Goal: Task Accomplishment & Management: Manage account settings

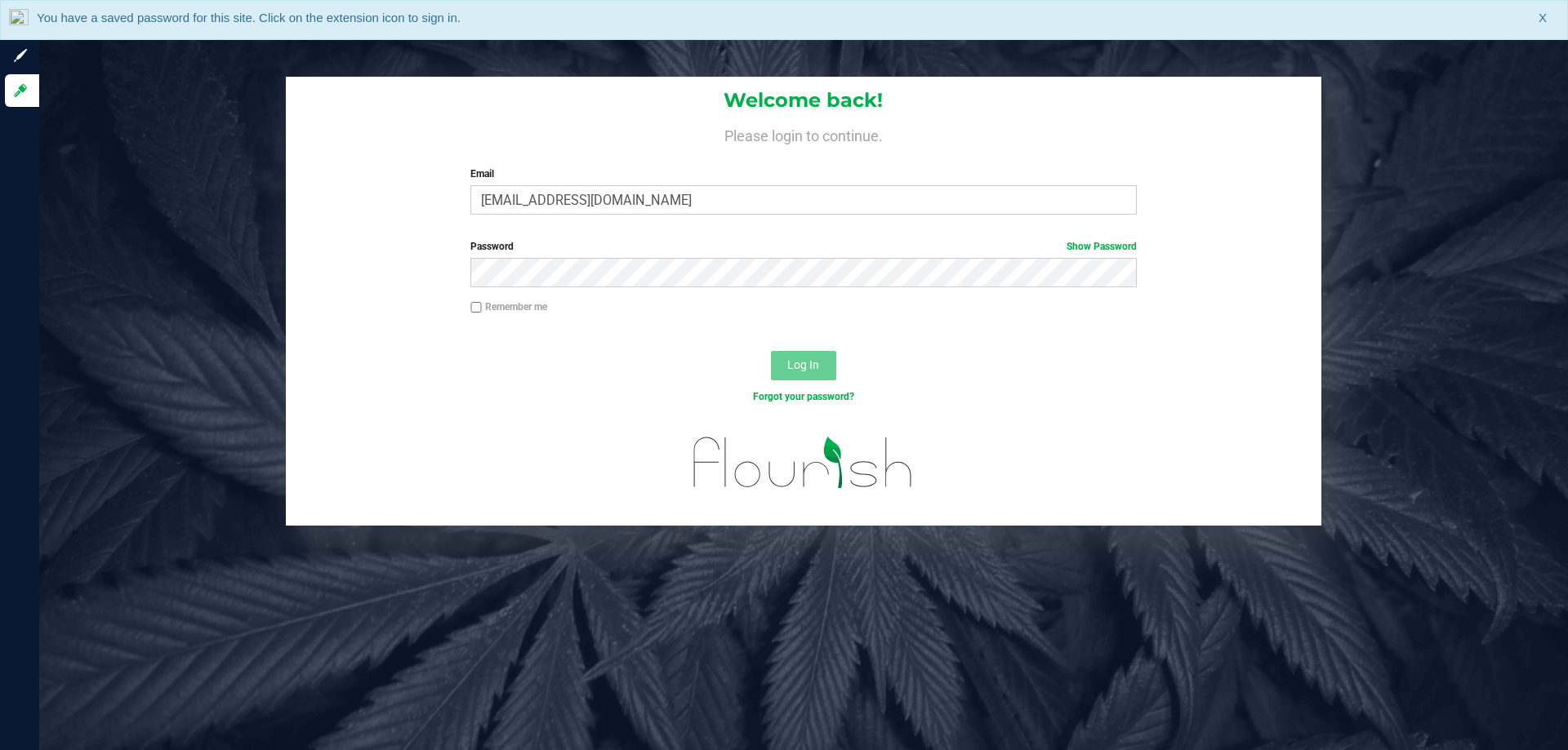
type input "[EMAIL_ADDRESS][DOMAIN_NAME]"
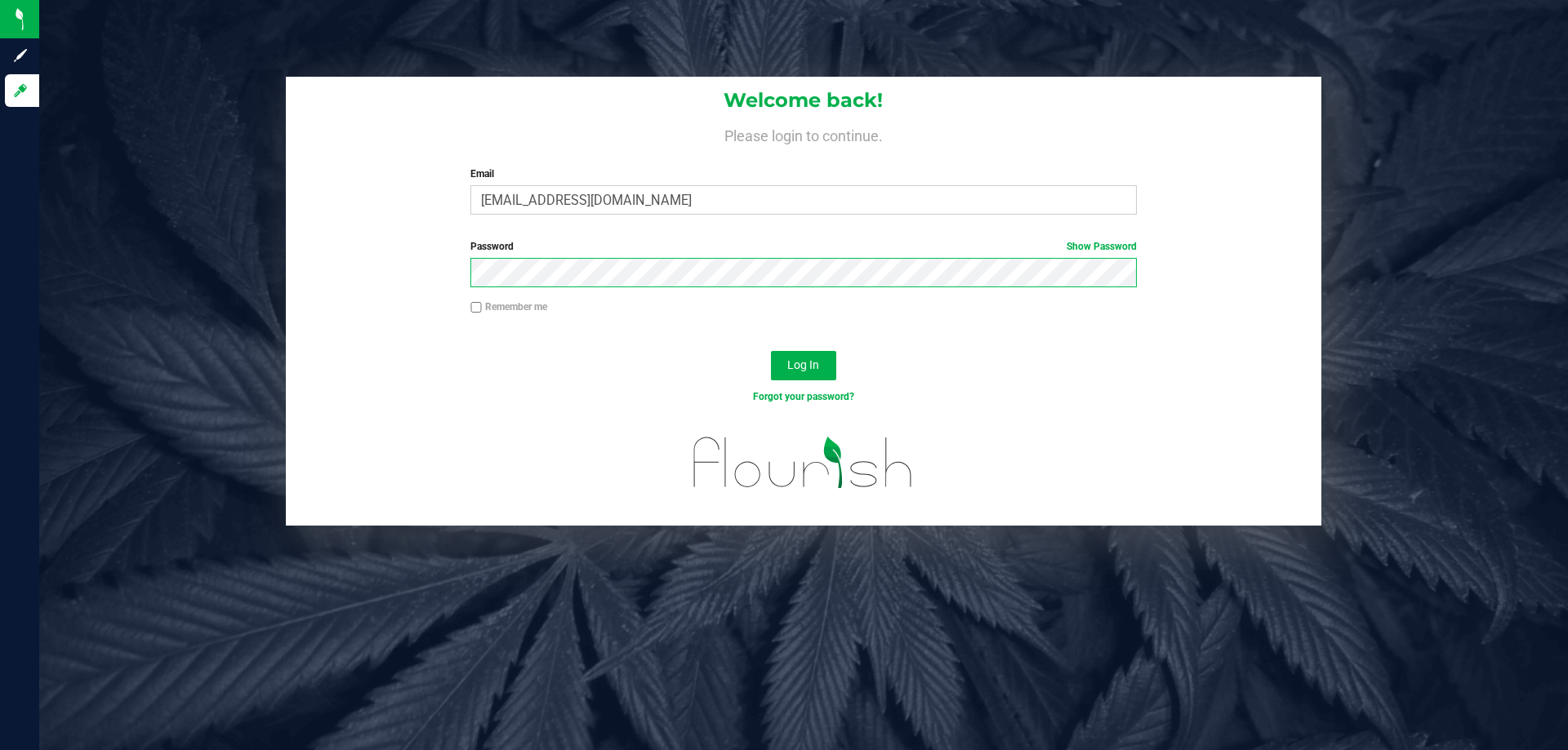
click at [771, 351] on button "Log In" at bounding box center [804, 366] width 66 height 29
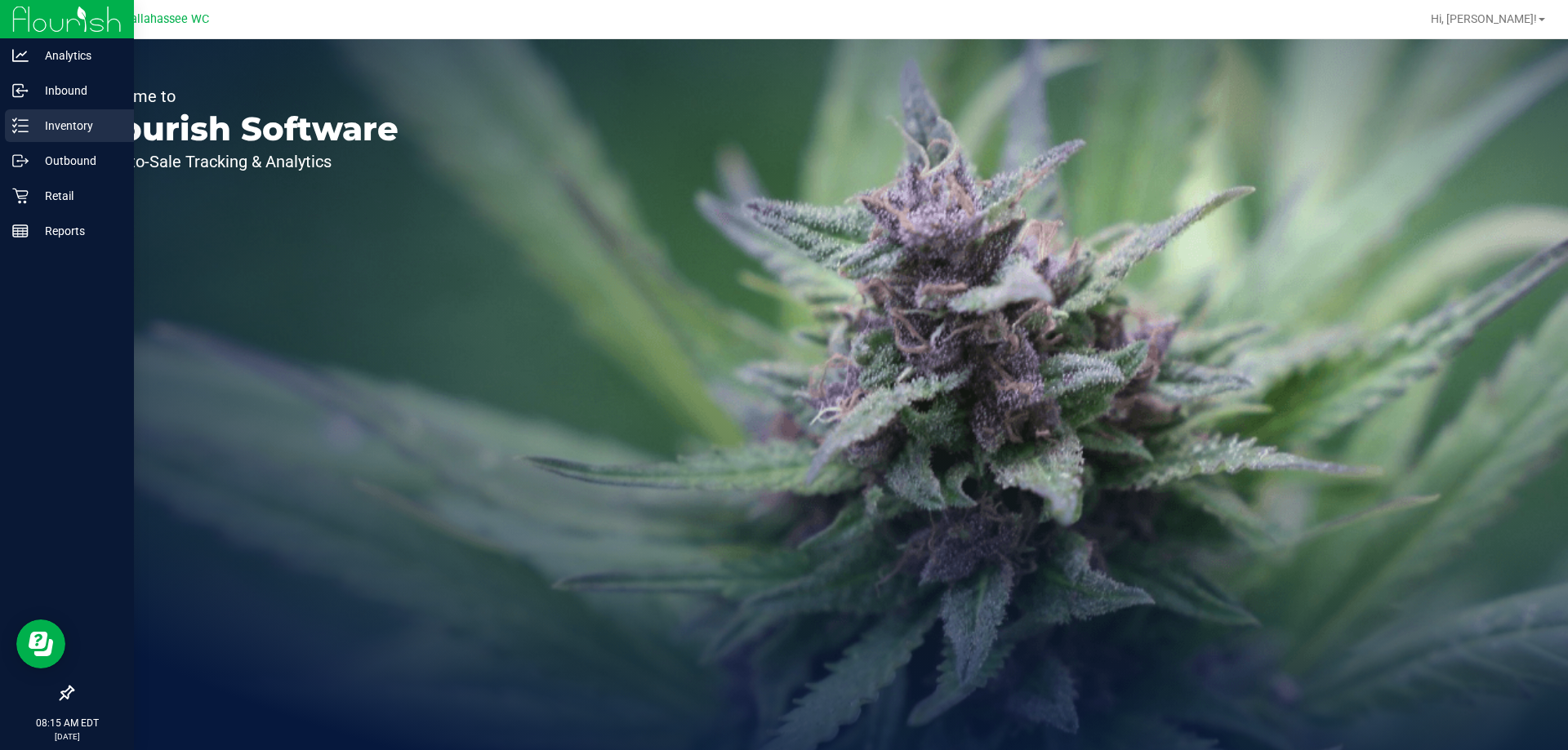
click at [25, 133] on icon at bounding box center [20, 126] width 16 height 16
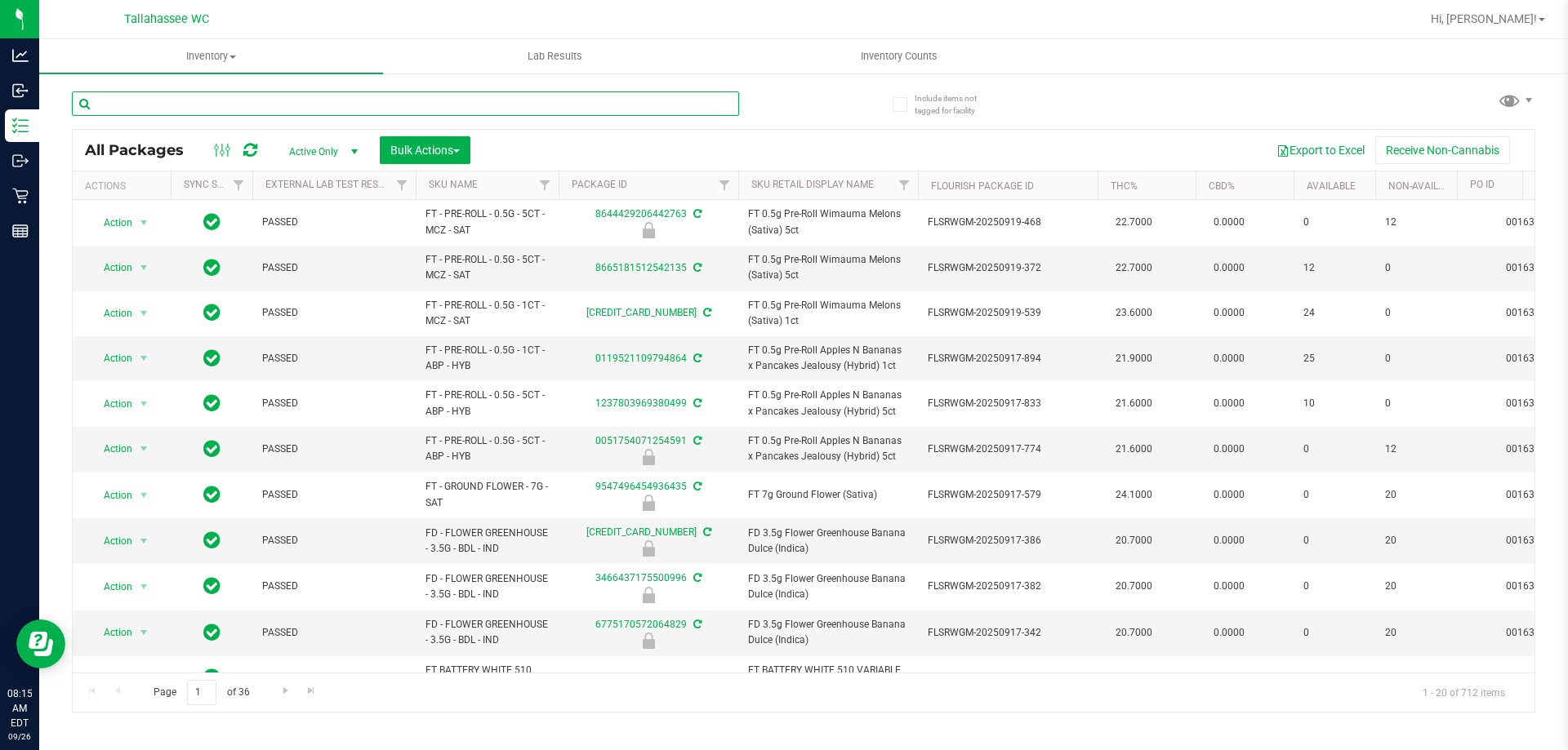
click at [415, 106] on input "text" at bounding box center [406, 104] width 667 height 25
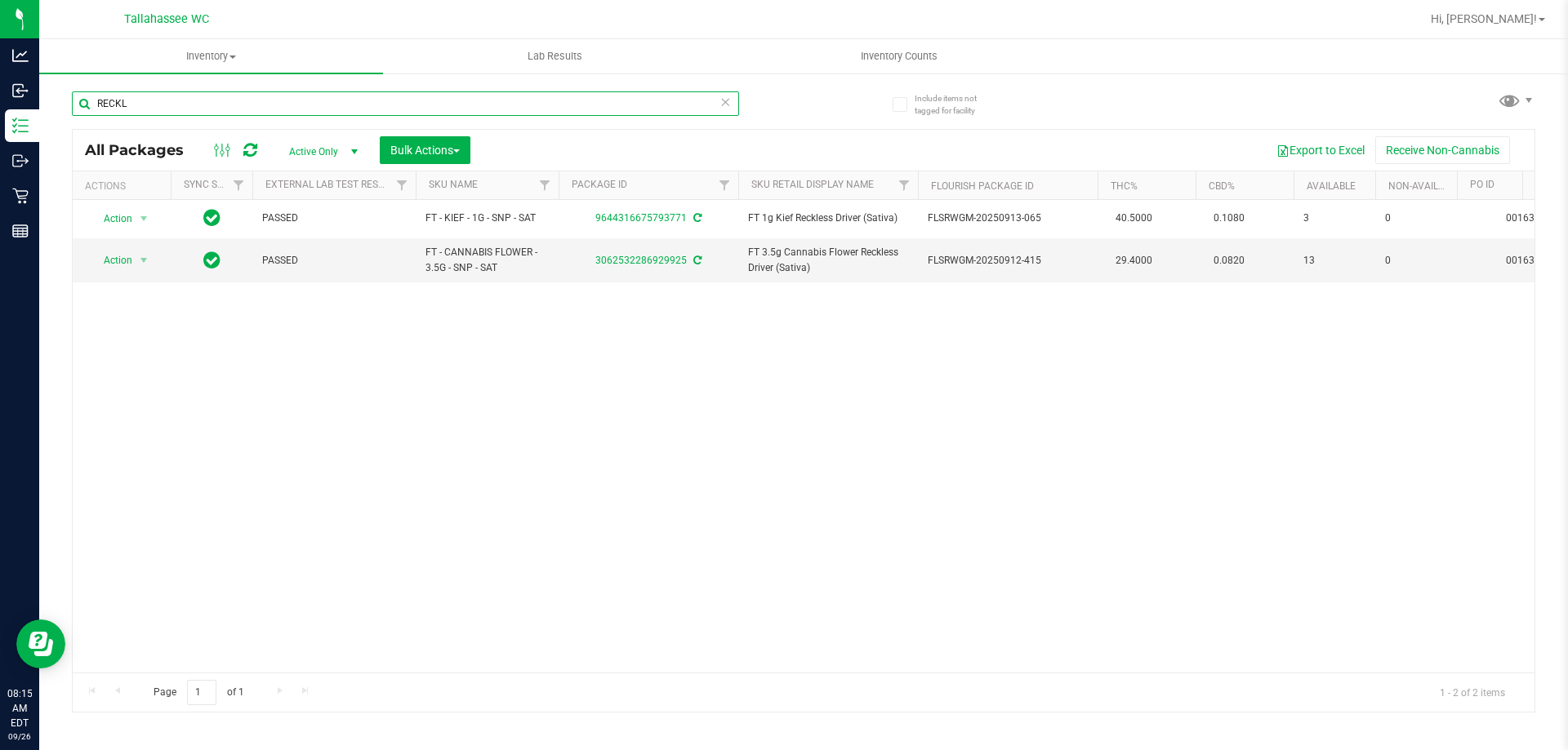
click at [330, 98] on input "RECKL" at bounding box center [406, 104] width 667 height 25
click at [330, 104] on input "RECKL" at bounding box center [406, 104] width 667 height 25
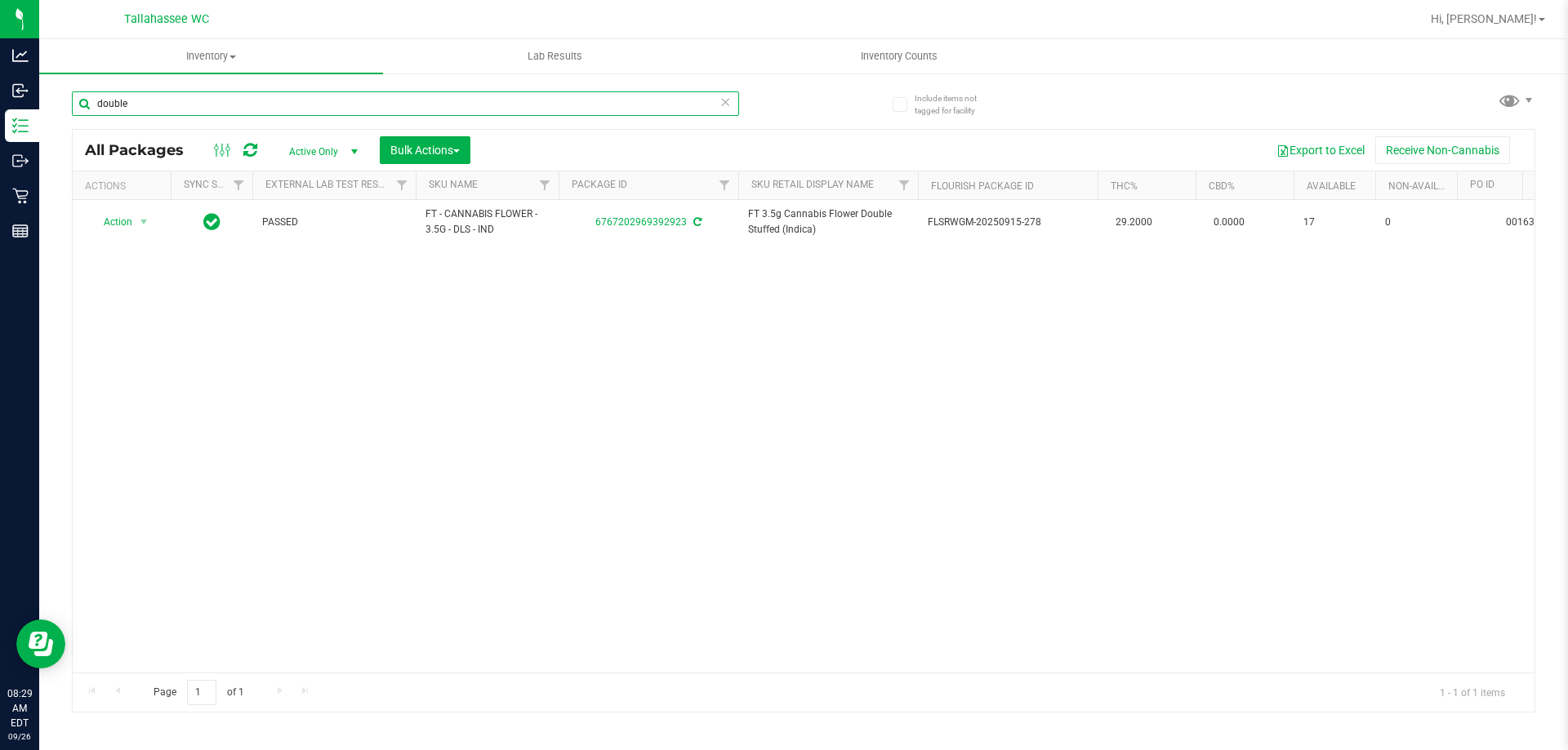
click at [279, 109] on input "double" at bounding box center [406, 104] width 667 height 25
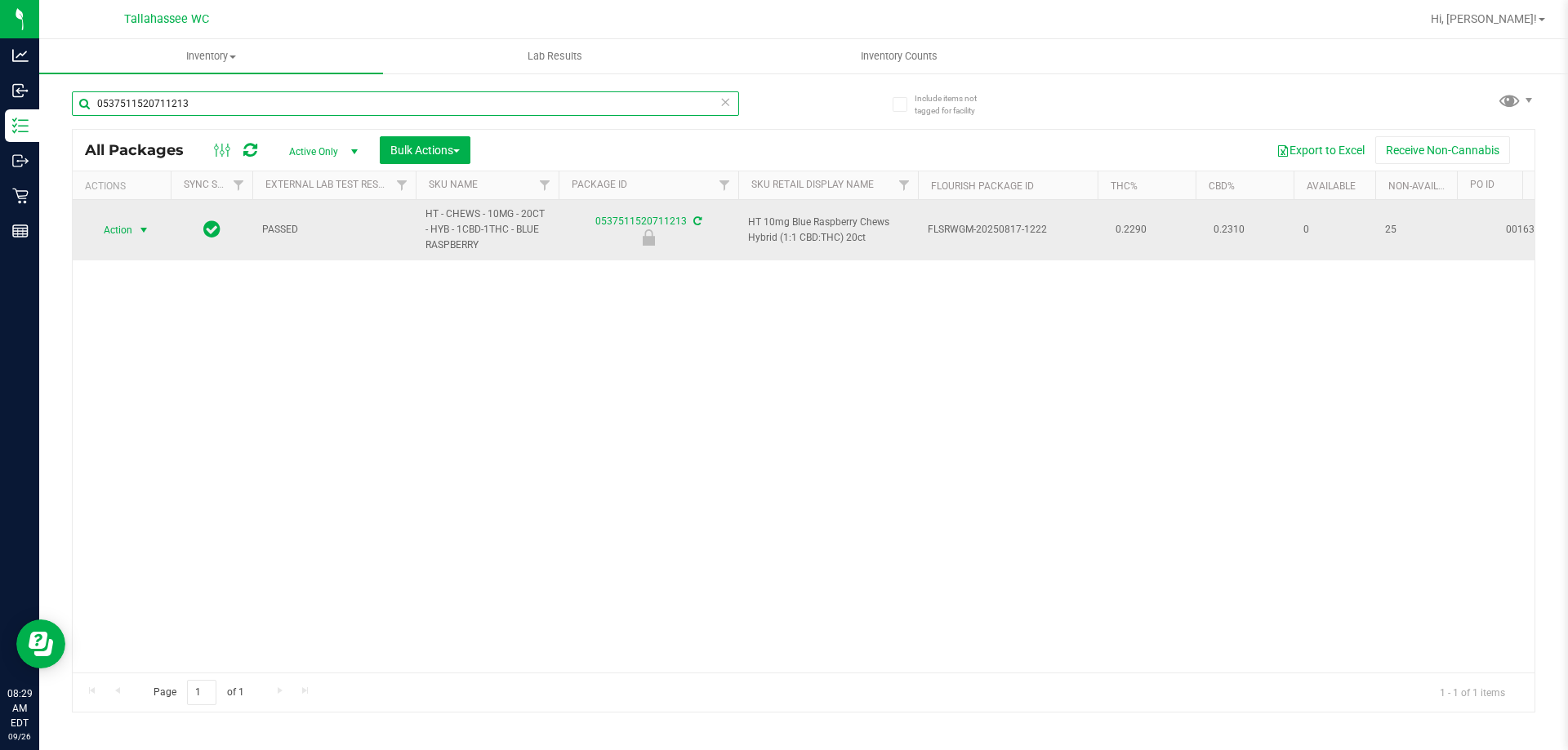
type input "0537511520711213"
click at [150, 237] on span "select" at bounding box center [143, 230] width 20 height 23
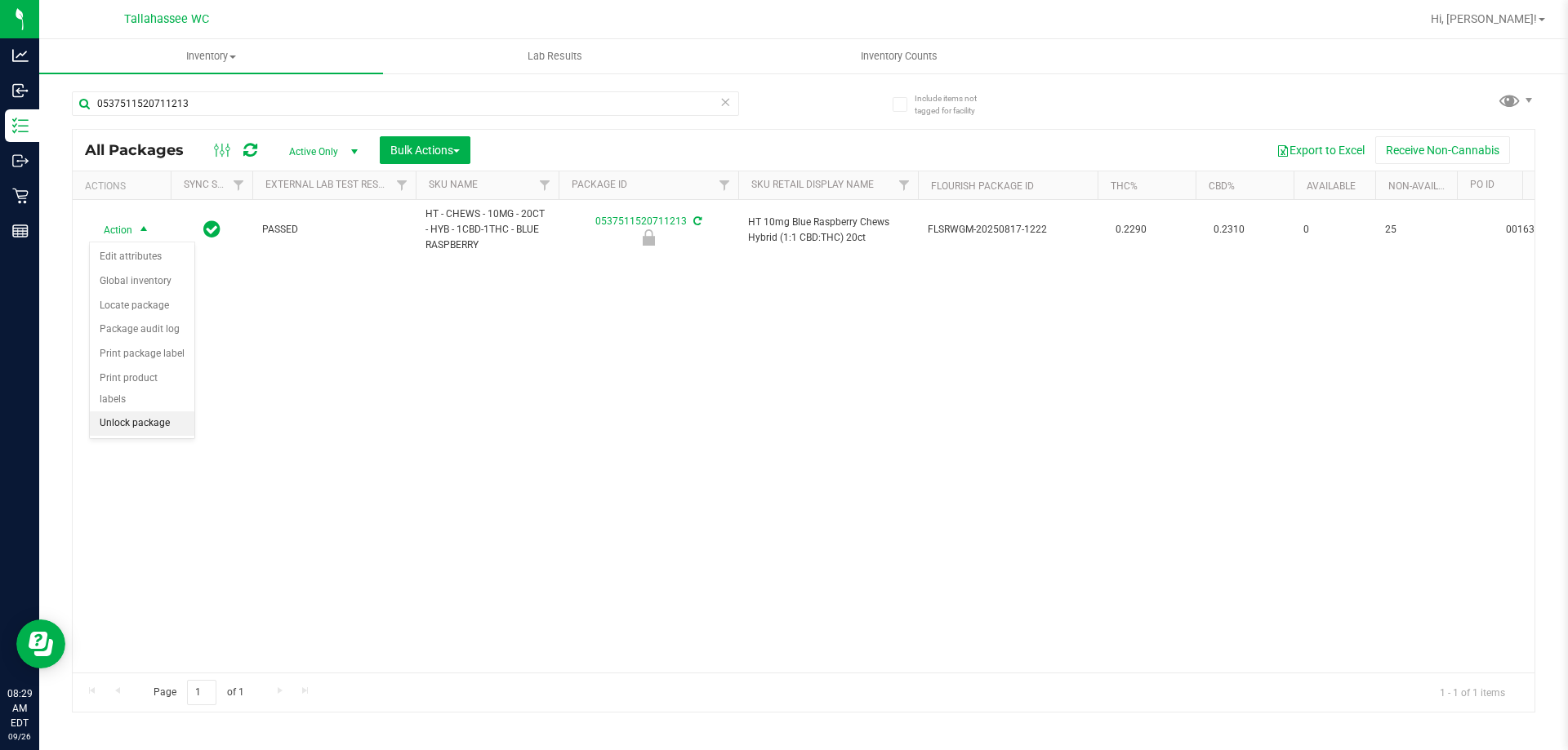
click at [171, 411] on li "Unlock package" at bounding box center [143, 423] width 105 height 25
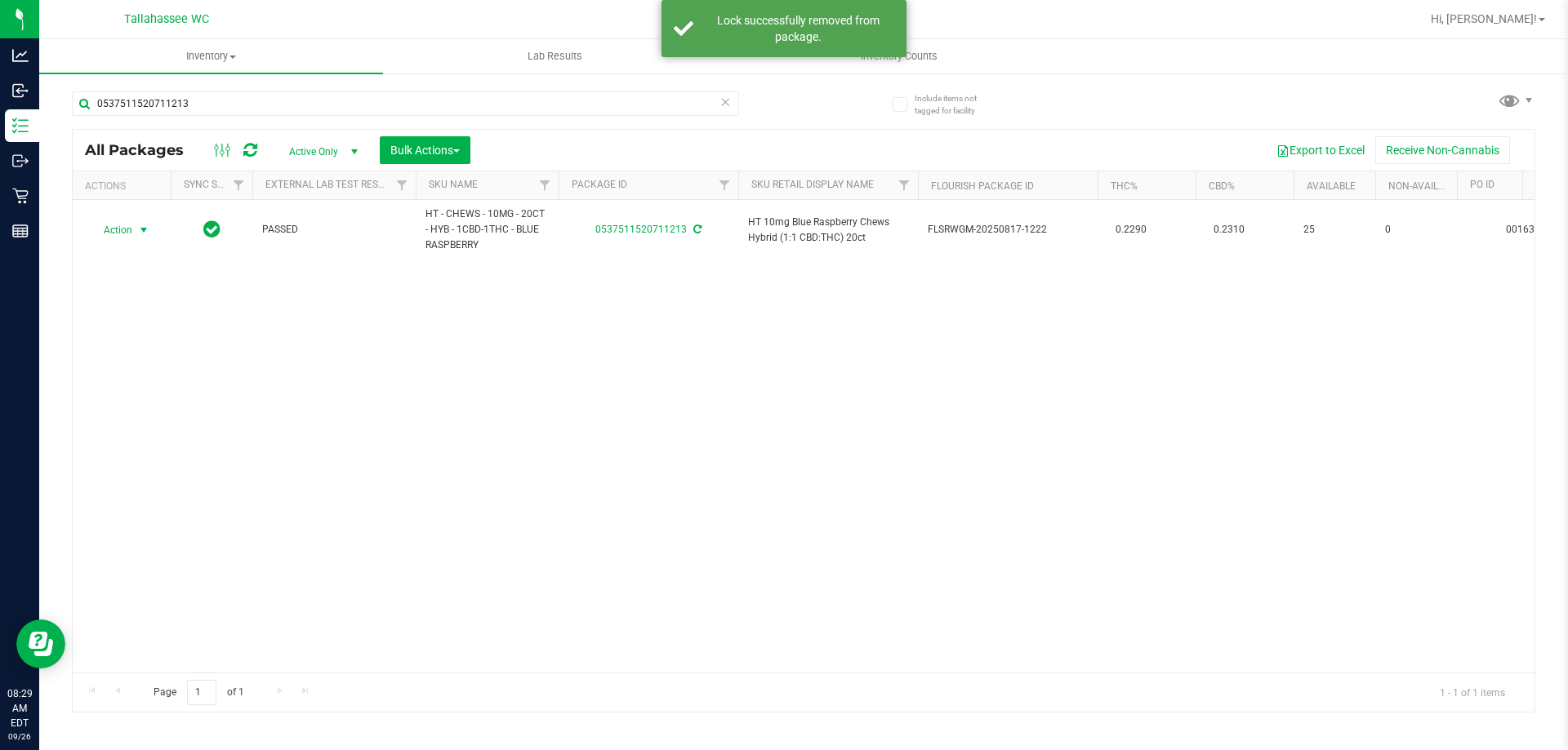
click at [125, 233] on span "Action" at bounding box center [111, 230] width 44 height 23
click at [184, 429] on li "Print package label" at bounding box center [153, 427] width 126 height 25
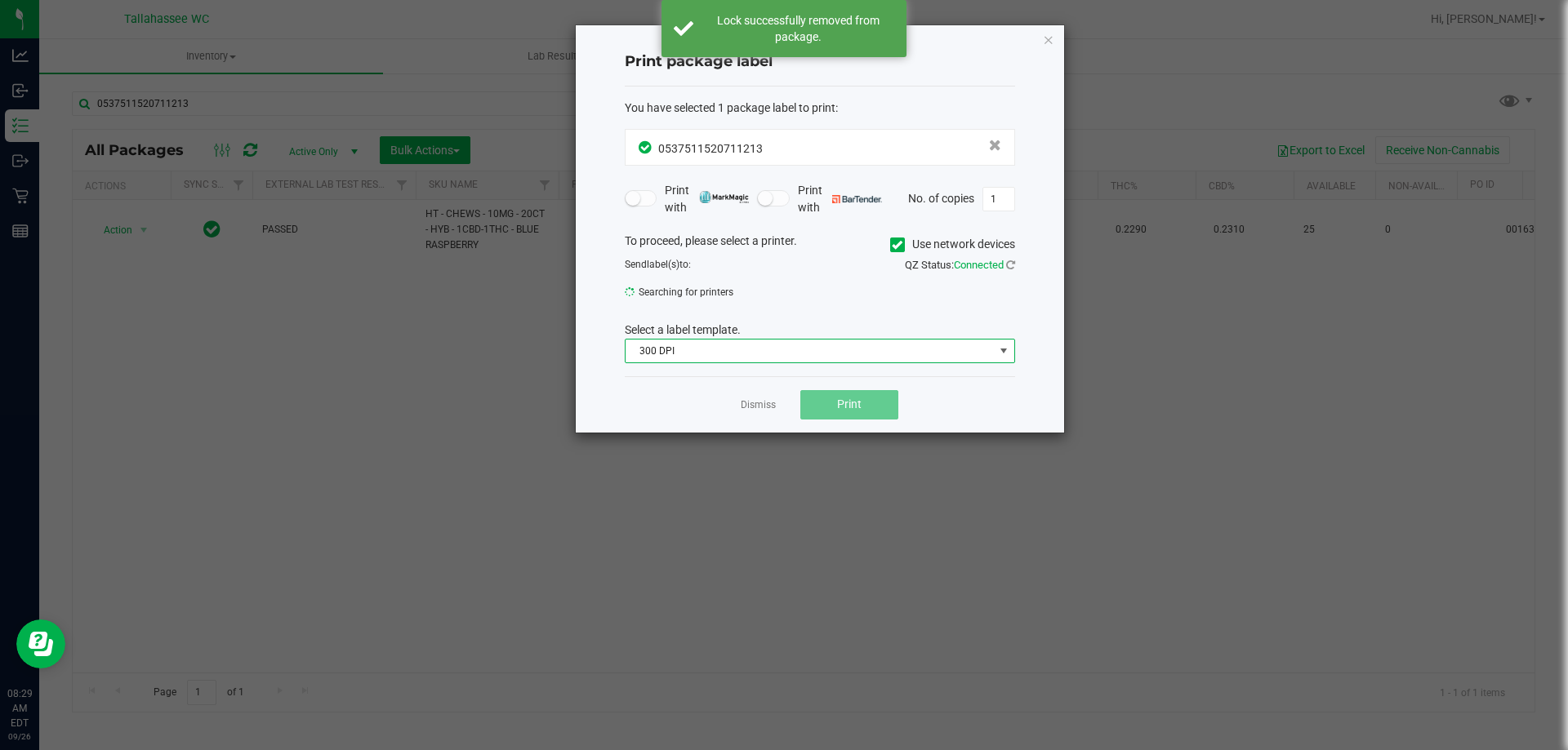
click at [800, 353] on span "300 DPI" at bounding box center [809, 351] width 369 height 23
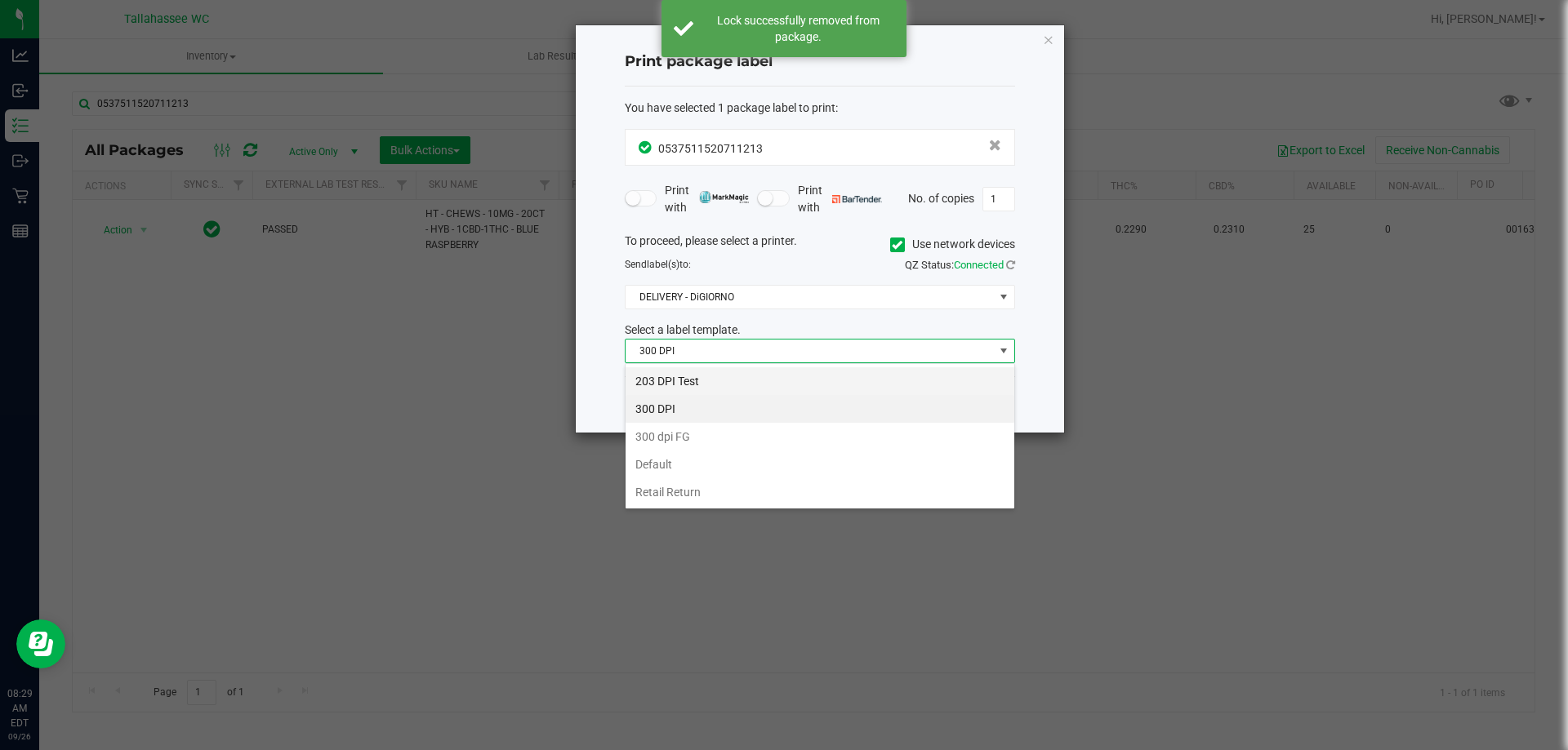
scroll to position [25, 390]
click at [766, 382] on li "203 DPI Test" at bounding box center [819, 382] width 388 height 28
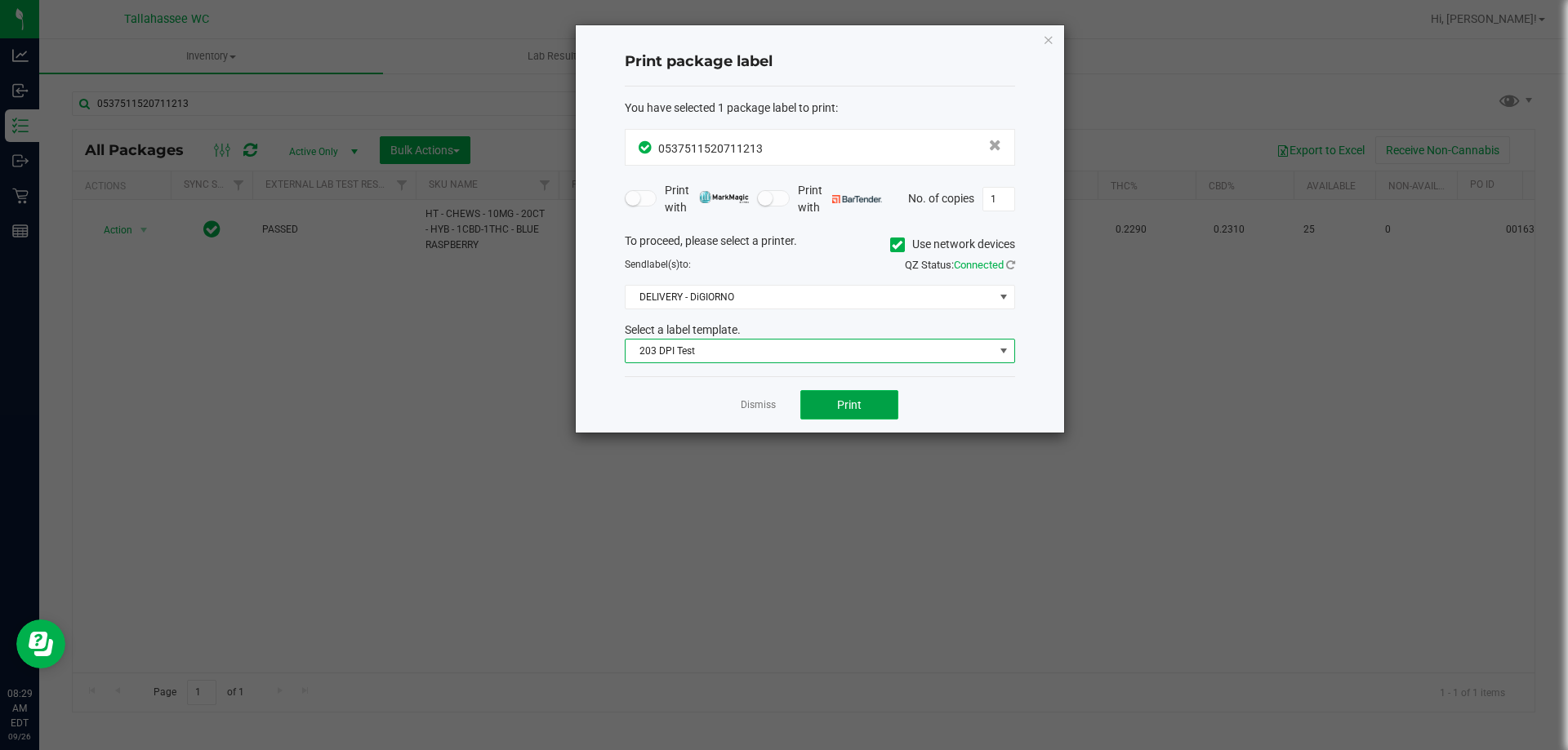
click at [876, 419] on button "Print" at bounding box center [850, 404] width 98 height 29
click at [774, 408] on link "Dismiss" at bounding box center [758, 404] width 35 height 14
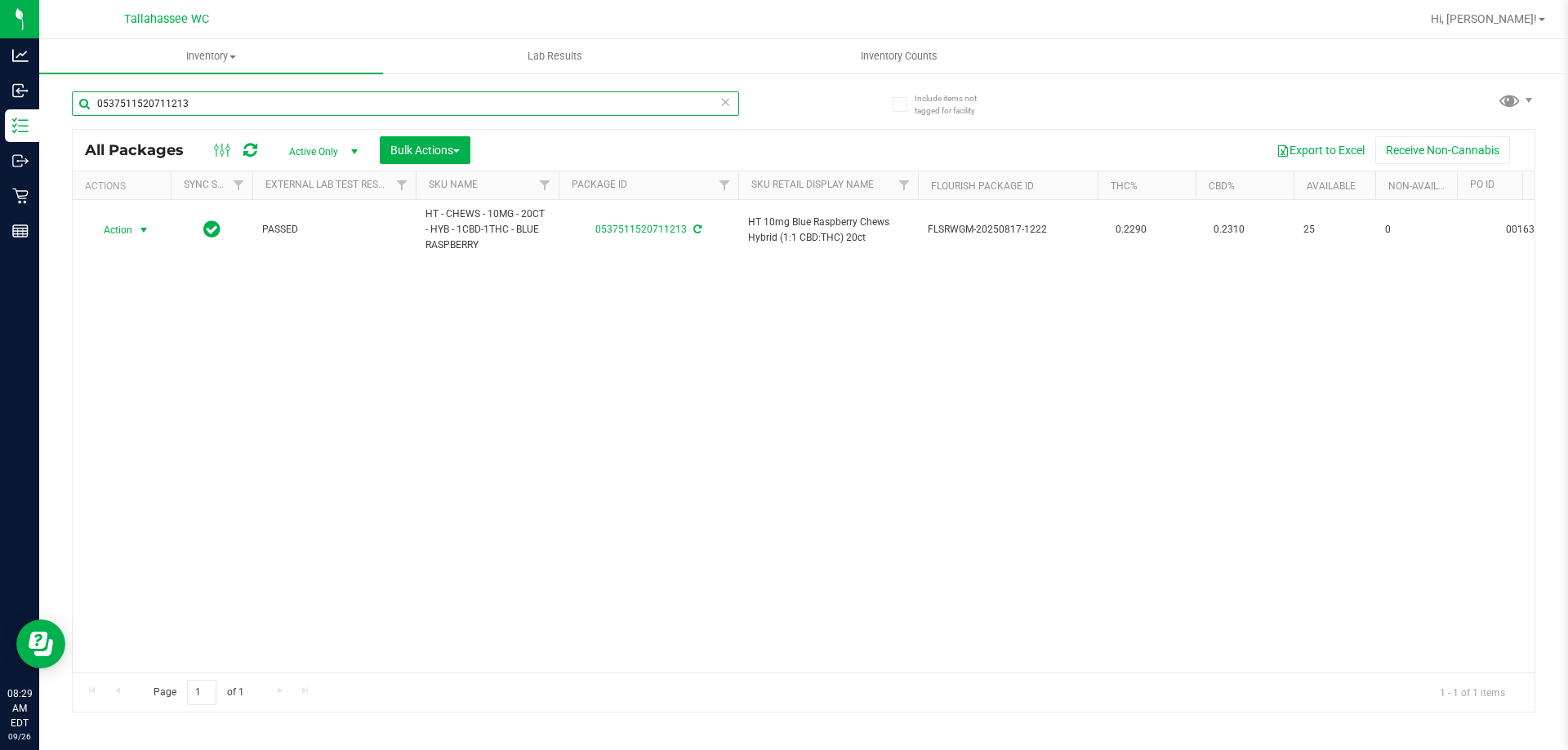
click at [549, 100] on input "0537511520711213" at bounding box center [406, 104] width 667 height 25
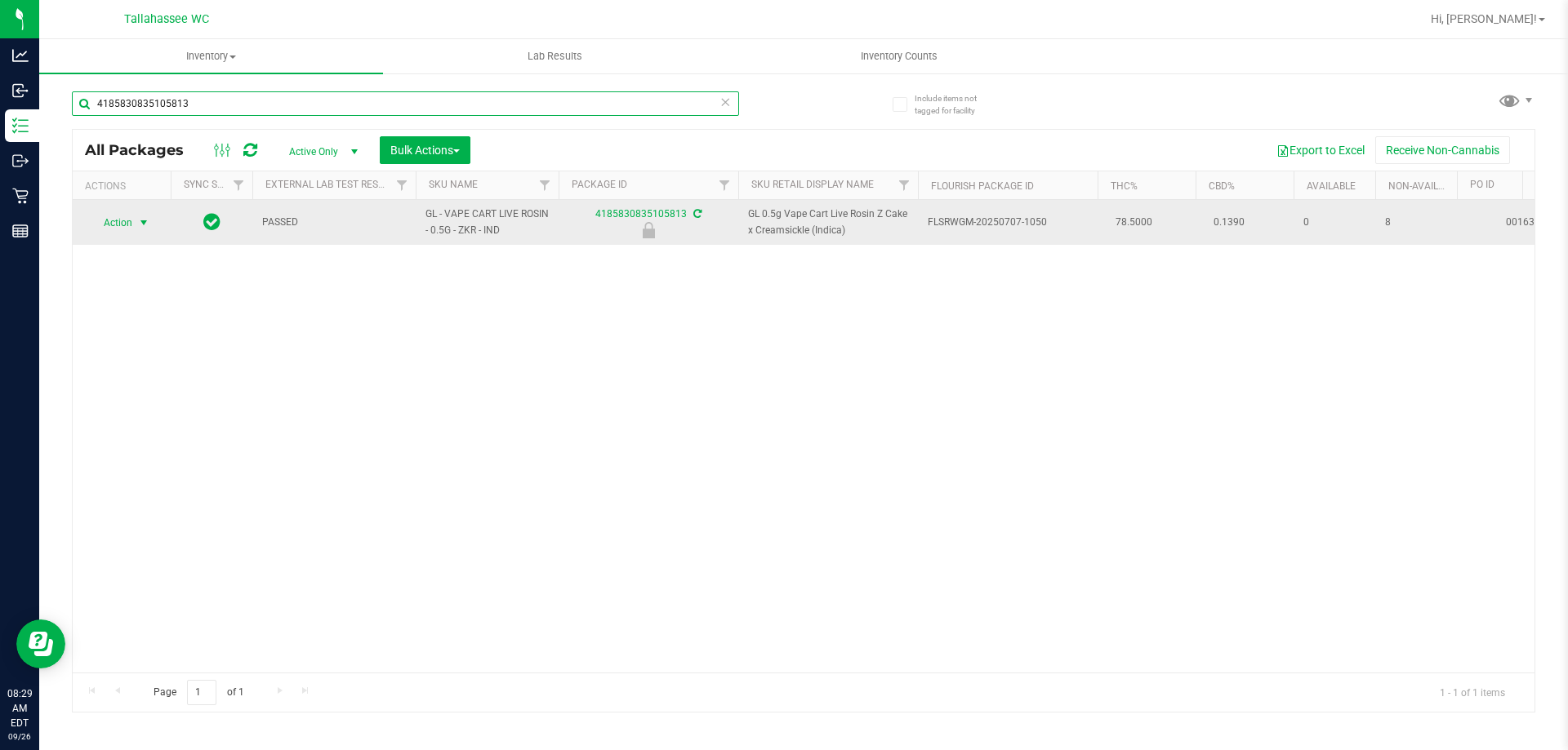
type input "4185830835105813"
click at [137, 224] on span "select" at bounding box center [143, 223] width 13 height 13
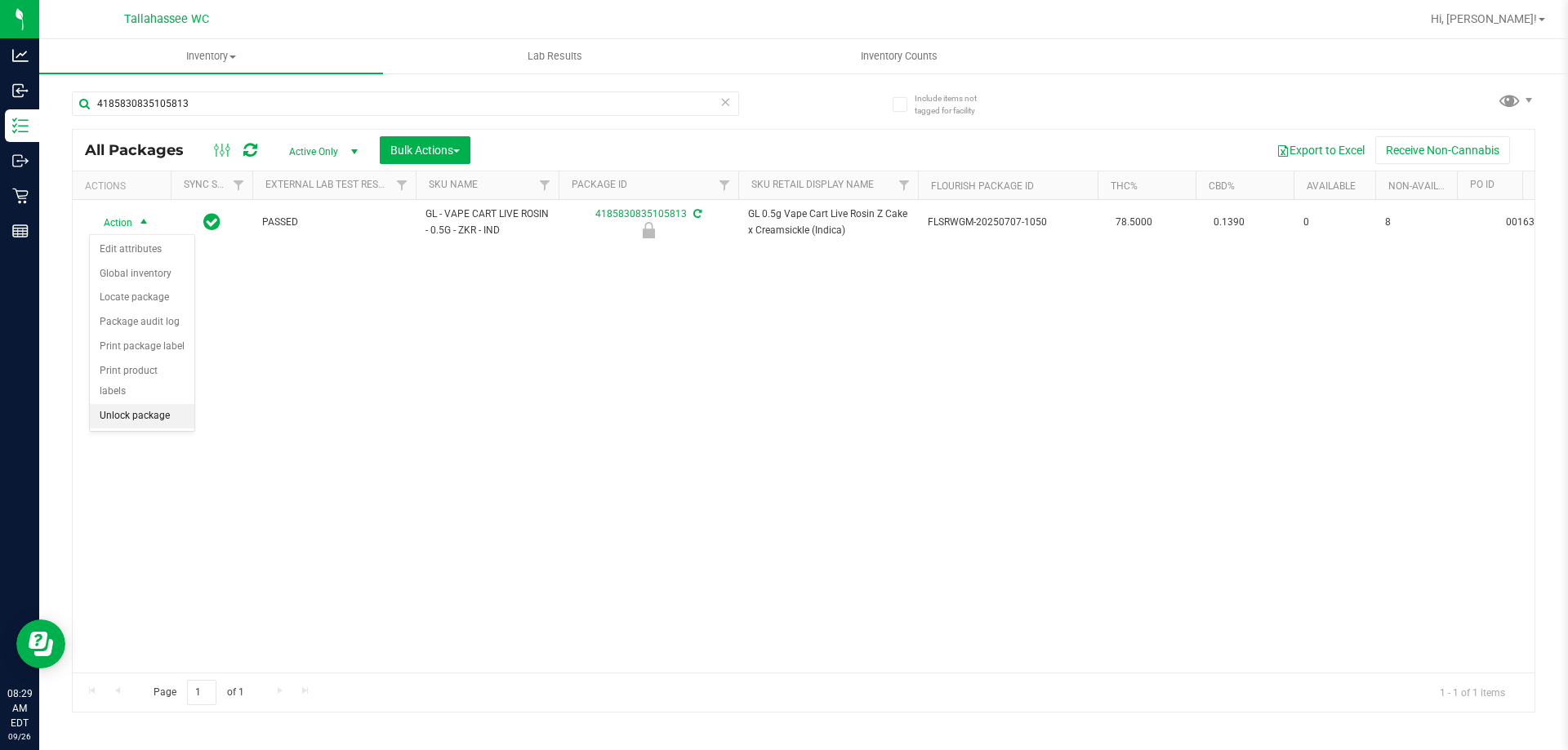
click at [170, 404] on li "Unlock package" at bounding box center [143, 416] width 105 height 25
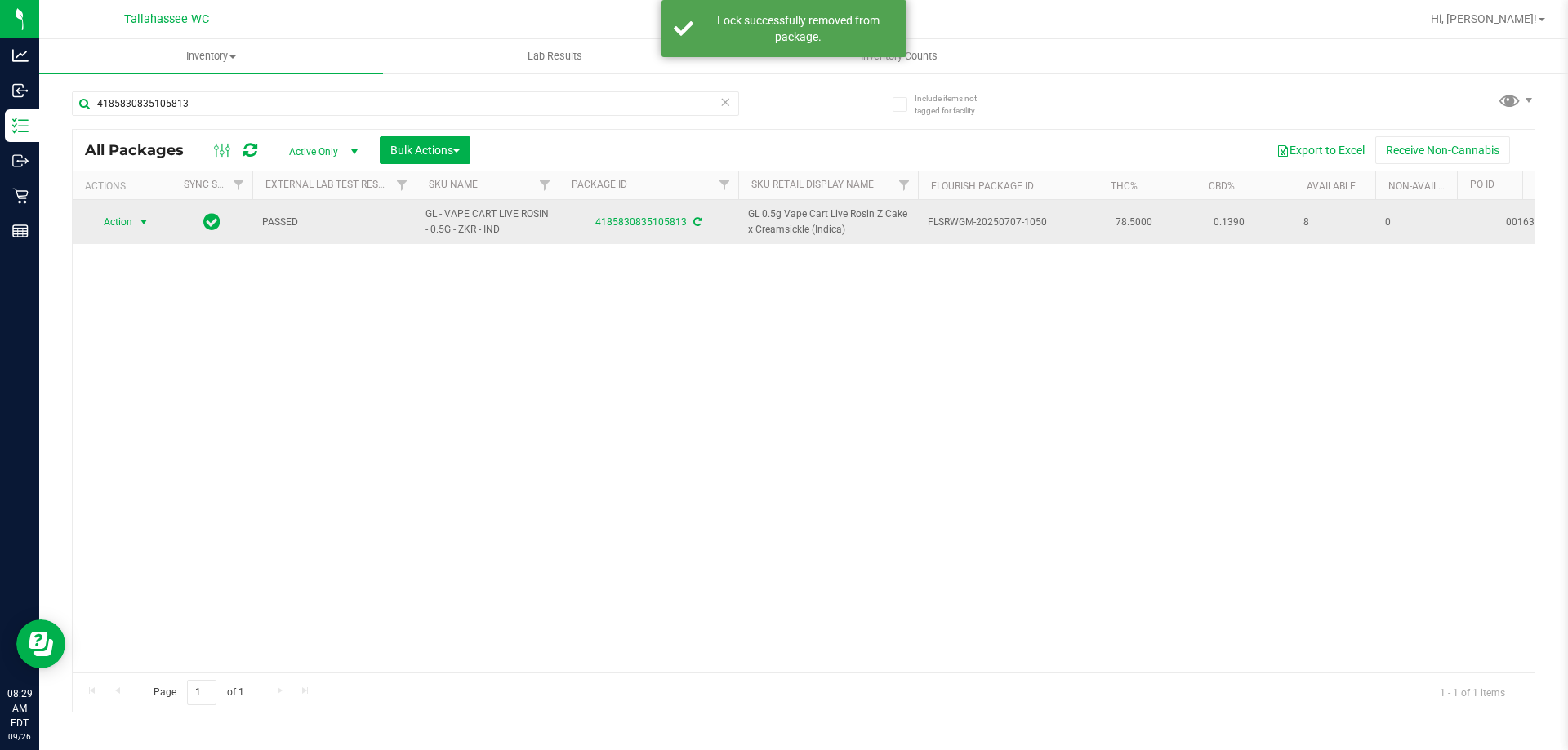
click at [125, 214] on span "Action" at bounding box center [111, 222] width 44 height 23
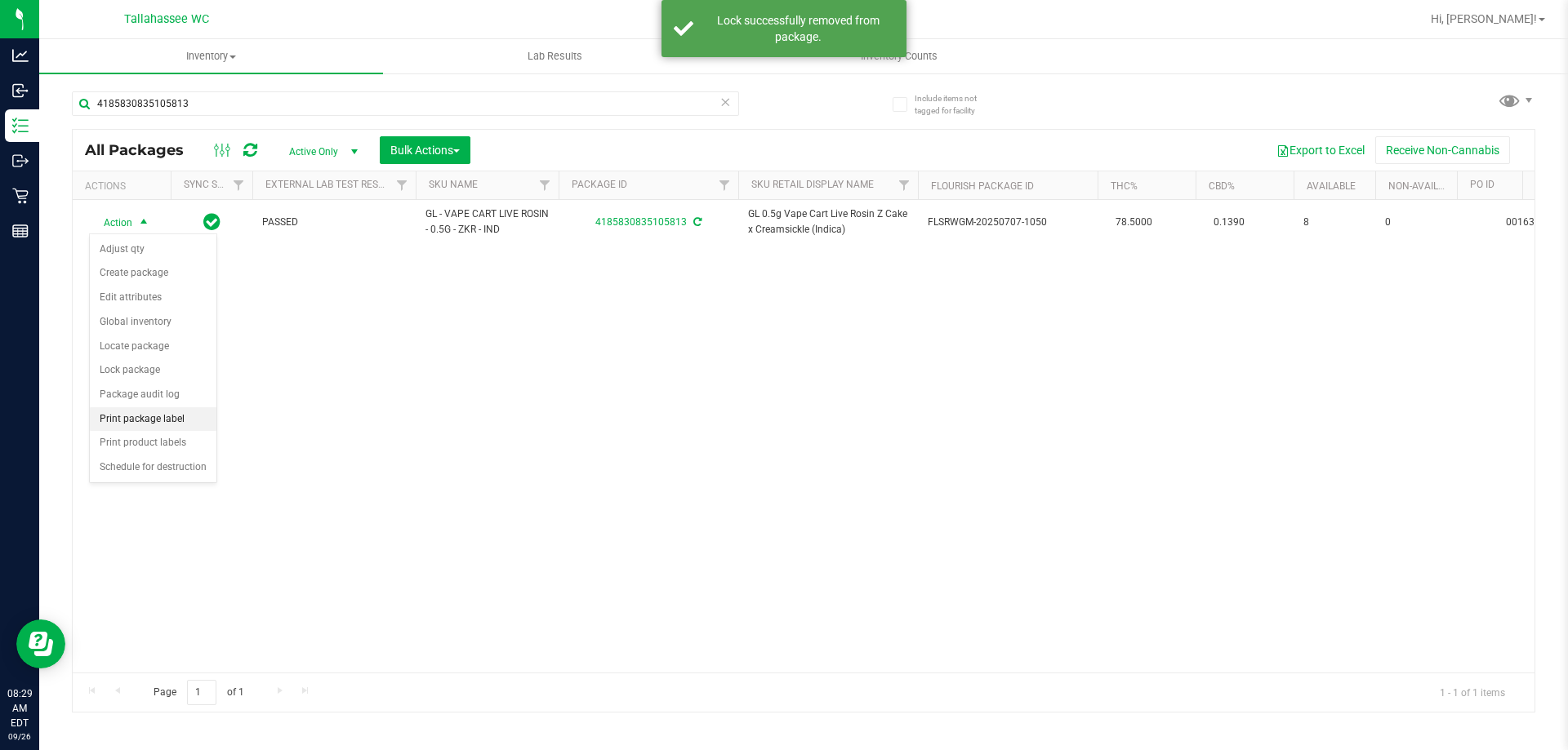
click at [191, 426] on li "Print package label" at bounding box center [153, 419] width 126 height 25
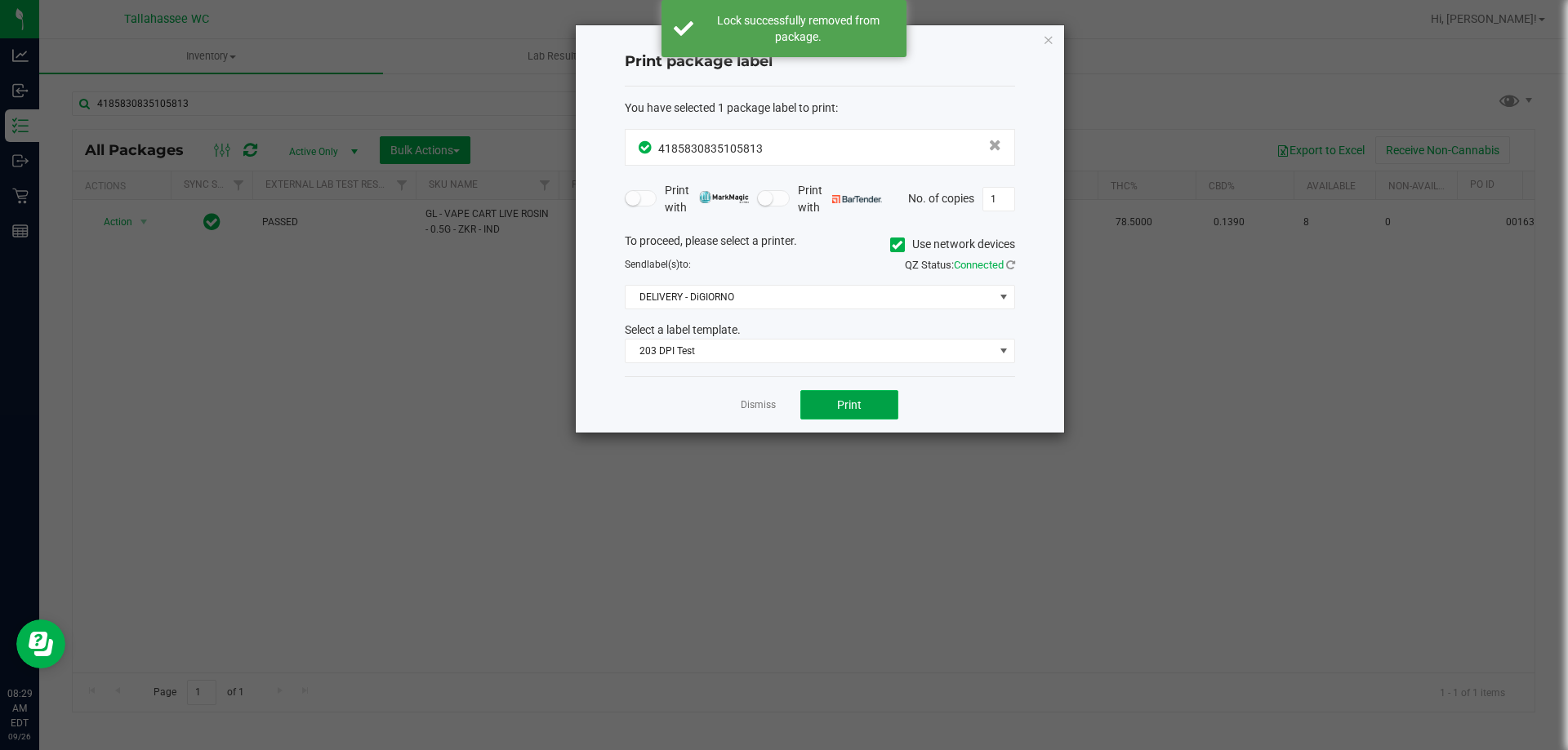
click at [822, 409] on button "Print" at bounding box center [850, 404] width 98 height 29
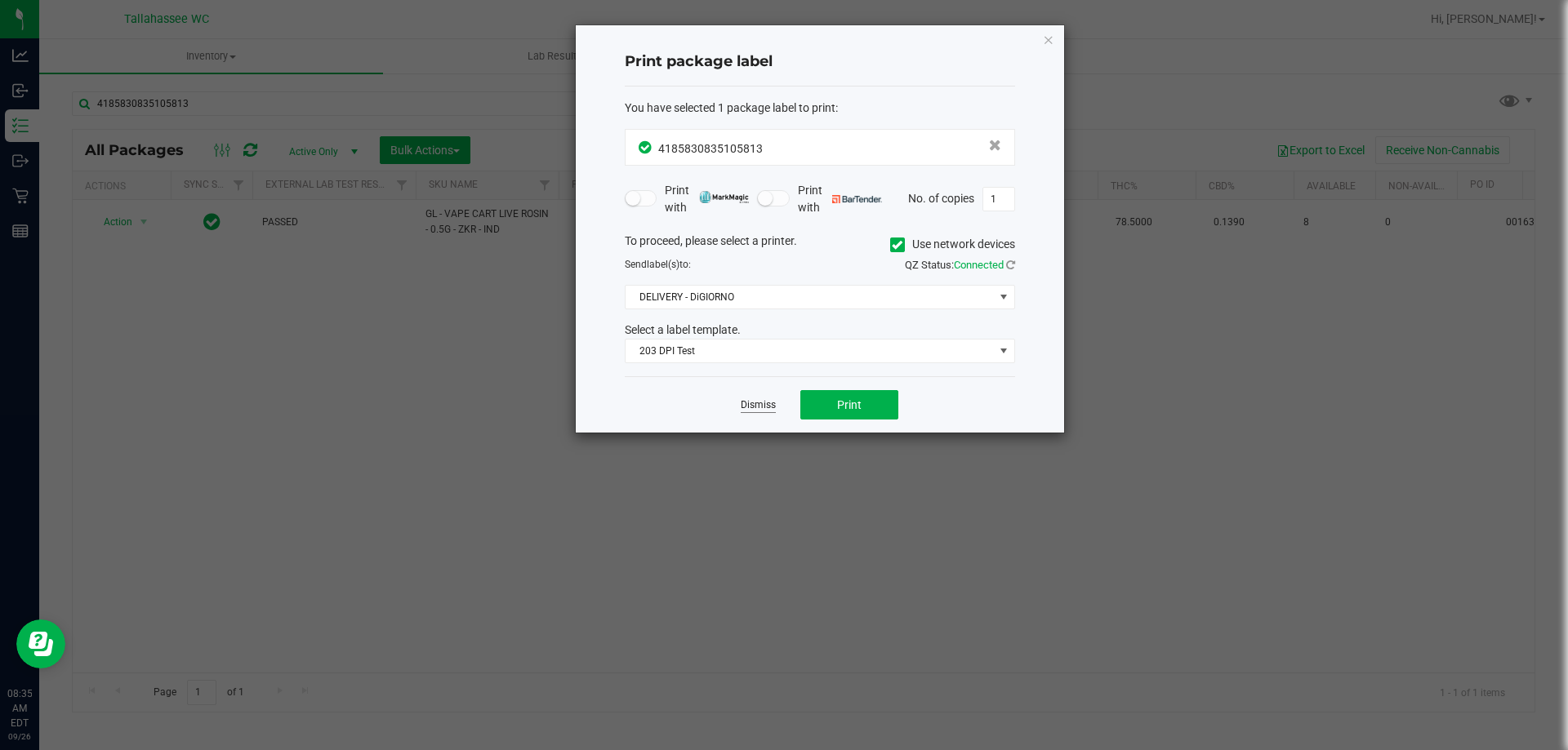
click at [773, 400] on link "Dismiss" at bounding box center [758, 404] width 35 height 14
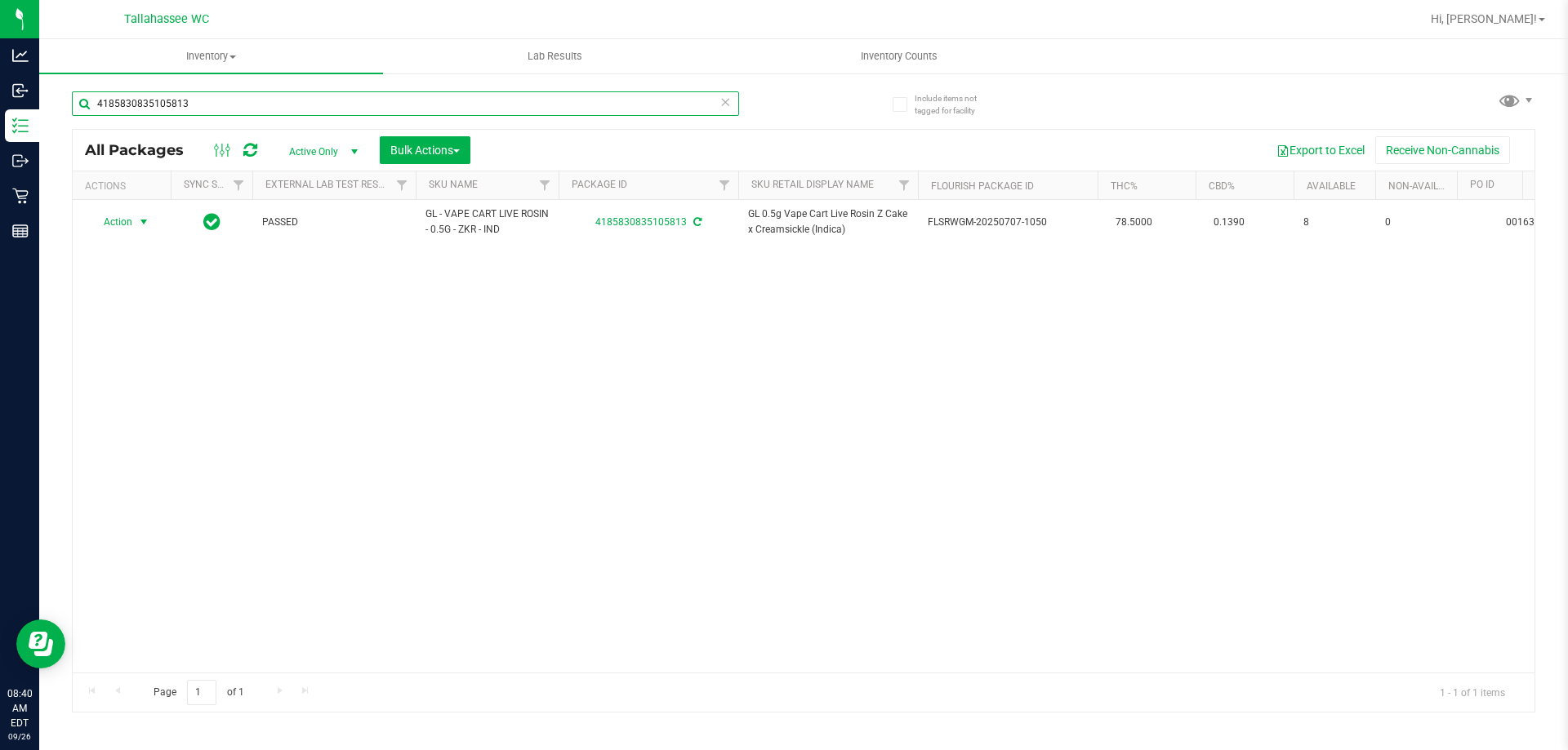
click at [366, 115] on input "4185830835105813" at bounding box center [406, 104] width 667 height 25
click at [315, 107] on input "3710674509229703" at bounding box center [406, 104] width 667 height 25
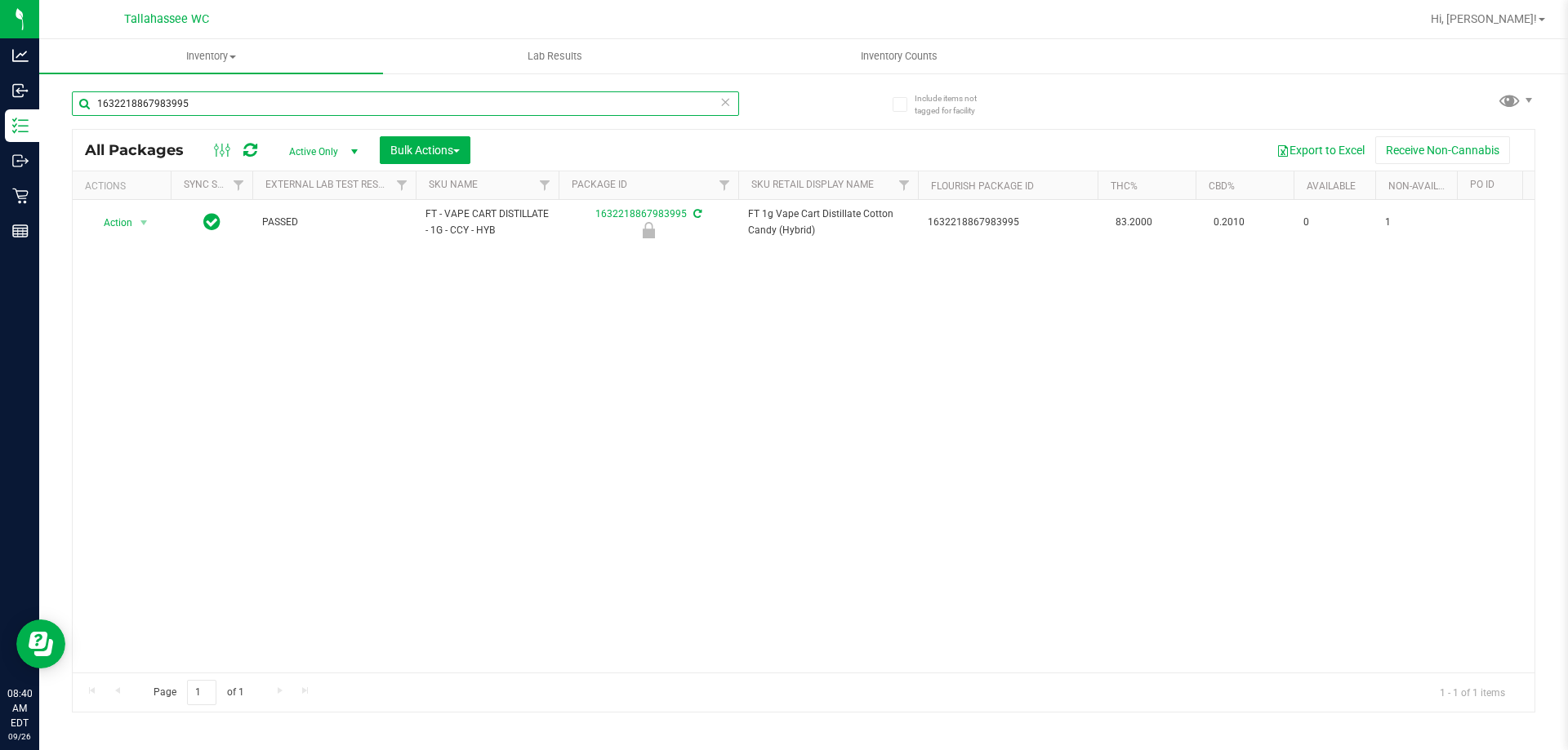
click at [514, 113] on input "1632218867983995" at bounding box center [406, 104] width 667 height 25
click at [514, 113] on input "8501615538233751" at bounding box center [406, 104] width 667 height 25
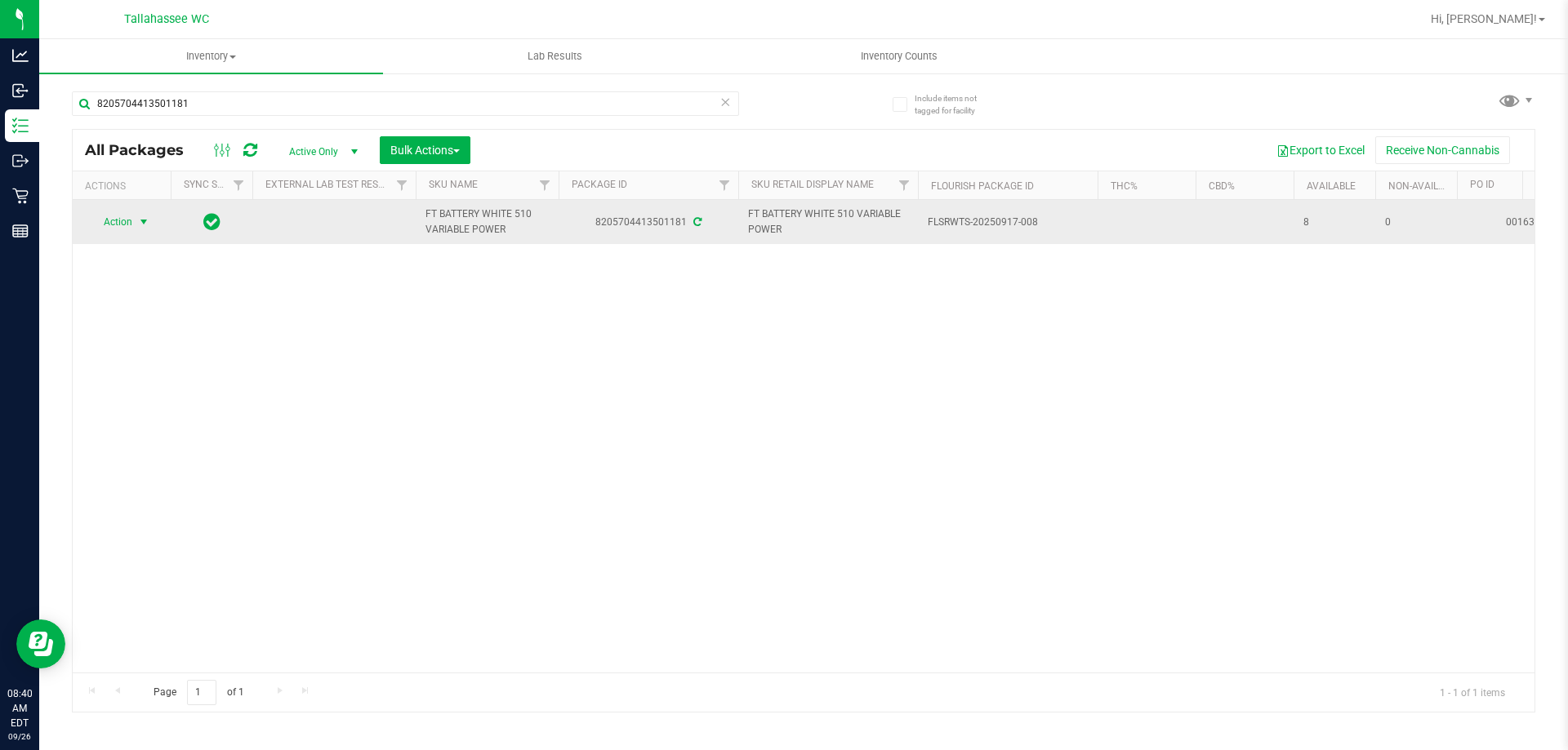
click at [120, 224] on span "Action" at bounding box center [111, 222] width 44 height 23
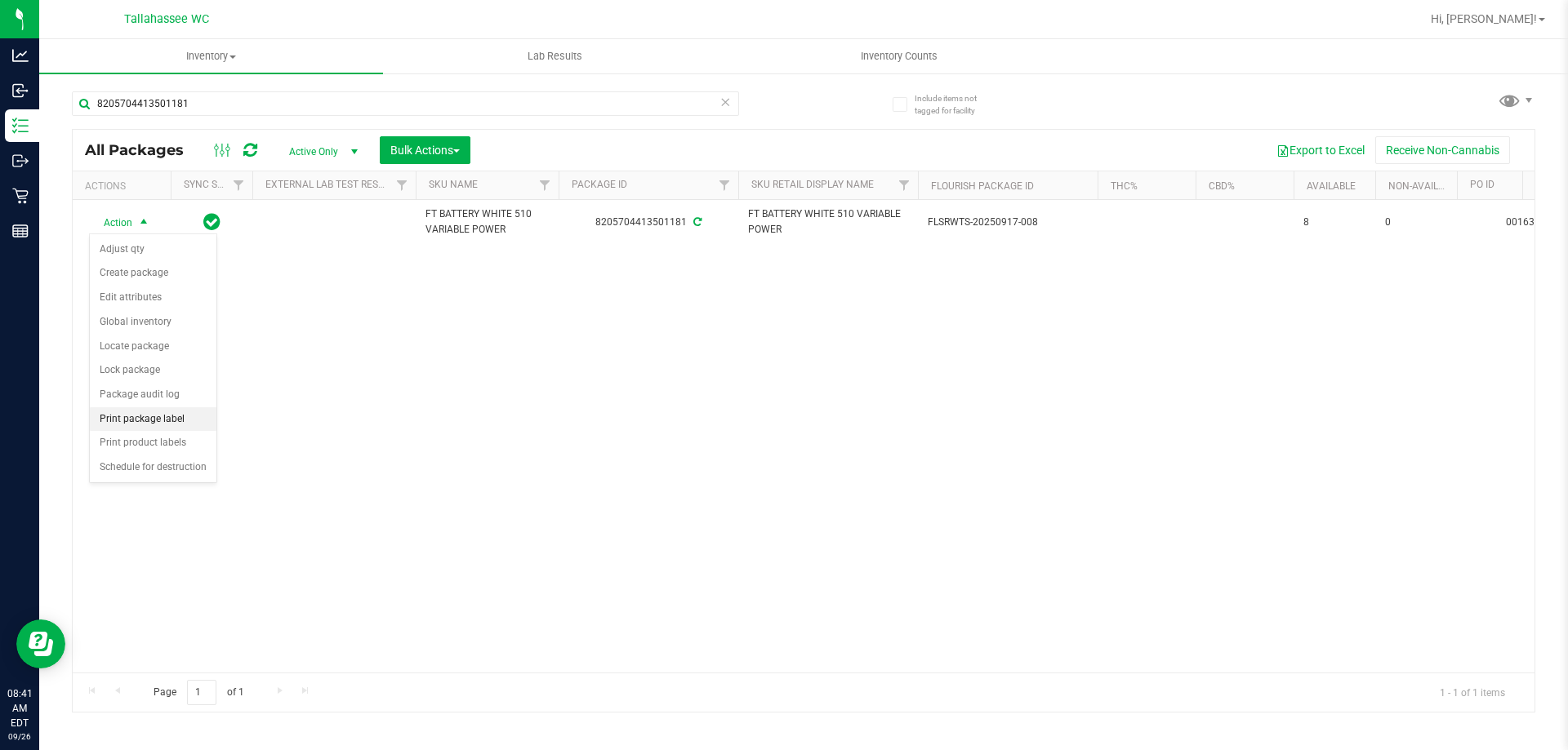
click at [189, 420] on li "Print package label" at bounding box center [153, 419] width 126 height 25
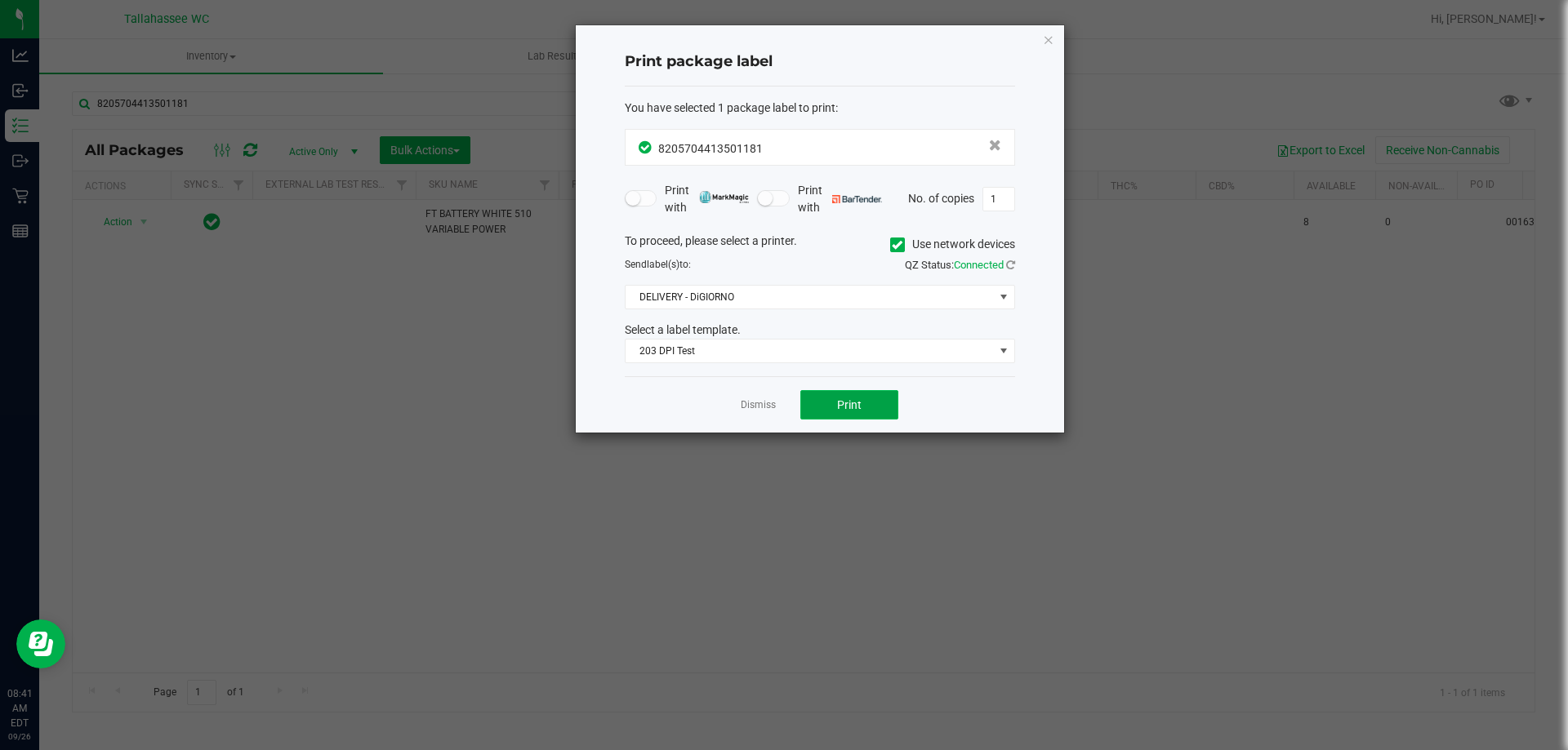
click at [848, 408] on span "Print" at bounding box center [850, 404] width 25 height 13
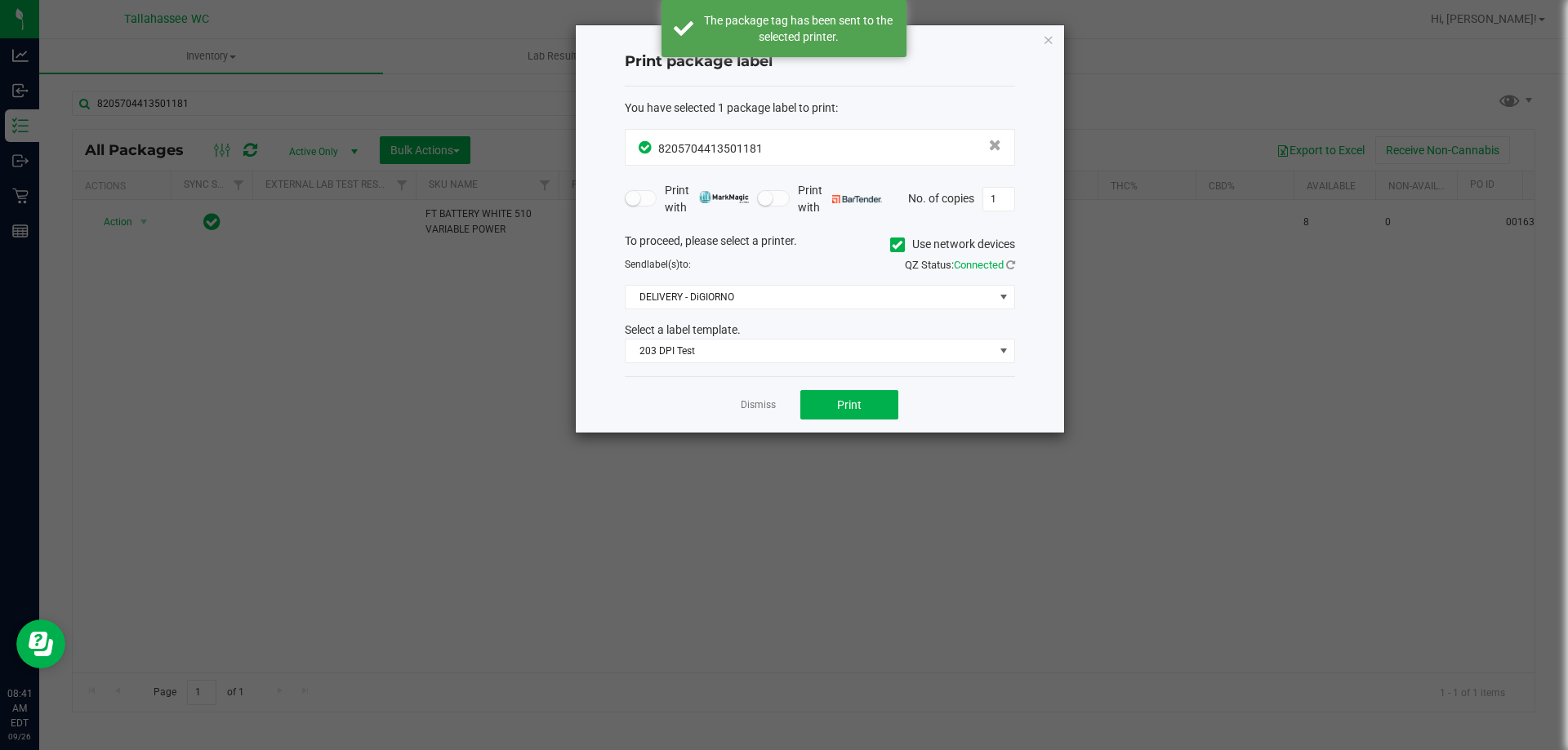
click at [763, 413] on div "Dismiss Print" at bounding box center [819, 404] width 390 height 56
click at [759, 411] on link "Dismiss" at bounding box center [758, 404] width 35 height 14
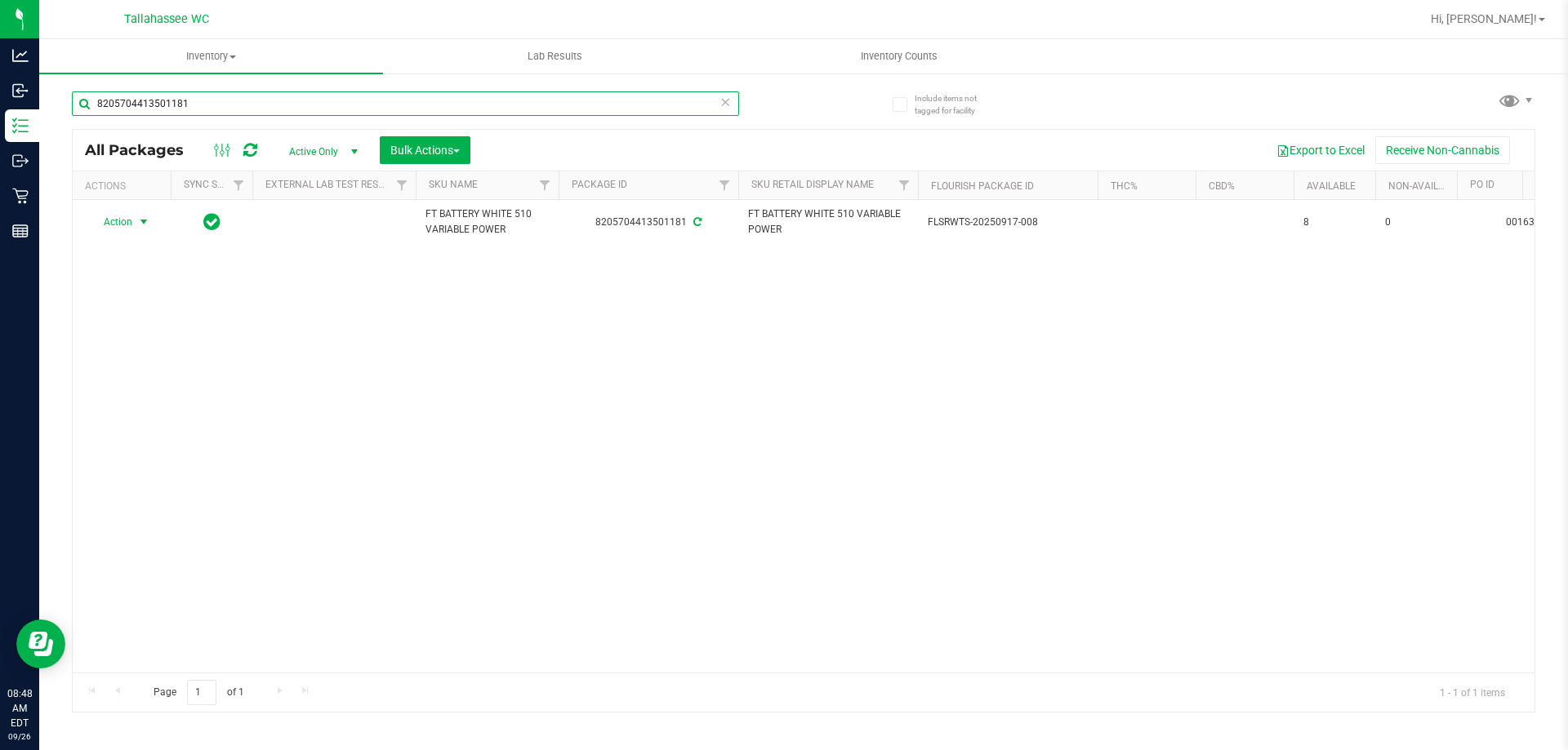
click at [334, 115] on input "8205704413501181" at bounding box center [406, 104] width 667 height 25
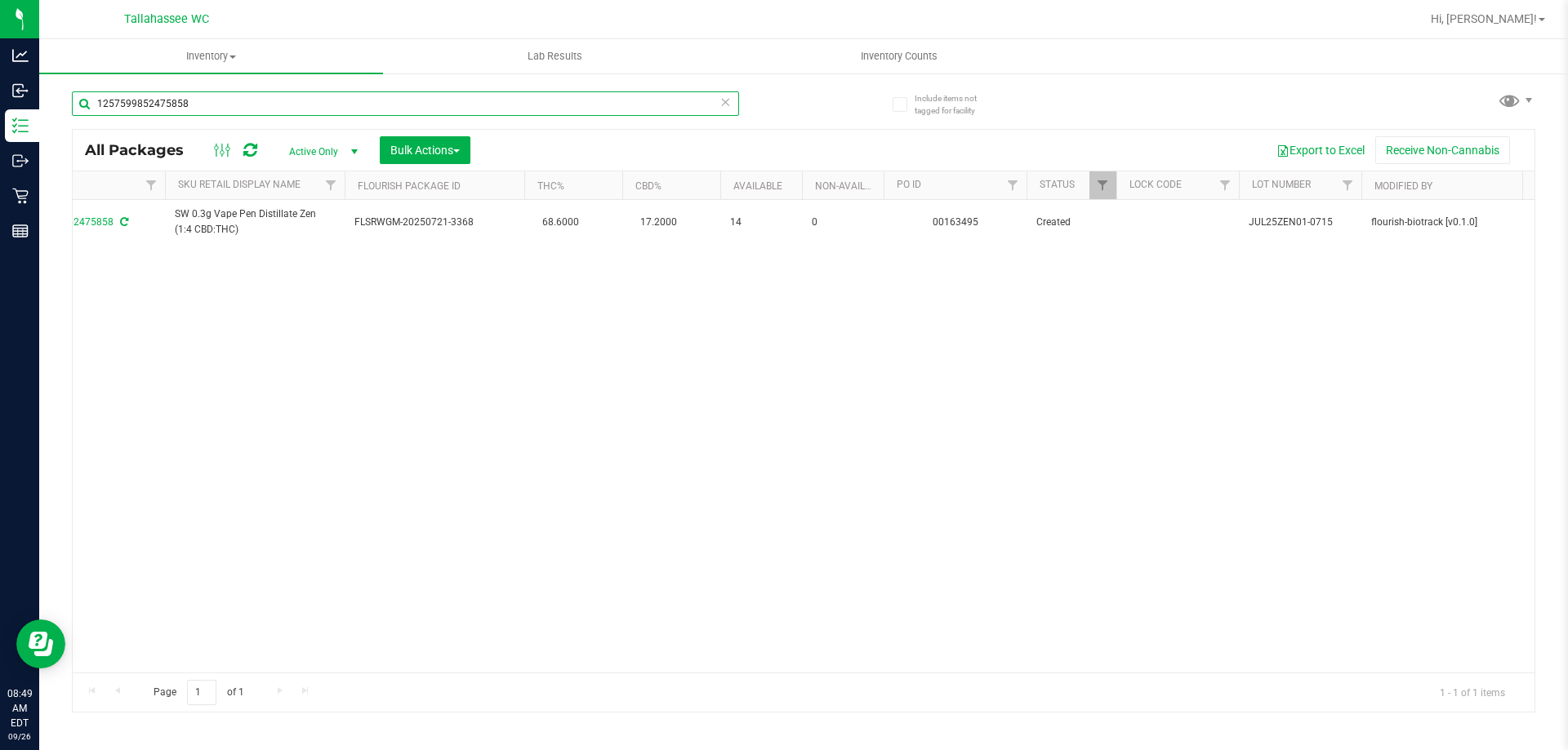
scroll to position [0, 582]
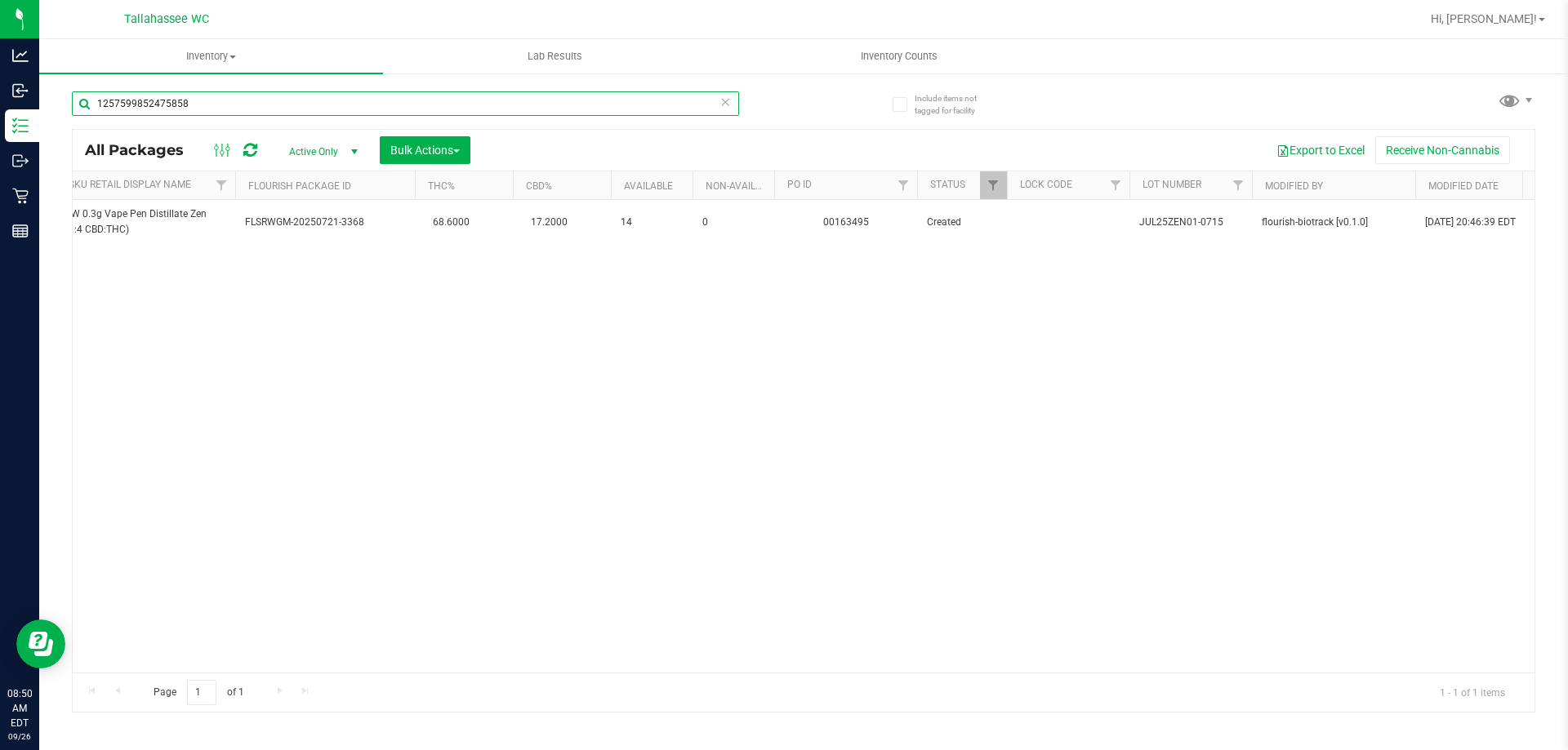
click at [455, 97] on input "1257599852475858" at bounding box center [406, 104] width 667 height 25
click at [454, 97] on input "1257599852475858" at bounding box center [406, 104] width 667 height 25
click at [525, 113] on input "3484659757227681" at bounding box center [406, 104] width 667 height 25
click at [522, 116] on div "3484659757227681" at bounding box center [406, 111] width 667 height 38
click at [537, 112] on input "2219518818550363" at bounding box center [406, 104] width 667 height 25
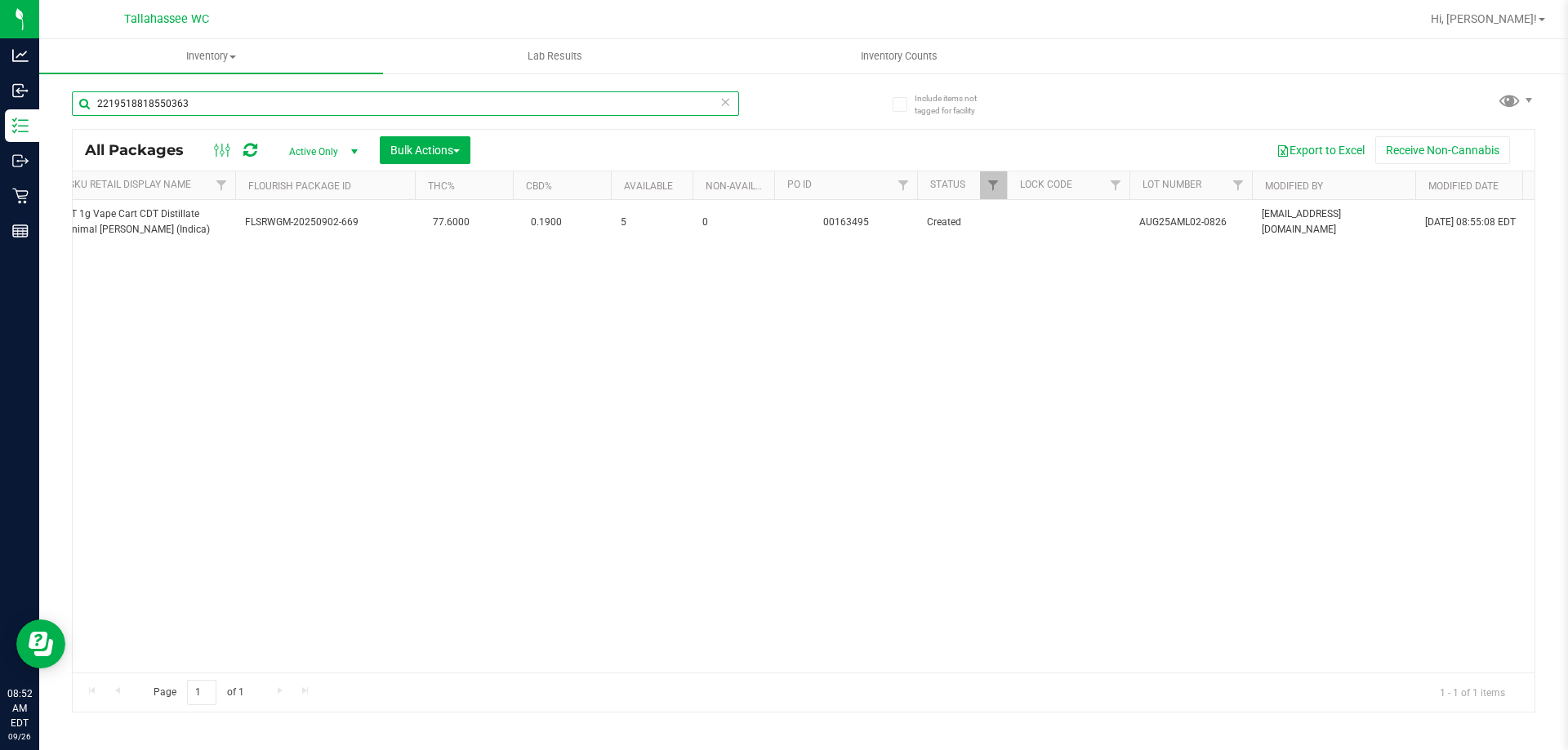
click at [537, 114] on input "2219518818550363" at bounding box center [406, 104] width 667 height 25
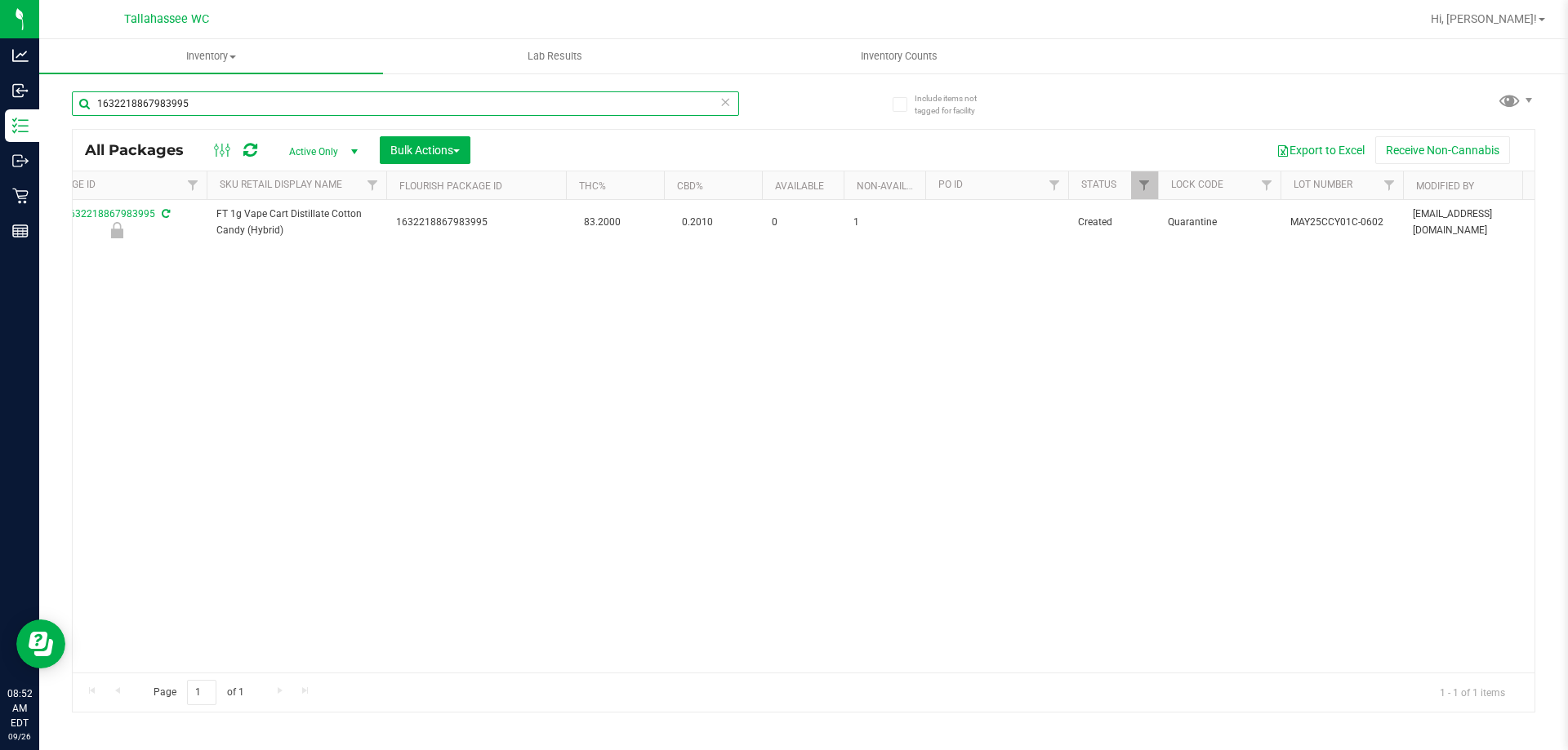
scroll to position [0, 609]
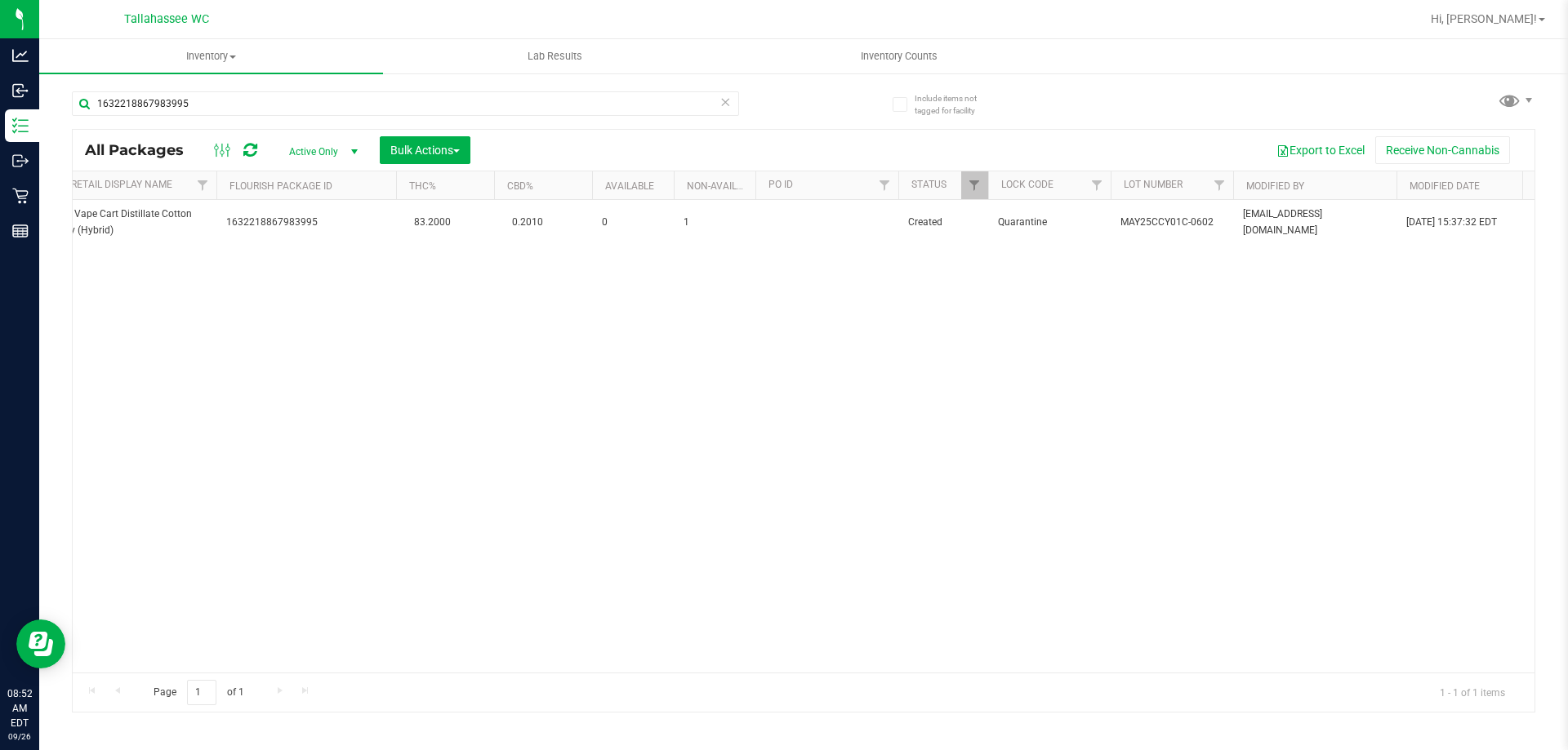
drag, startPoint x: 676, startPoint y: 661, endPoint x: 1121, endPoint y: 452, distance: 491.6
click at [1121, 452] on div "Action Action Edit attributes Global inventory Locate package Package audit log…" at bounding box center [804, 436] width 1462 height 472
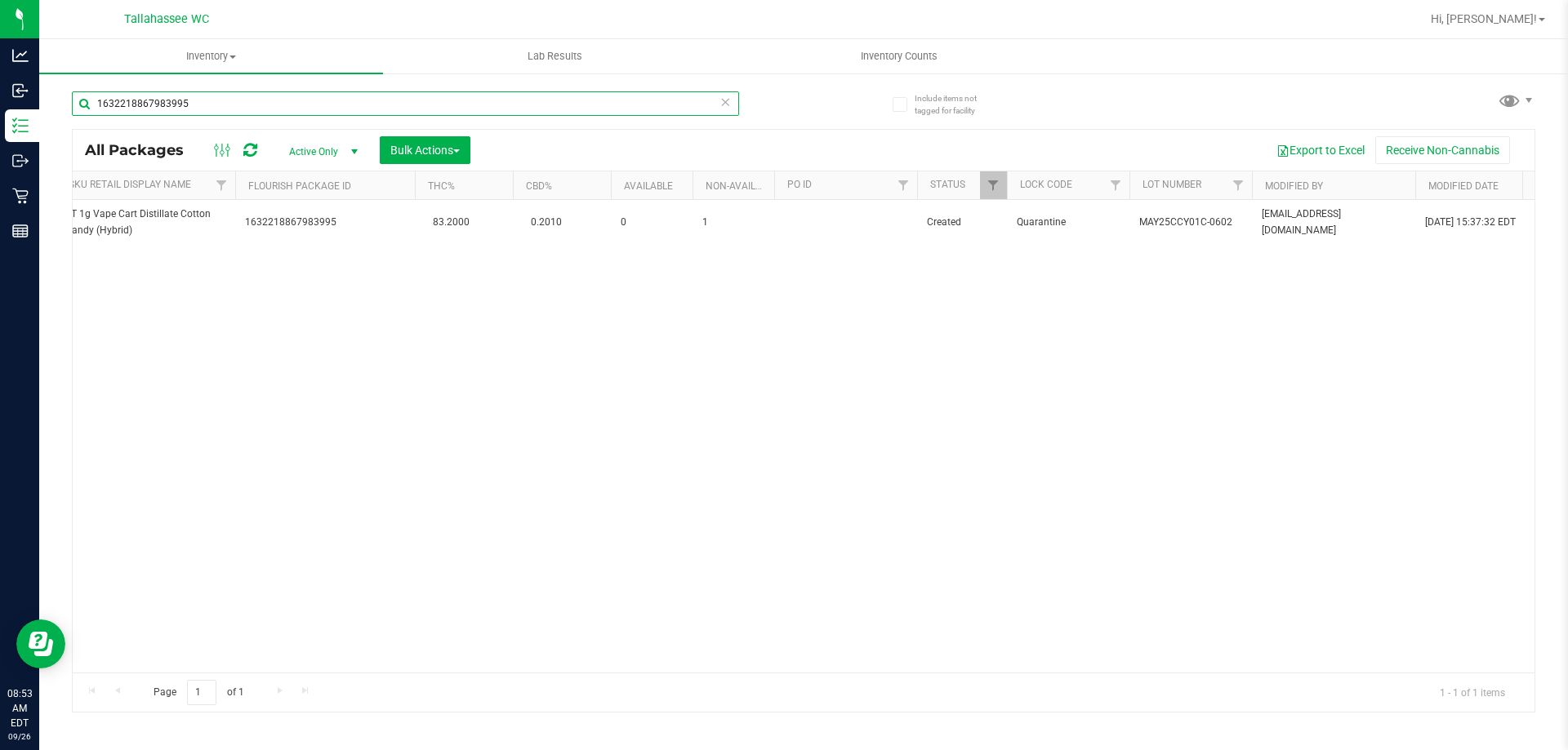
click at [550, 103] on input "1632218867983995" at bounding box center [406, 104] width 667 height 25
click at [520, 109] on input "8501615538233751" at bounding box center [406, 104] width 667 height 25
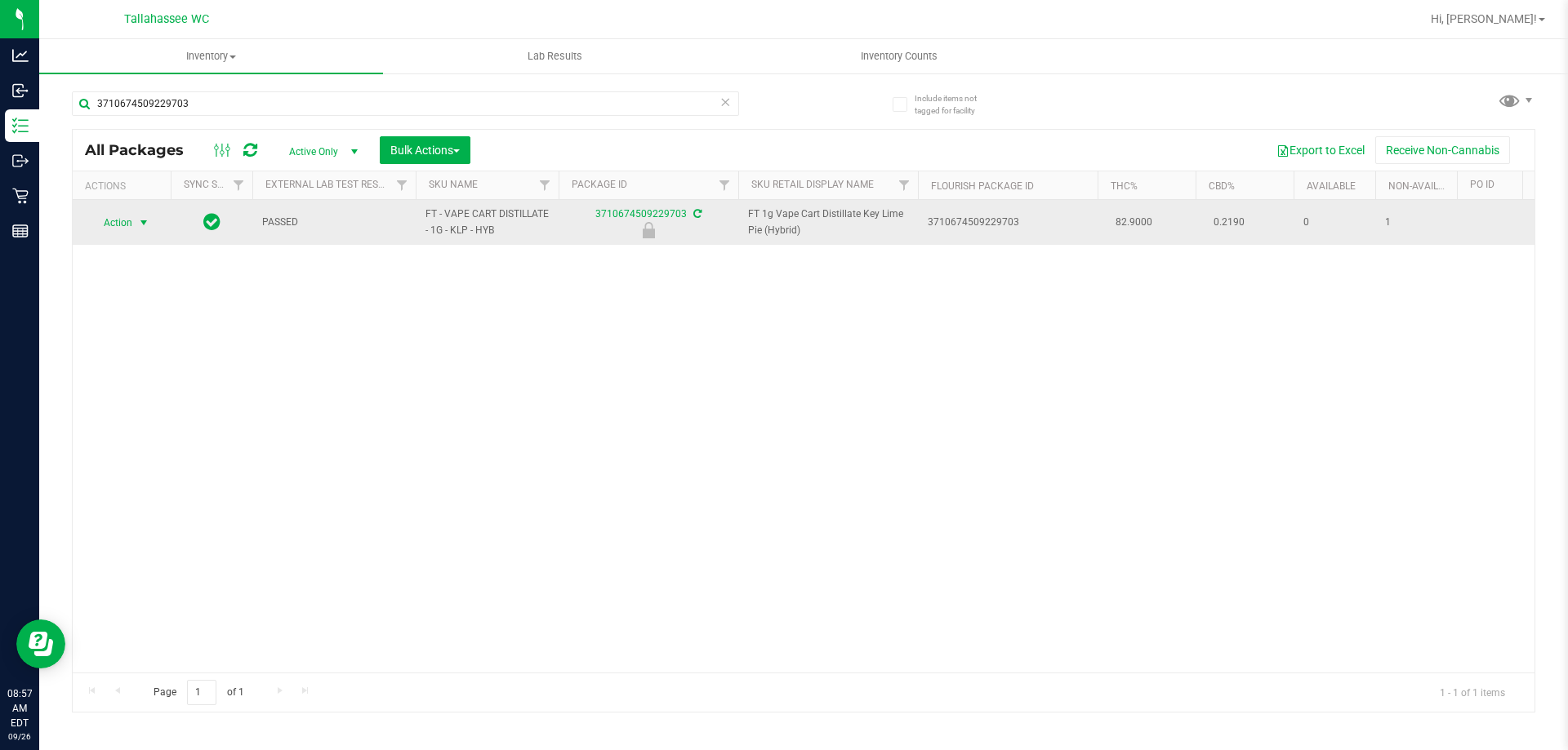
click at [134, 215] on span "select" at bounding box center [143, 223] width 20 height 23
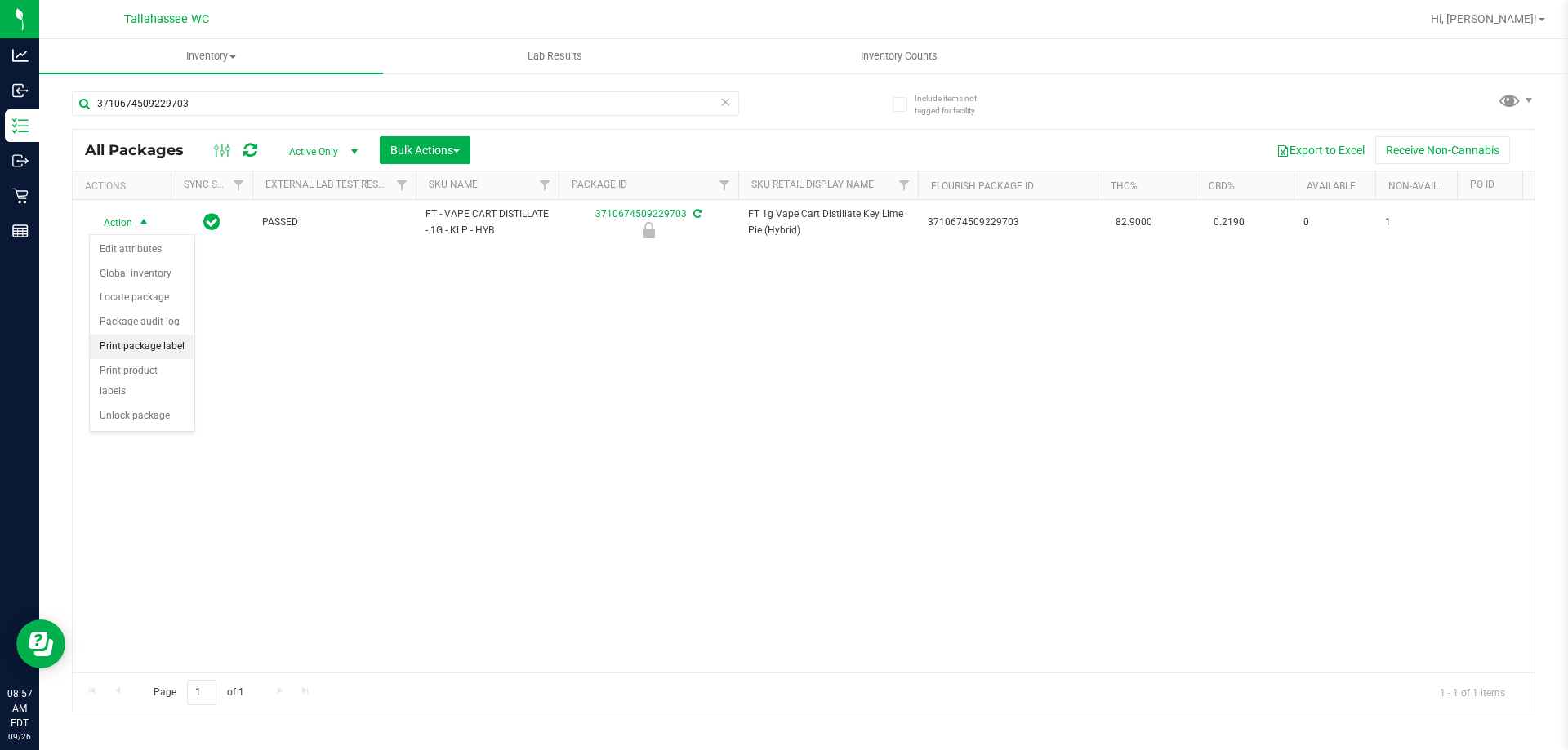
click at [192, 346] on li "Print package label" at bounding box center [143, 347] width 105 height 25
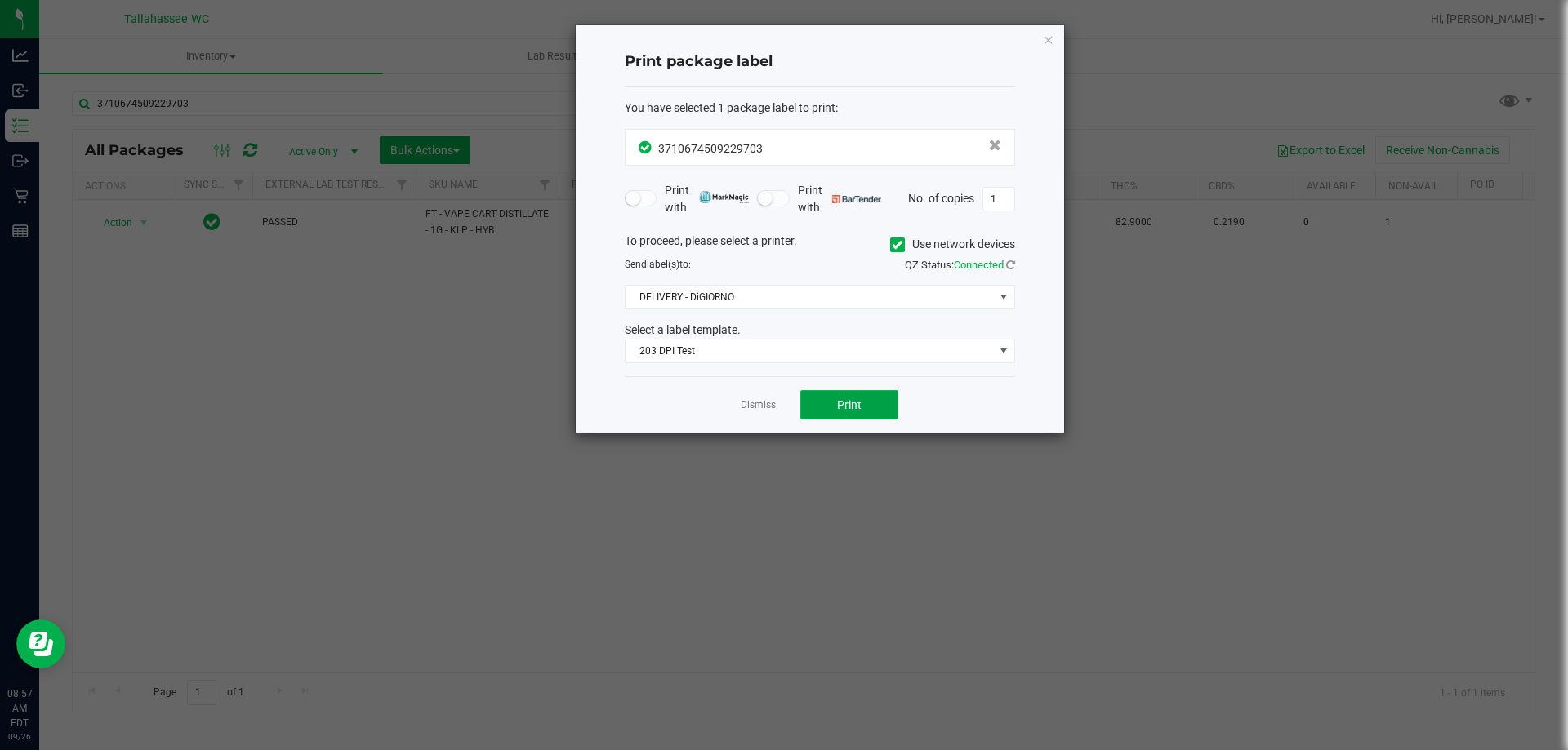
click at [890, 414] on button "Print" at bounding box center [850, 404] width 98 height 29
click at [755, 404] on link "Dismiss" at bounding box center [758, 404] width 35 height 14
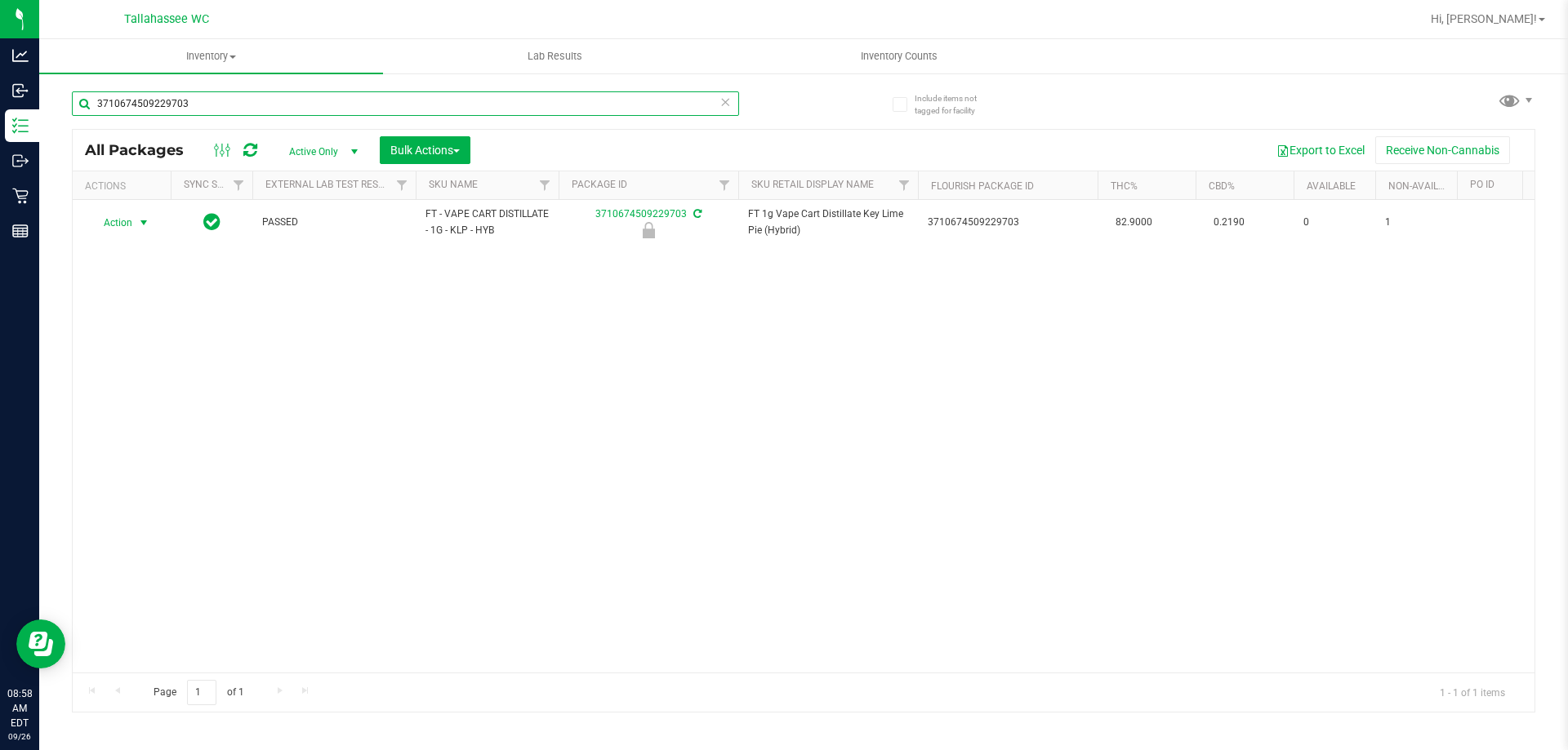
click at [687, 106] on input "3710674509229703" at bounding box center [406, 104] width 667 height 25
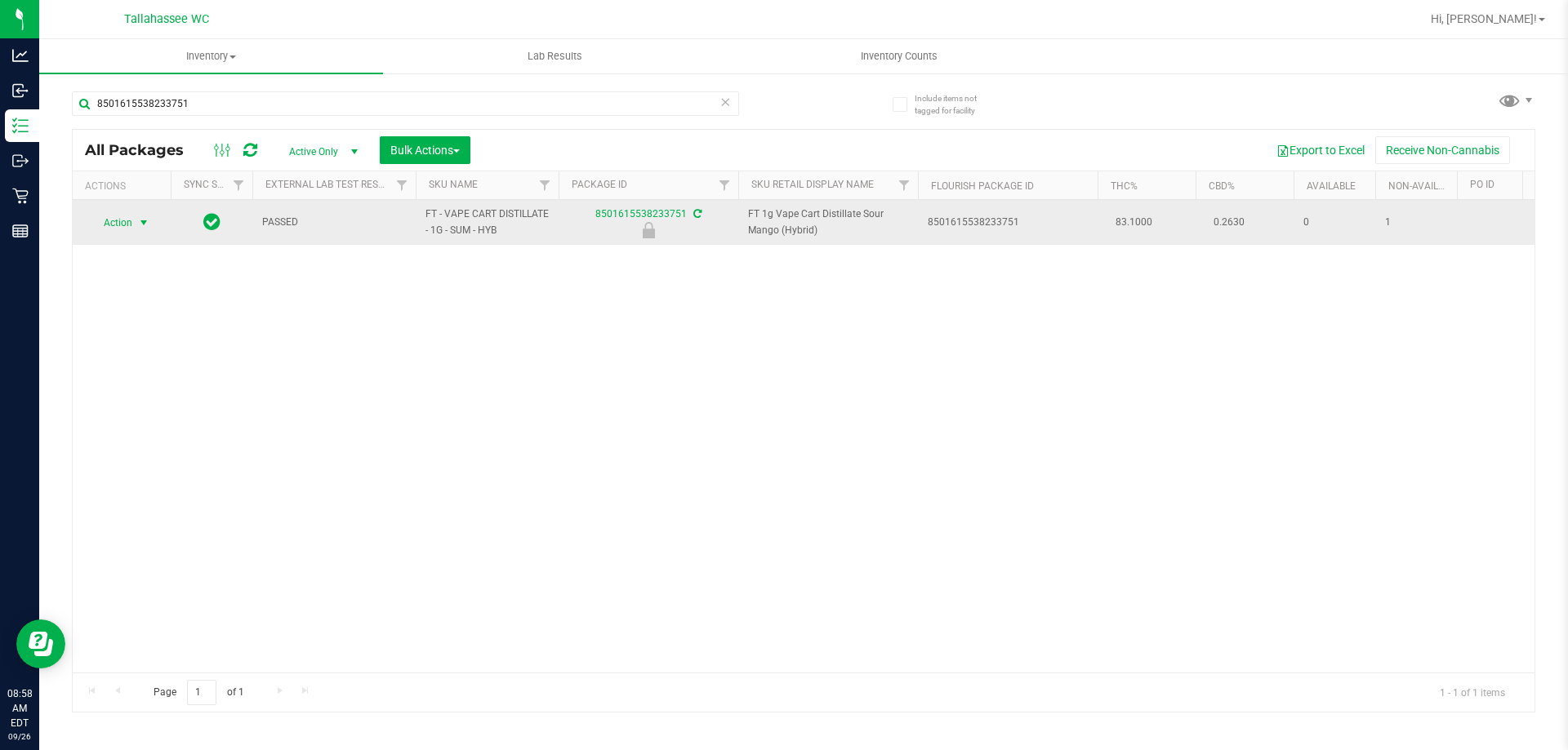
click at [135, 223] on span "select" at bounding box center [143, 223] width 20 height 23
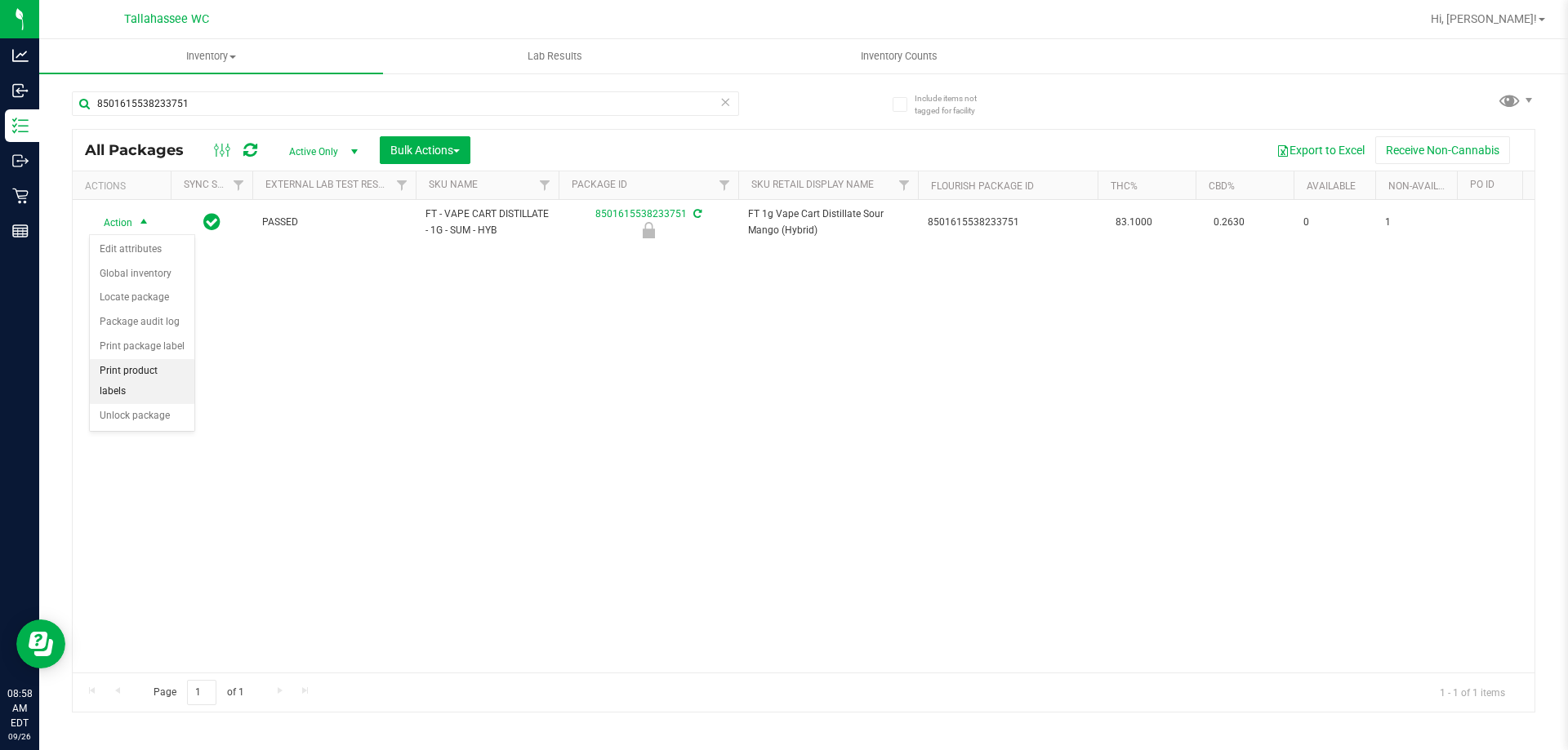
click at [178, 369] on li "Print product labels" at bounding box center [143, 382] width 105 height 45
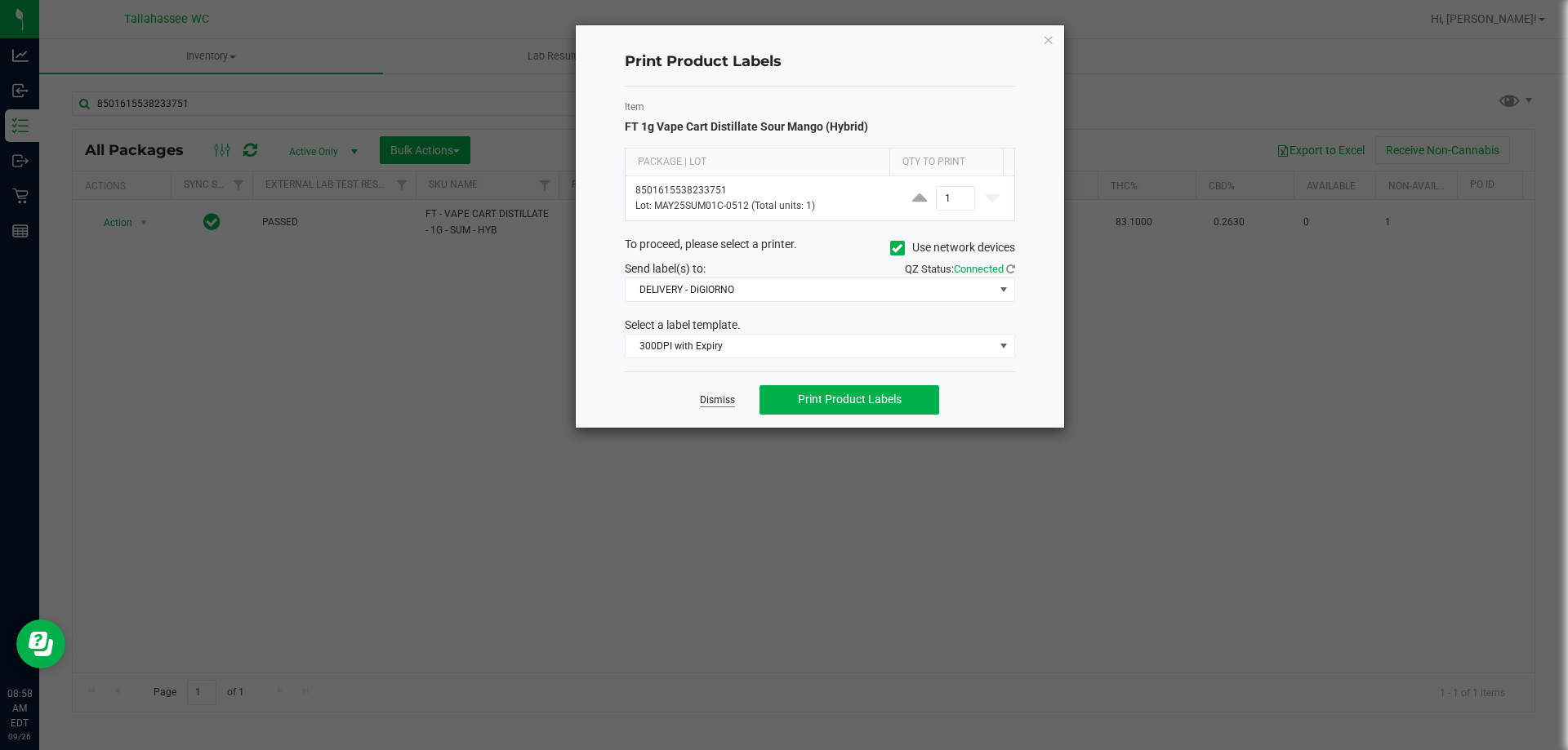
click at [727, 403] on link "Dismiss" at bounding box center [717, 400] width 35 height 14
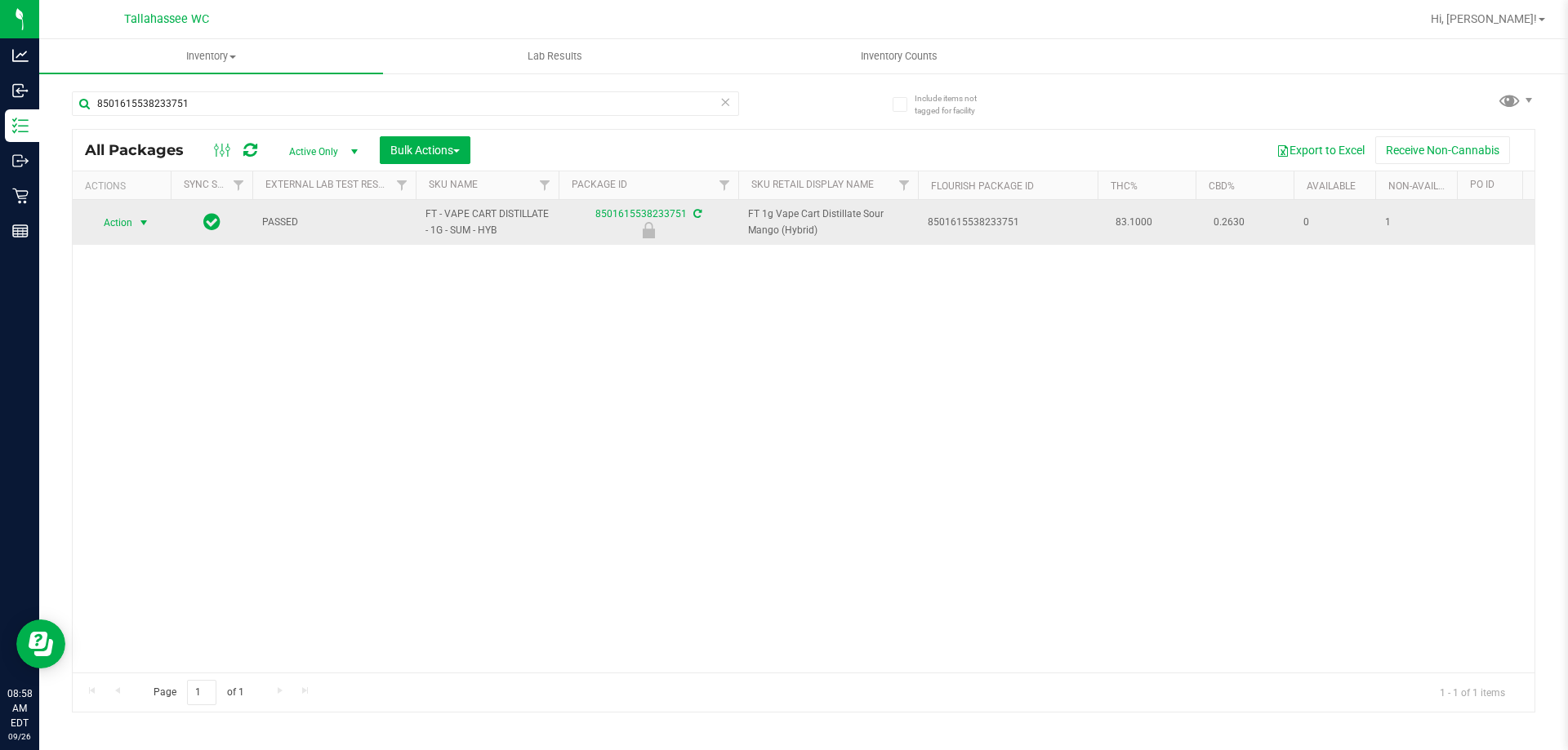
click at [118, 225] on span "Action" at bounding box center [111, 223] width 44 height 23
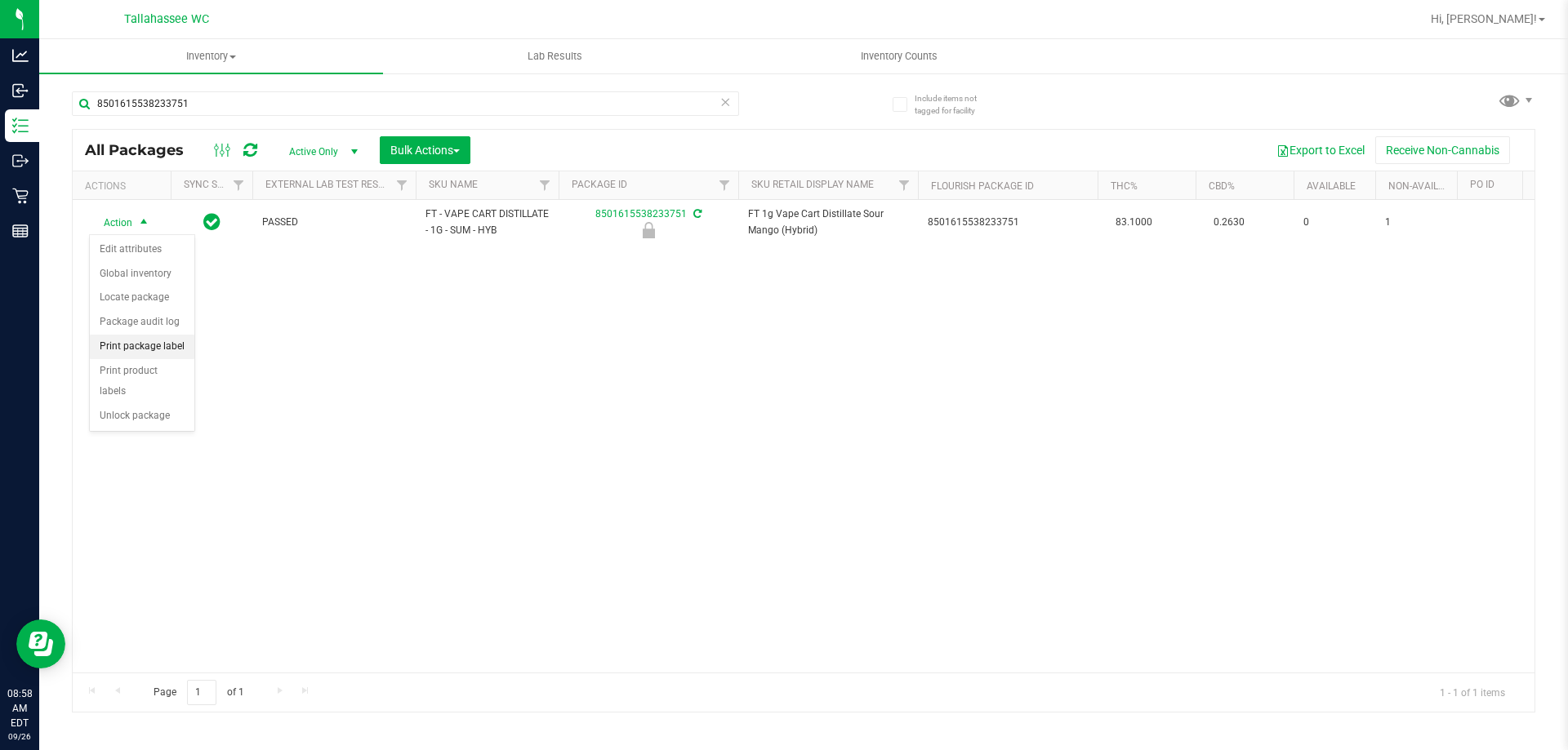
click at [156, 347] on li "Print package label" at bounding box center [143, 347] width 105 height 25
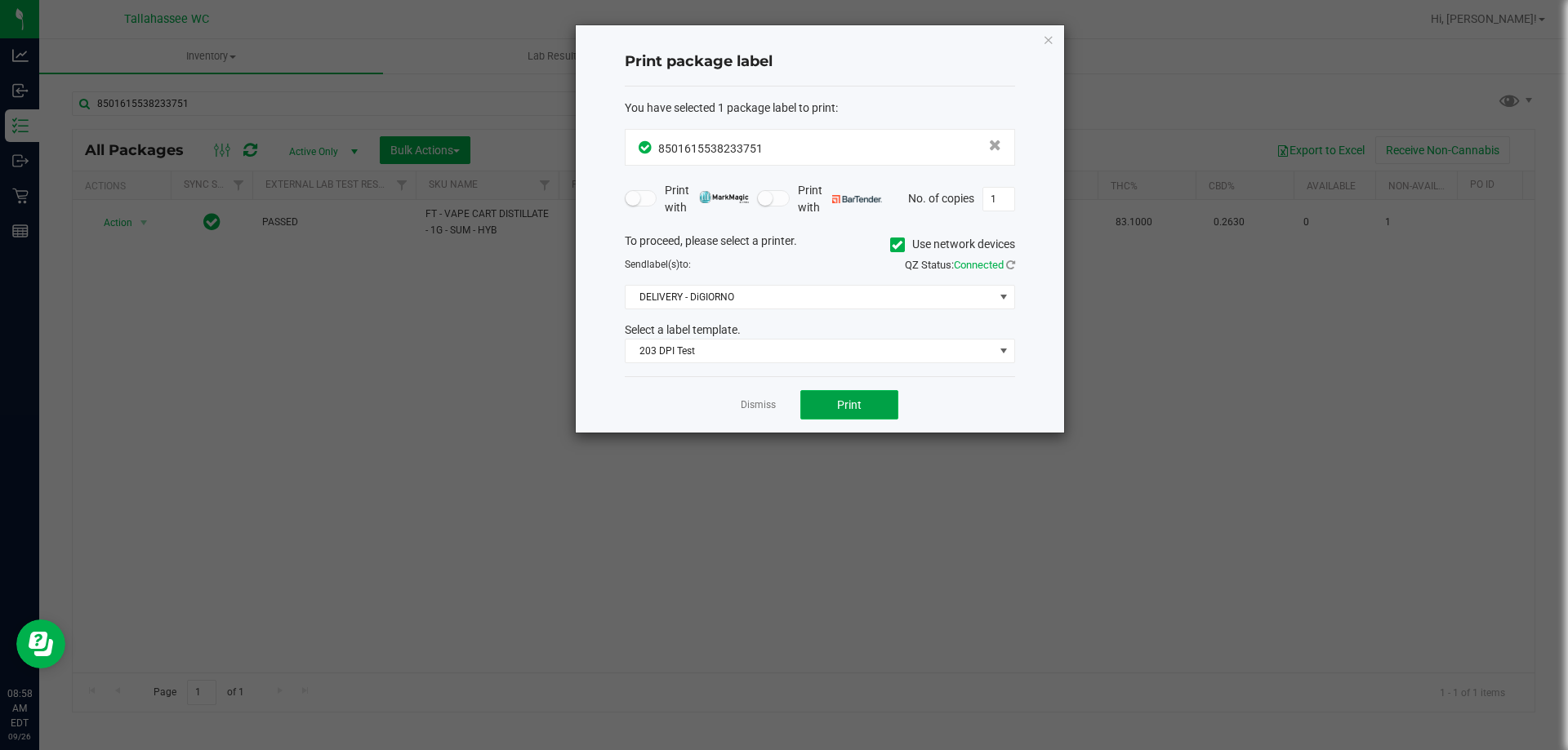
click at [834, 406] on button "Print" at bounding box center [850, 404] width 98 height 29
click at [769, 400] on link "Dismiss" at bounding box center [758, 404] width 35 height 14
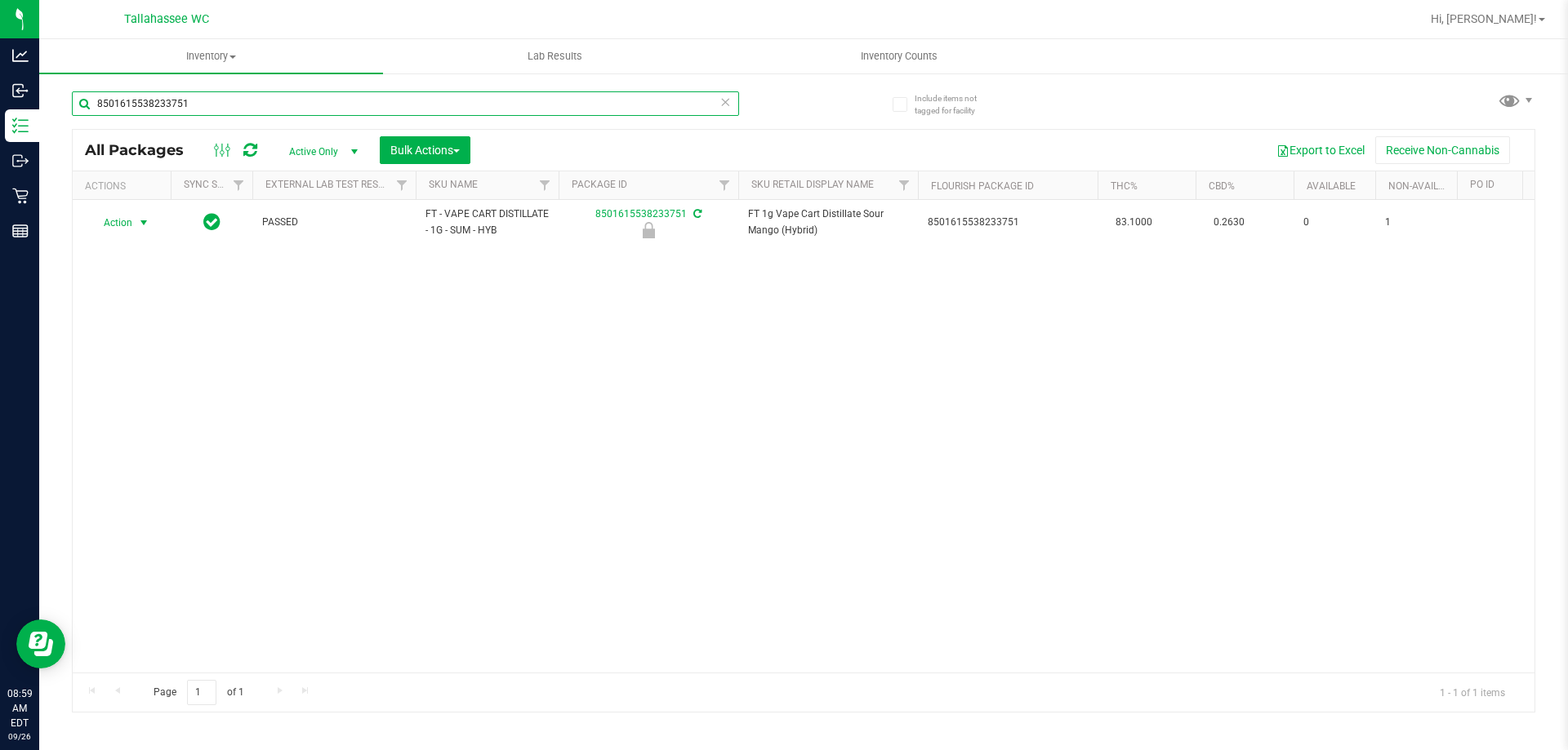
click at [259, 106] on input "8501615538233751" at bounding box center [406, 104] width 667 height 25
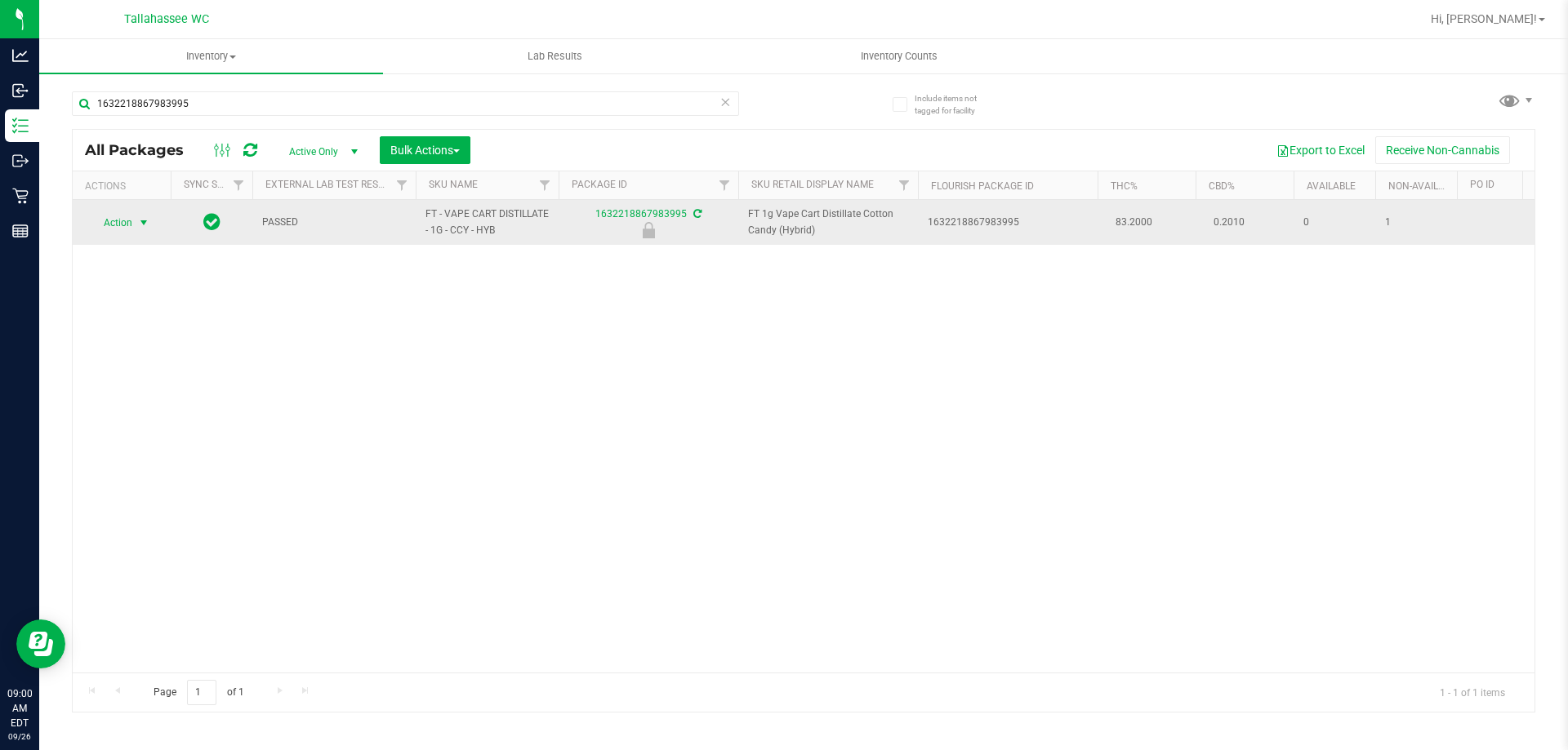
click at [125, 217] on span "Action" at bounding box center [111, 223] width 44 height 23
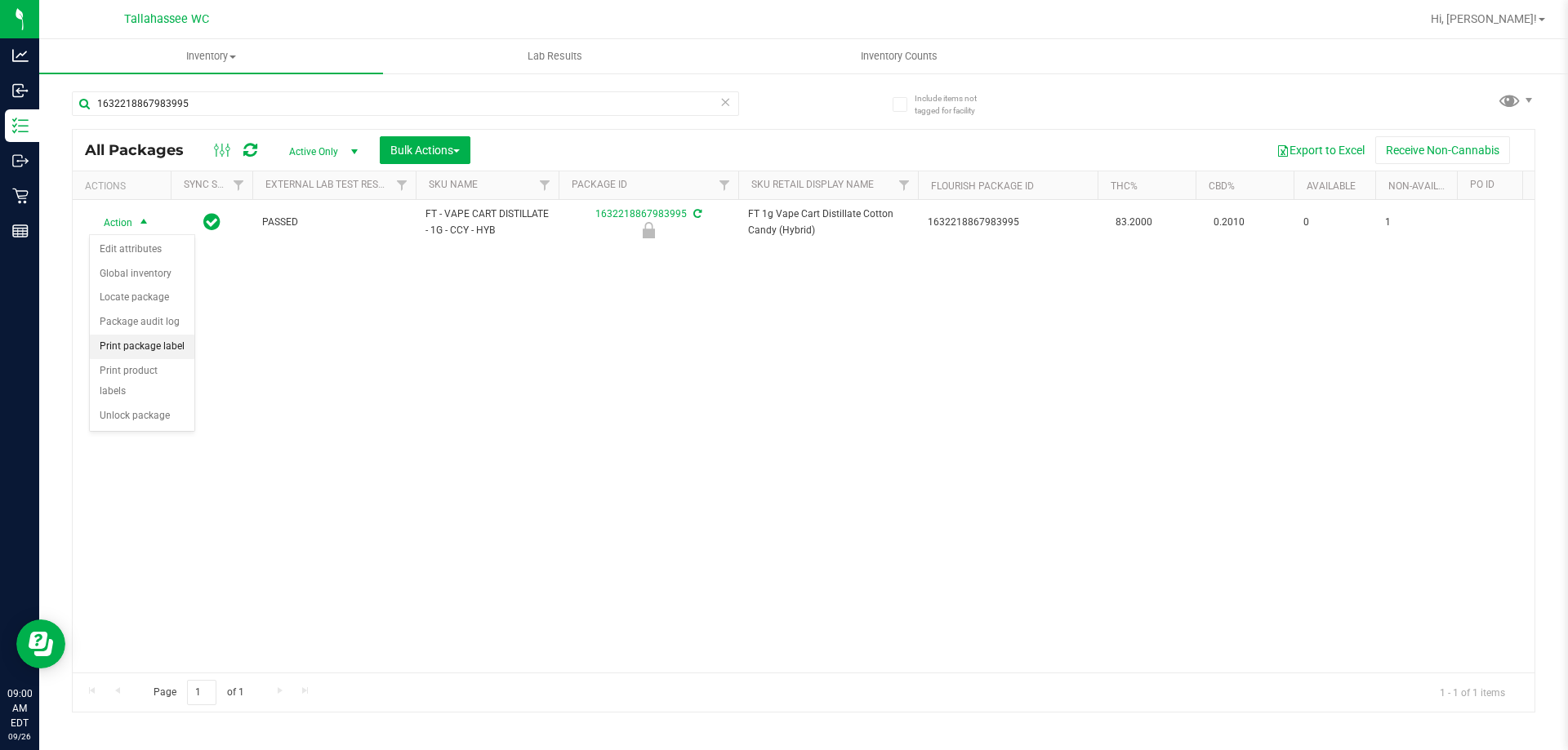
click at [182, 353] on li "Print package label" at bounding box center [143, 347] width 105 height 25
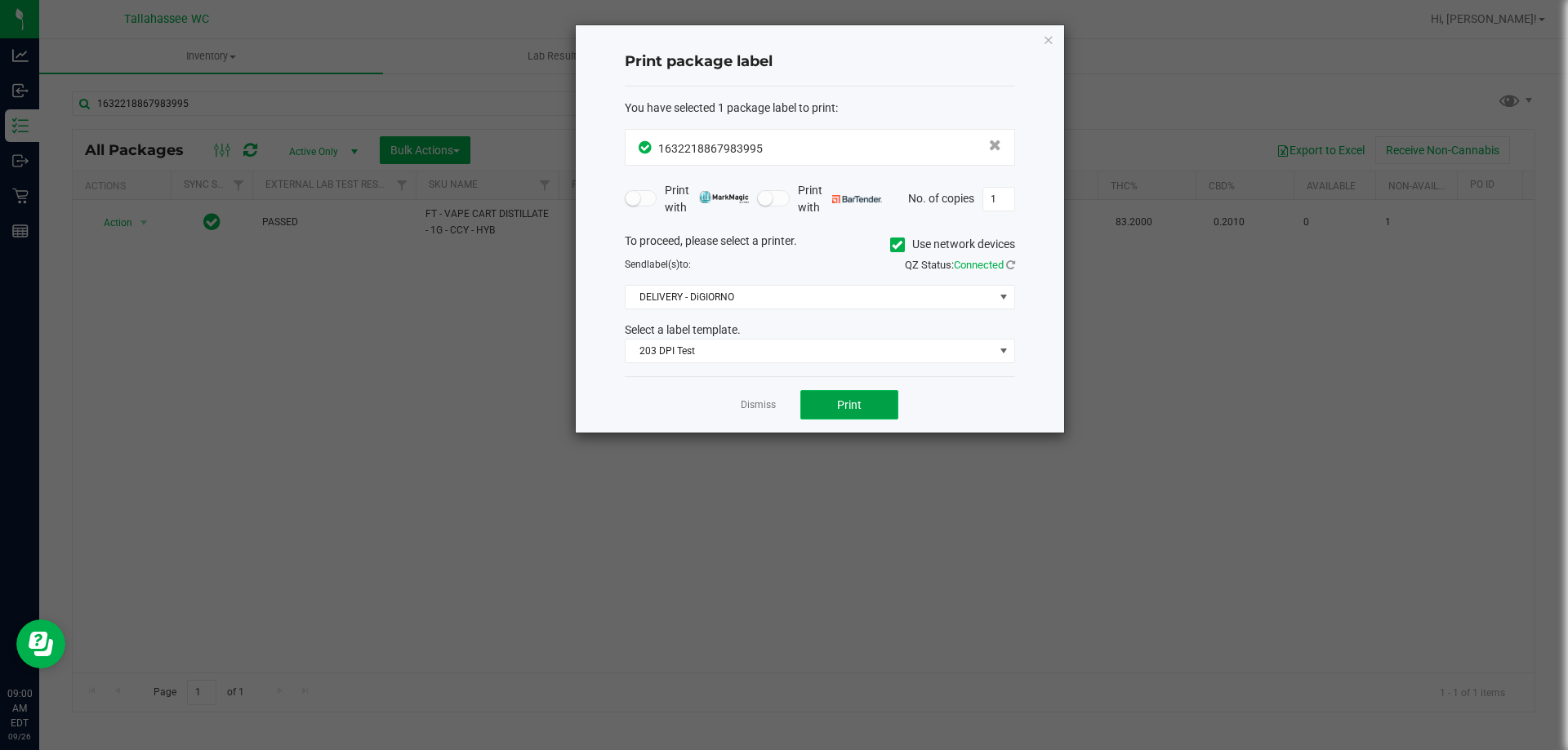
click at [849, 409] on span "Print" at bounding box center [850, 404] width 25 height 13
click at [768, 401] on link "Dismiss" at bounding box center [758, 404] width 35 height 14
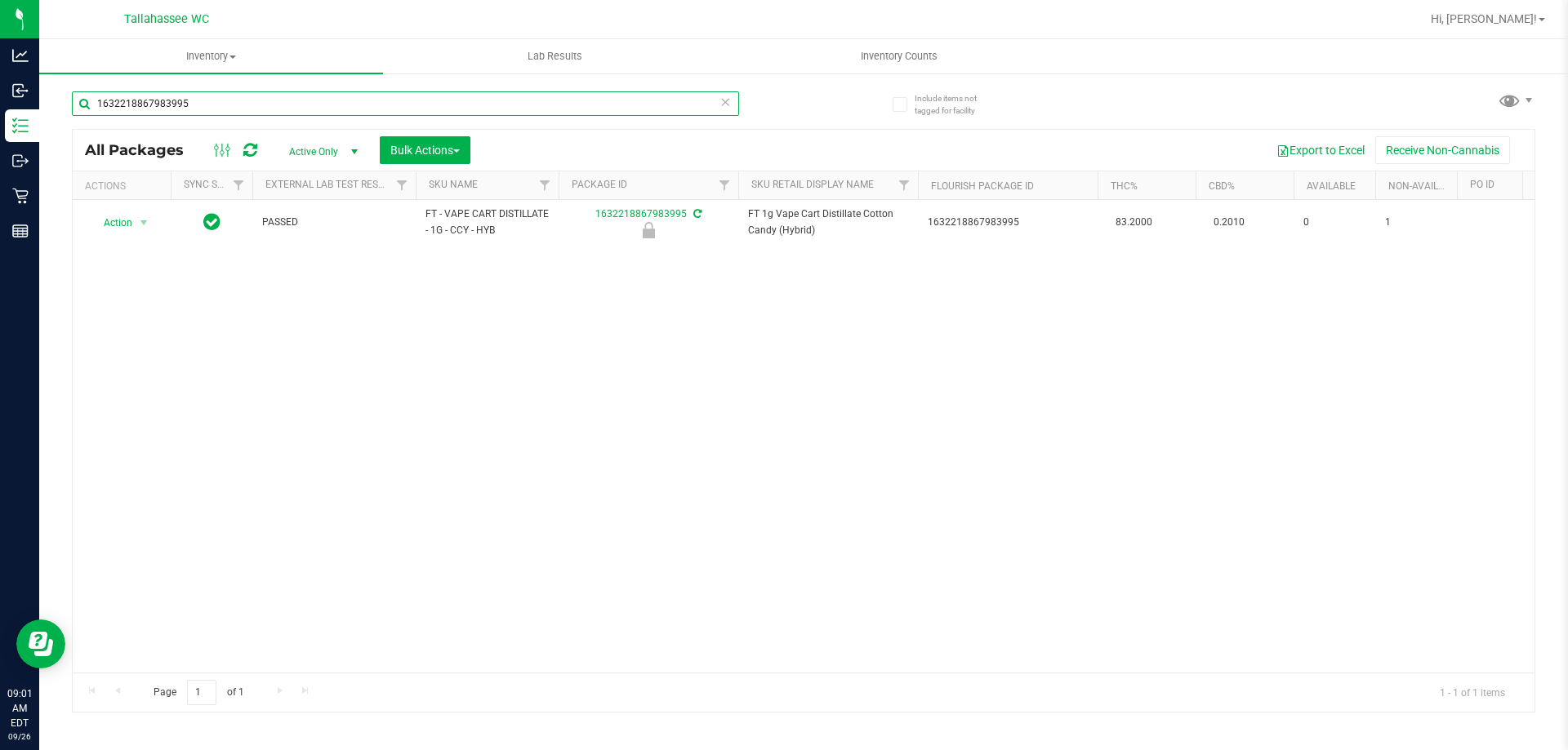
click at [607, 110] on input "1632218867983995" at bounding box center [406, 104] width 667 height 25
drag, startPoint x: 607, startPoint y: 110, endPoint x: 616, endPoint y: 94, distance: 18.4
click at [607, 109] on input "1632218867983995" at bounding box center [406, 104] width 667 height 25
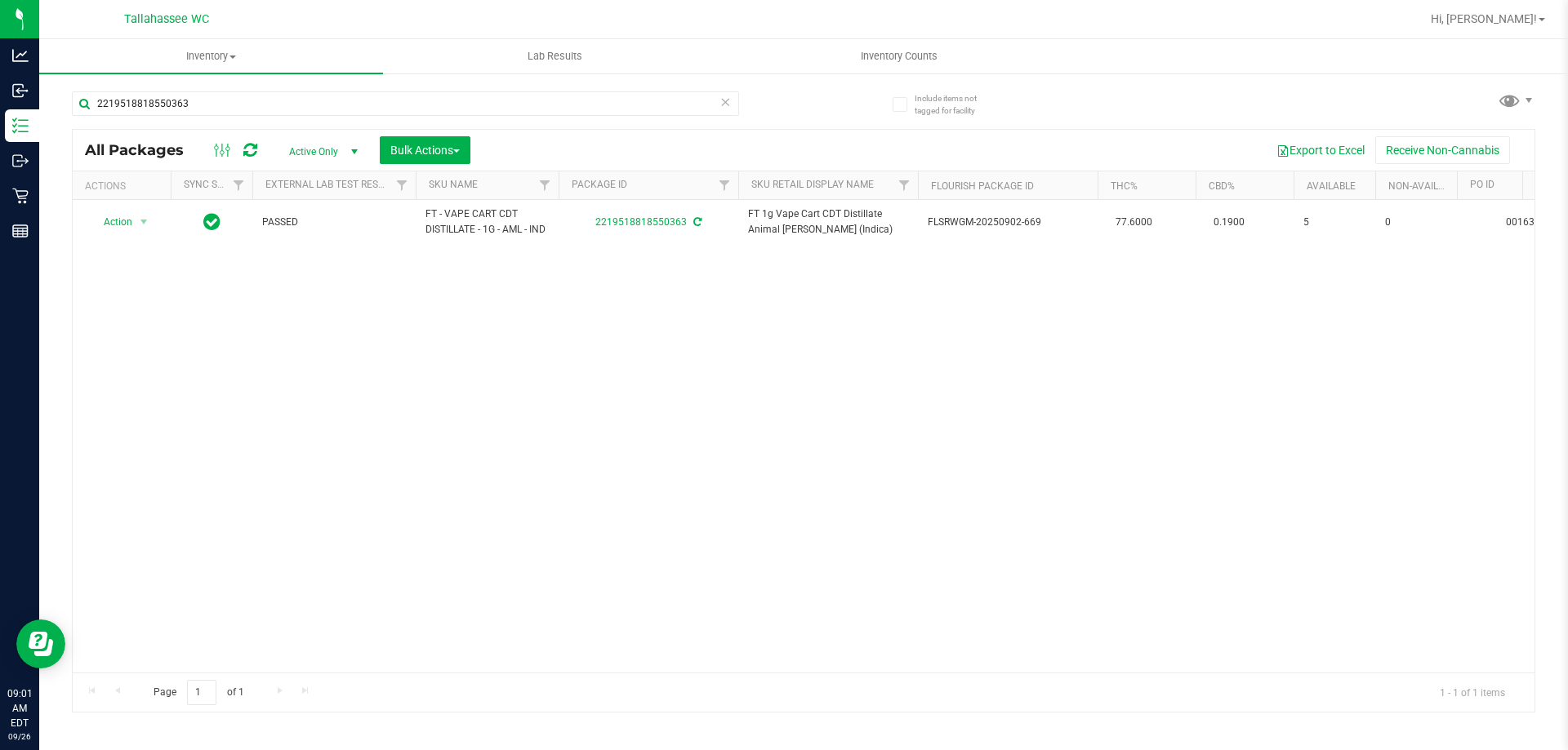
click at [603, 119] on div "2219518818550363" at bounding box center [406, 111] width 667 height 38
click at [607, 104] on input "2219518818550363" at bounding box center [406, 104] width 667 height 25
type input "3484659757227681"
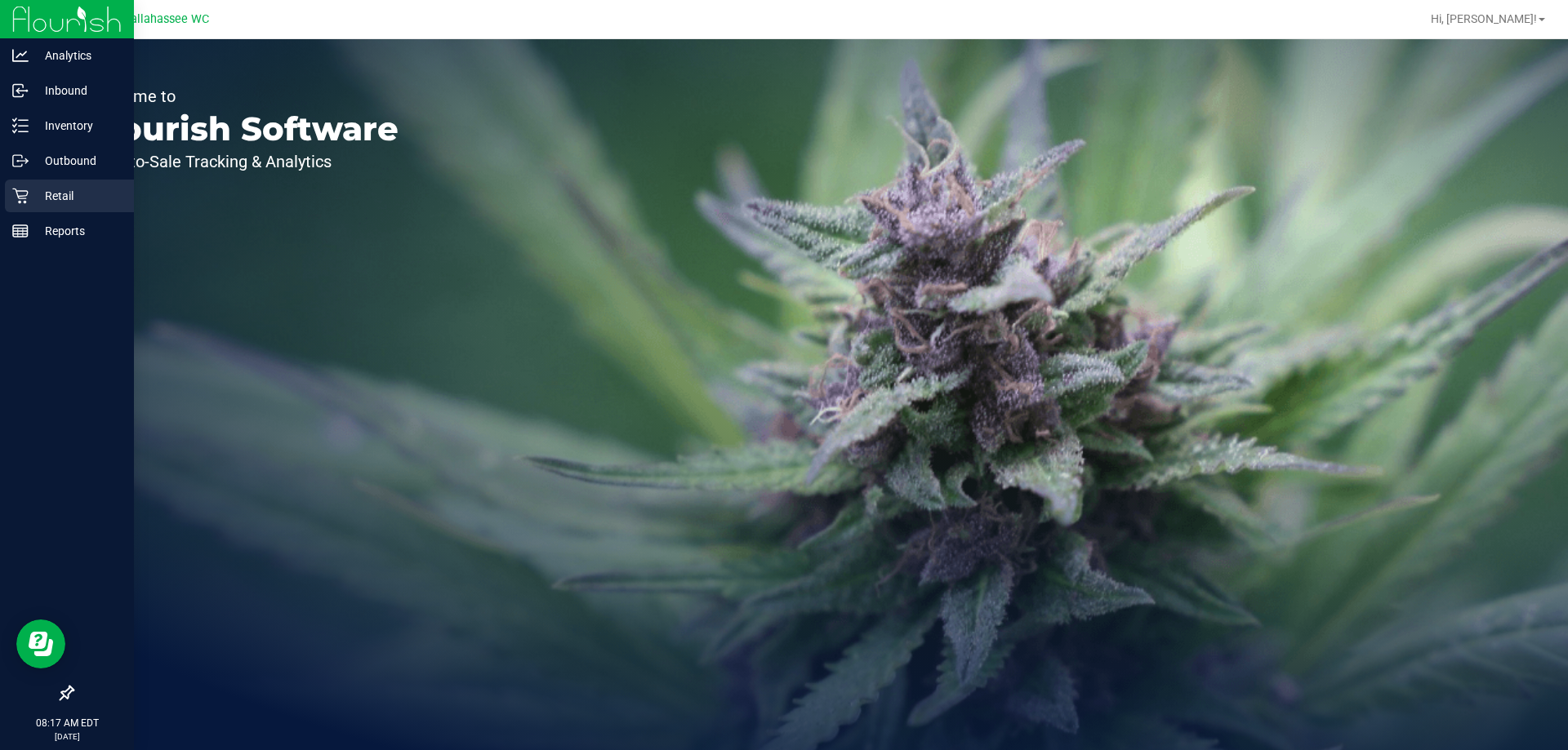
click at [65, 188] on p "Retail" at bounding box center [78, 196] width 98 height 20
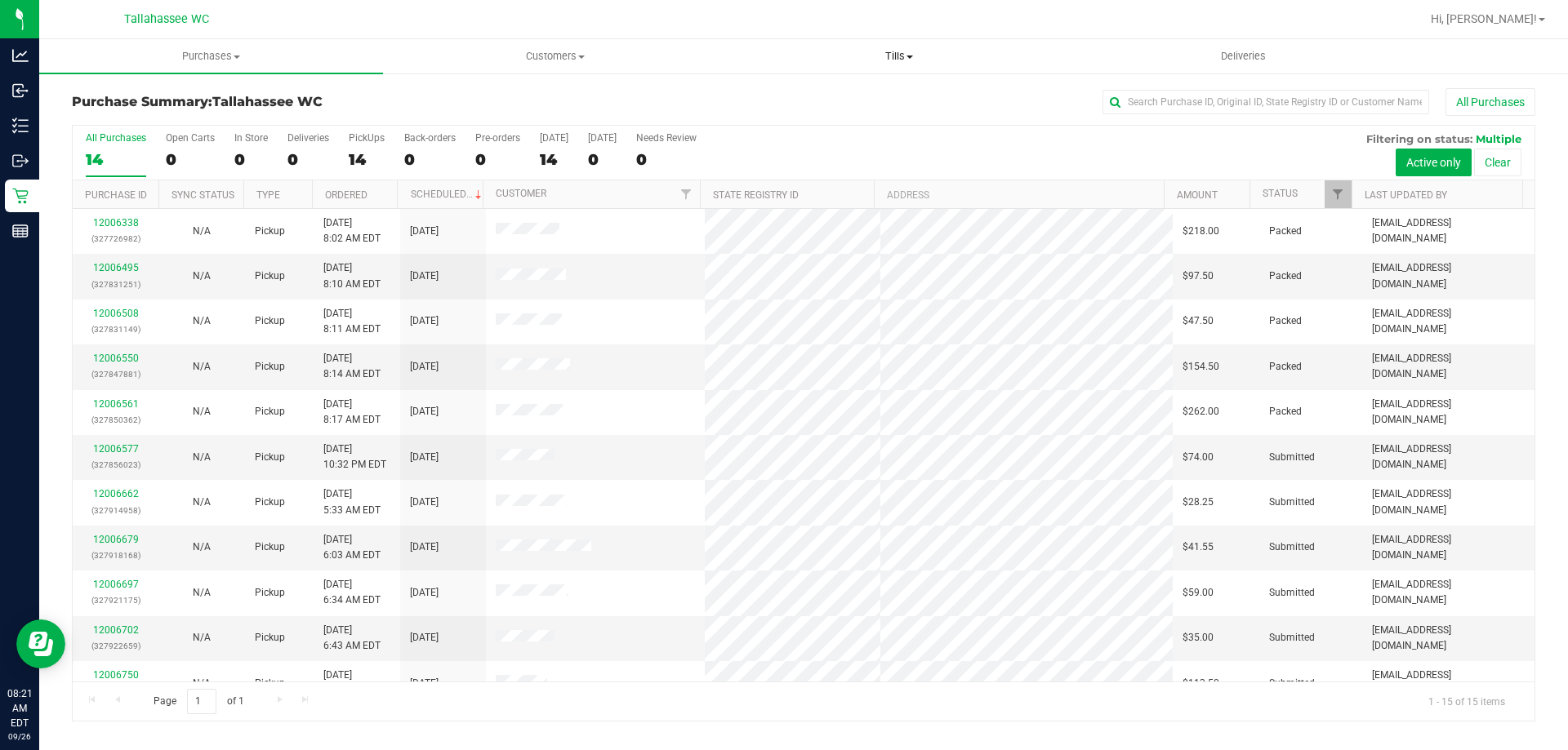
click at [922, 56] on span "Tills" at bounding box center [899, 56] width 342 height 15
click at [872, 96] on li "Manage tills" at bounding box center [899, 99] width 344 height 20
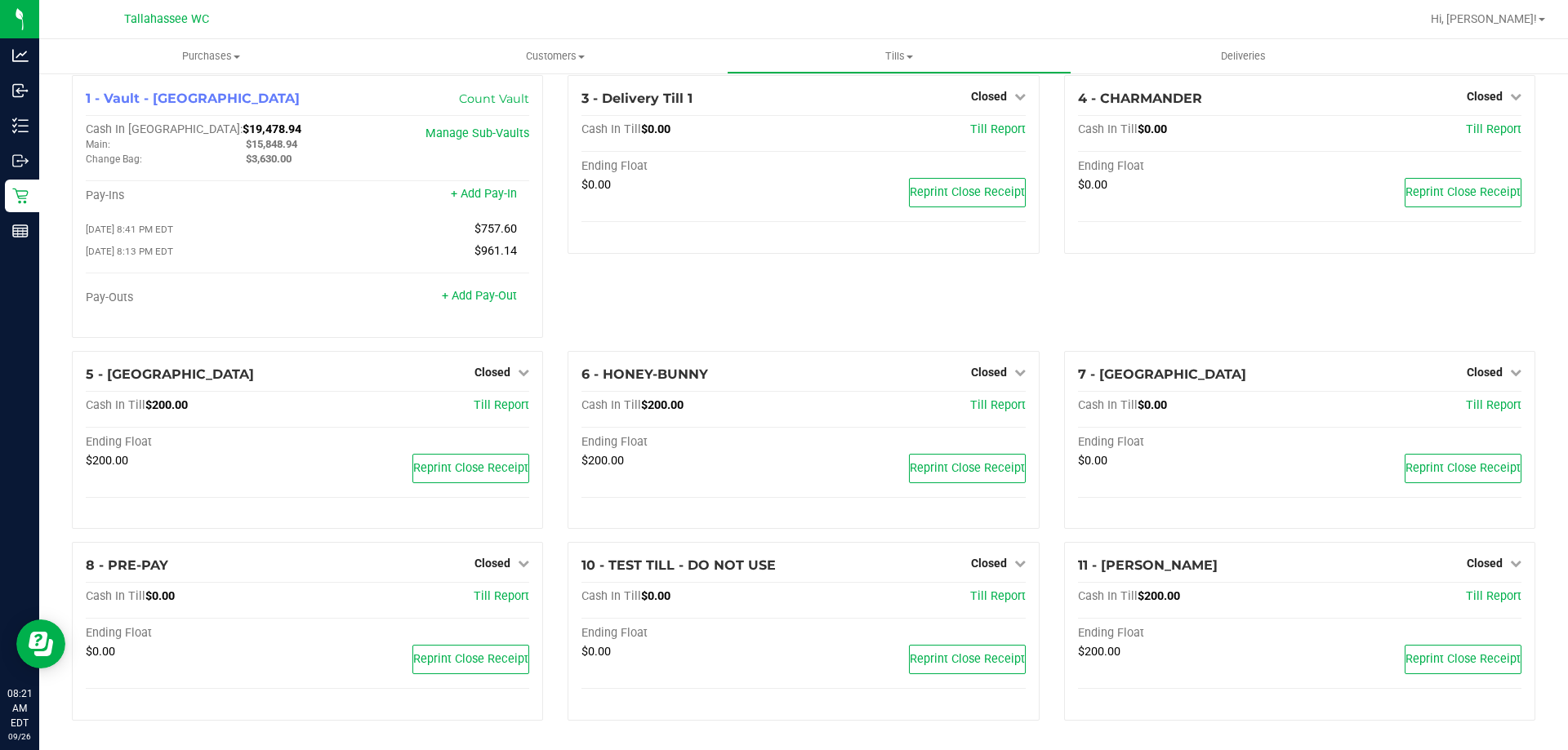
scroll to position [16, 0]
click at [510, 369] on link "Closed" at bounding box center [501, 373] width 55 height 13
click at [501, 409] on link "Open Till" at bounding box center [492, 405] width 43 height 13
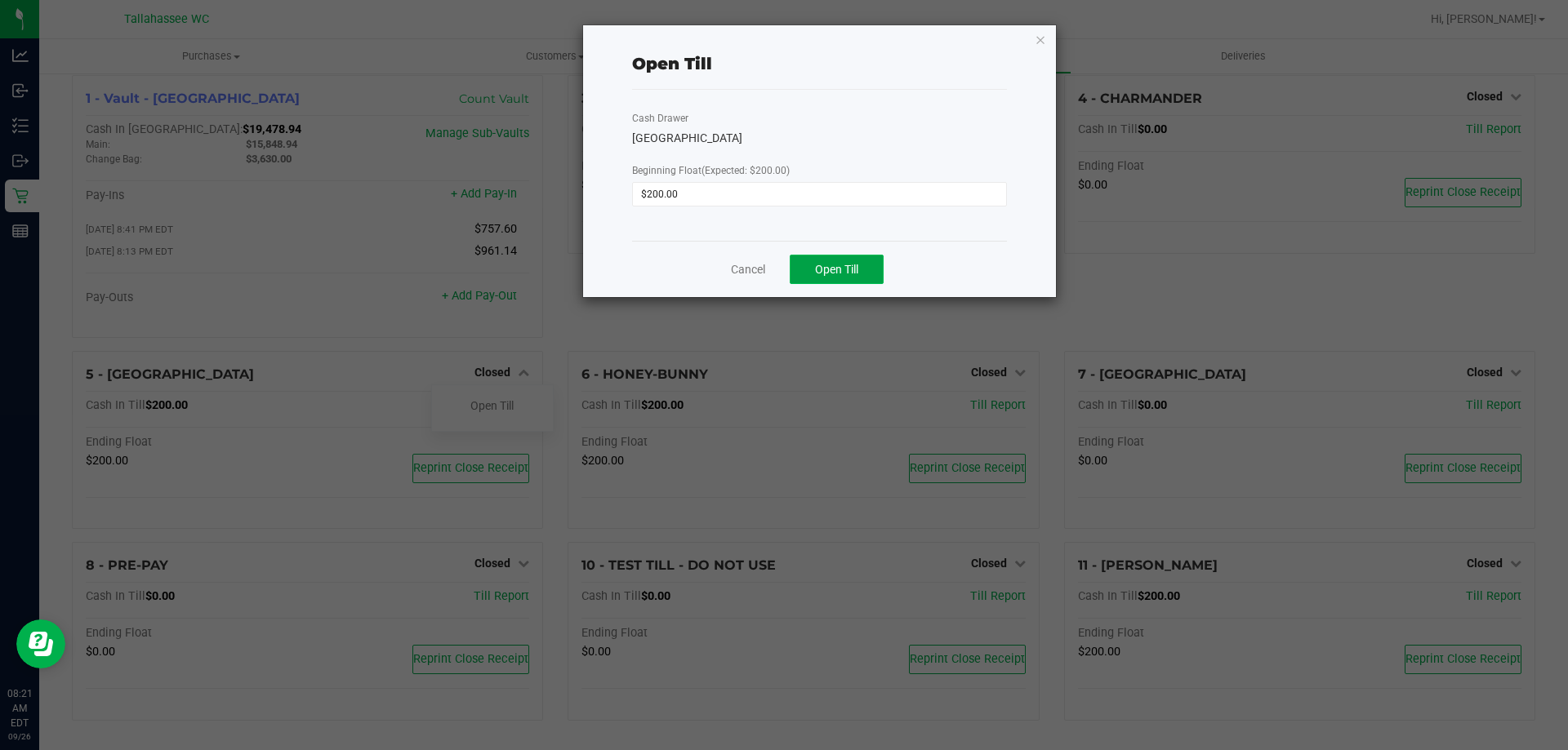
click at [857, 269] on span "Open Till" at bounding box center [836, 269] width 43 height 13
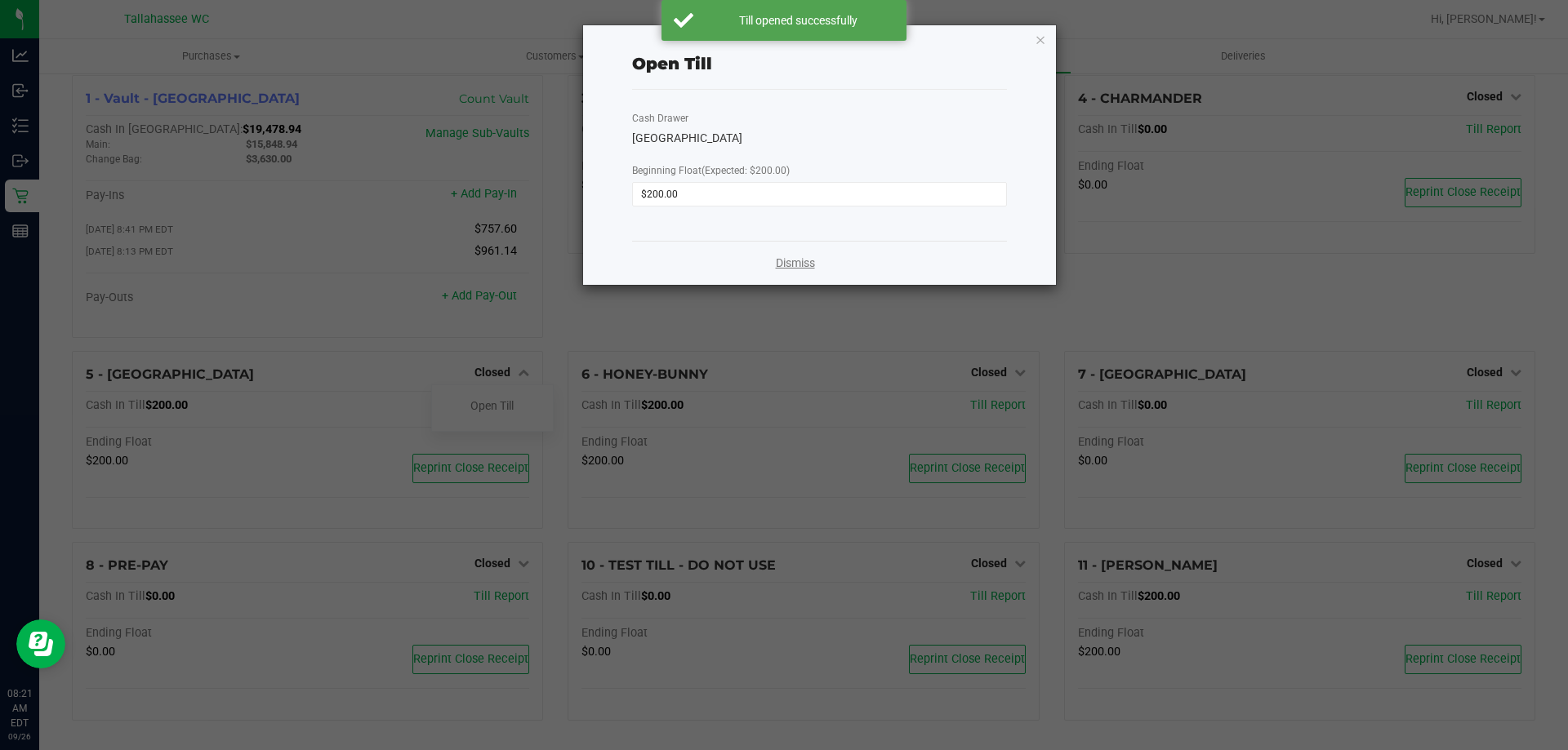
click at [798, 265] on link "Dismiss" at bounding box center [795, 263] width 39 height 17
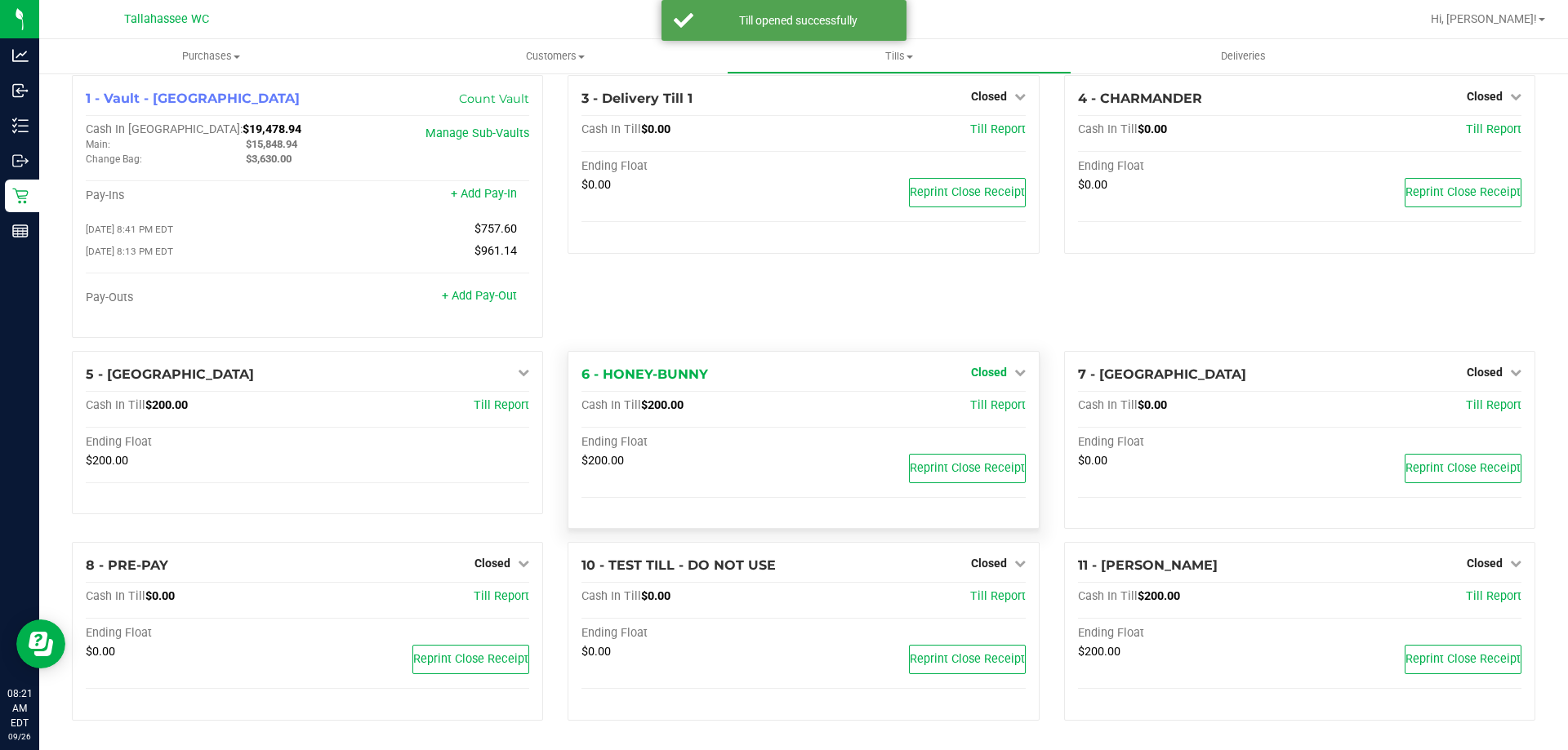
click at [985, 370] on span "Closed" at bounding box center [989, 373] width 36 height 13
click at [986, 406] on link "Open Till" at bounding box center [988, 405] width 43 height 13
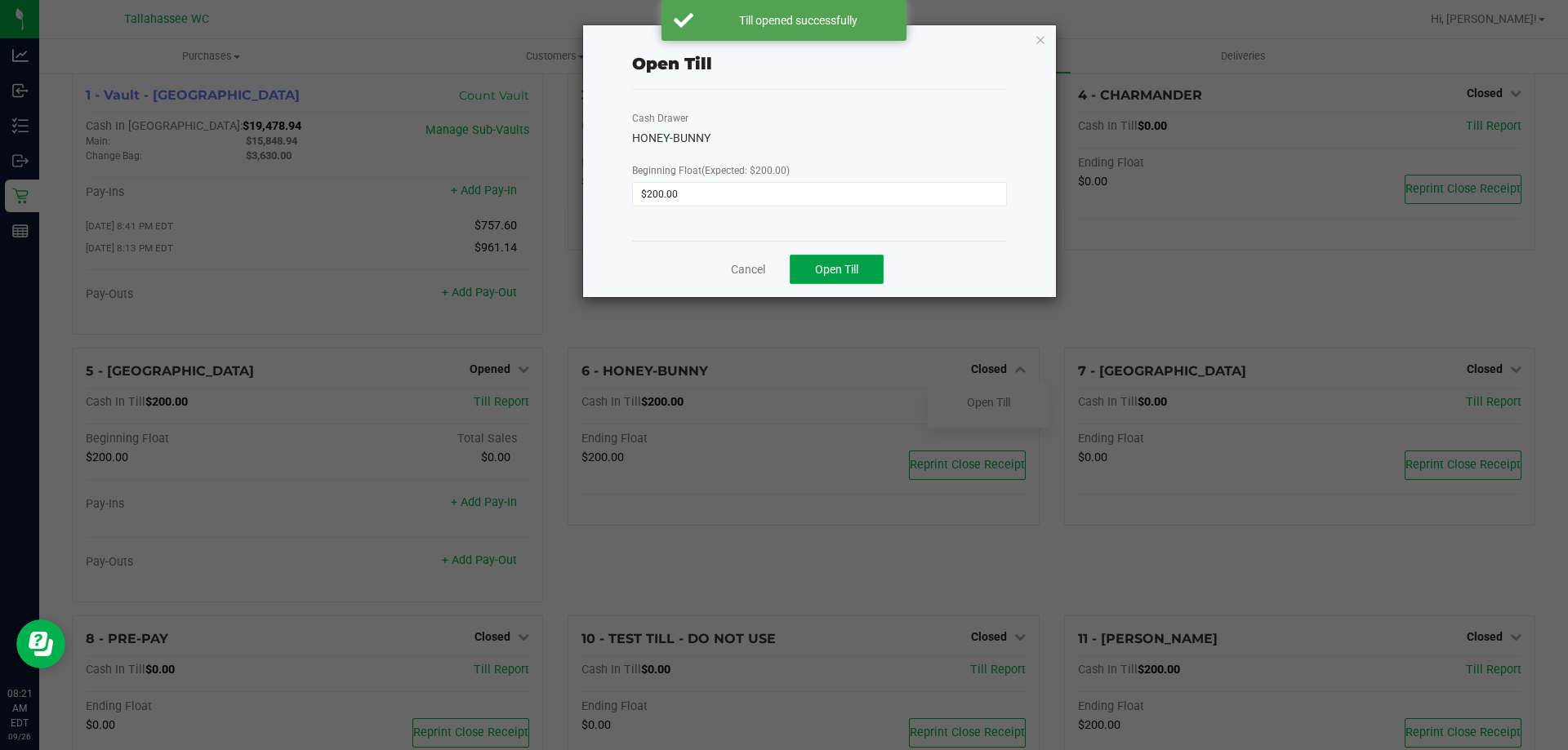
click at [865, 272] on button "Open Till" at bounding box center [836, 269] width 94 height 29
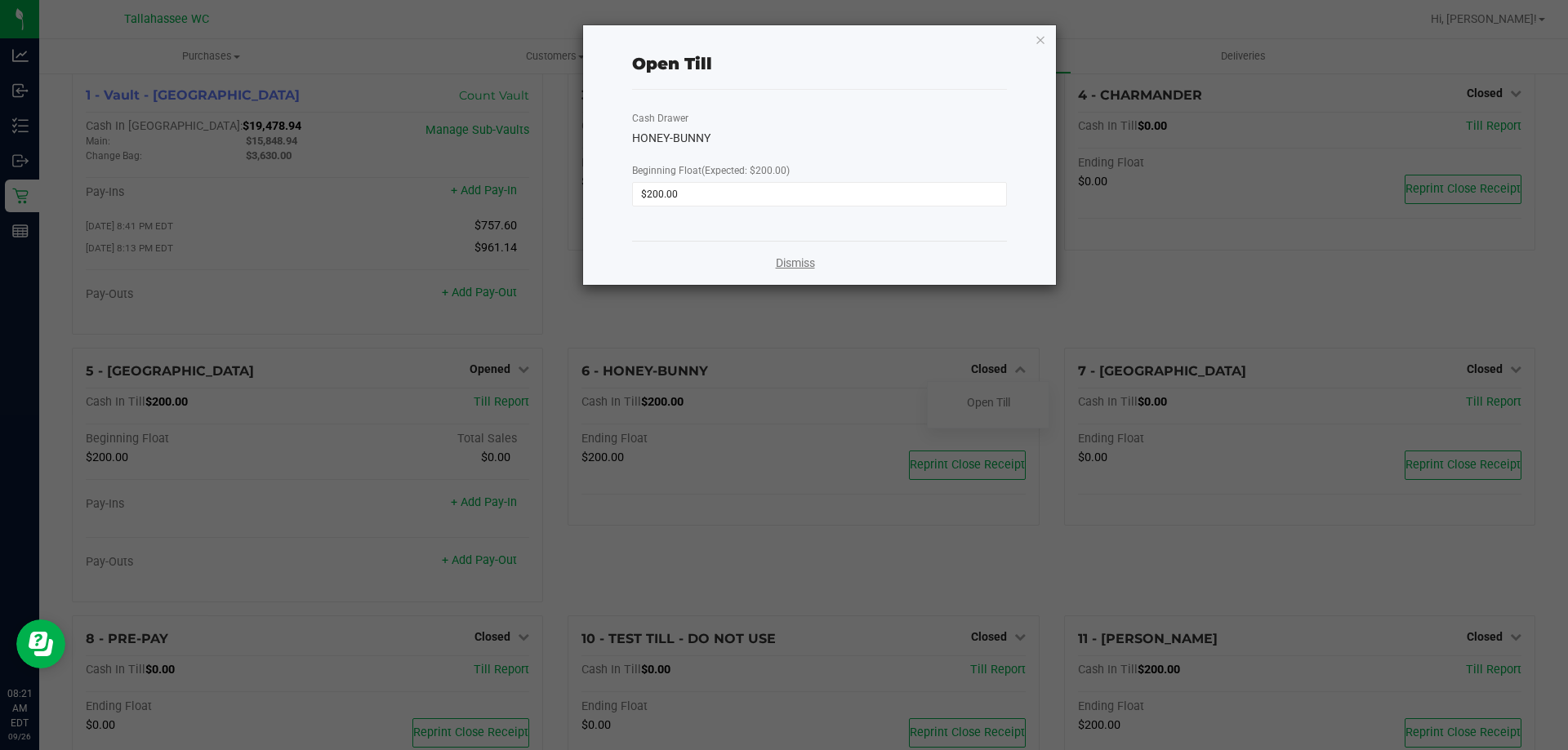
click at [810, 265] on link "Dismiss" at bounding box center [795, 263] width 39 height 17
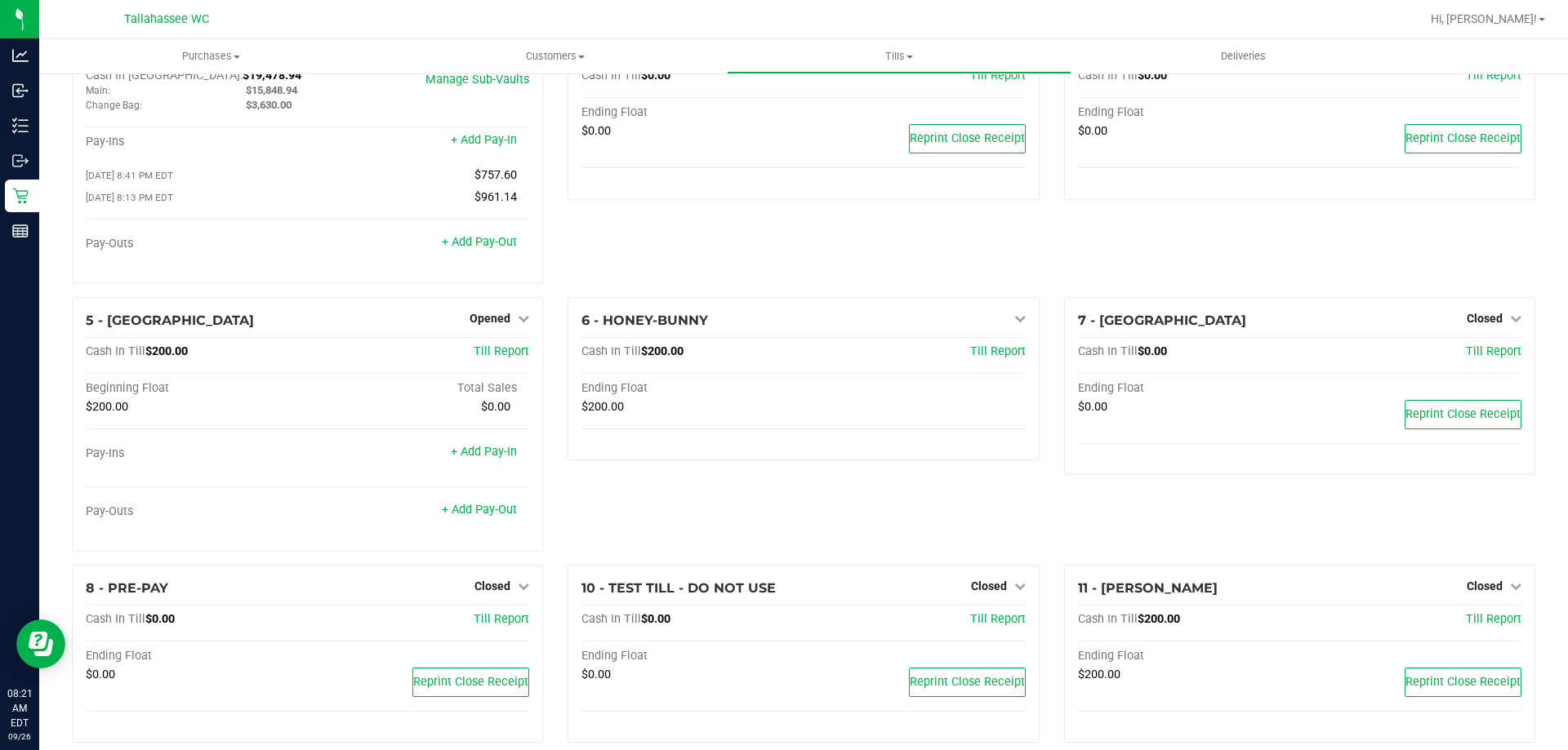
scroll to position [93, 0]
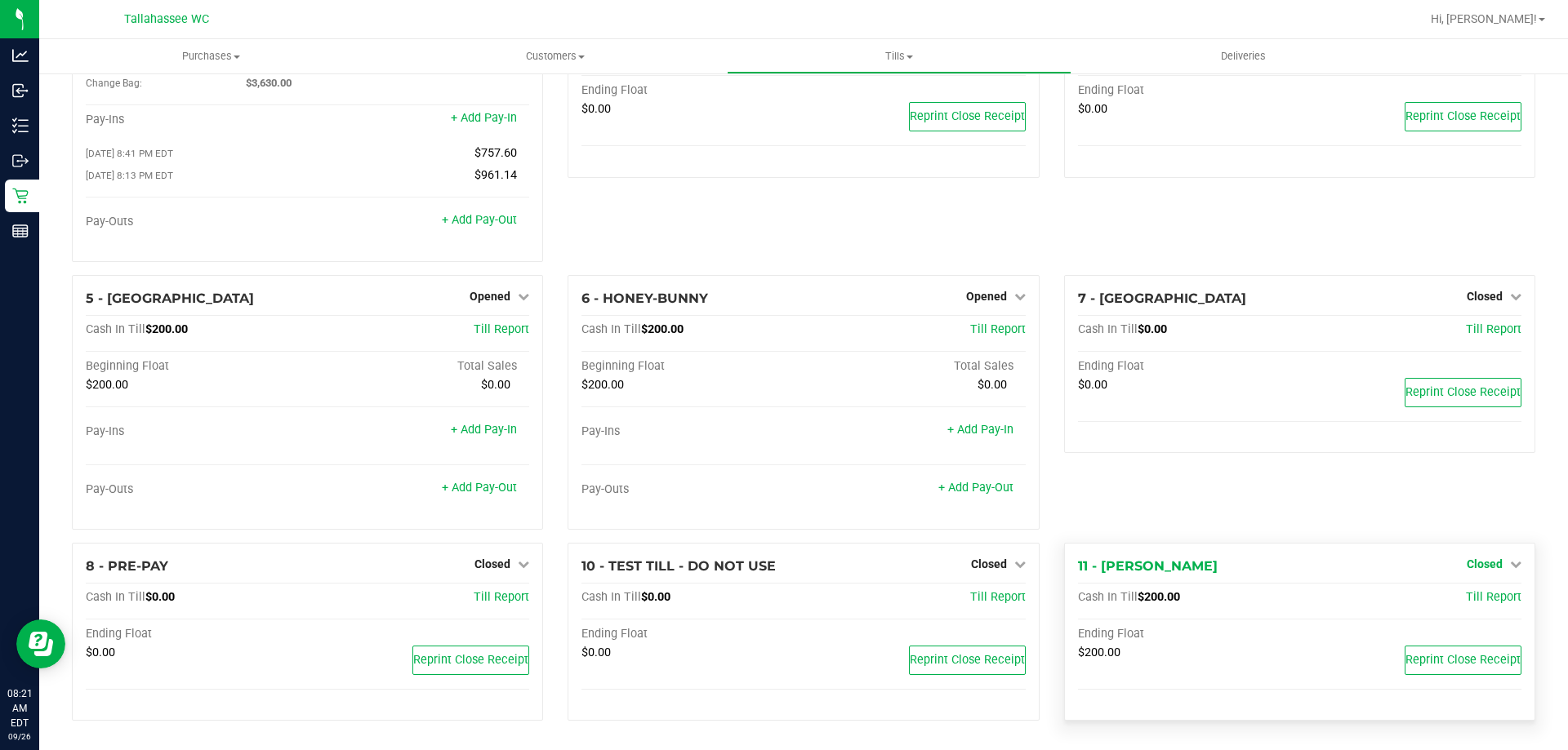
click at [1487, 569] on span "Closed" at bounding box center [1484, 564] width 36 height 13
click at [1470, 603] on link "Open Till" at bounding box center [1484, 598] width 43 height 13
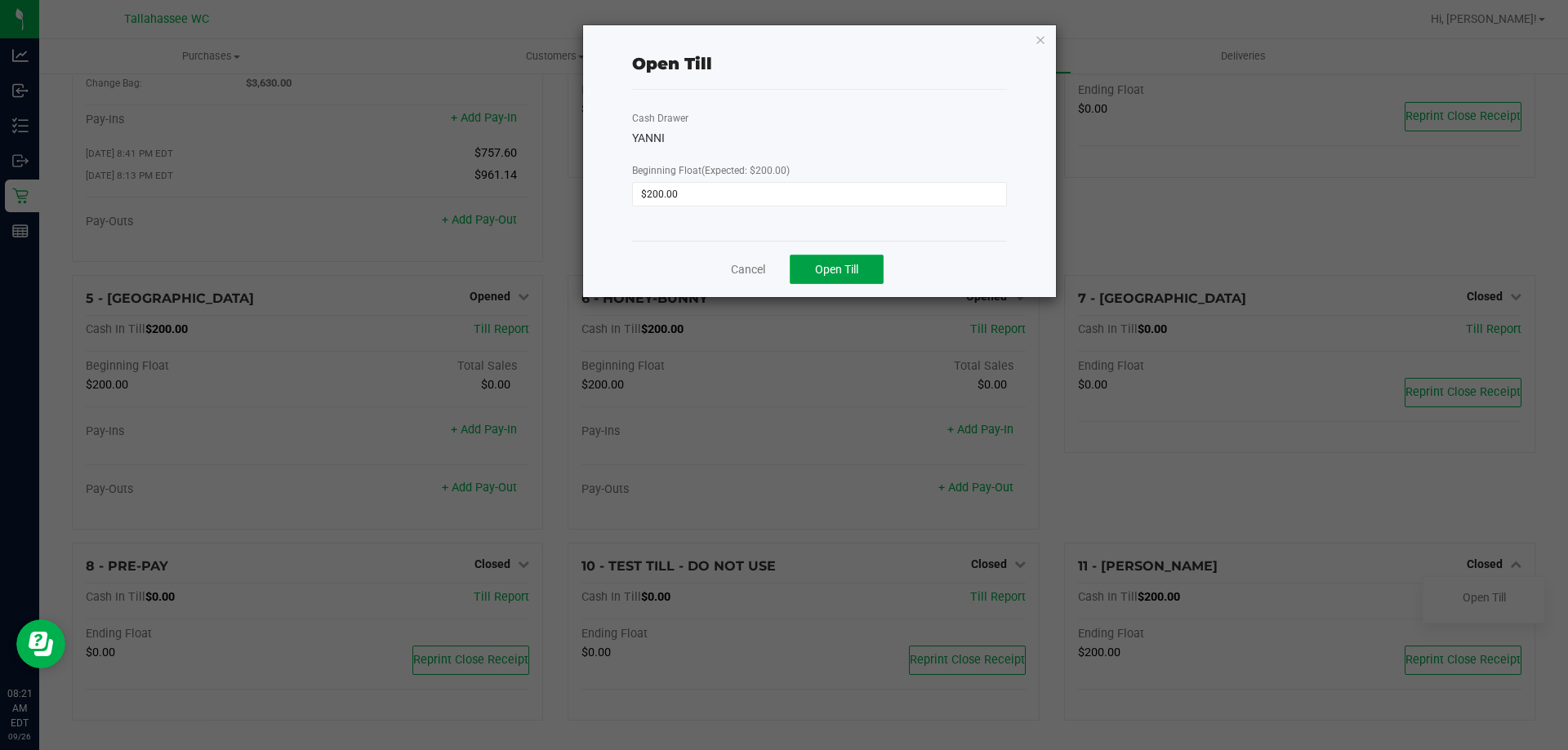
click at [865, 269] on button "Open Till" at bounding box center [836, 269] width 94 height 29
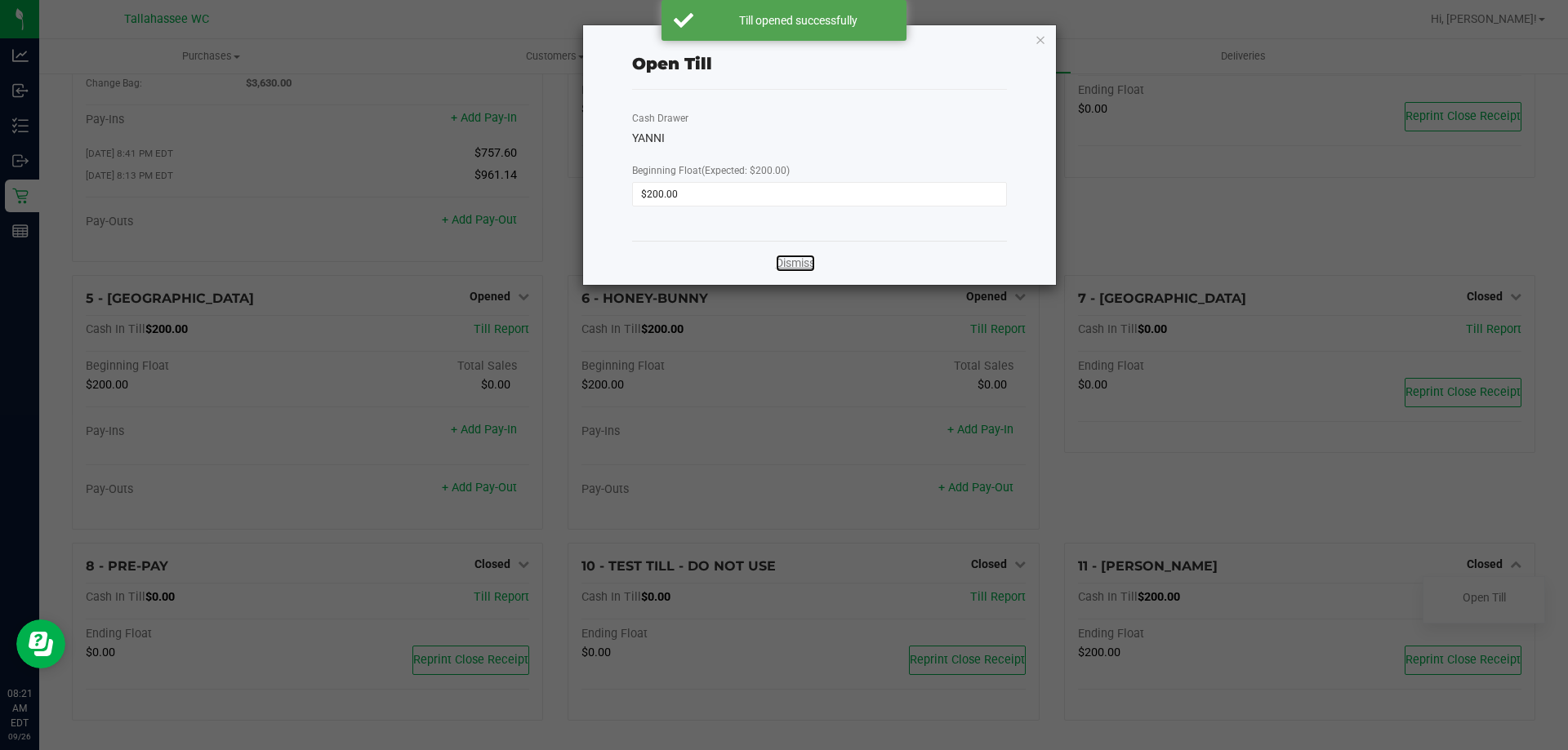
click at [805, 260] on link "Dismiss" at bounding box center [795, 263] width 39 height 17
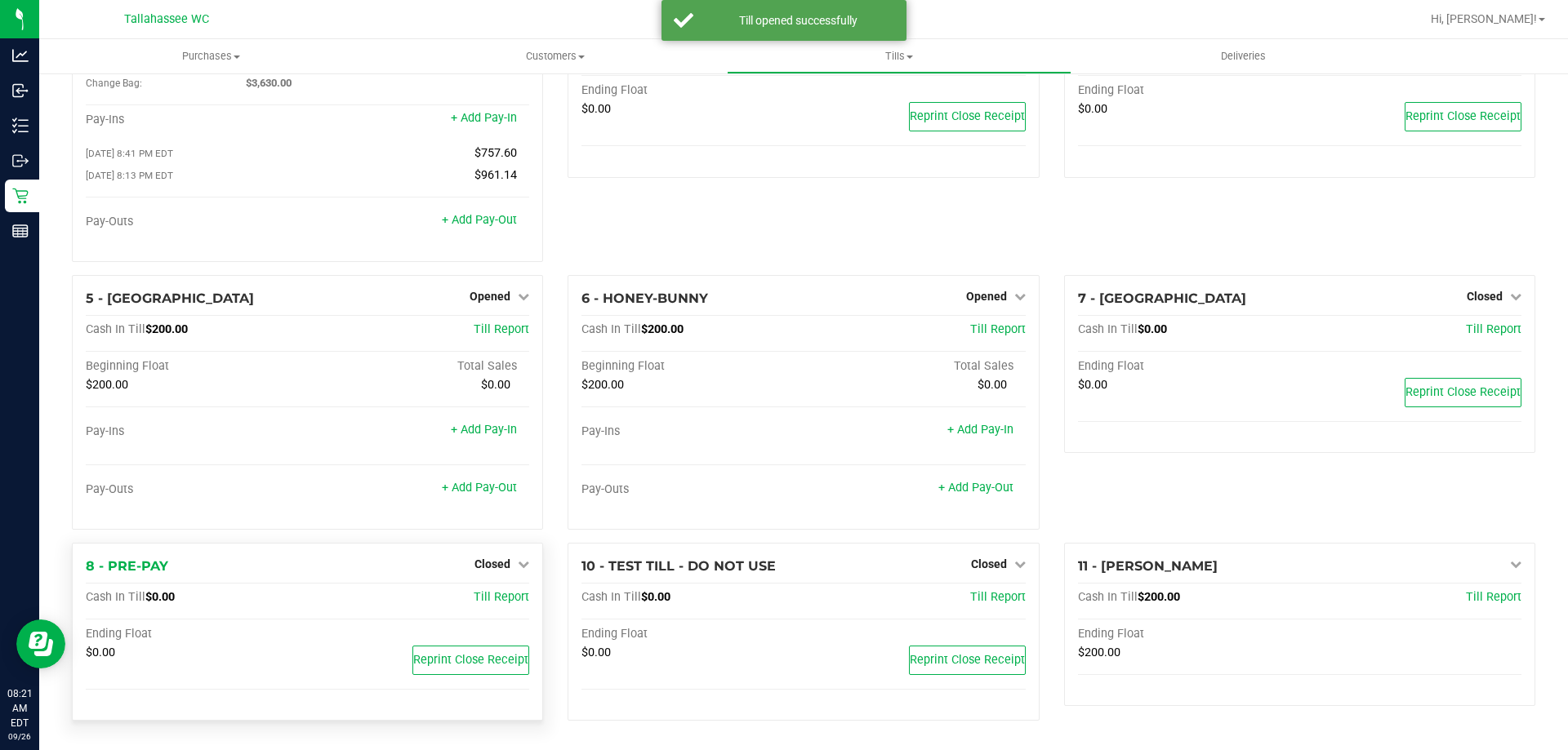
click at [504, 572] on div "Closed" at bounding box center [501, 564] width 55 height 20
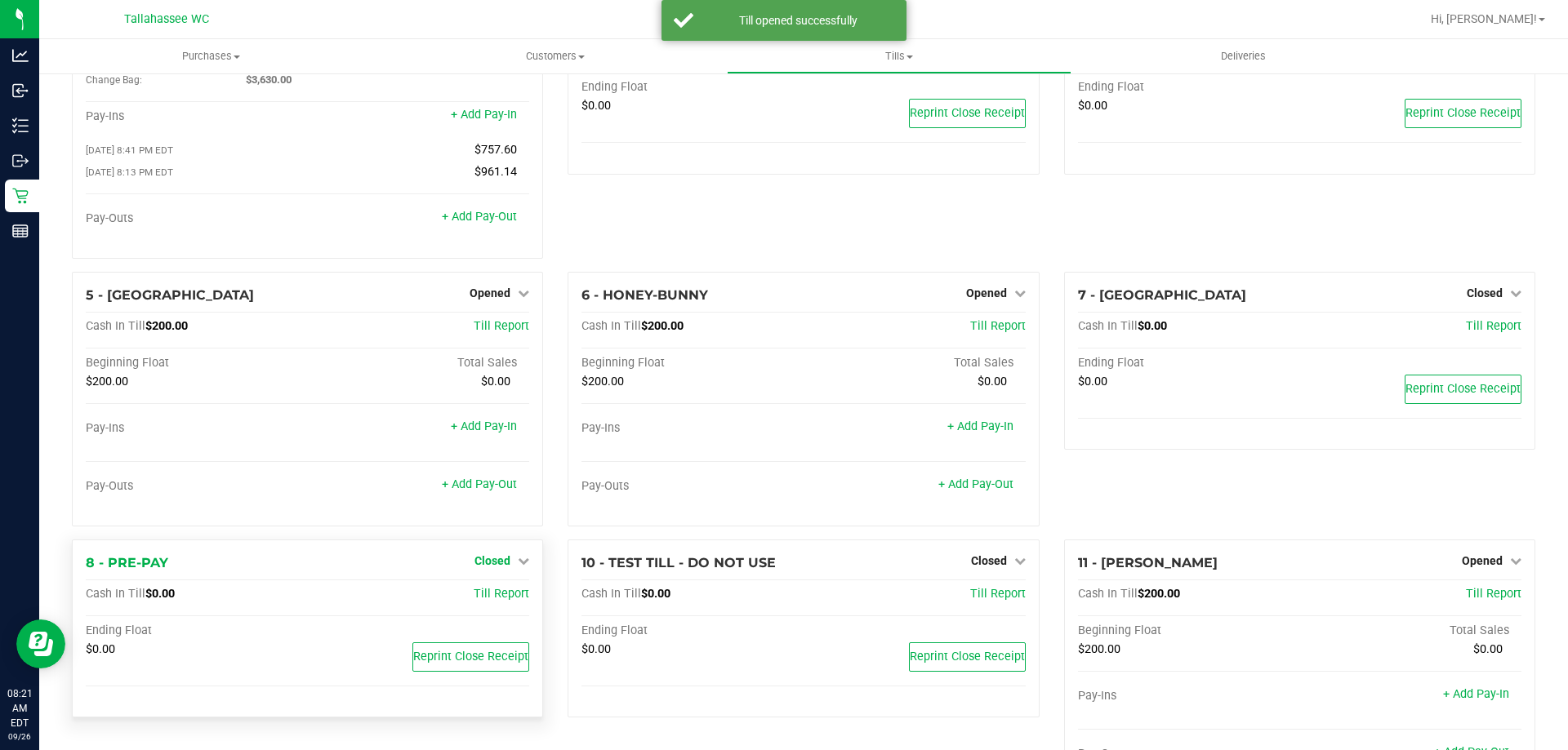
click at [504, 567] on span "Closed" at bounding box center [492, 561] width 36 height 13
click at [504, 598] on link "Open Till" at bounding box center [492, 594] width 43 height 13
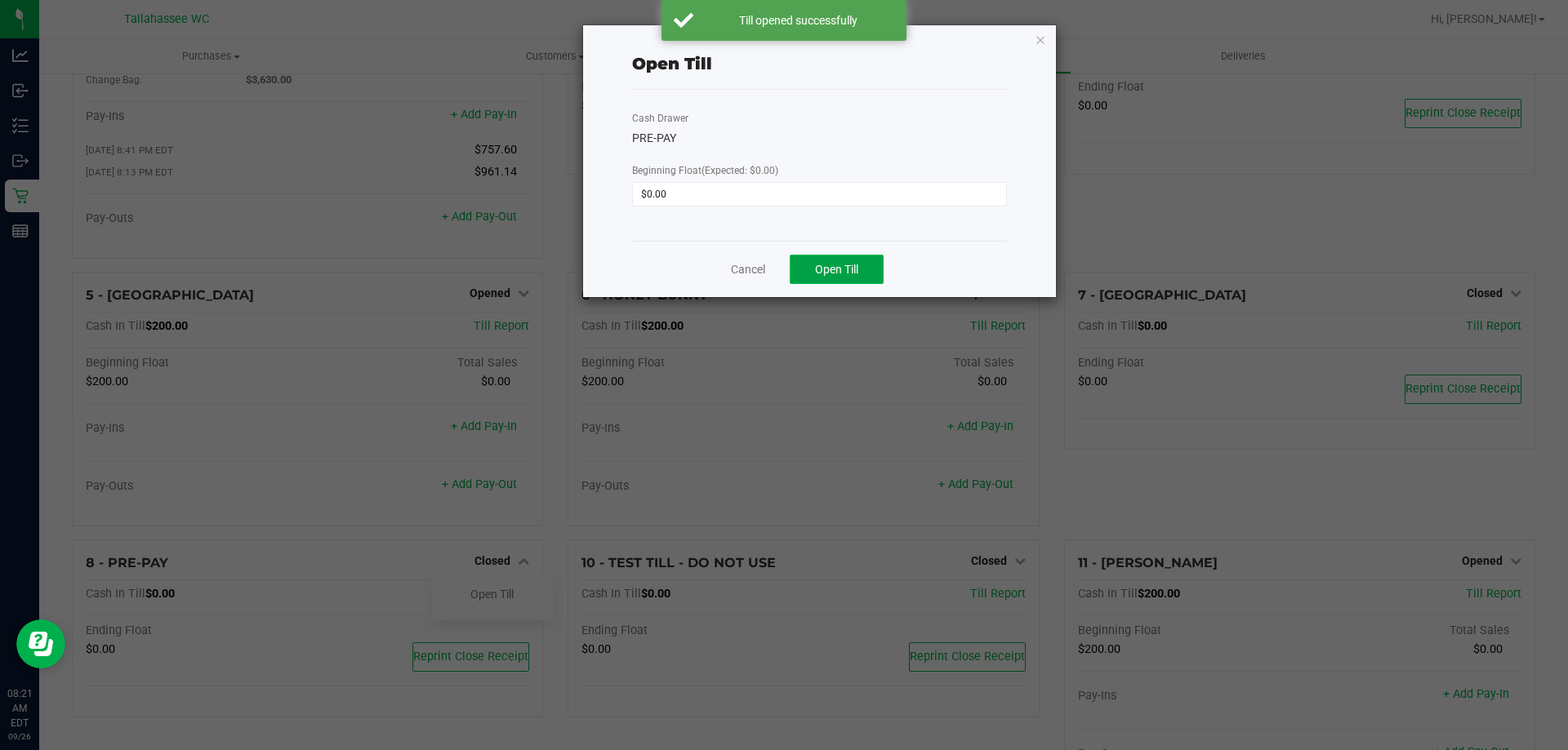
click at [832, 269] on span "Open Till" at bounding box center [836, 269] width 43 height 13
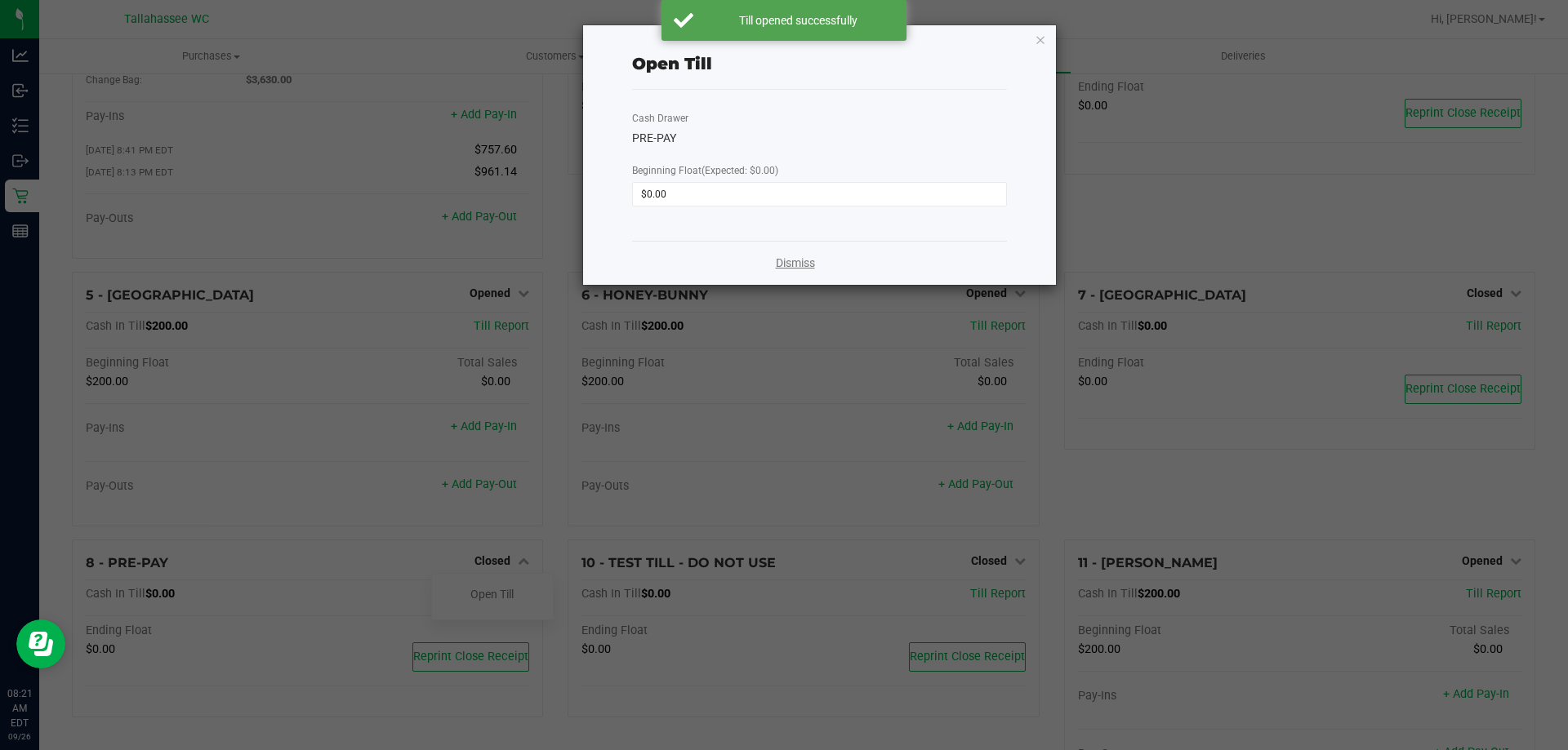
click at [800, 256] on link "Dismiss" at bounding box center [795, 263] width 39 height 17
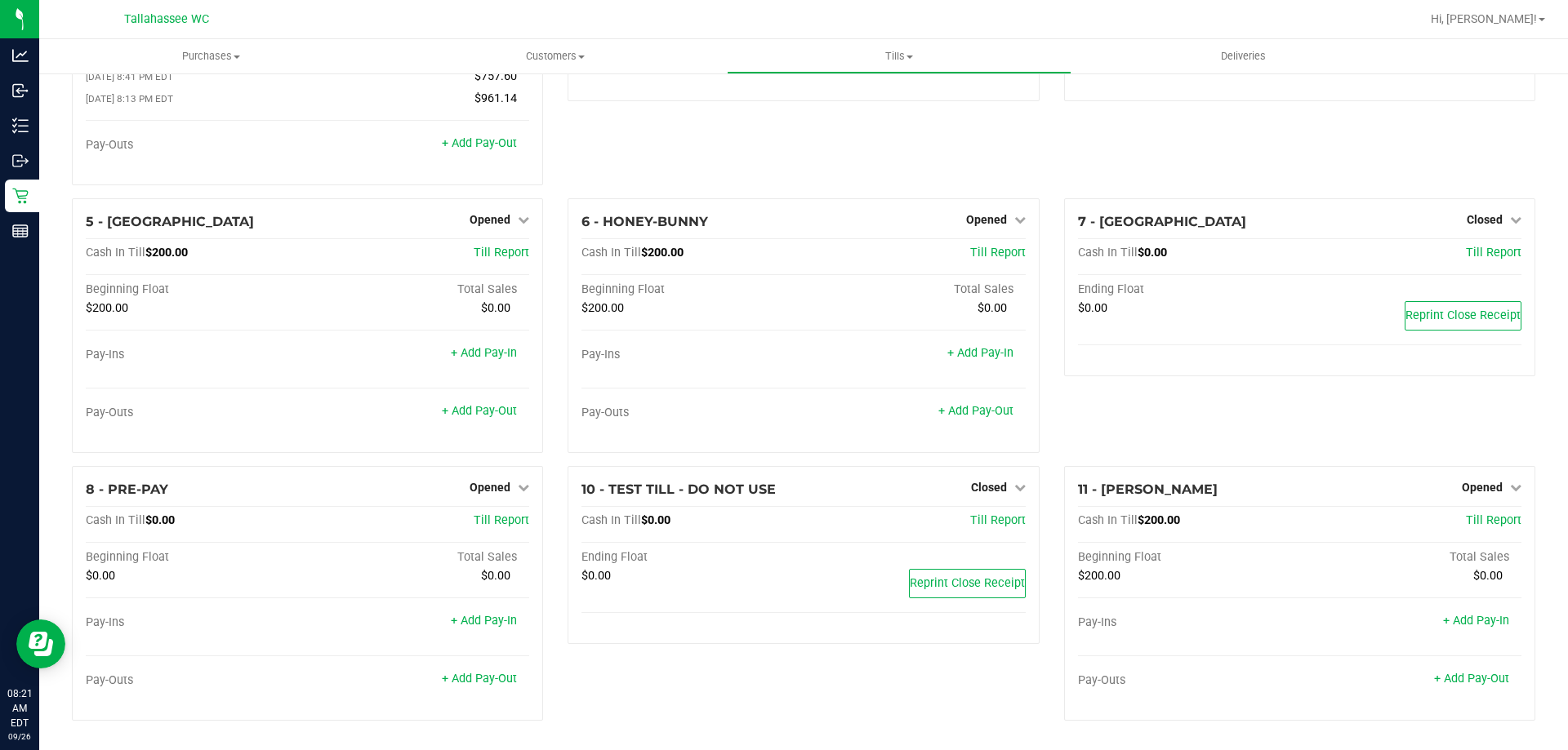
scroll to position [0, 0]
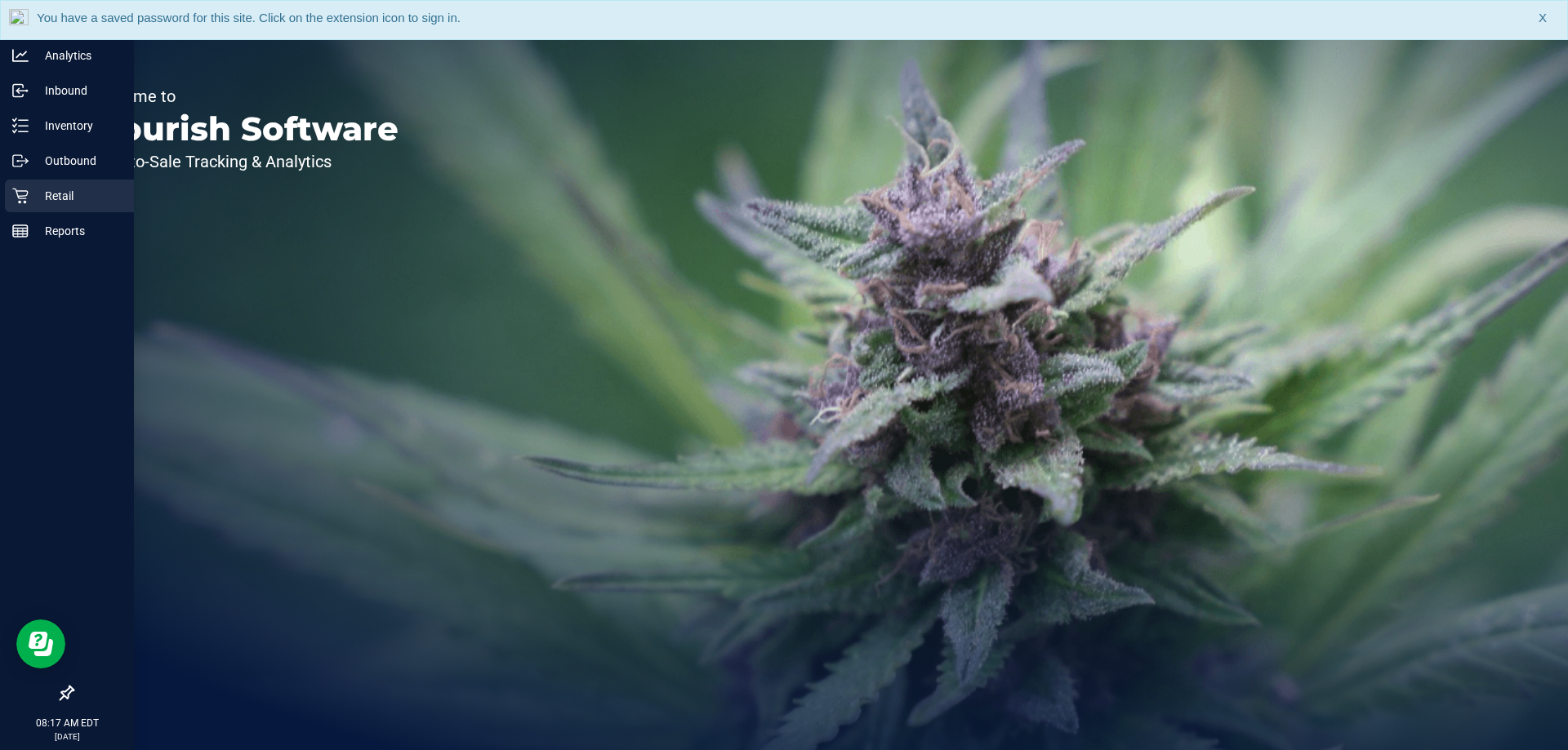
click at [35, 190] on p "Retail" at bounding box center [78, 196] width 98 height 20
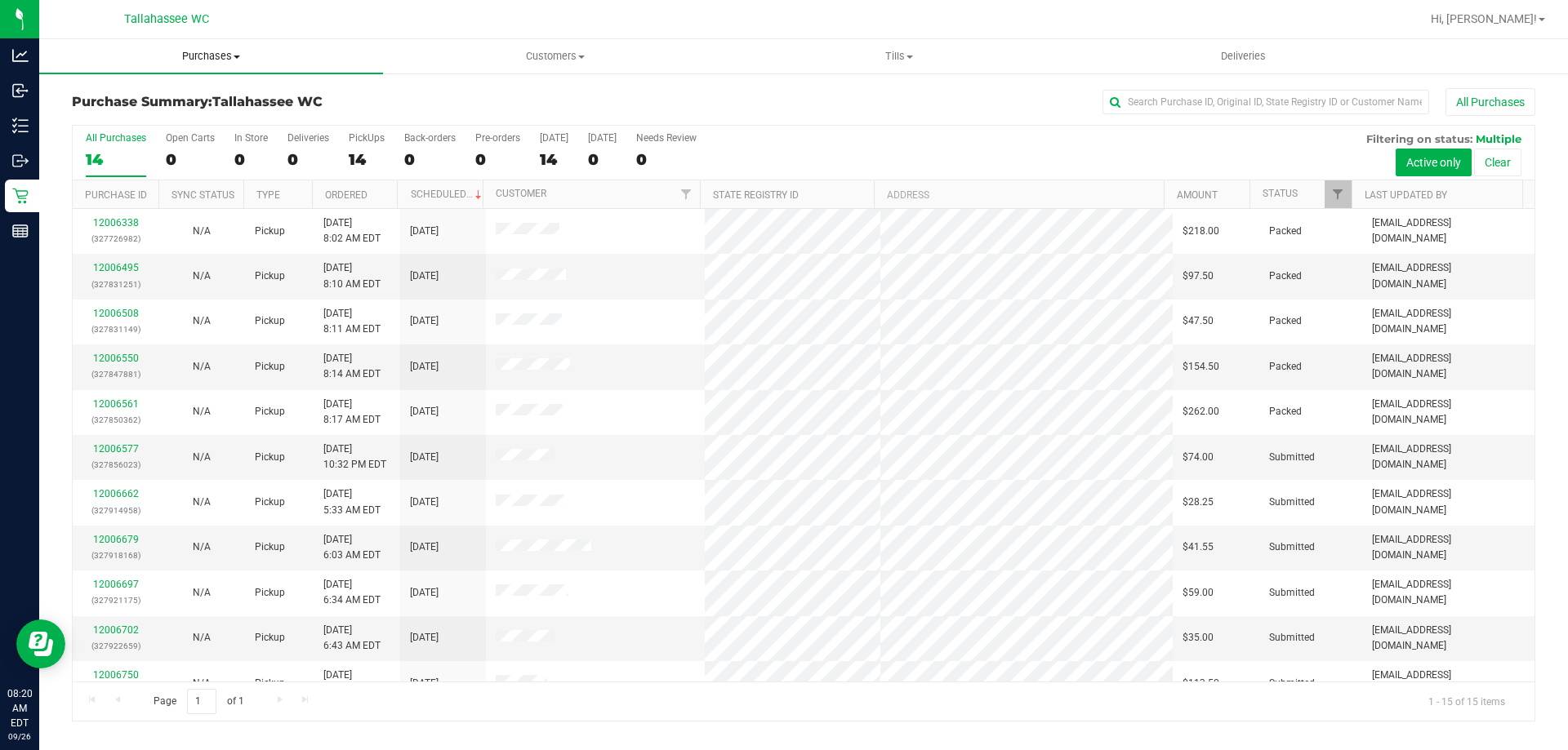
click at [236, 66] on uib-tab-heading "Purchases Summary of purchases Fulfillment All purchases" at bounding box center [211, 56] width 344 height 34
click at [195, 125] on li "Fulfillment" at bounding box center [211, 119] width 344 height 20
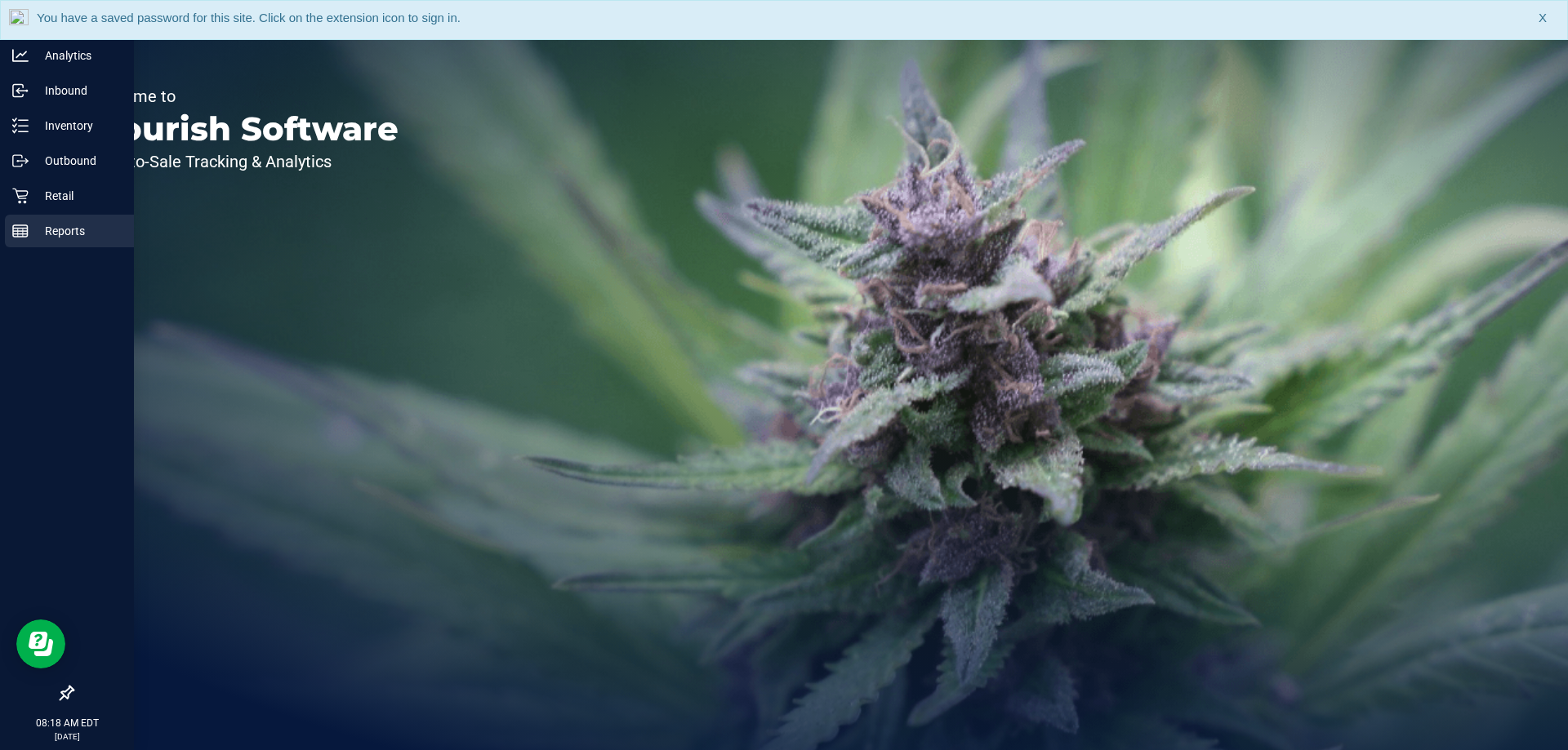
click at [35, 237] on p "Reports" at bounding box center [78, 231] width 98 height 20
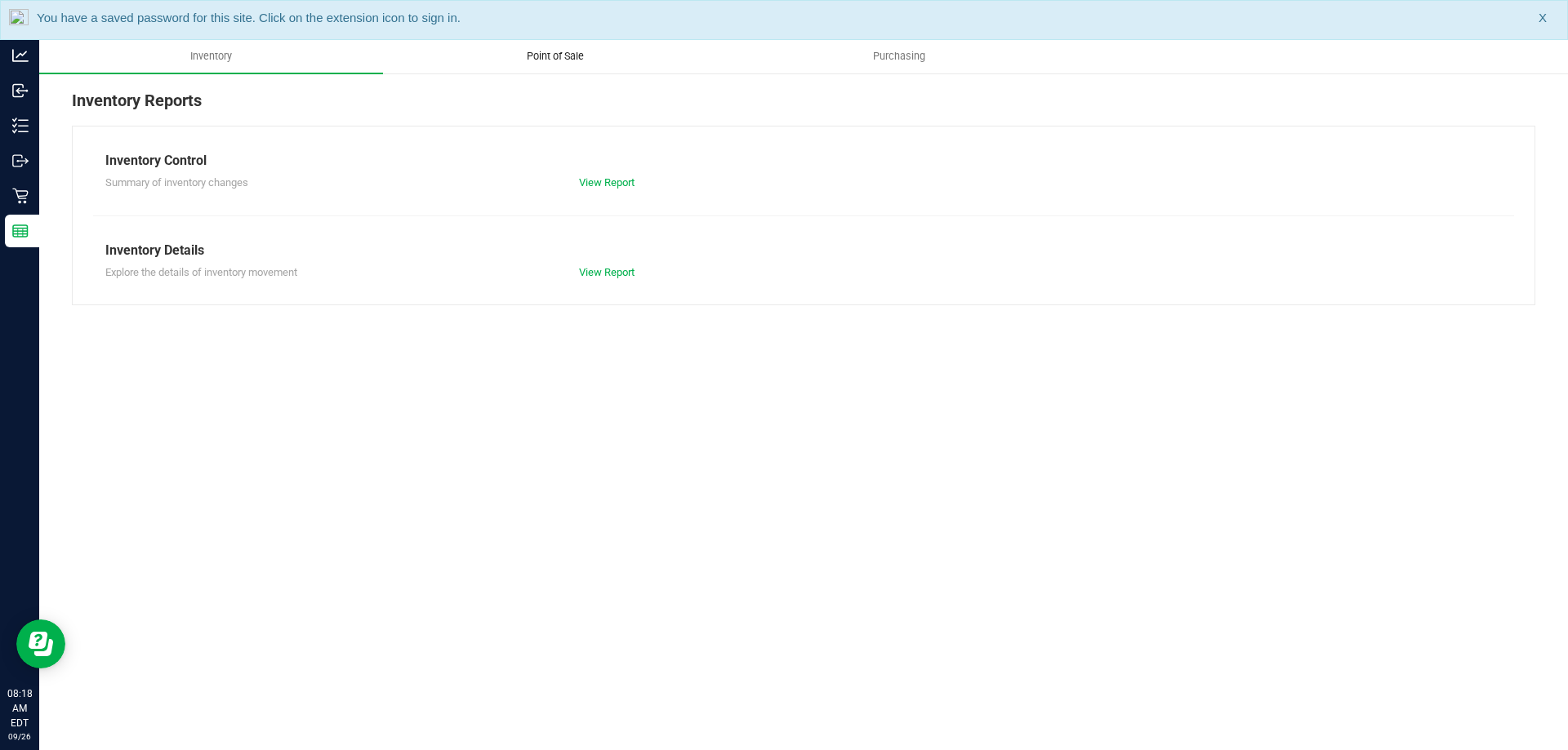
click at [542, 55] on span "Point of Sale" at bounding box center [555, 56] width 102 height 15
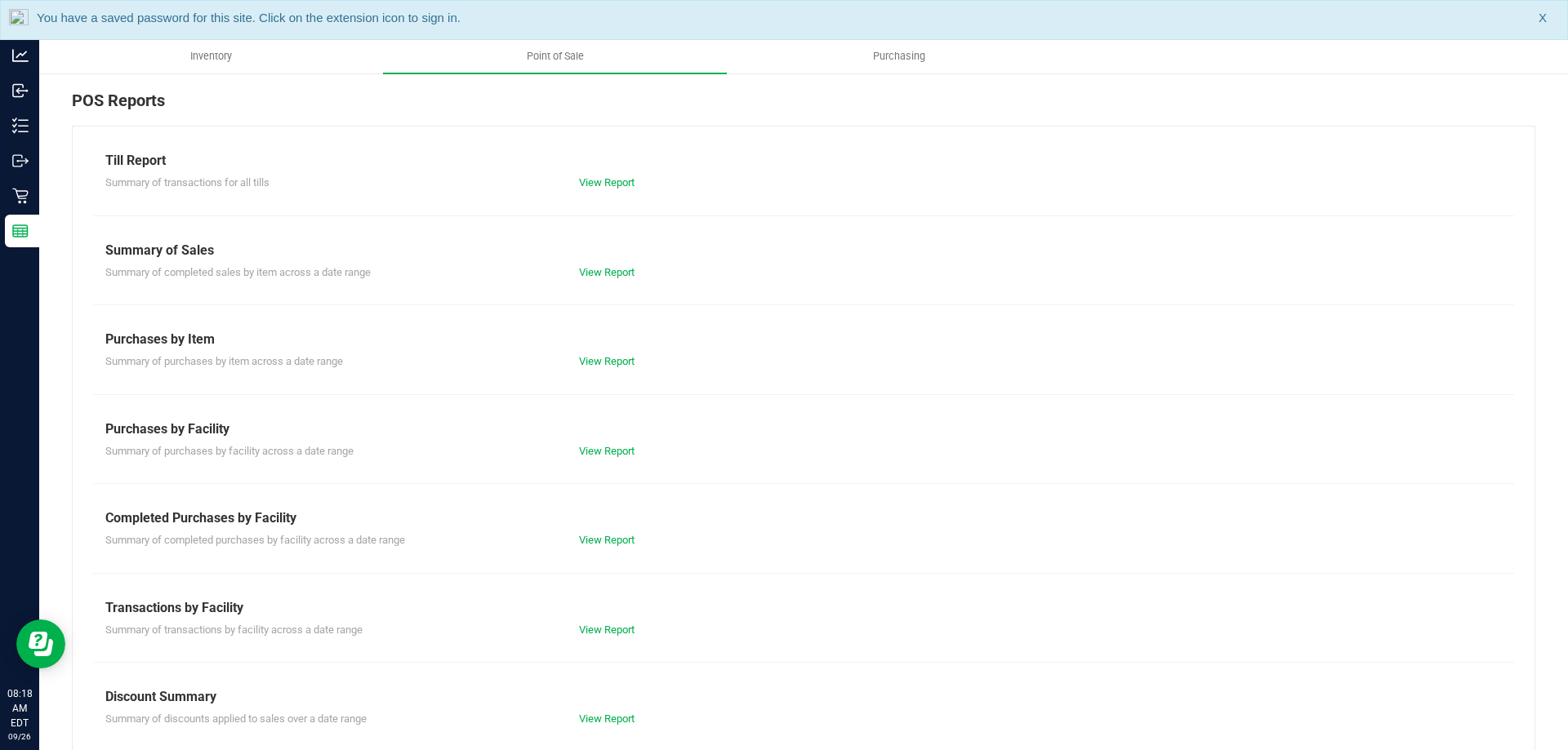
click at [592, 532] on div "View Report" at bounding box center [685, 540] width 237 height 16
click at [600, 541] on link "View Report" at bounding box center [607, 540] width 56 height 12
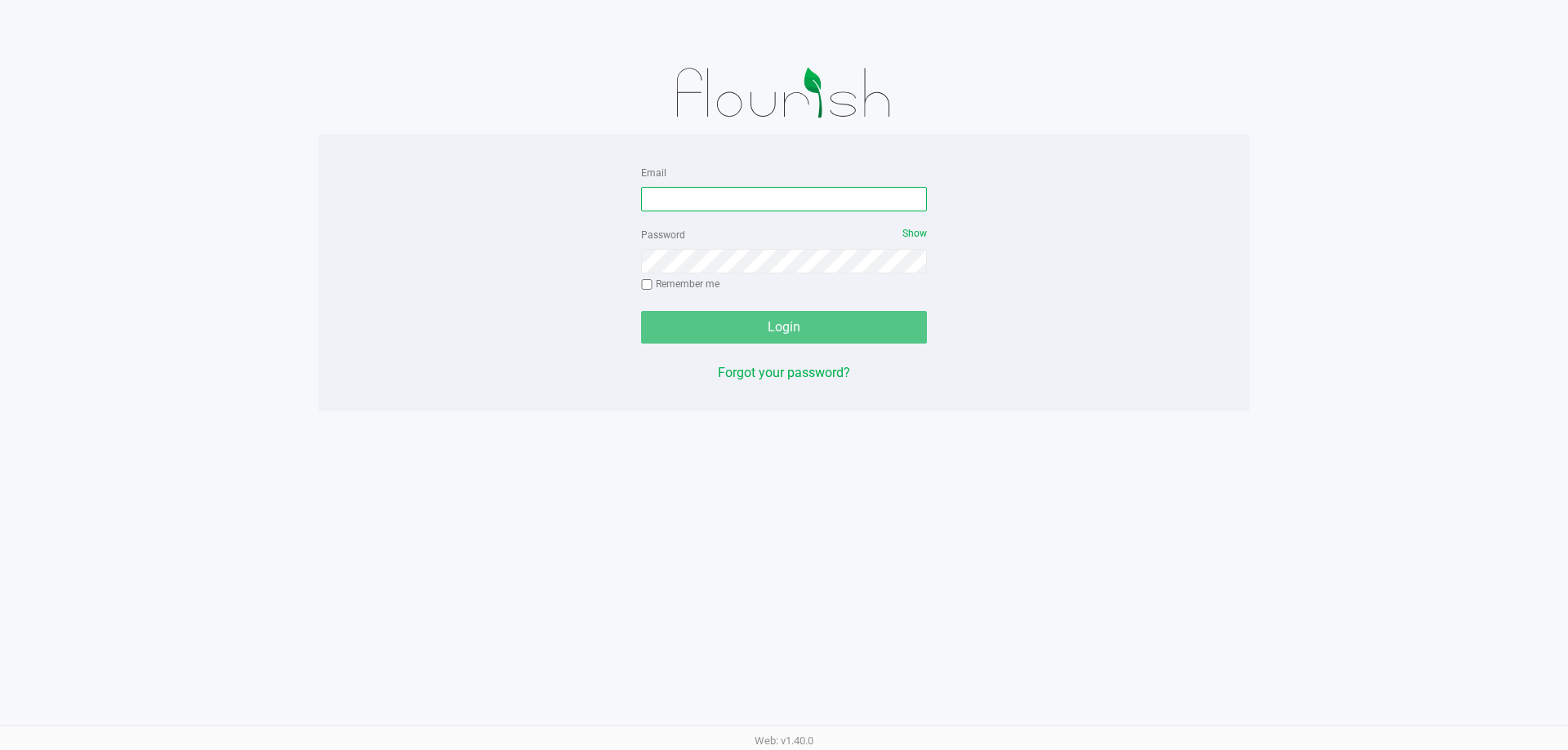
click at [739, 207] on input "Email" at bounding box center [783, 199] width 286 height 25
type input "[EMAIL_ADDRESS][DOMAIN_NAME]"
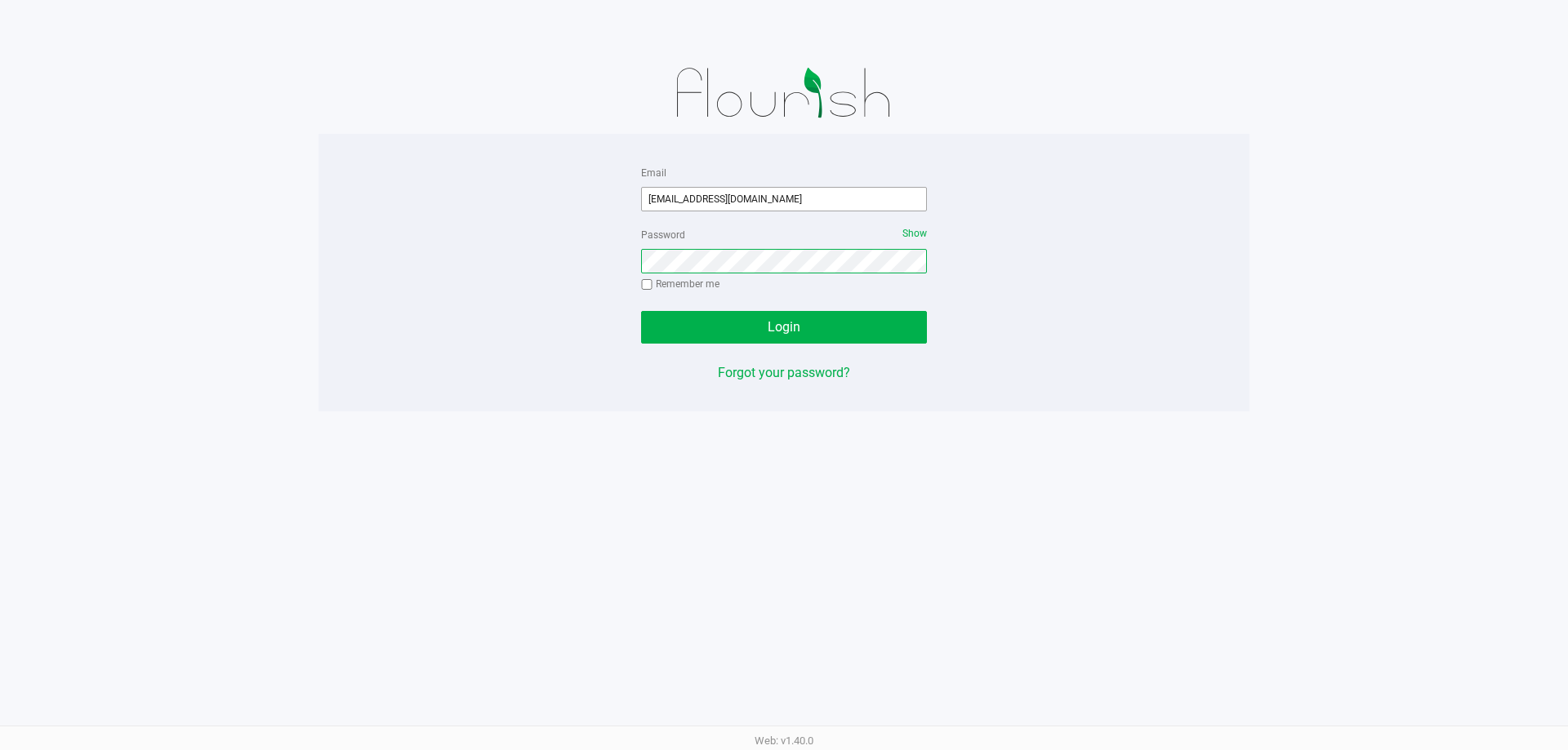
click at [641, 311] on button "Login" at bounding box center [783, 328] width 286 height 33
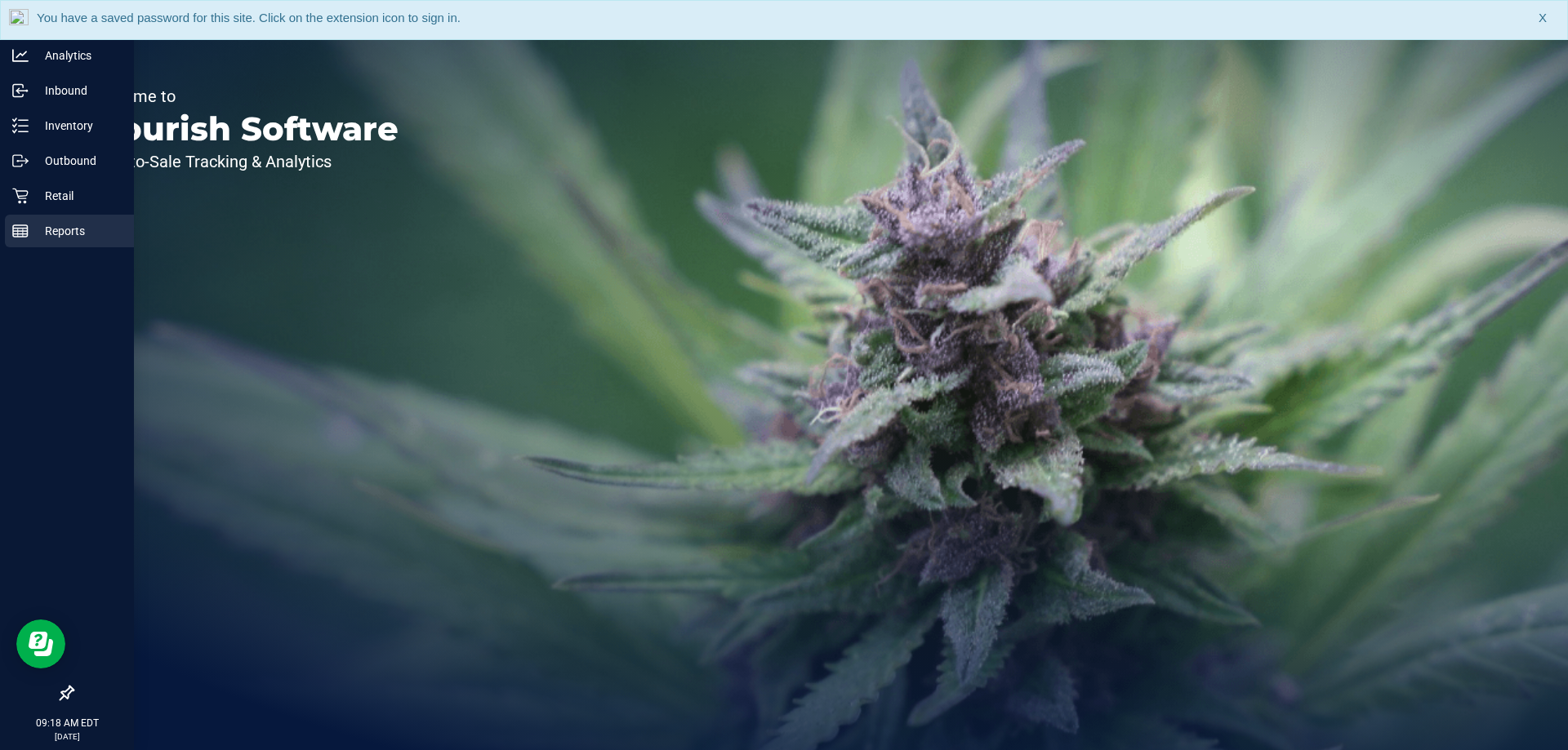
click at [14, 244] on div "Reports" at bounding box center [69, 231] width 129 height 33
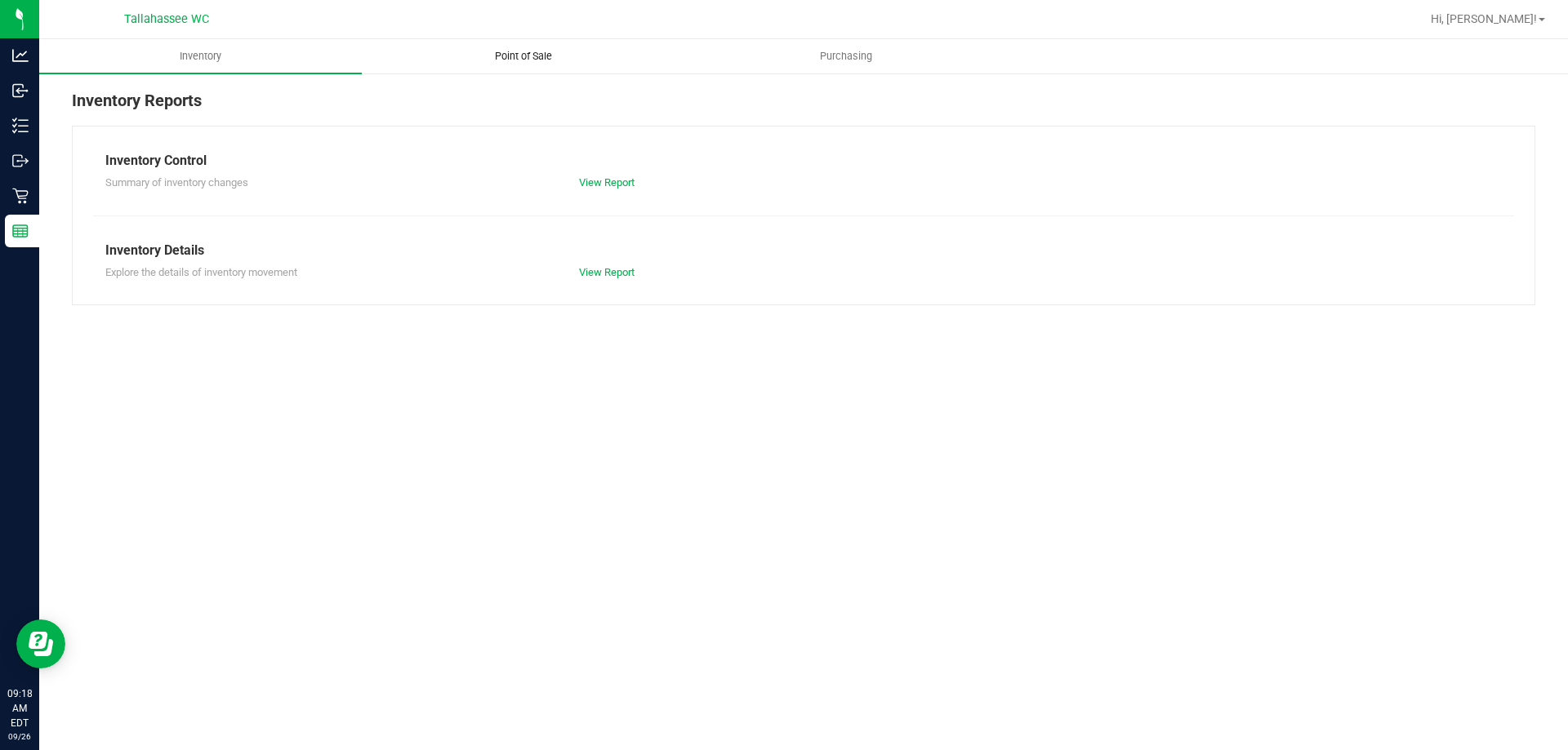
click at [538, 60] on span "Point of Sale" at bounding box center [523, 56] width 102 height 15
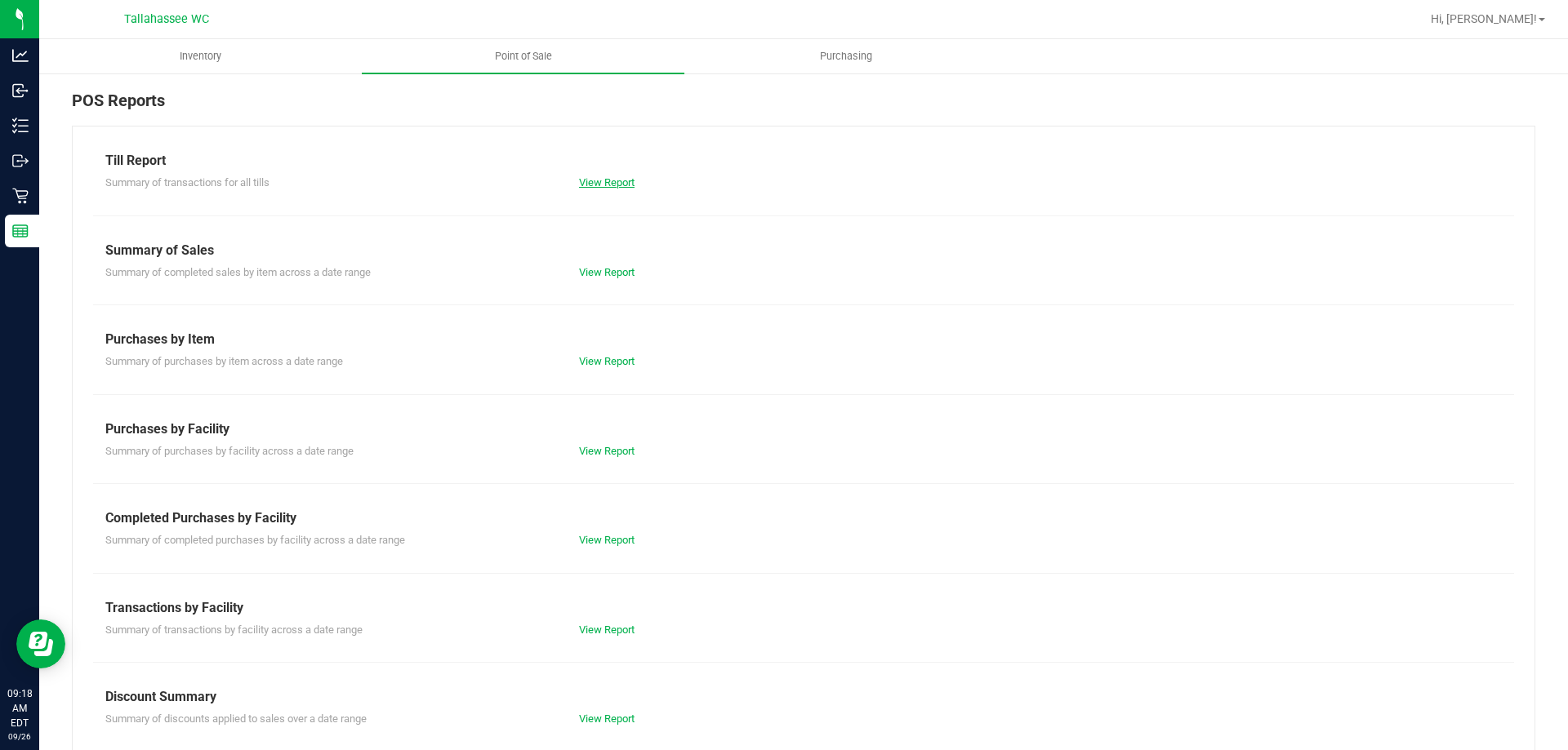
click at [616, 183] on link "View Report" at bounding box center [607, 182] width 56 height 12
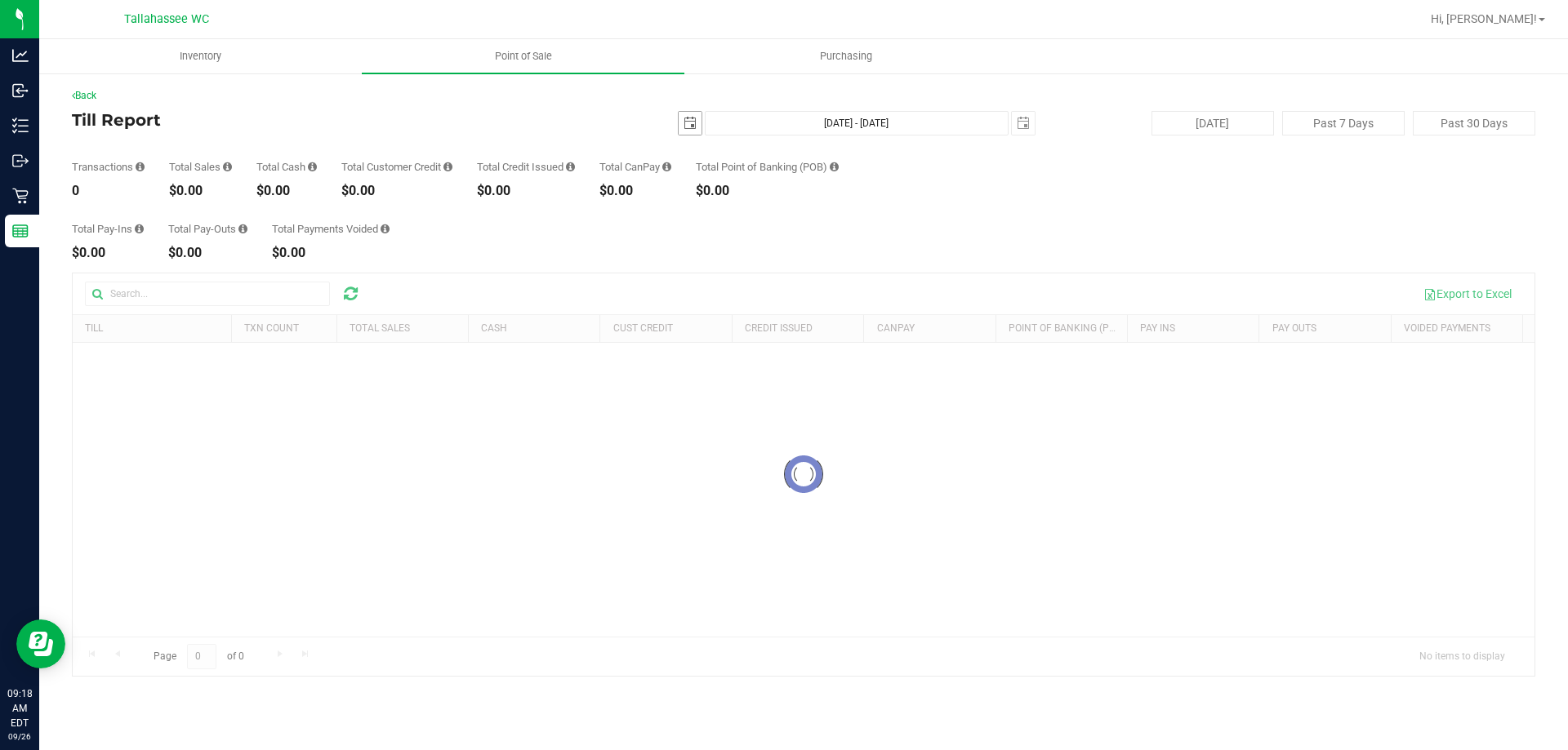
click at [693, 122] on span "select" at bounding box center [690, 124] width 13 height 13
click at [791, 291] on link "25" at bounding box center [787, 289] width 24 height 25
type input "2025-09-25"
click at [1026, 124] on span "select" at bounding box center [1023, 124] width 13 height 13
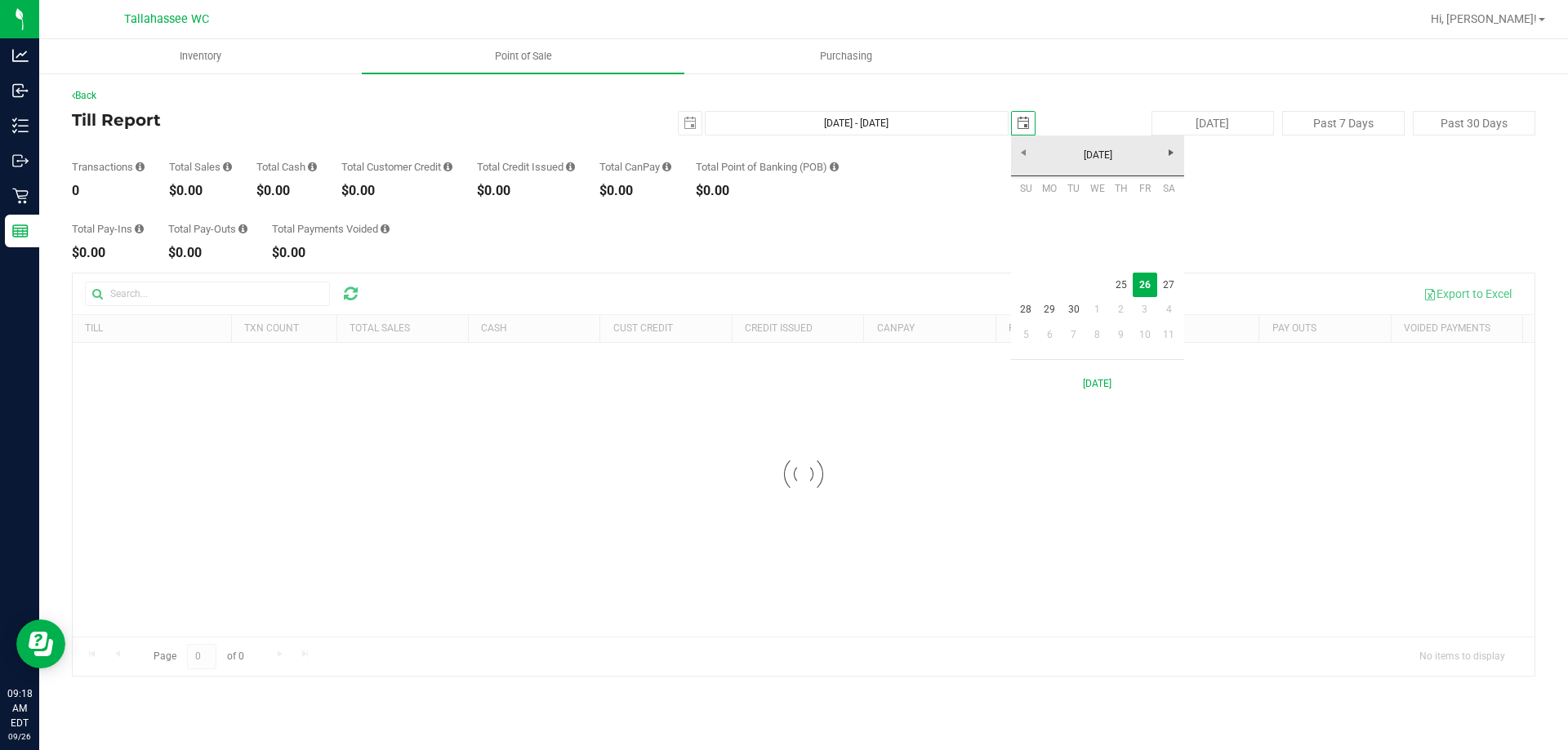
scroll to position [0, 41]
click at [1130, 283] on link "25" at bounding box center [1120, 285] width 24 height 25
type input "Sep 25, 2025 - Sep 25, 2025"
type input "2025-09-25"
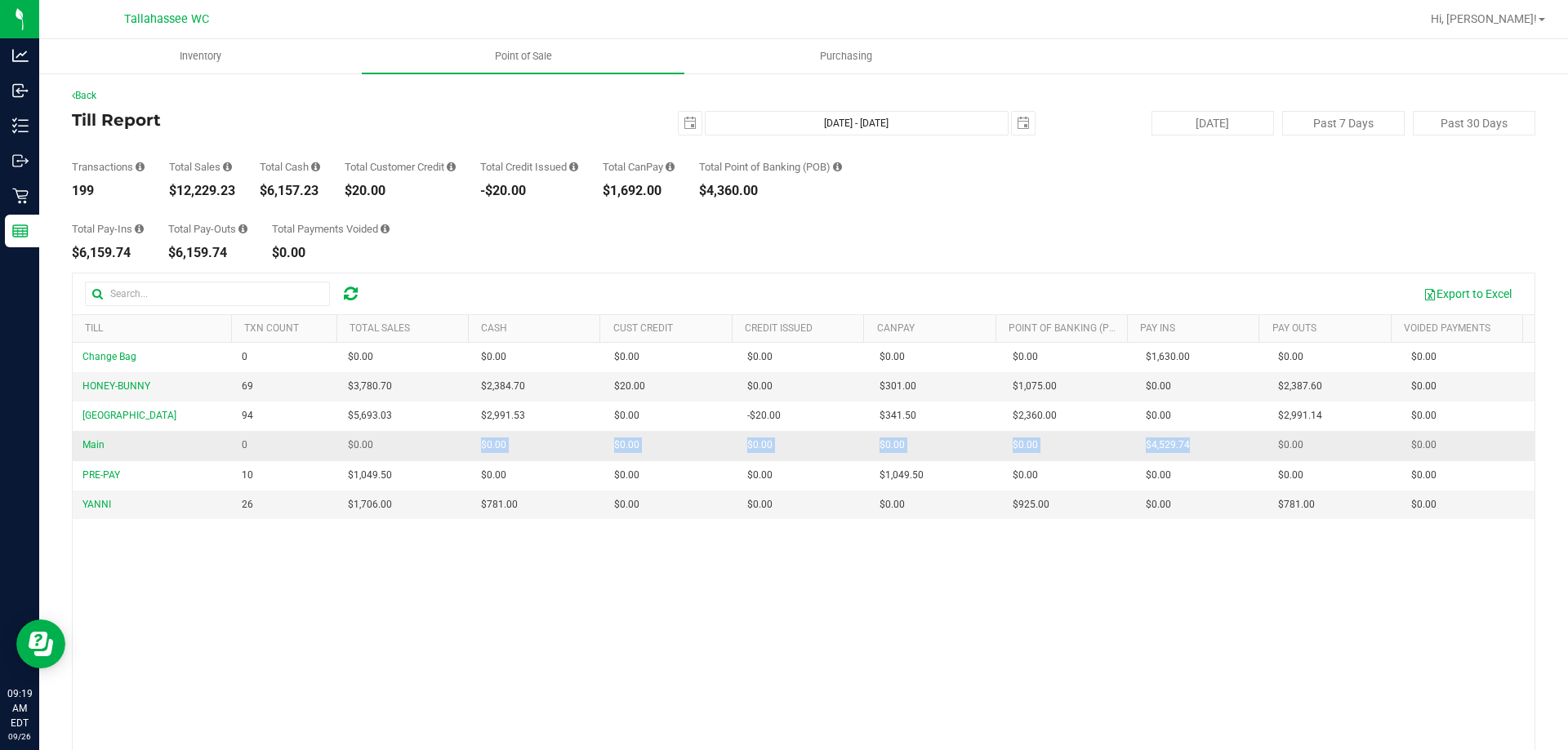
drag, startPoint x: 443, startPoint y: 444, endPoint x: 1223, endPoint y: 446, distance: 780.0
click at [1223, 446] on tr "Main 0 $0.00 $0.00 $0.00 $0.00 $0.00 $0.00 $0.00 $0.00 $0.00 $0.00 $0.00 $0.00 …" at bounding box center [804, 445] width 1462 height 29
click at [1223, 446] on td "$4,529.74" at bounding box center [1202, 445] width 133 height 29
drag, startPoint x: 1133, startPoint y: 441, endPoint x: 1188, endPoint y: 443, distance: 55.0
click at [1188, 443] on td "$4,529.74" at bounding box center [1202, 445] width 133 height 29
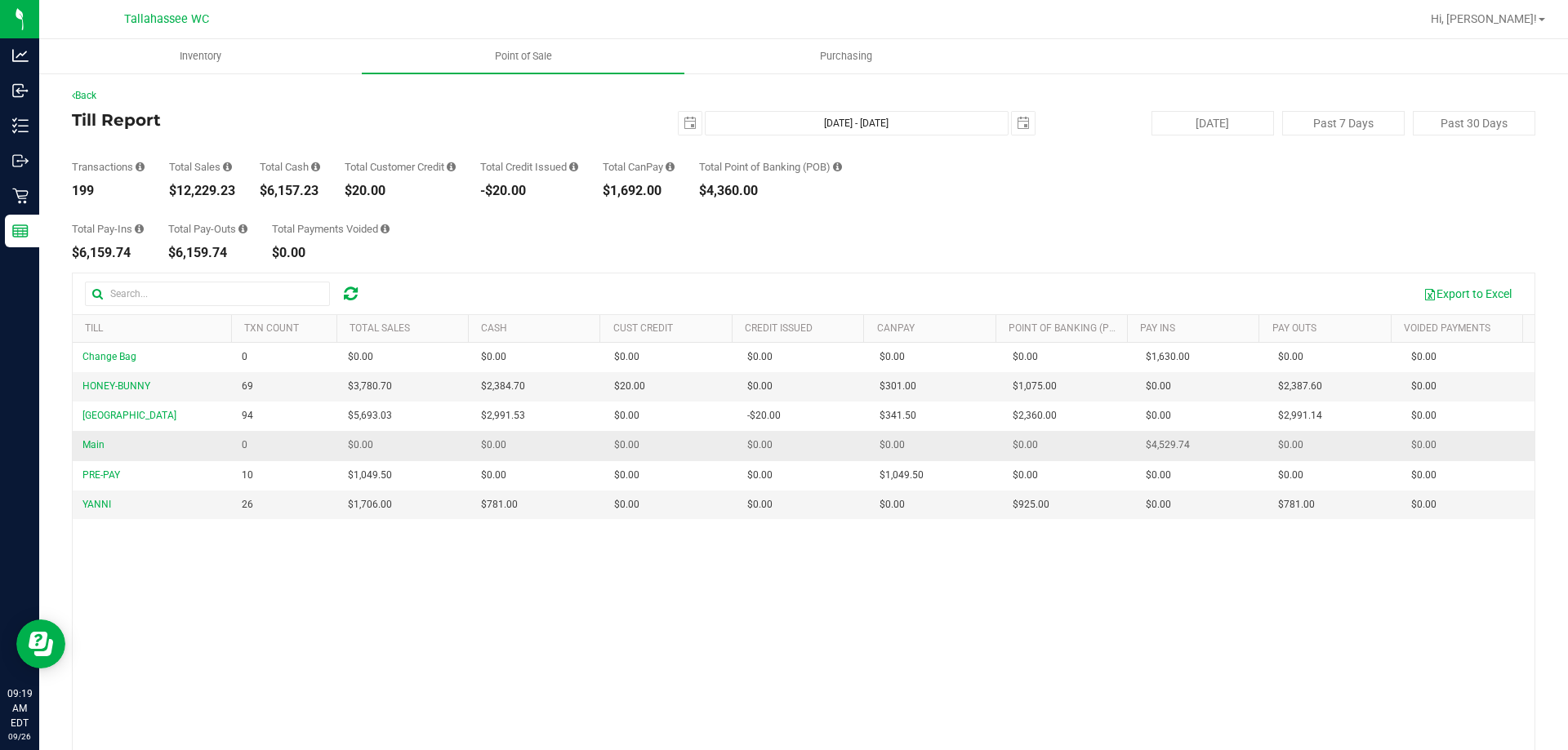
click at [1210, 450] on td "$4,529.74" at bounding box center [1202, 445] width 133 height 29
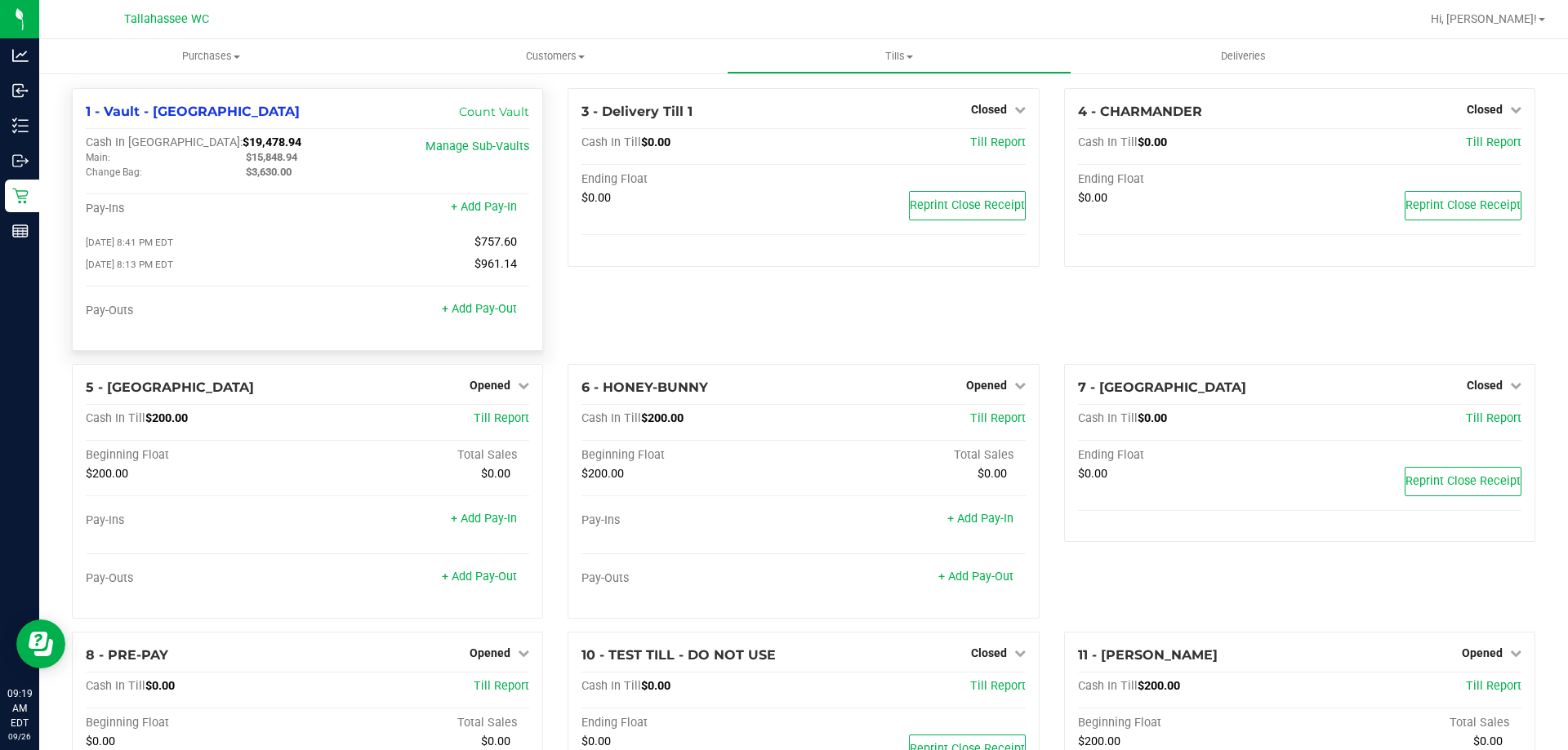
drag, startPoint x: 249, startPoint y: 176, endPoint x: 297, endPoint y: 179, distance: 48.1
click at [297, 179] on div "$3,630.00" at bounding box center [313, 172] width 160 height 15
click at [333, 182] on div "Cash In Vault: $19,478.94 Main: $15,848.94 Change Bag: $3,630.00 Manage Sub-Vau…" at bounding box center [307, 160] width 443 height 52
click at [467, 312] on link "+ Add Pay-Out" at bounding box center [479, 309] width 75 height 14
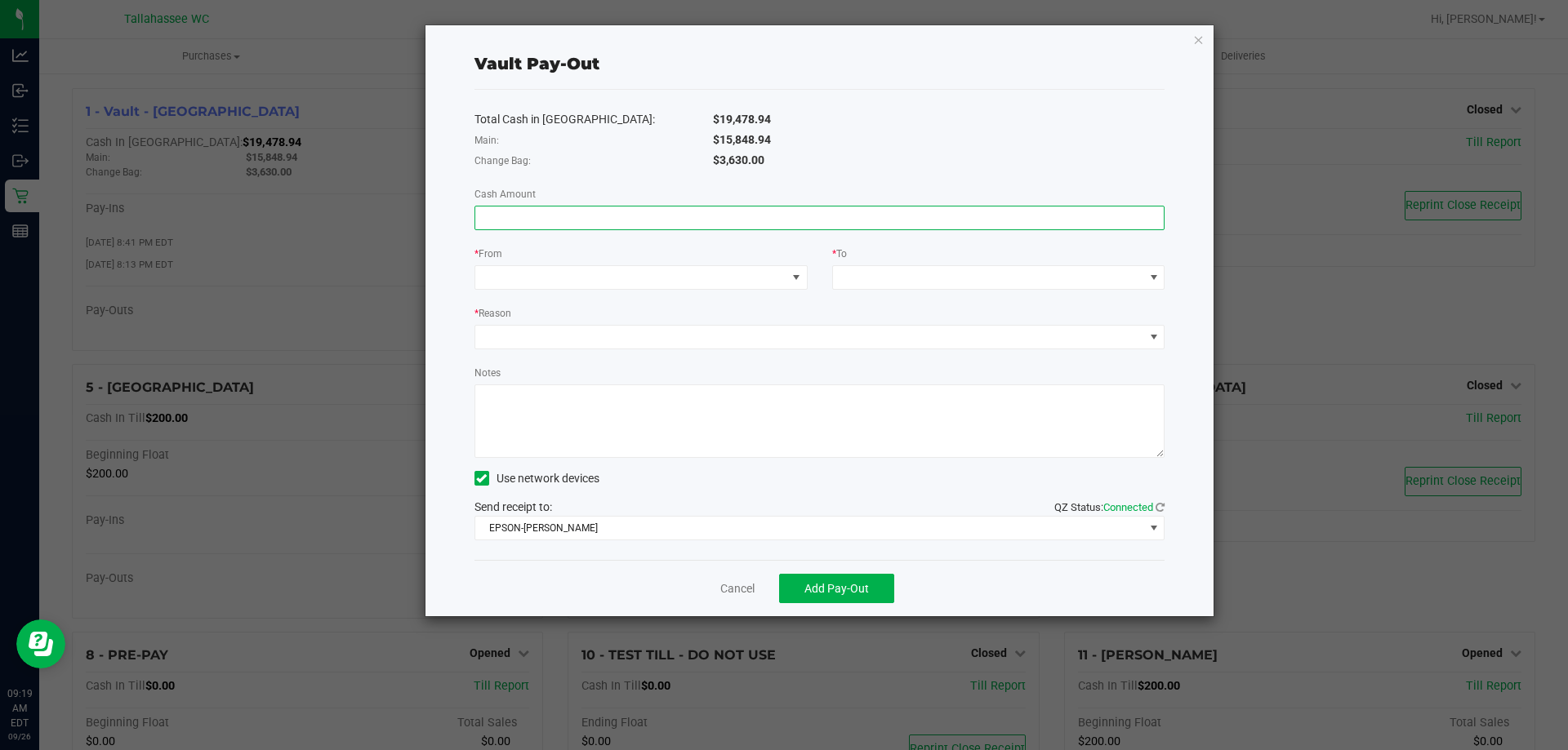
click at [576, 217] on input at bounding box center [819, 218] width 689 height 23
type input "$1,630.00"
click at [778, 277] on span at bounding box center [631, 278] width 311 height 23
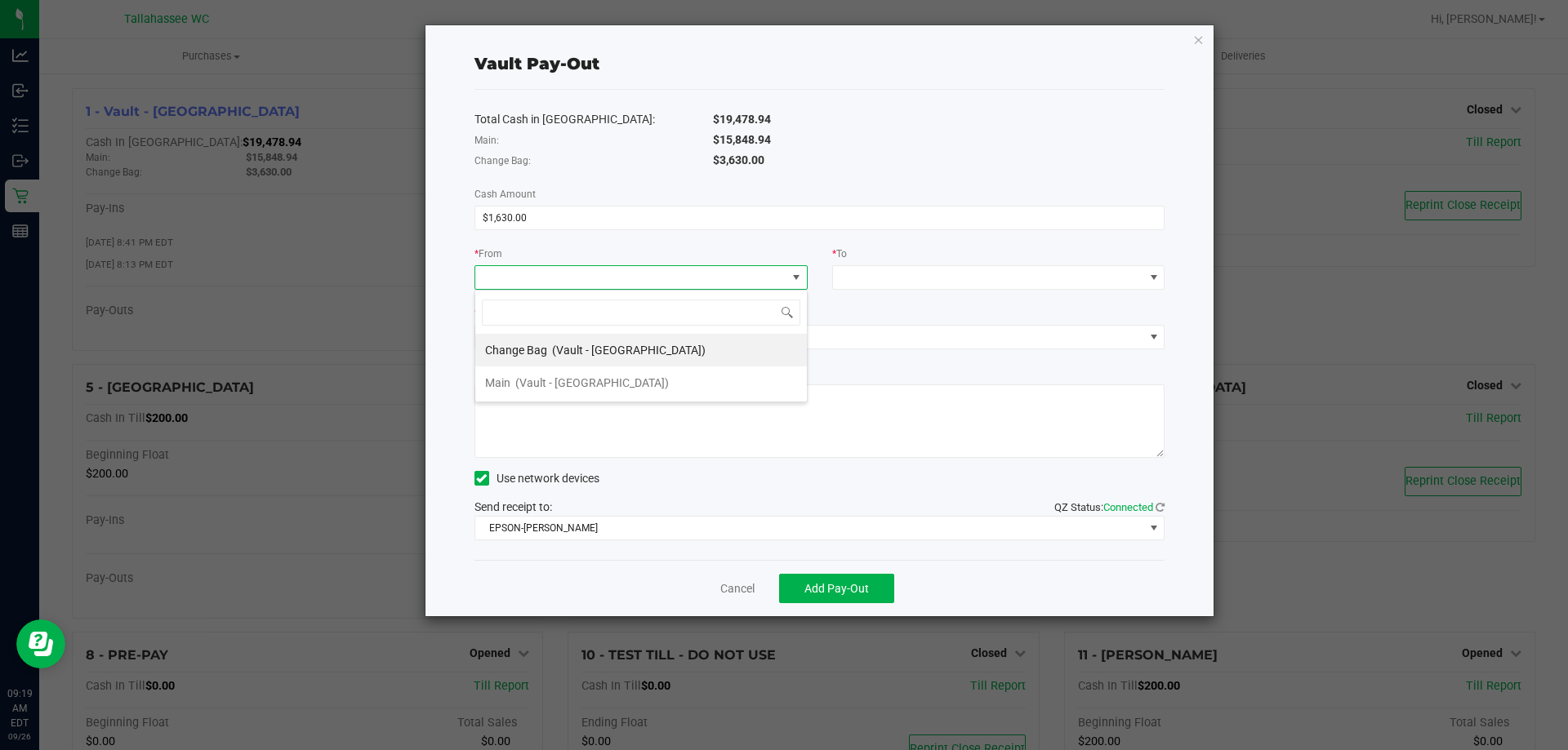
scroll to position [25, 333]
click at [648, 350] on span "(Vault - [GEOGRAPHIC_DATA])" at bounding box center [628, 350] width 153 height 13
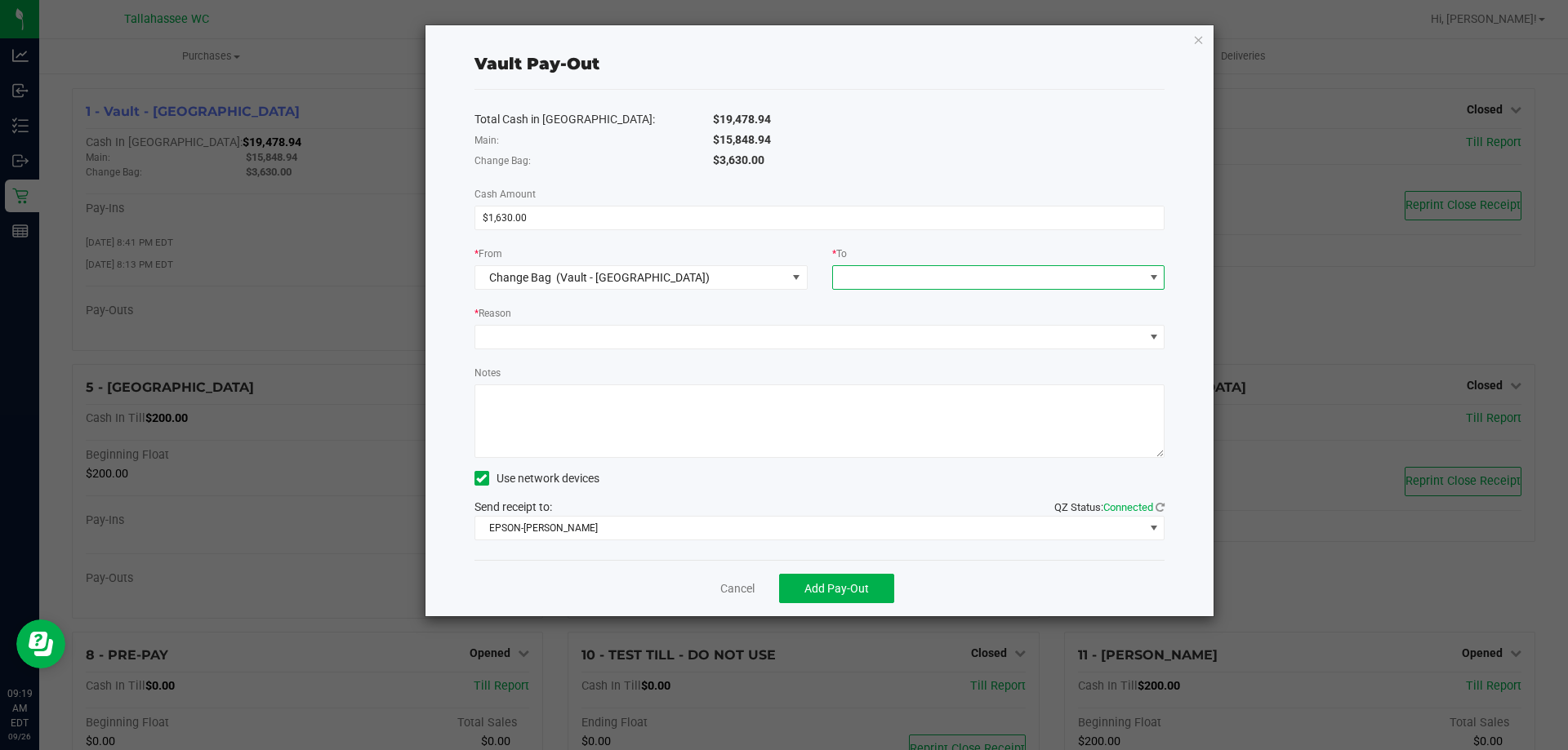
click at [902, 277] on span at bounding box center [989, 278] width 311 height 23
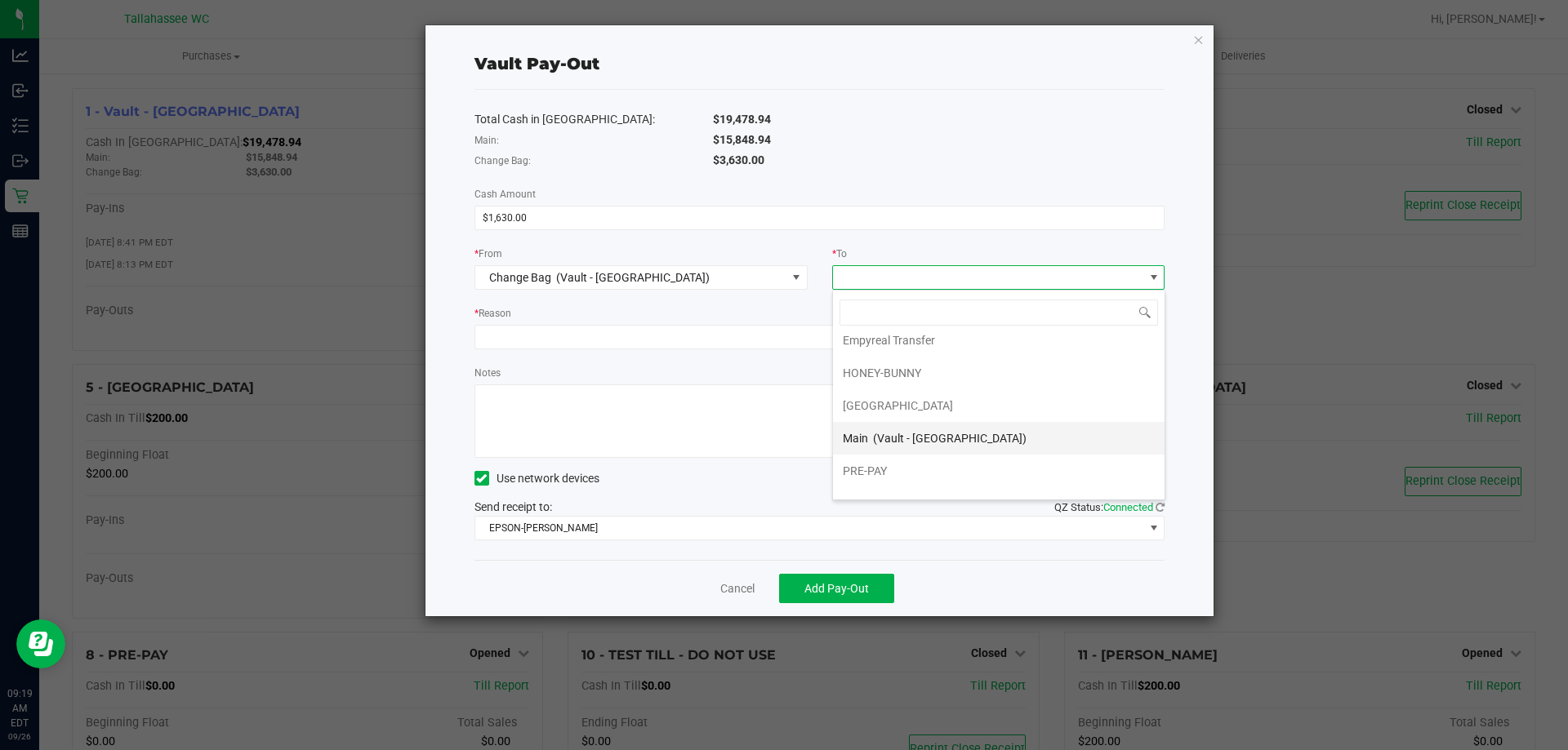
scroll to position [66, 0]
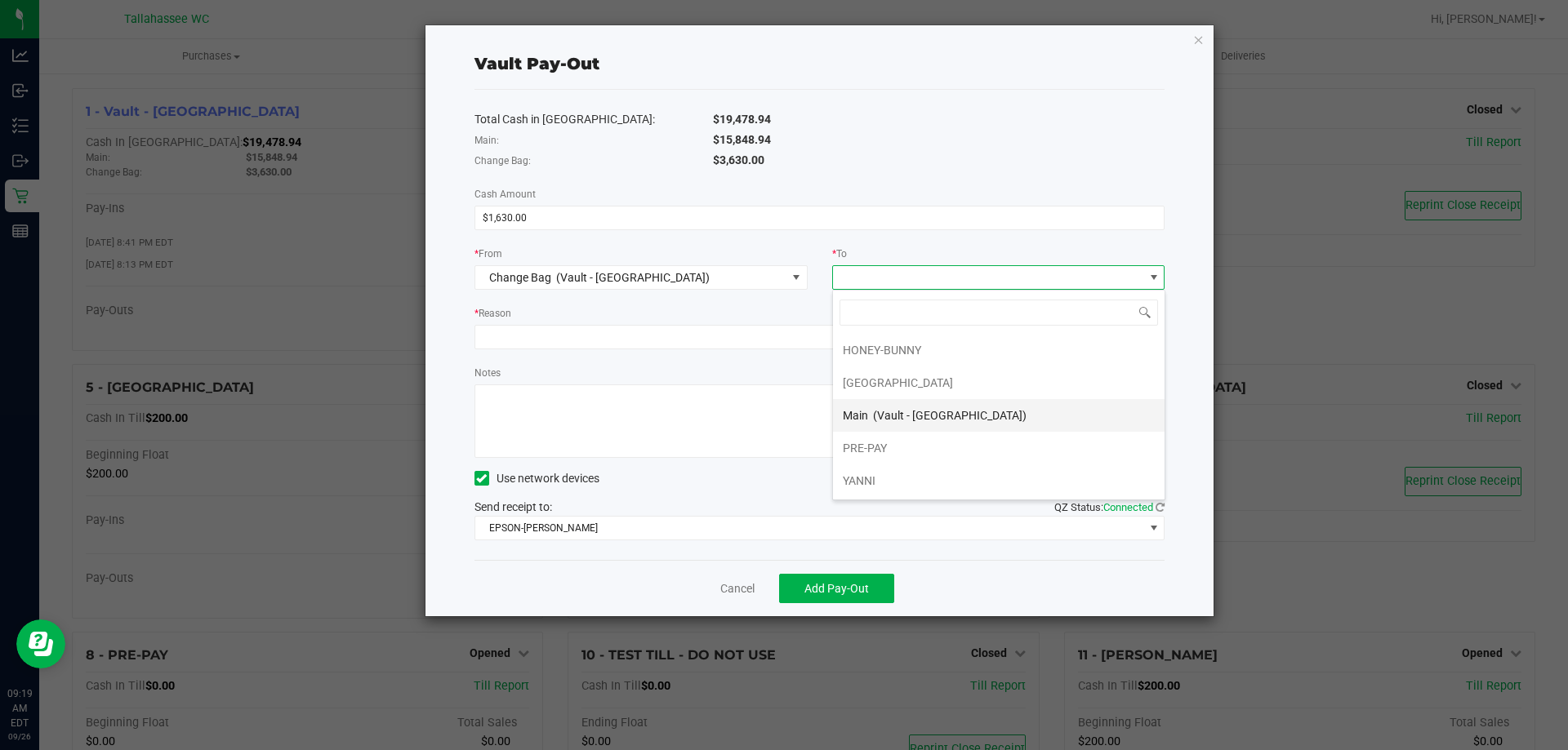
click at [979, 413] on li "Main (Vault - [GEOGRAPHIC_DATA])" at bounding box center [999, 415] width 332 height 33
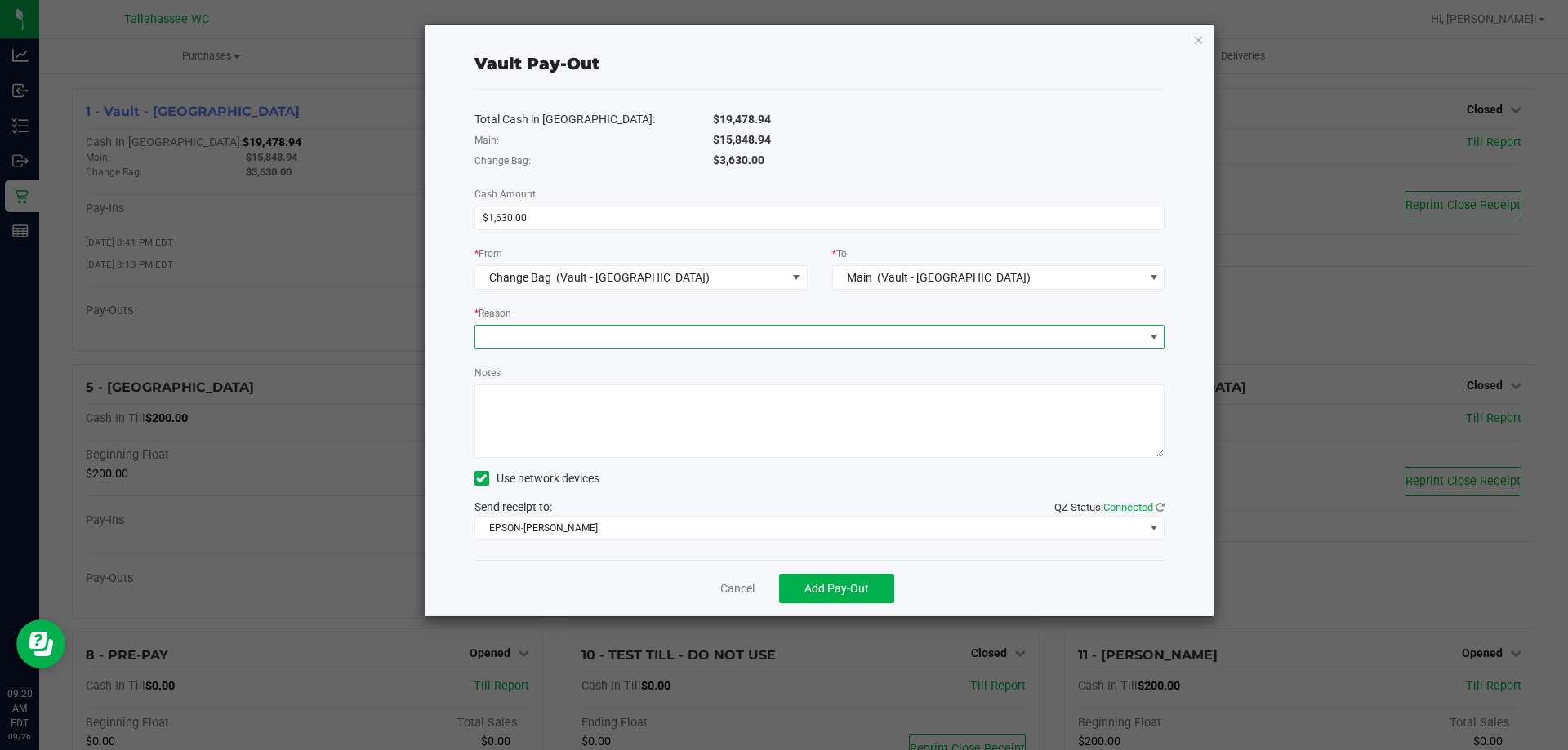
click at [764, 343] on span at bounding box center [809, 337] width 668 height 23
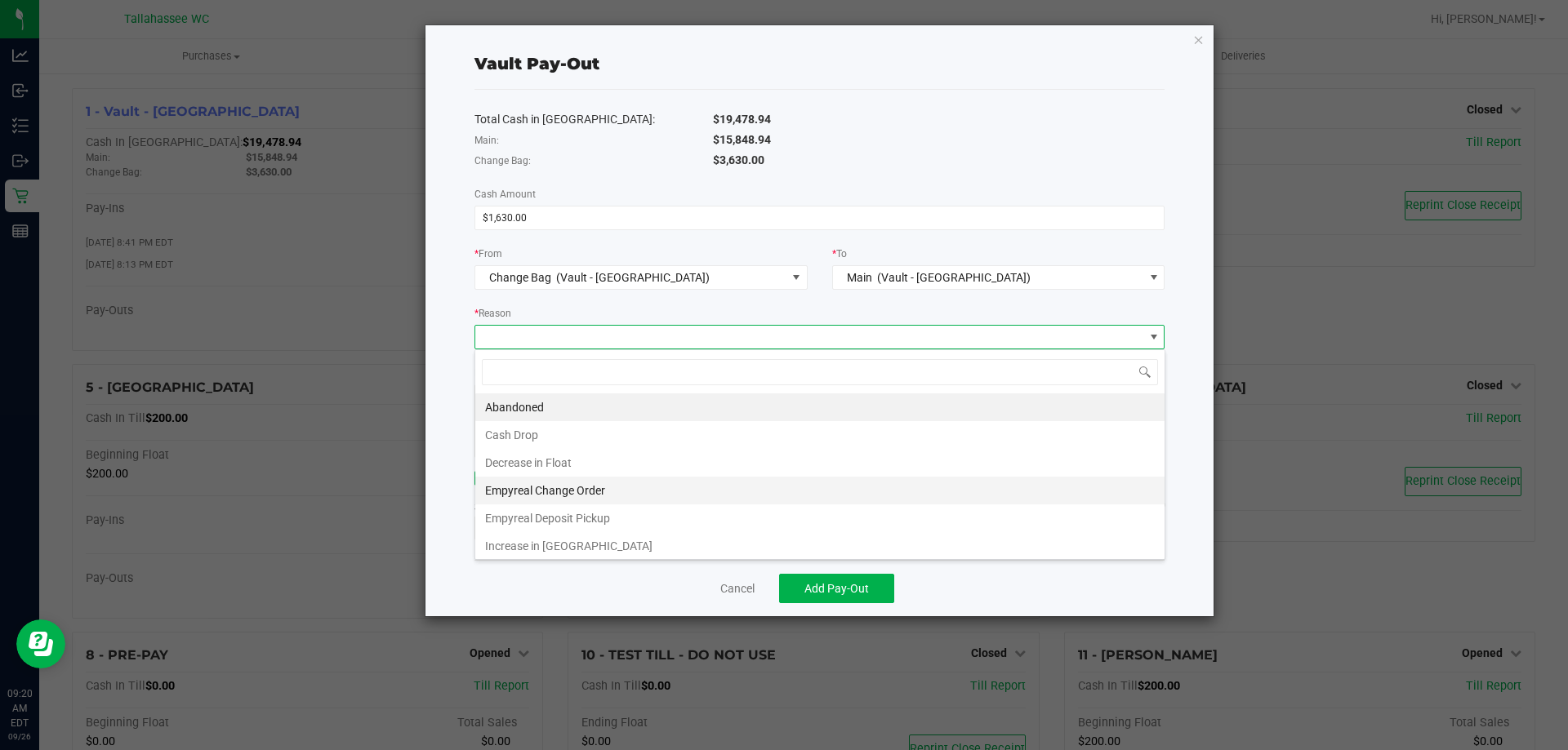
scroll to position [3, 0]
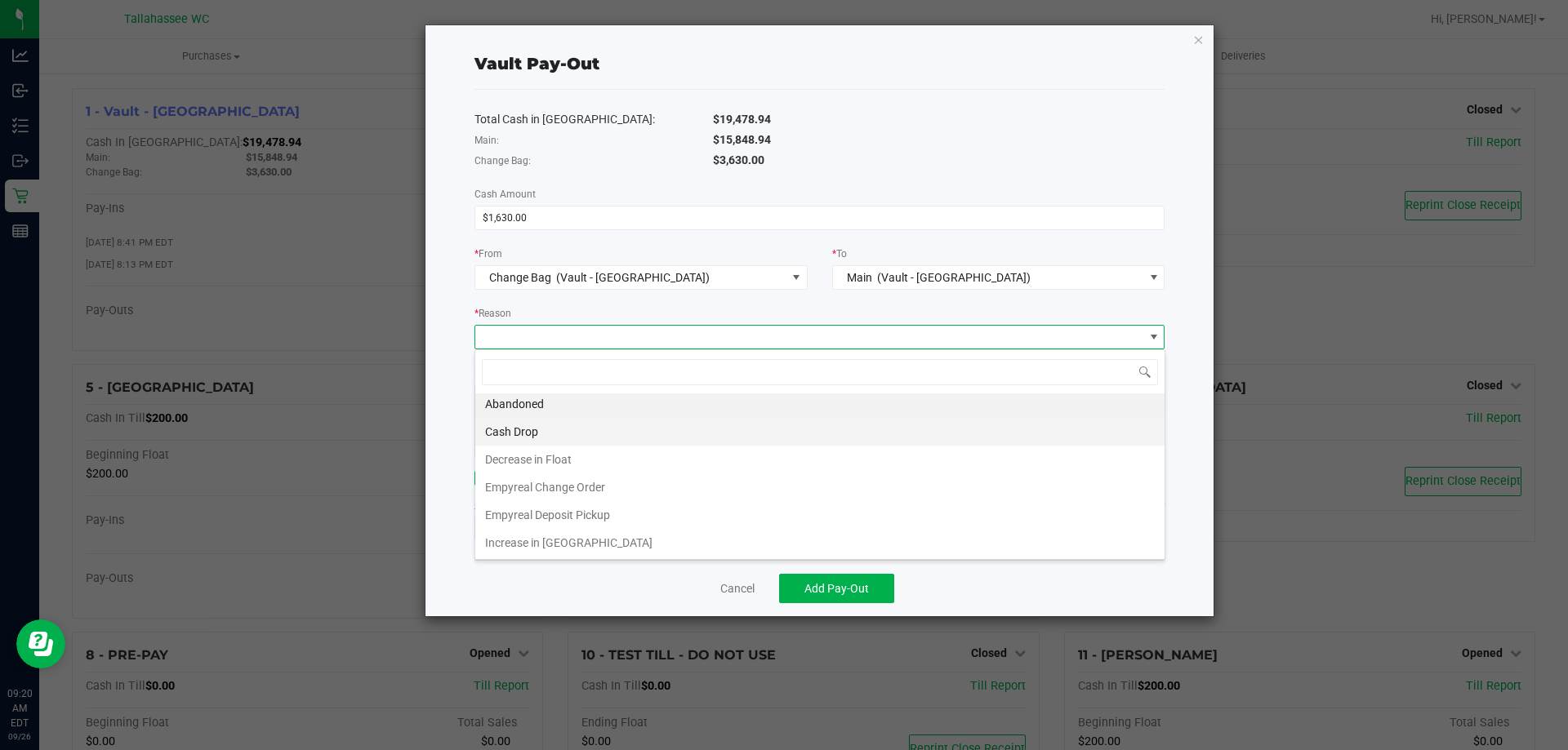
click at [686, 431] on li "Cash Drop" at bounding box center [819, 431] width 689 height 28
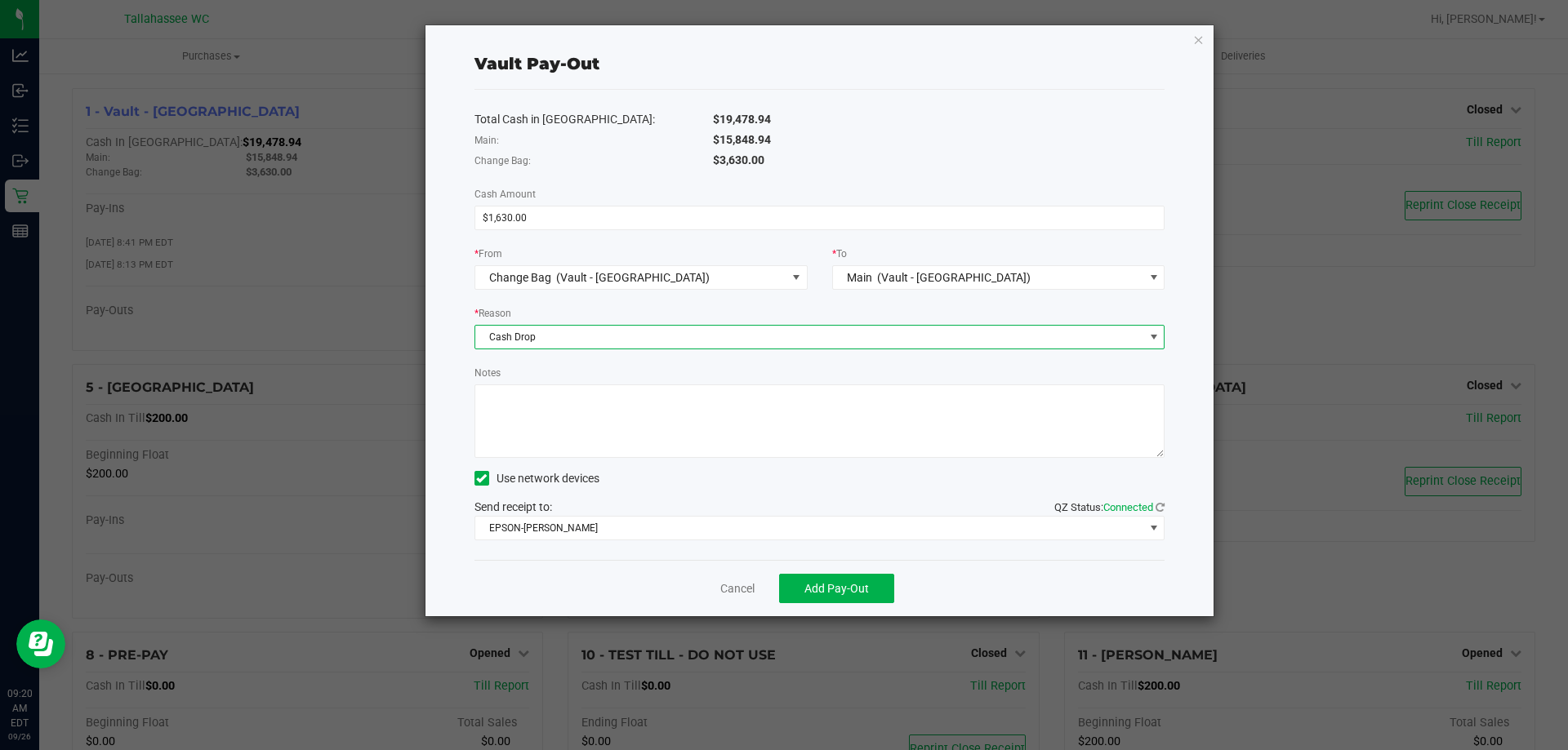
click at [596, 448] on textarea "Notes" at bounding box center [819, 421] width 691 height 74
type textarea "Closed a till to the wrong place last night. Fixing it."
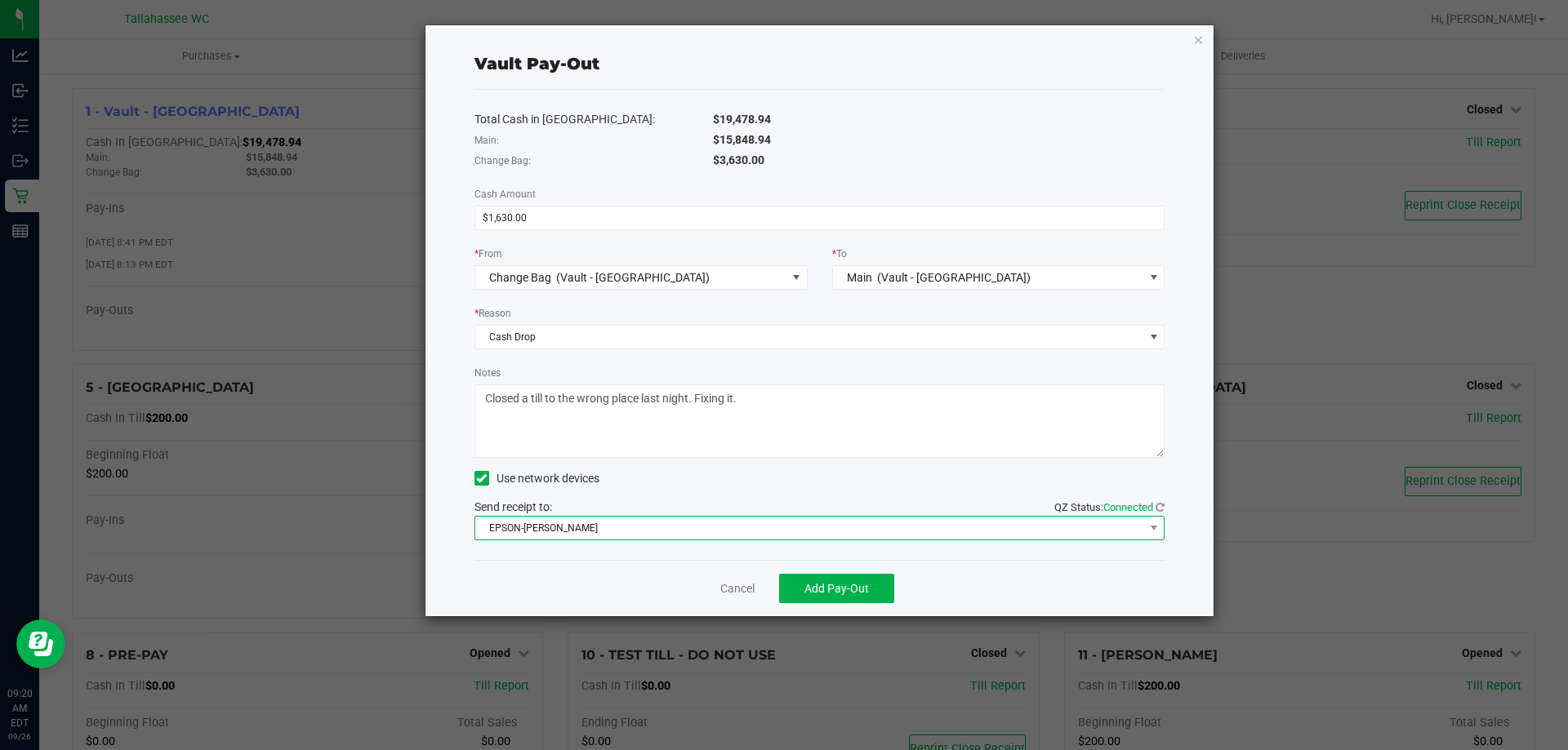
click at [702, 533] on span "EPSON-[PERSON_NAME]" at bounding box center [809, 528] width 668 height 23
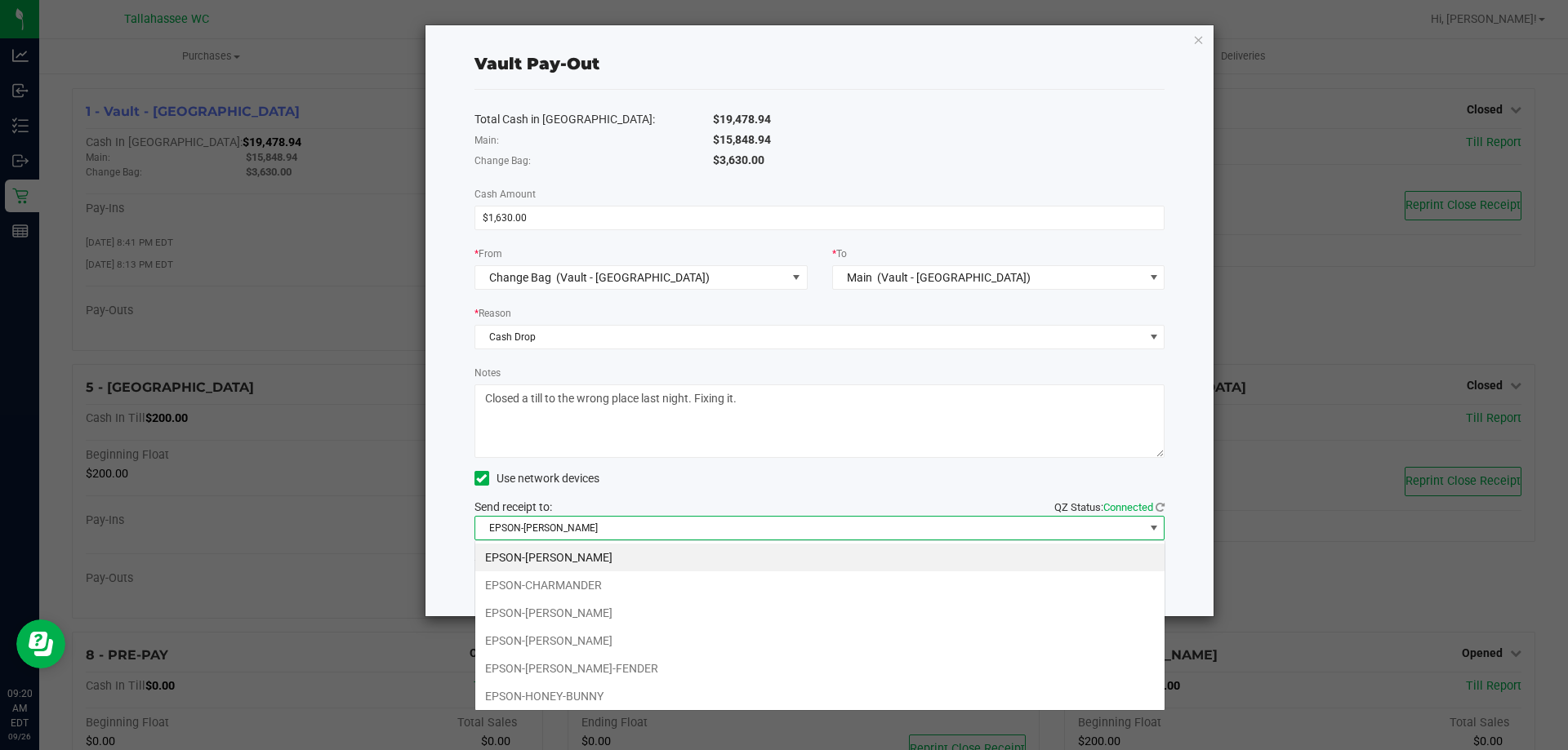
scroll to position [25, 690]
click at [670, 612] on li "EPSON-[PERSON_NAME]" at bounding box center [819, 613] width 689 height 28
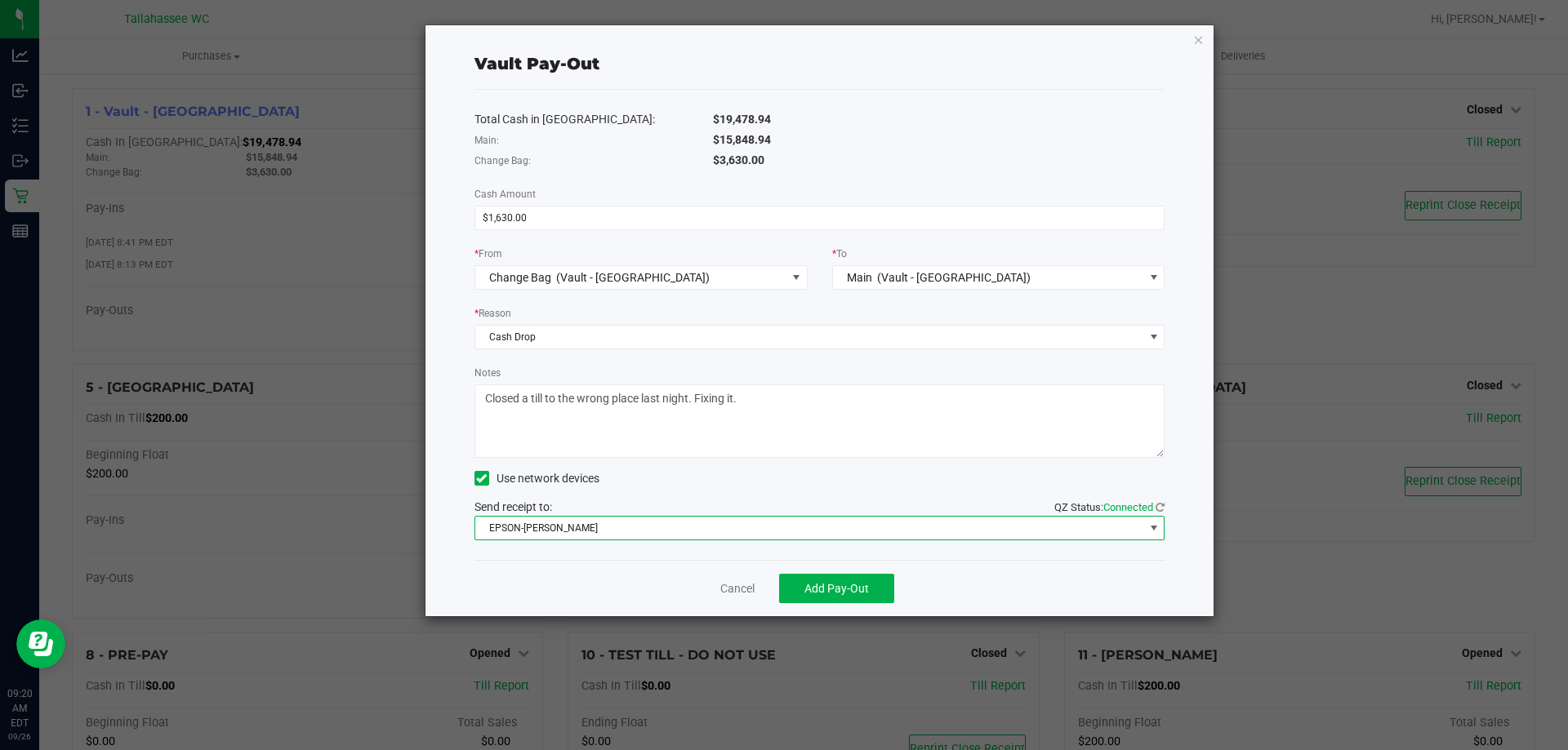
click at [710, 492] on div "Total Cash in [GEOGRAPHIC_DATA]: $19,478.94 Main: $15,848.94 Change Bag: $3,630…" at bounding box center [819, 325] width 691 height 470
click at [868, 597] on button "Add Pay-Out" at bounding box center [836, 589] width 116 height 29
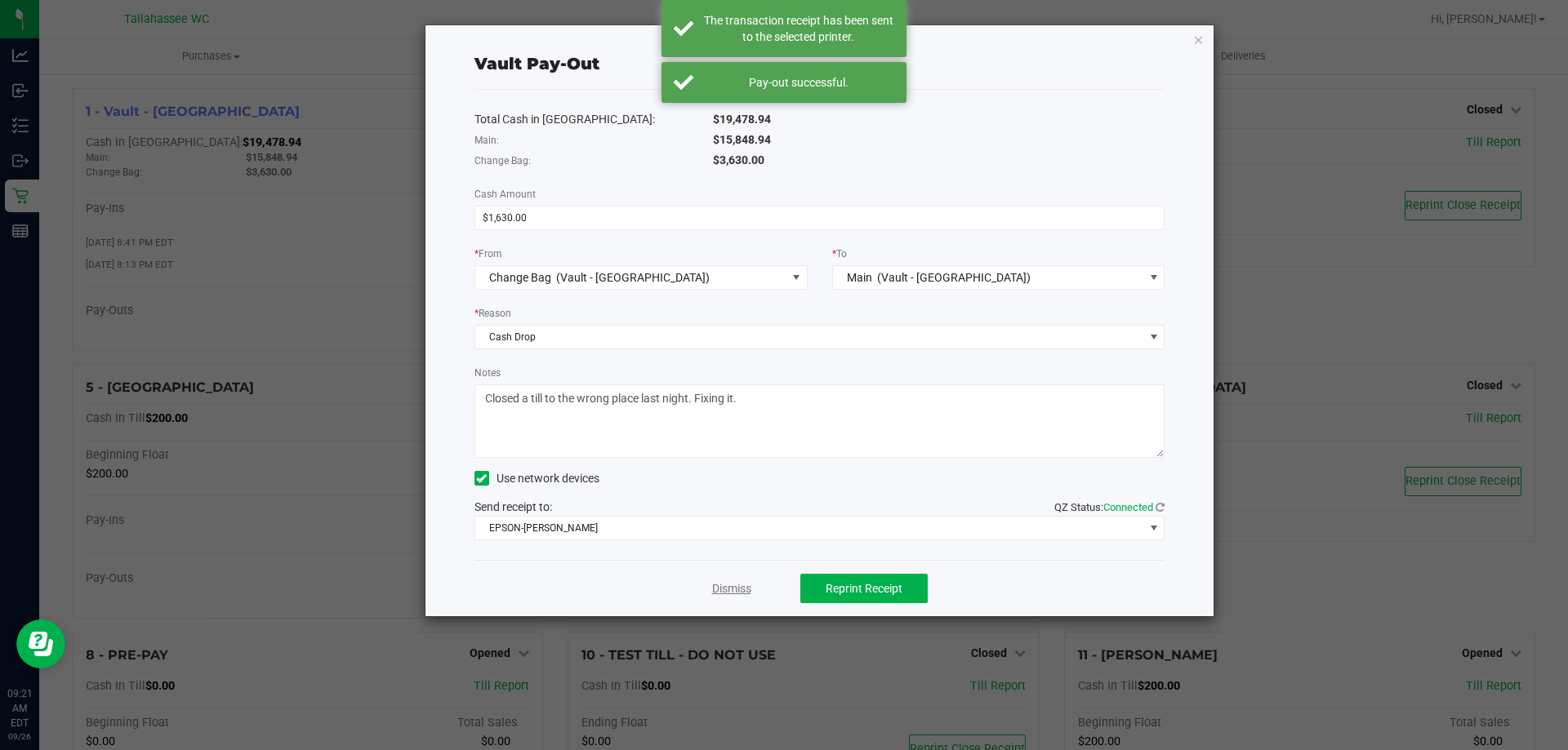
click at [726, 594] on link "Dismiss" at bounding box center [732, 589] width 39 height 17
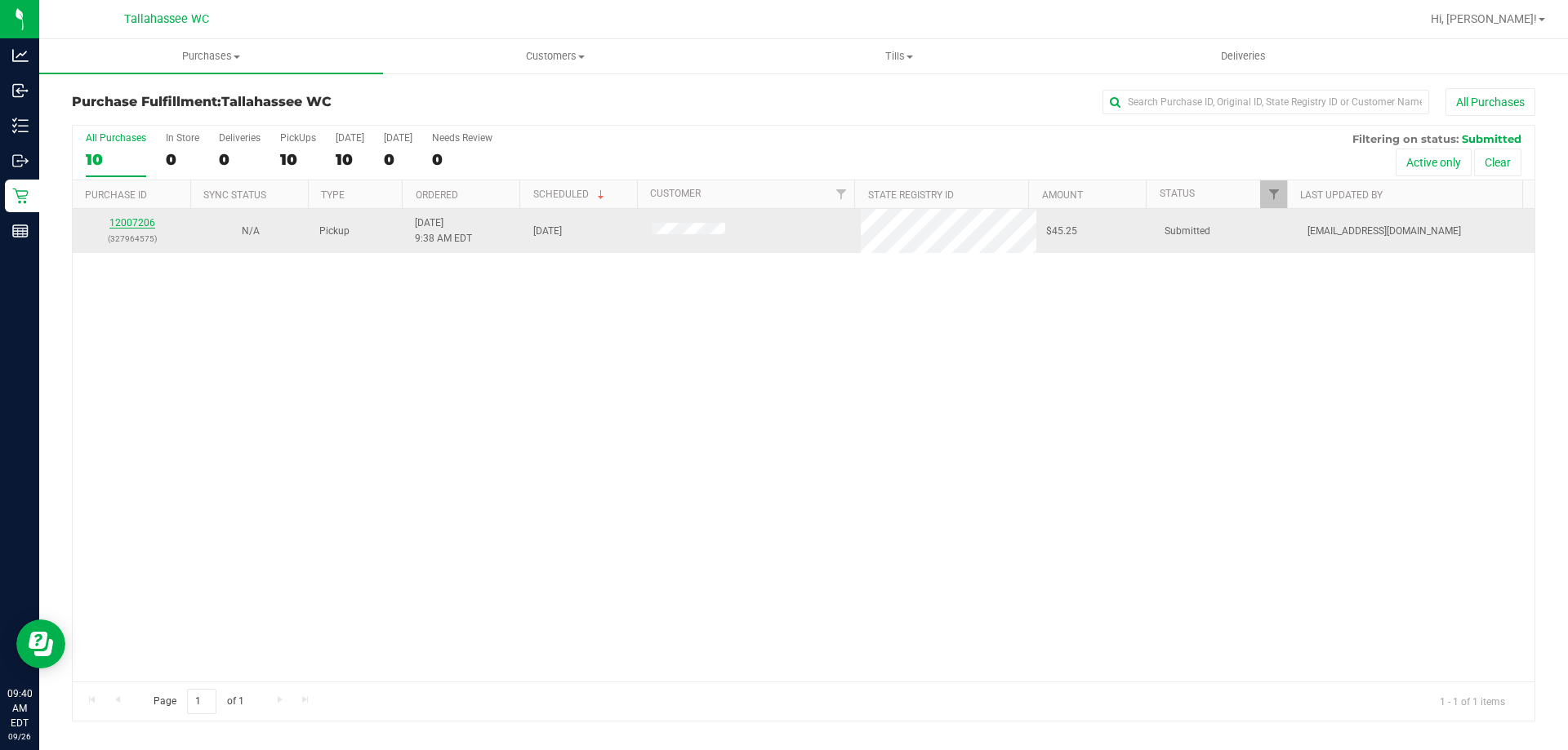
click at [135, 224] on link "12007206" at bounding box center [133, 223] width 46 height 11
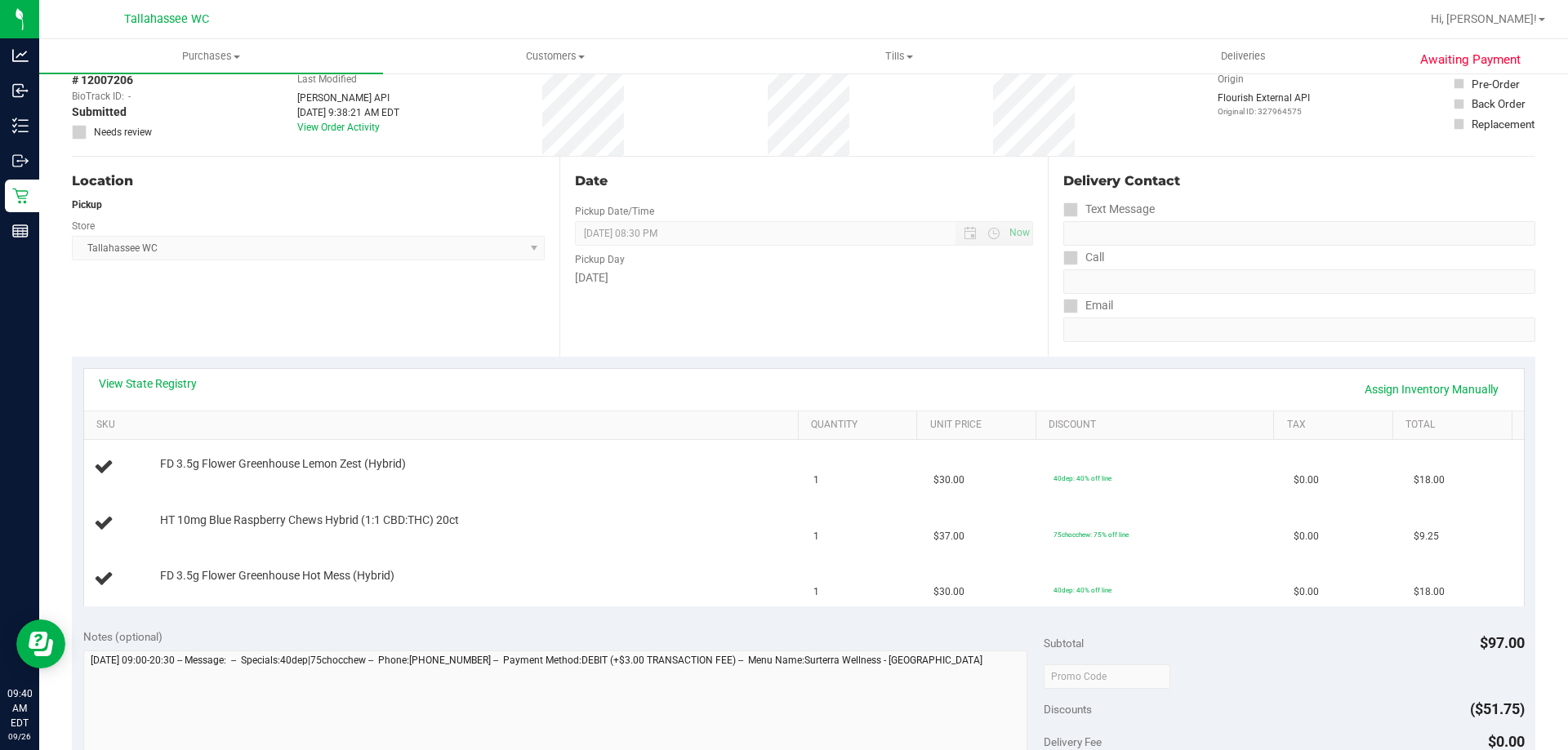
scroll to position [163, 0]
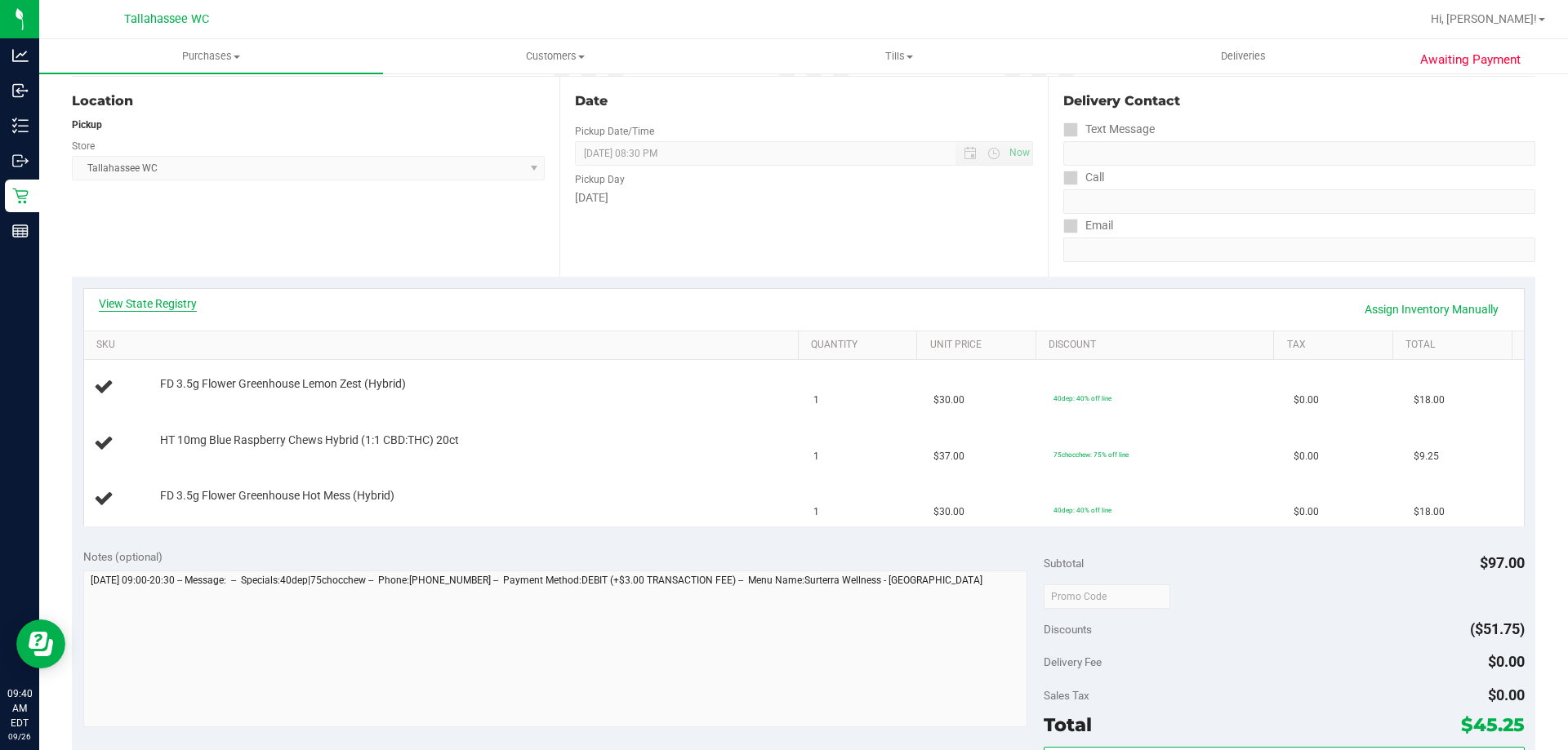
click at [174, 297] on link "View State Registry" at bounding box center [148, 304] width 98 height 16
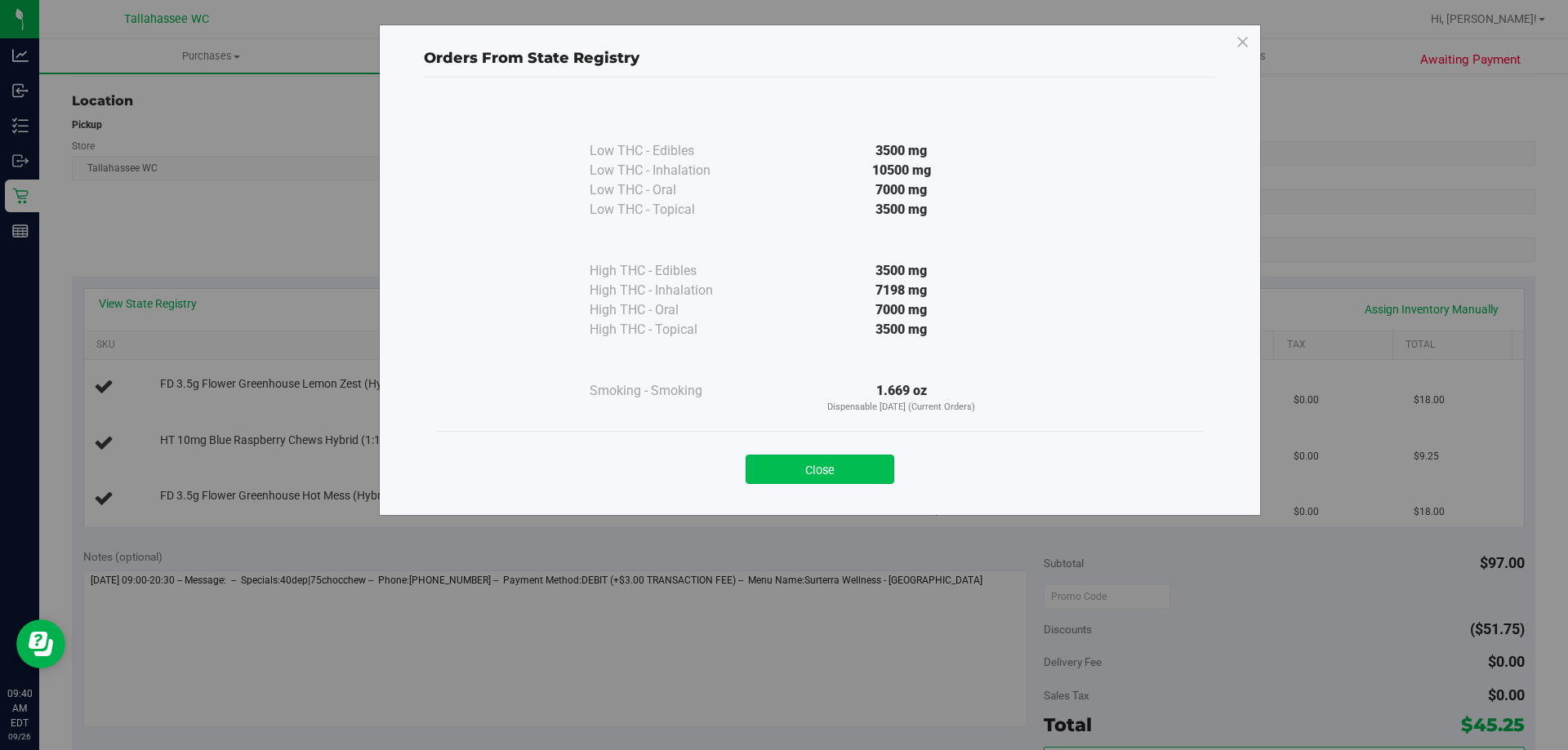
click at [859, 458] on button "Close" at bounding box center [819, 469] width 148 height 29
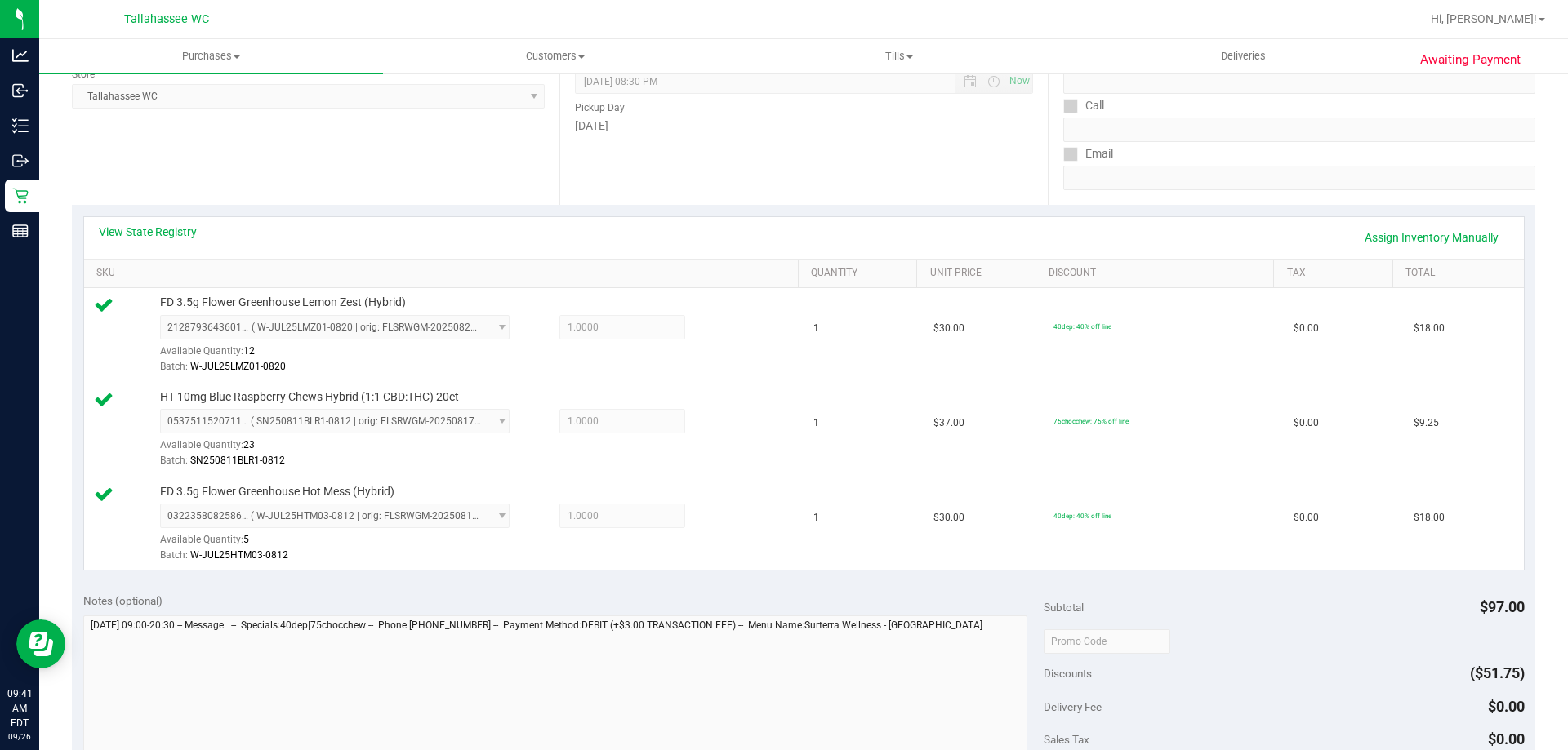
scroll to position [572, 0]
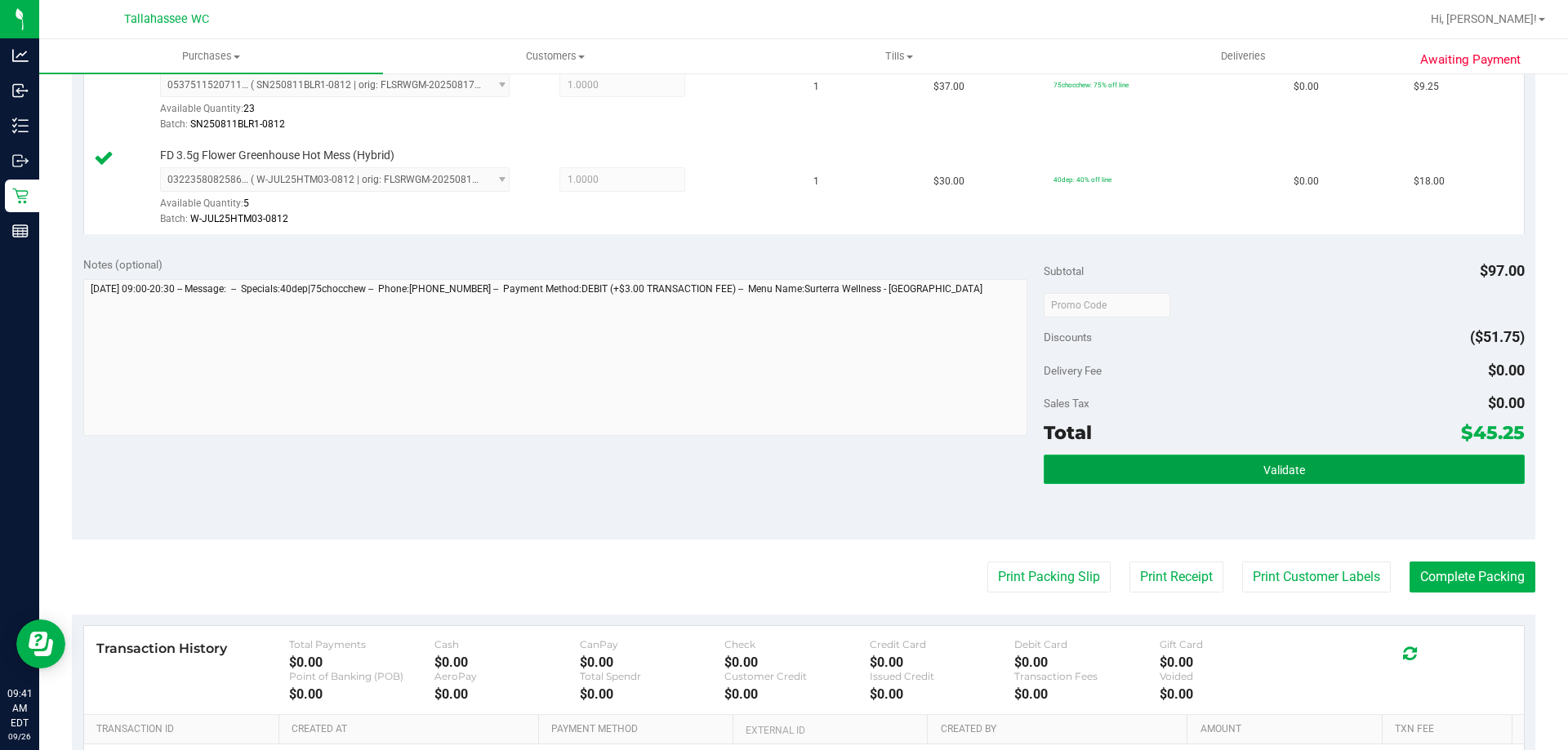
click at [1200, 462] on button "Validate" at bounding box center [1284, 469] width 480 height 29
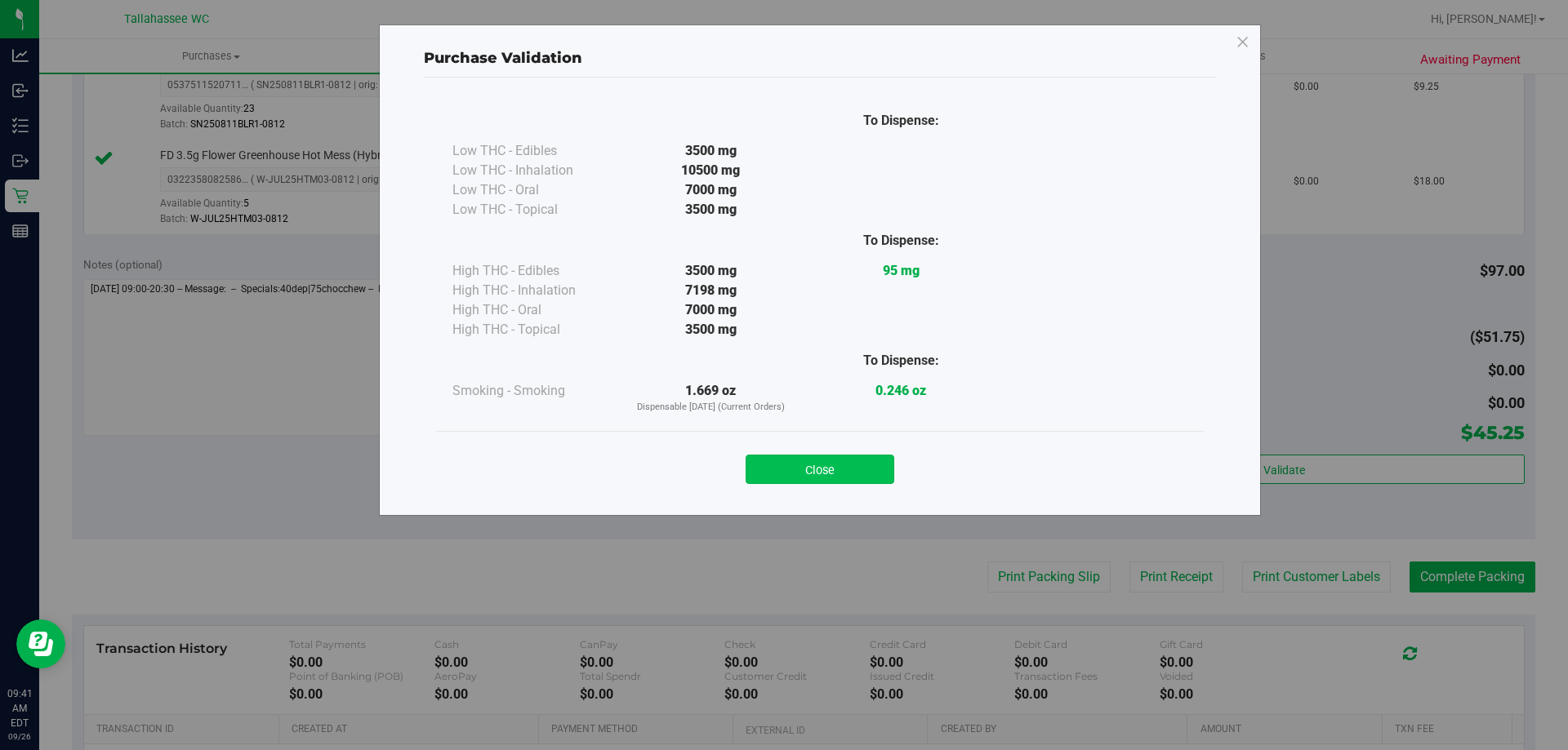
click at [856, 476] on button "Close" at bounding box center [819, 469] width 148 height 29
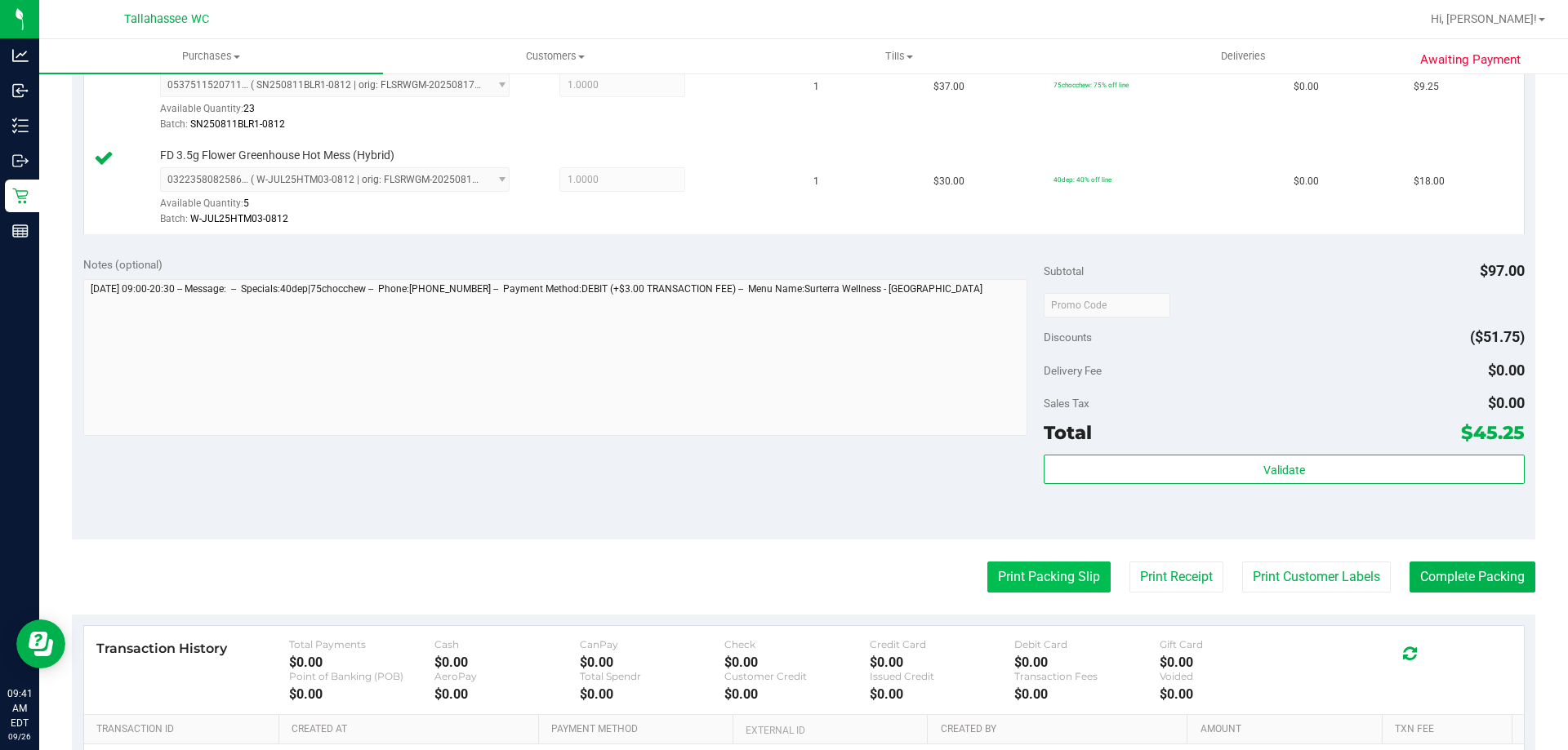
click at [1017, 562] on button "Print Packing Slip" at bounding box center [1049, 577] width 123 height 31
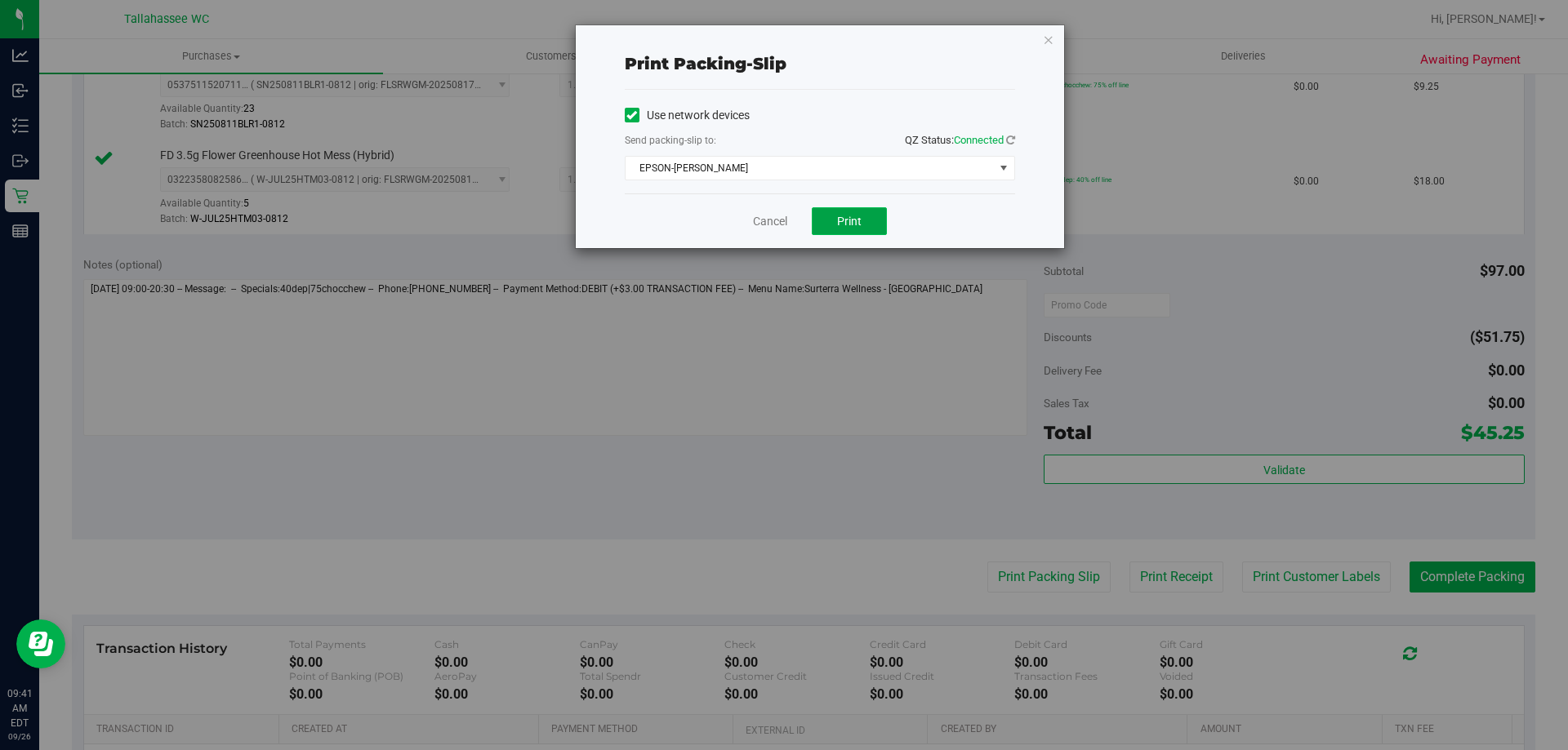
click at [849, 231] on button "Print" at bounding box center [850, 221] width 75 height 28
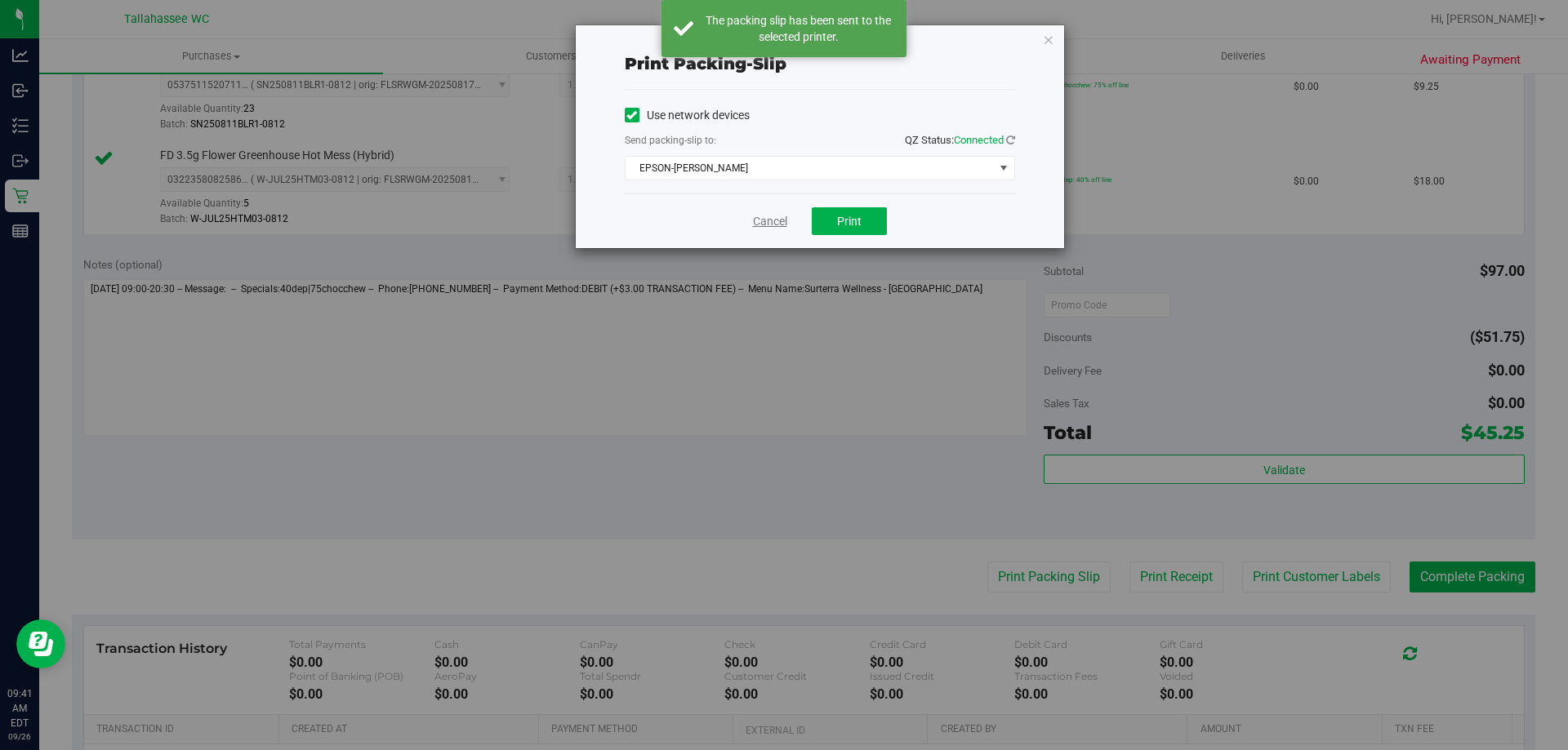
click at [776, 225] on link "Cancel" at bounding box center [770, 221] width 34 height 17
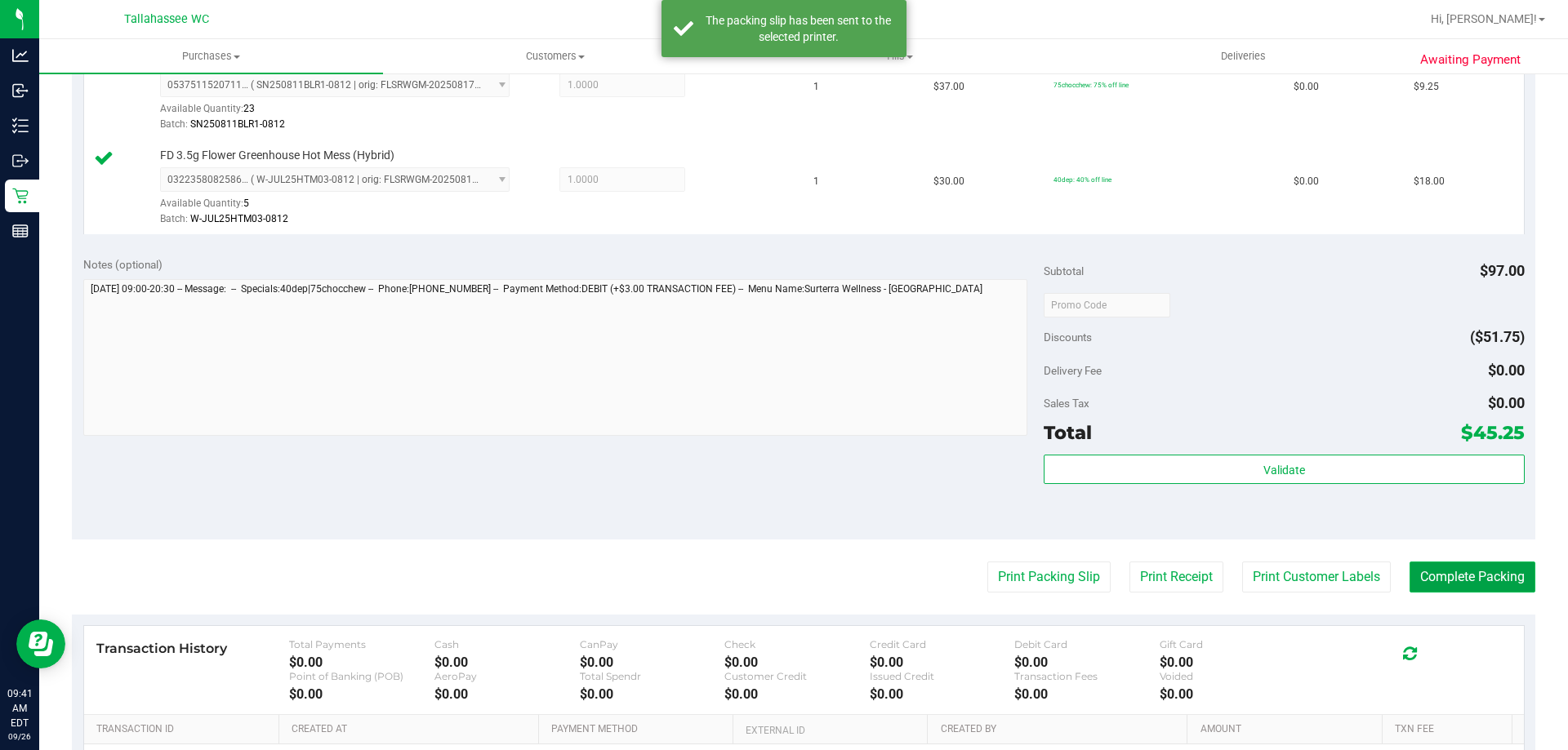
click at [1471, 574] on button "Complete Packing" at bounding box center [1471, 577] width 125 height 31
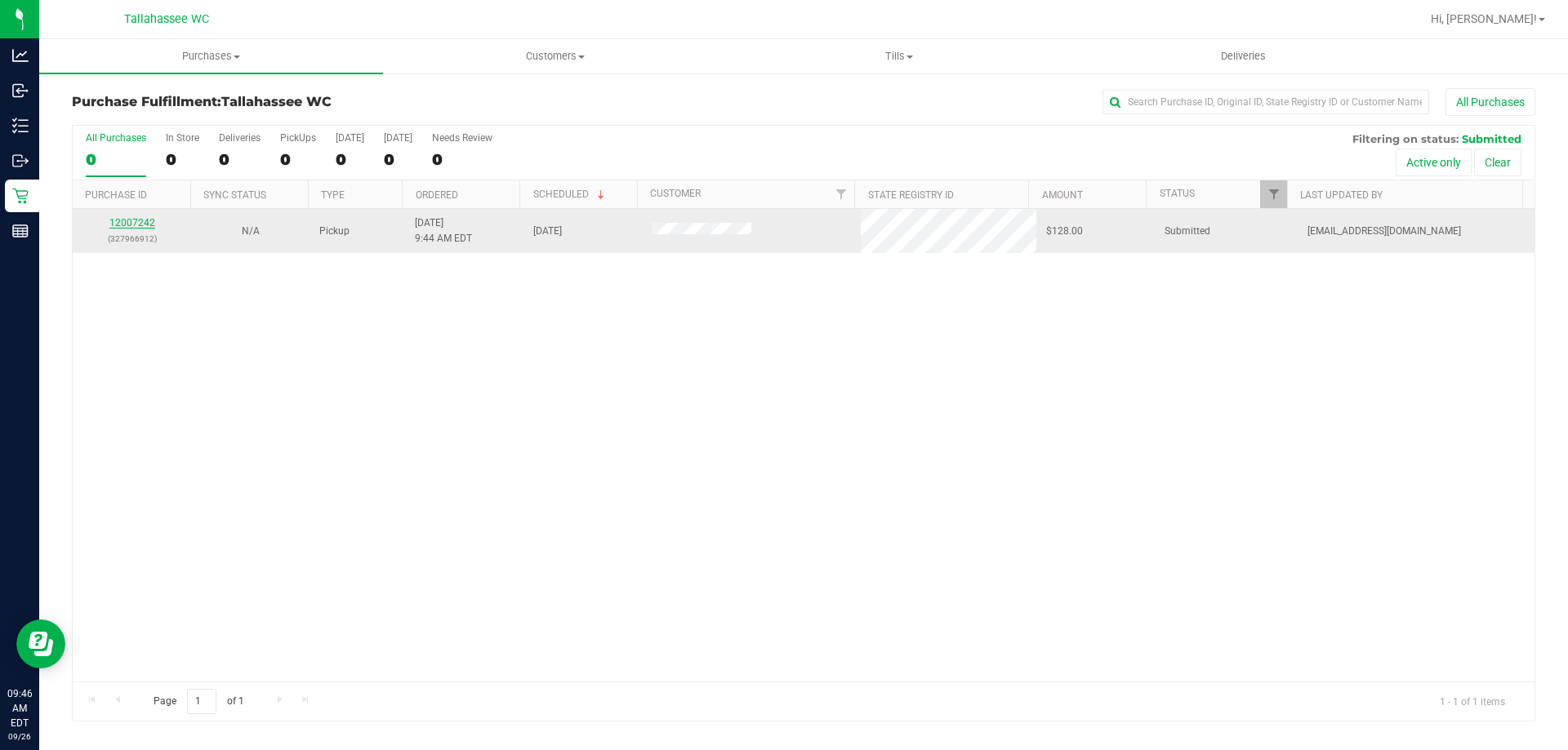
click at [133, 222] on link "12007242" at bounding box center [133, 223] width 46 height 11
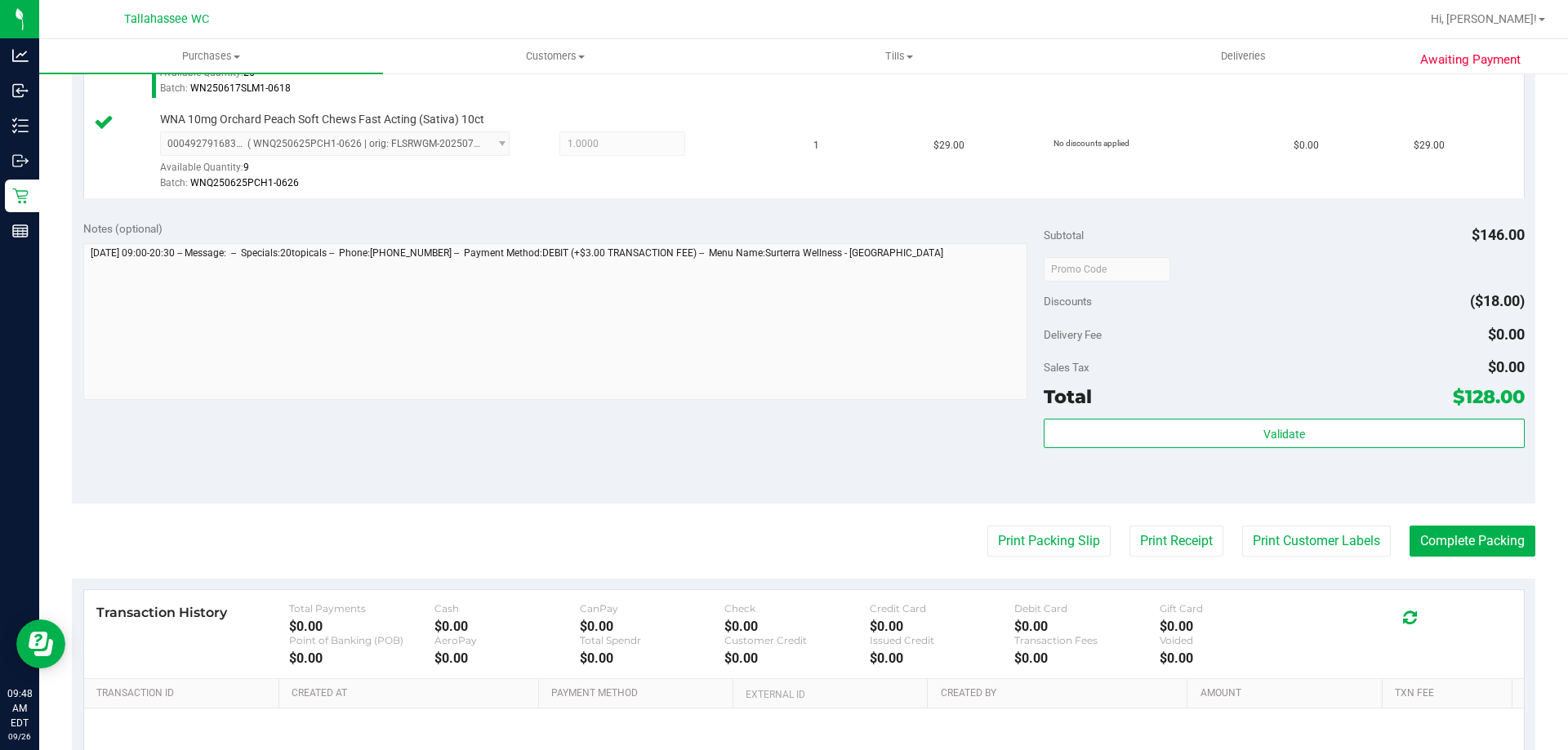
scroll to position [734, 0]
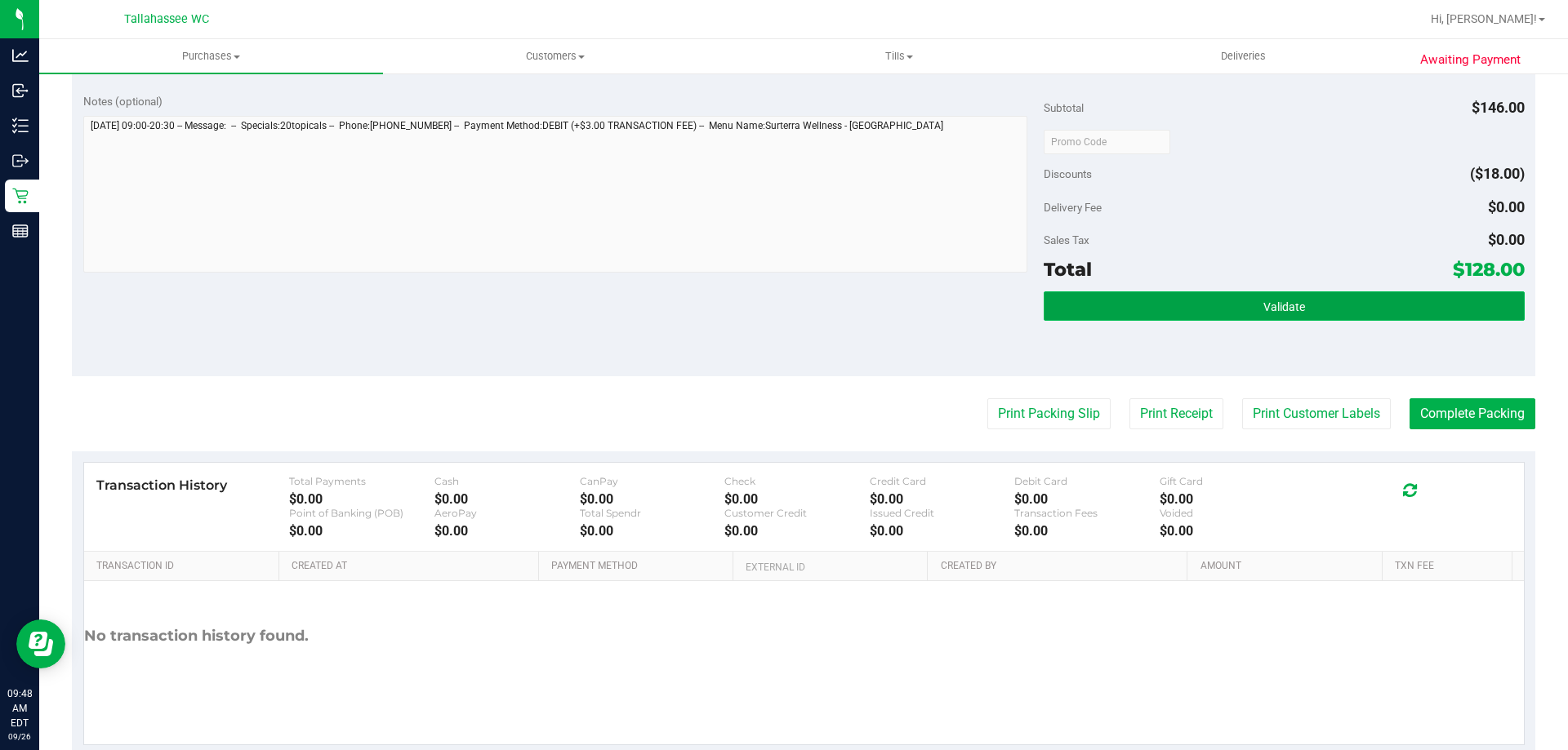
click at [1249, 301] on button "Validate" at bounding box center [1284, 306] width 480 height 29
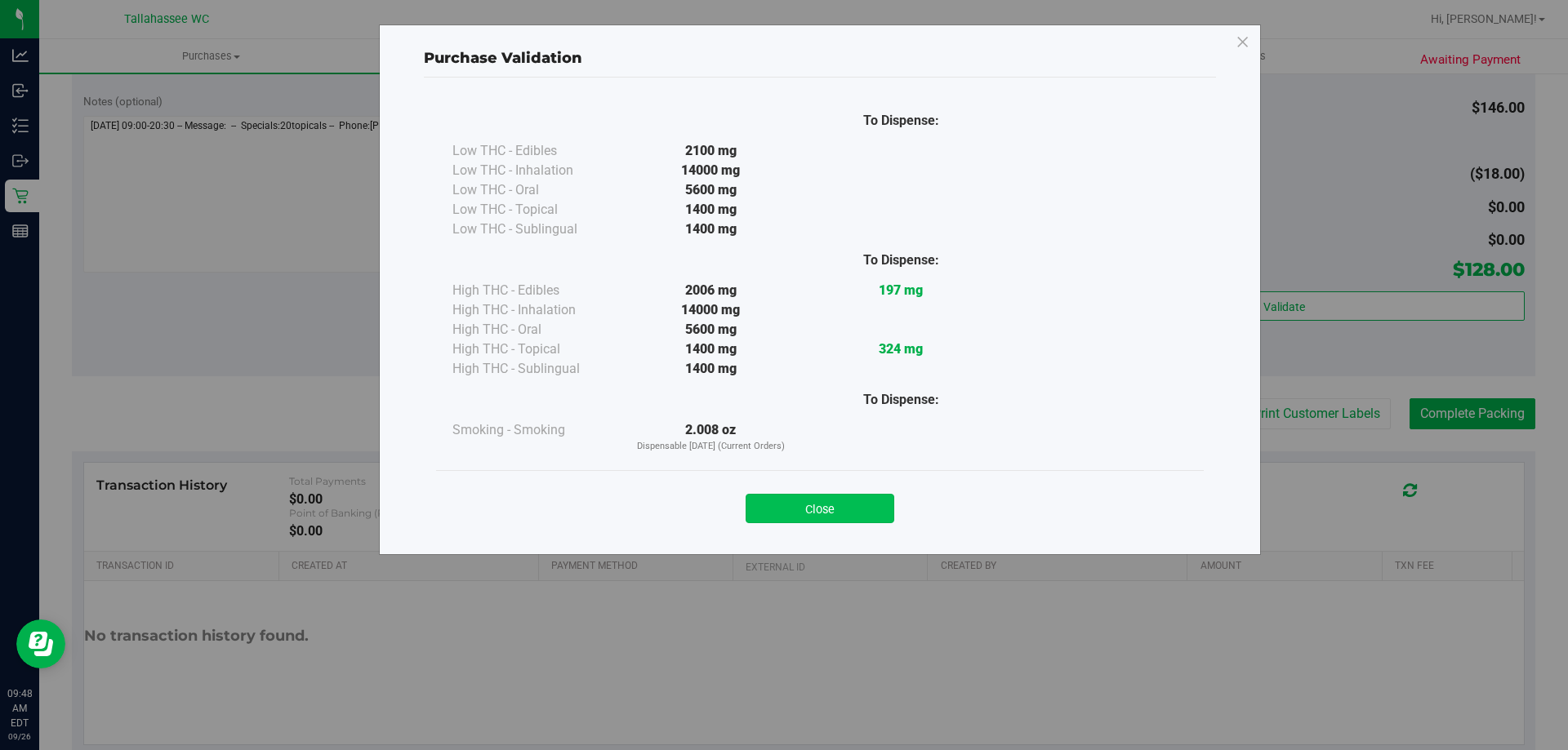
click at [875, 513] on button "Close" at bounding box center [819, 508] width 148 height 29
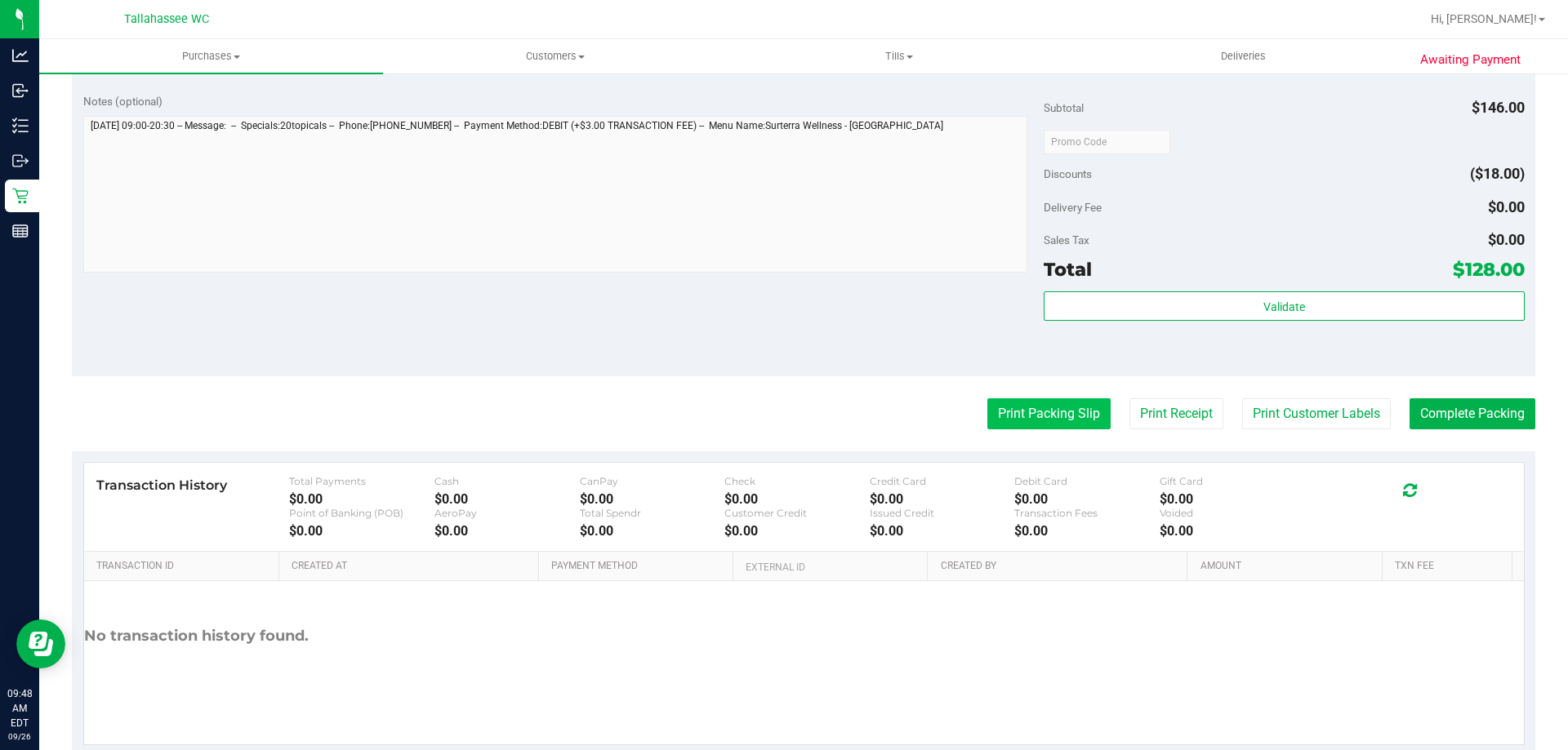
click at [1053, 422] on button "Print Packing Slip" at bounding box center [1049, 413] width 123 height 31
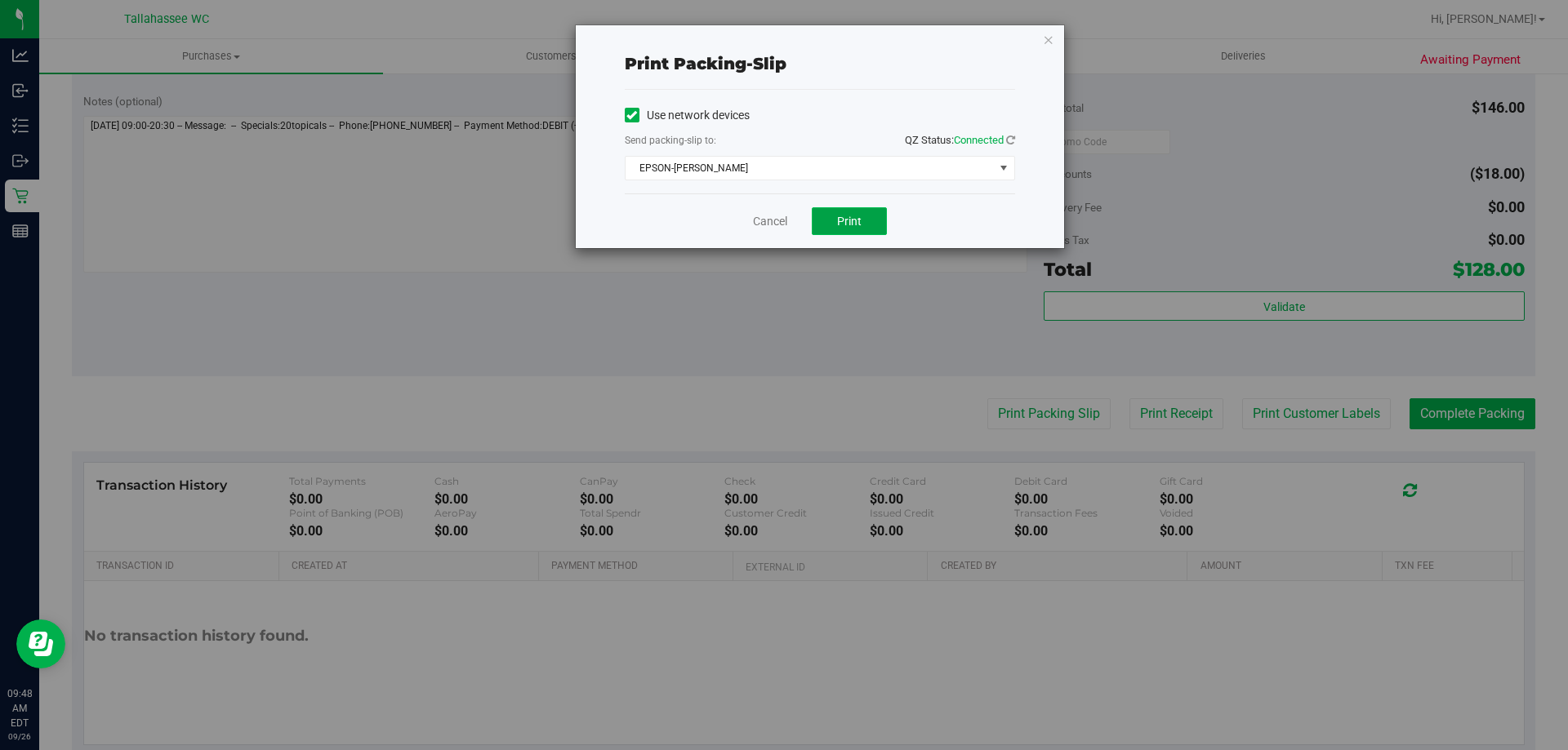
click at [874, 230] on button "Print" at bounding box center [850, 221] width 75 height 28
click at [767, 224] on link "Cancel" at bounding box center [770, 221] width 34 height 17
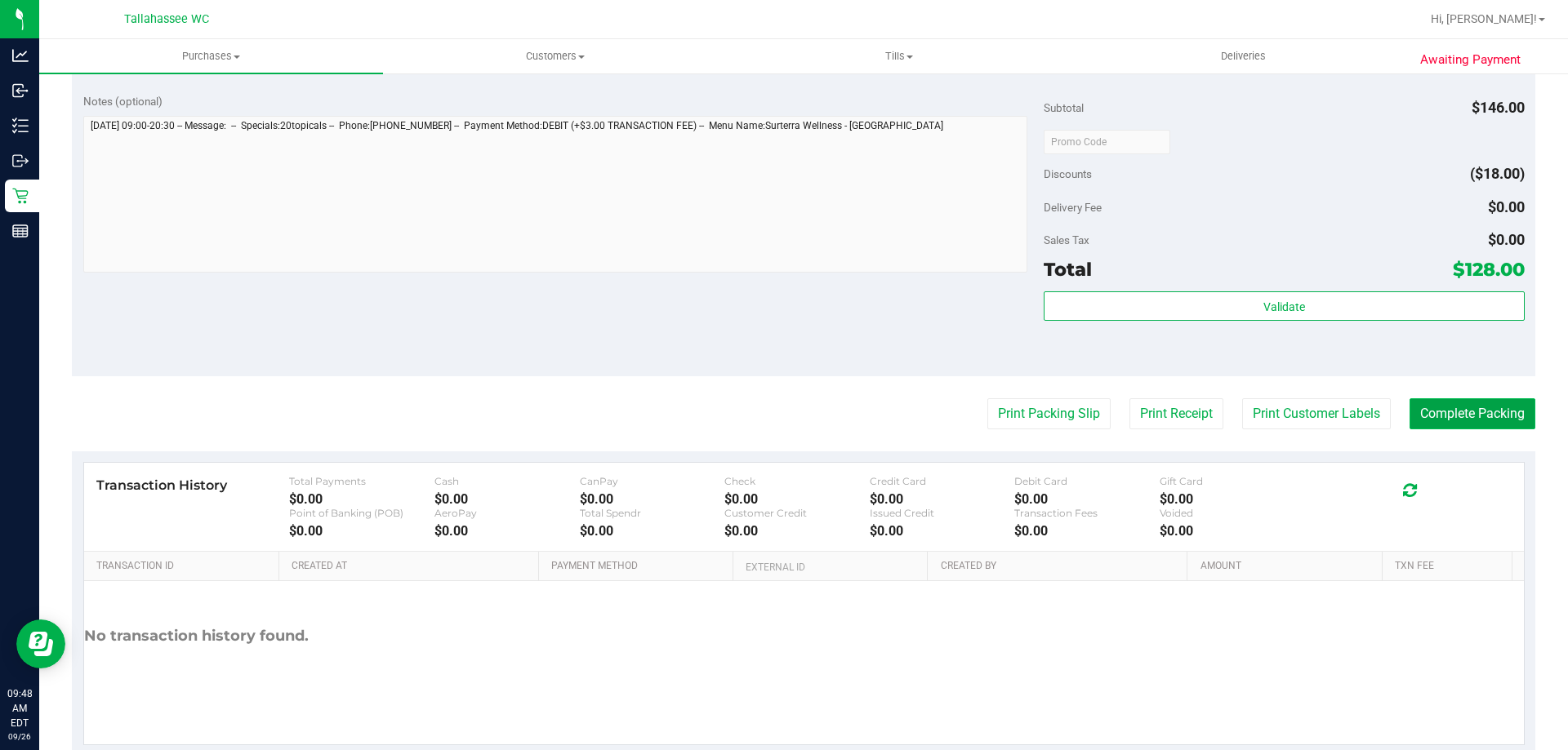
click at [1461, 414] on button "Complete Packing" at bounding box center [1471, 413] width 125 height 31
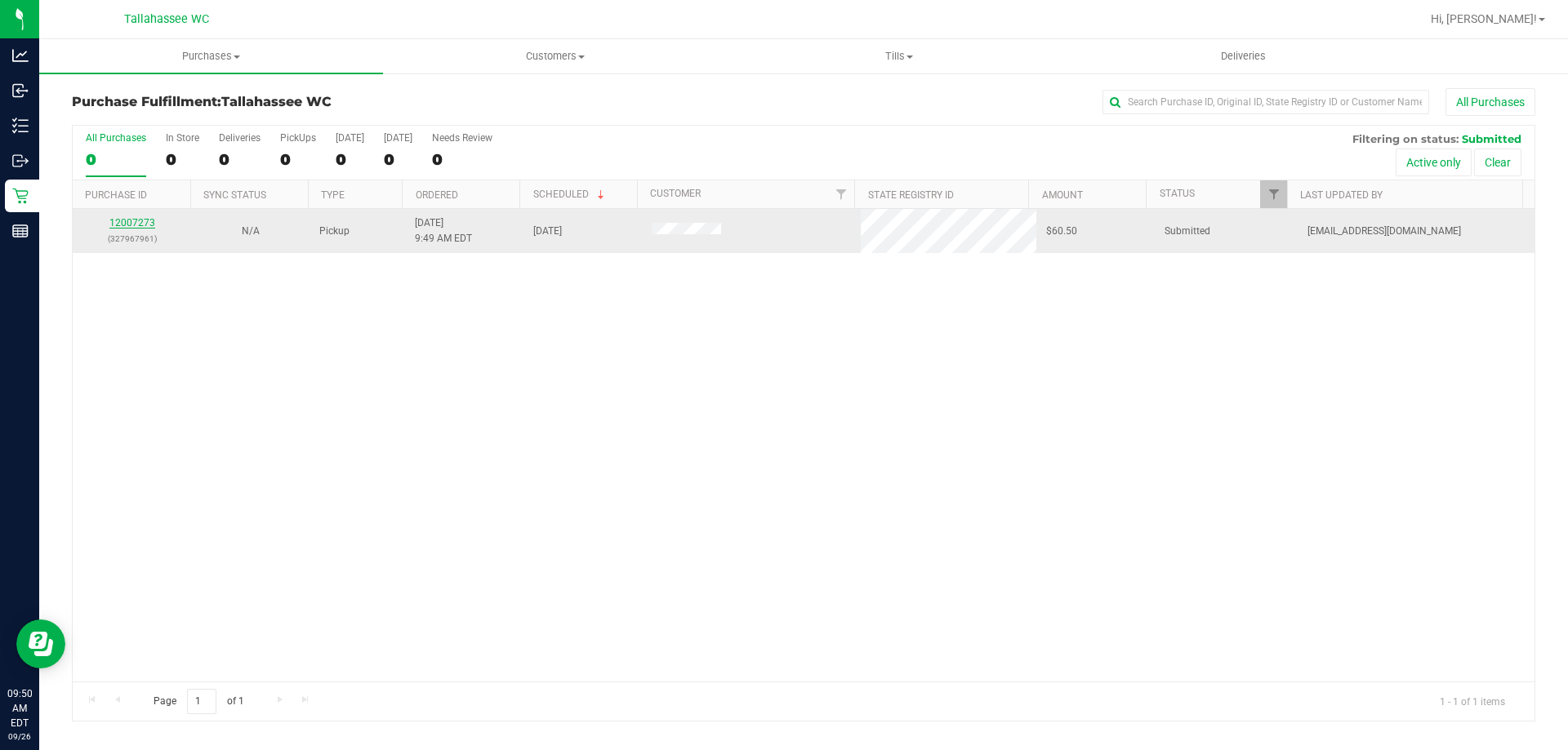
click at [150, 222] on link "12007273" at bounding box center [133, 223] width 46 height 11
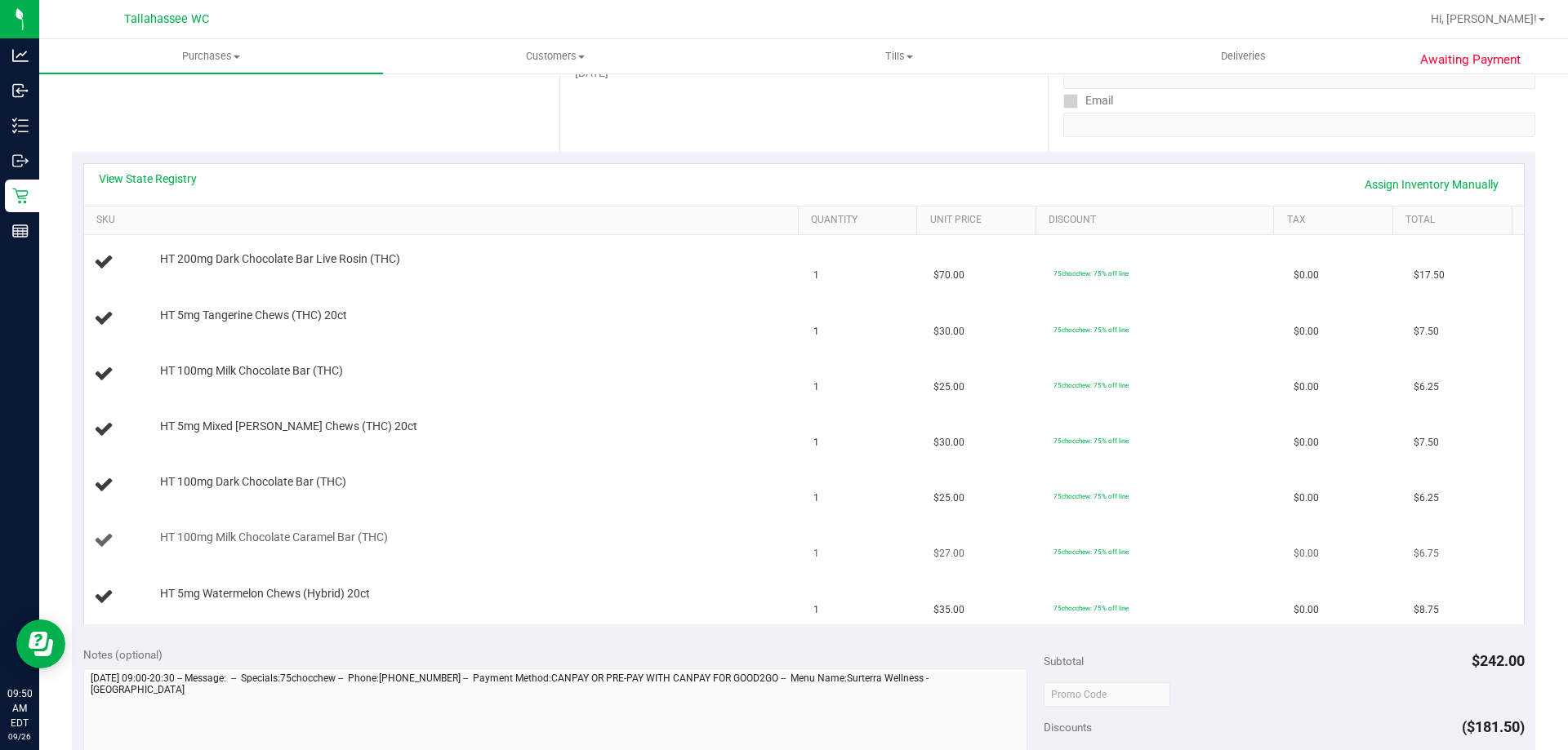
scroll to position [327, 0]
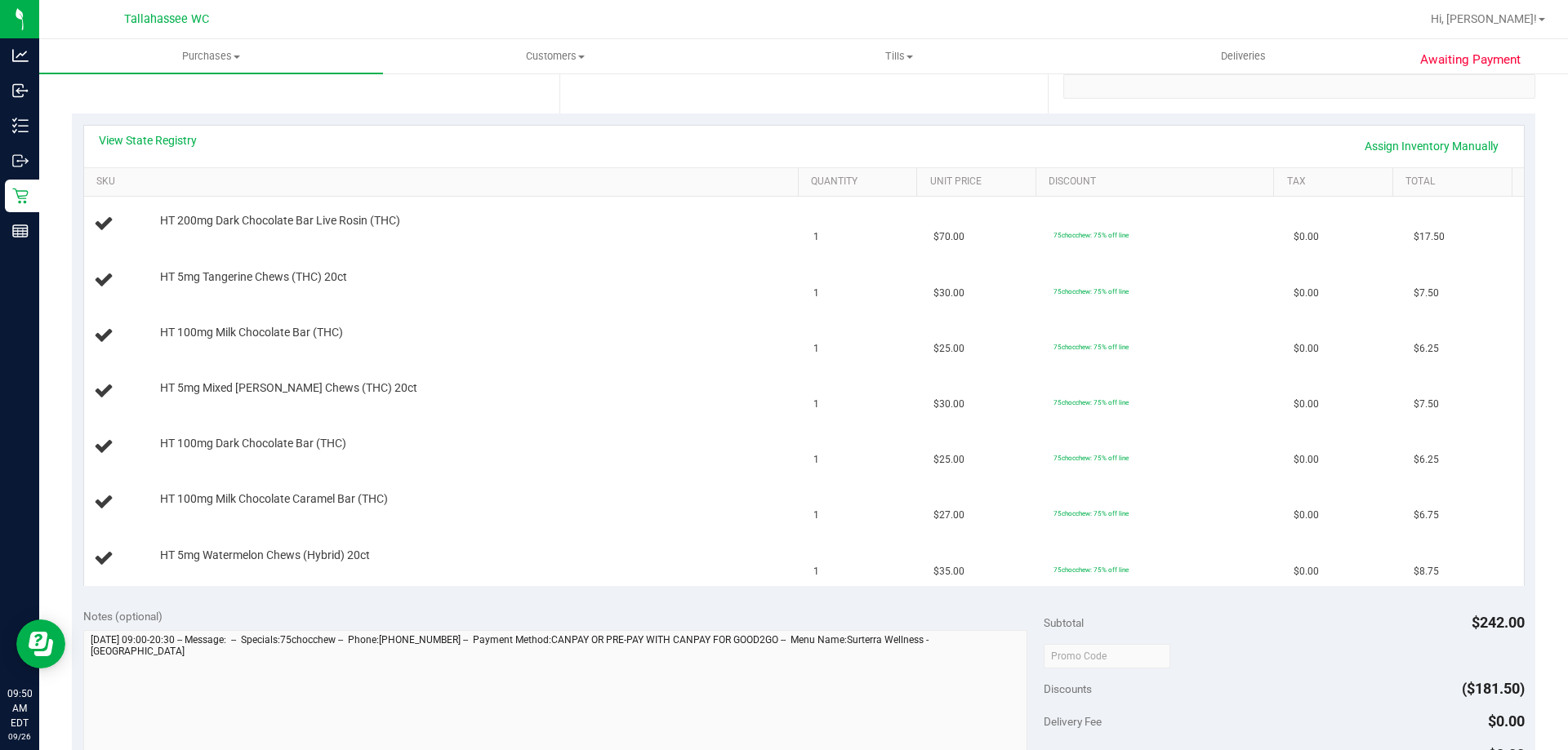
click at [160, 129] on div "View State Registry Assign Inventory Manually" at bounding box center [804, 146] width 1439 height 42
click at [164, 136] on link "View State Registry" at bounding box center [148, 140] width 98 height 16
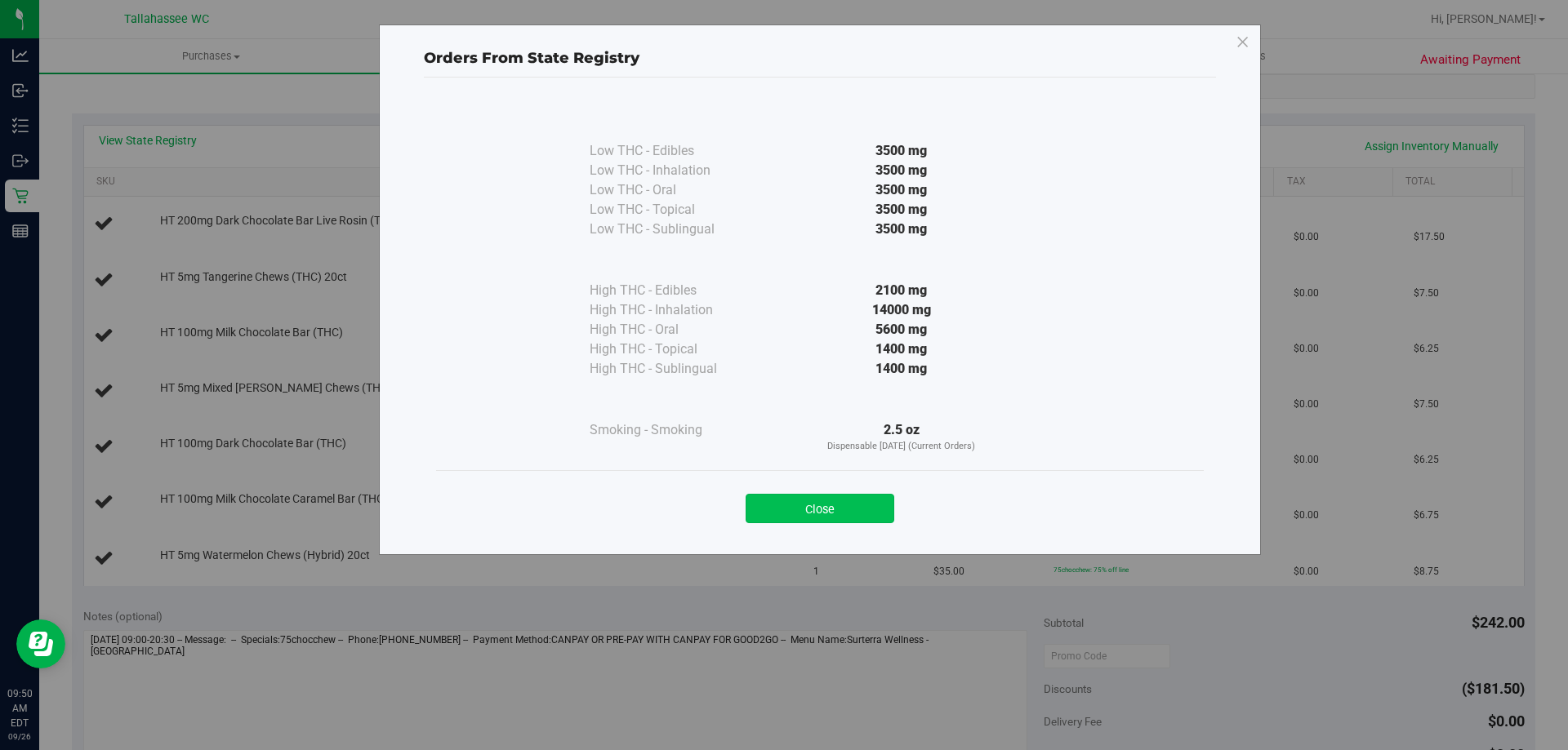
click at [813, 519] on button "Close" at bounding box center [819, 508] width 148 height 29
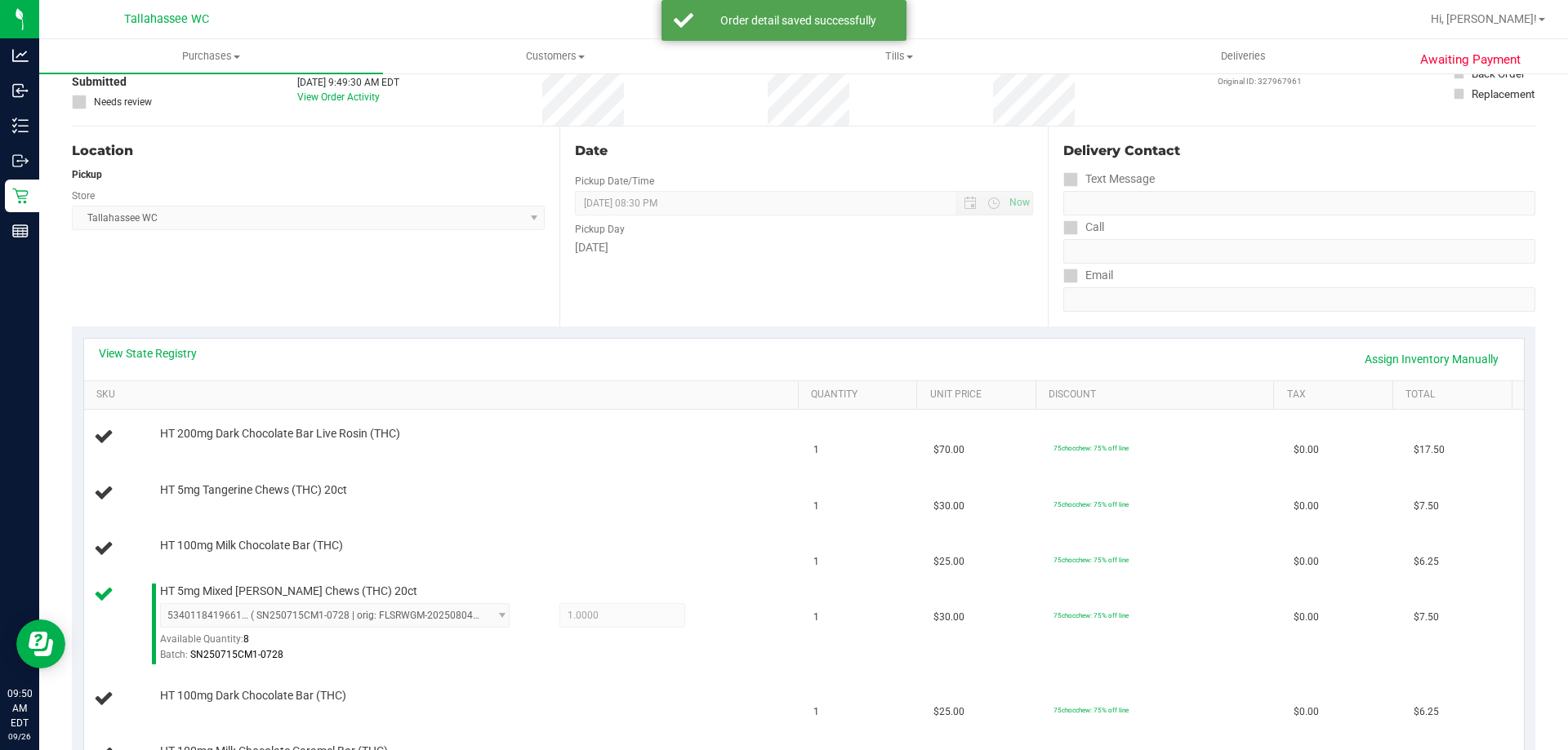
scroll to position [0, 0]
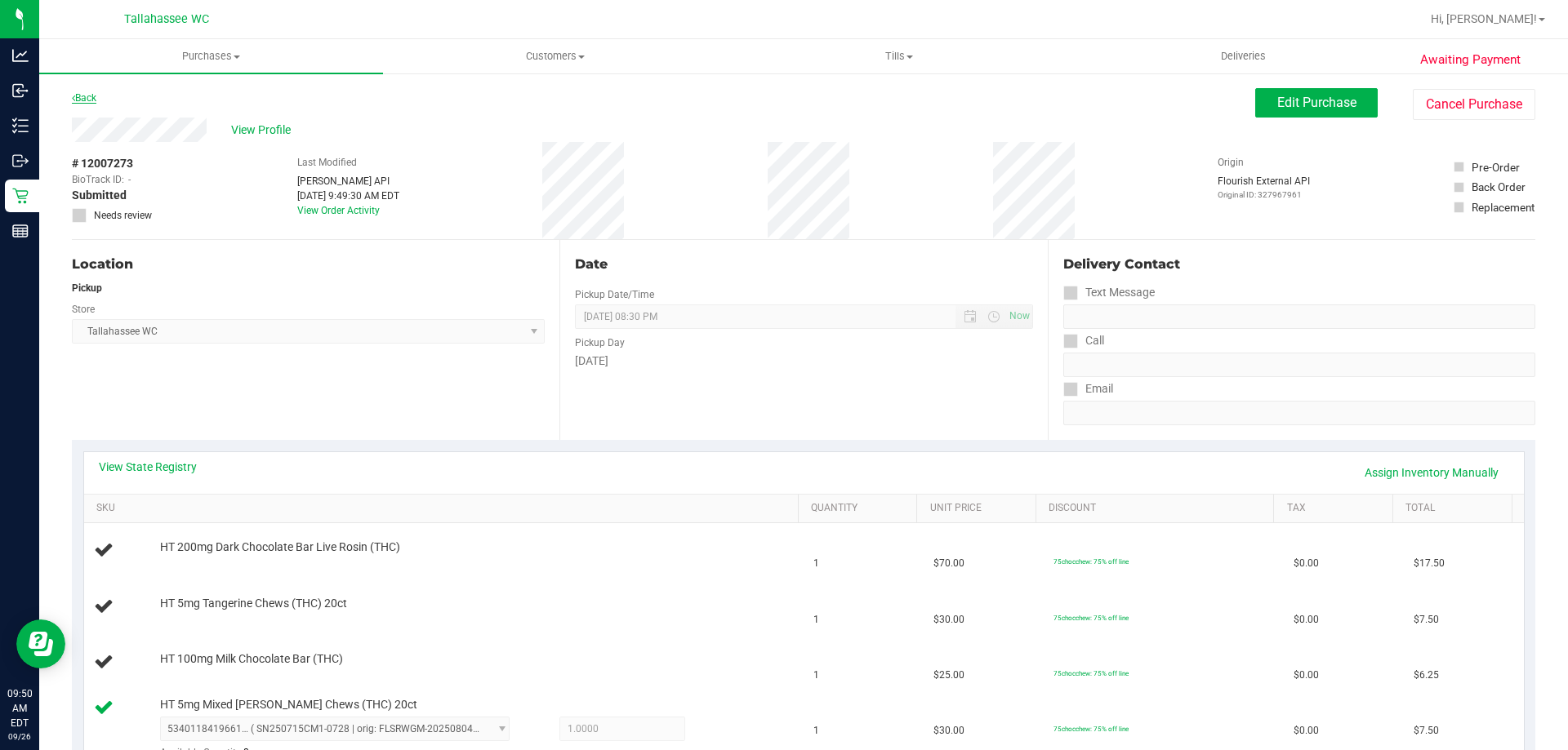
click at [81, 98] on link "Back" at bounding box center [84, 98] width 25 height 11
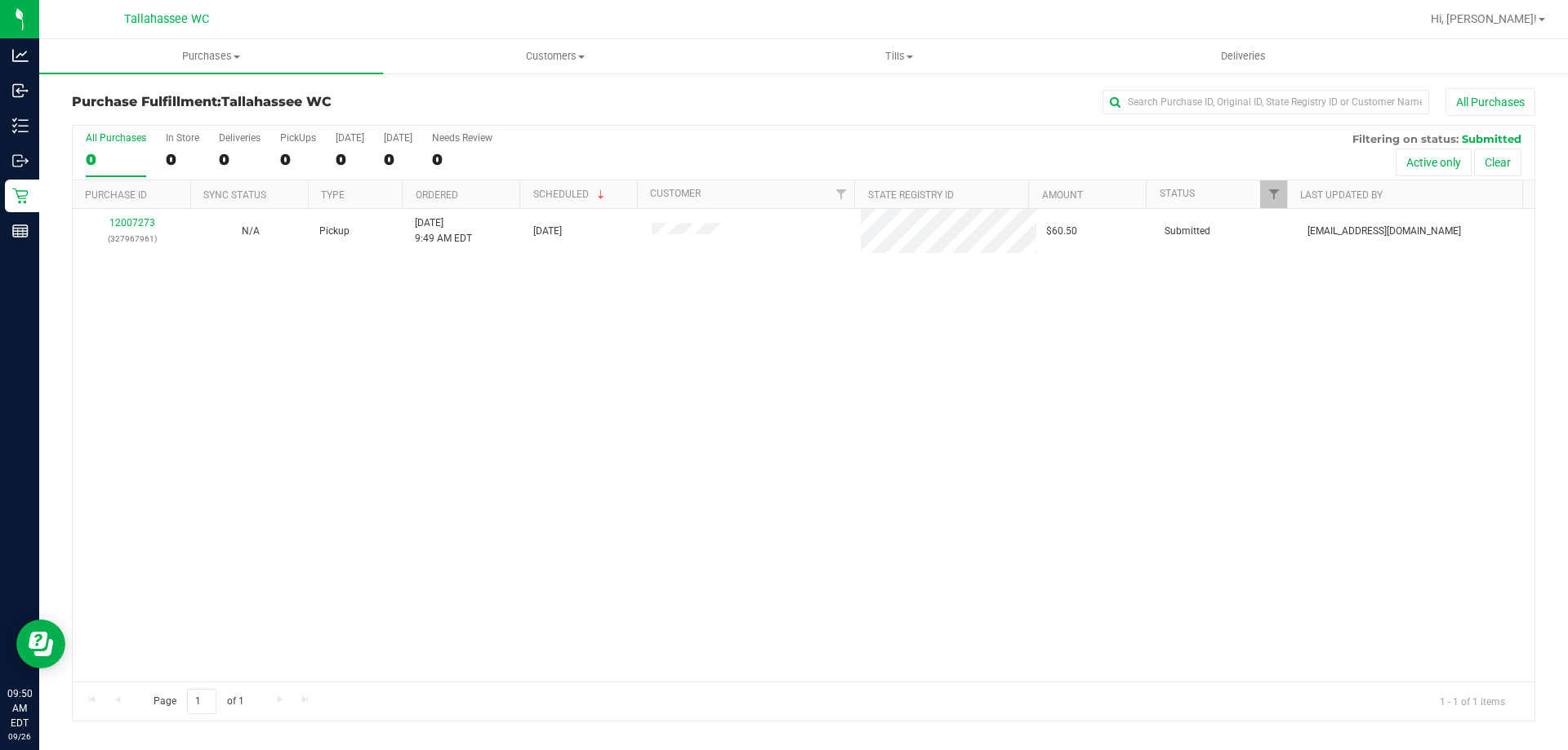
click at [672, 147] on div "All Purchases 0 In Store 0 Deliveries 0 PickUps 0 [DATE] 0 [DATE] 0 Needs Revie…" at bounding box center [804, 152] width 1462 height 55
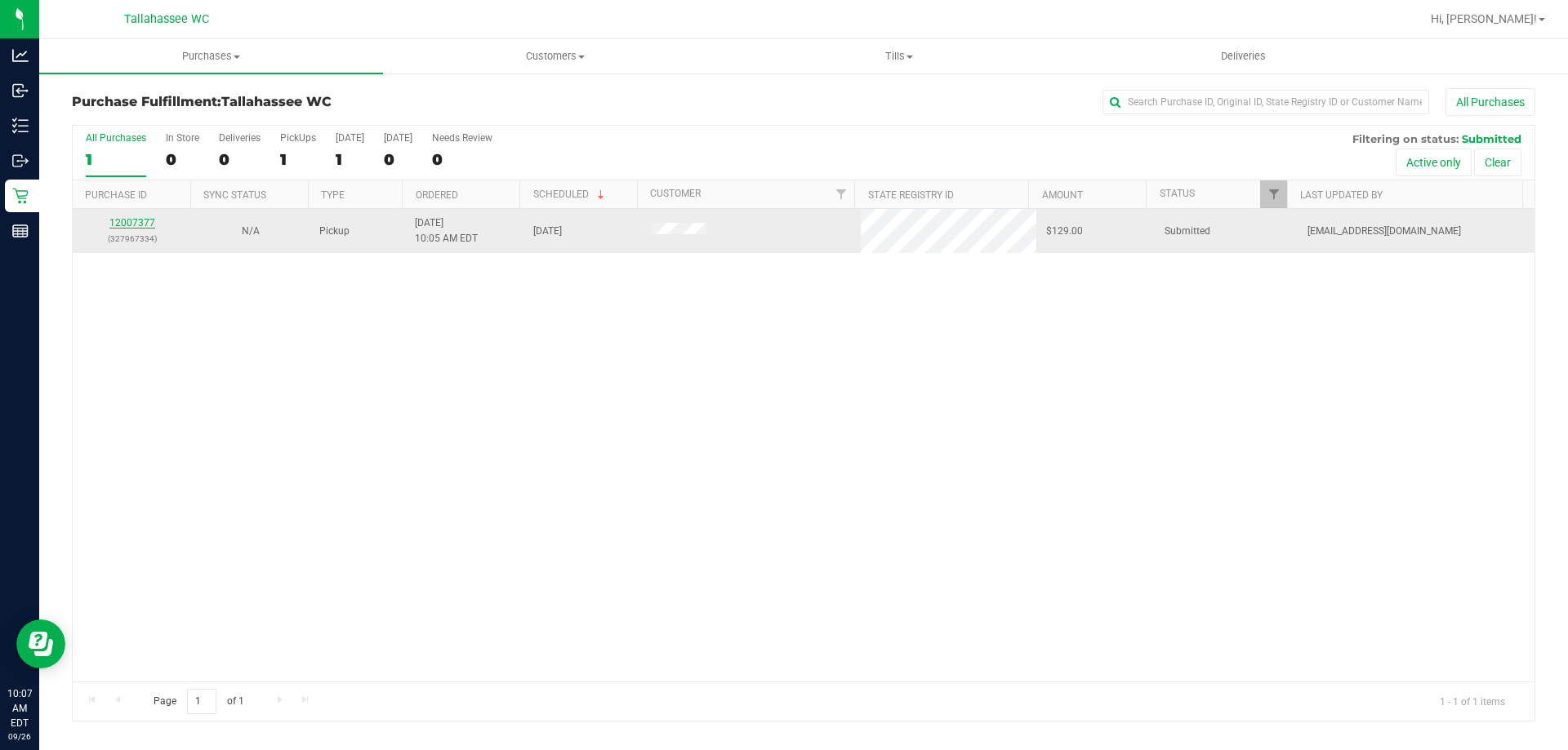
click at [129, 219] on link "12007377" at bounding box center [133, 223] width 46 height 11
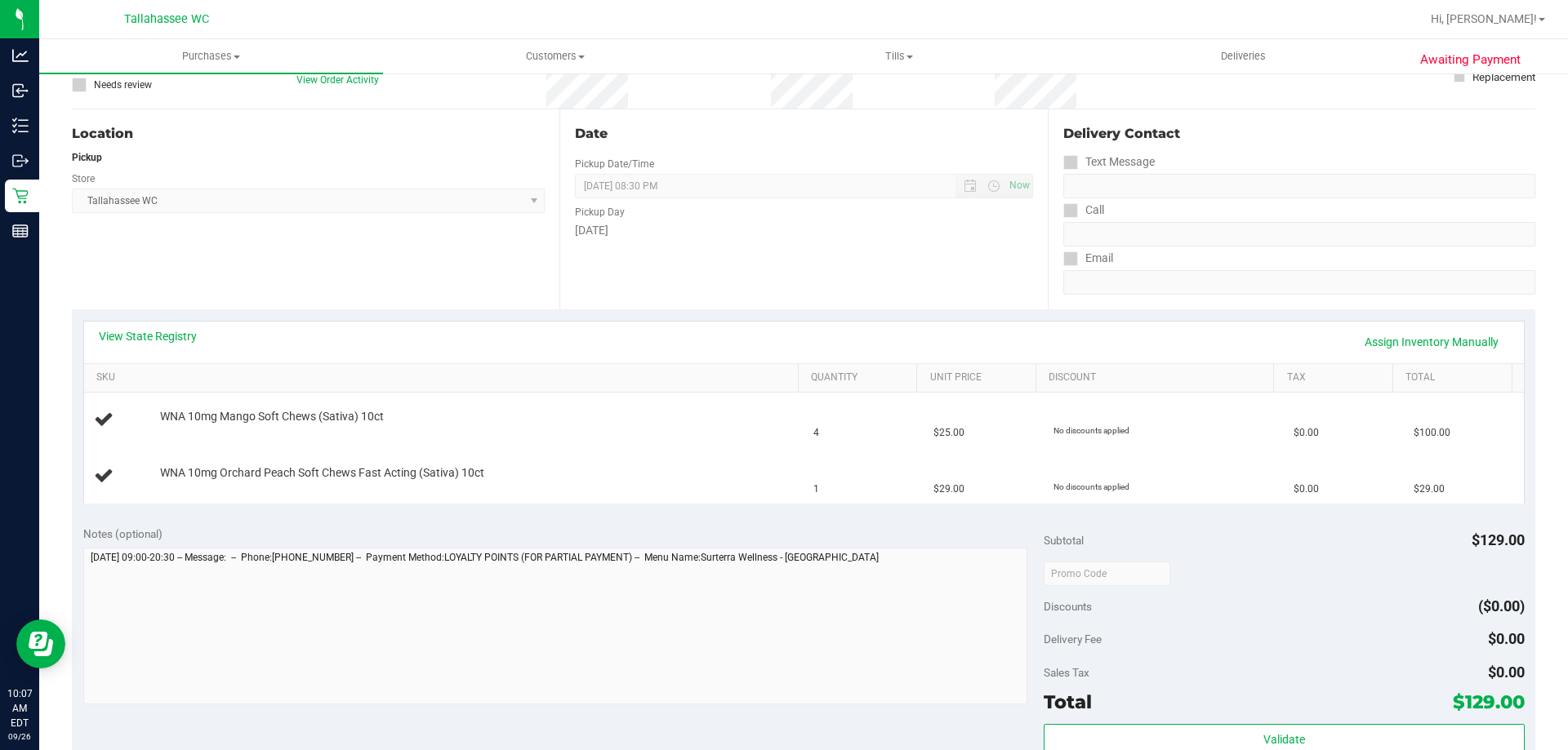
scroll to position [163, 0]
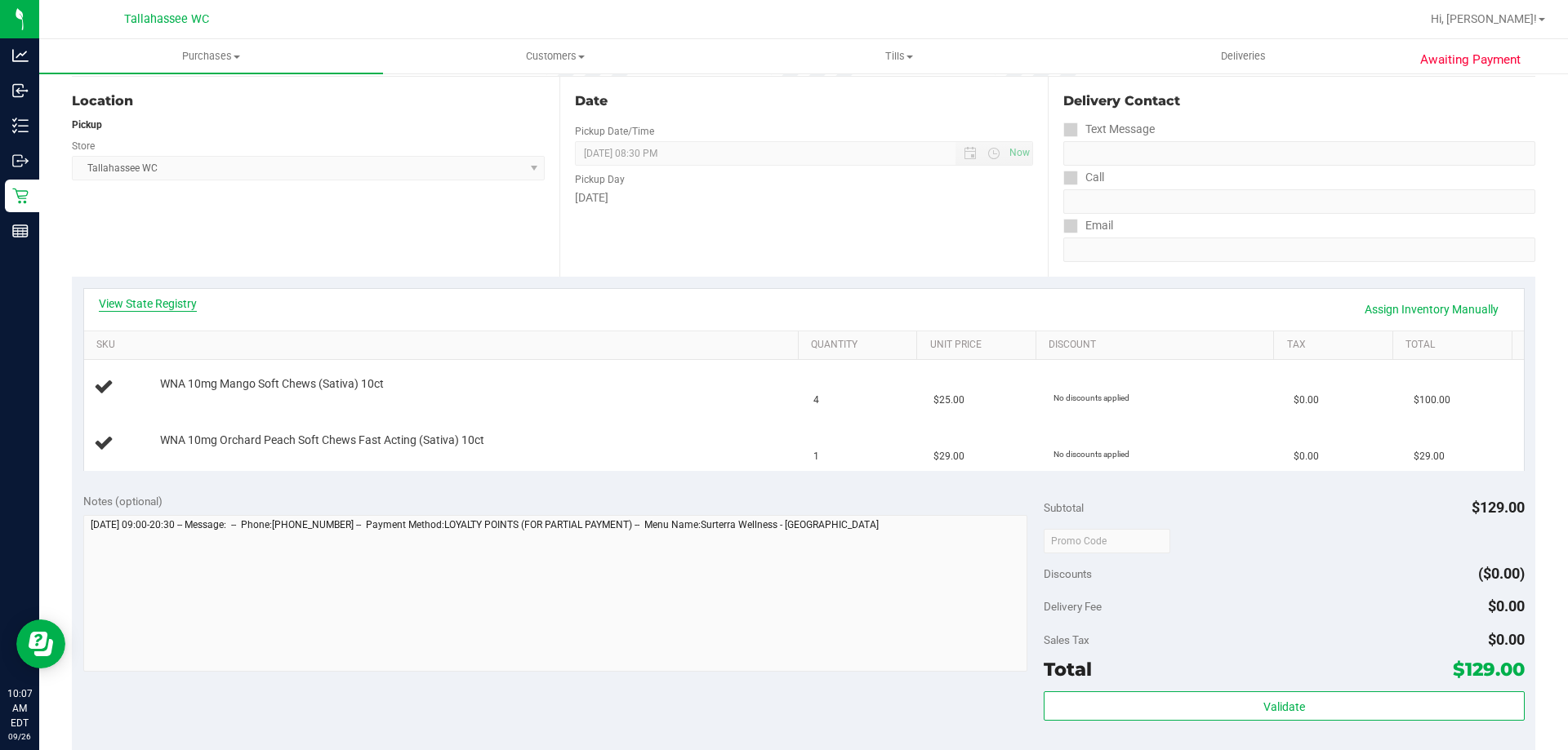
click at [185, 302] on link "View State Registry" at bounding box center [148, 304] width 98 height 16
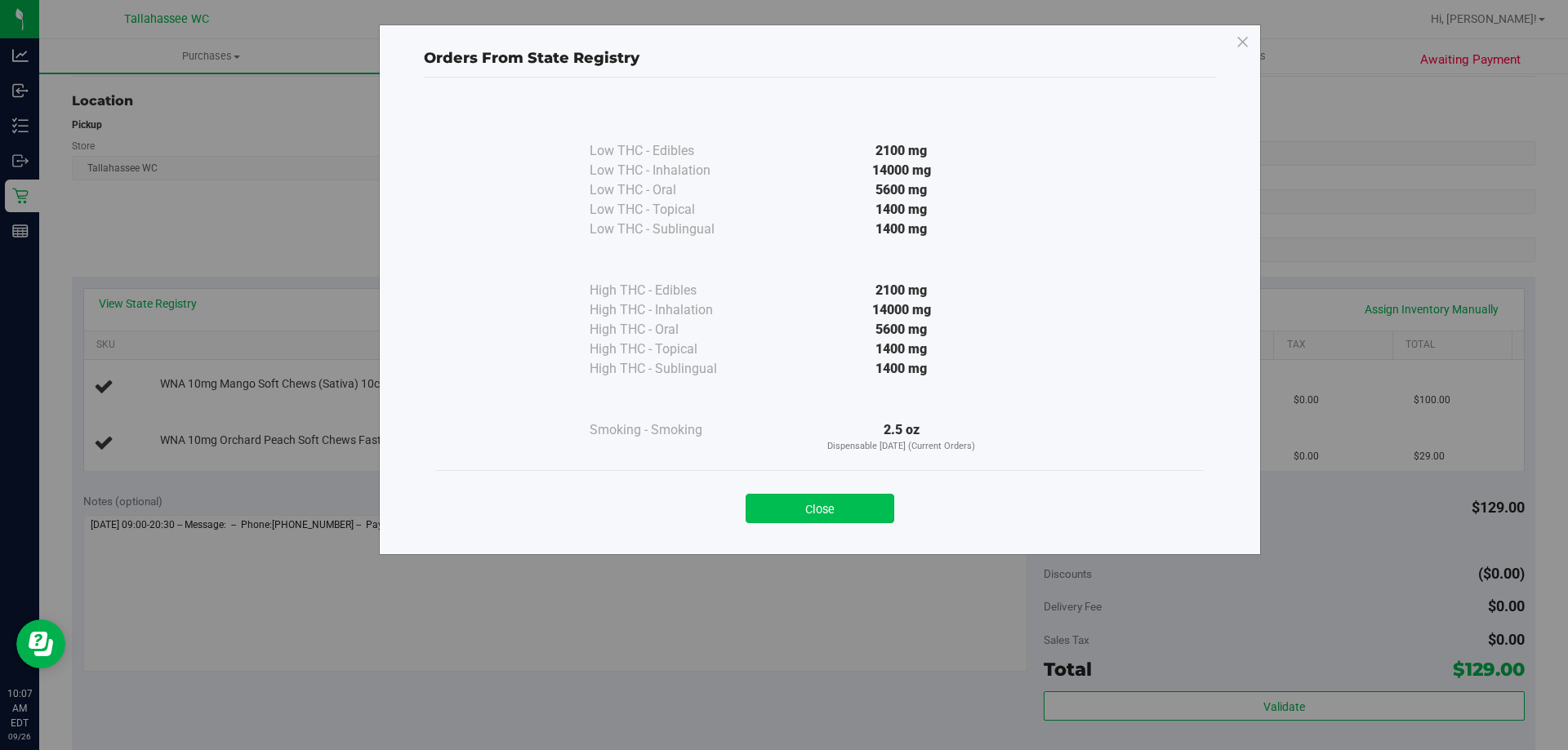
click at [823, 516] on button "Close" at bounding box center [819, 508] width 148 height 29
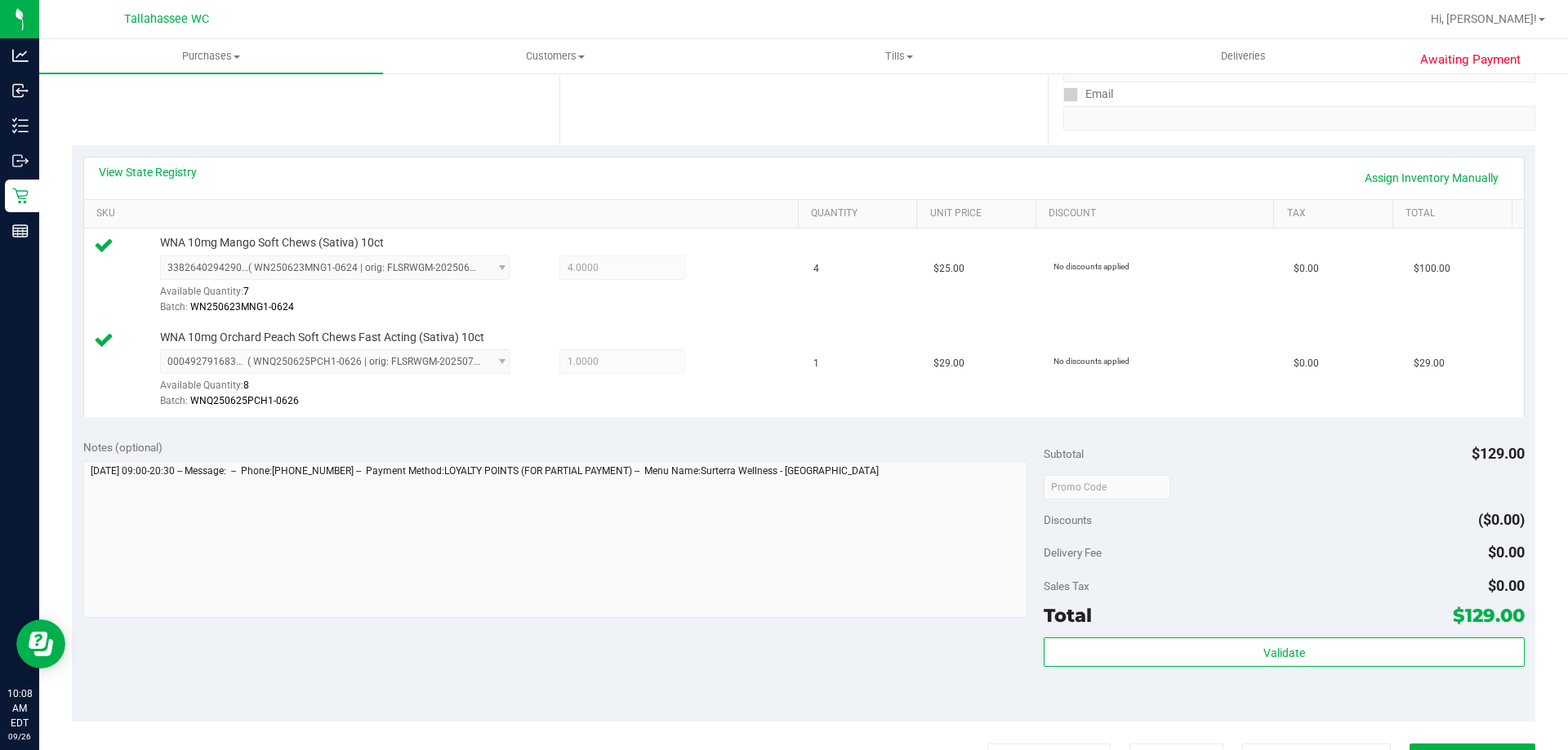
scroll to position [572, 0]
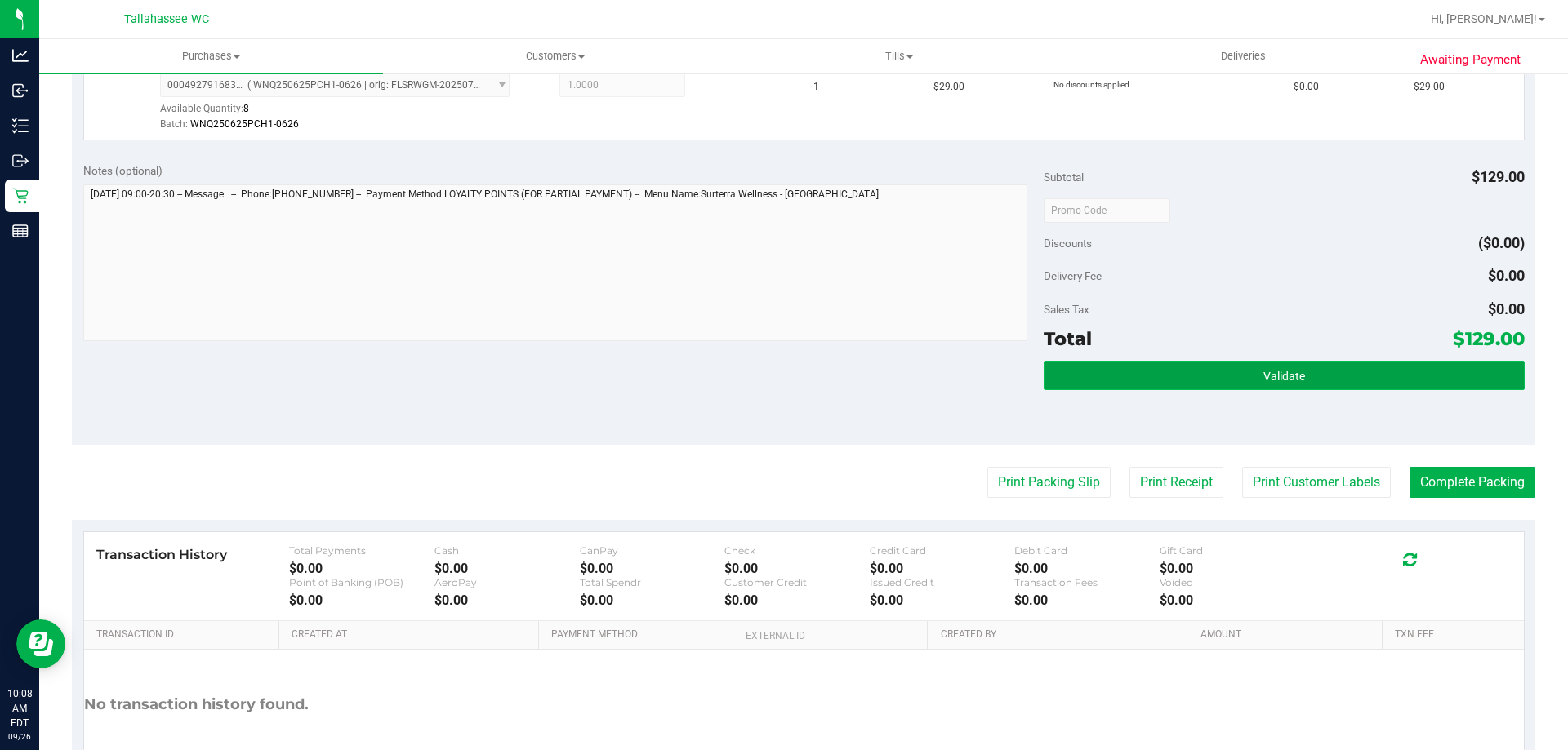
click at [1155, 384] on button "Validate" at bounding box center [1284, 376] width 480 height 29
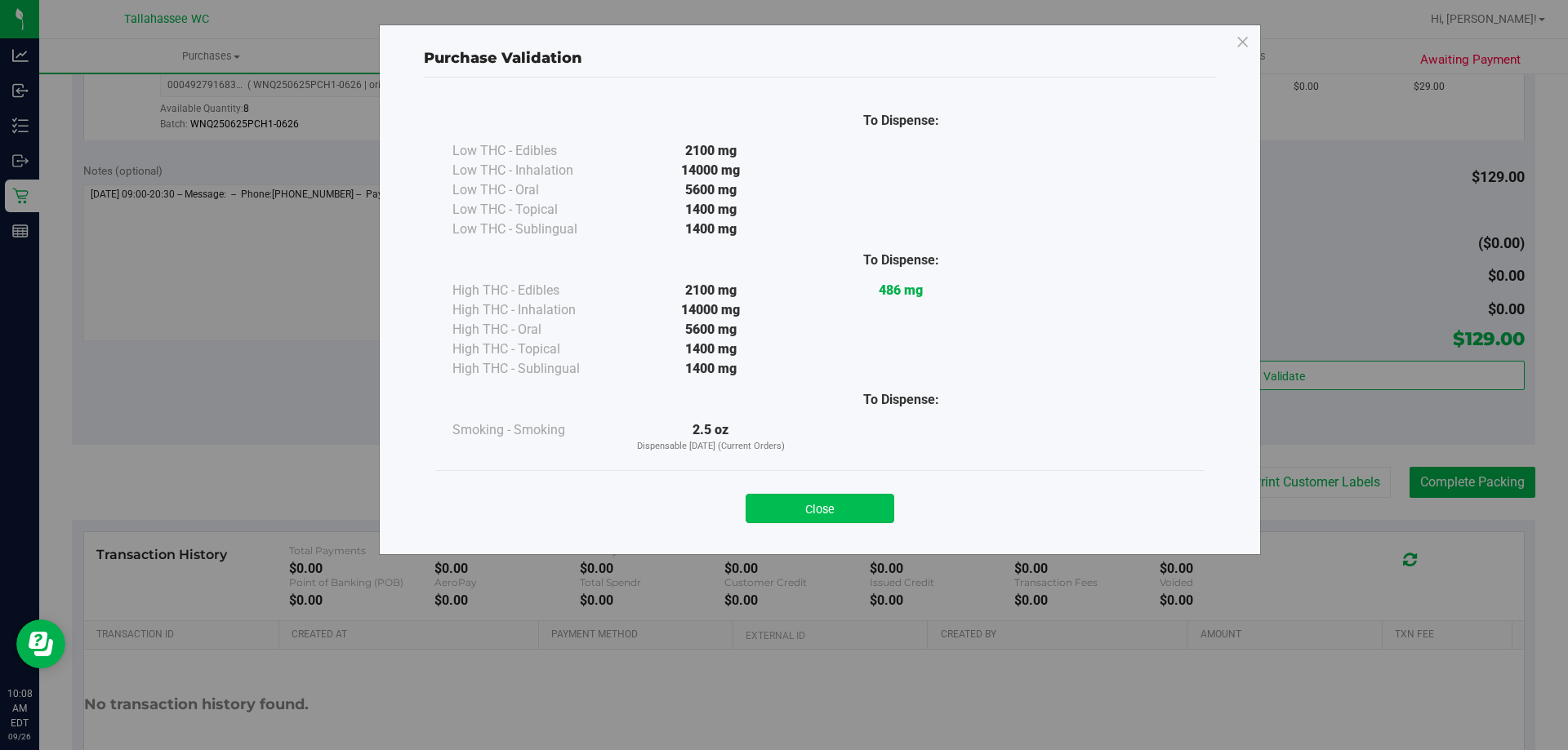
click at [840, 502] on button "Close" at bounding box center [819, 508] width 148 height 29
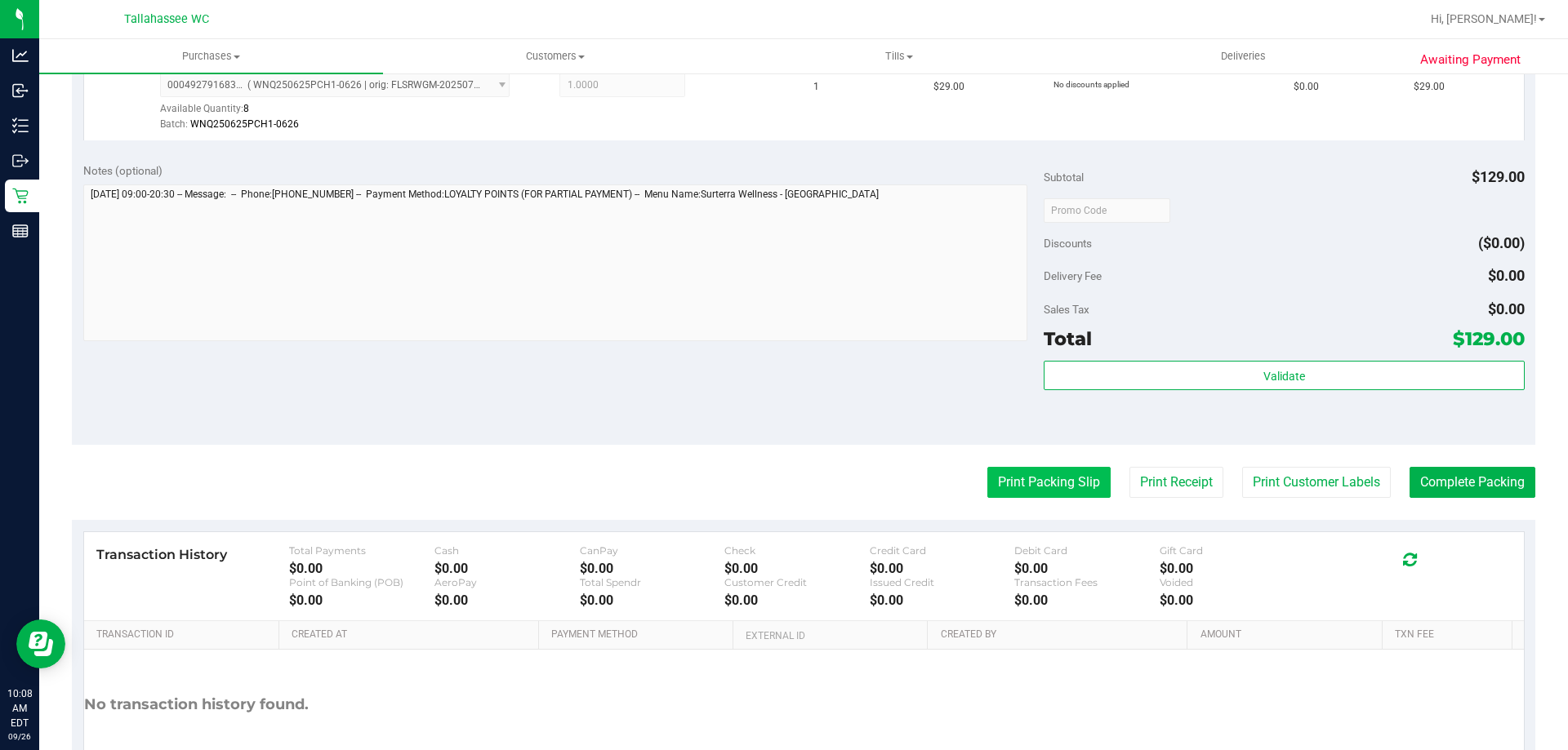
click at [1017, 485] on button "Print Packing Slip" at bounding box center [1049, 482] width 123 height 31
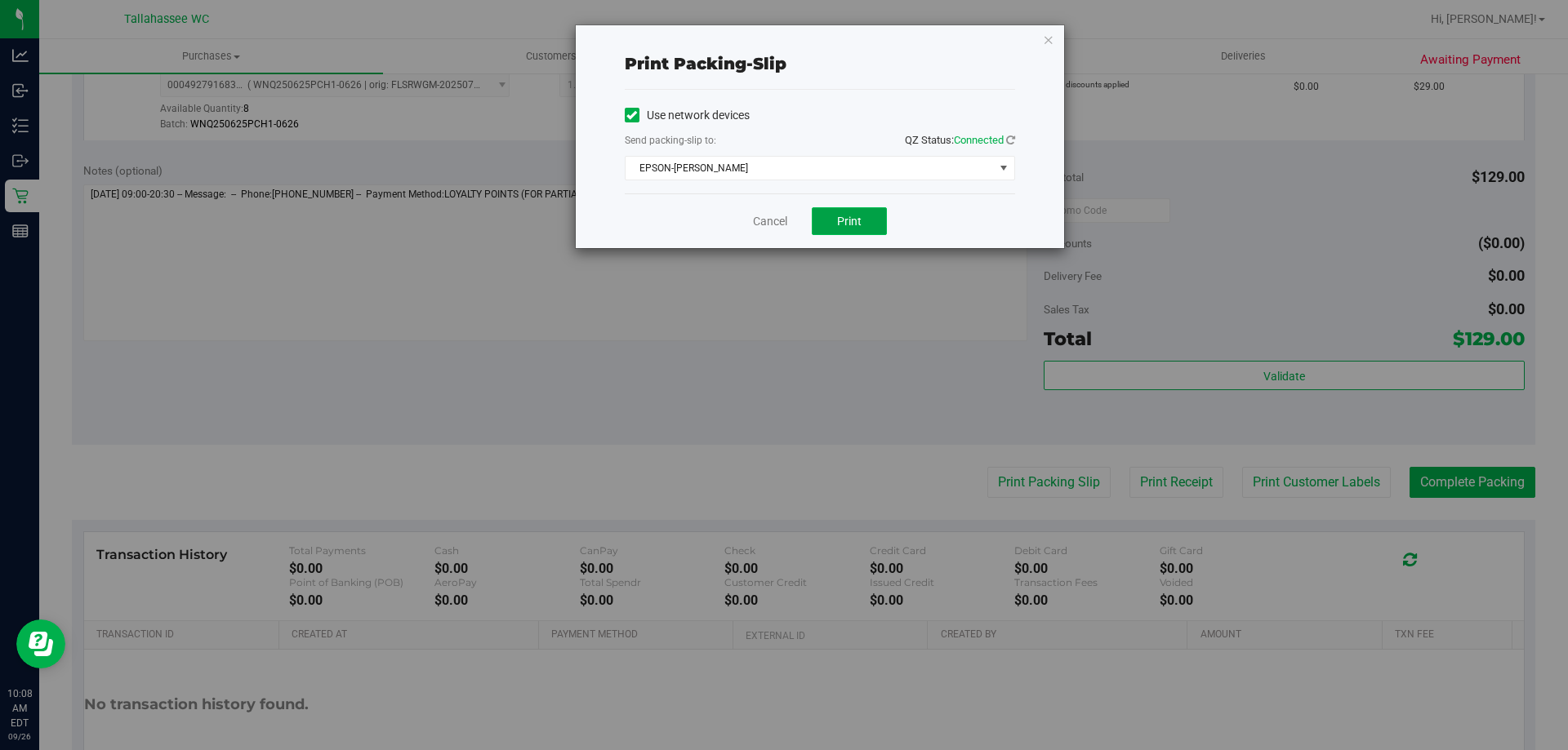
click at [857, 224] on span "Print" at bounding box center [850, 221] width 25 height 13
click at [775, 220] on link "Cancel" at bounding box center [770, 221] width 34 height 17
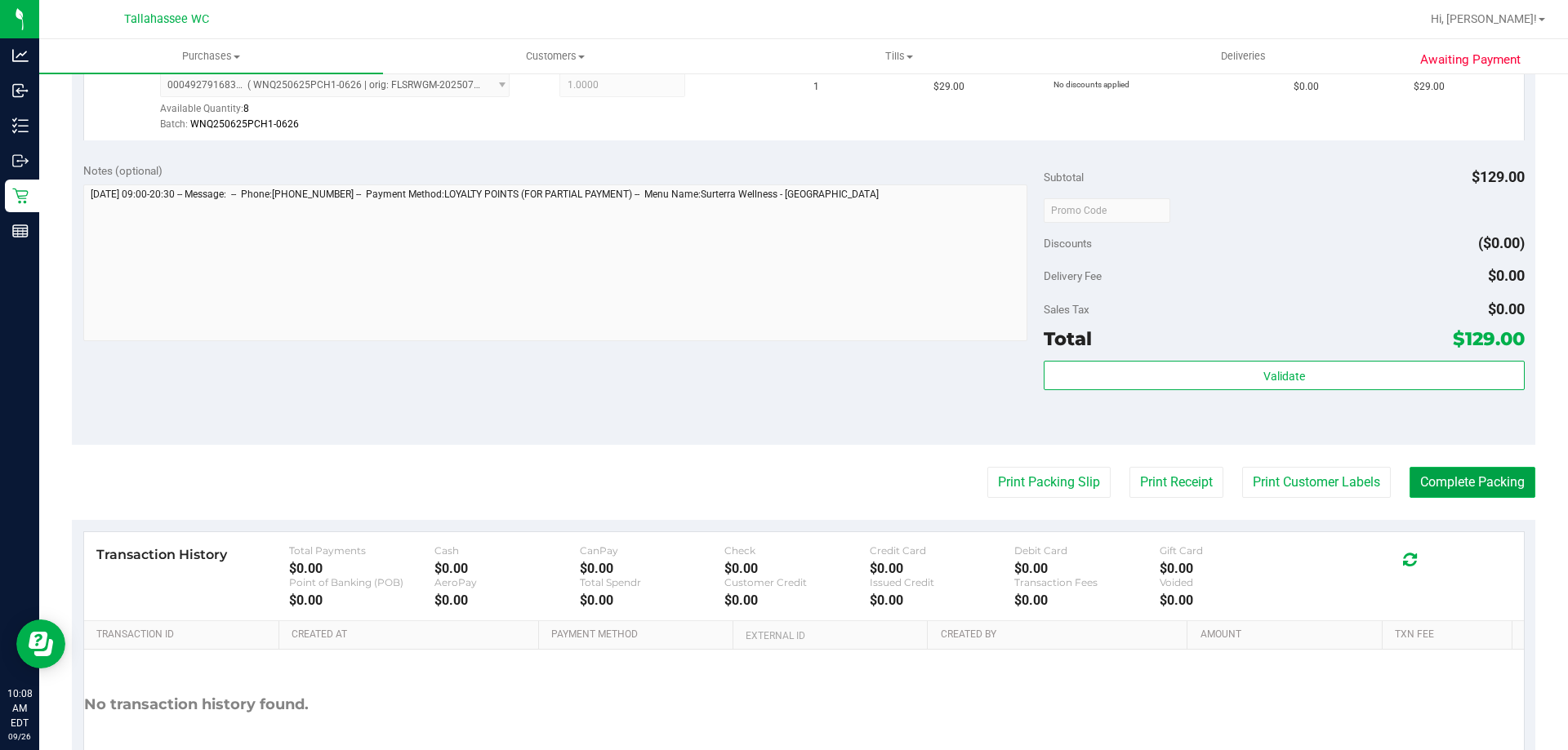
click at [1498, 485] on button "Complete Packing" at bounding box center [1471, 482] width 125 height 31
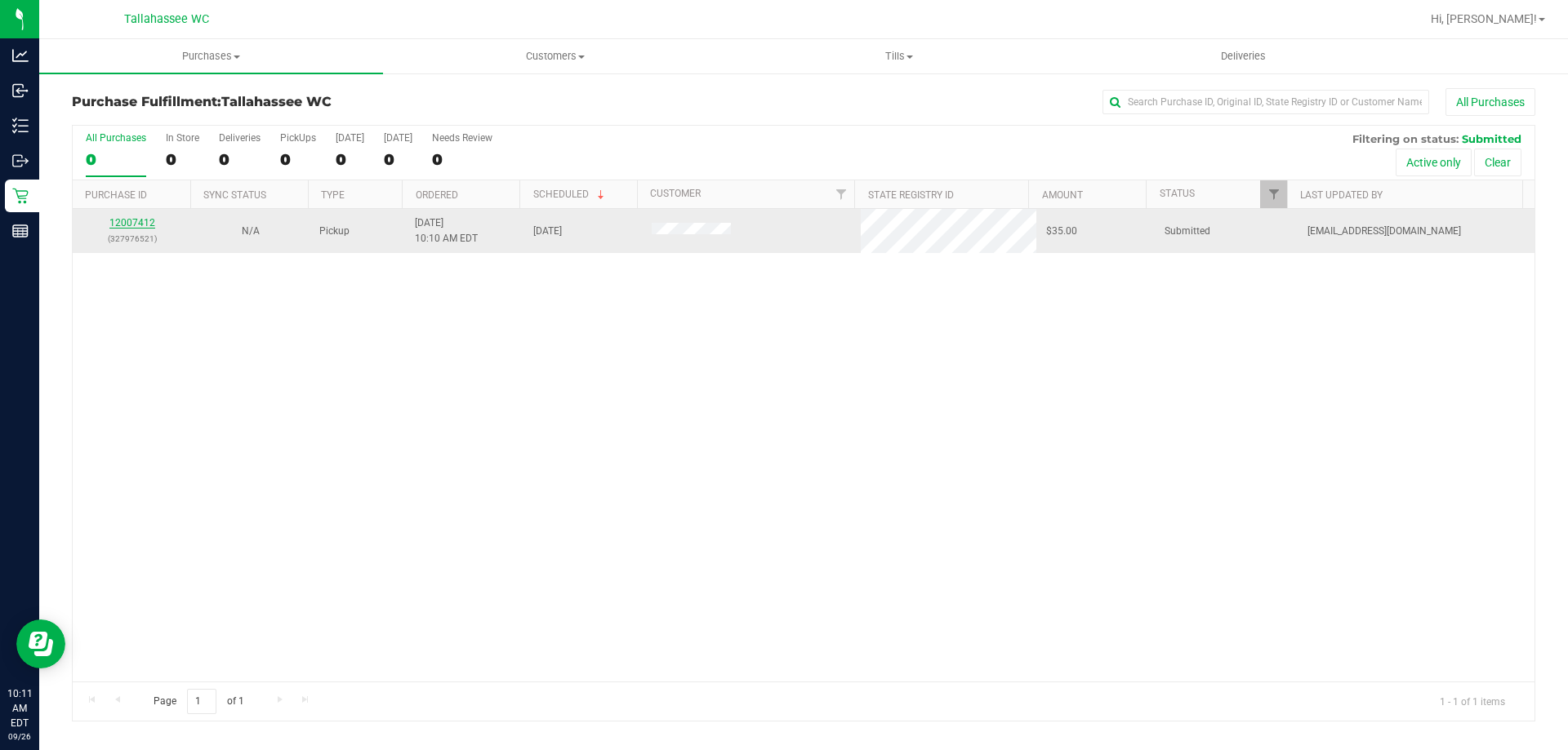
click at [142, 224] on link "12007412" at bounding box center [133, 223] width 46 height 11
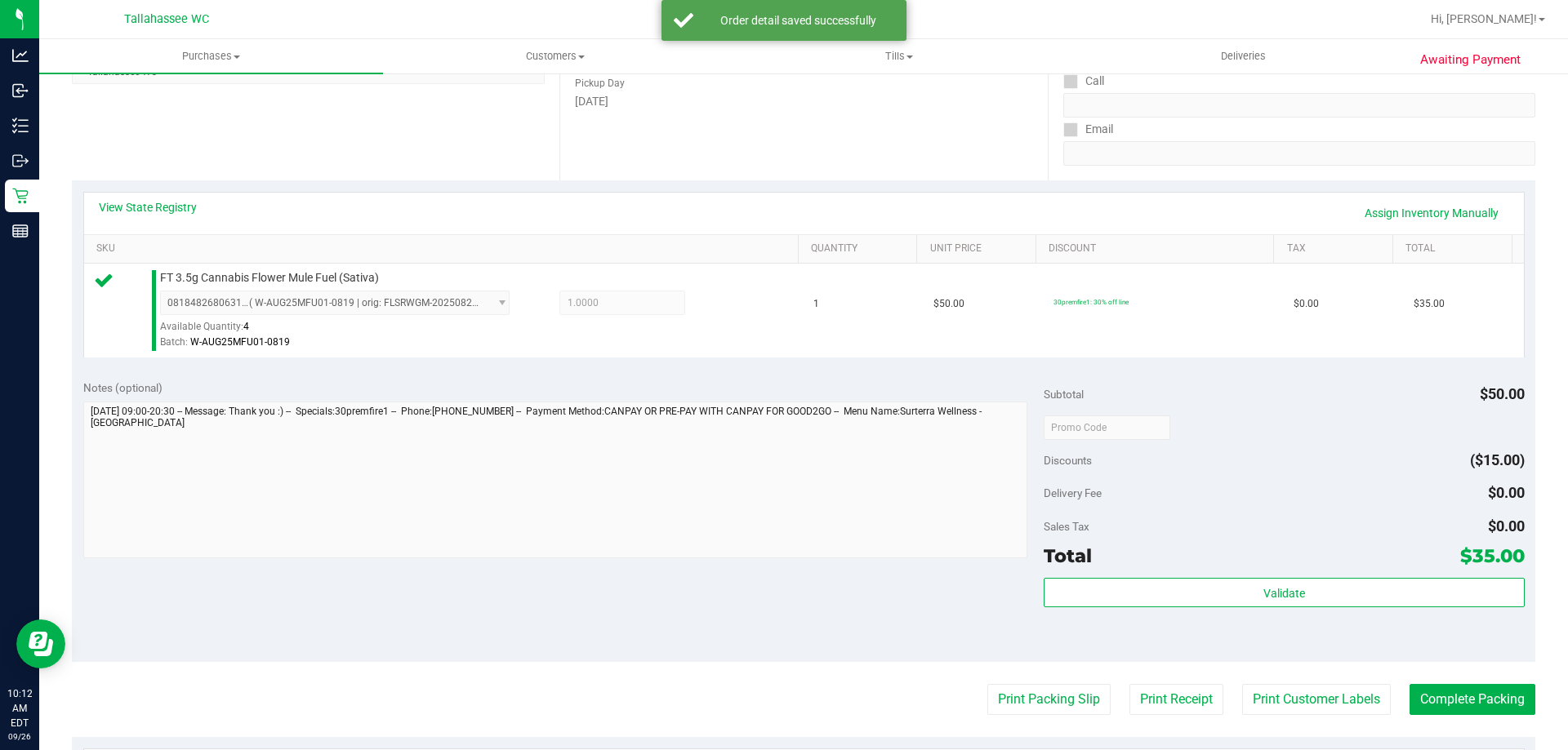
scroll to position [408, 0]
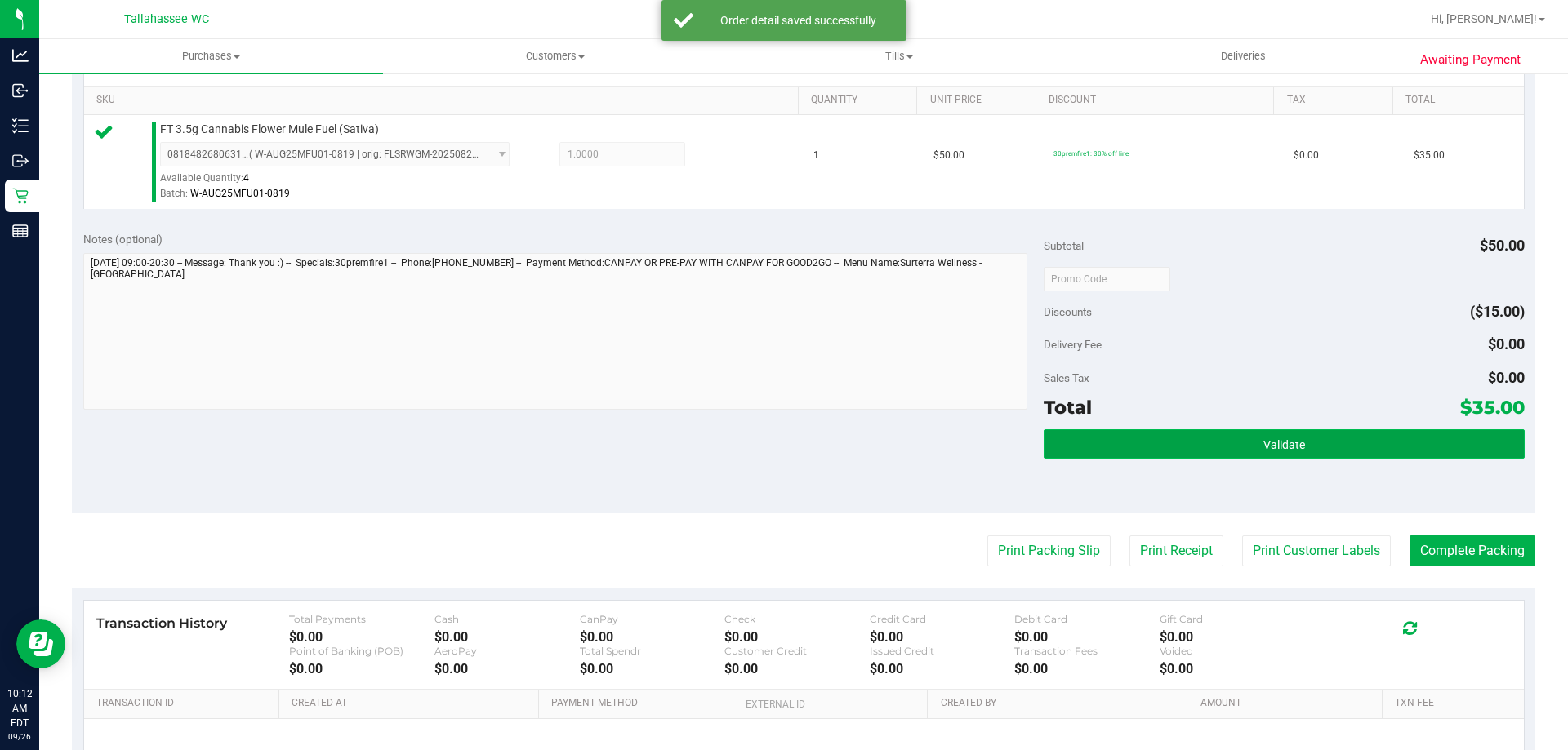
click at [1066, 452] on button "Validate" at bounding box center [1284, 444] width 480 height 29
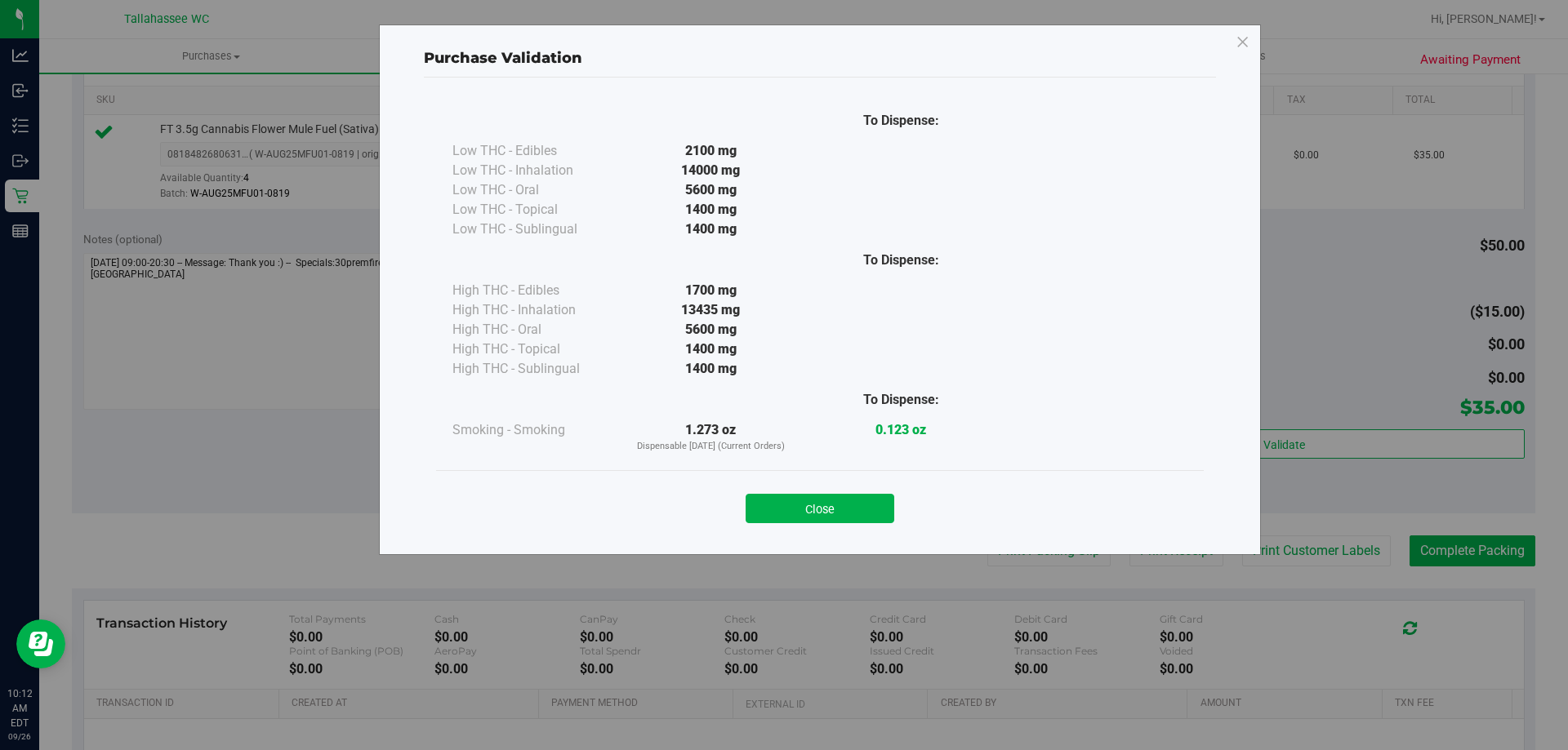
click at [839, 511] on button "Close" at bounding box center [819, 508] width 148 height 29
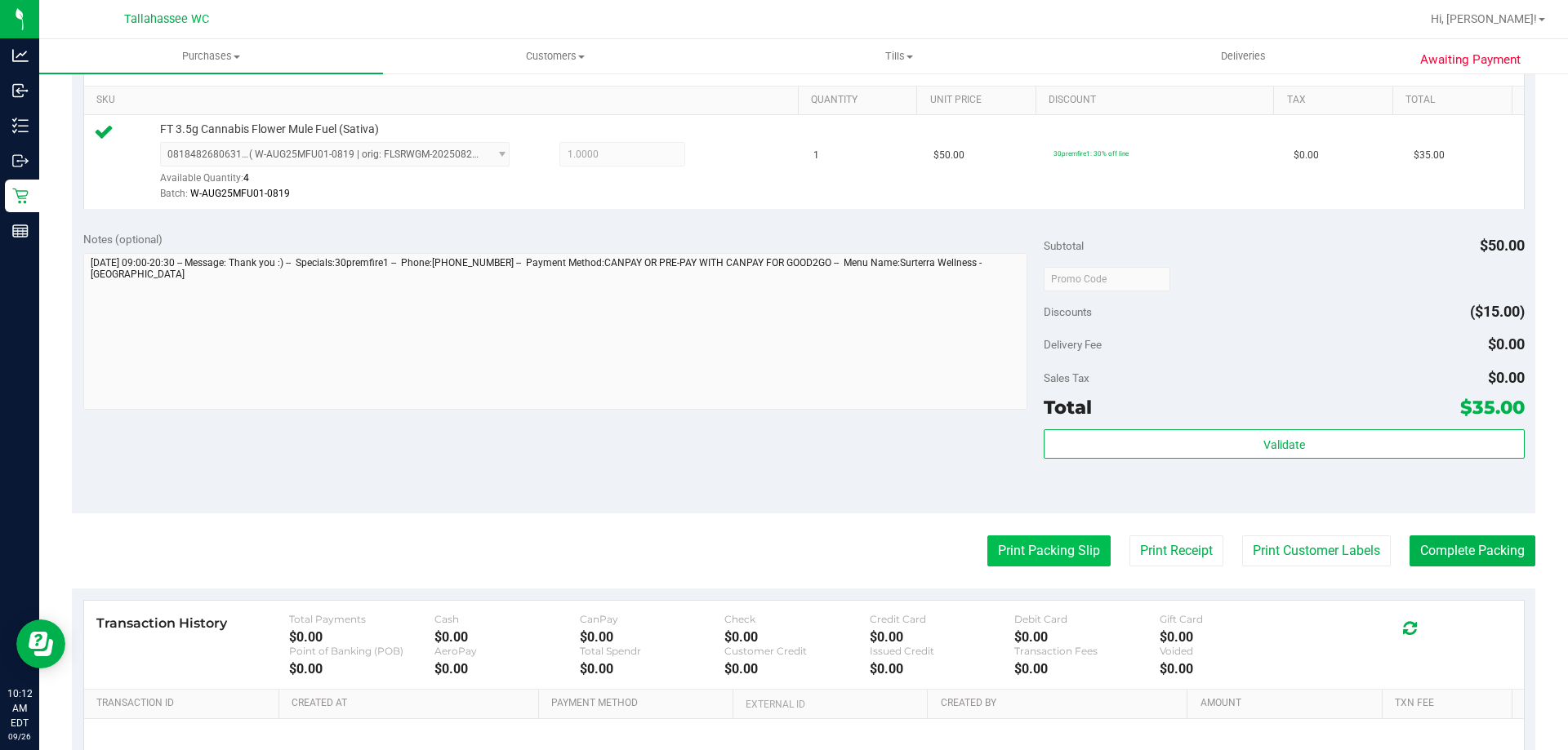
click at [1045, 556] on button "Print Packing Slip" at bounding box center [1049, 551] width 123 height 31
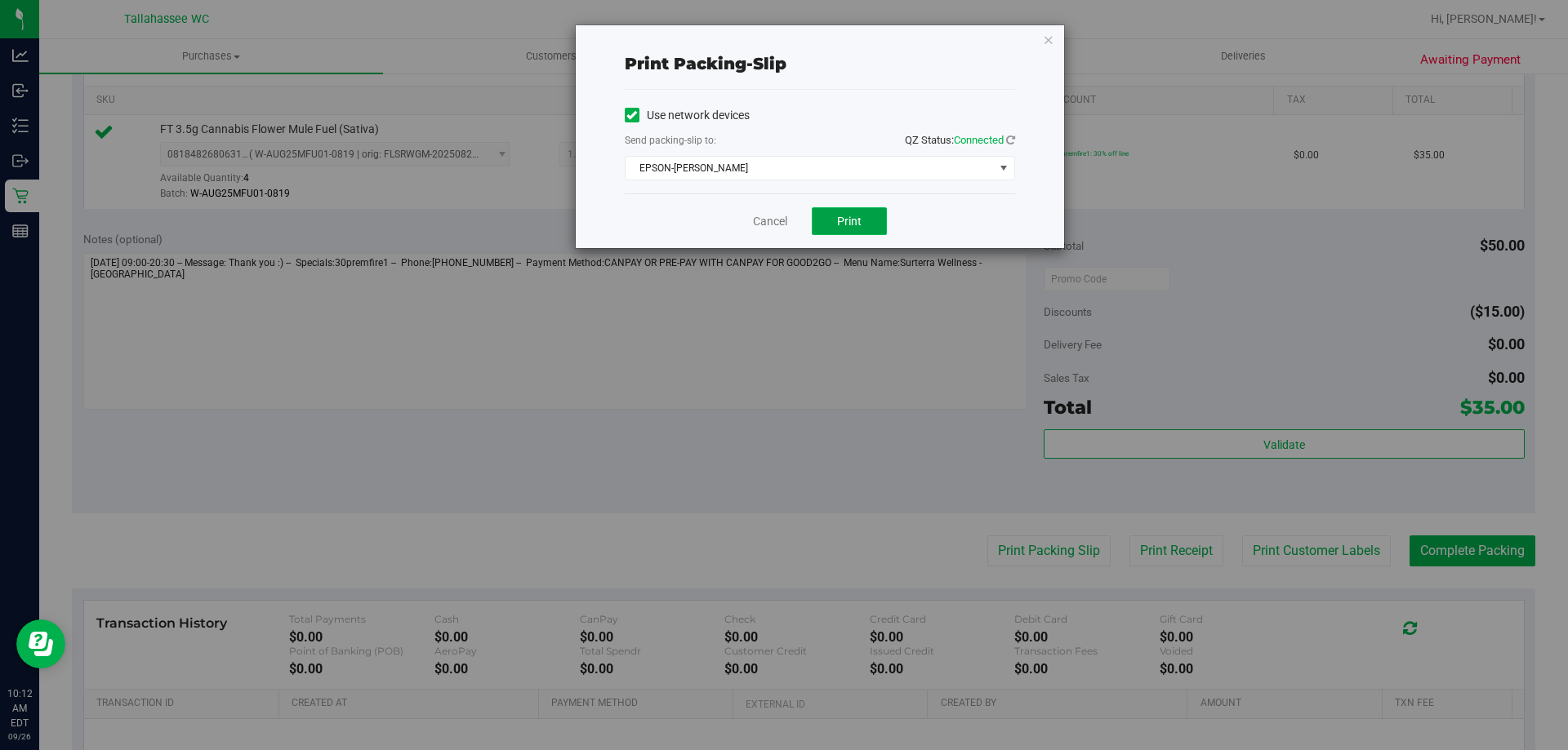
click at [881, 223] on button "Print" at bounding box center [850, 221] width 75 height 28
click at [768, 225] on link "Cancel" at bounding box center [770, 221] width 34 height 17
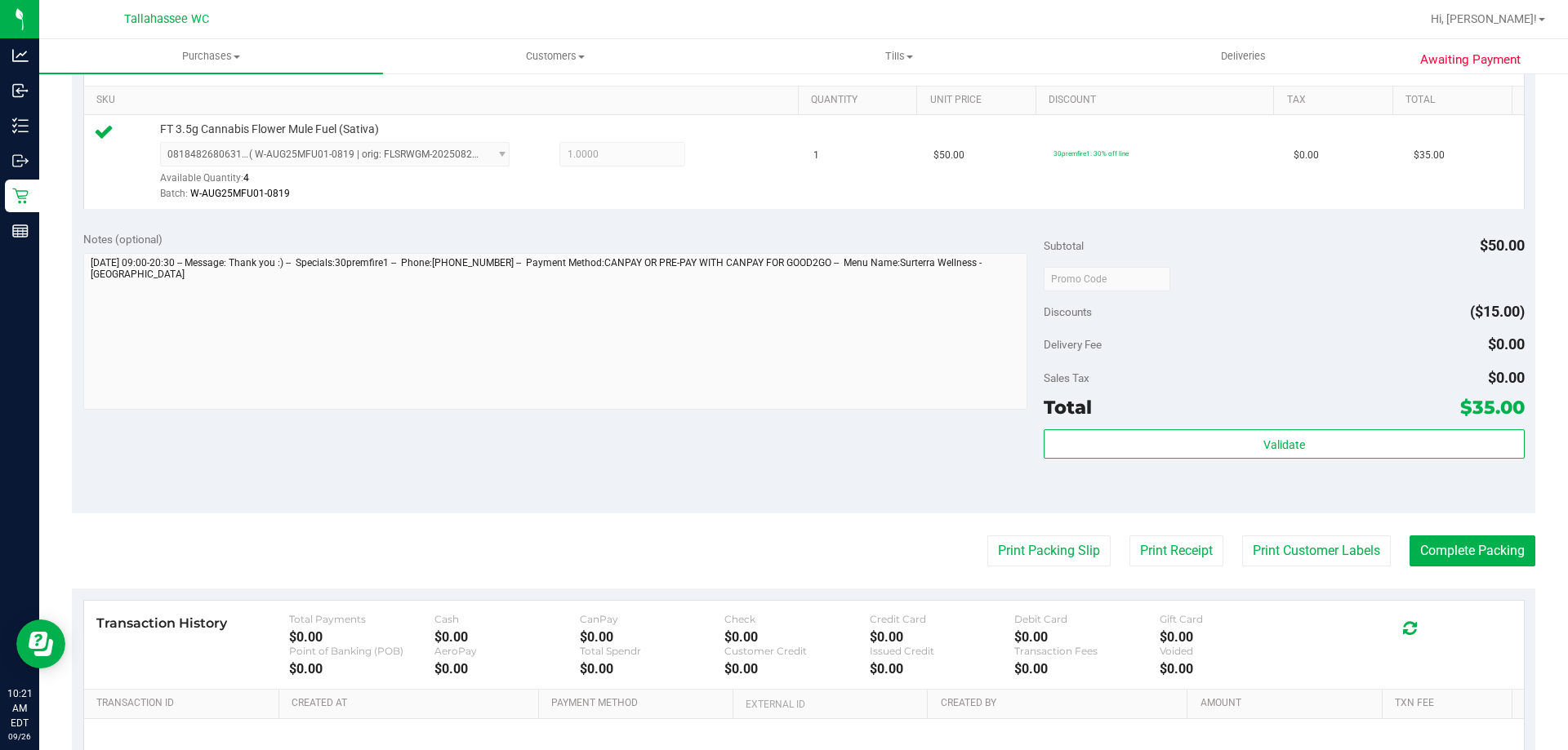
click at [1492, 529] on purchase-details "Back Edit Purchase Cancel Purchase View Profile # 12007412 BioTrack ID: - Submi…" at bounding box center [804, 287] width 1463 height 1213
click at [1497, 540] on button "Complete Packing" at bounding box center [1471, 551] width 125 height 31
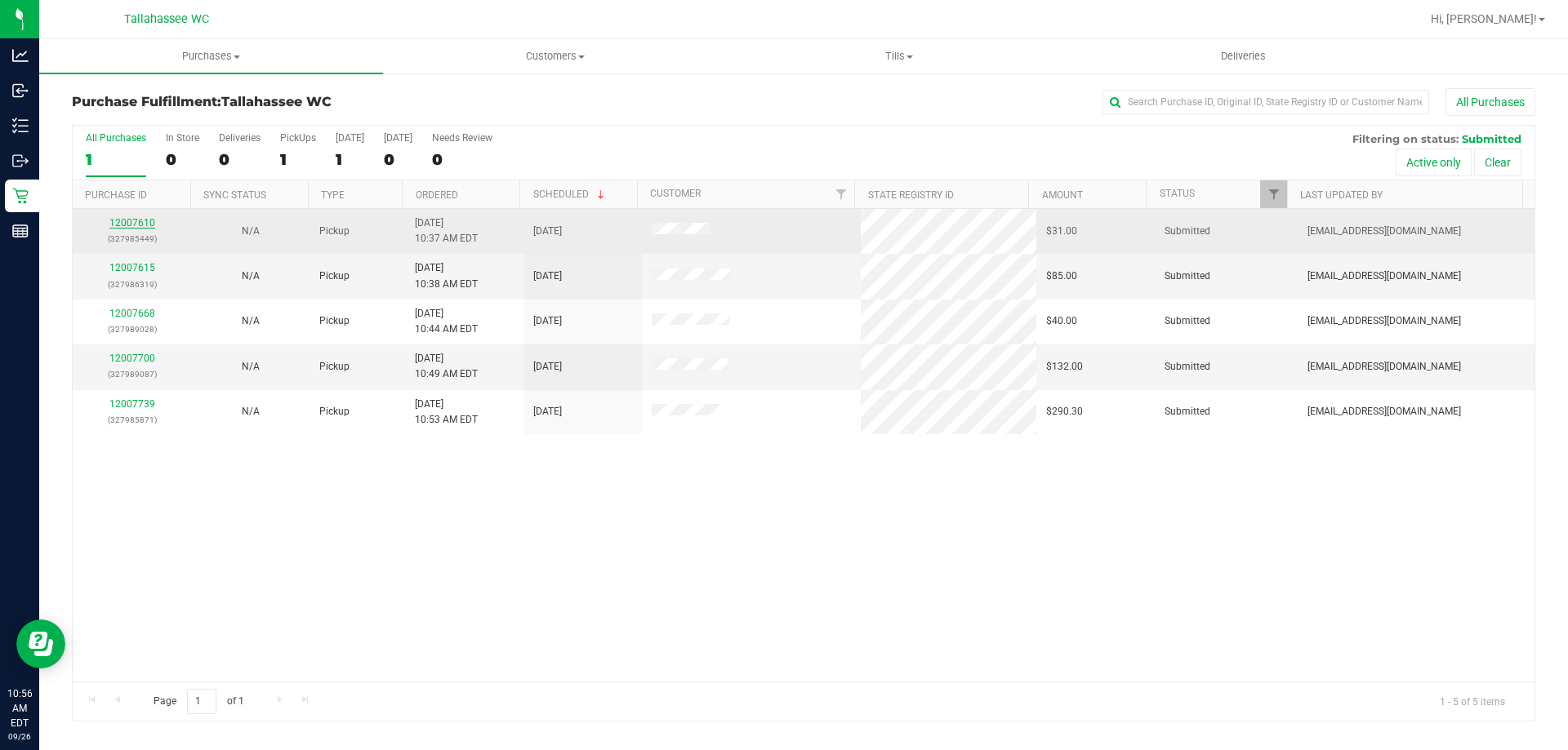
click at [143, 220] on link "12007610" at bounding box center [133, 223] width 46 height 11
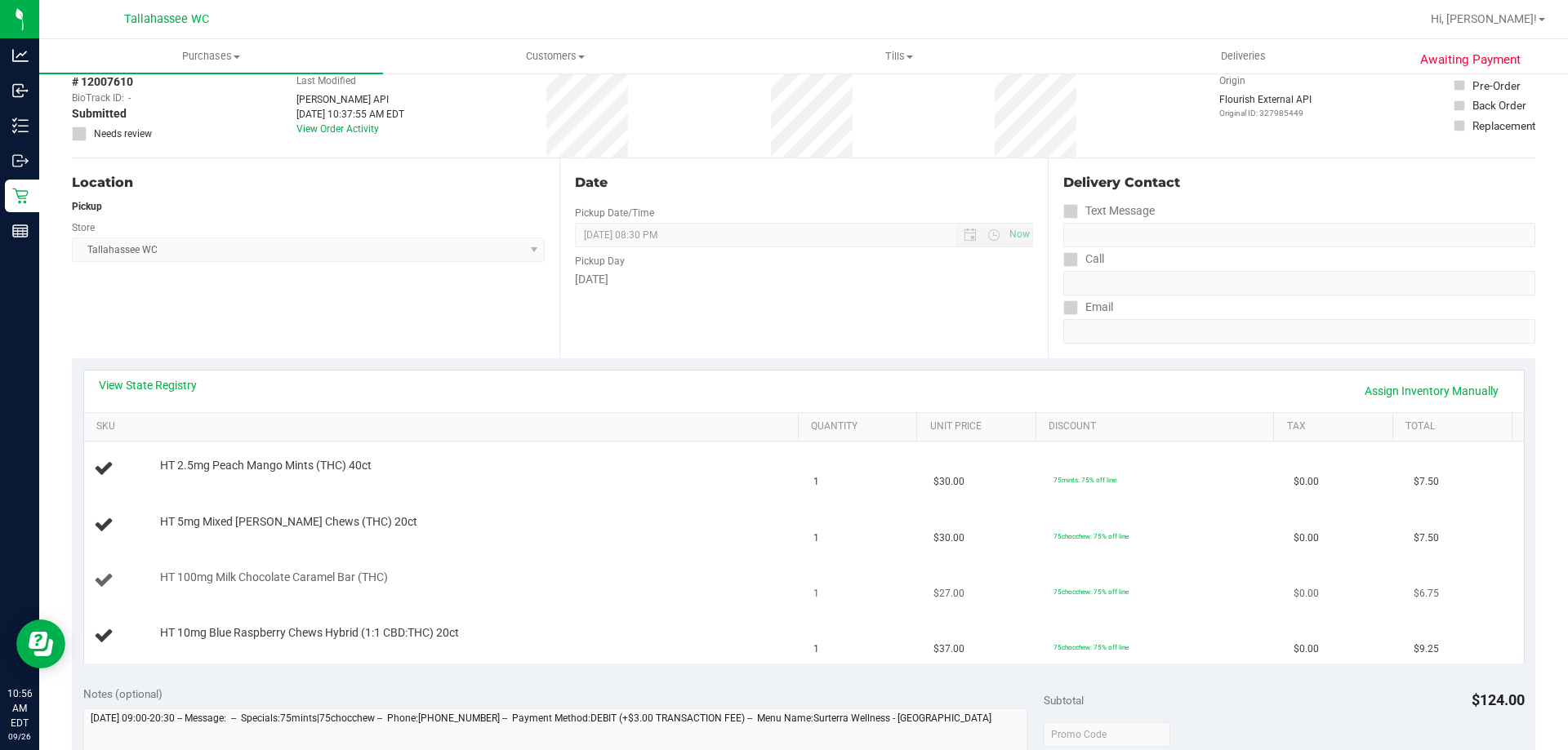
scroll to position [163, 0]
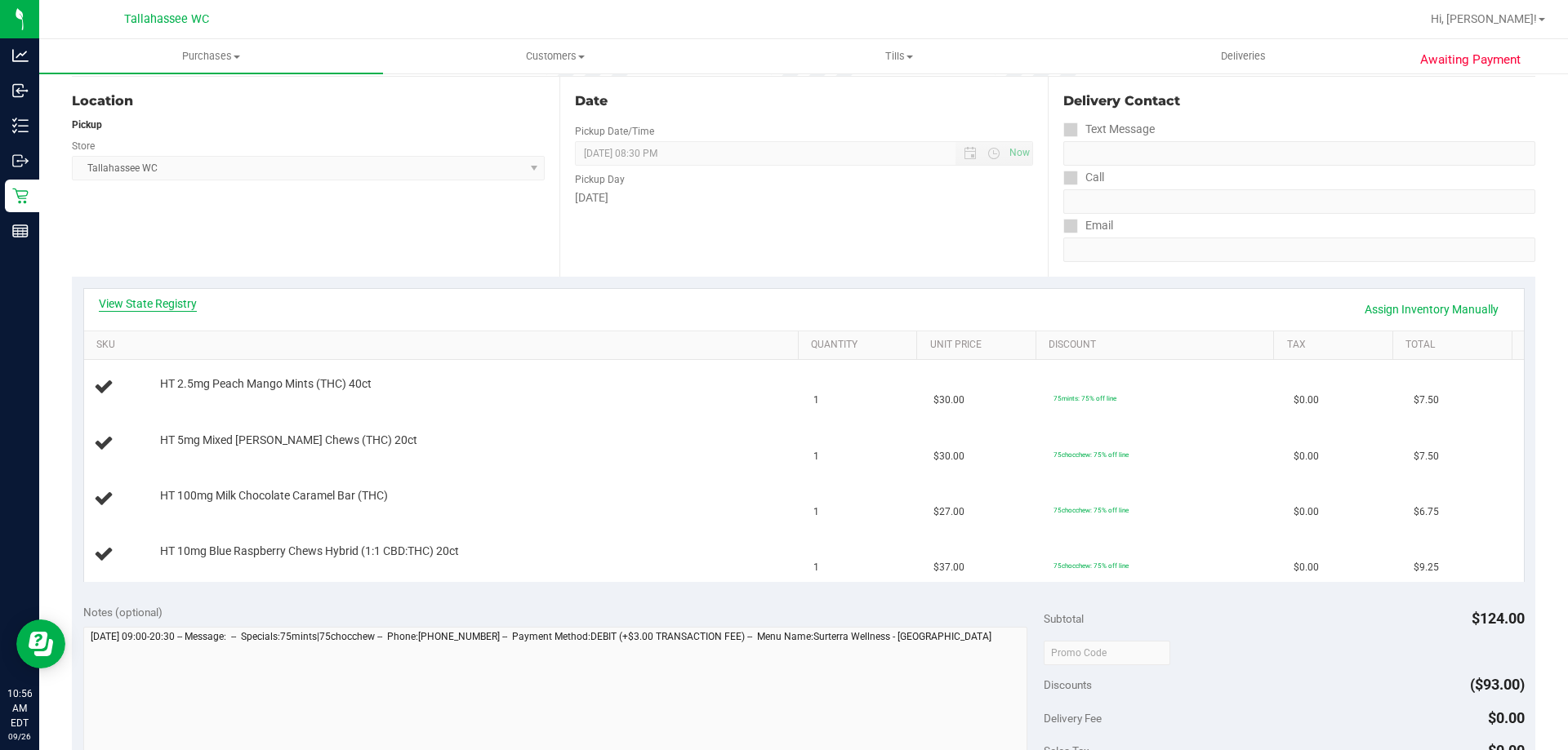
click at [173, 299] on link "View State Registry" at bounding box center [148, 304] width 98 height 16
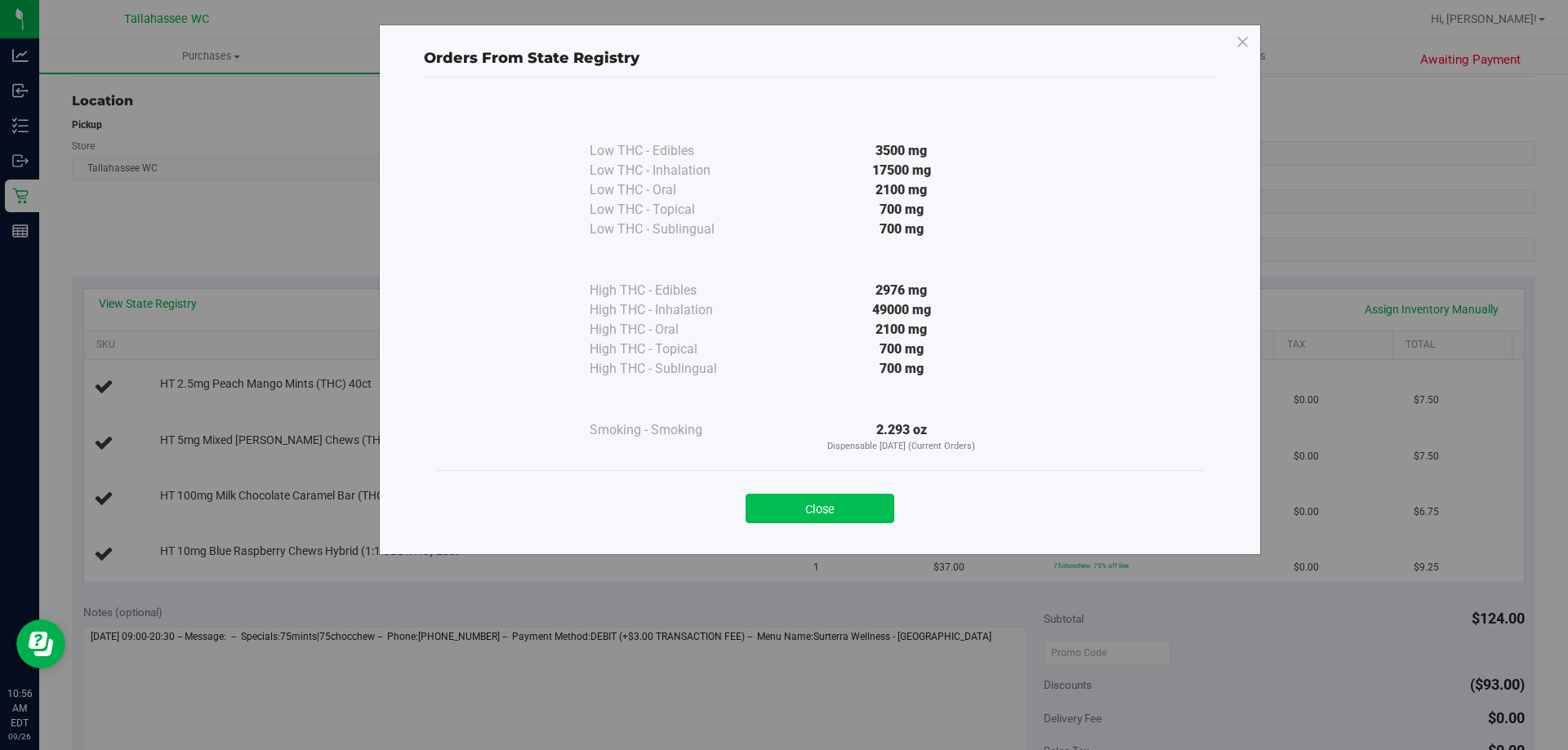
click at [842, 500] on button "Close" at bounding box center [819, 508] width 148 height 29
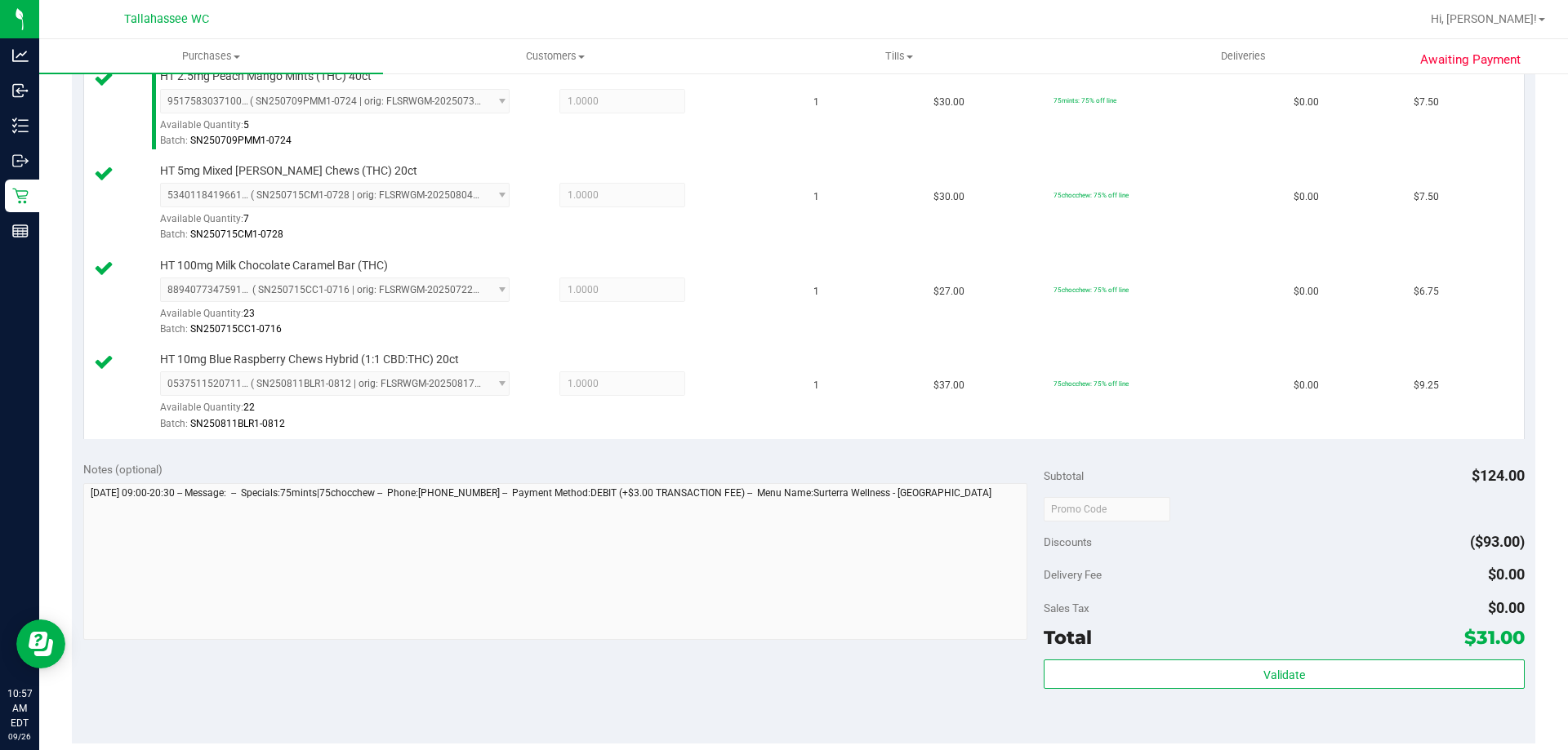
scroll to position [734, 0]
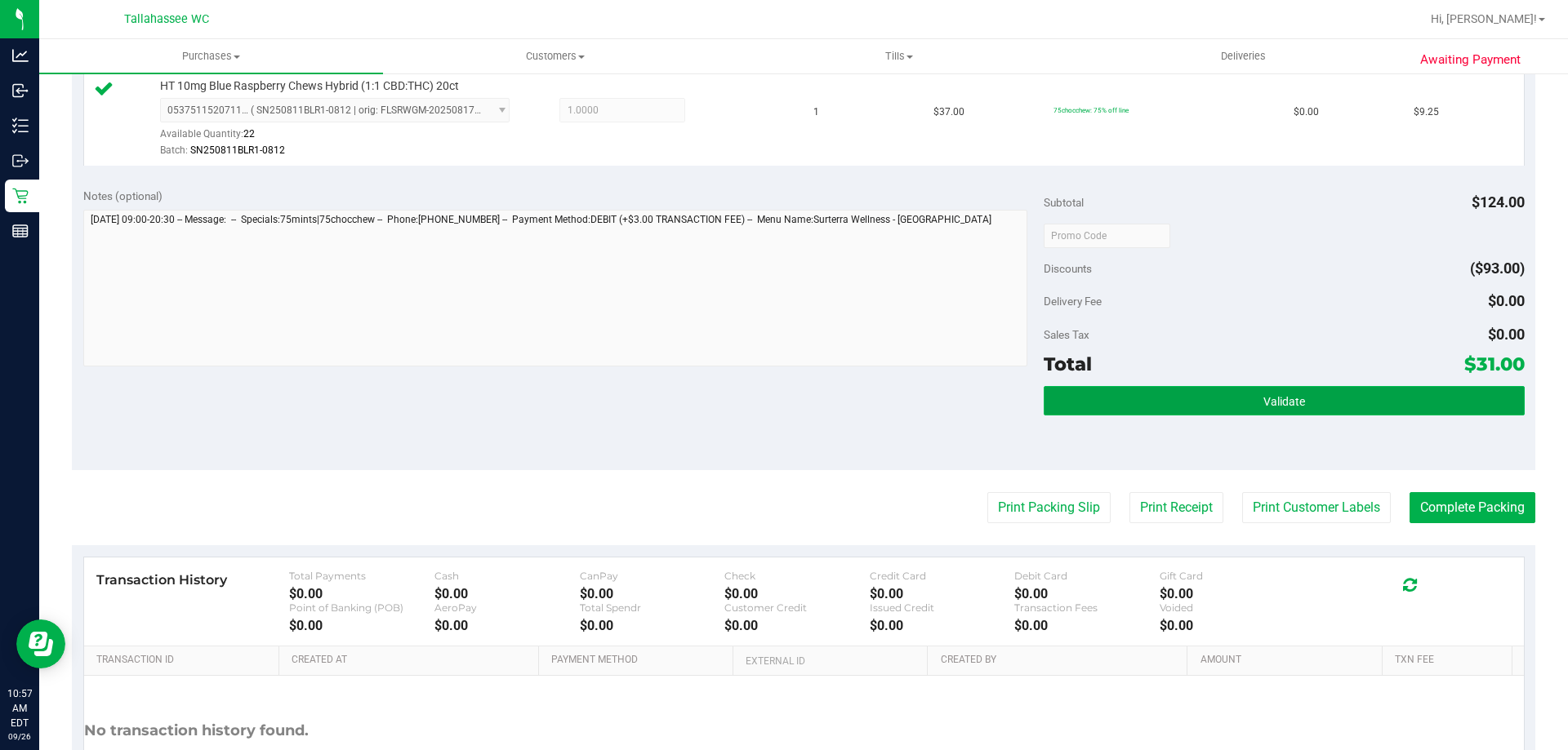
click at [1213, 391] on button "Validate" at bounding box center [1284, 400] width 480 height 29
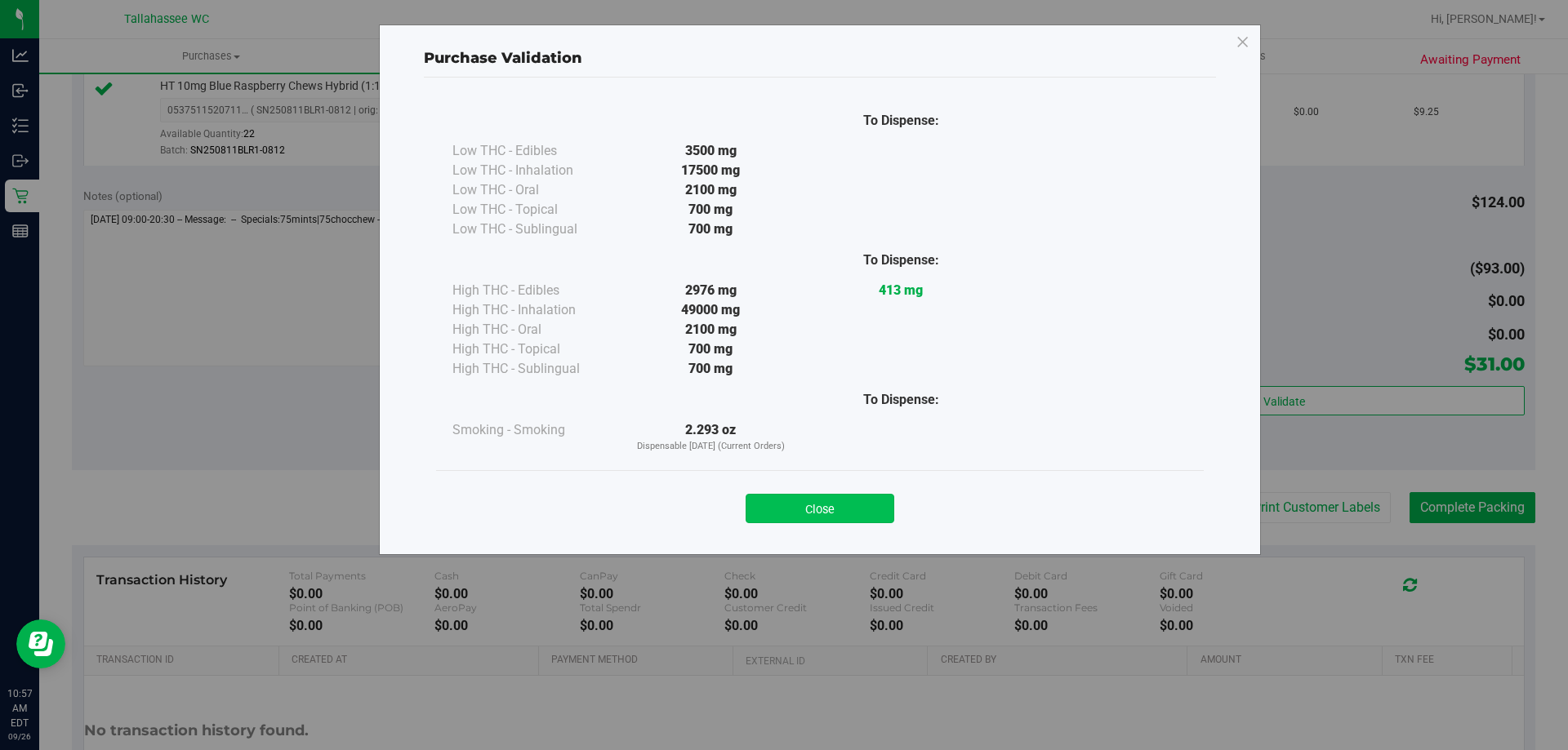
click at [858, 514] on button "Close" at bounding box center [819, 508] width 148 height 29
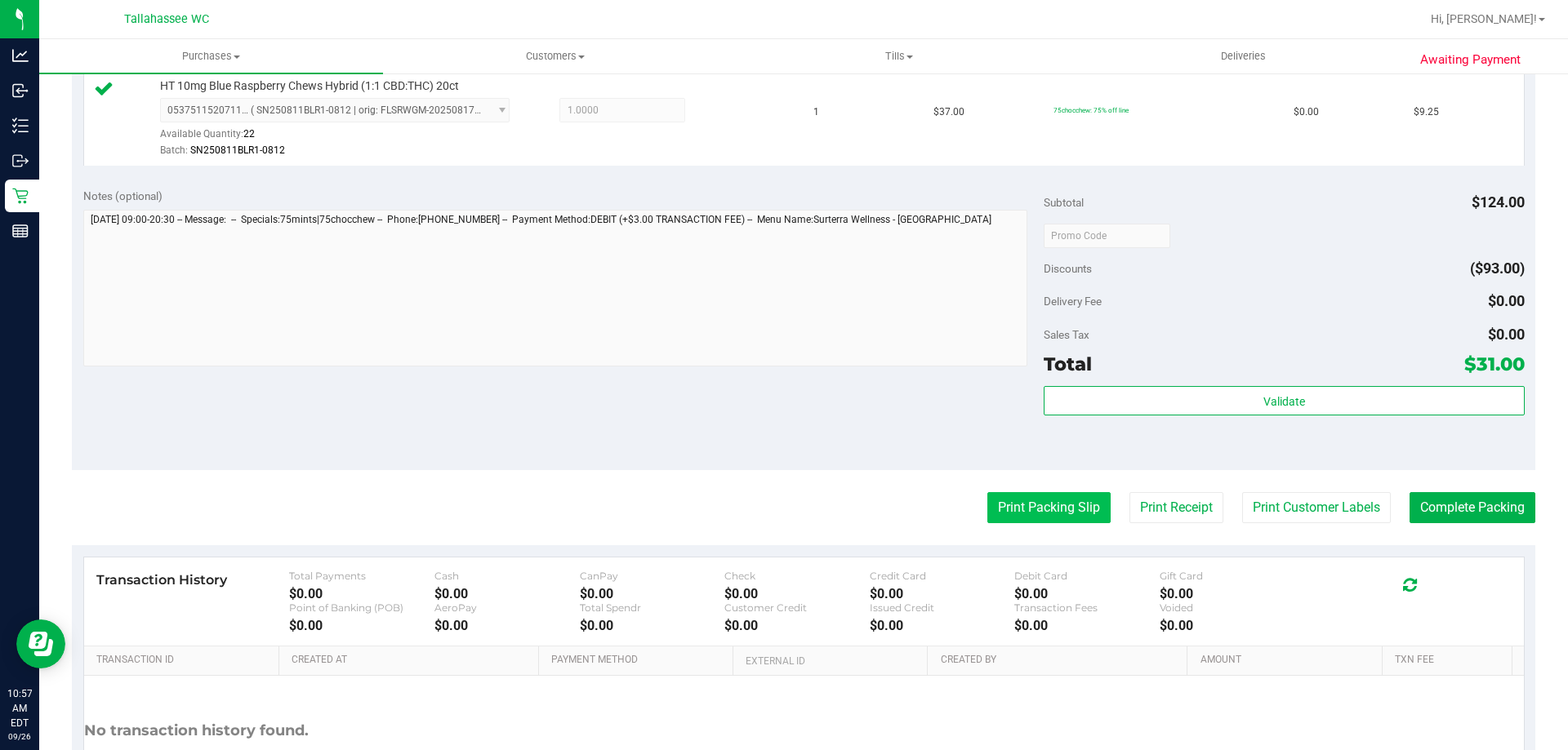
click at [1041, 522] on button "Print Packing Slip" at bounding box center [1049, 508] width 123 height 31
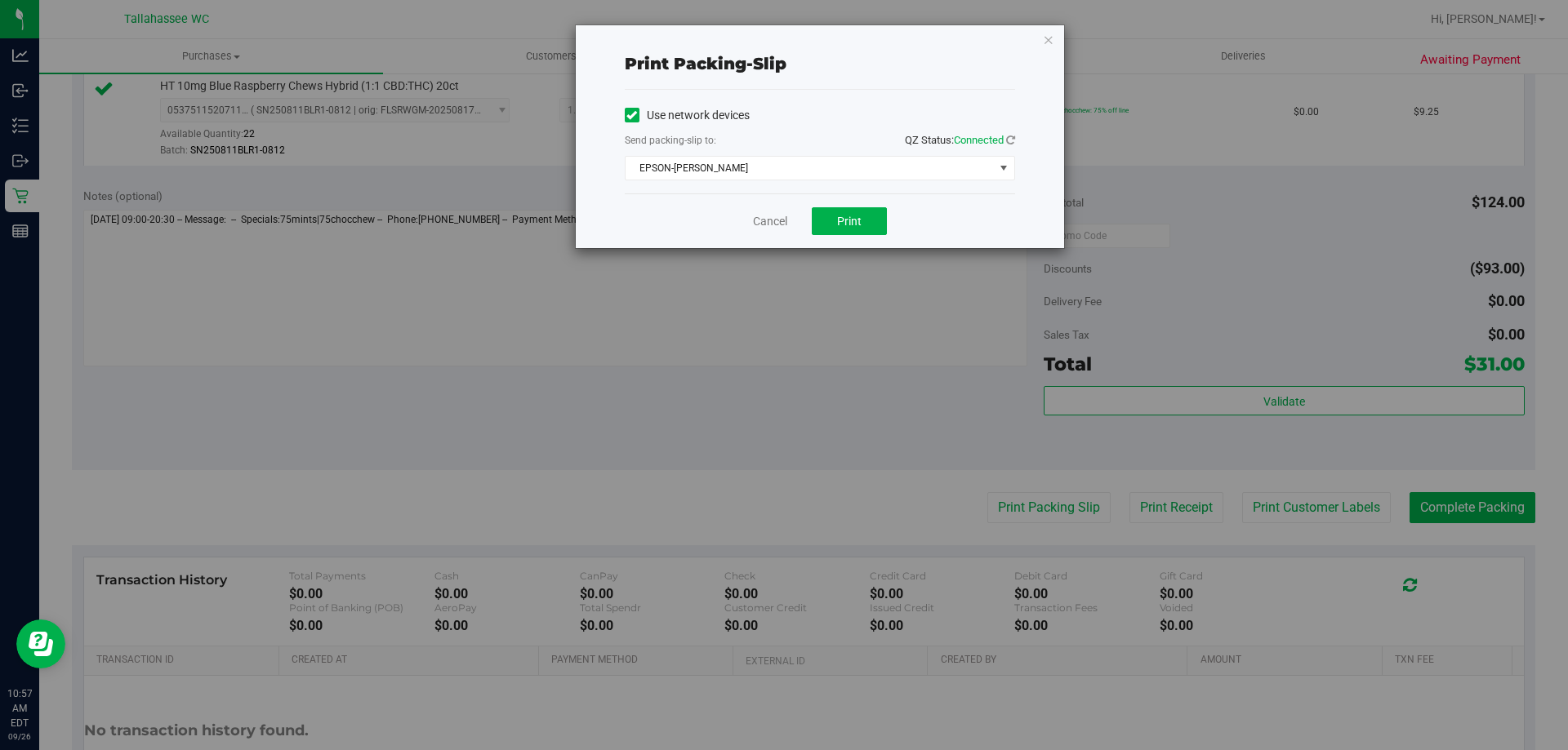
click at [869, 235] on div "Cancel Print" at bounding box center [819, 220] width 390 height 55
click at [869, 228] on button "Print" at bounding box center [850, 221] width 75 height 28
click at [774, 224] on link "Cancel" at bounding box center [770, 221] width 34 height 17
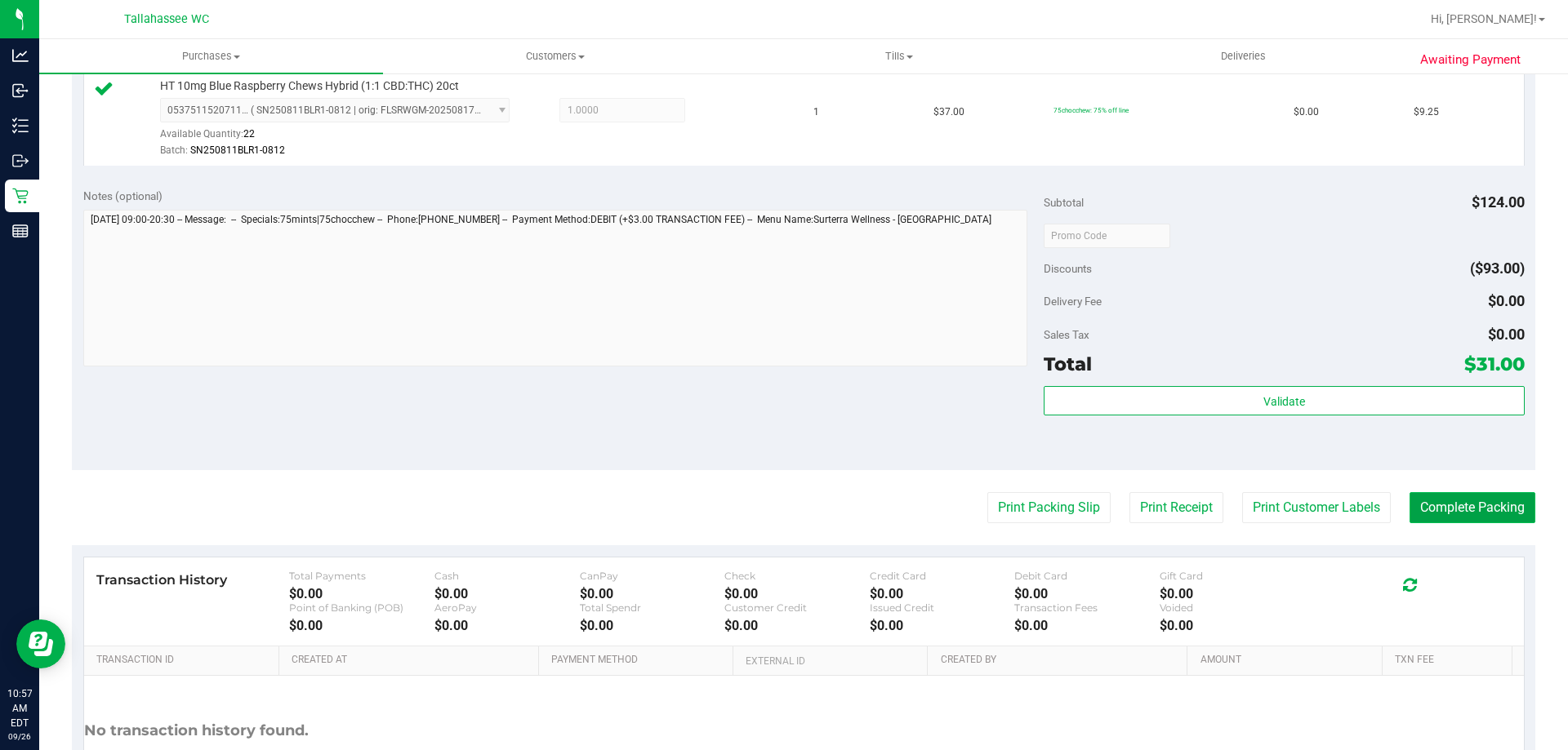
click at [1462, 517] on button "Complete Packing" at bounding box center [1471, 508] width 125 height 31
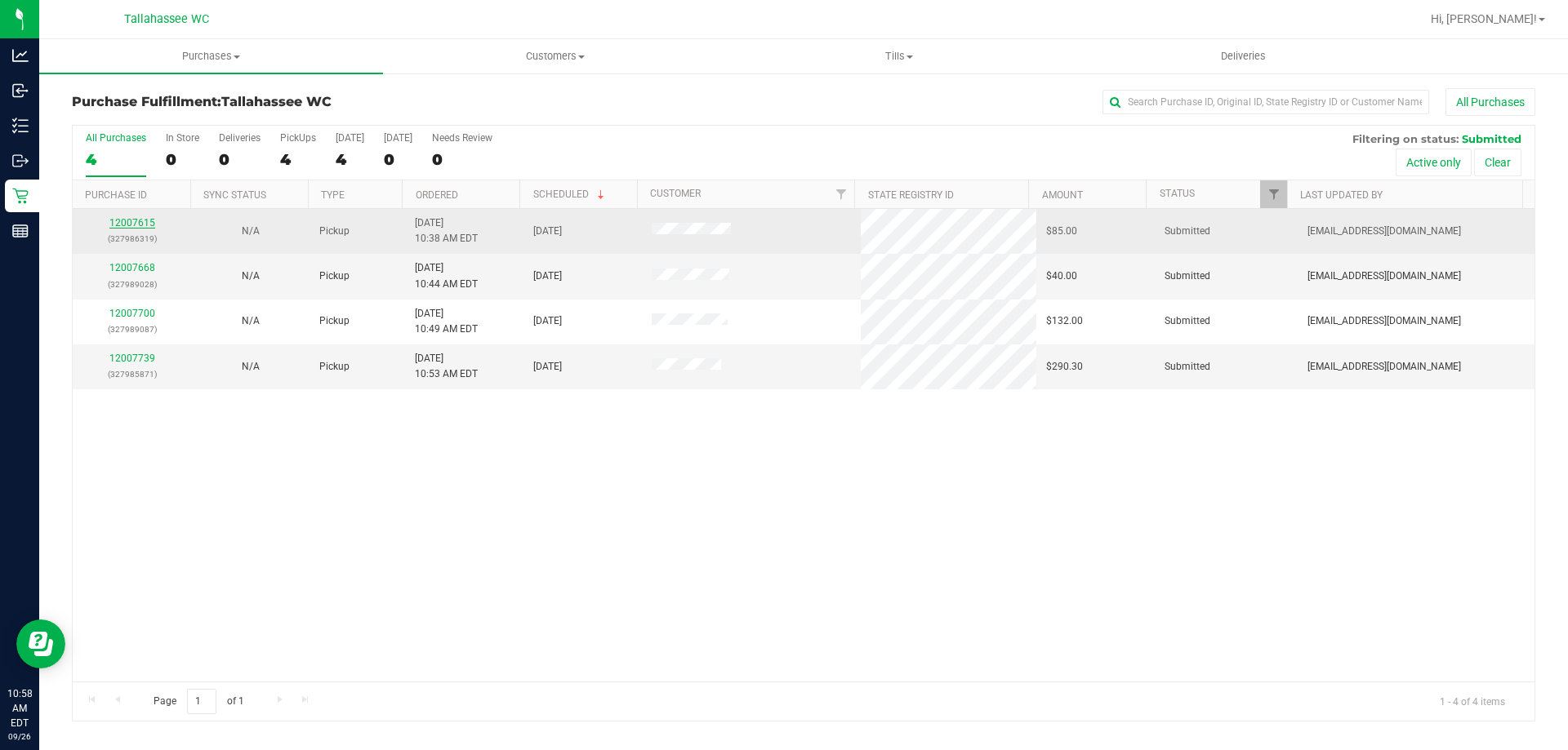
click at [138, 219] on link "12007615" at bounding box center [133, 223] width 46 height 11
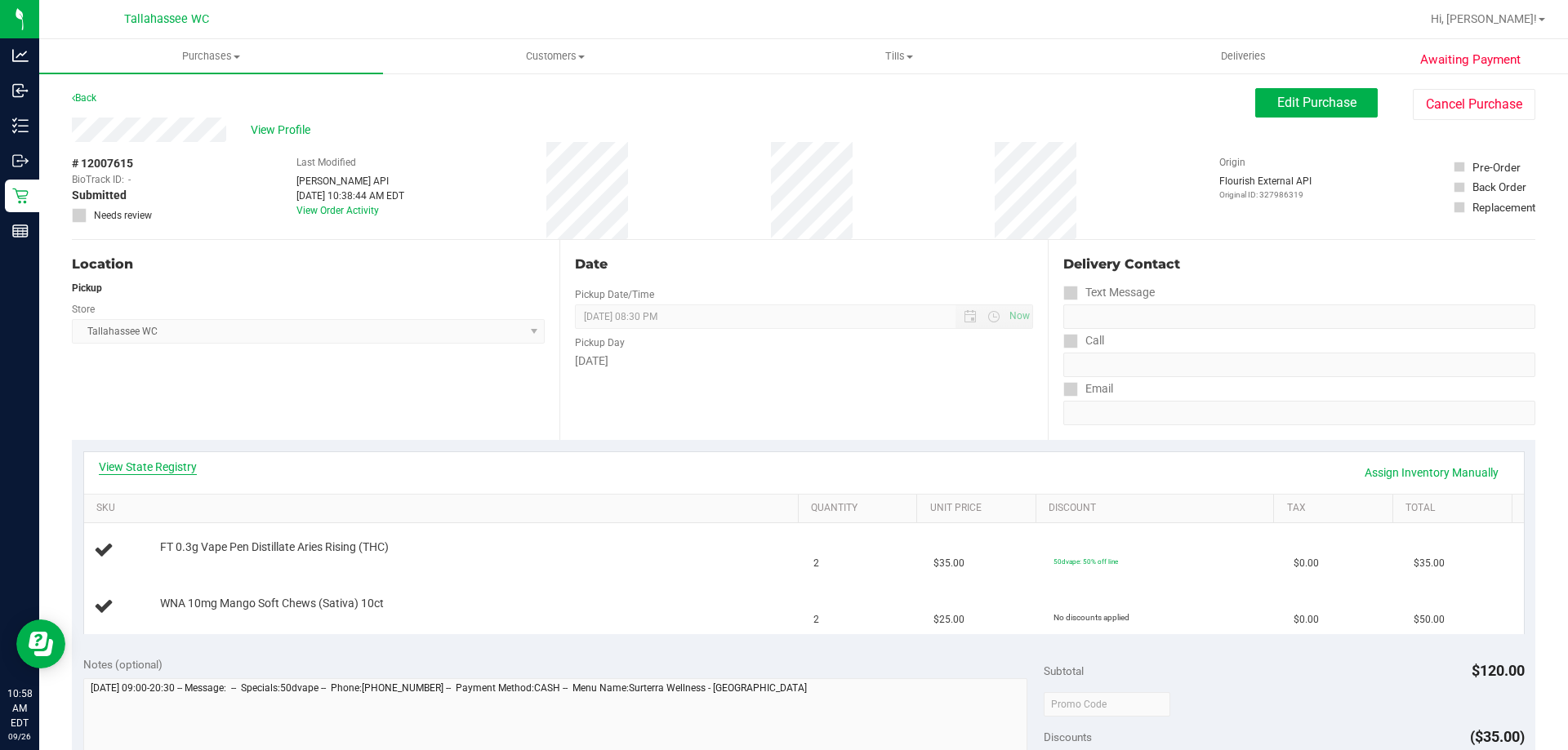
click at [162, 472] on link "View State Registry" at bounding box center [148, 467] width 98 height 16
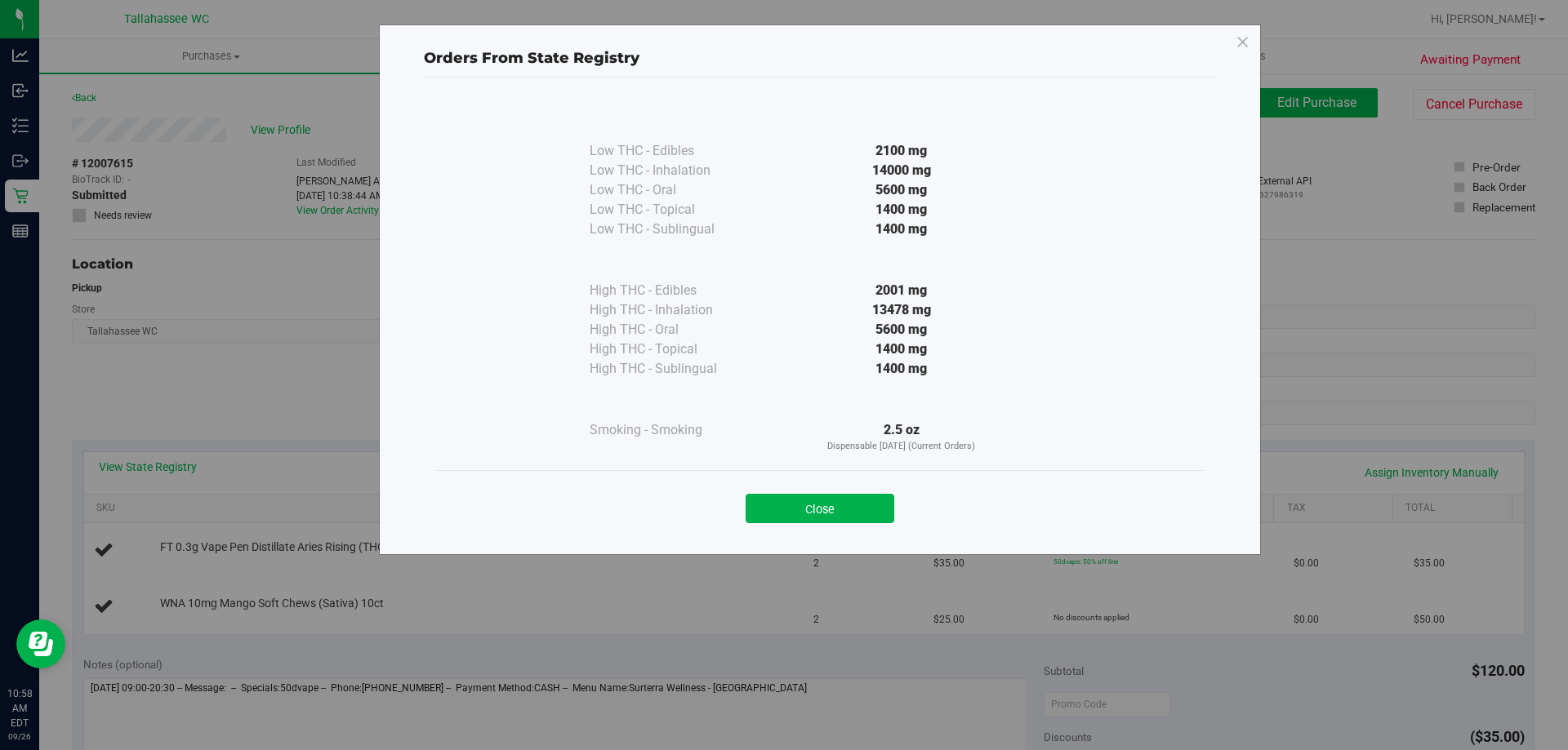
click at [646, 494] on div "Close" at bounding box center [819, 504] width 743 height 41
click at [831, 520] on button "Close" at bounding box center [819, 508] width 148 height 29
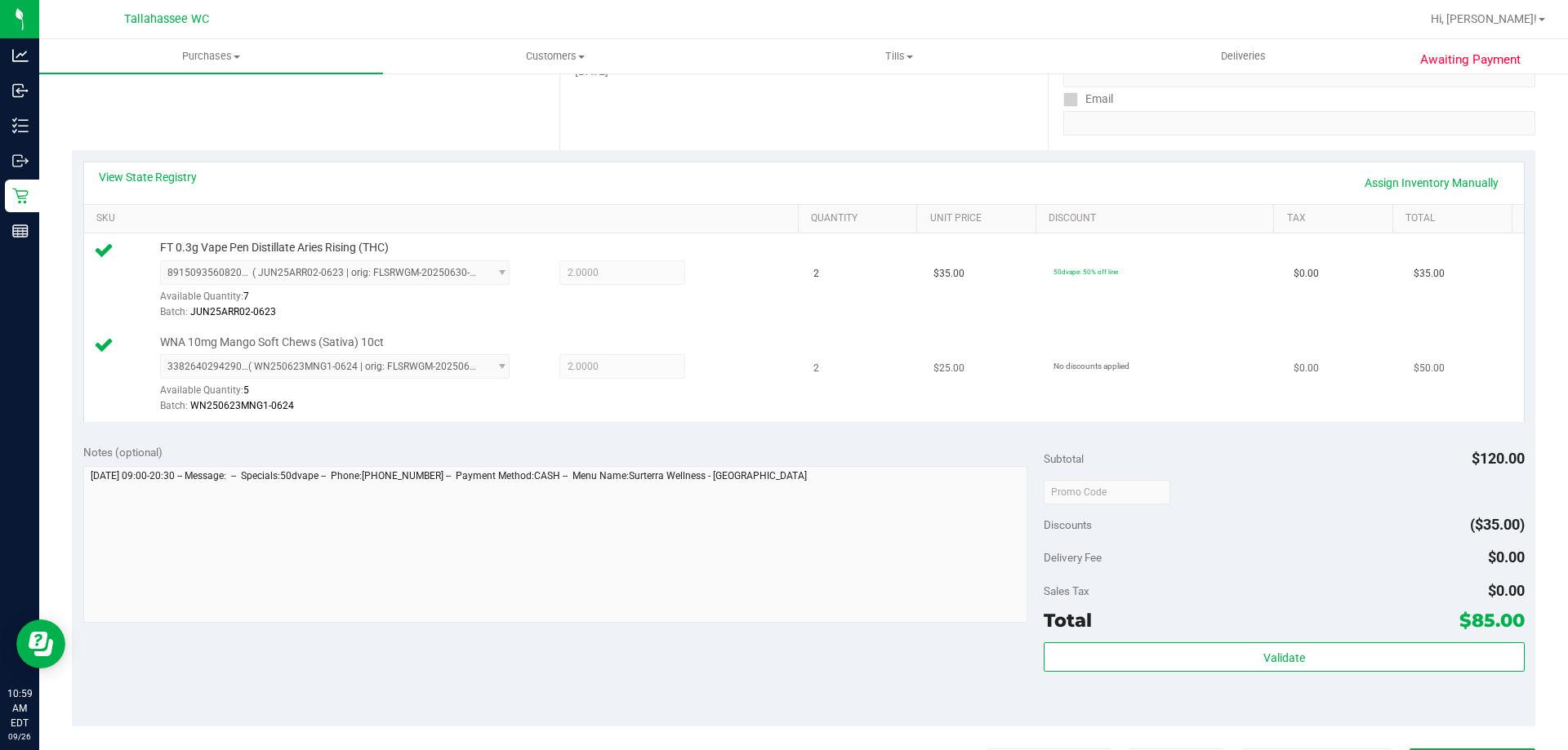
scroll to position [490, 0]
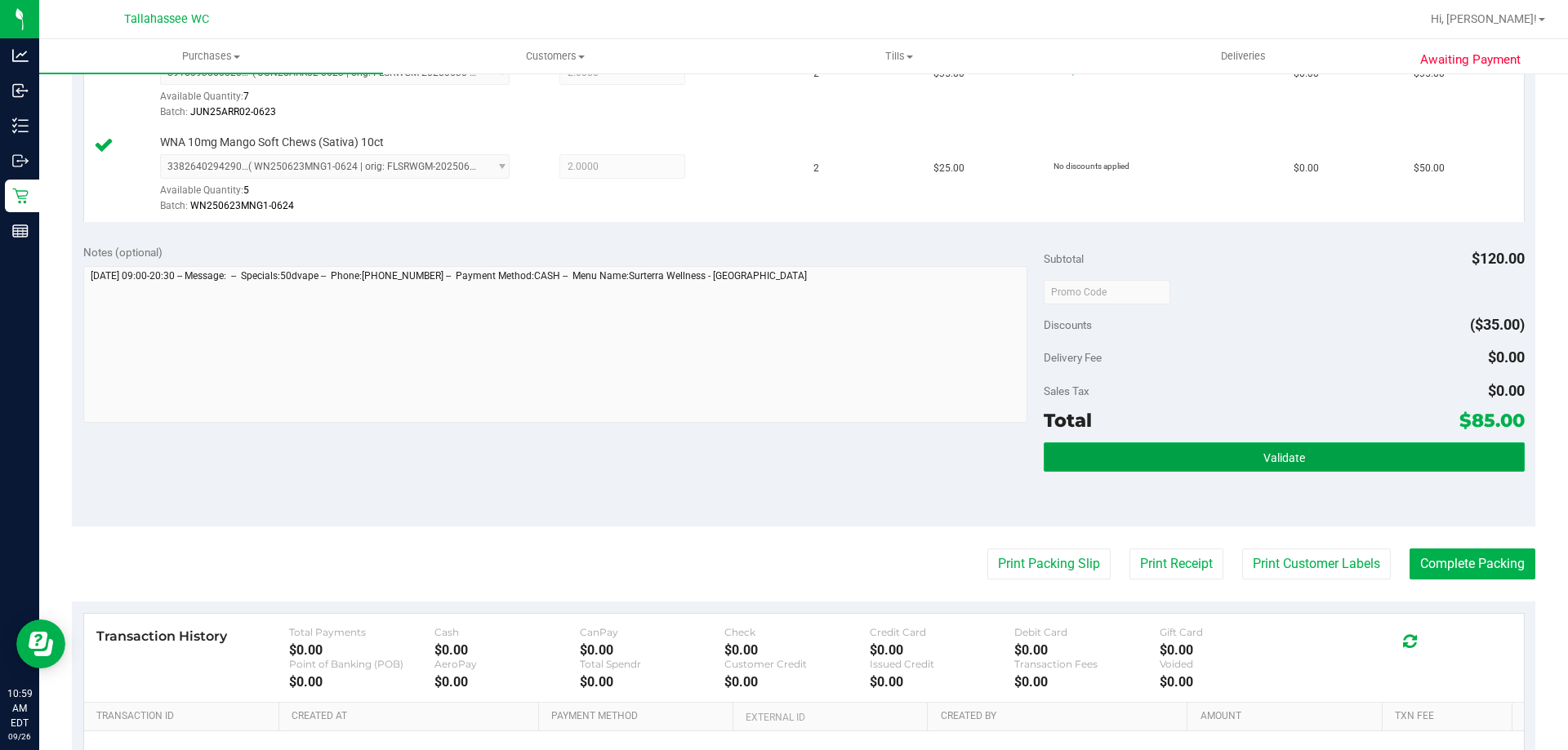
click at [1170, 454] on button "Validate" at bounding box center [1284, 457] width 480 height 29
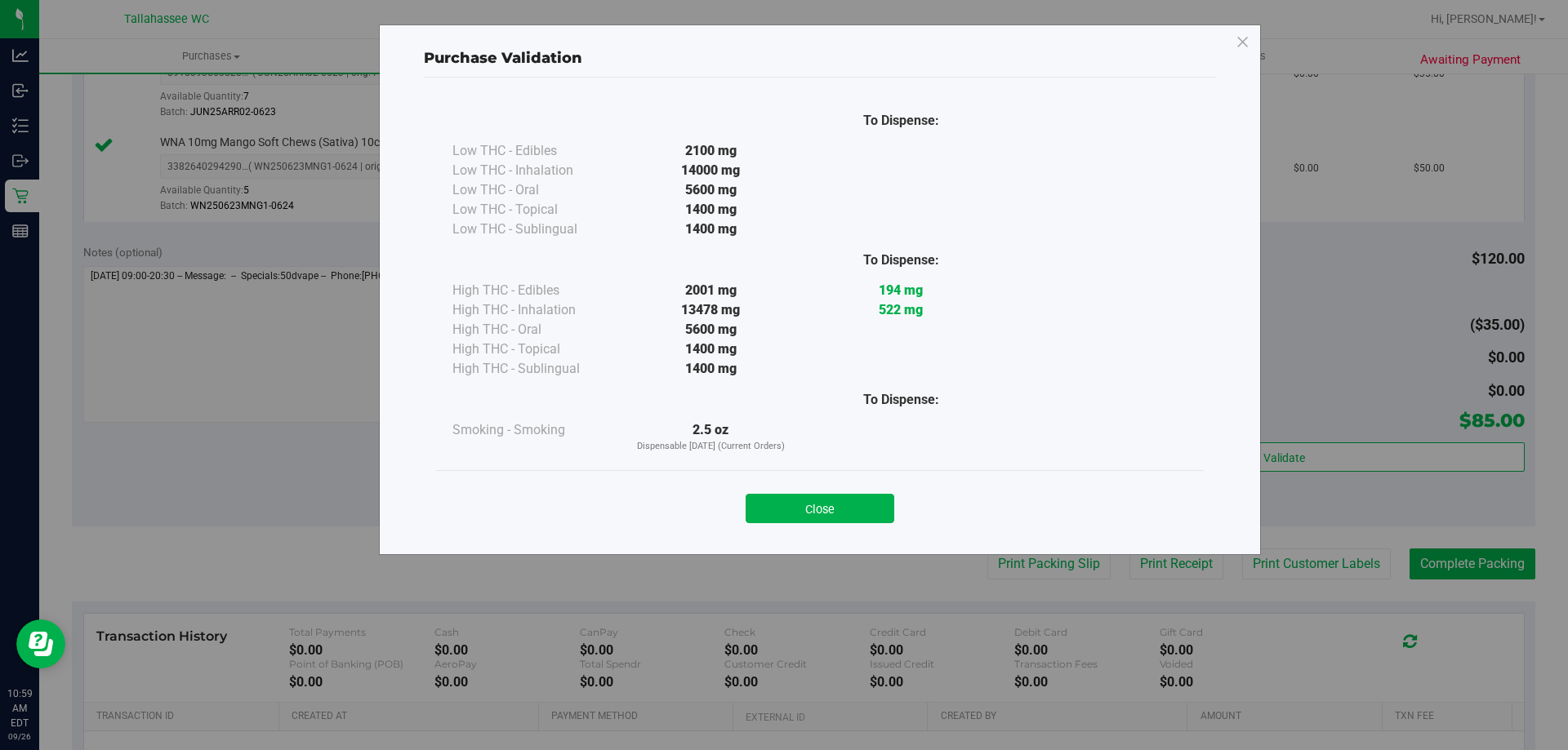
drag, startPoint x: 828, startPoint y: 508, endPoint x: 1118, endPoint y: 531, distance: 290.9
click at [835, 508] on button "Close" at bounding box center [819, 508] width 148 height 29
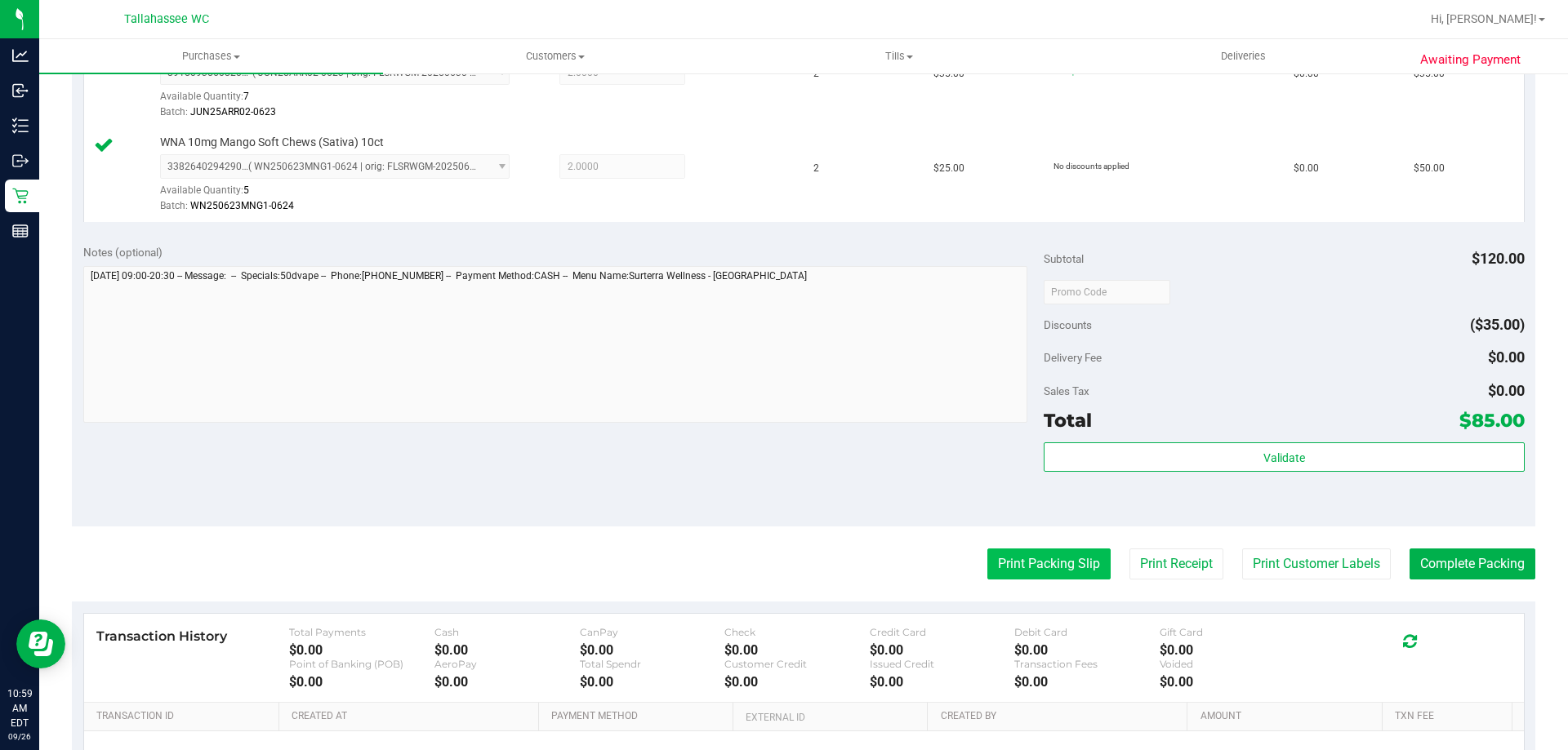
click at [1037, 574] on button "Print Packing Slip" at bounding box center [1049, 564] width 123 height 31
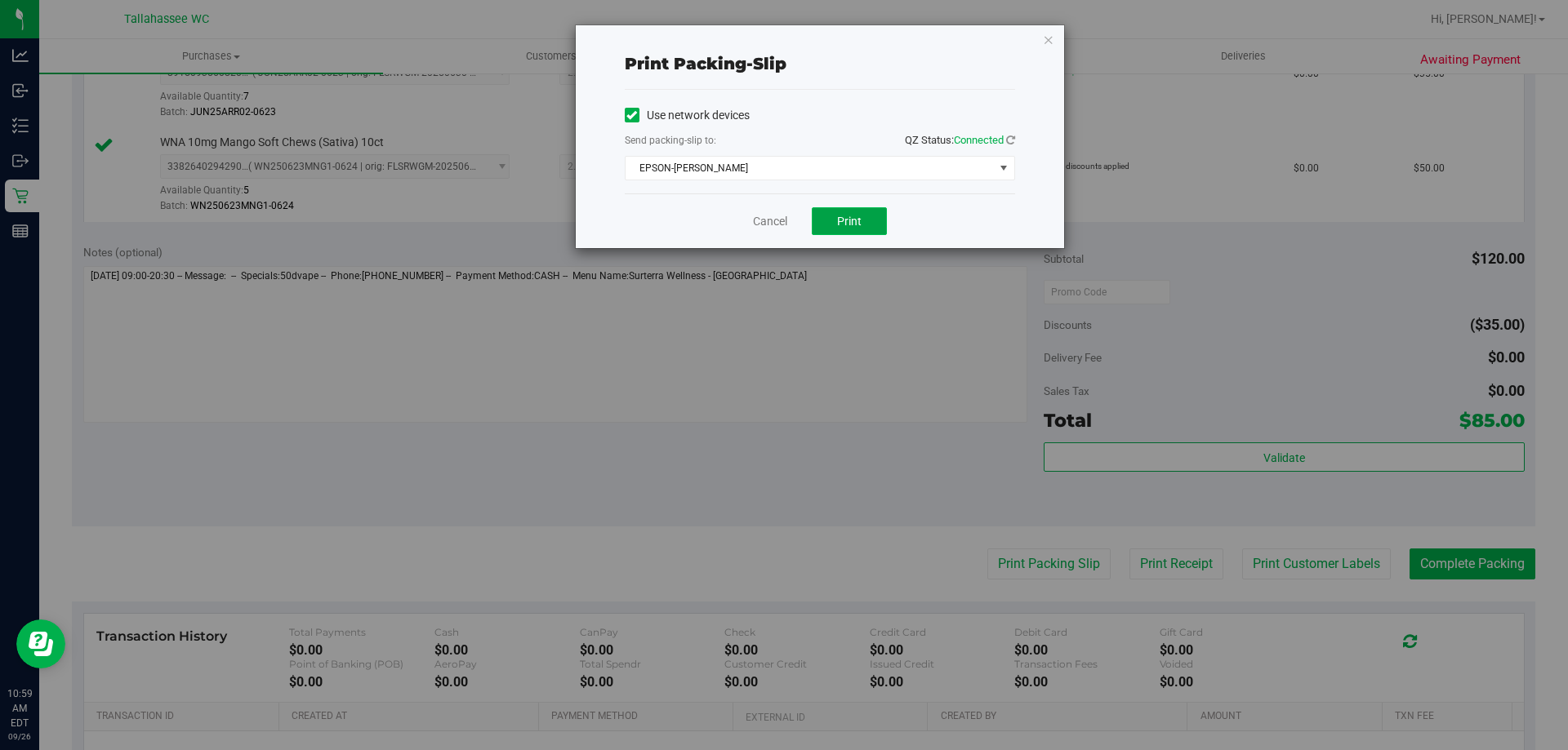
click at [868, 222] on button "Print" at bounding box center [850, 221] width 75 height 28
click at [776, 220] on link "Cancel" at bounding box center [770, 221] width 34 height 17
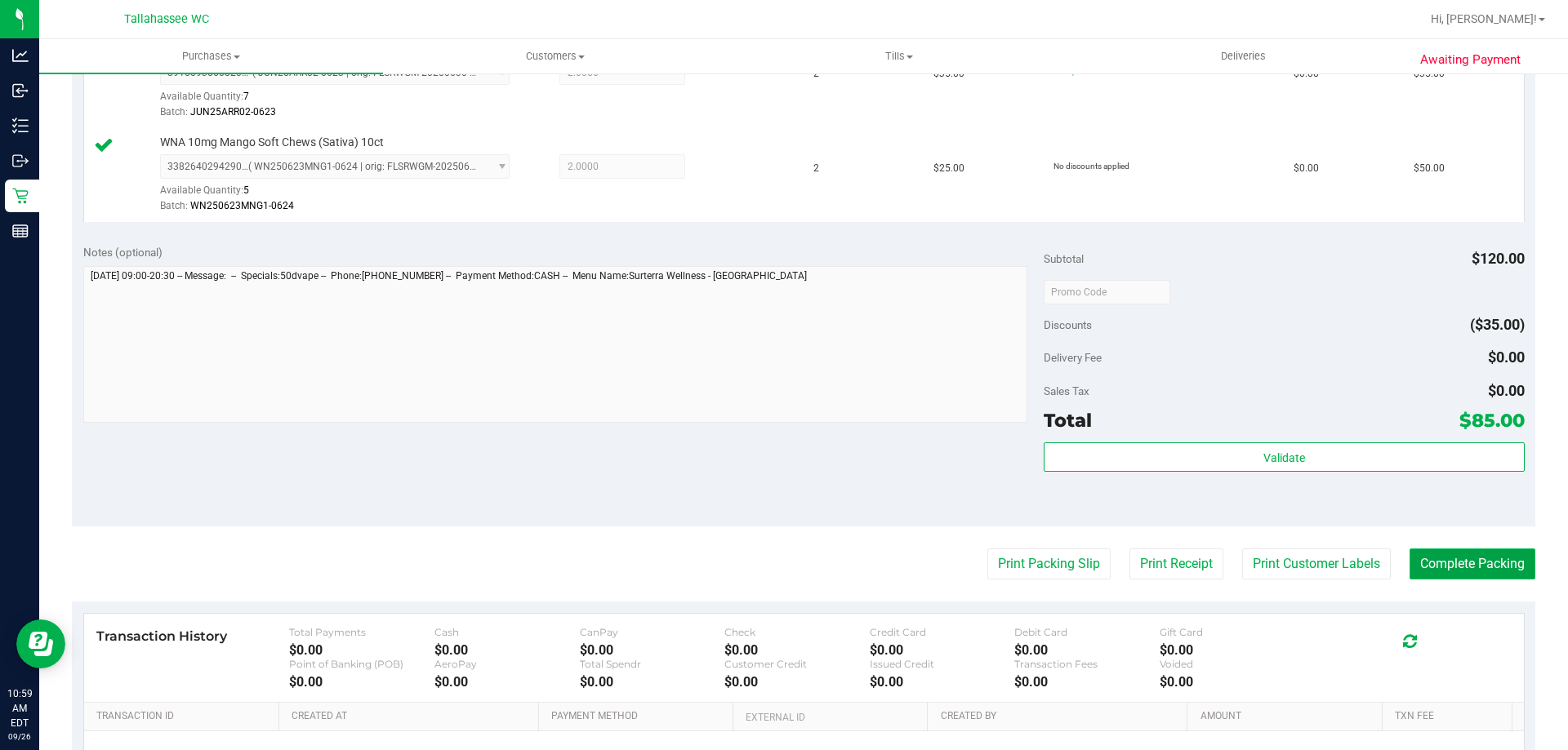
click at [1463, 561] on button "Complete Packing" at bounding box center [1471, 564] width 125 height 31
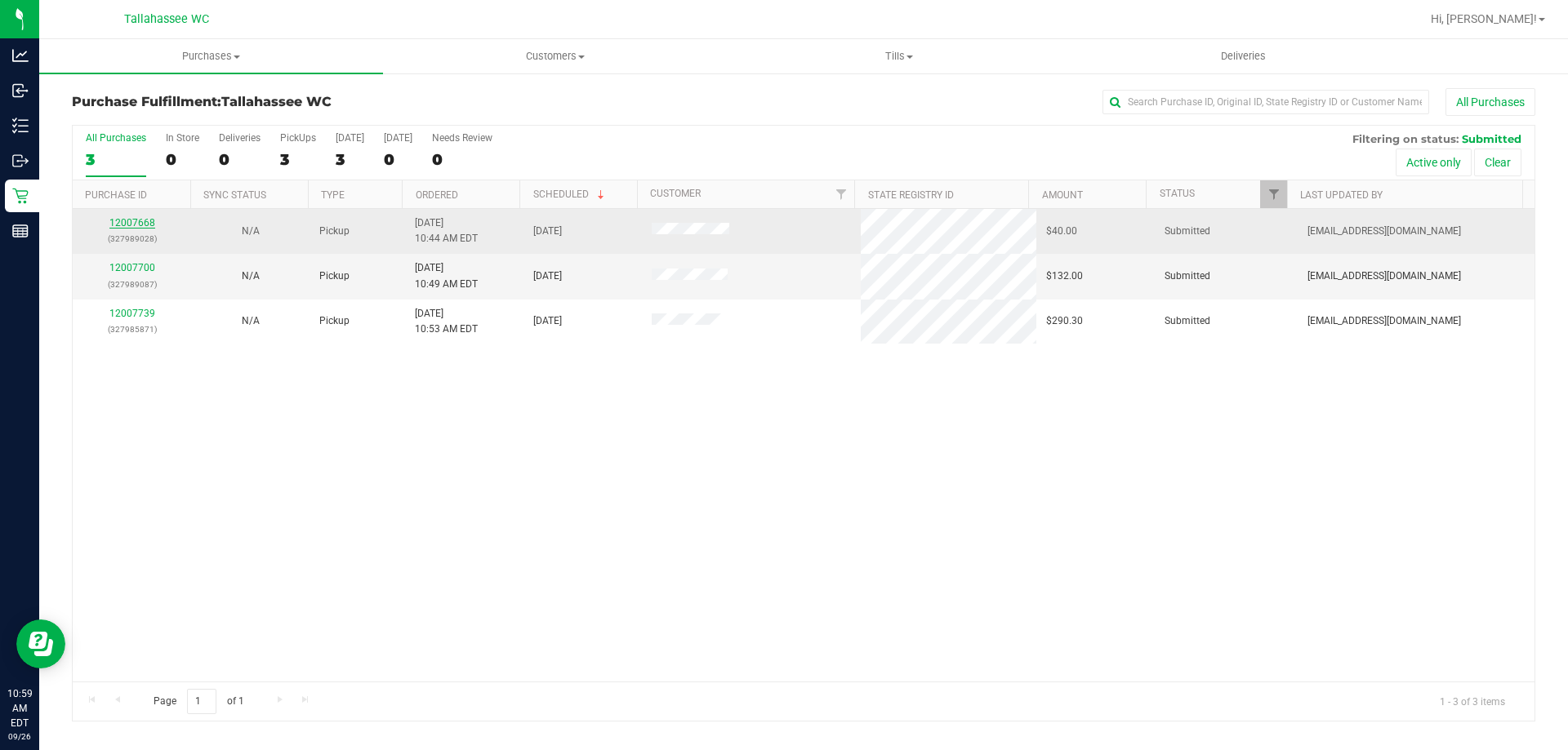
click at [144, 222] on link "12007668" at bounding box center [133, 223] width 46 height 11
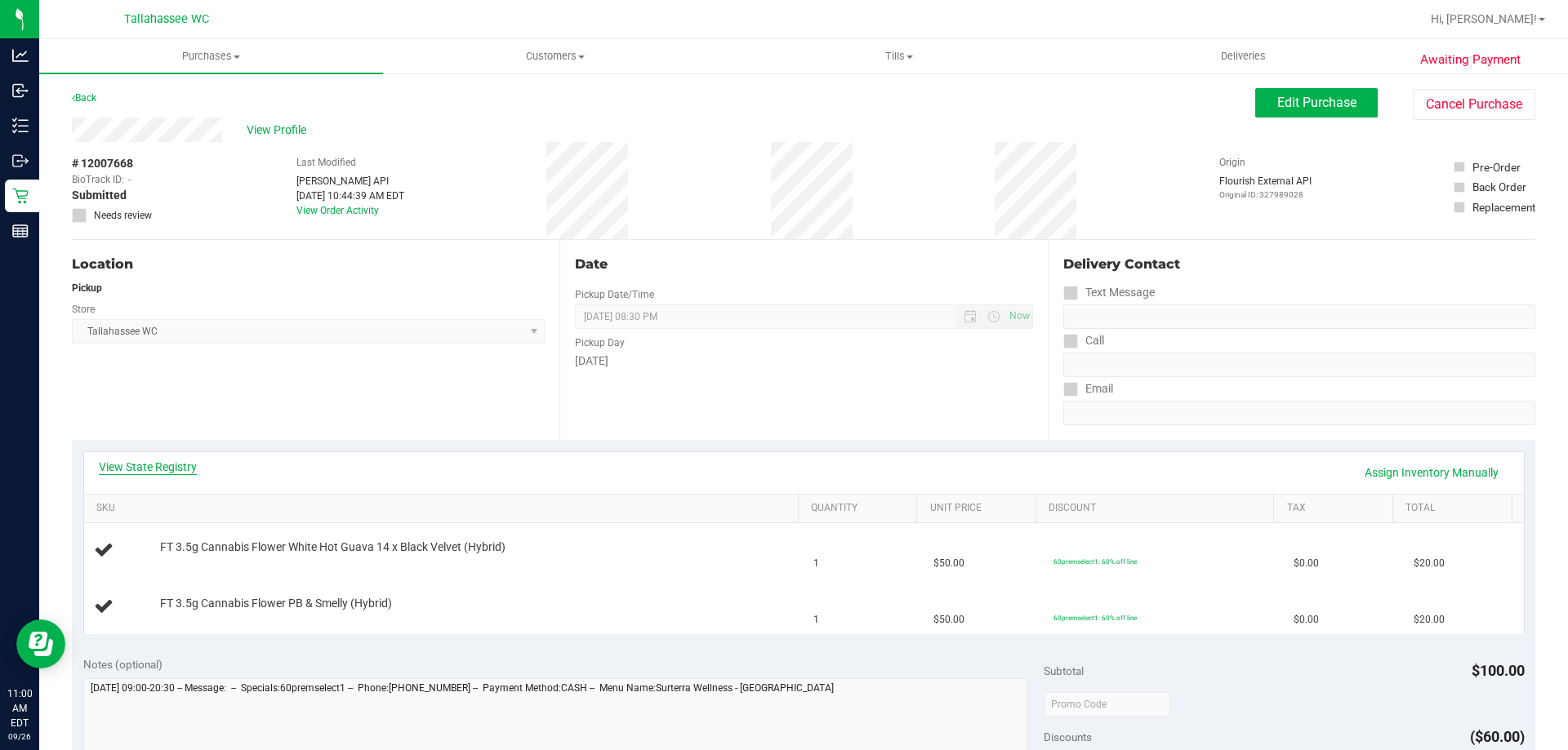
click at [173, 463] on link "View State Registry" at bounding box center [148, 467] width 98 height 16
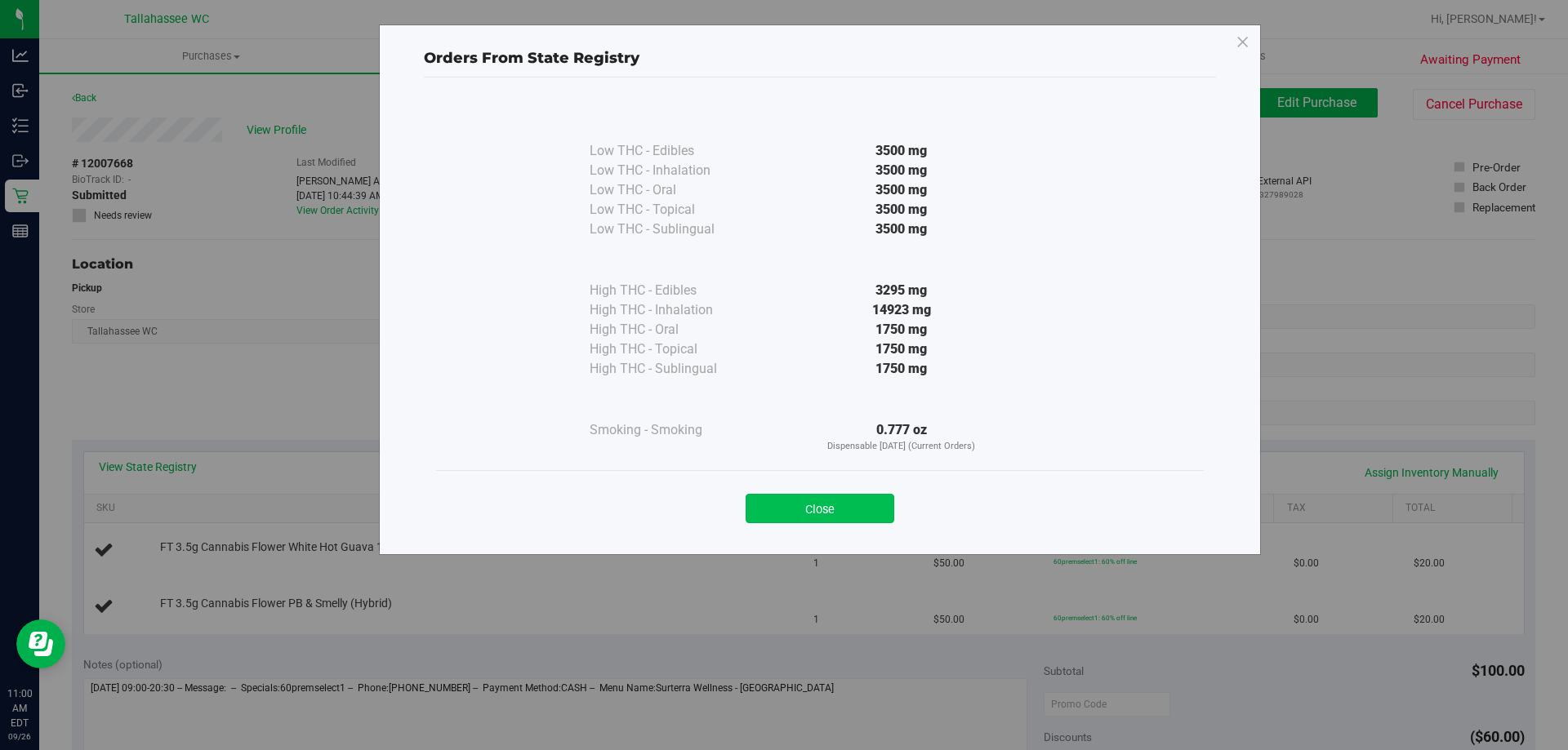
click at [890, 509] on button "Close" at bounding box center [819, 508] width 148 height 29
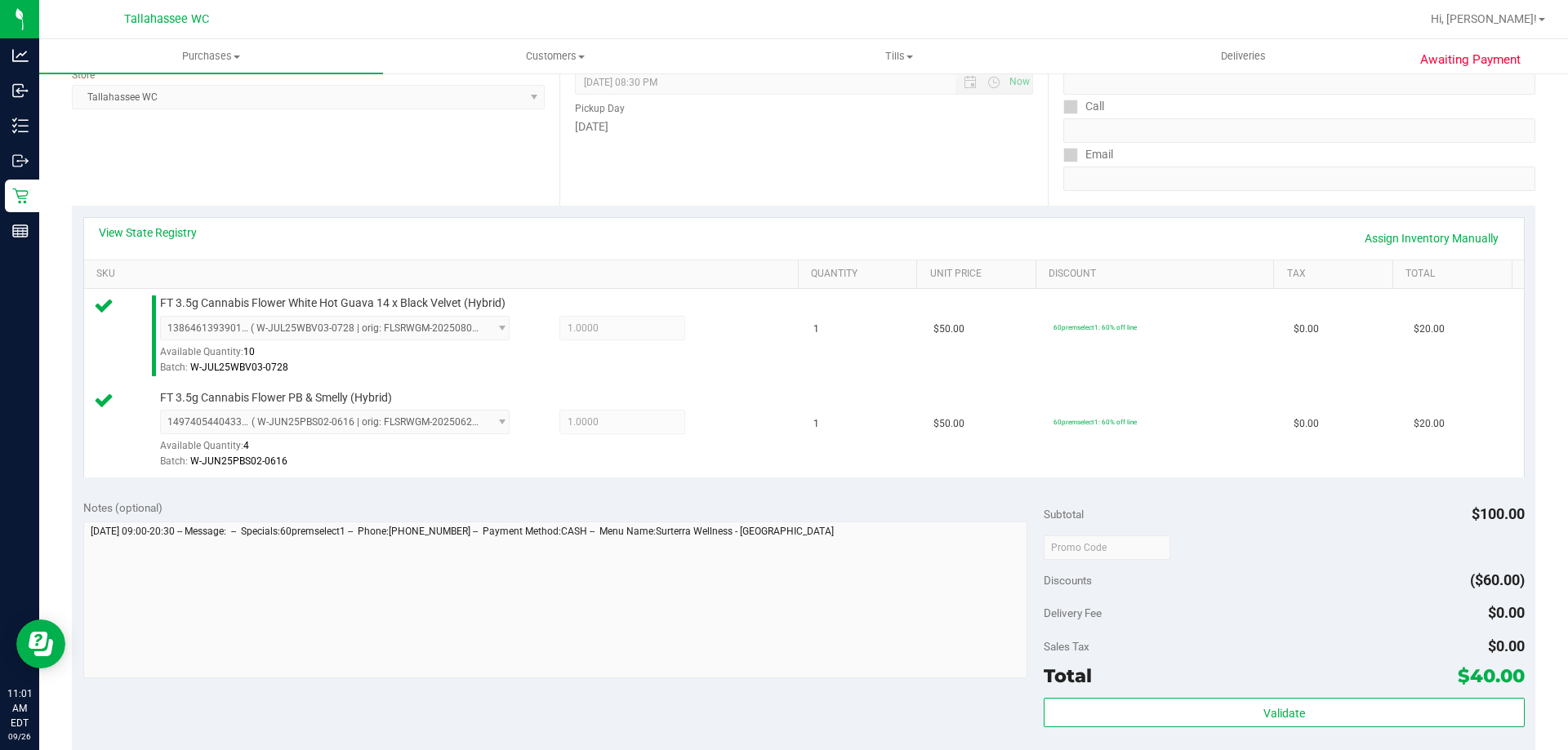
scroll to position [408, 0]
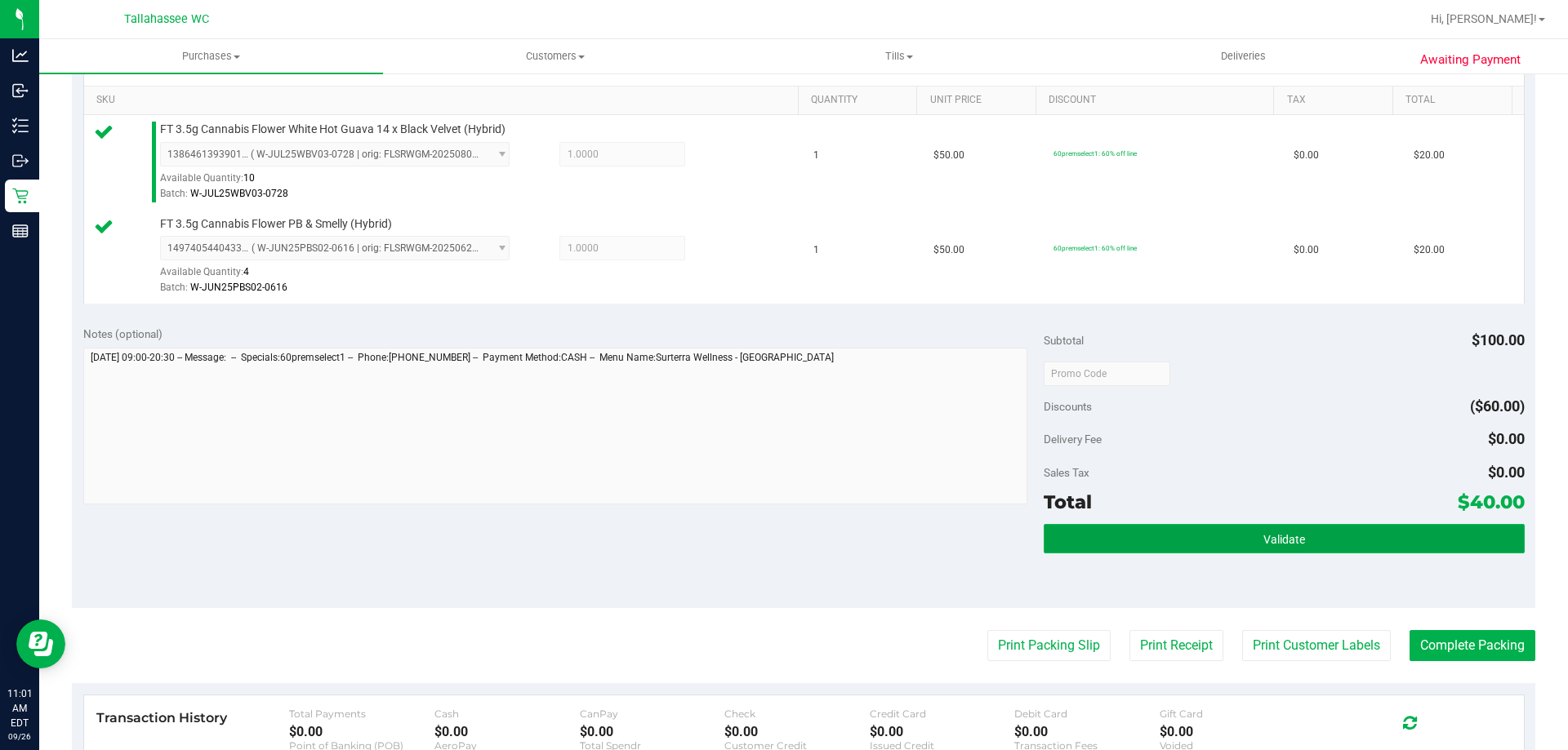
click at [1166, 536] on button "Validate" at bounding box center [1284, 539] width 480 height 29
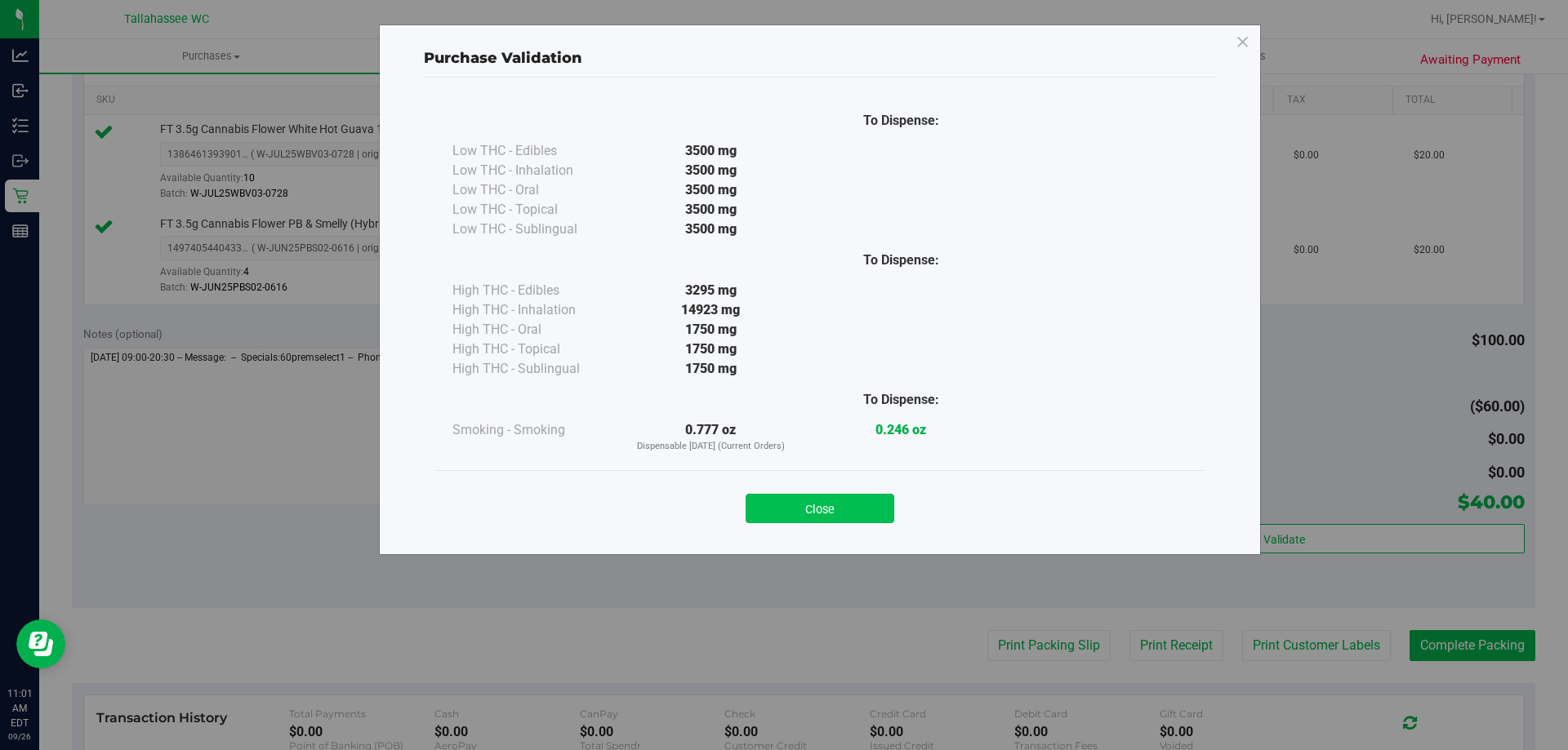
click at [754, 503] on button "Close" at bounding box center [819, 508] width 148 height 29
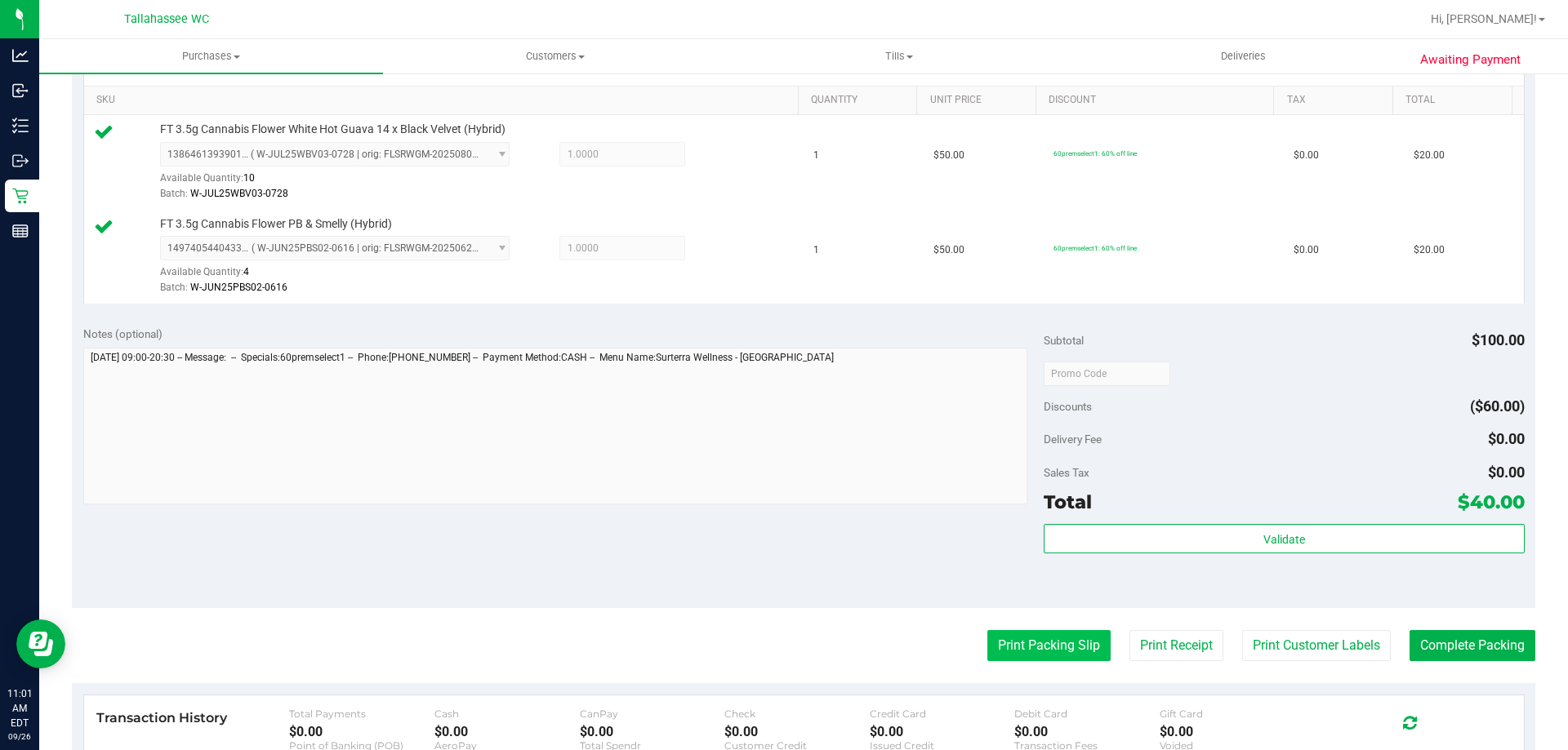
click at [1069, 653] on button "Print Packing Slip" at bounding box center [1049, 645] width 123 height 31
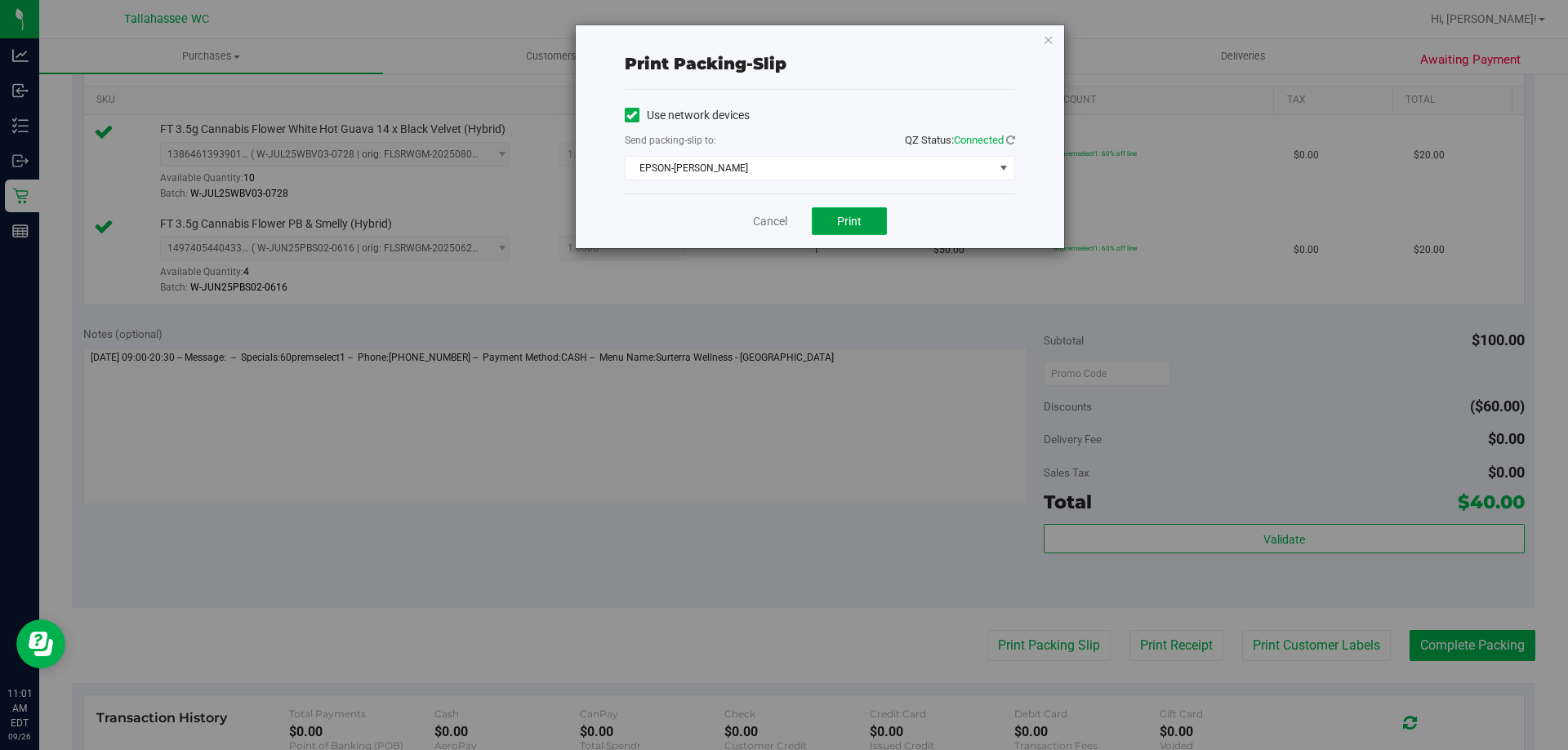
click at [854, 229] on button "Print" at bounding box center [850, 221] width 75 height 28
click at [764, 217] on link "Cancel" at bounding box center [770, 221] width 34 height 17
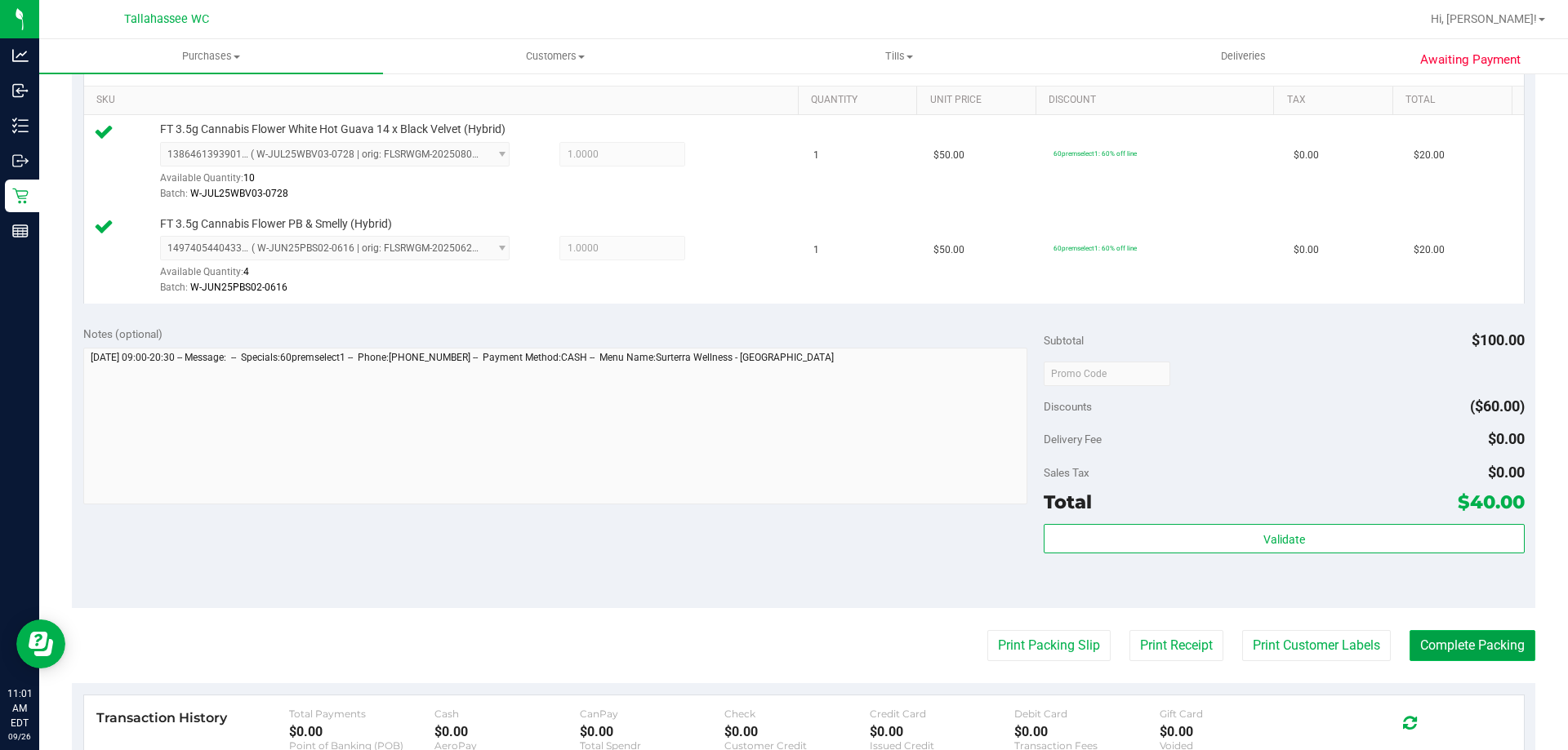
click at [1490, 655] on button "Complete Packing" at bounding box center [1471, 645] width 125 height 31
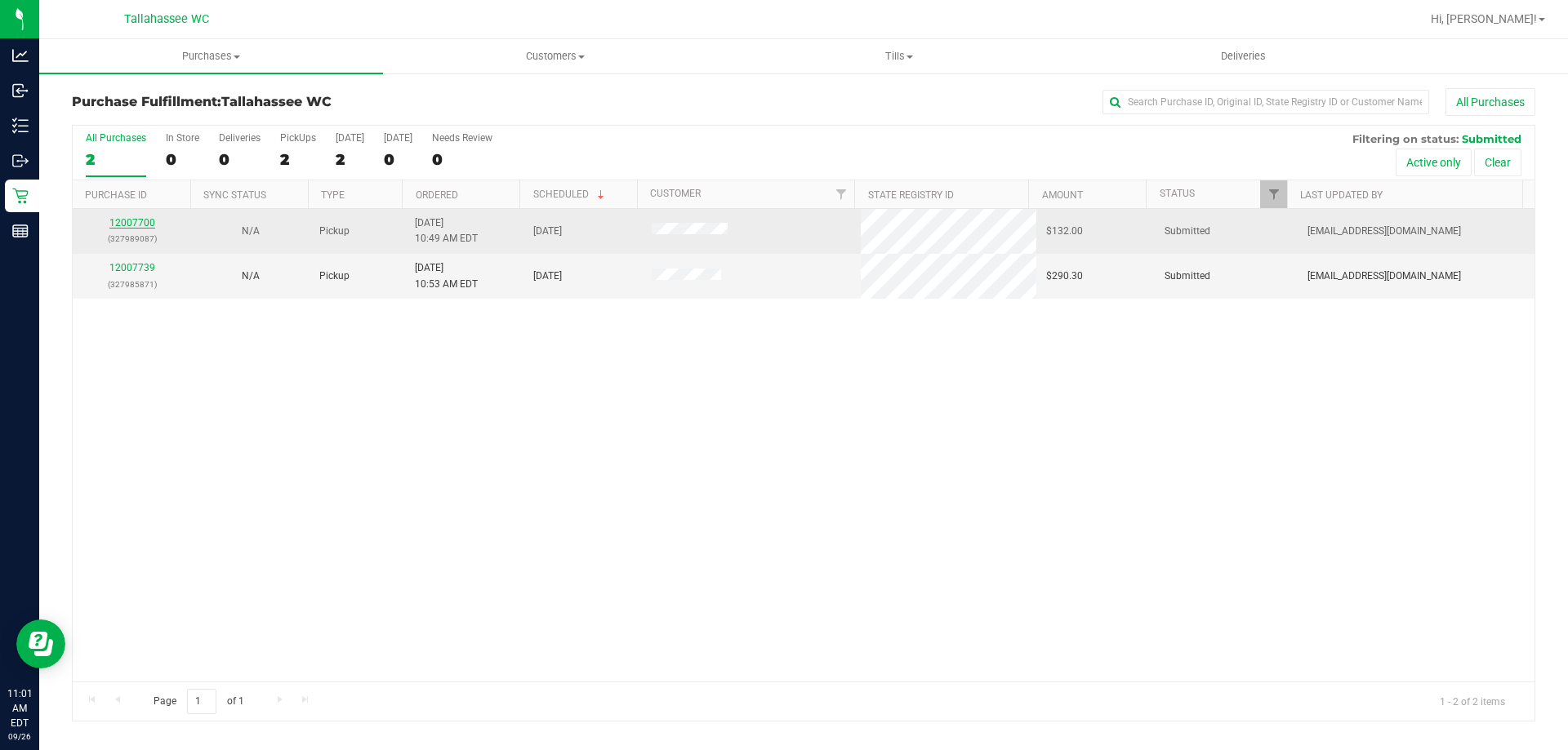
click at [136, 219] on link "12007700" at bounding box center [133, 223] width 46 height 11
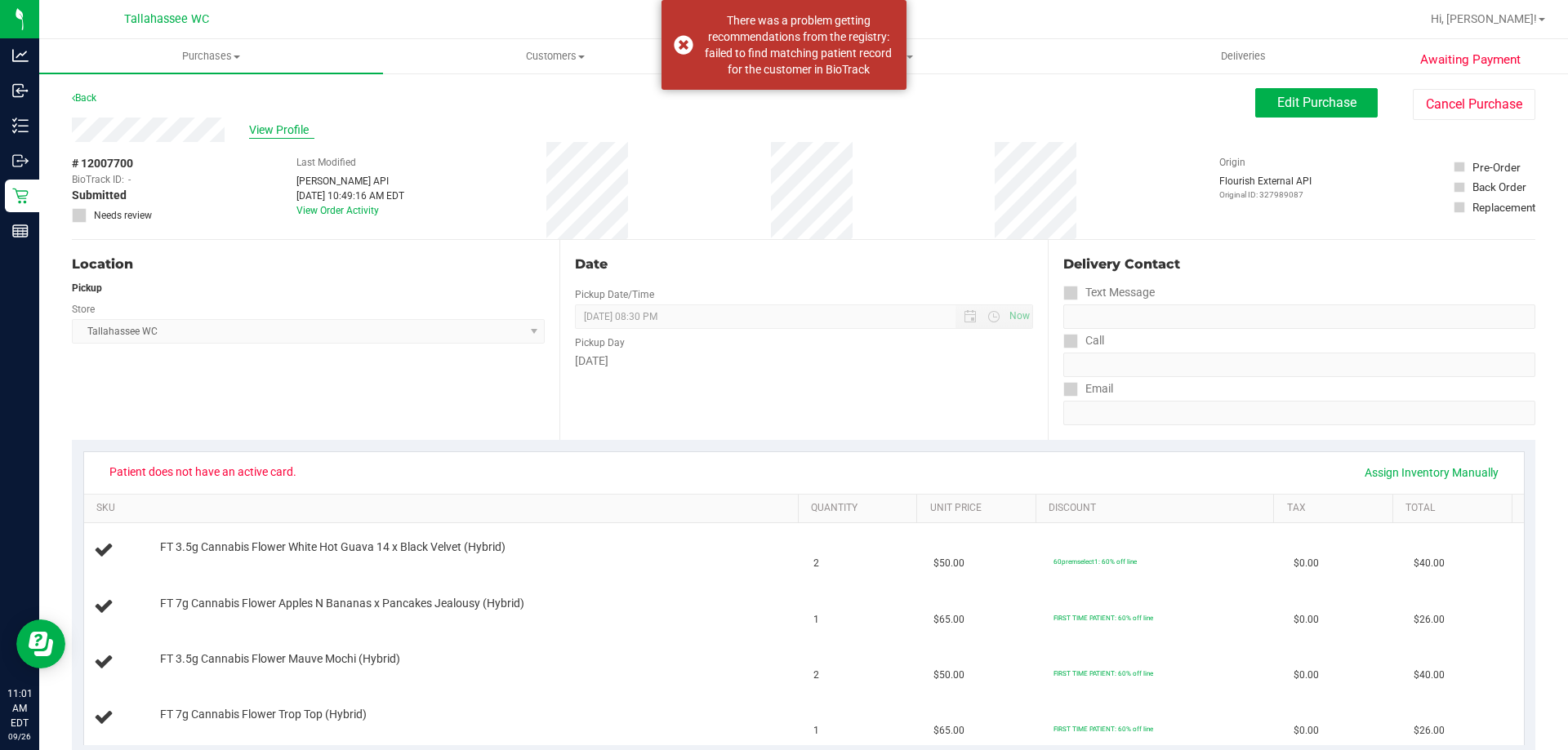
click at [292, 129] on span "View Profile" at bounding box center [282, 130] width 66 height 17
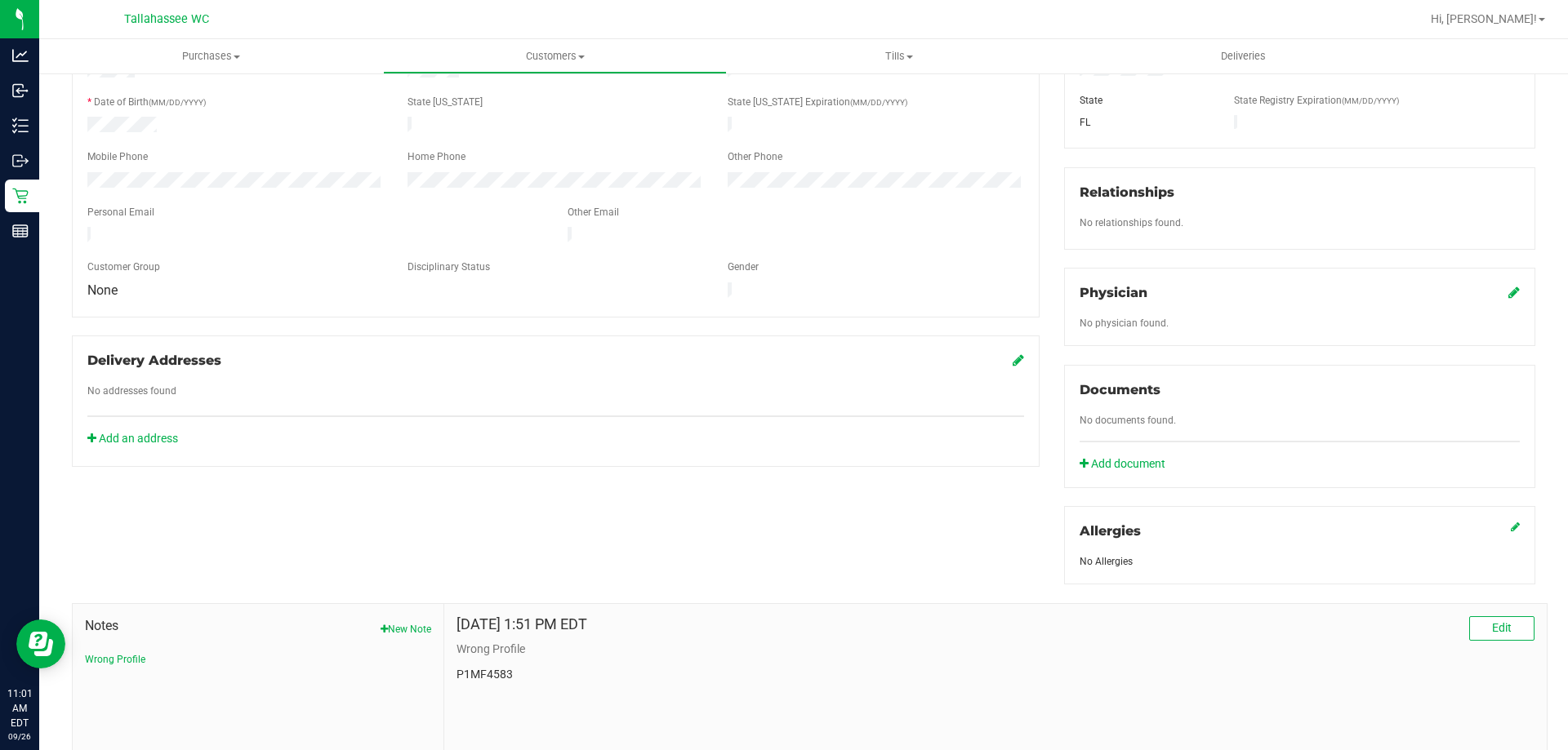
scroll to position [327, 0]
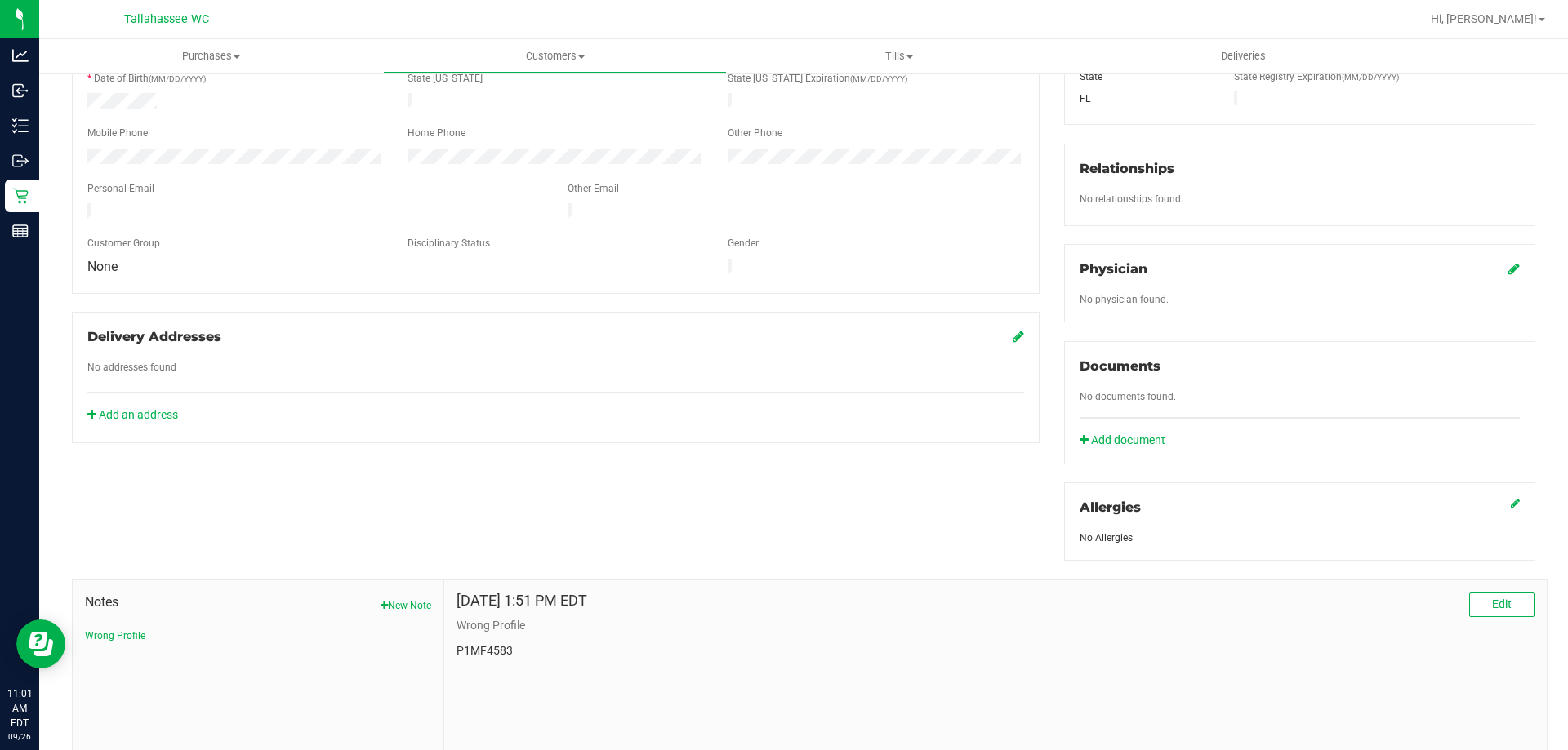
click at [498, 645] on p "P1MF4583" at bounding box center [995, 650] width 1078 height 17
copy p "P1MF4583"
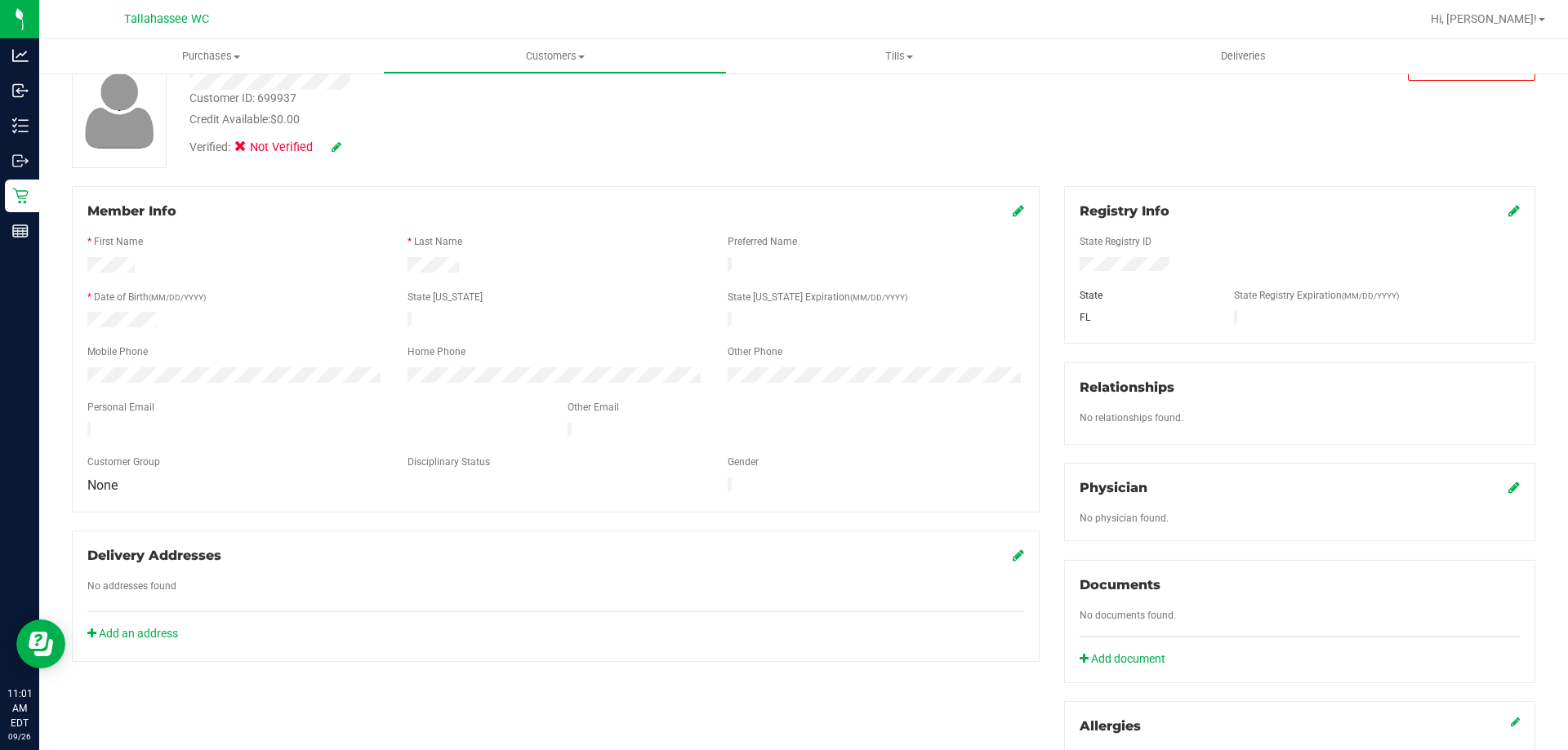
scroll to position [0, 0]
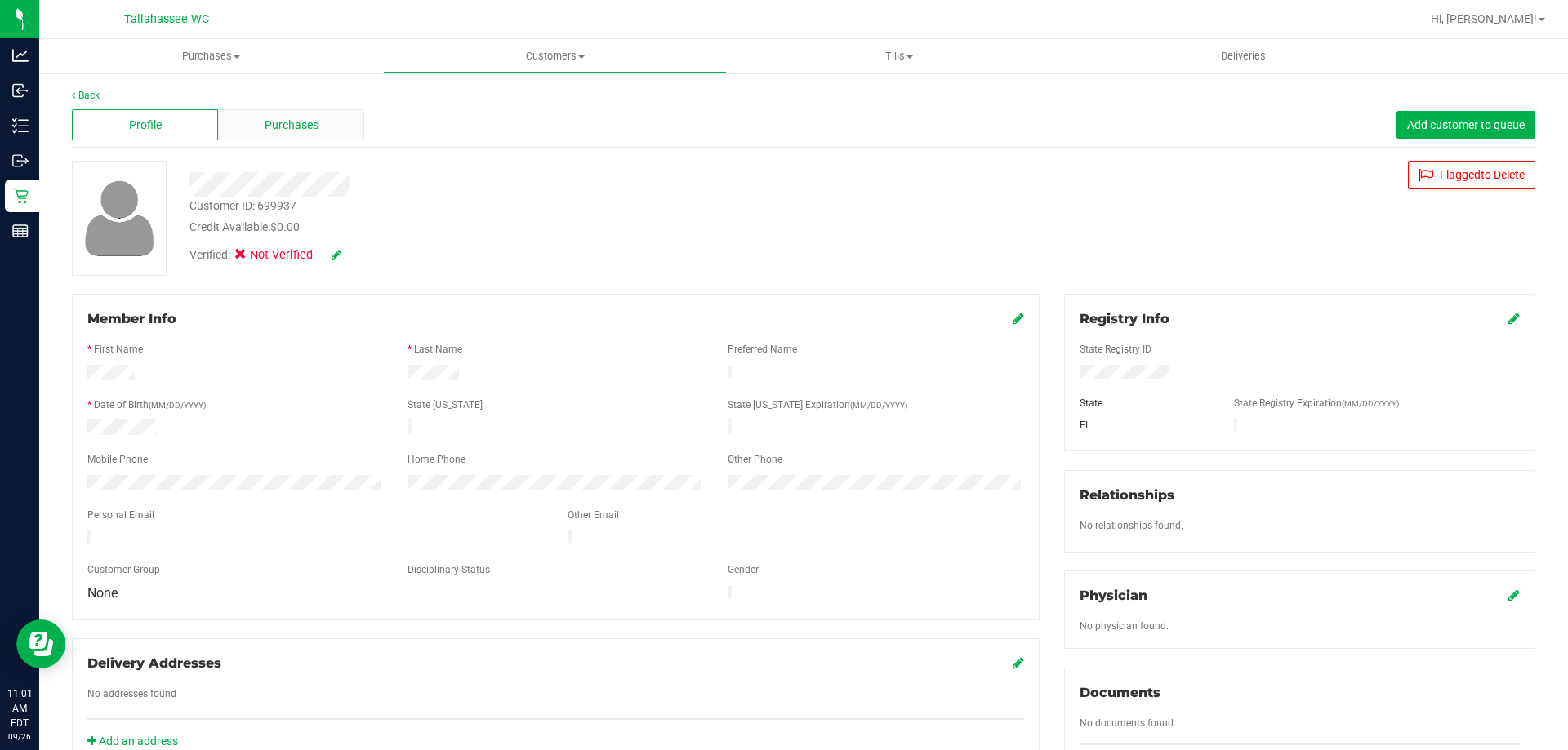
click at [327, 120] on div "Purchases" at bounding box center [291, 125] width 146 height 31
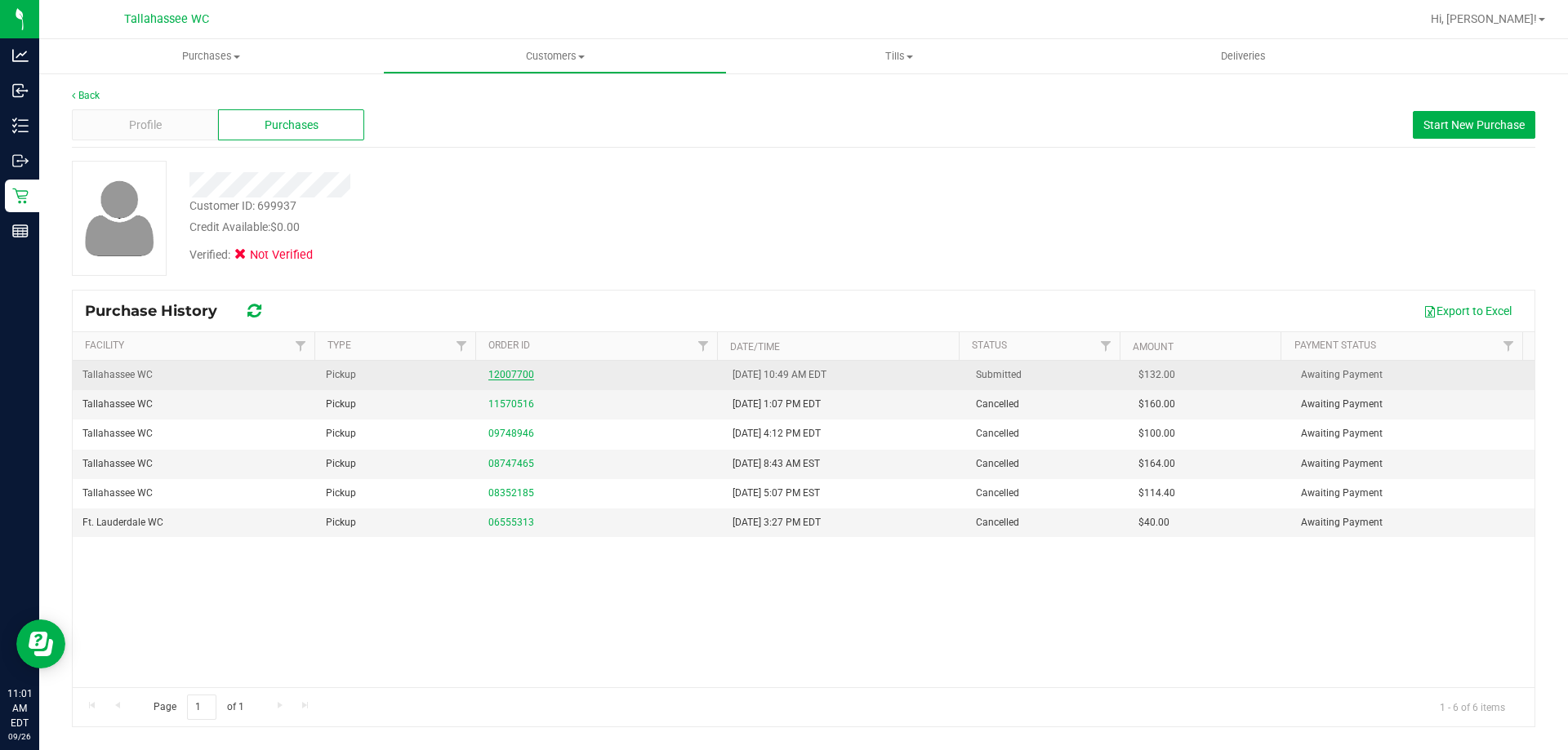
click at [501, 368] on link "12007700" at bounding box center [511, 374] width 46 height 11
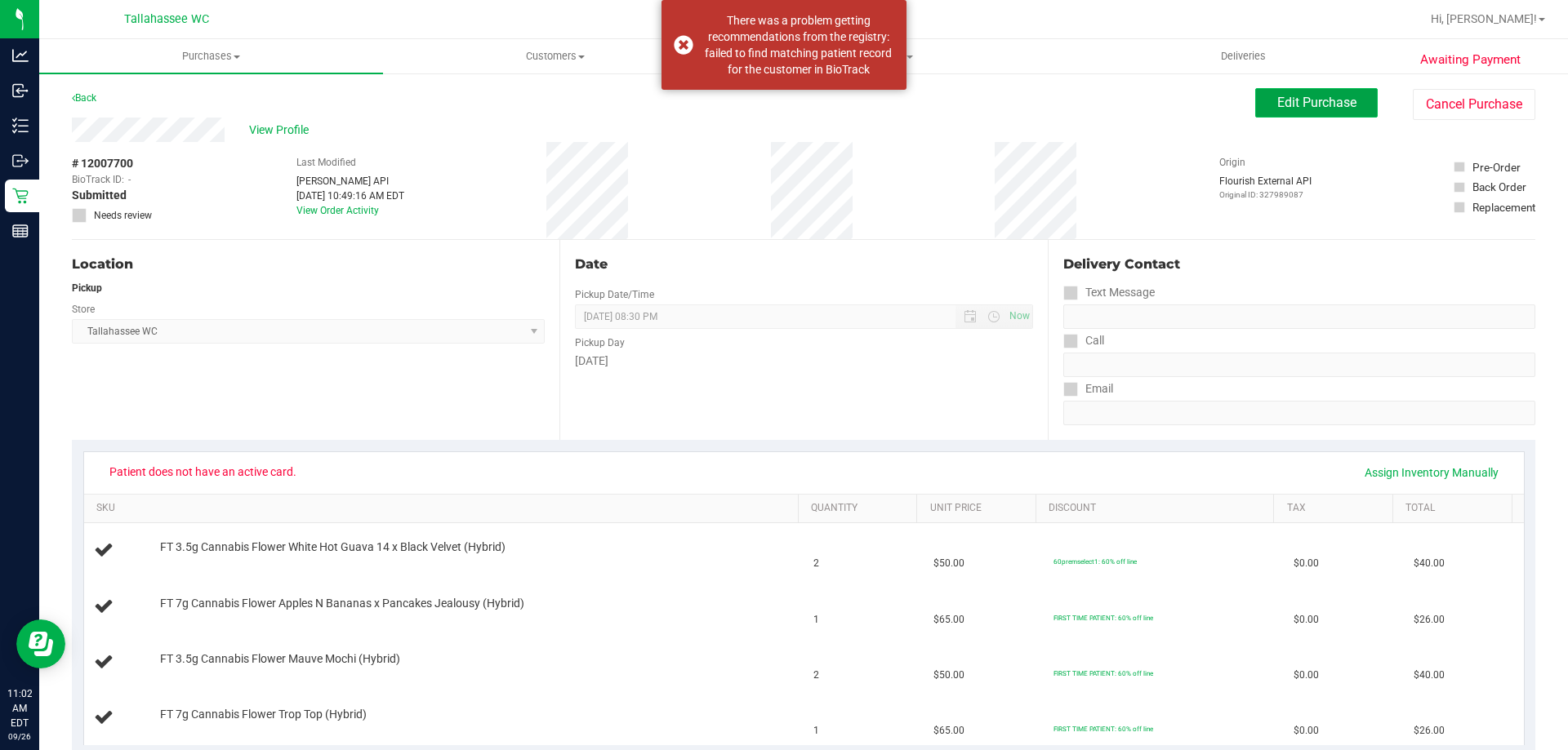
click at [1288, 97] on span "Edit Purchase" at bounding box center [1316, 102] width 79 height 16
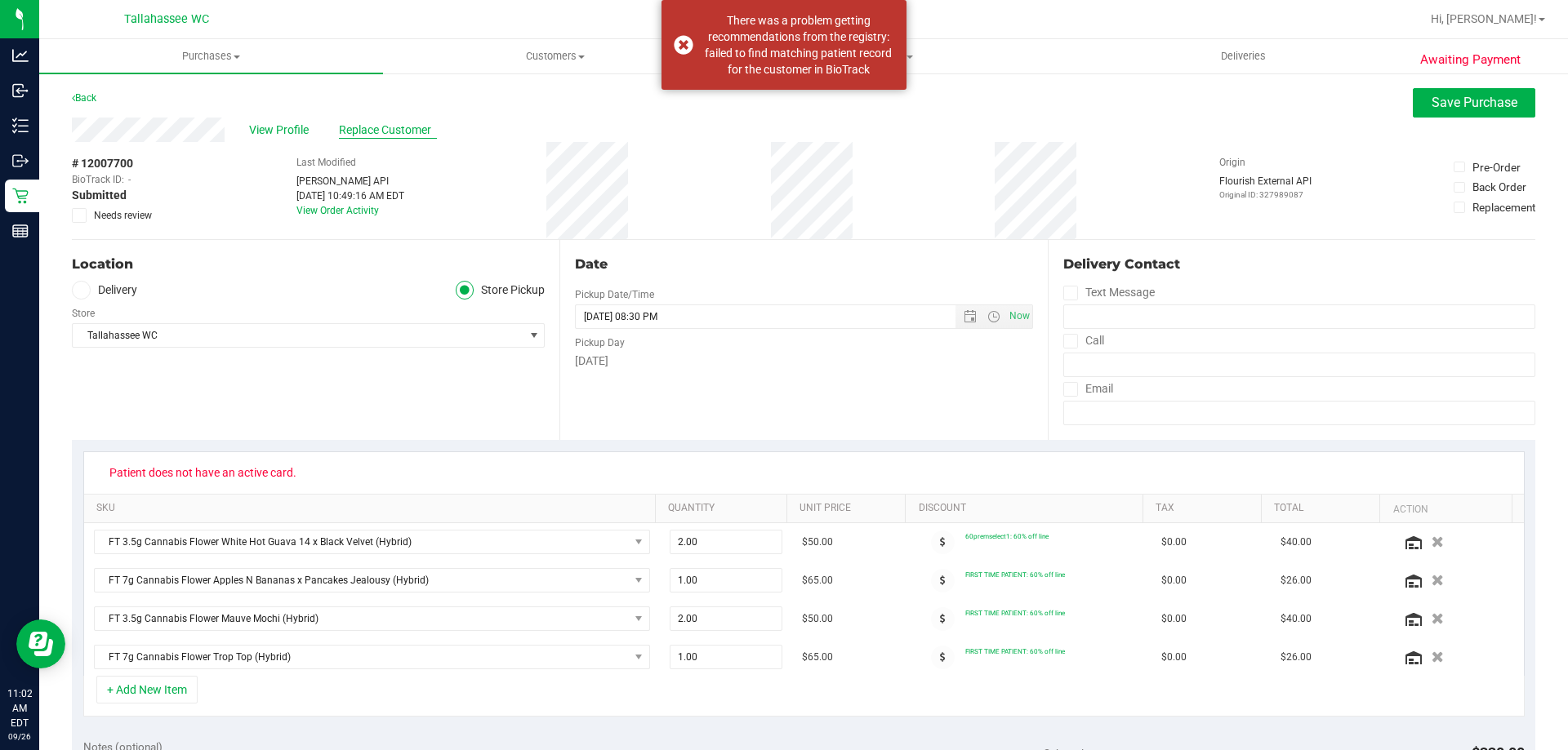
click at [407, 122] on span "Replace Customer" at bounding box center [388, 130] width 98 height 17
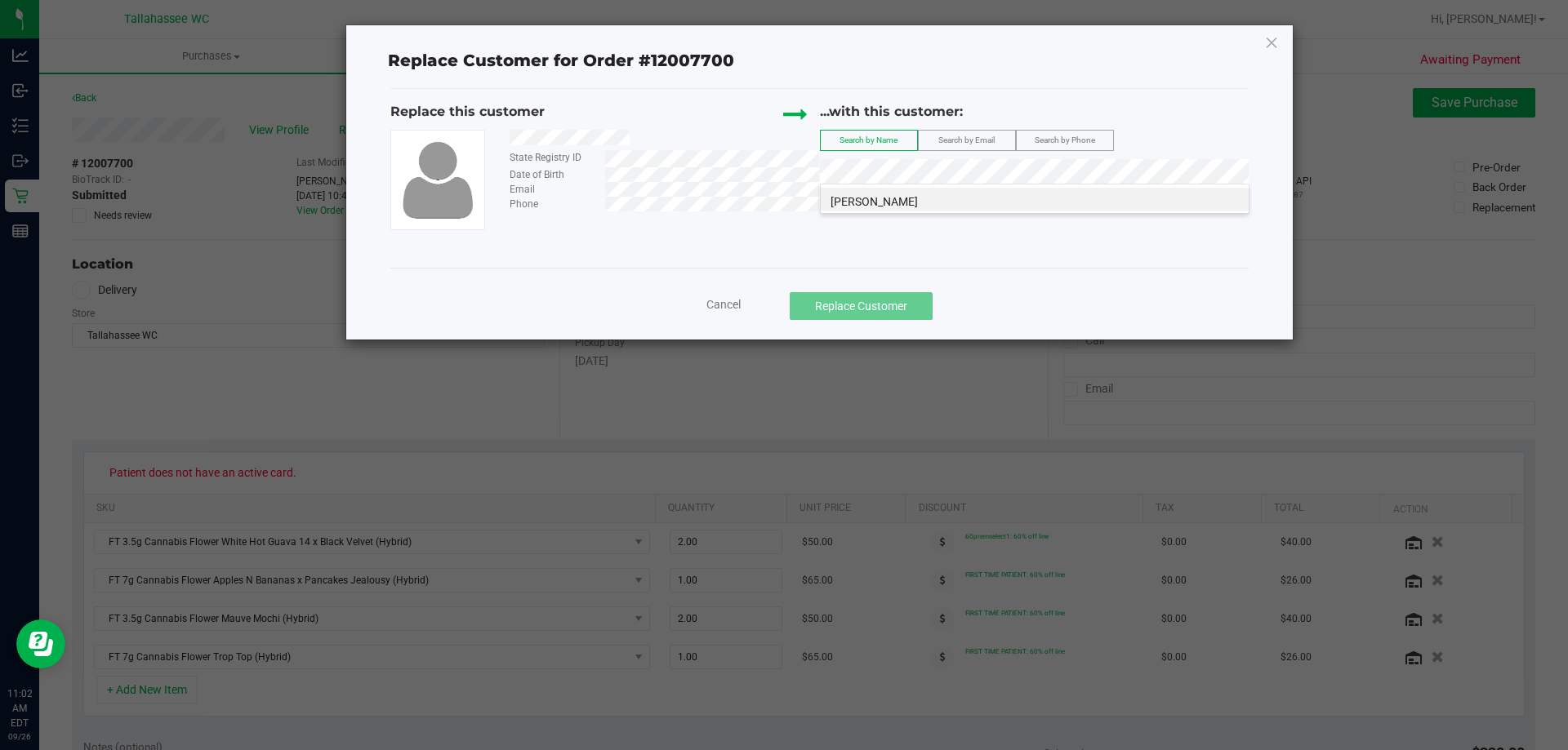
click at [932, 205] on li "TIMOTHY MC ABEE" at bounding box center [1035, 199] width 428 height 23
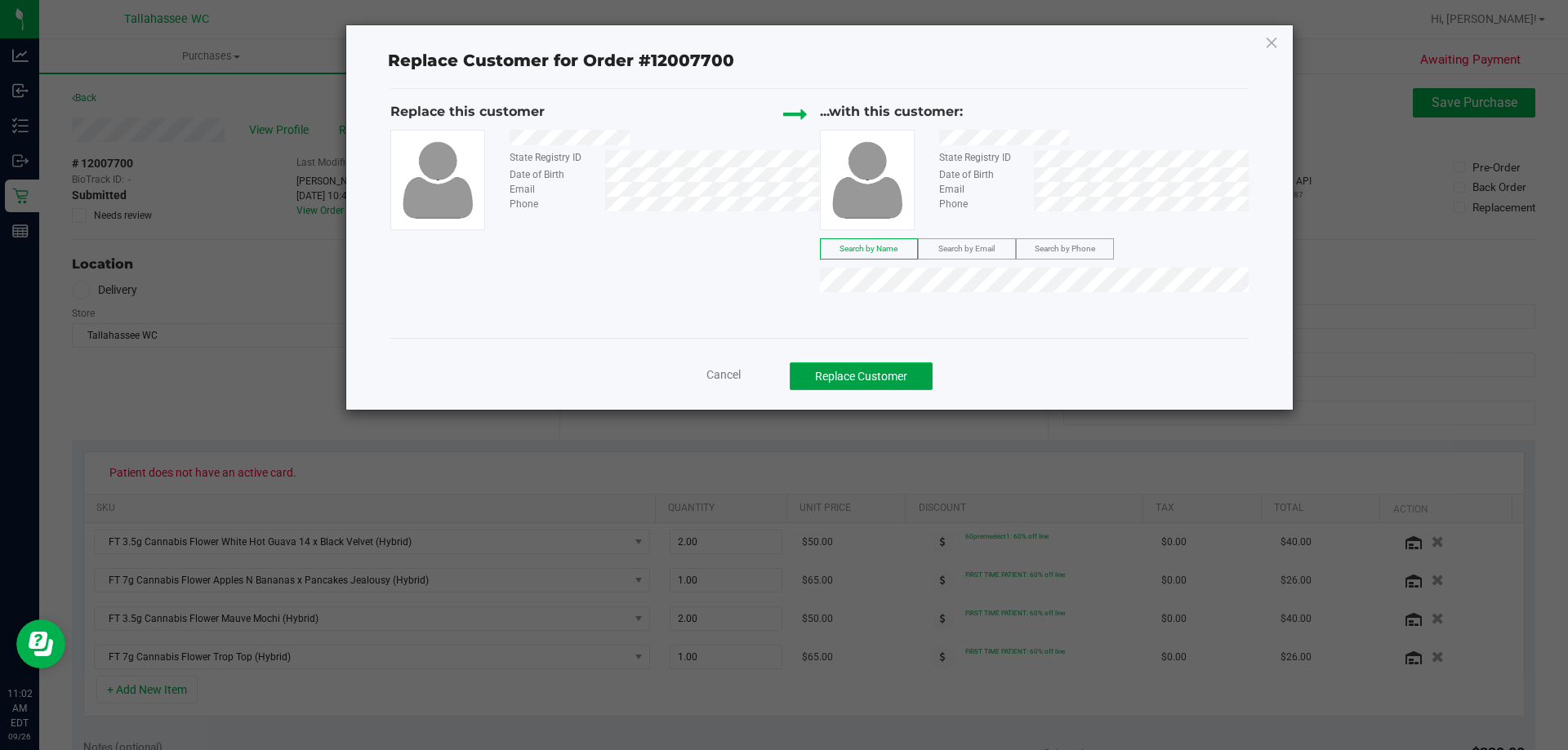
click at [905, 384] on button "Replace Customer" at bounding box center [861, 377] width 143 height 28
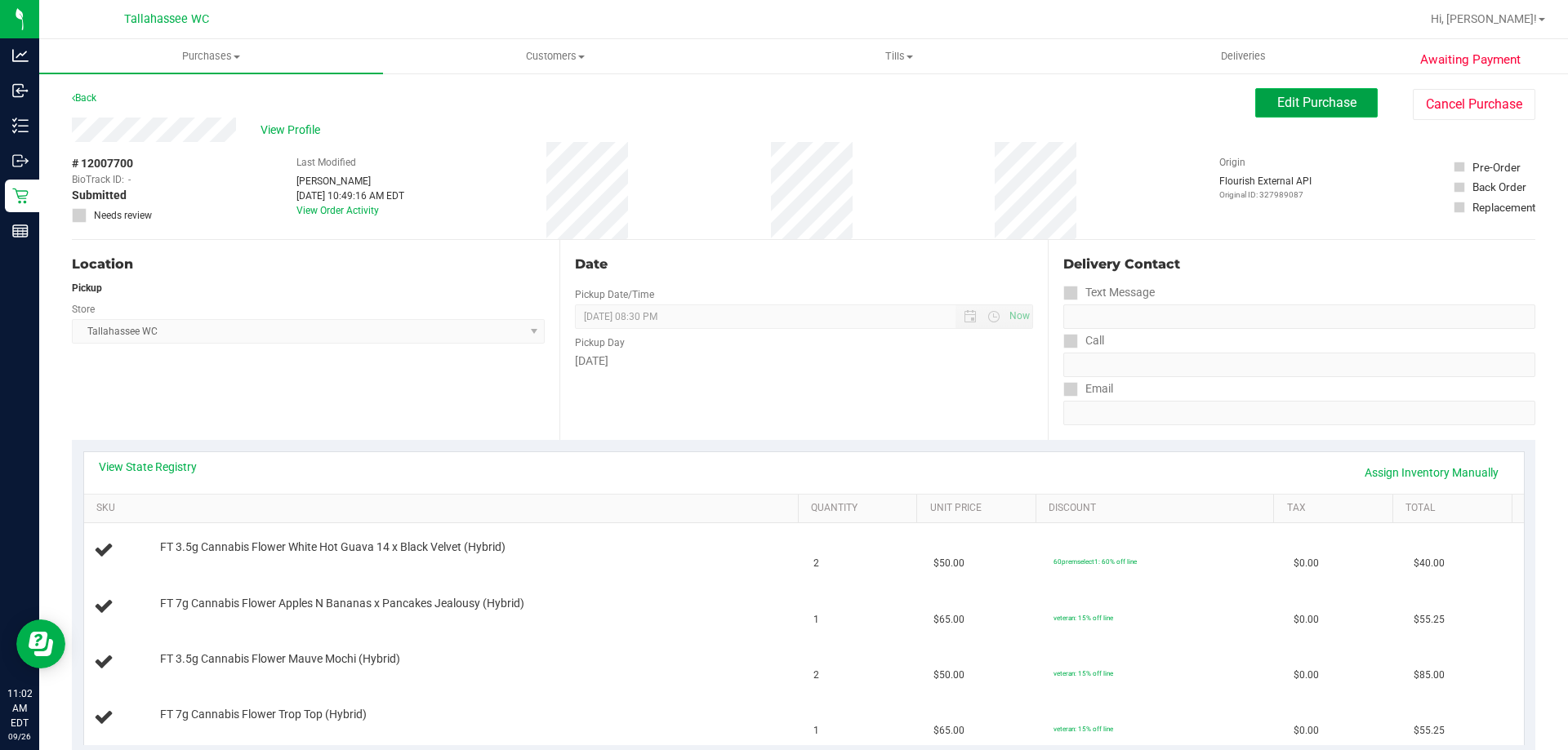
click at [1294, 106] on span "Edit Purchase" at bounding box center [1316, 102] width 79 height 16
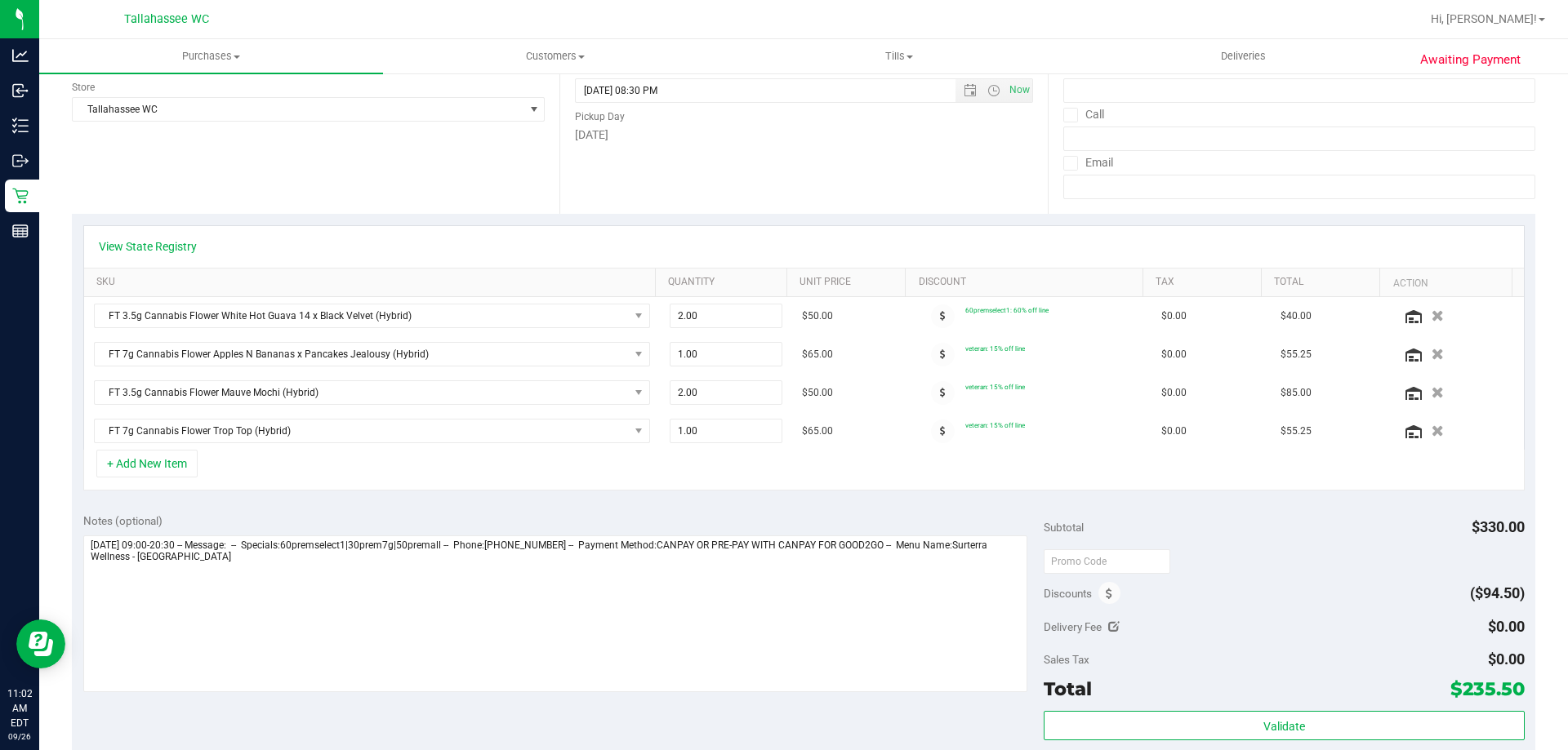
scroll to position [245, 0]
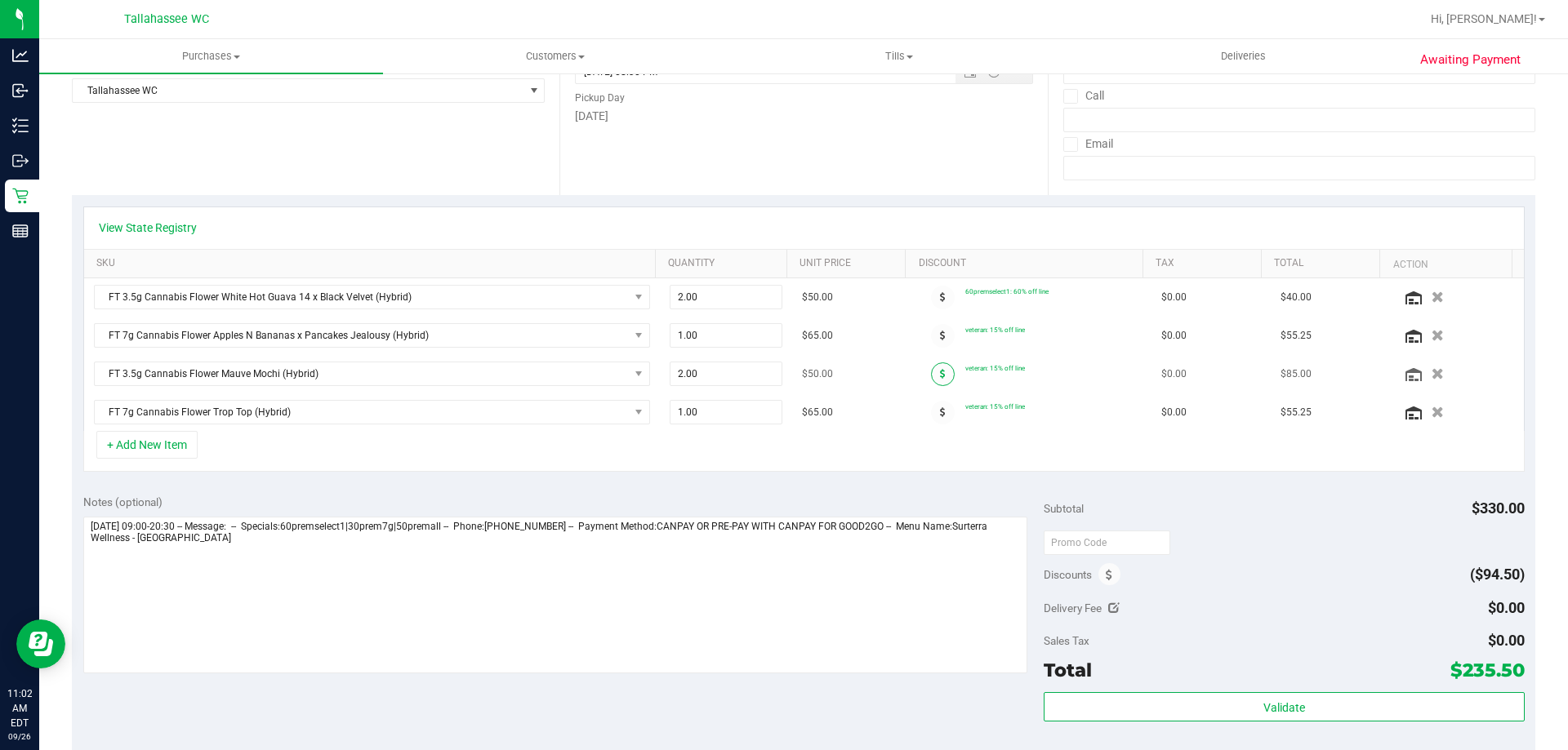
click at [931, 375] on span at bounding box center [942, 374] width 24 height 24
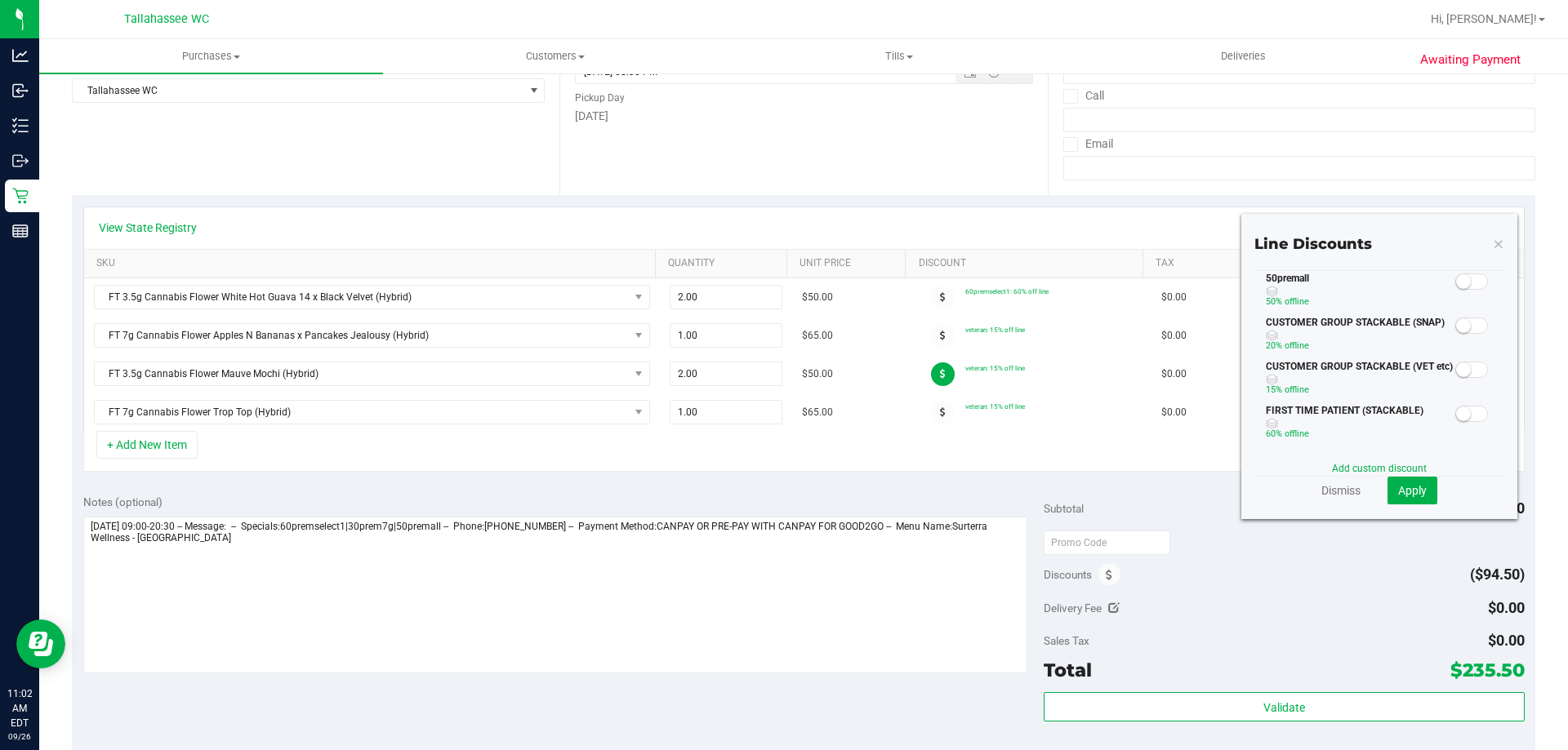
click at [1461, 283] on span at bounding box center [1471, 282] width 33 height 16
click at [1400, 499] on button "Apply" at bounding box center [1412, 490] width 50 height 28
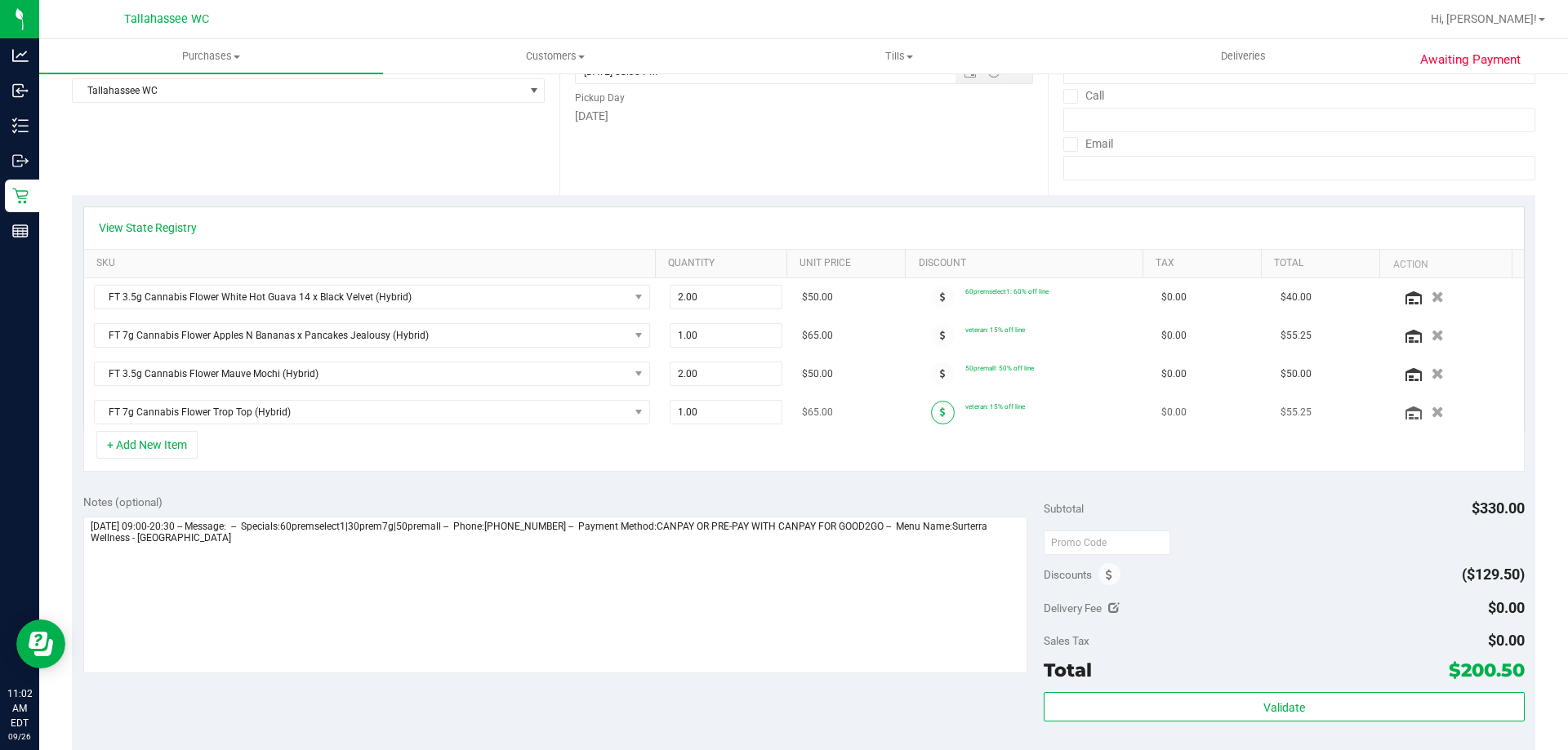
click at [931, 418] on span at bounding box center [942, 412] width 24 height 24
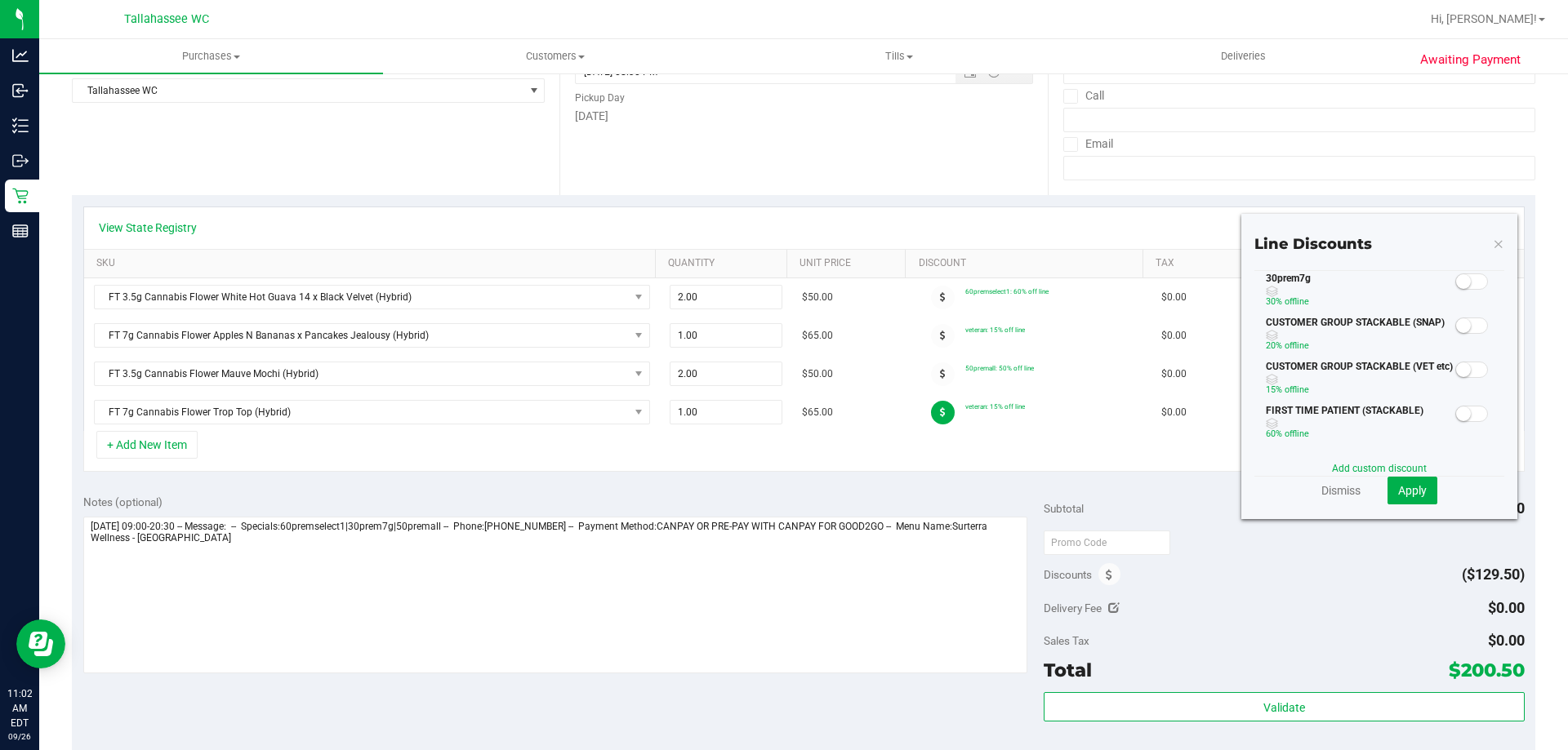
click at [1465, 285] on span at bounding box center [1471, 282] width 33 height 16
click at [1410, 490] on span "Apply" at bounding box center [1412, 490] width 29 height 13
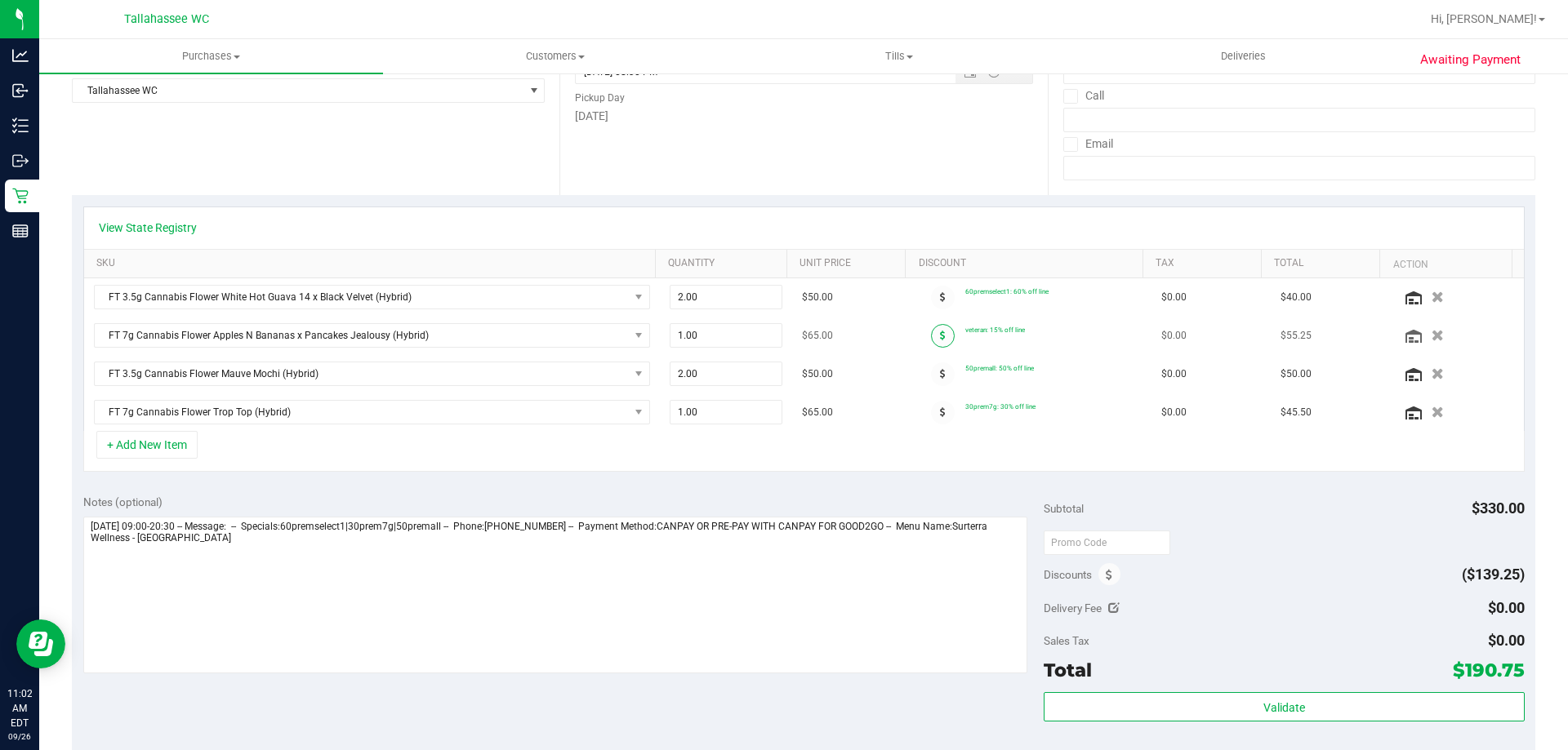
click at [939, 333] on span at bounding box center [942, 336] width 24 height 24
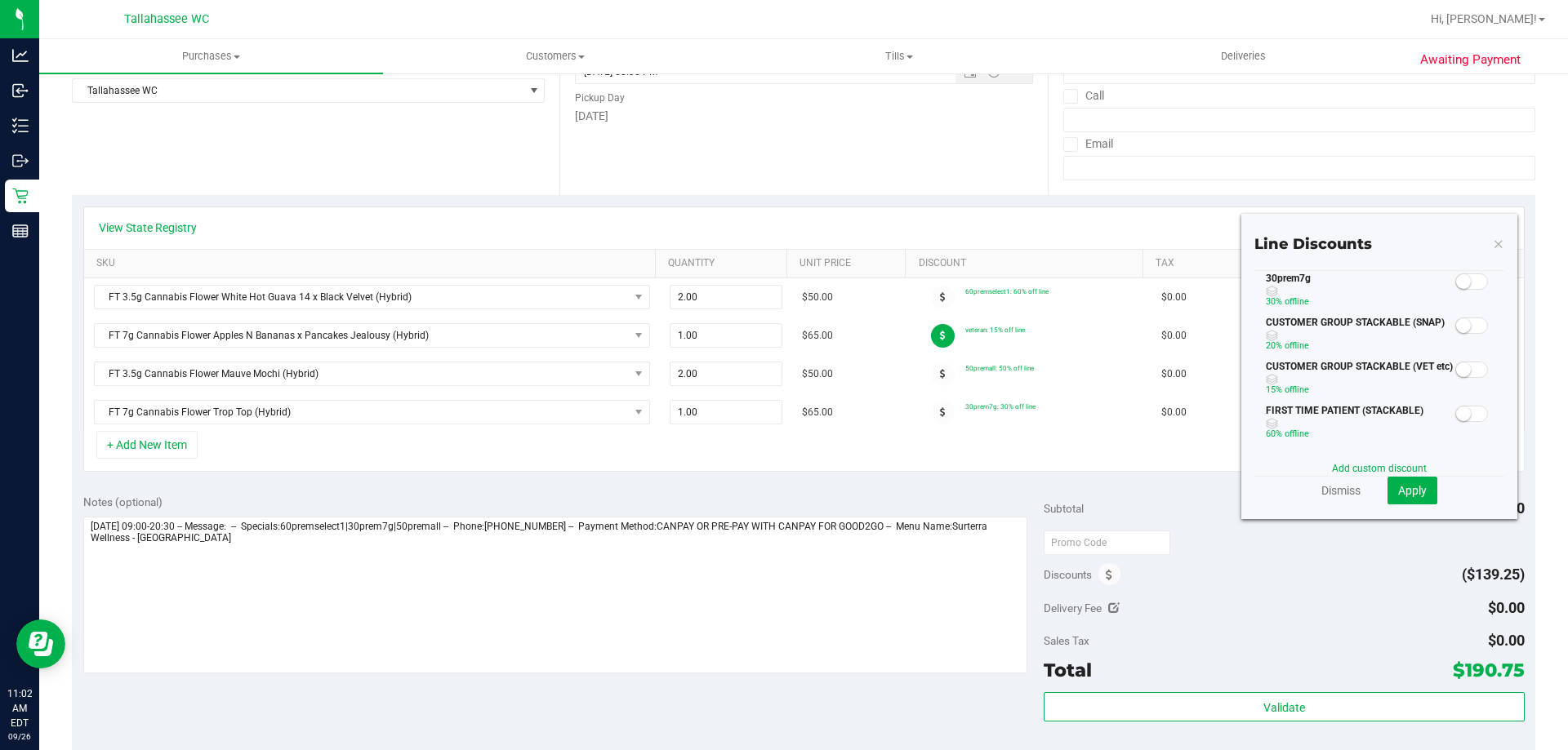
click at [1468, 287] on span at bounding box center [1471, 282] width 33 height 16
click at [1417, 499] on button "Apply" at bounding box center [1412, 490] width 50 height 28
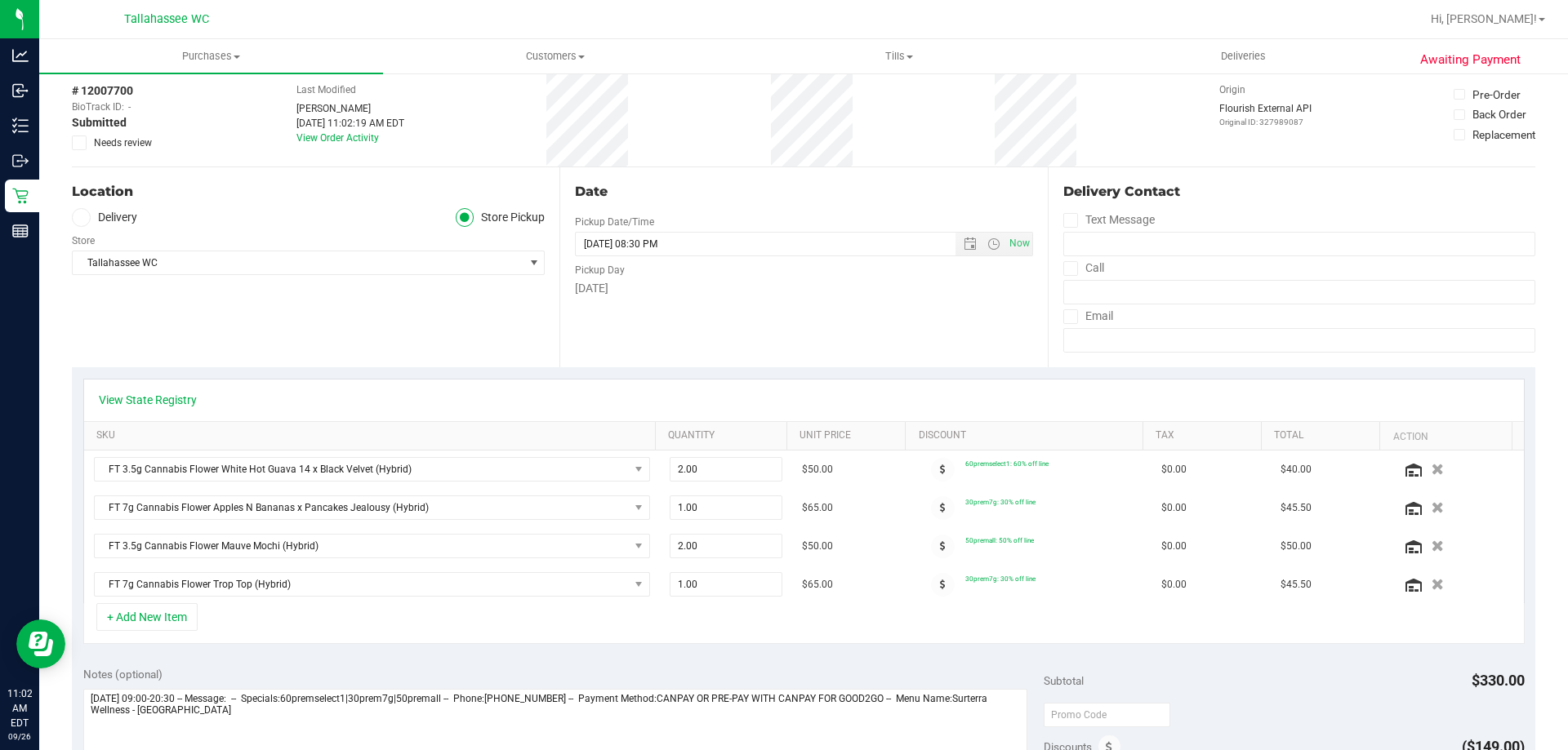
scroll to position [0, 0]
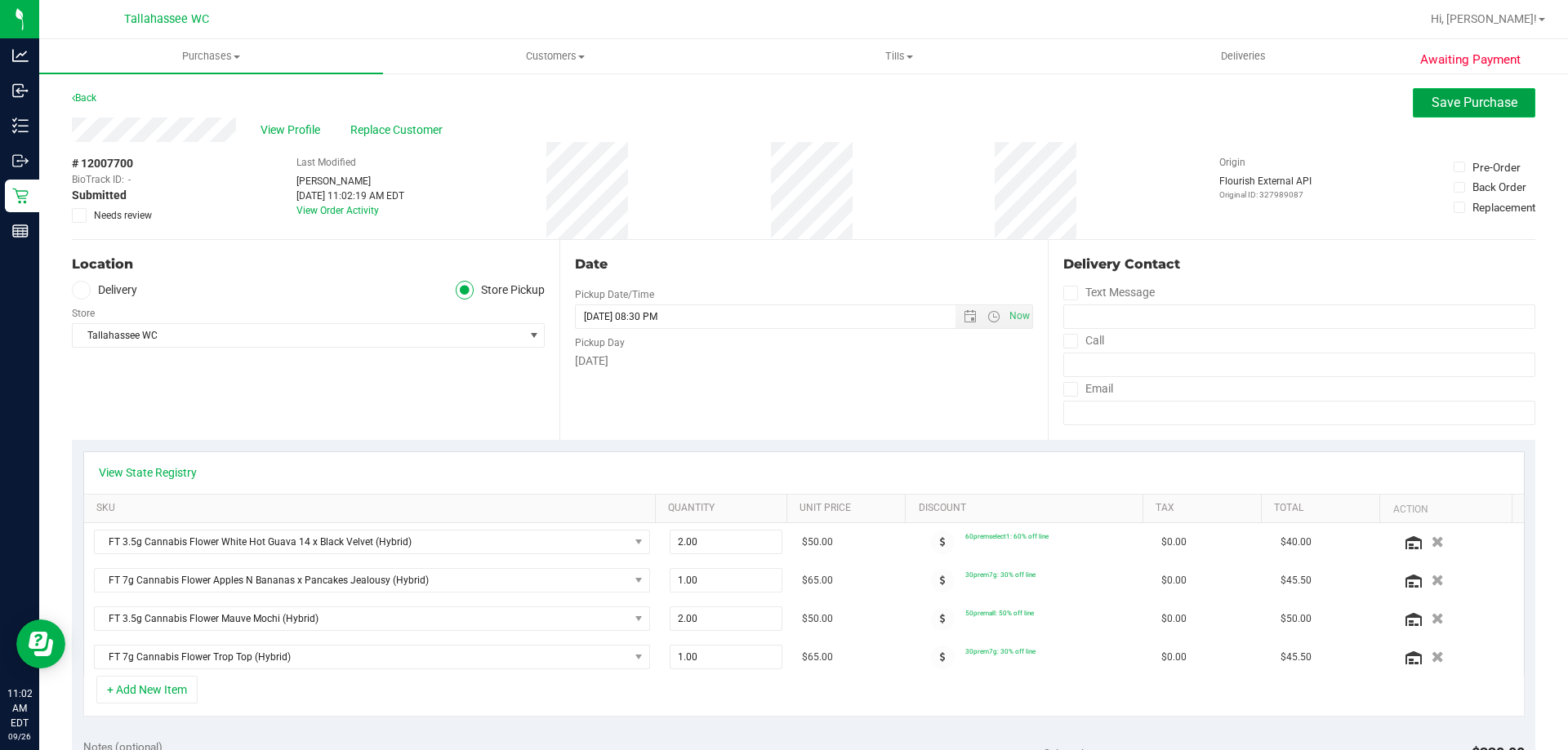
click at [1470, 95] on span "Save Purchase" at bounding box center [1474, 102] width 86 height 16
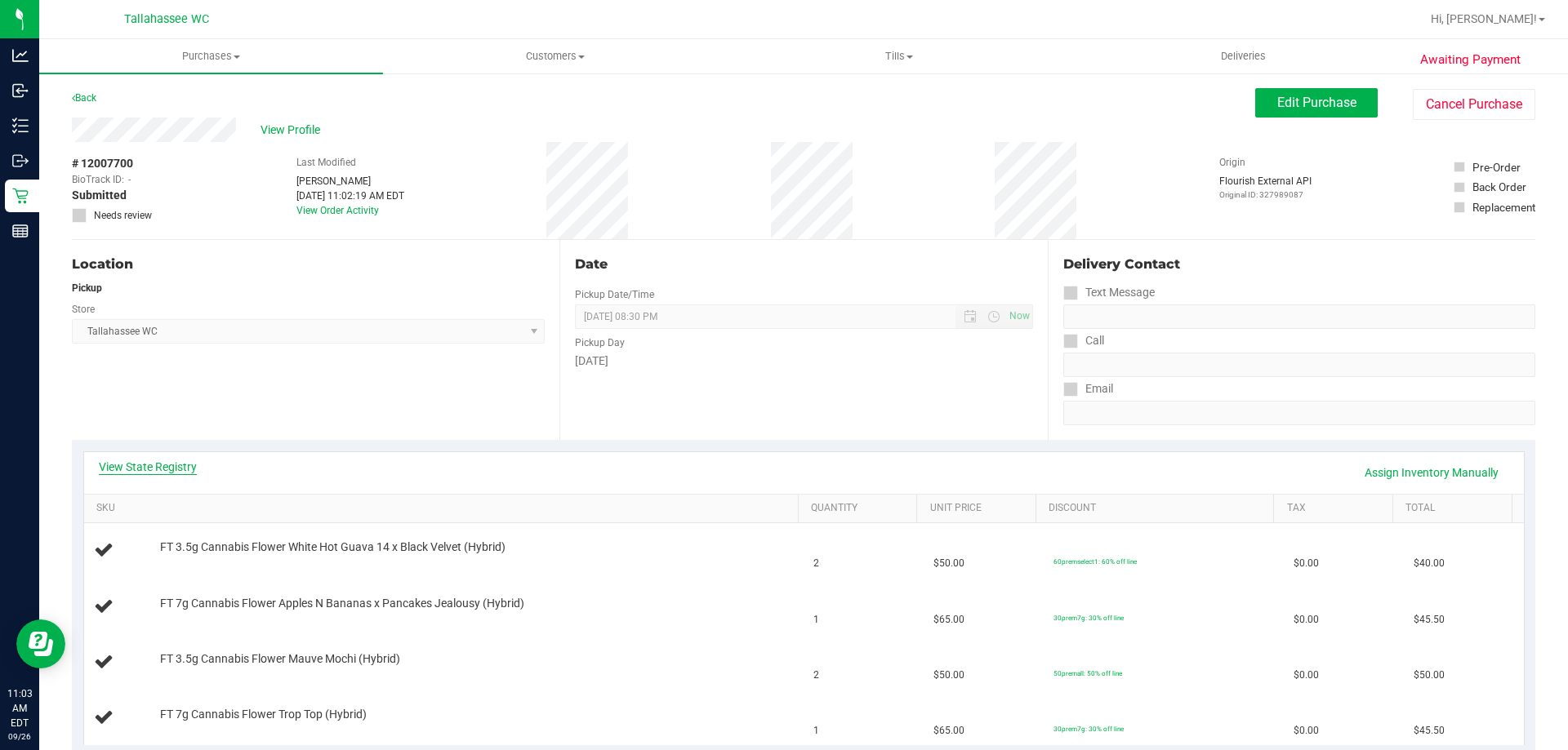
click at [172, 469] on link "View State Registry" at bounding box center [148, 467] width 98 height 16
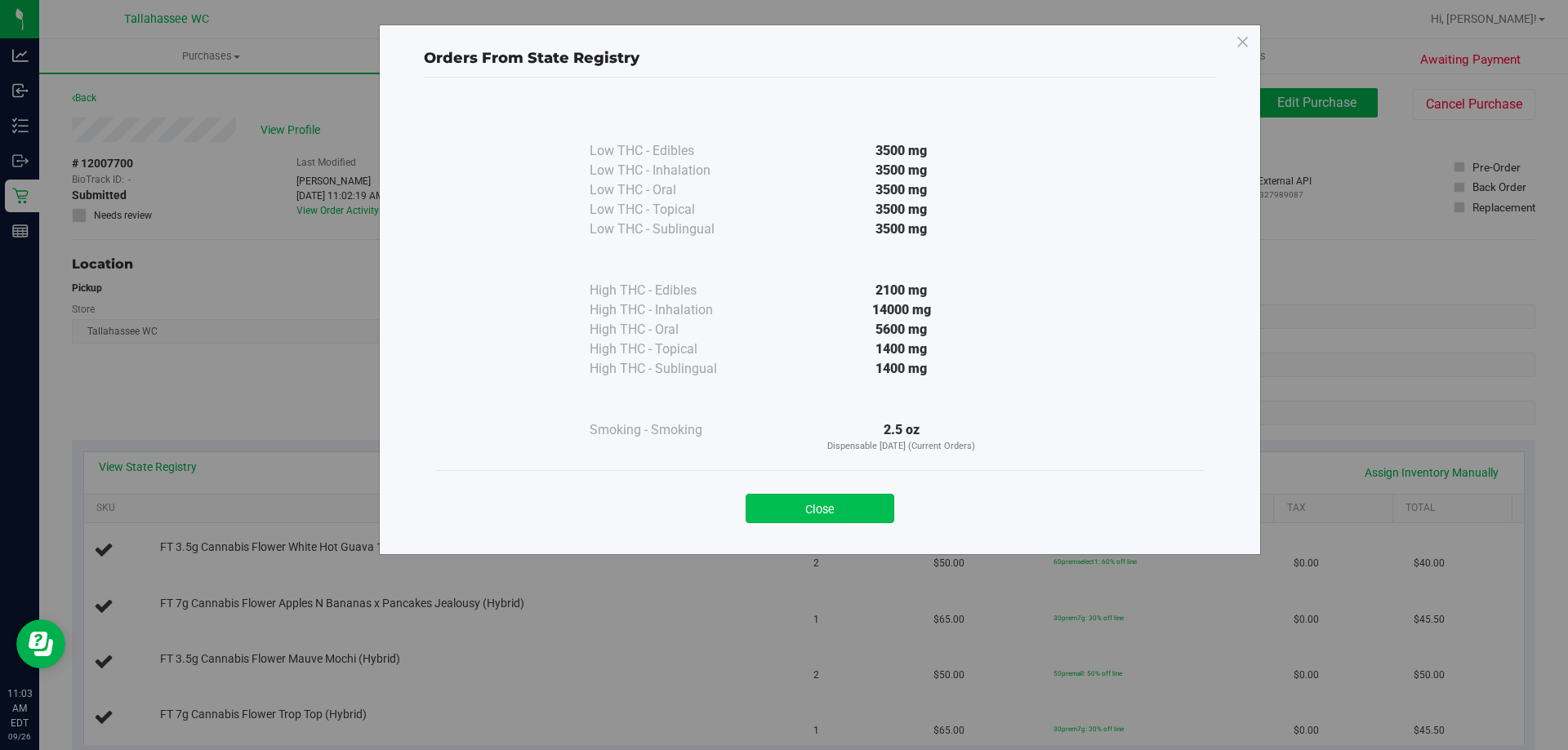
click at [851, 498] on button "Close" at bounding box center [819, 508] width 148 height 29
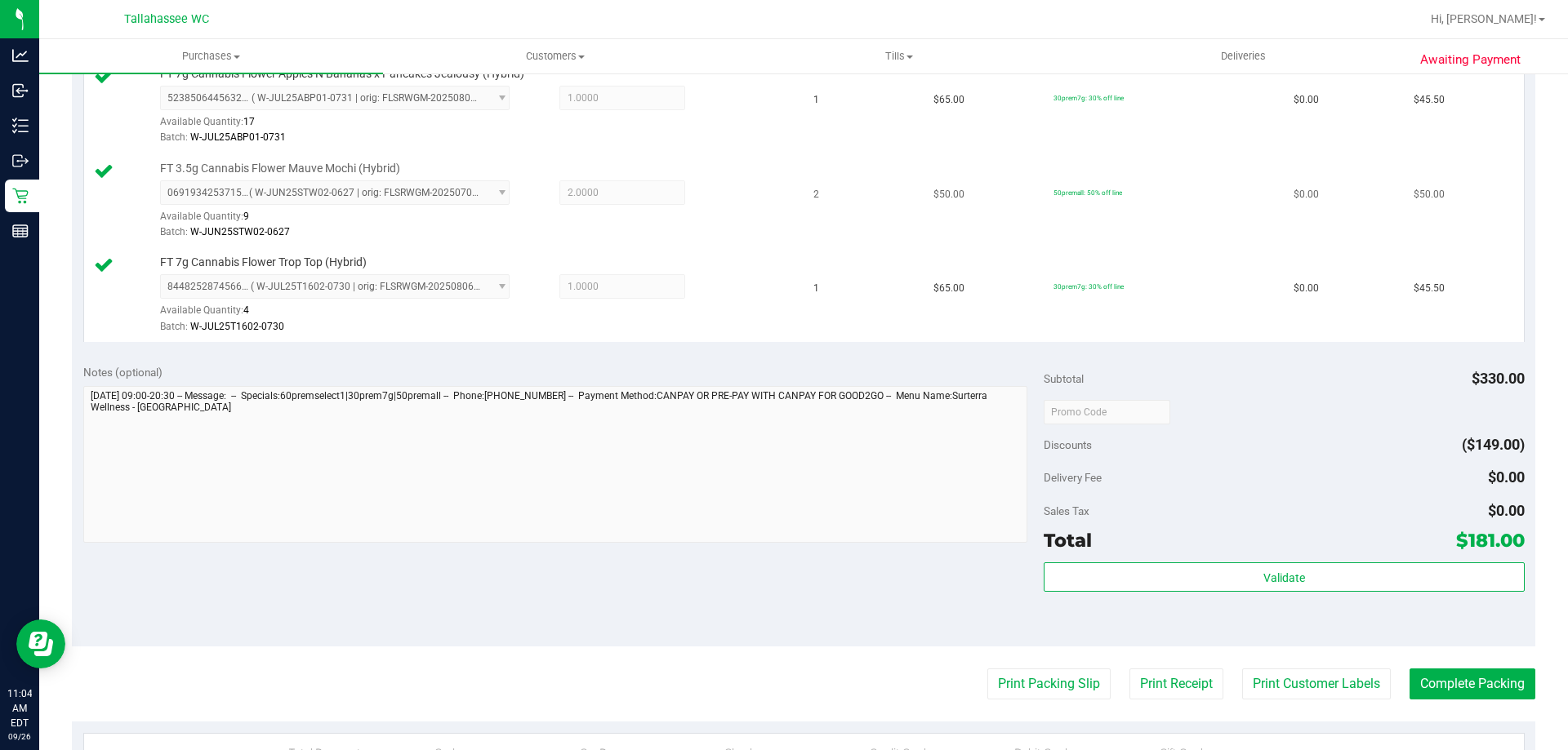
scroll to position [572, 0]
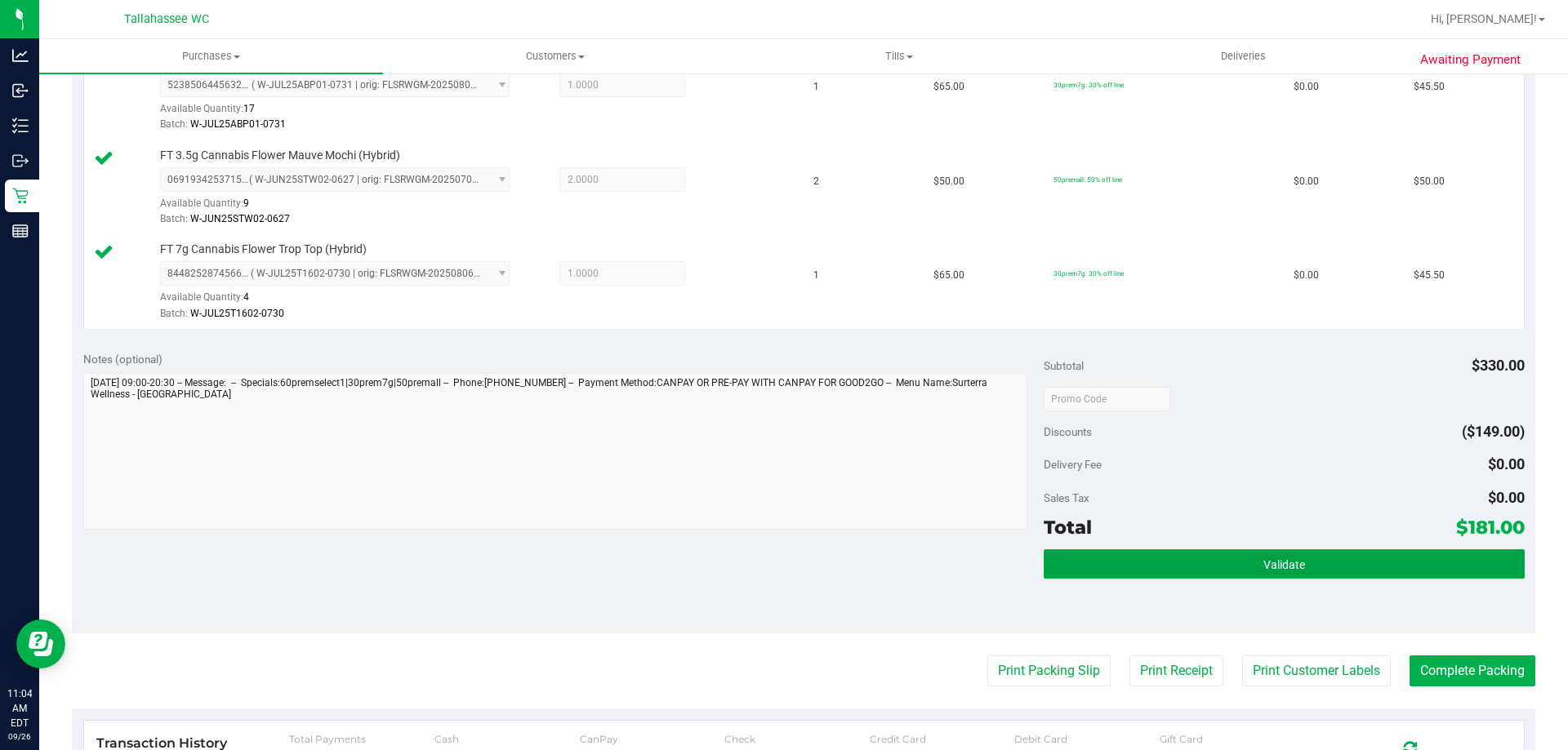
drag, startPoint x: 1154, startPoint y: 560, endPoint x: 1029, endPoint y: 540, distance: 126.6
click at [1153, 560] on button "Validate" at bounding box center [1284, 564] width 480 height 29
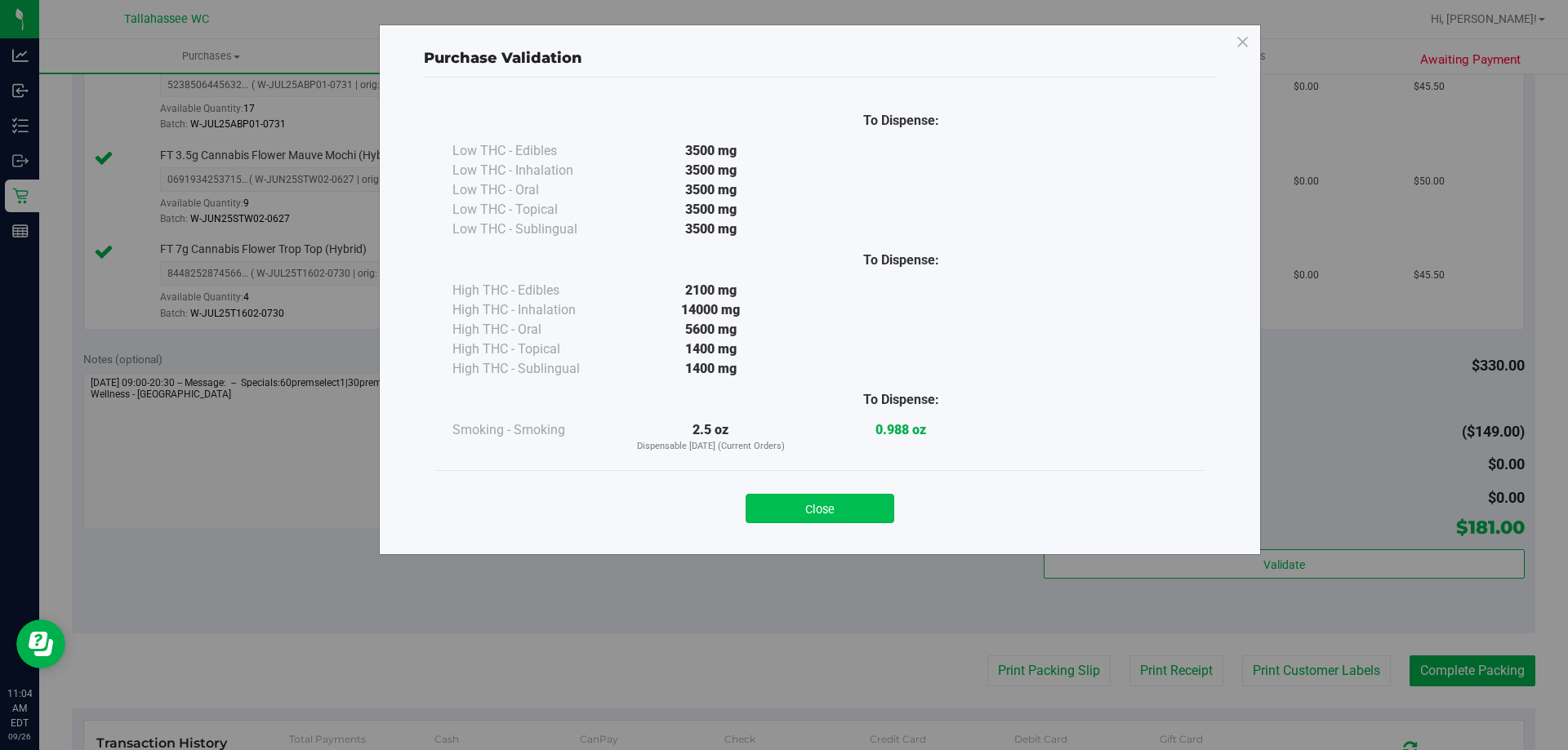
click at [812, 499] on button "Close" at bounding box center [819, 508] width 148 height 29
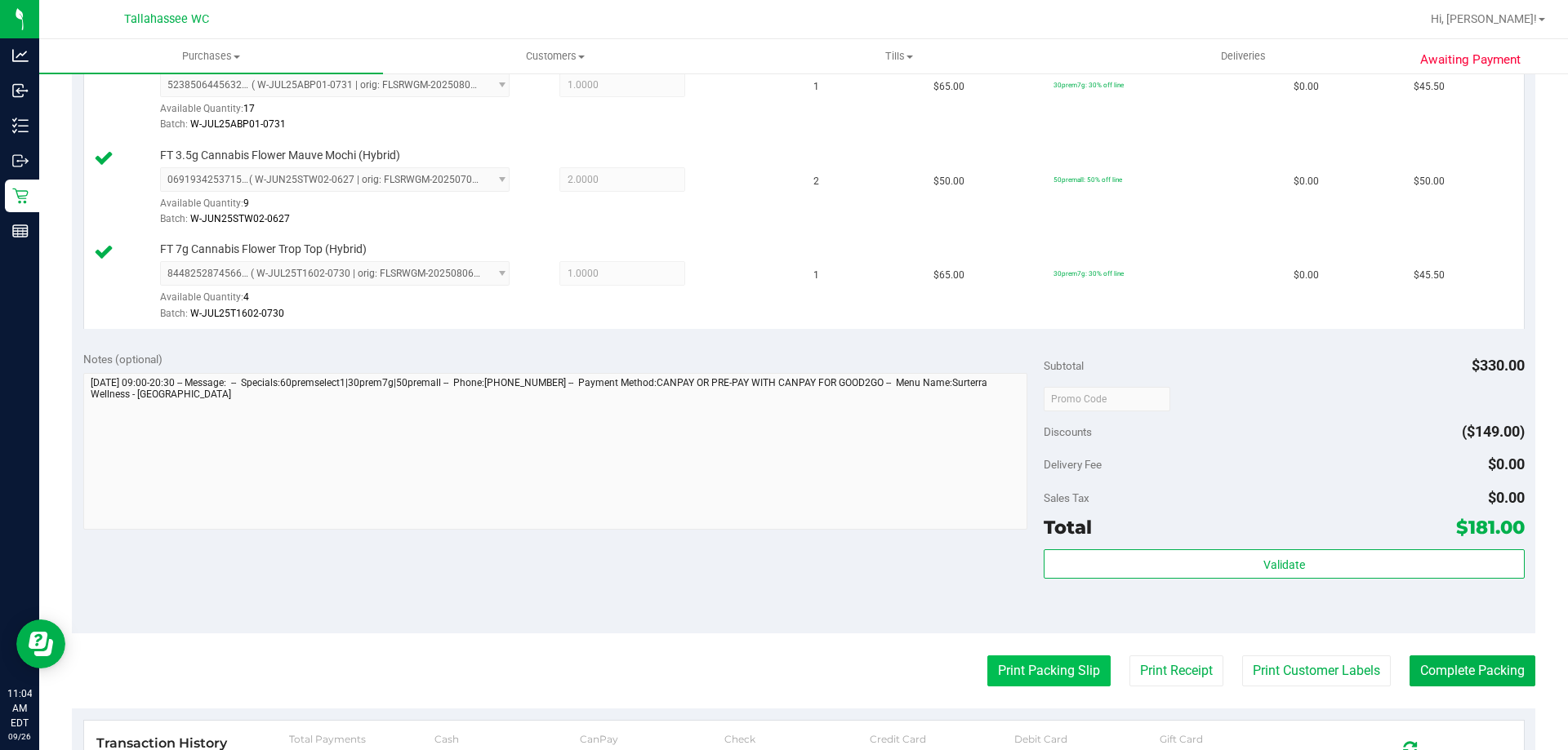
click at [1058, 672] on button "Print Packing Slip" at bounding box center [1049, 671] width 123 height 31
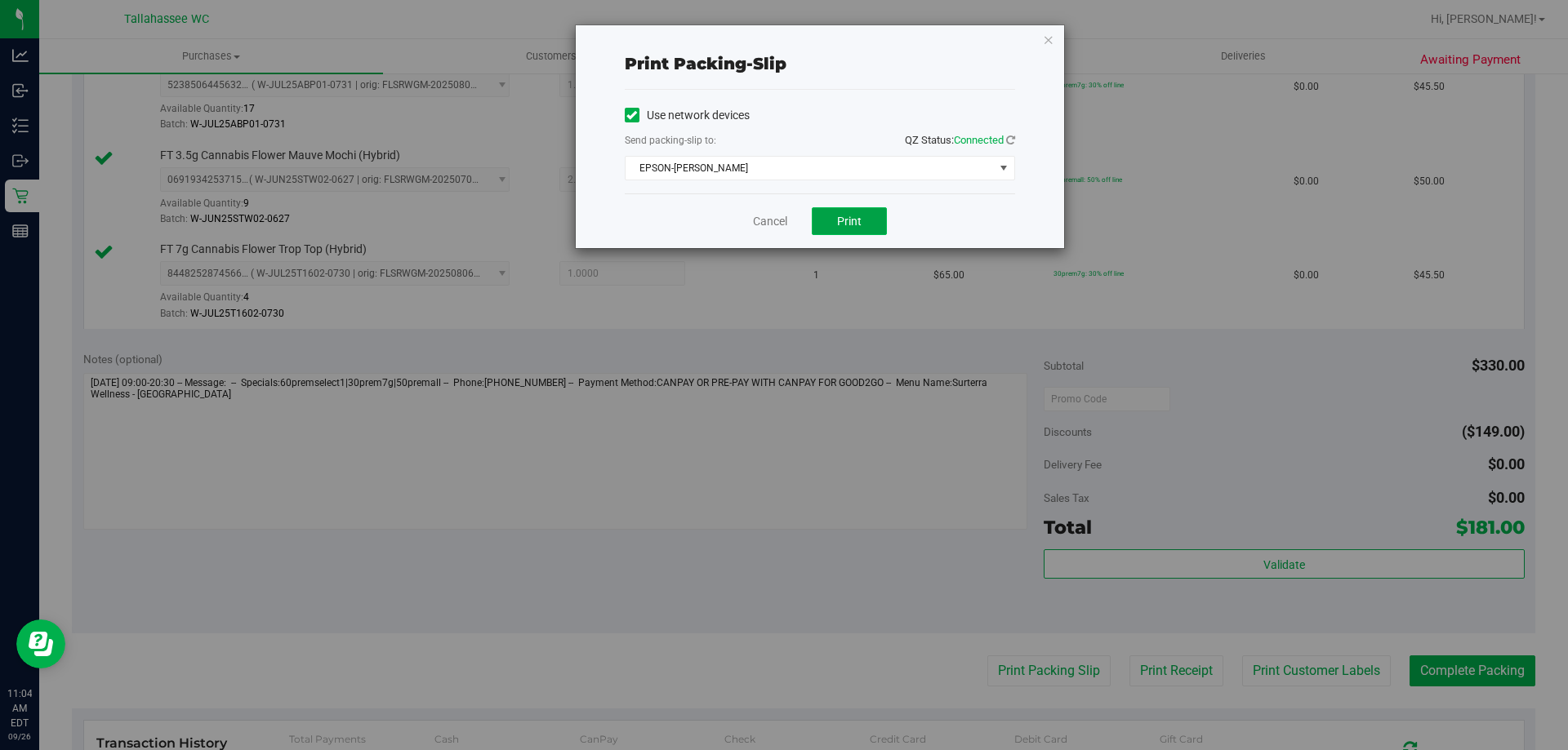
click at [818, 224] on button "Print" at bounding box center [850, 221] width 75 height 28
click at [772, 219] on link "Cancel" at bounding box center [770, 221] width 34 height 17
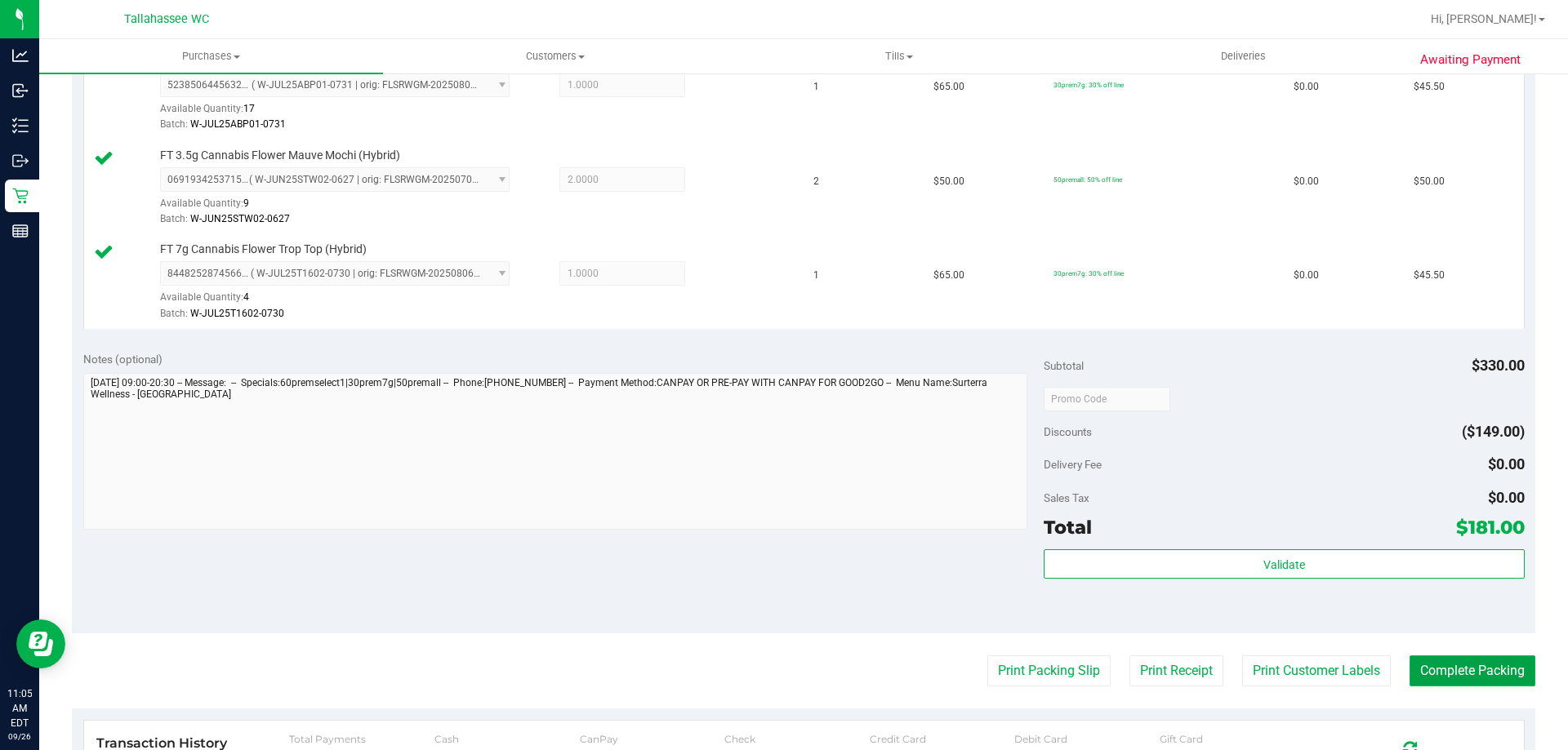
click at [1452, 665] on button "Complete Packing" at bounding box center [1471, 671] width 125 height 31
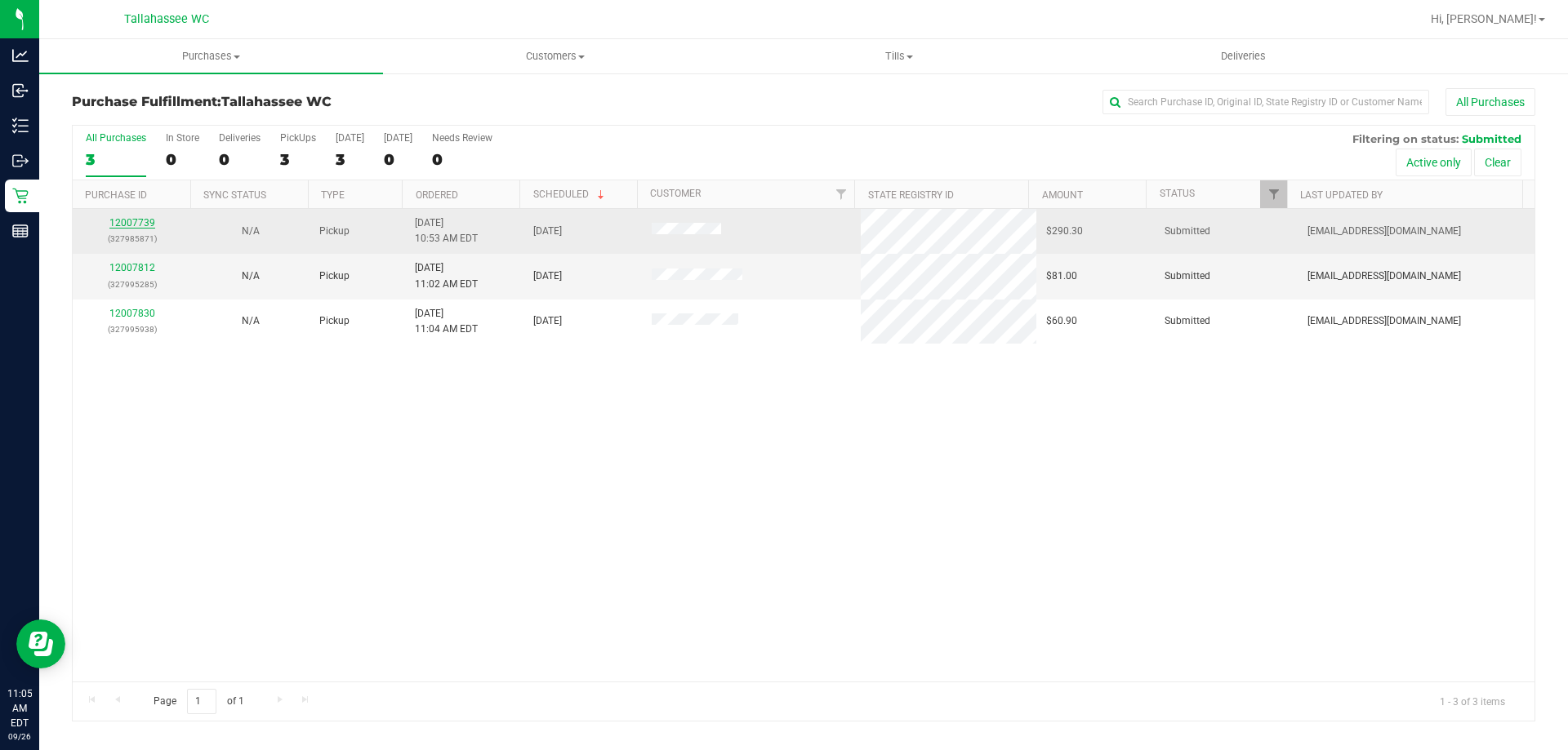
click at [149, 220] on link "12007739" at bounding box center [133, 223] width 46 height 11
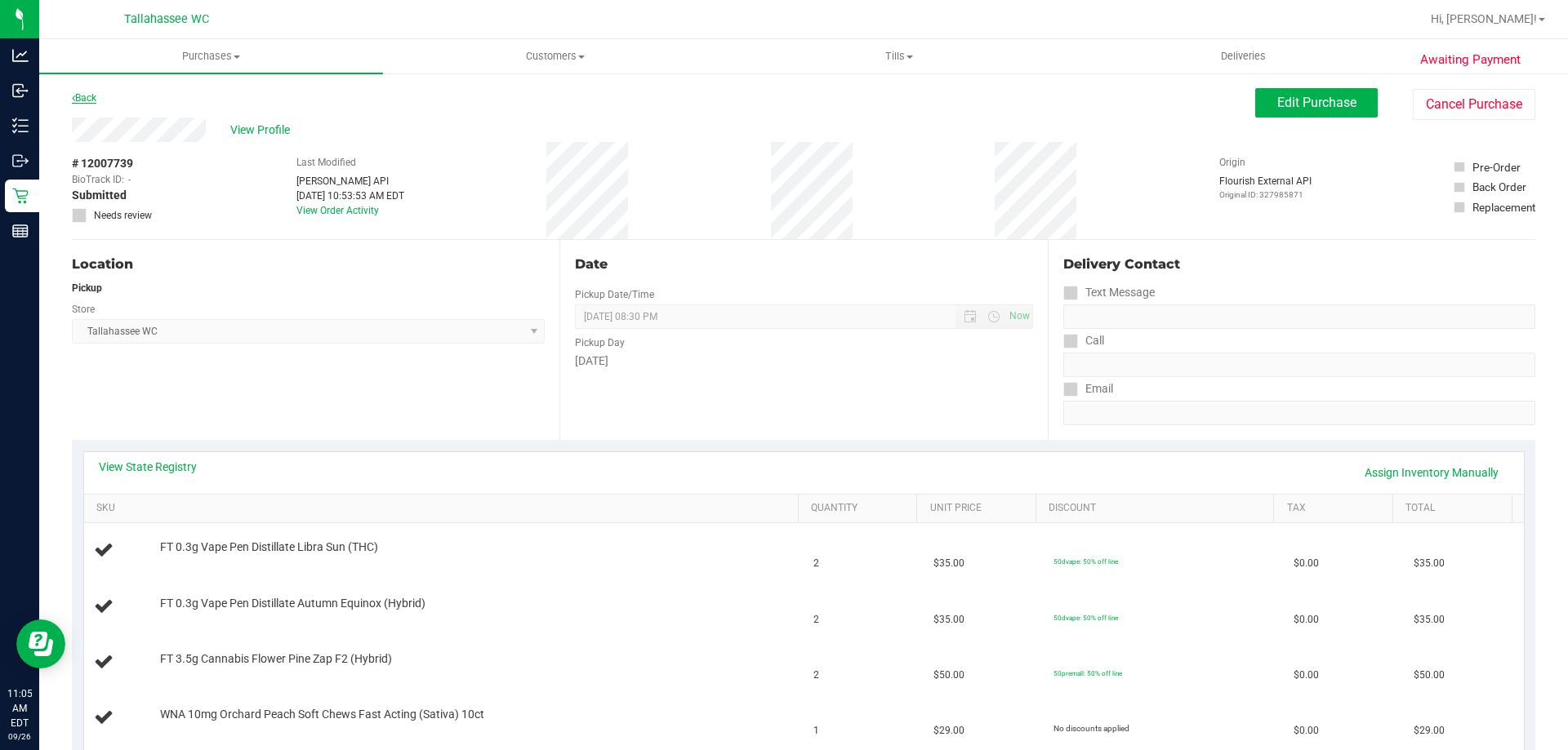
click at [93, 100] on link "Back" at bounding box center [84, 98] width 25 height 11
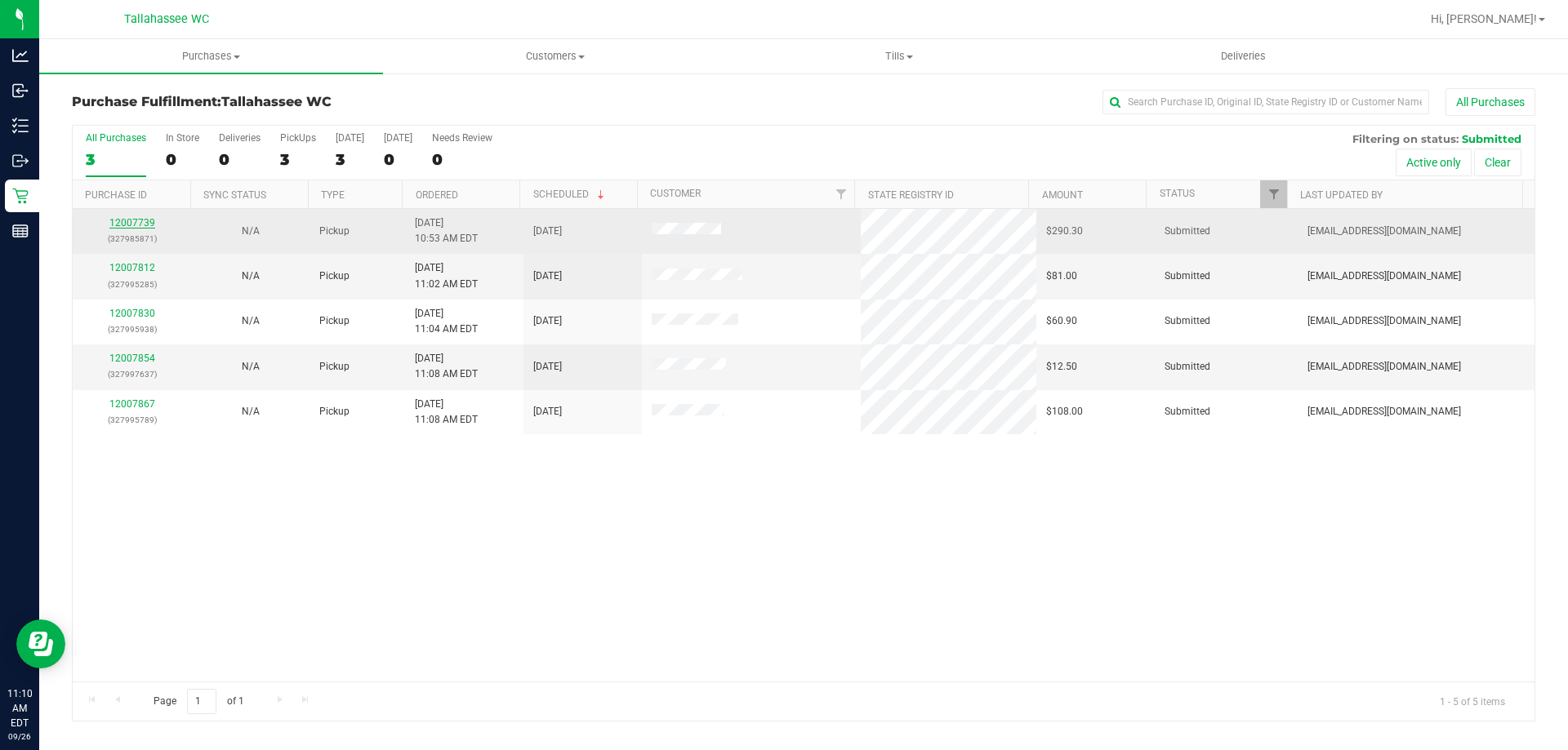
click at [140, 224] on link "12007739" at bounding box center [133, 223] width 46 height 11
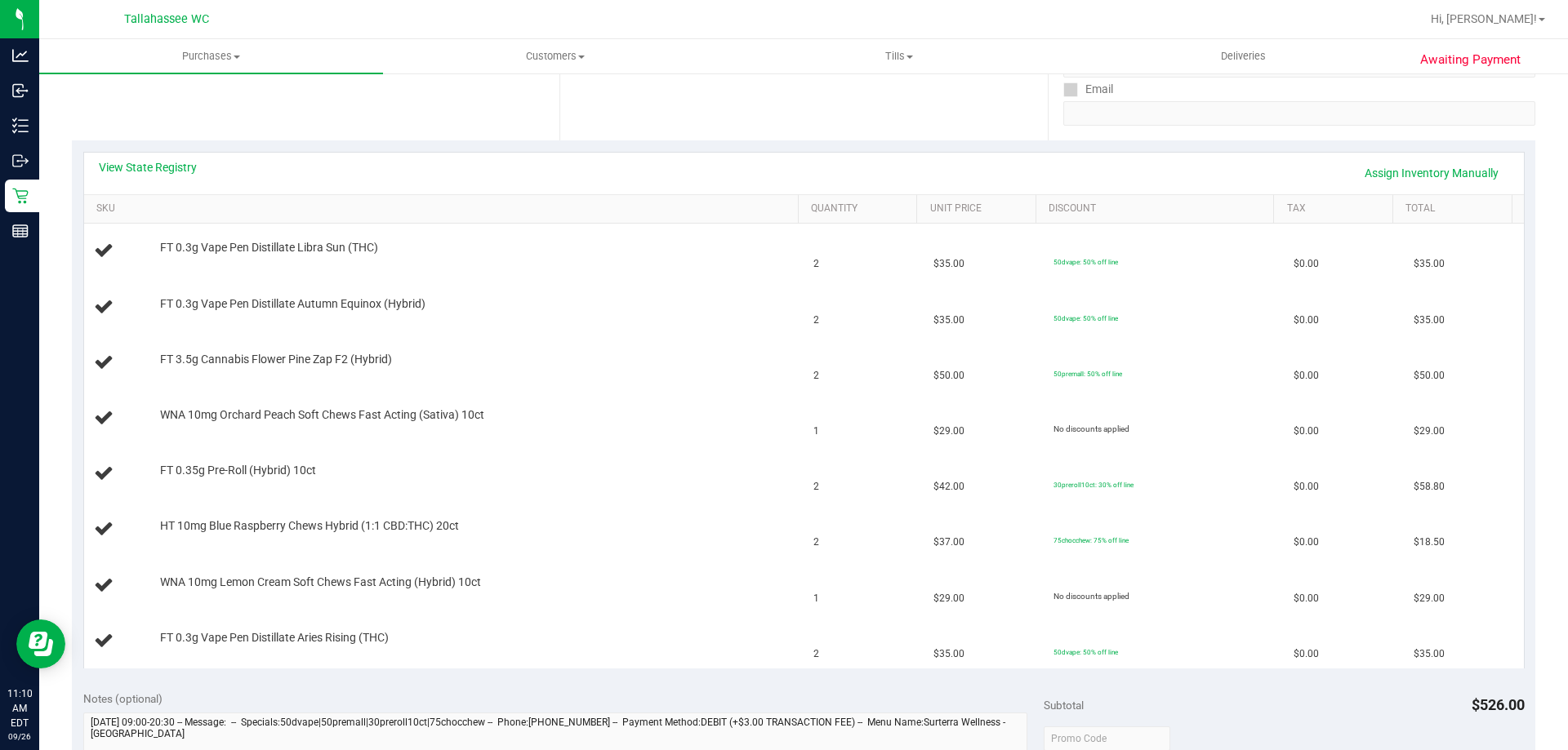
scroll to position [327, 0]
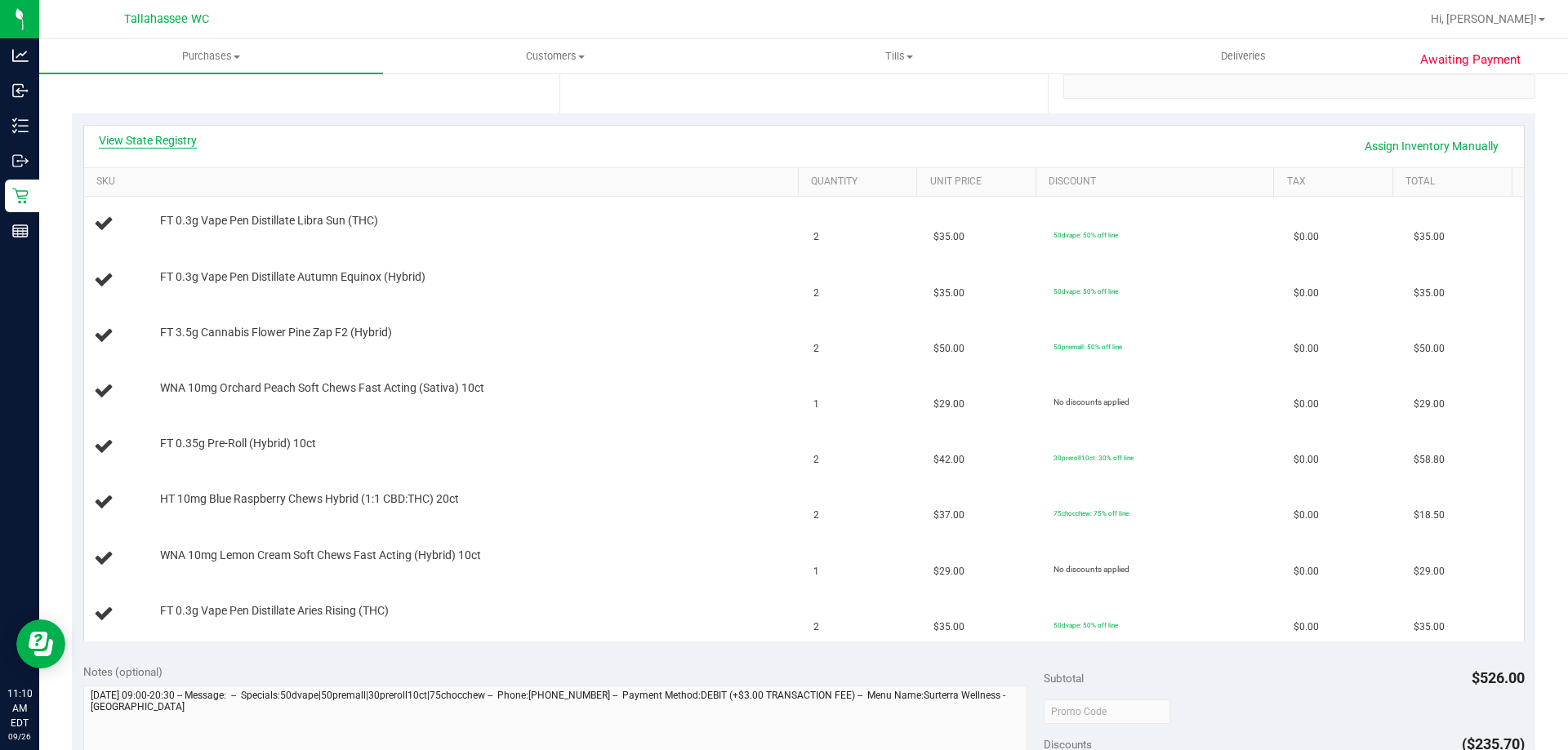
click at [169, 138] on link "View State Registry" at bounding box center [148, 140] width 98 height 16
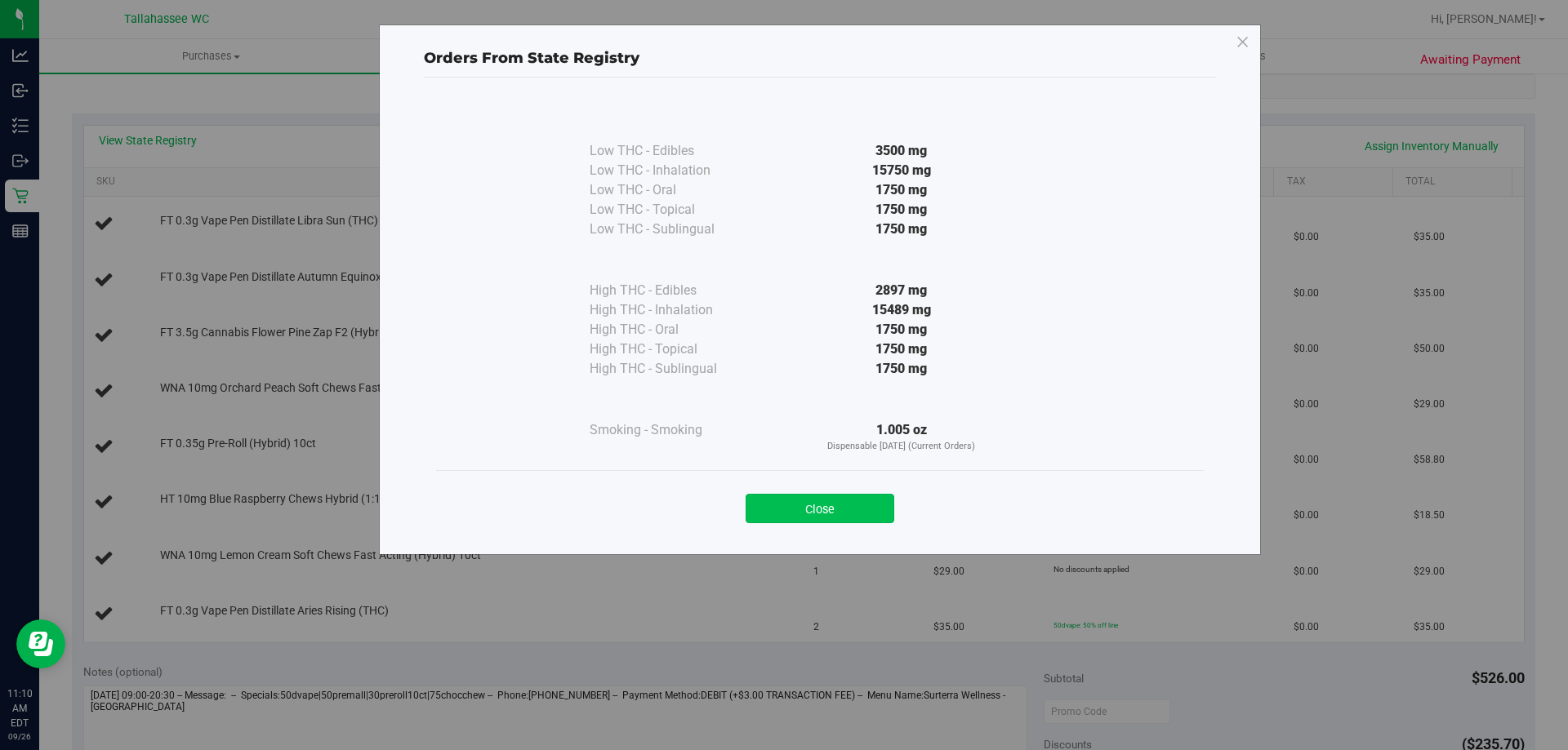
click at [855, 511] on button "Close" at bounding box center [819, 508] width 148 height 29
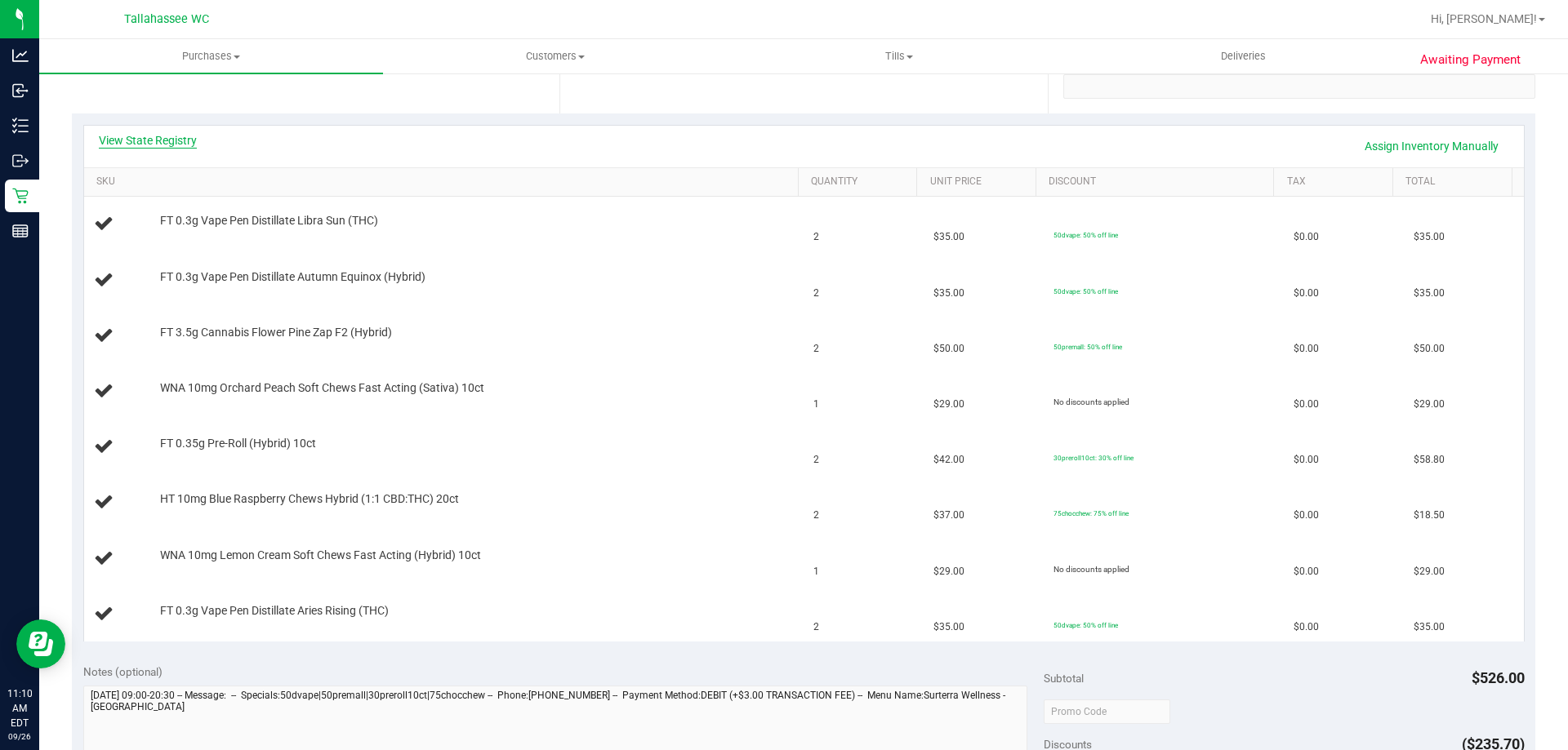
click at [158, 145] on link "View State Registry" at bounding box center [148, 140] width 98 height 16
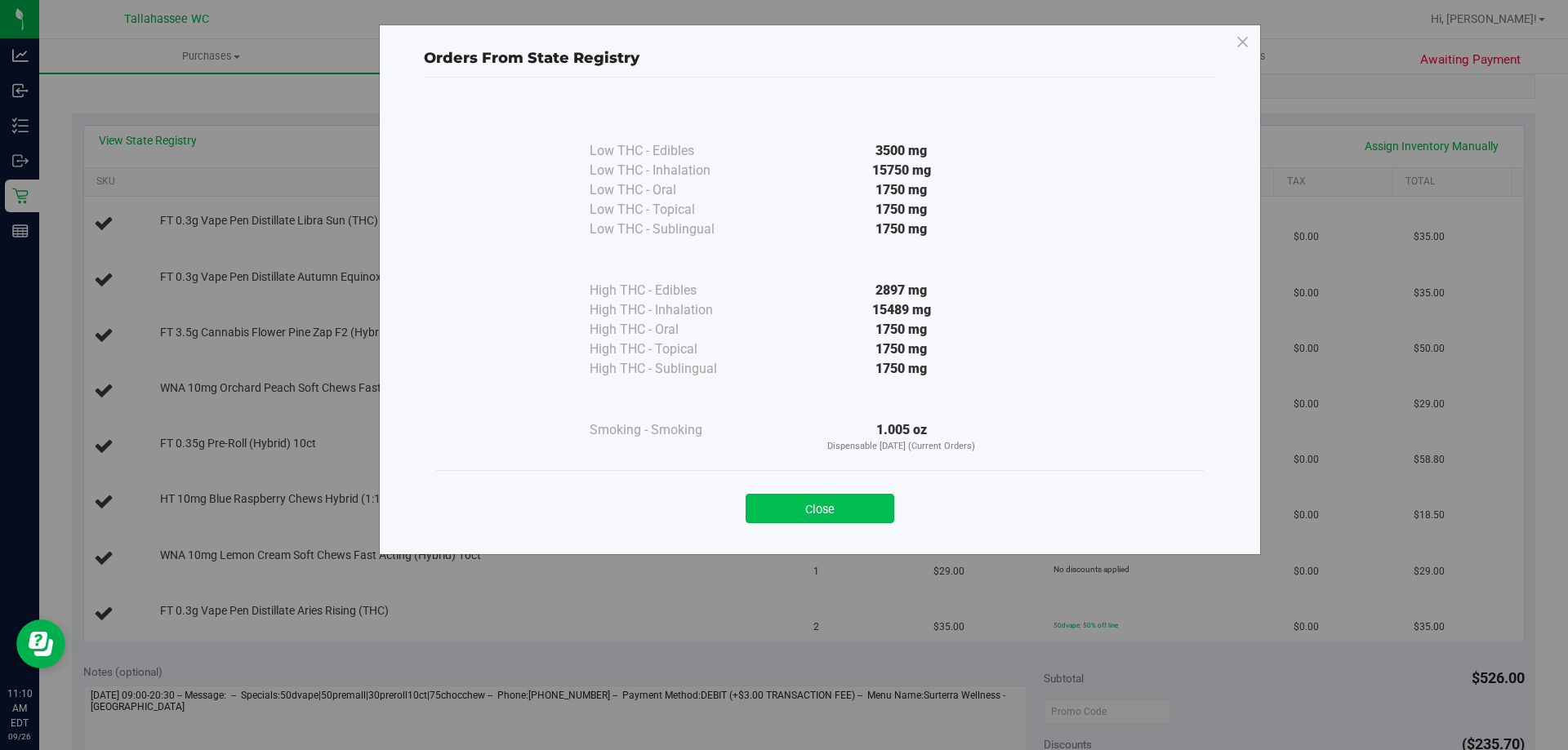
click at [881, 505] on button "Close" at bounding box center [819, 508] width 148 height 29
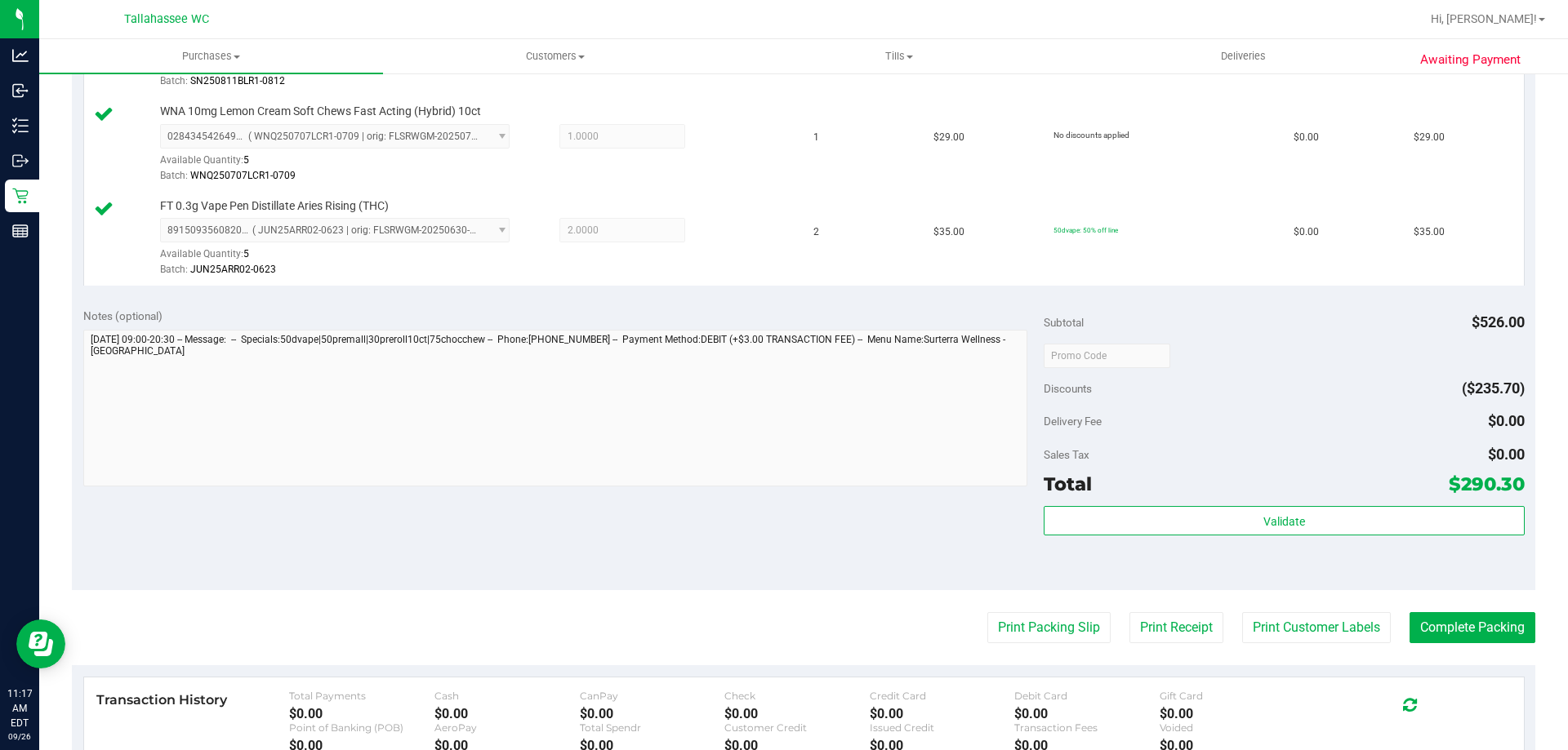
scroll to position [1142, 0]
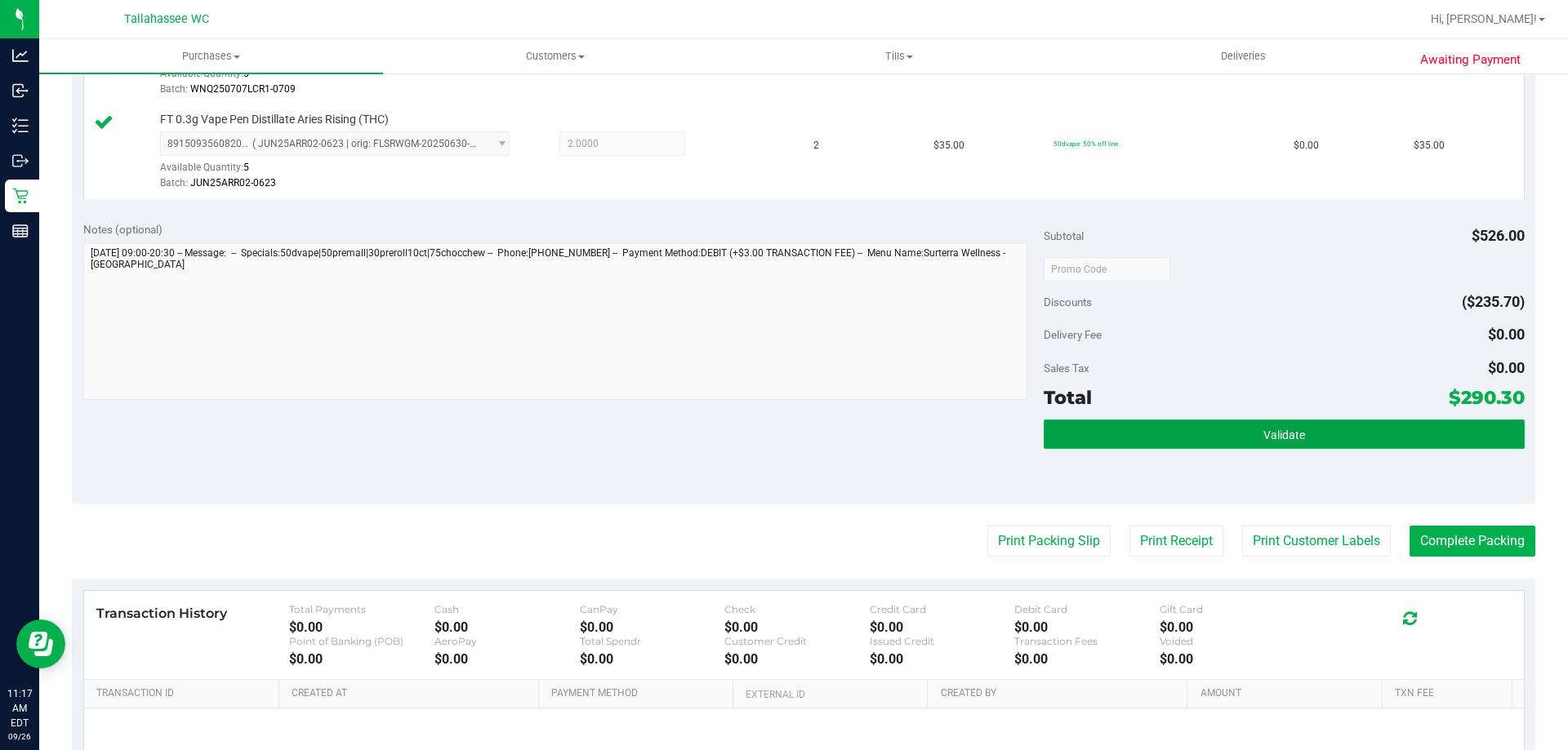
click at [1217, 441] on button "Validate" at bounding box center [1284, 434] width 480 height 29
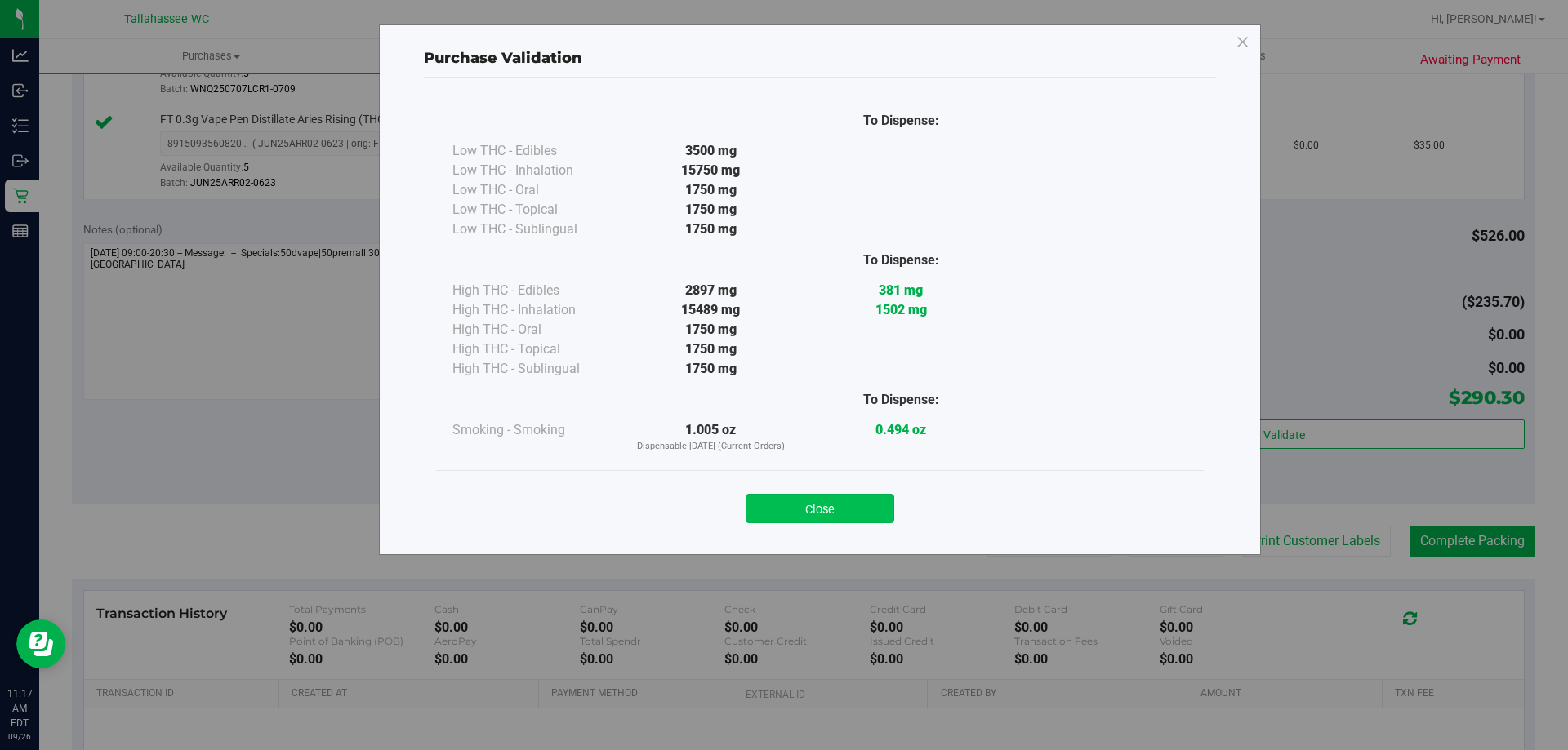
click at [875, 513] on button "Close" at bounding box center [819, 508] width 148 height 29
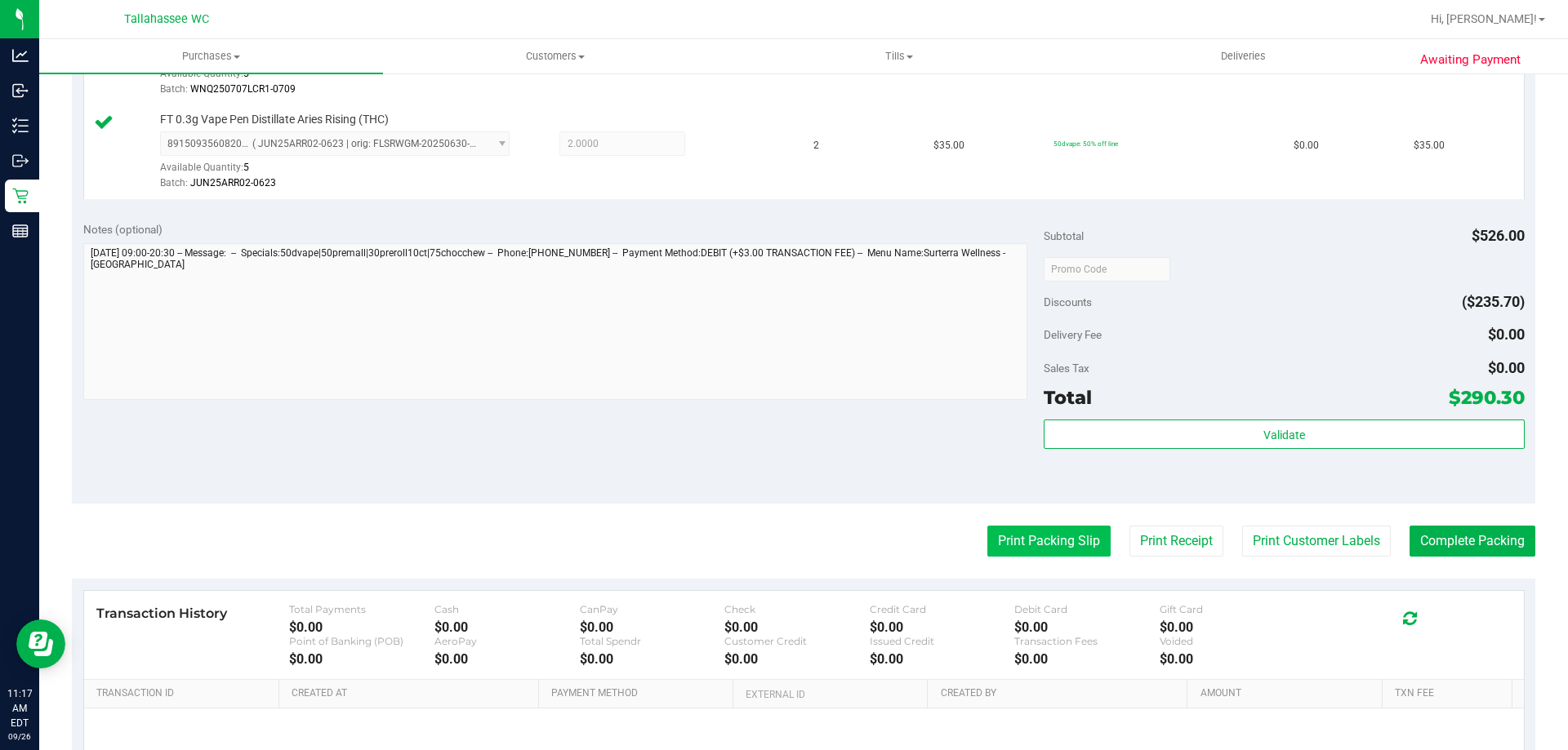
click at [1046, 534] on button "Print Packing Slip" at bounding box center [1049, 541] width 123 height 31
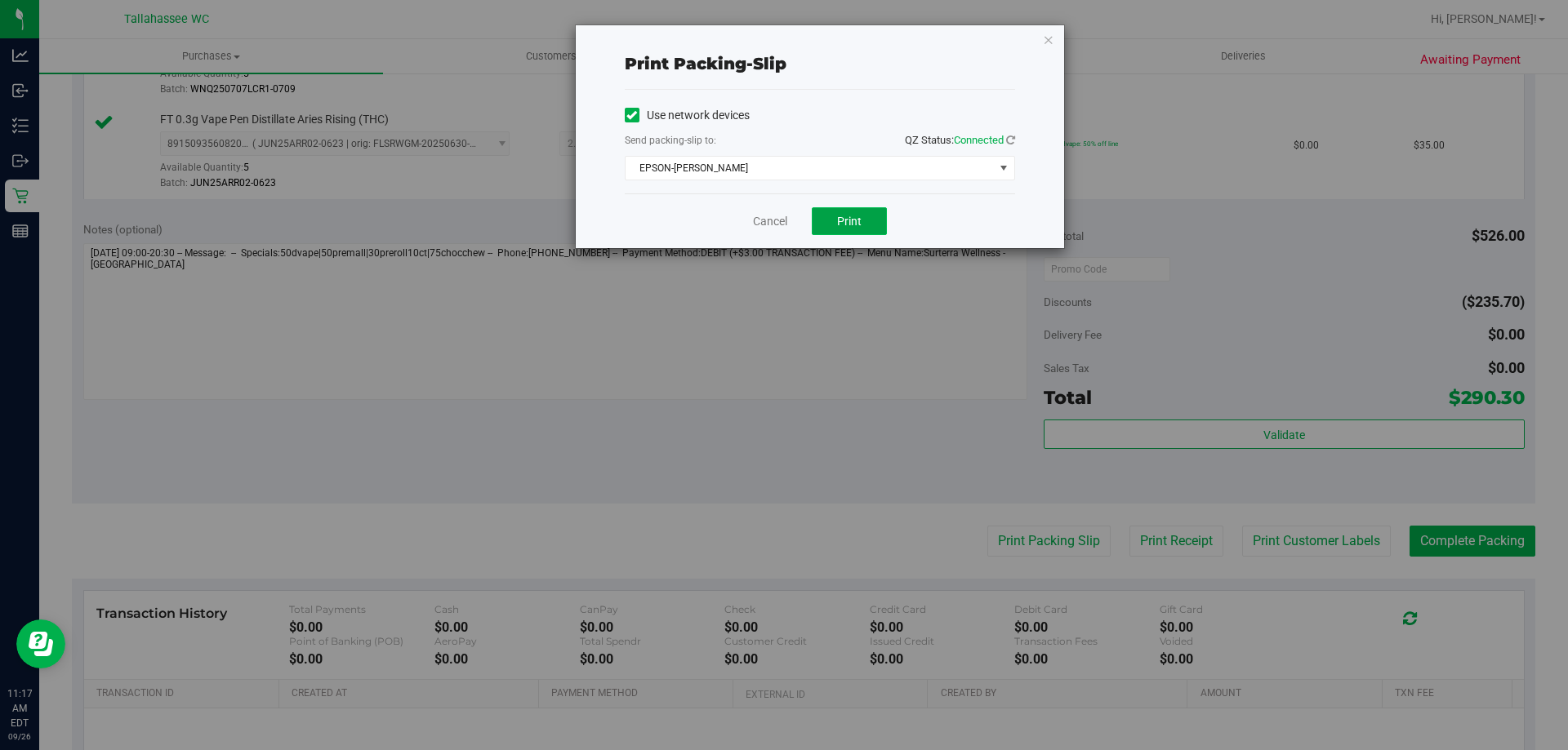
click at [851, 220] on span "Print" at bounding box center [850, 221] width 25 height 13
click at [772, 220] on link "Cancel" at bounding box center [770, 221] width 34 height 17
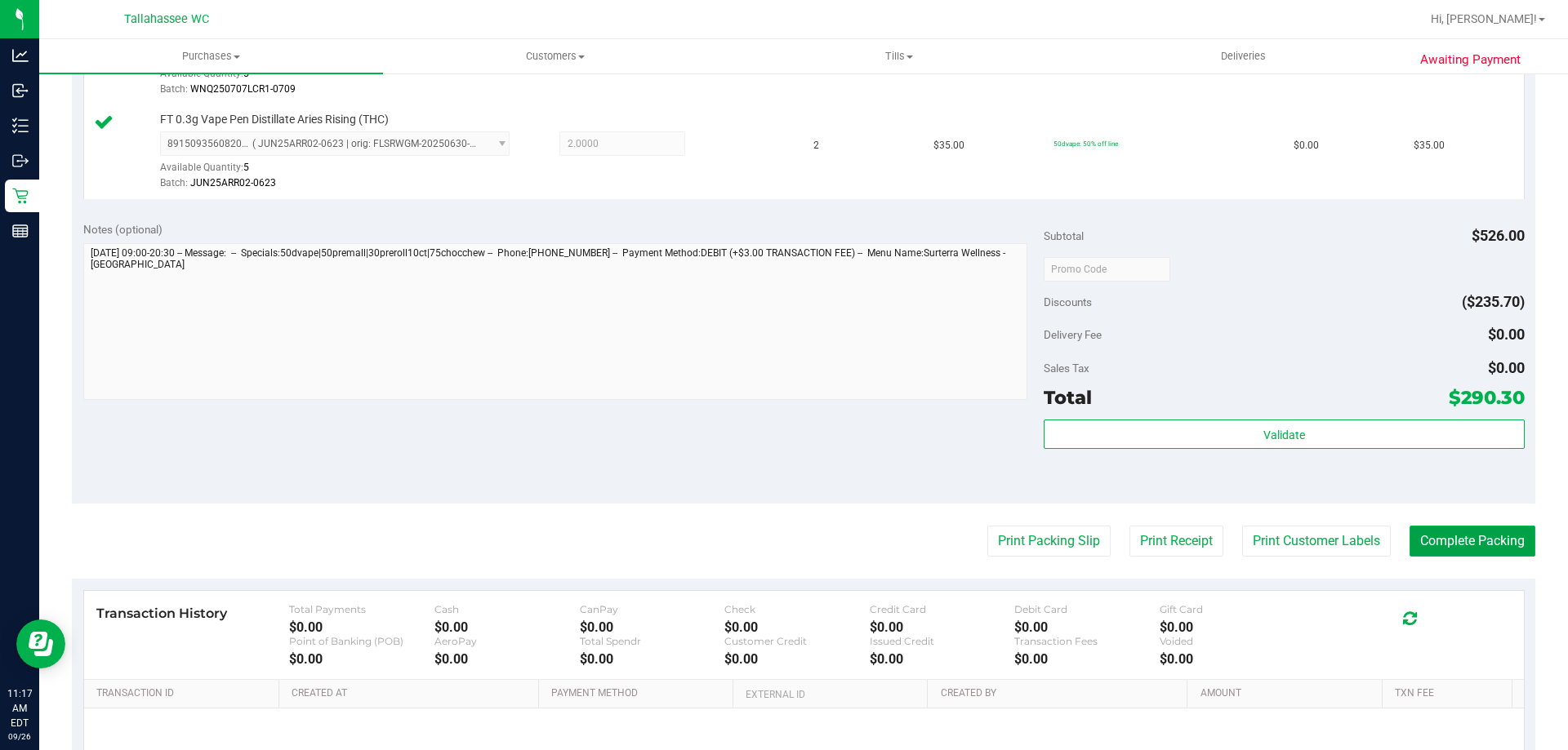
click at [1471, 542] on button "Complete Packing" at bounding box center [1471, 541] width 125 height 31
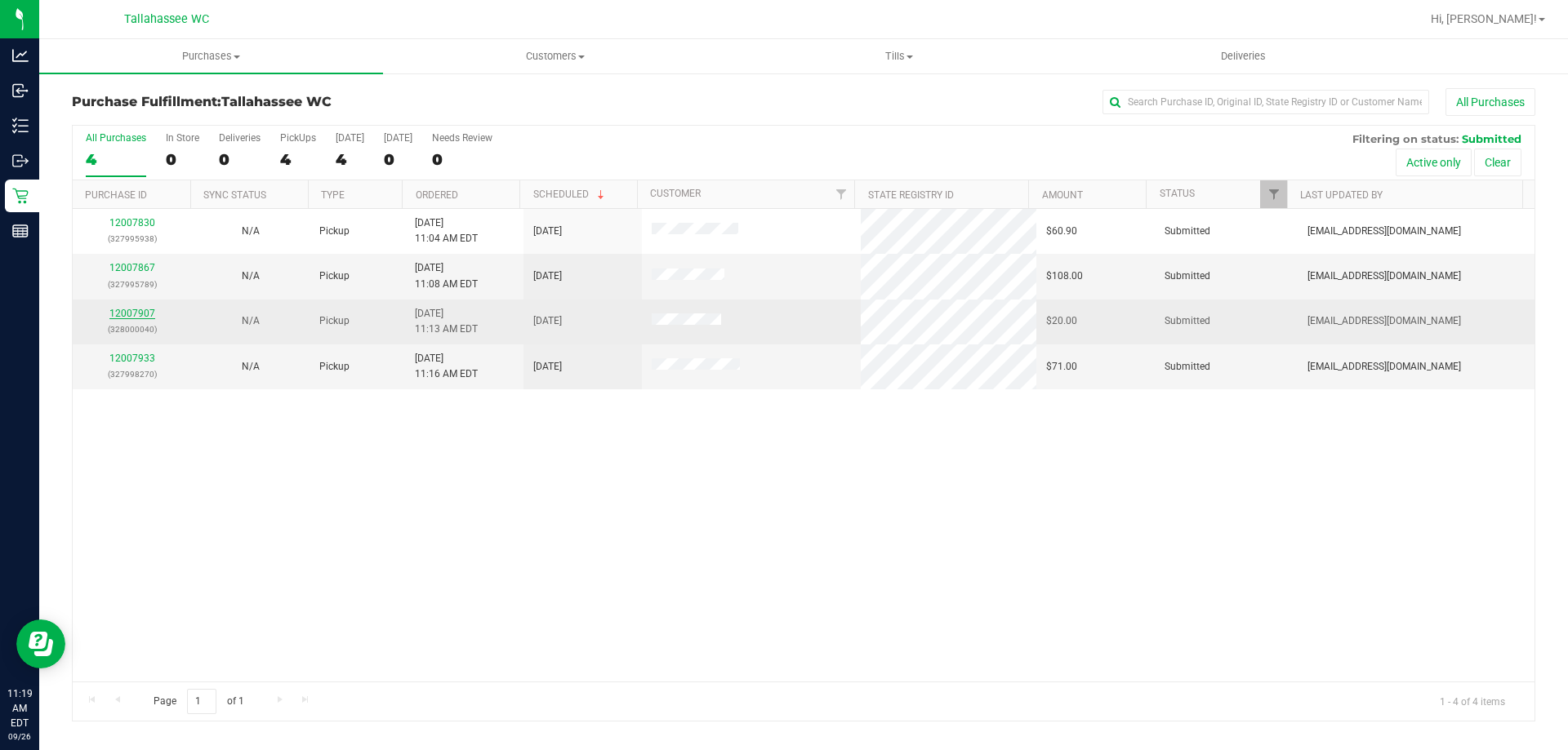
click at [138, 311] on link "12007907" at bounding box center [133, 314] width 46 height 11
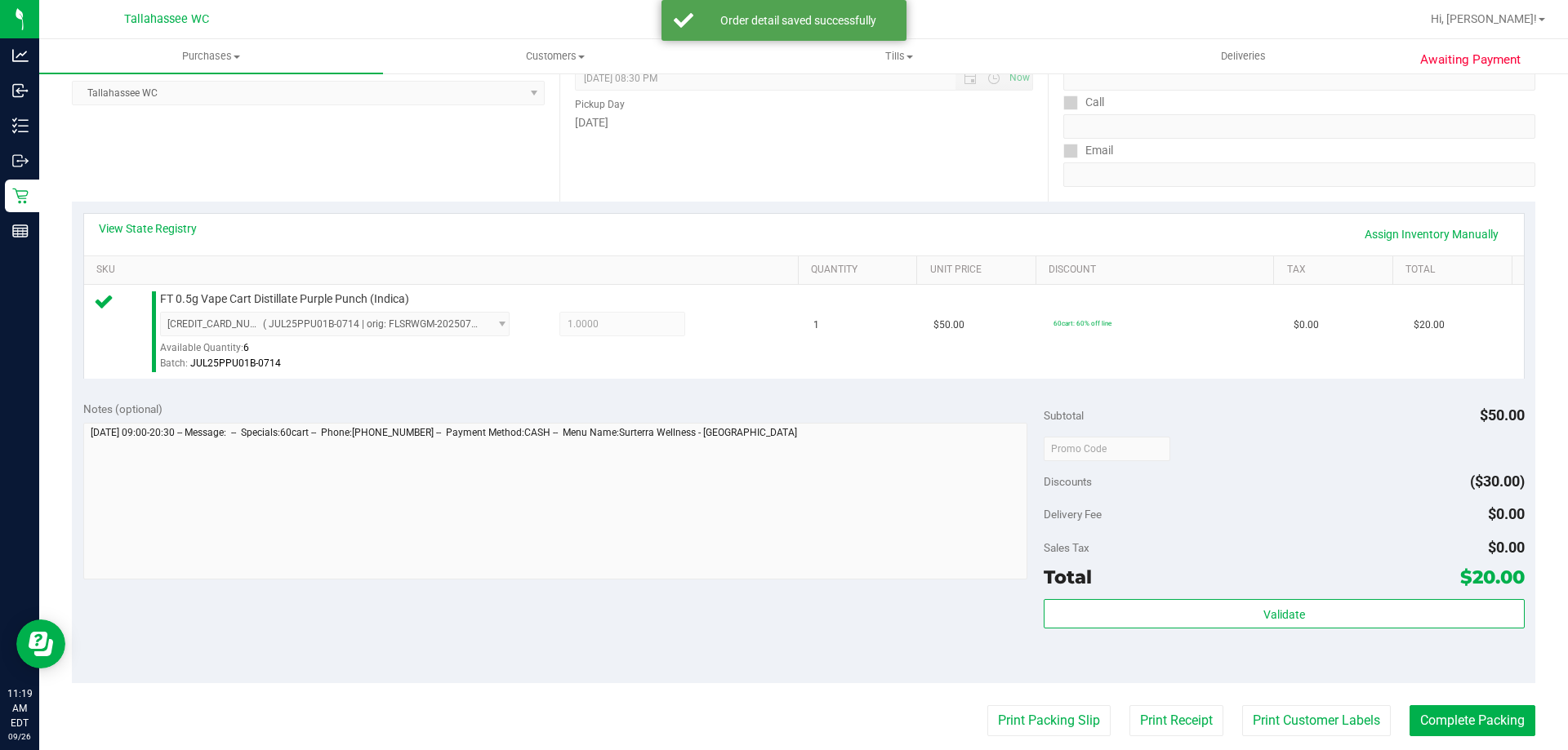
scroll to position [408, 0]
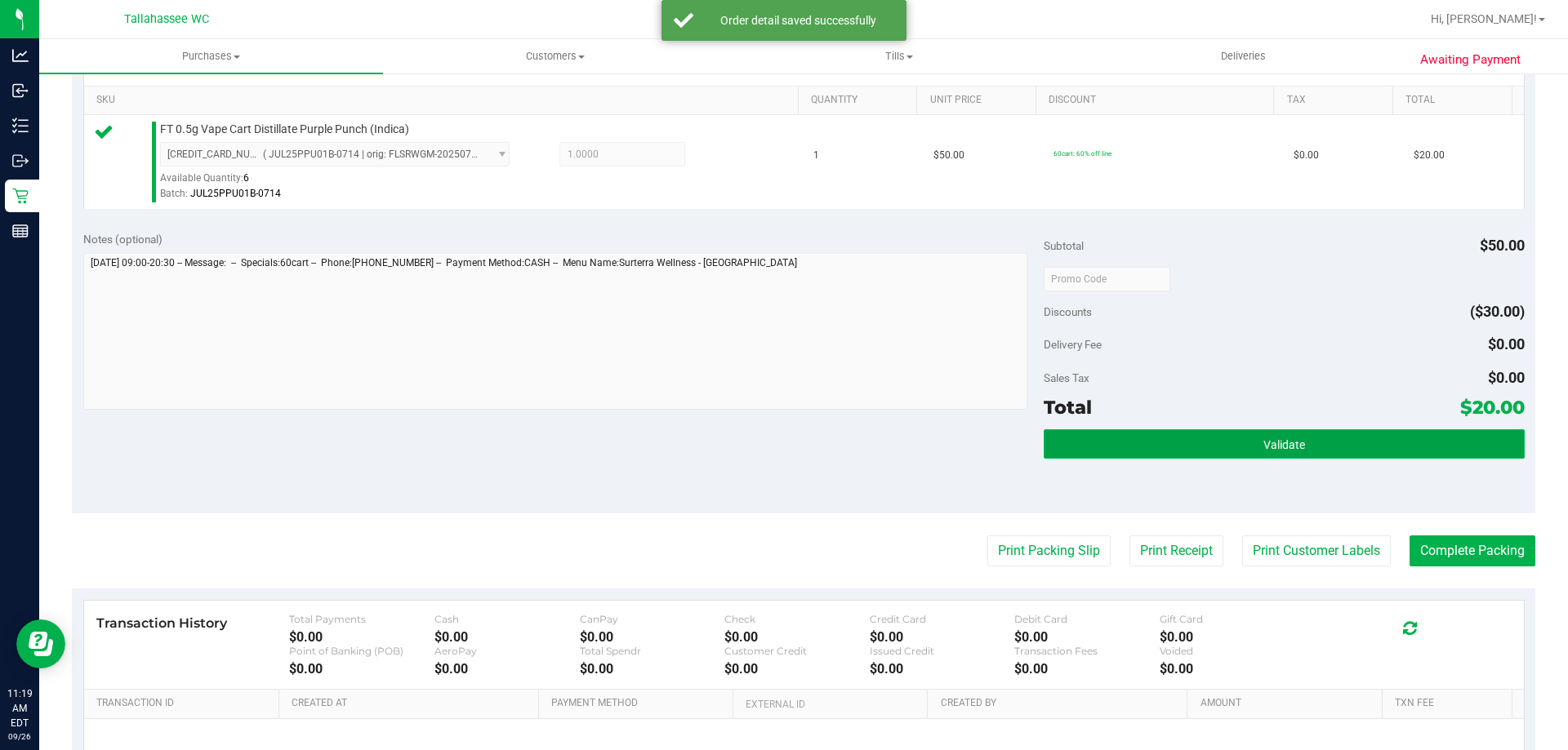
click at [1215, 450] on button "Validate" at bounding box center [1284, 444] width 480 height 29
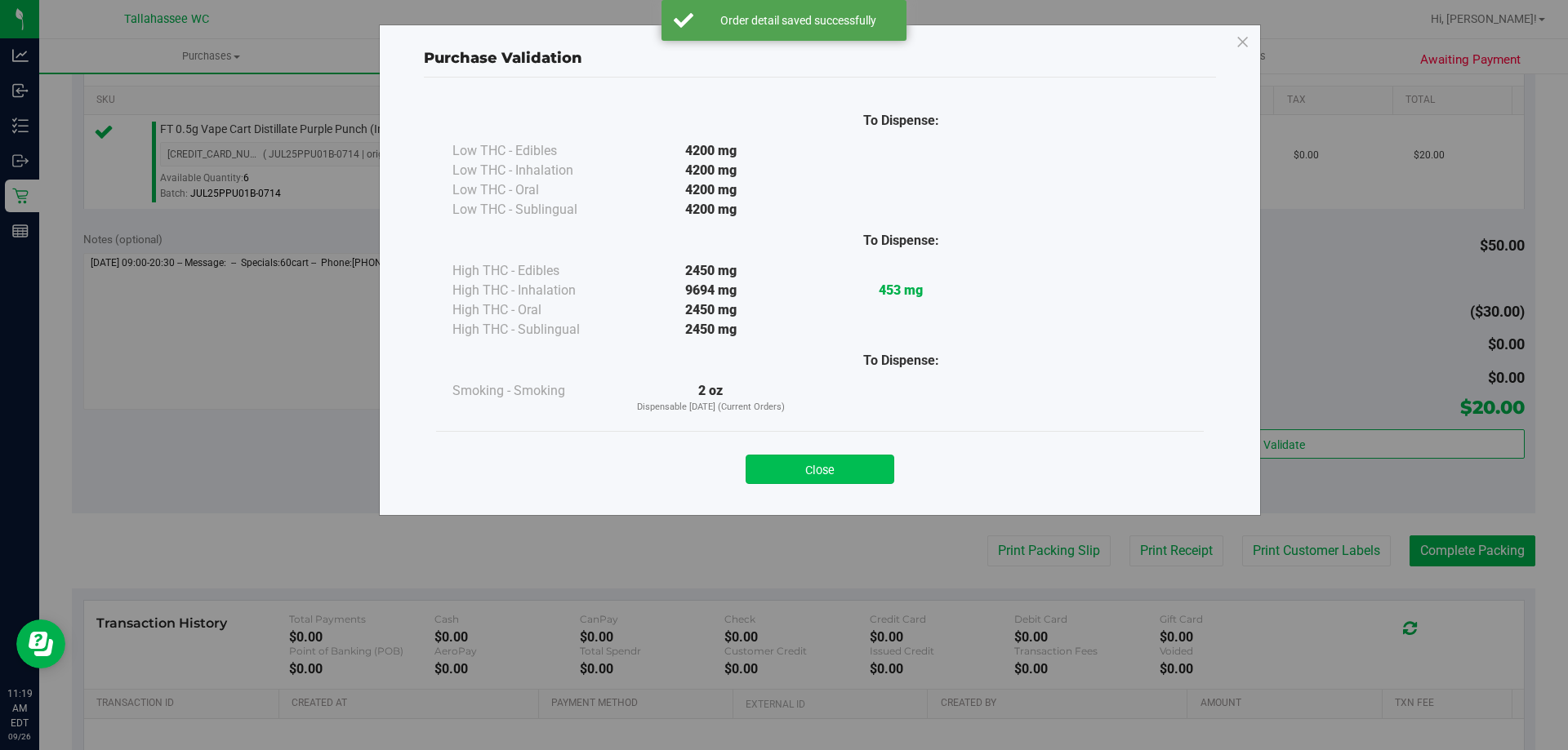
click at [809, 471] on button "Close" at bounding box center [819, 469] width 148 height 29
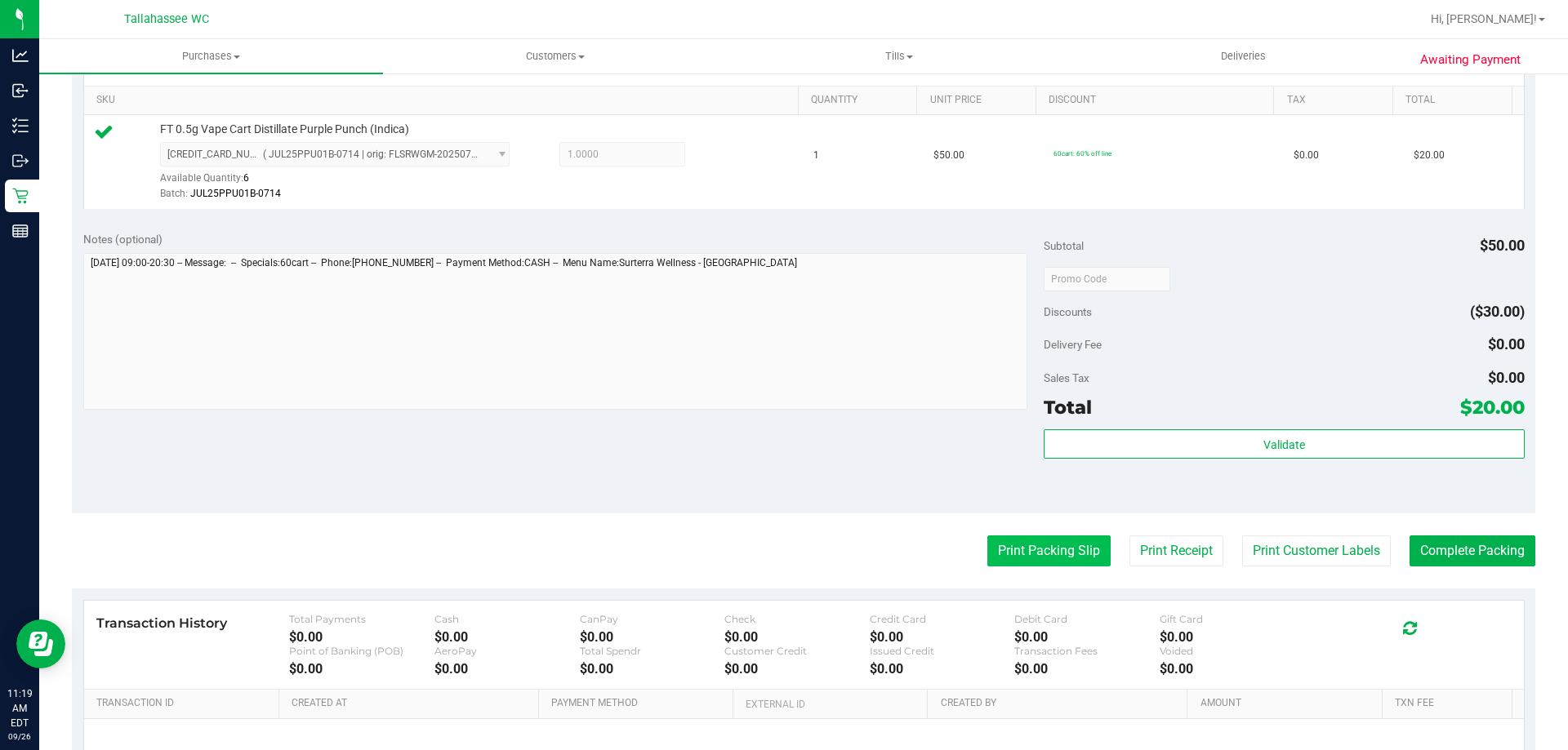
click at [1031, 551] on button "Print Packing Slip" at bounding box center [1049, 551] width 123 height 31
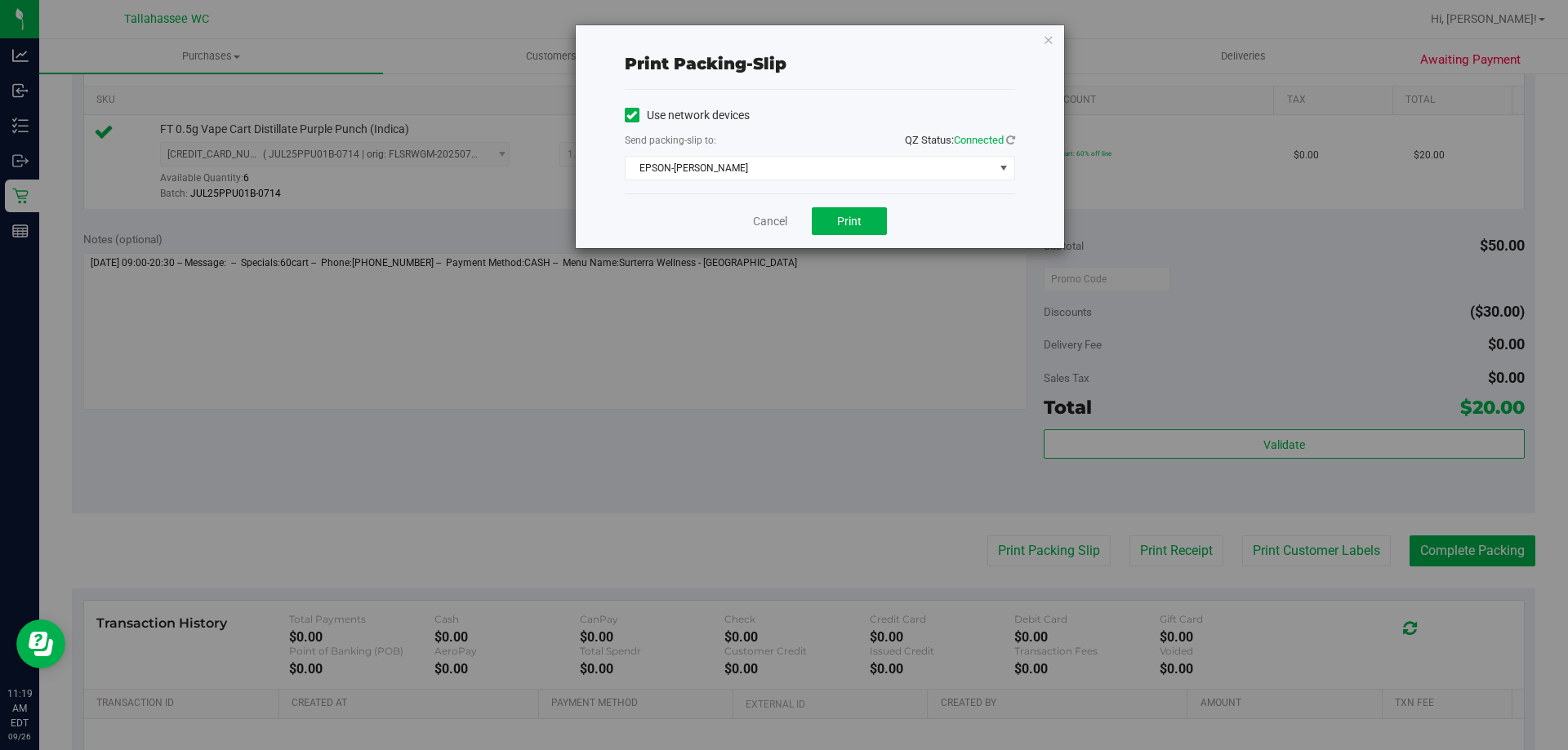
click at [862, 235] on div "Cancel Print" at bounding box center [819, 220] width 390 height 55
click at [862, 224] on button "Print" at bounding box center [850, 221] width 75 height 28
click at [771, 226] on link "Cancel" at bounding box center [770, 221] width 34 height 17
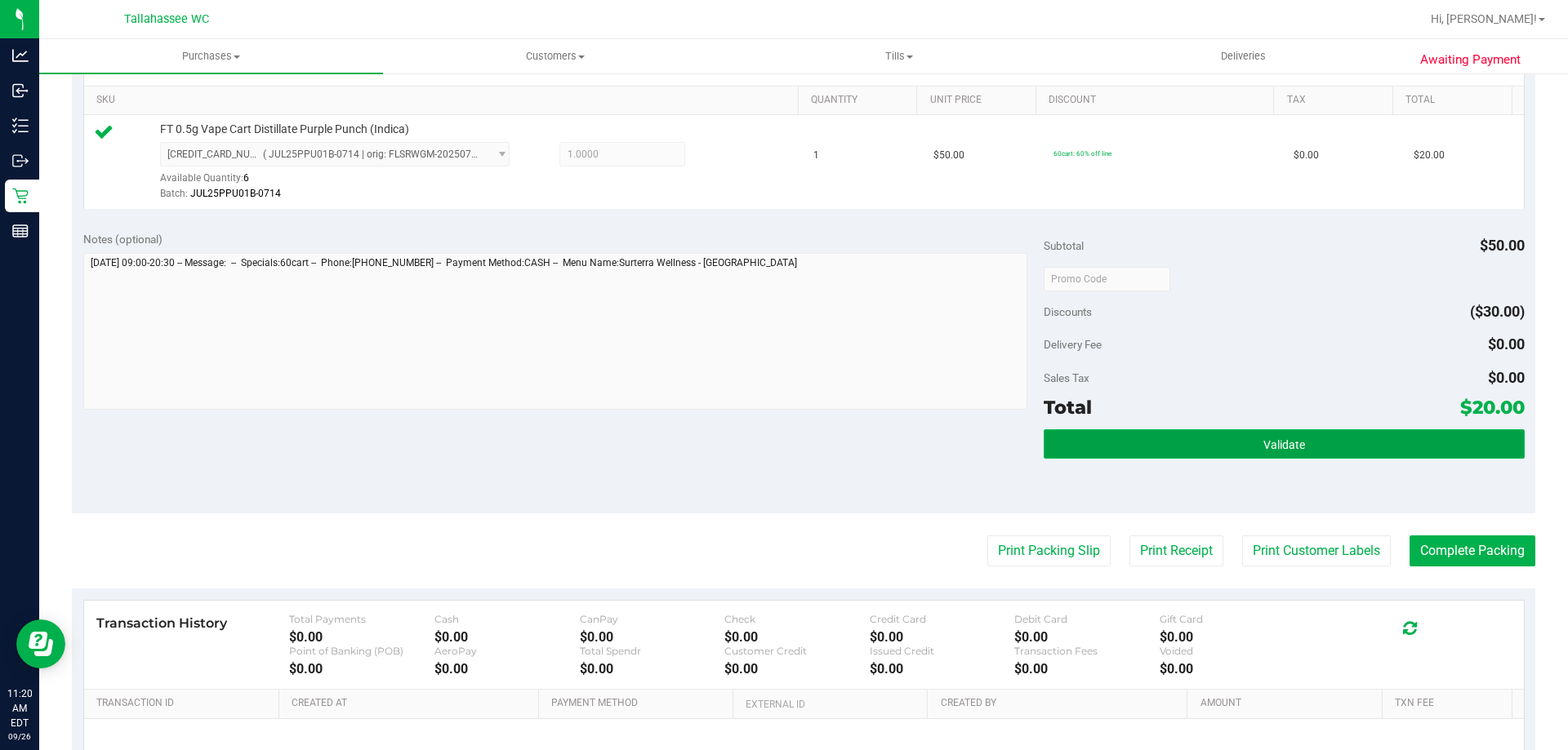
click at [1371, 436] on button "Validate" at bounding box center [1284, 444] width 480 height 29
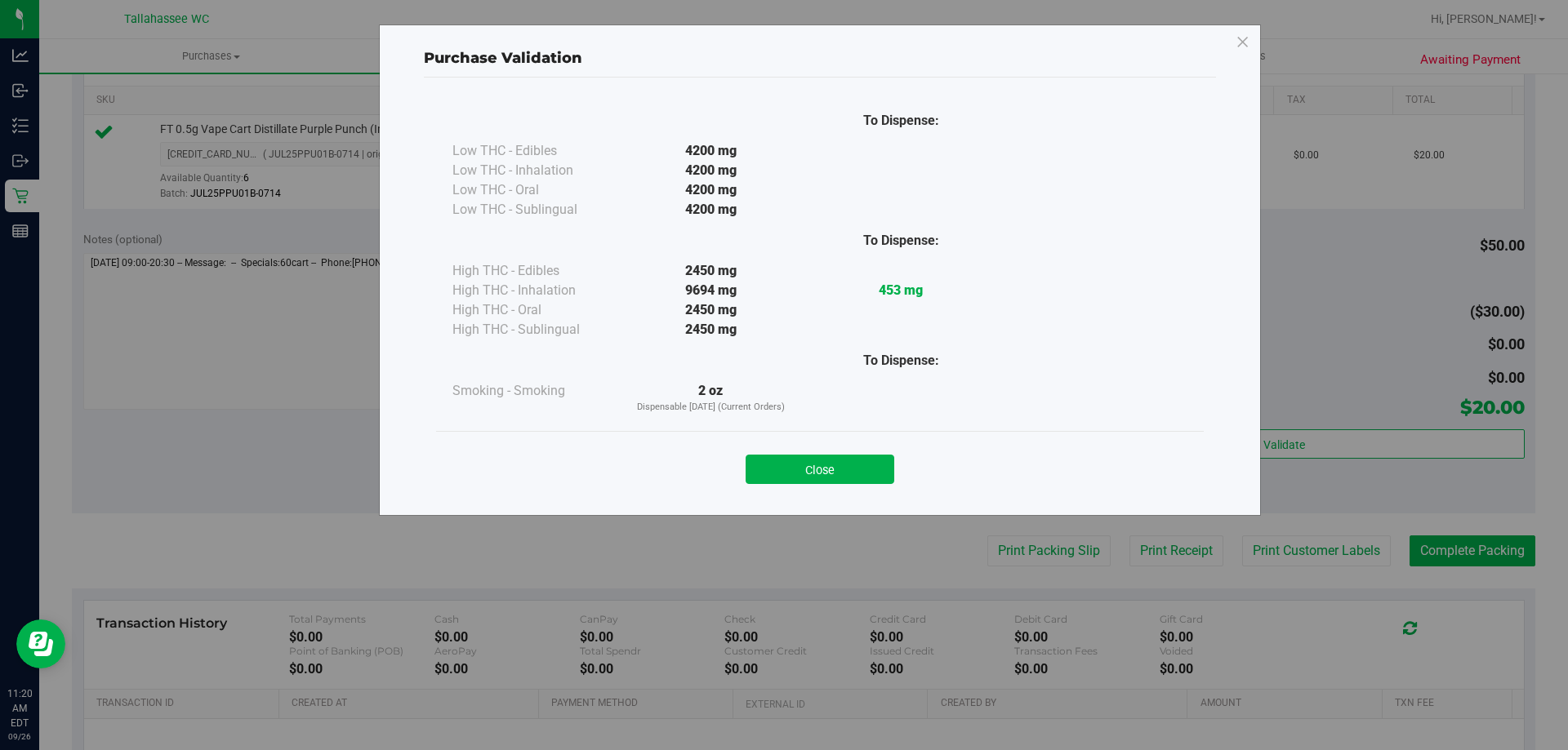
click at [836, 472] on button "Close" at bounding box center [819, 469] width 148 height 29
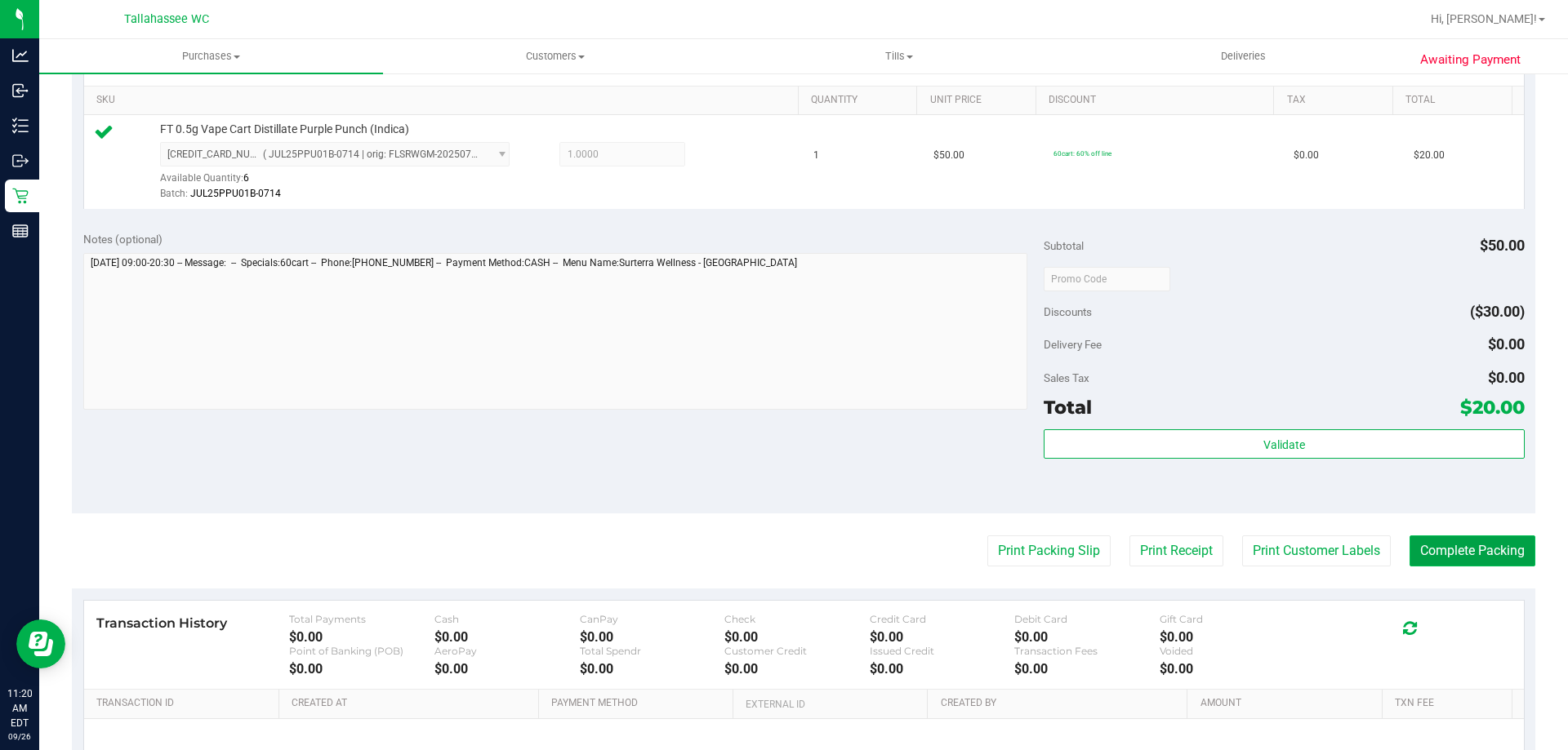
click at [1506, 543] on button "Complete Packing" at bounding box center [1471, 551] width 125 height 31
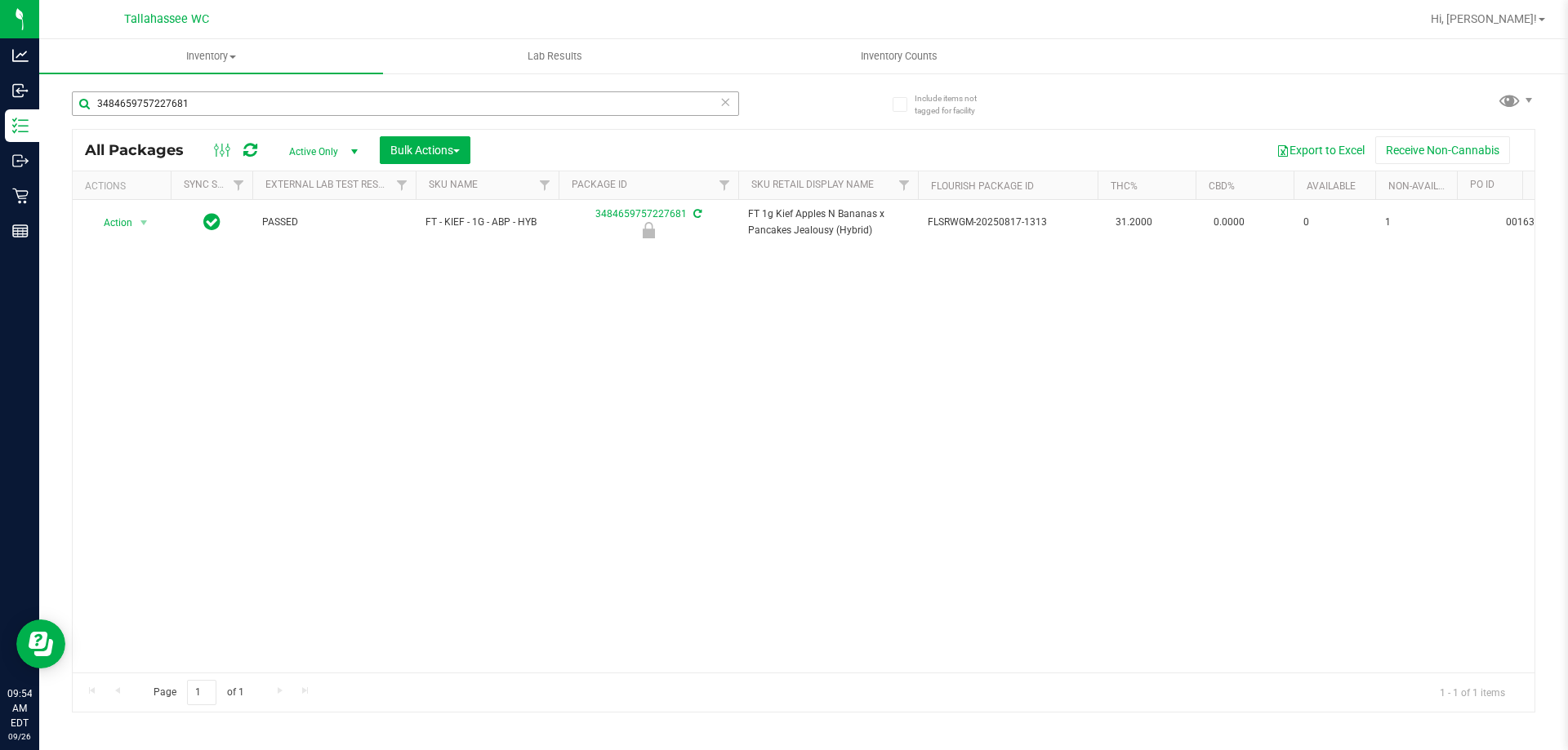
click at [274, 111] on input "3484659757227681" at bounding box center [406, 104] width 667 height 25
click at [274, 110] on input "3484659757227681" at bounding box center [406, 104] width 667 height 25
type input "SN250728DC1-0804"
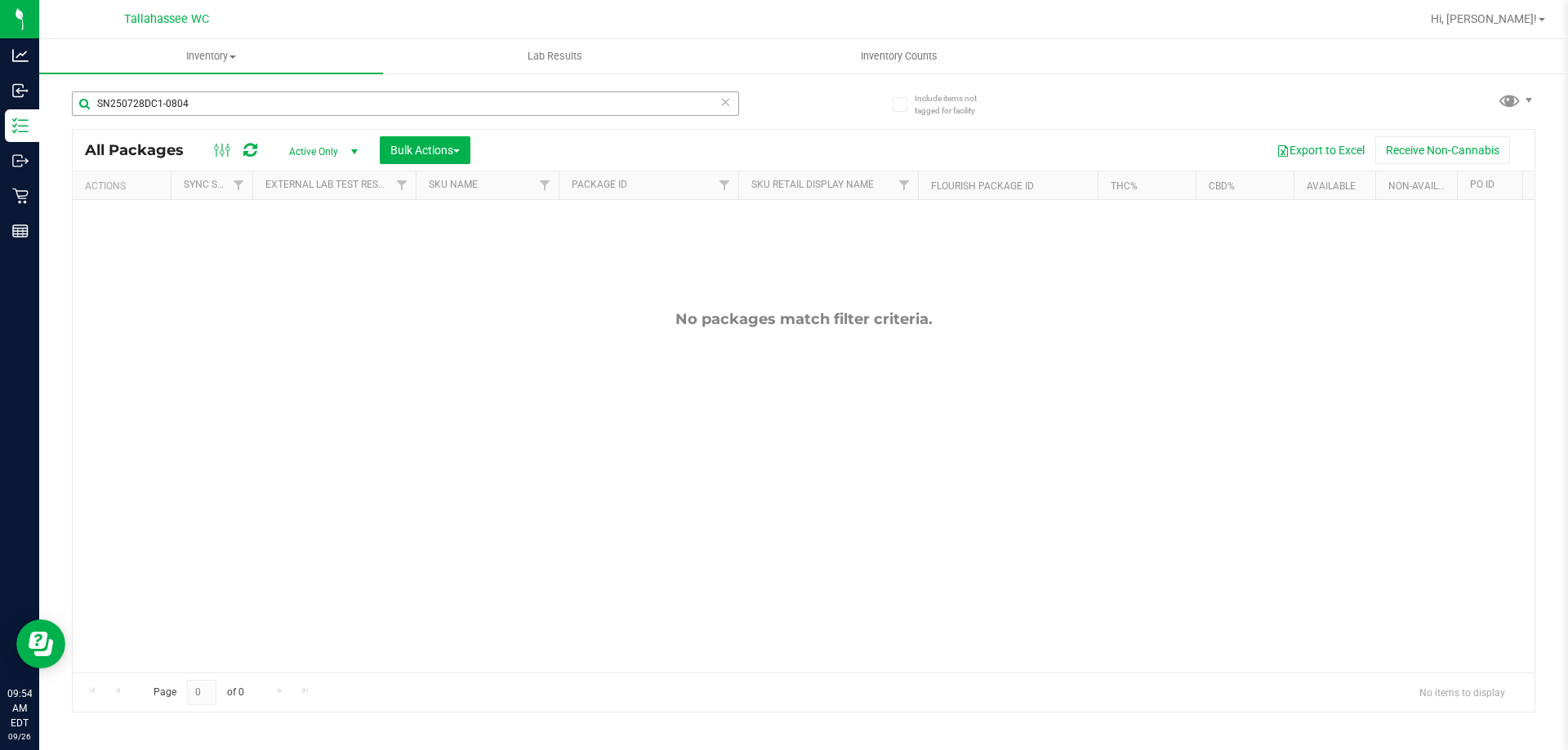
click at [274, 110] on input "SN250728DC1-0804" at bounding box center [406, 104] width 667 height 25
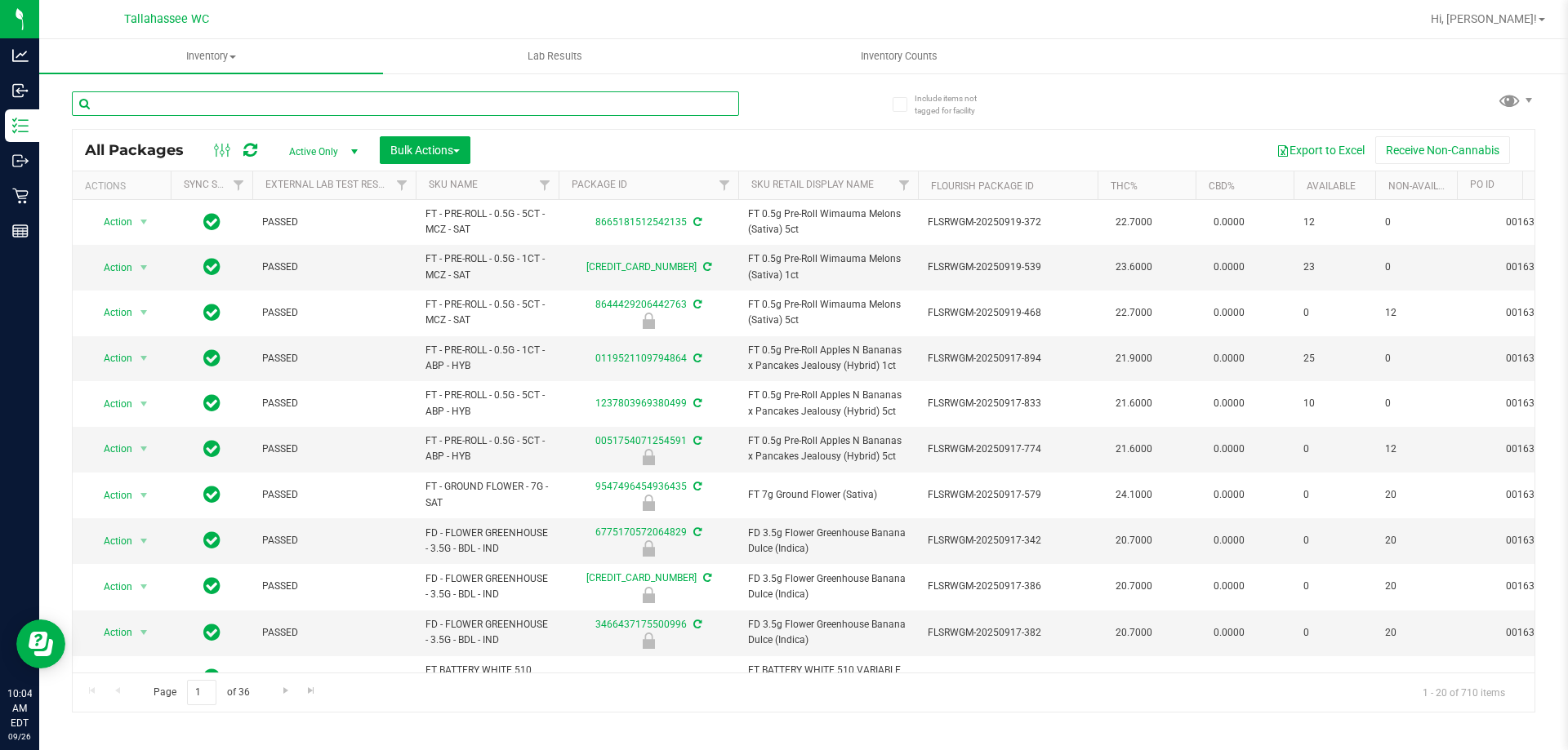
click at [240, 112] on input "text" at bounding box center [406, 104] width 667 height 25
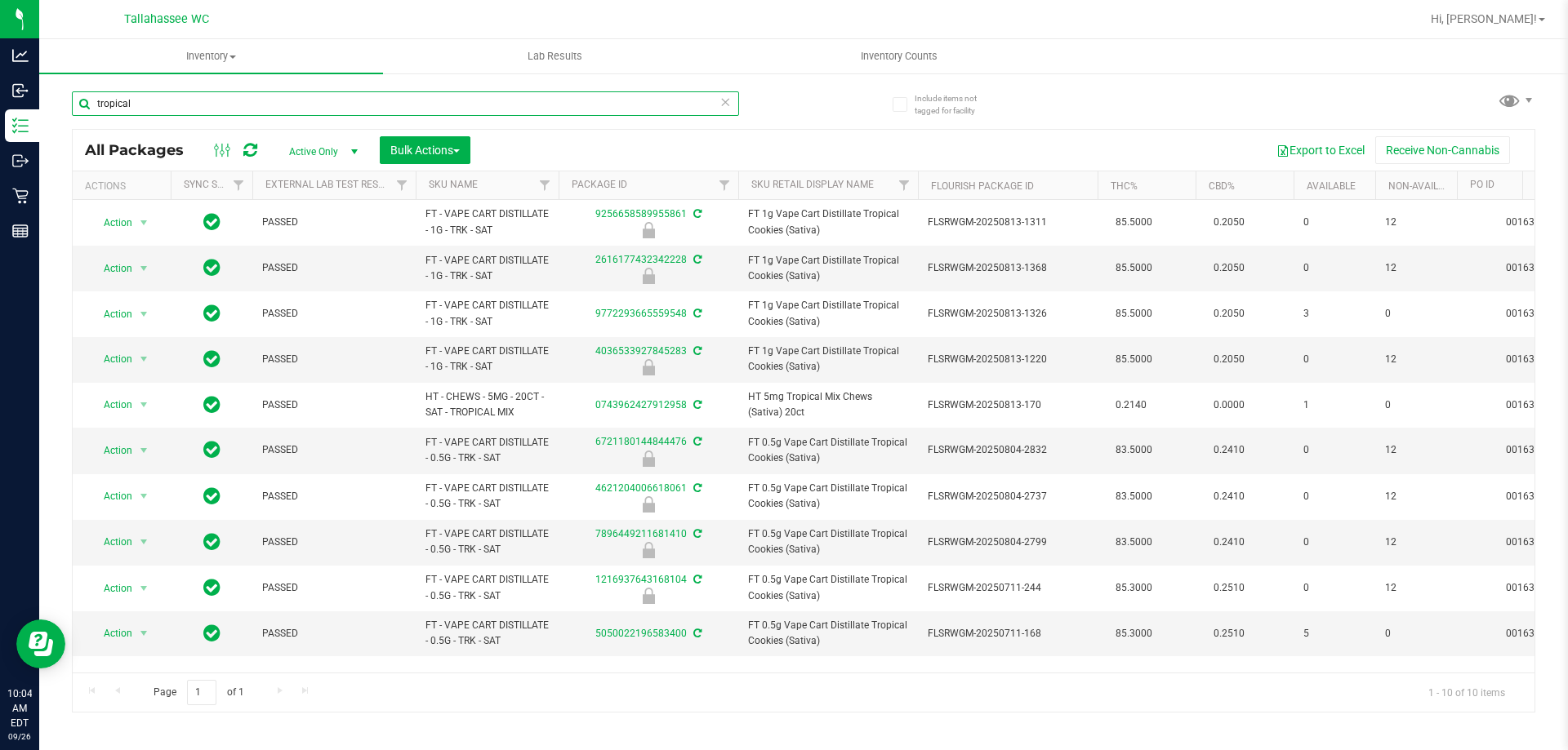
click at [176, 103] on input "tropical" at bounding box center [406, 104] width 667 height 25
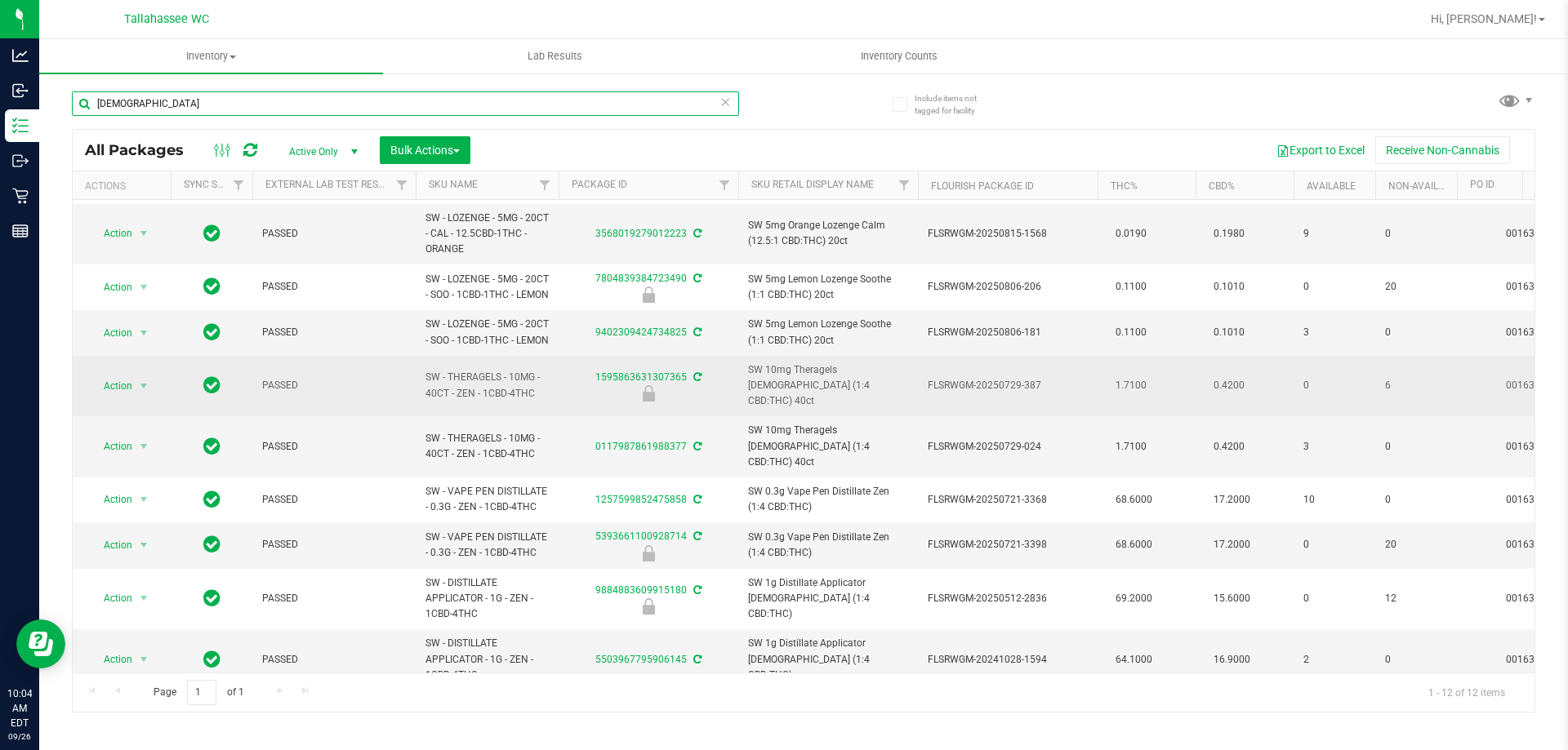
scroll to position [192, 0]
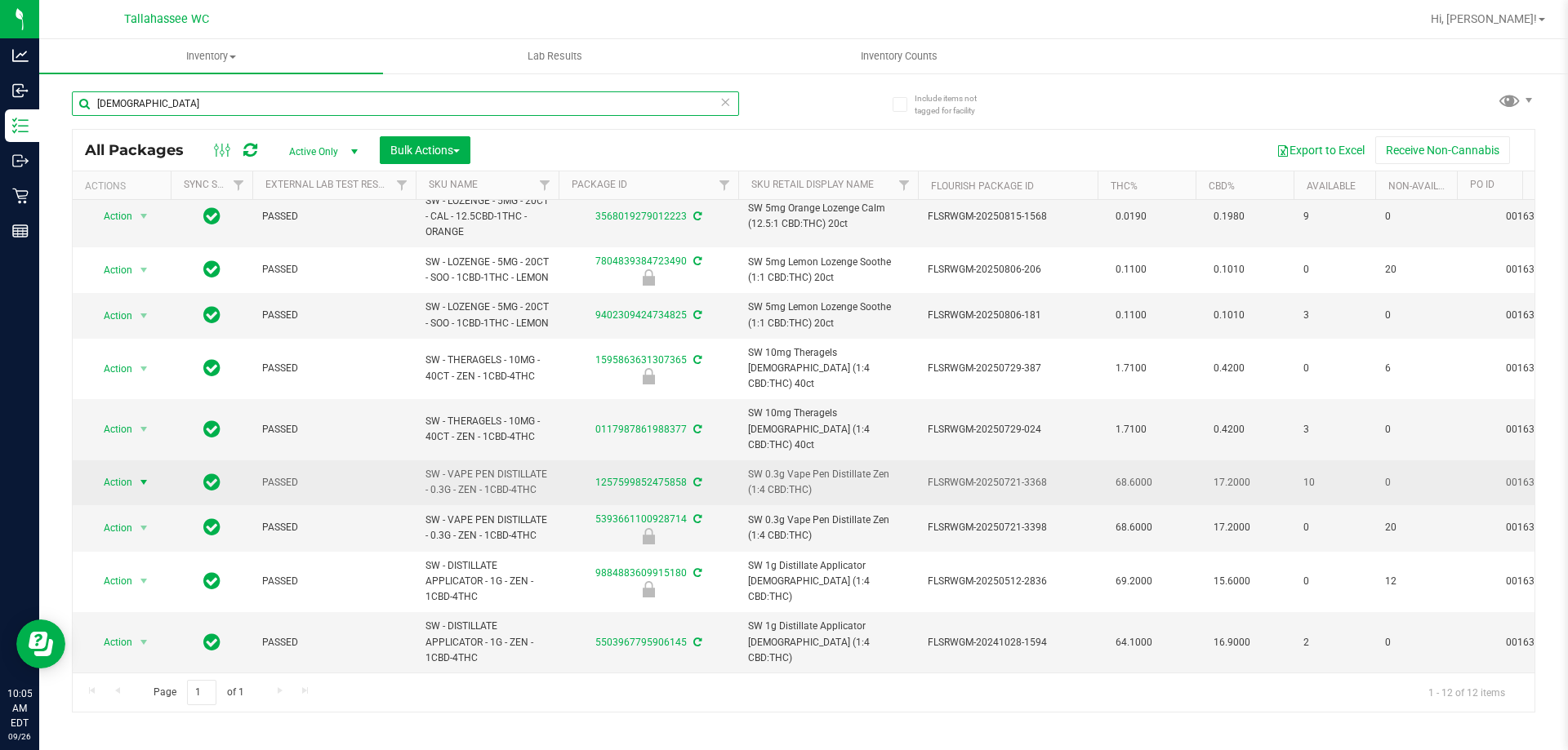
type input "zen"
click at [137, 476] on span "select" at bounding box center [143, 482] width 13 height 13
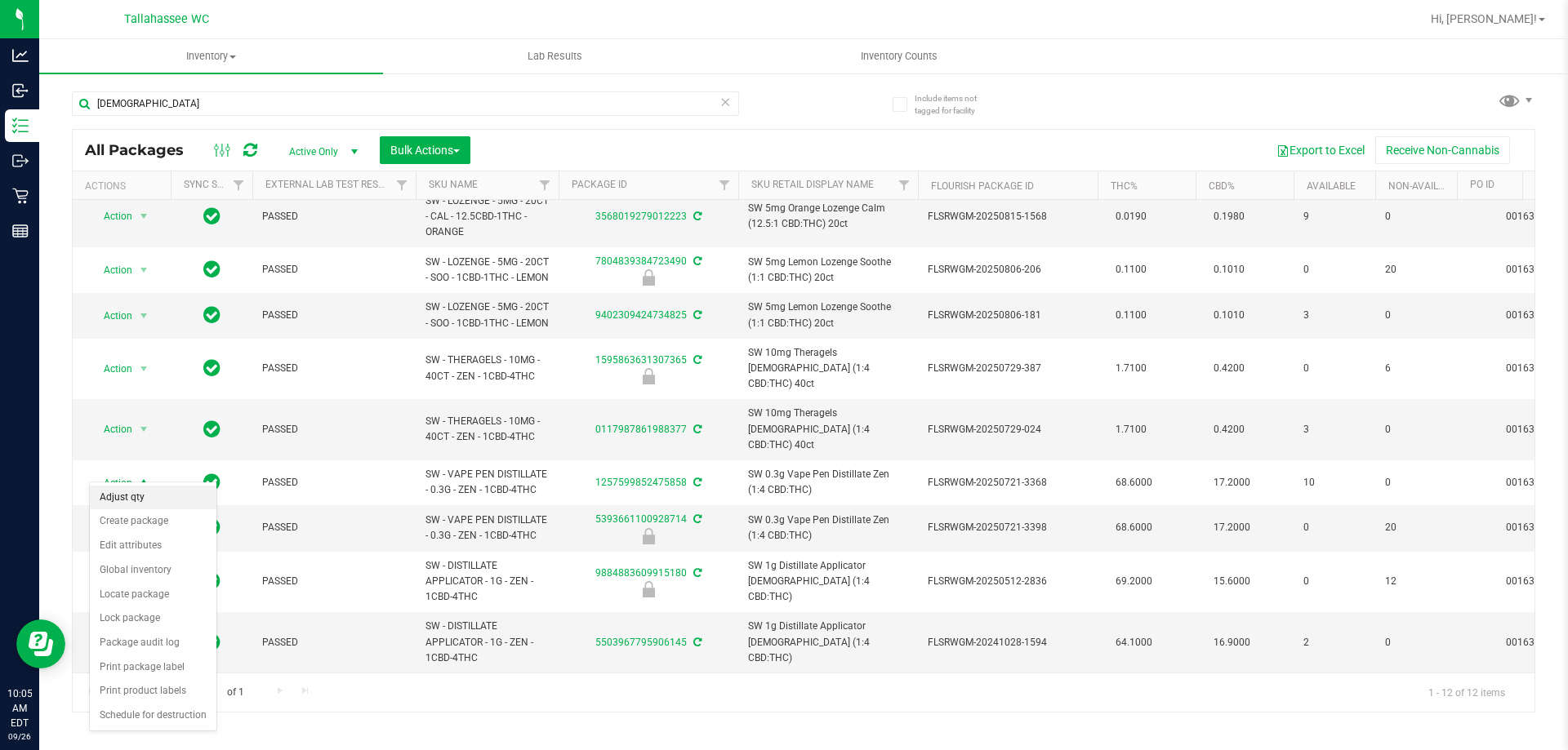
click at [156, 499] on li "Adjust qty" at bounding box center [153, 498] width 126 height 25
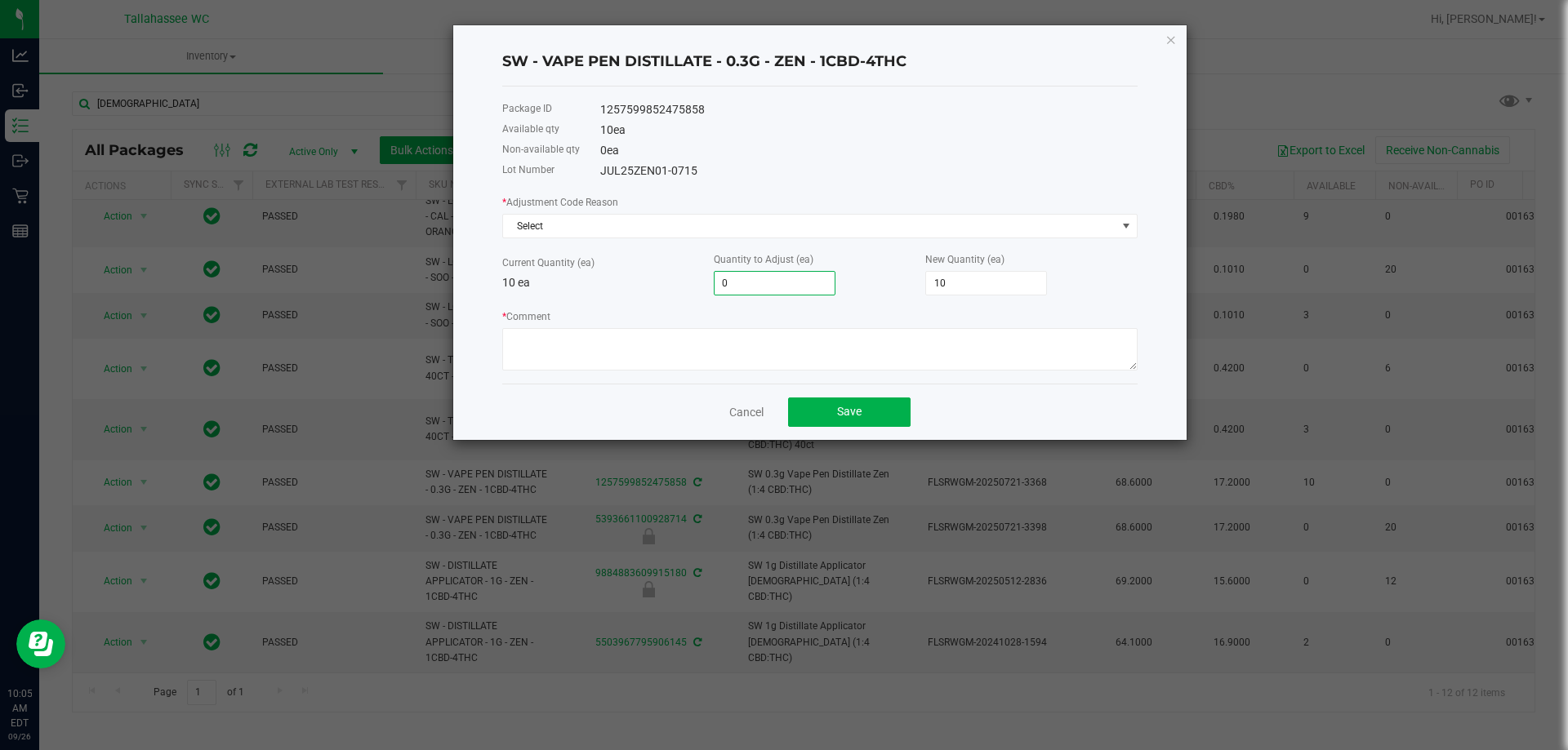
click at [791, 282] on input "0" at bounding box center [774, 283] width 120 height 23
type input "2"
type input "12"
type input "2"
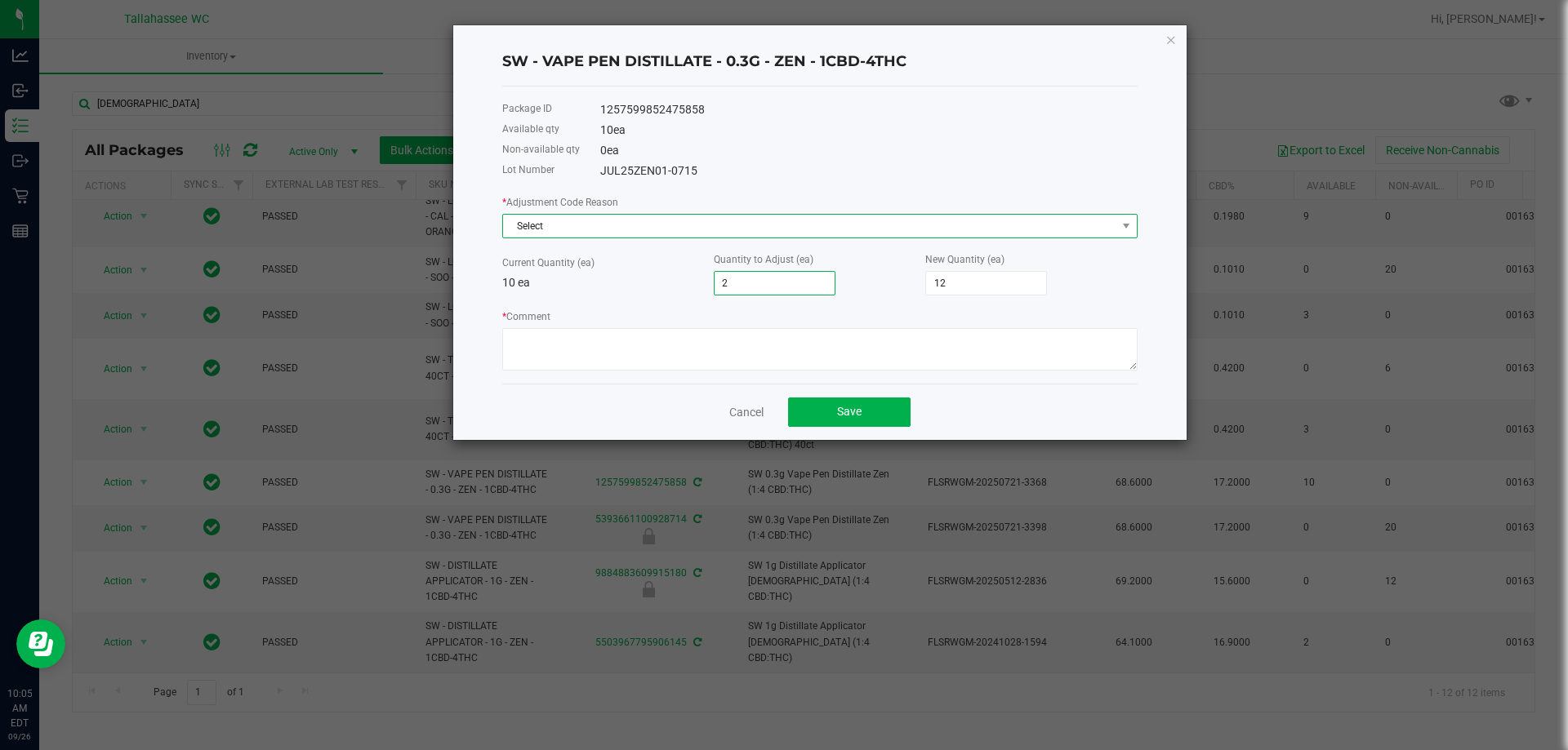
click at [976, 223] on span "Select" at bounding box center [809, 226] width 614 height 23
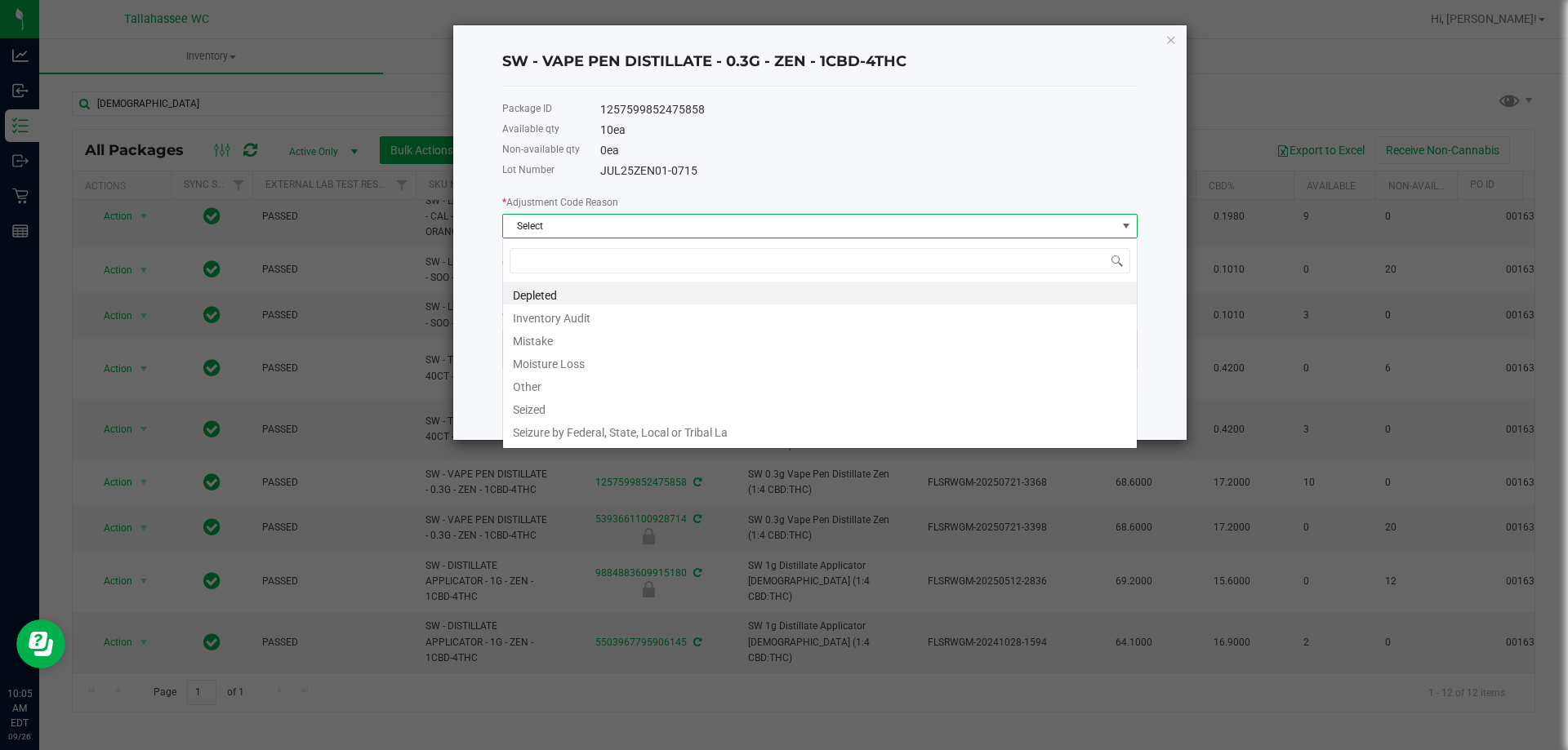
scroll to position [25, 635]
click at [588, 319] on li "Inventory Audit" at bounding box center [819, 316] width 633 height 23
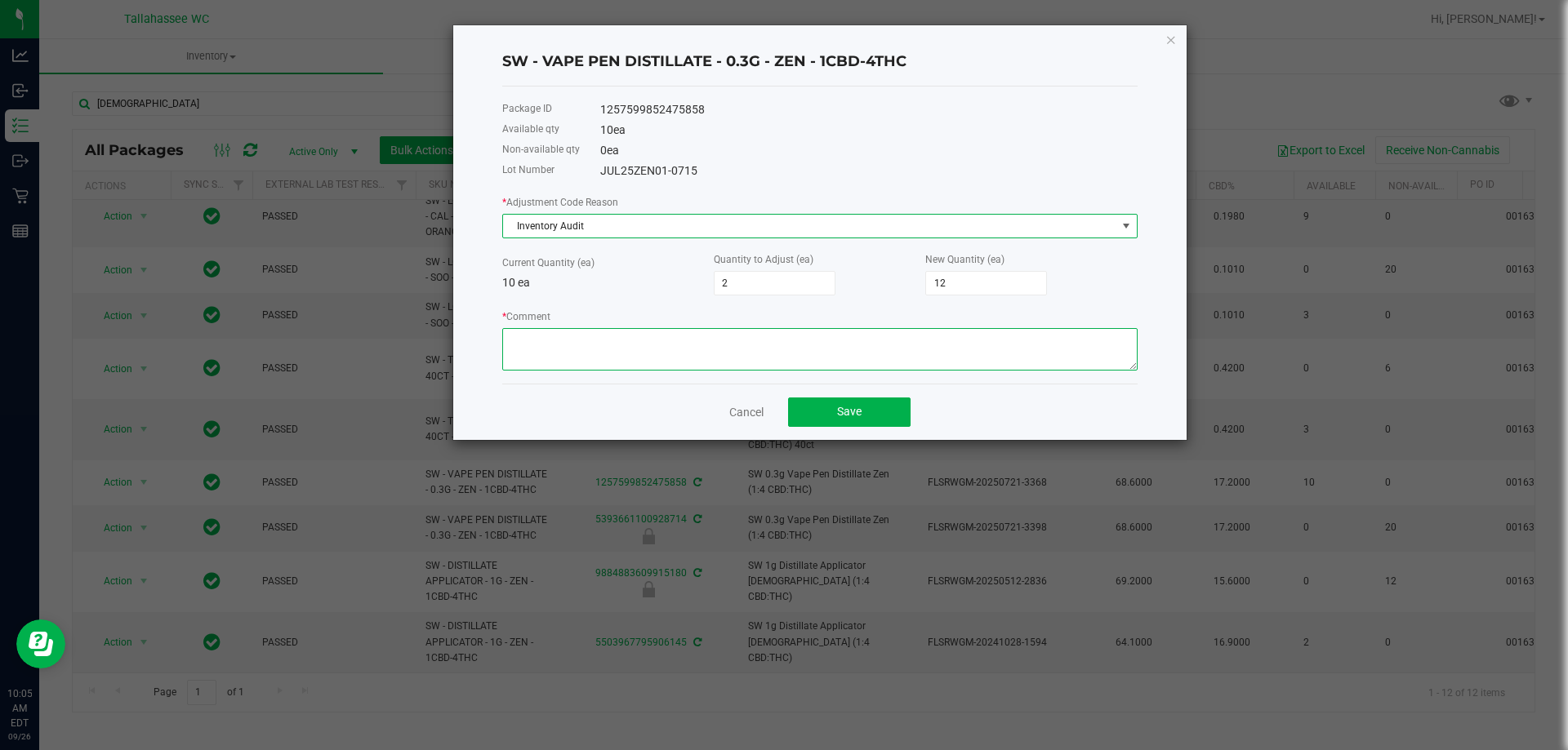
click at [655, 357] on textarea "* Comment" at bounding box center [819, 350] width 635 height 43
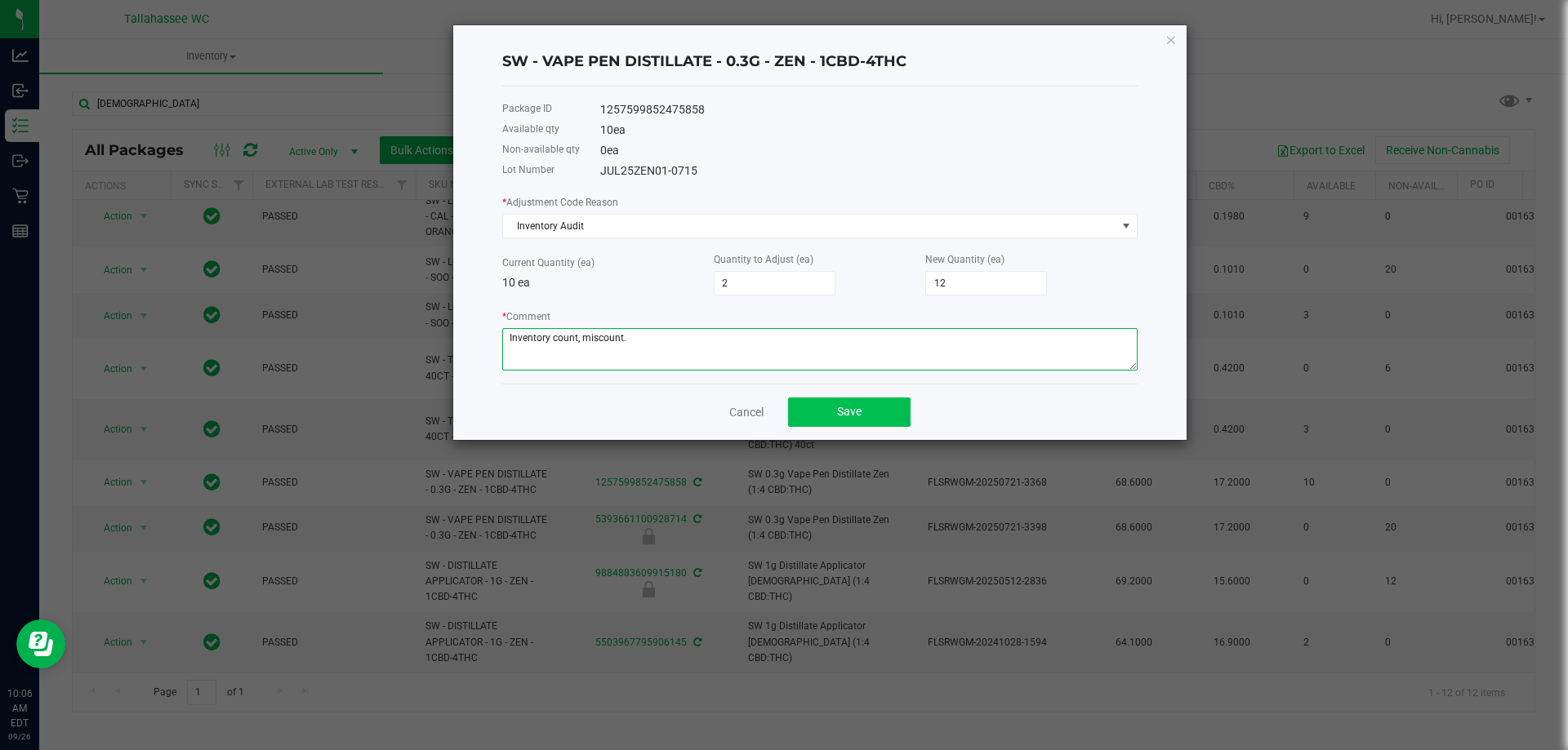
type textarea "Inventory count, miscount."
click at [861, 413] on button "Save" at bounding box center [850, 412] width 123 height 29
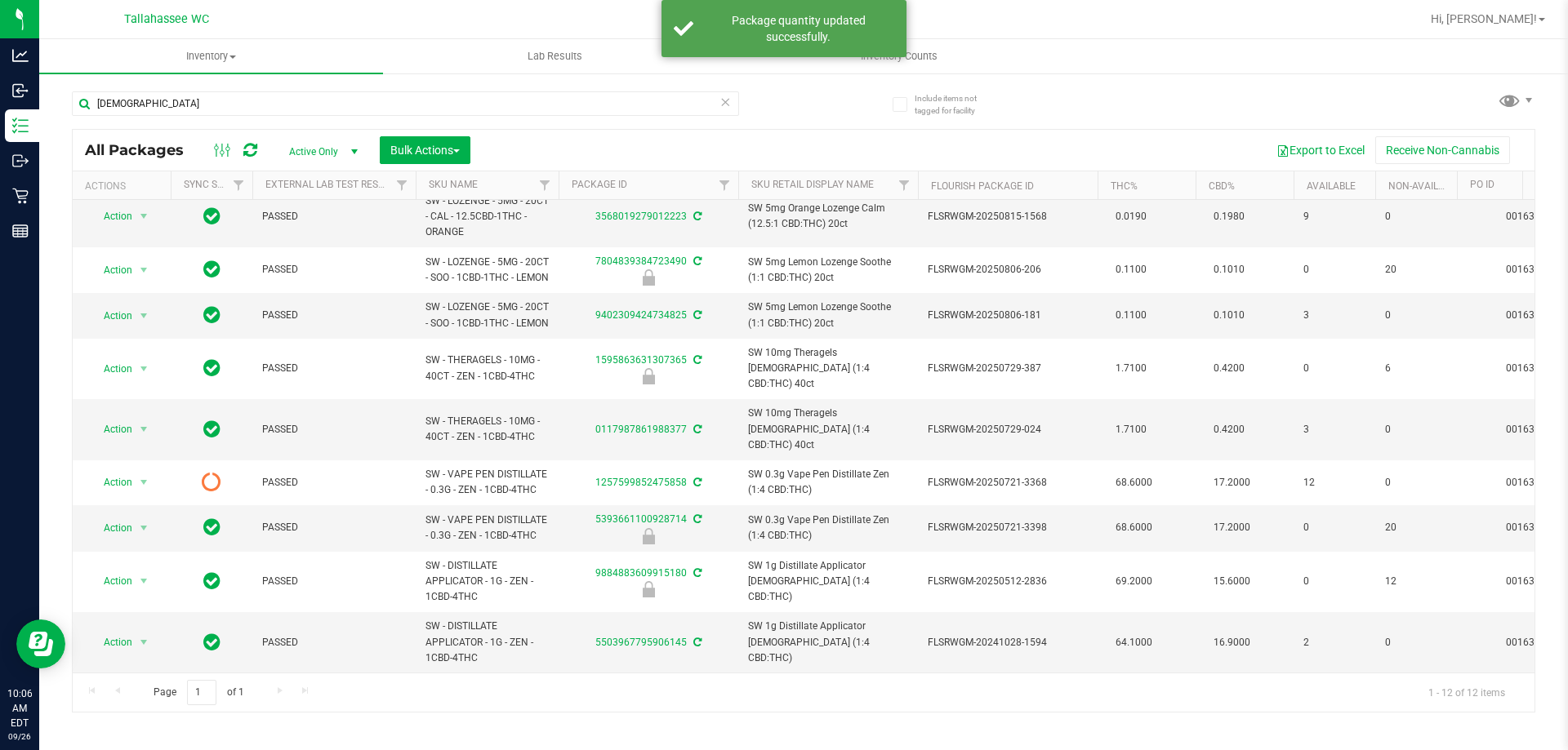
scroll to position [0, 0]
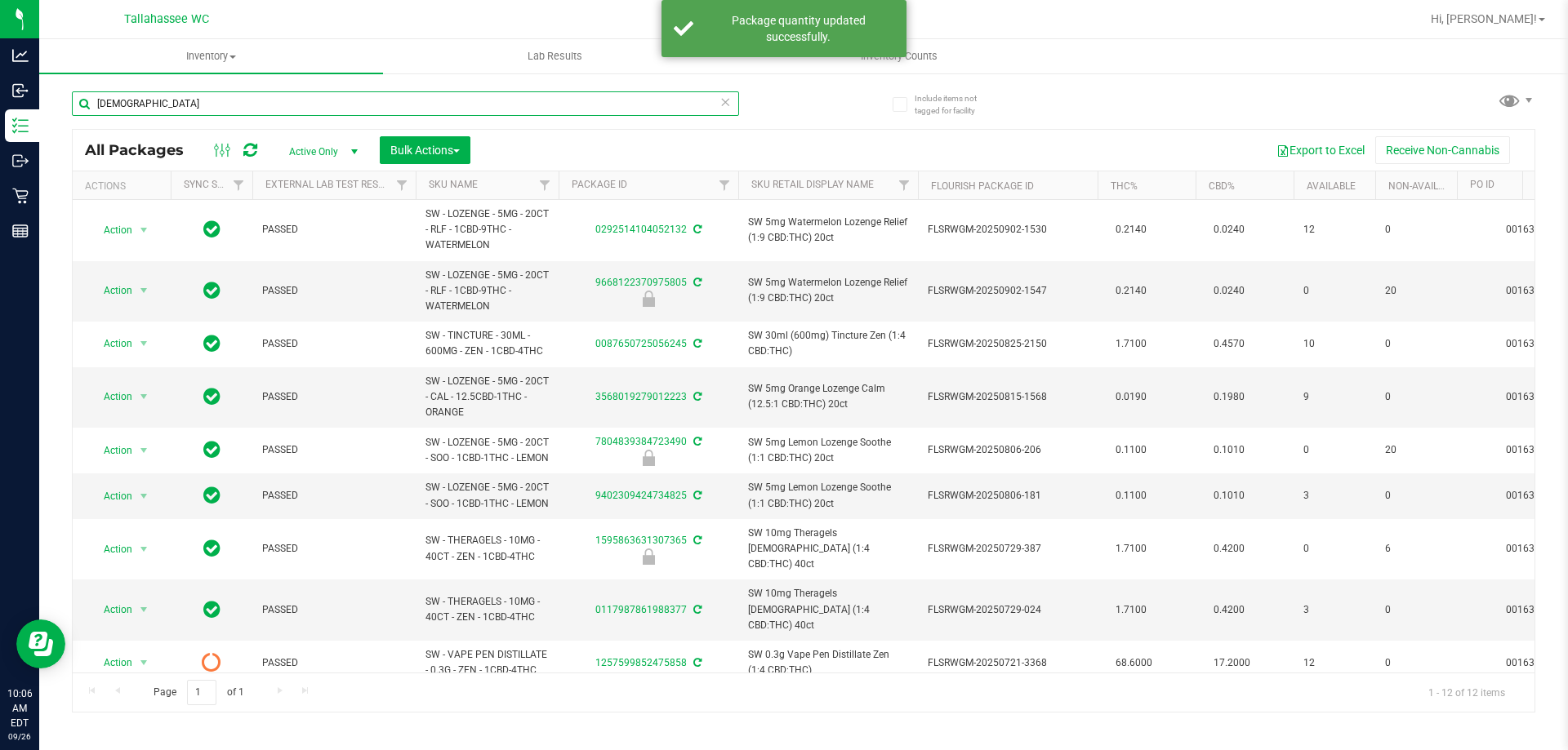
click at [578, 108] on input "zen" at bounding box center [406, 104] width 667 height 25
type input "aml"
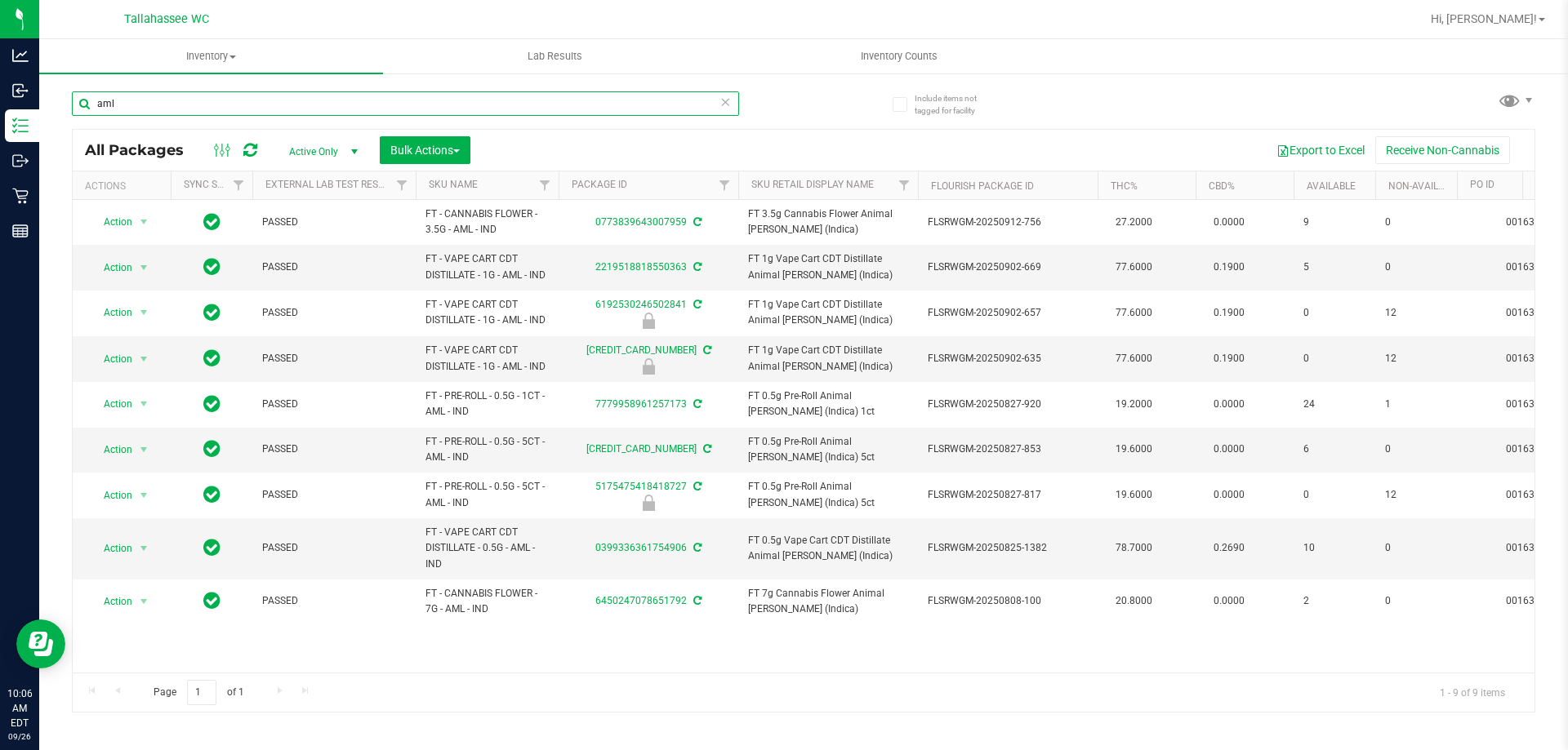
click at [547, 104] on input "aml" at bounding box center [406, 104] width 667 height 25
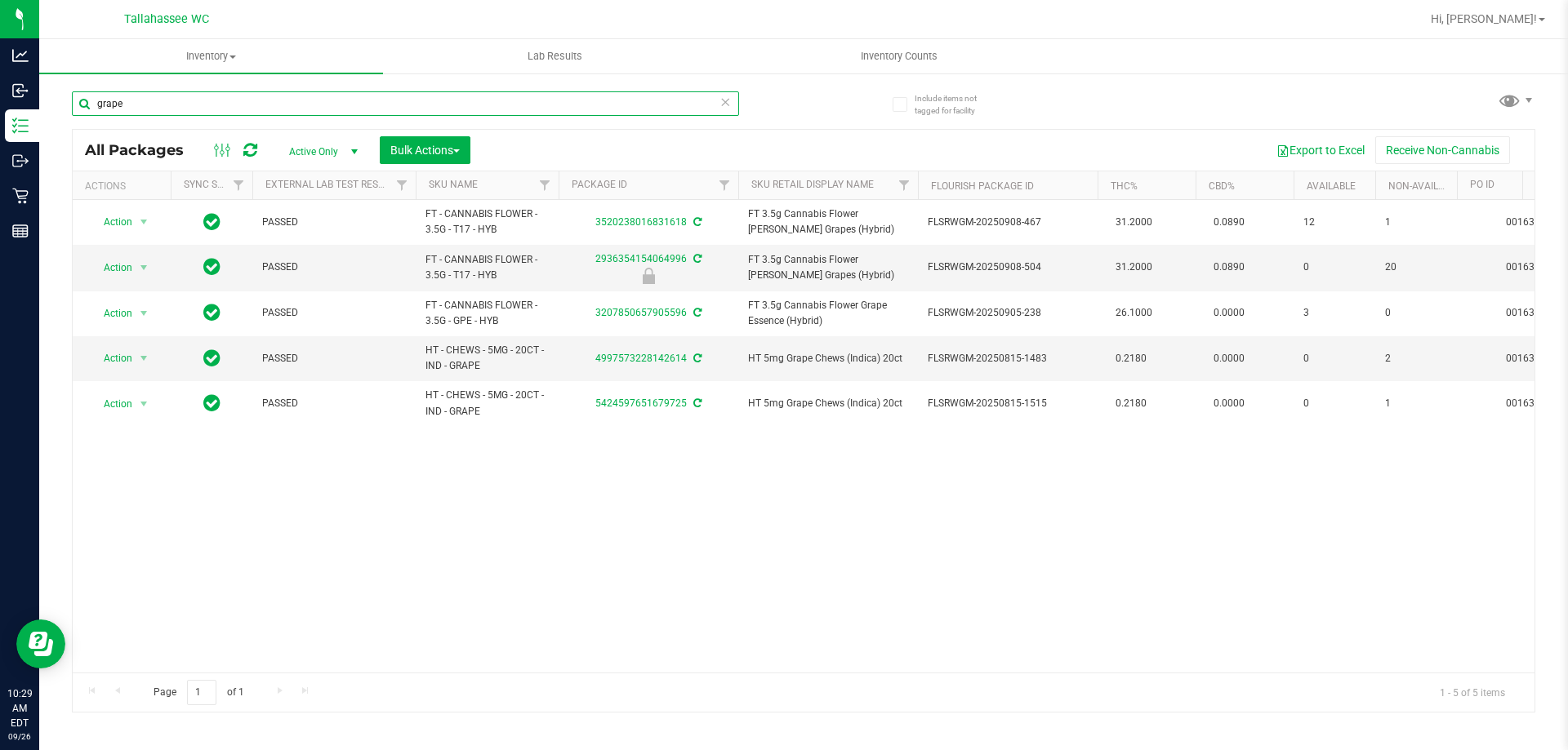
click at [378, 104] on input "grape" at bounding box center [406, 104] width 667 height 25
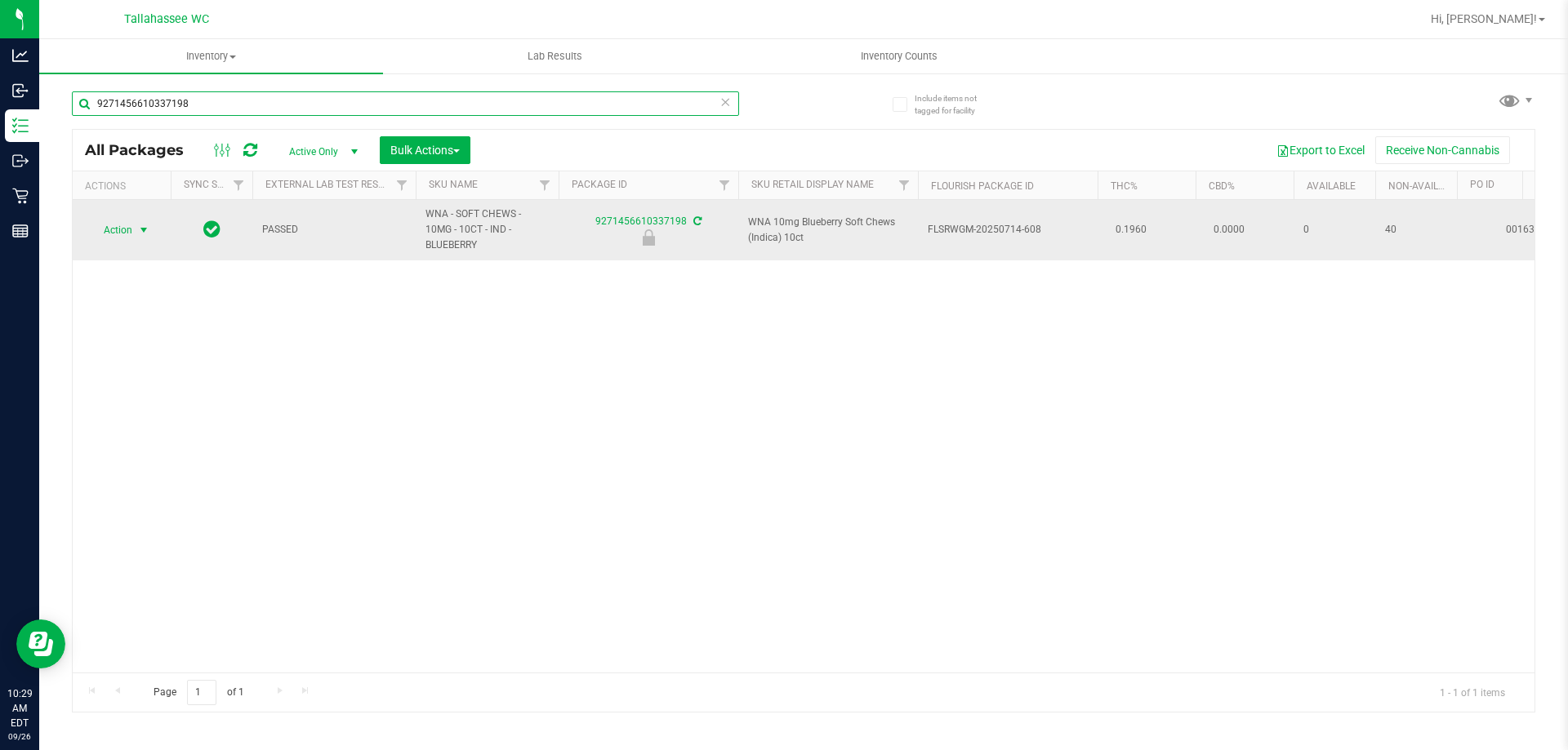
type input "9271456610337198"
click at [124, 224] on span "Action" at bounding box center [111, 230] width 44 height 23
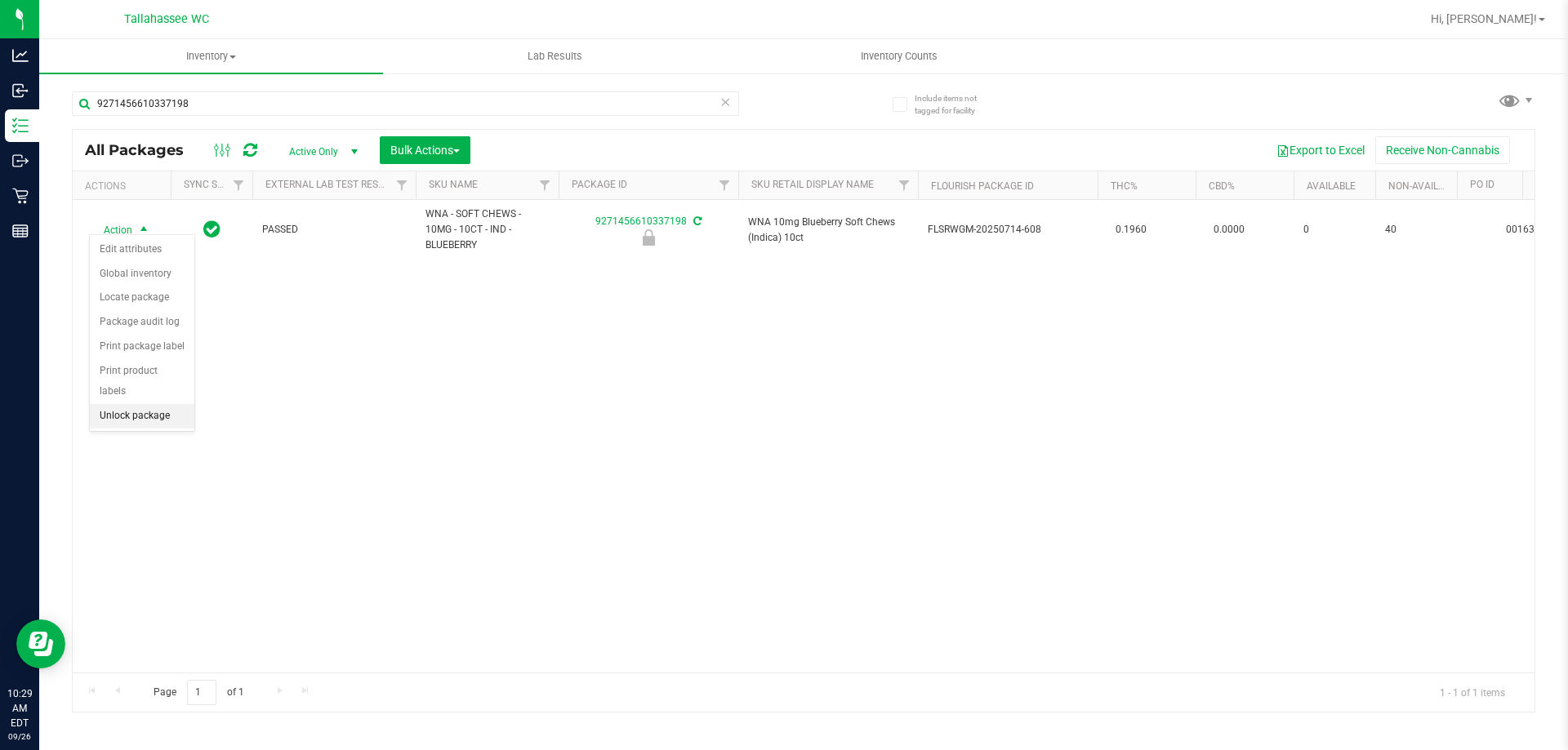
click at [156, 404] on li "Unlock package" at bounding box center [143, 416] width 105 height 25
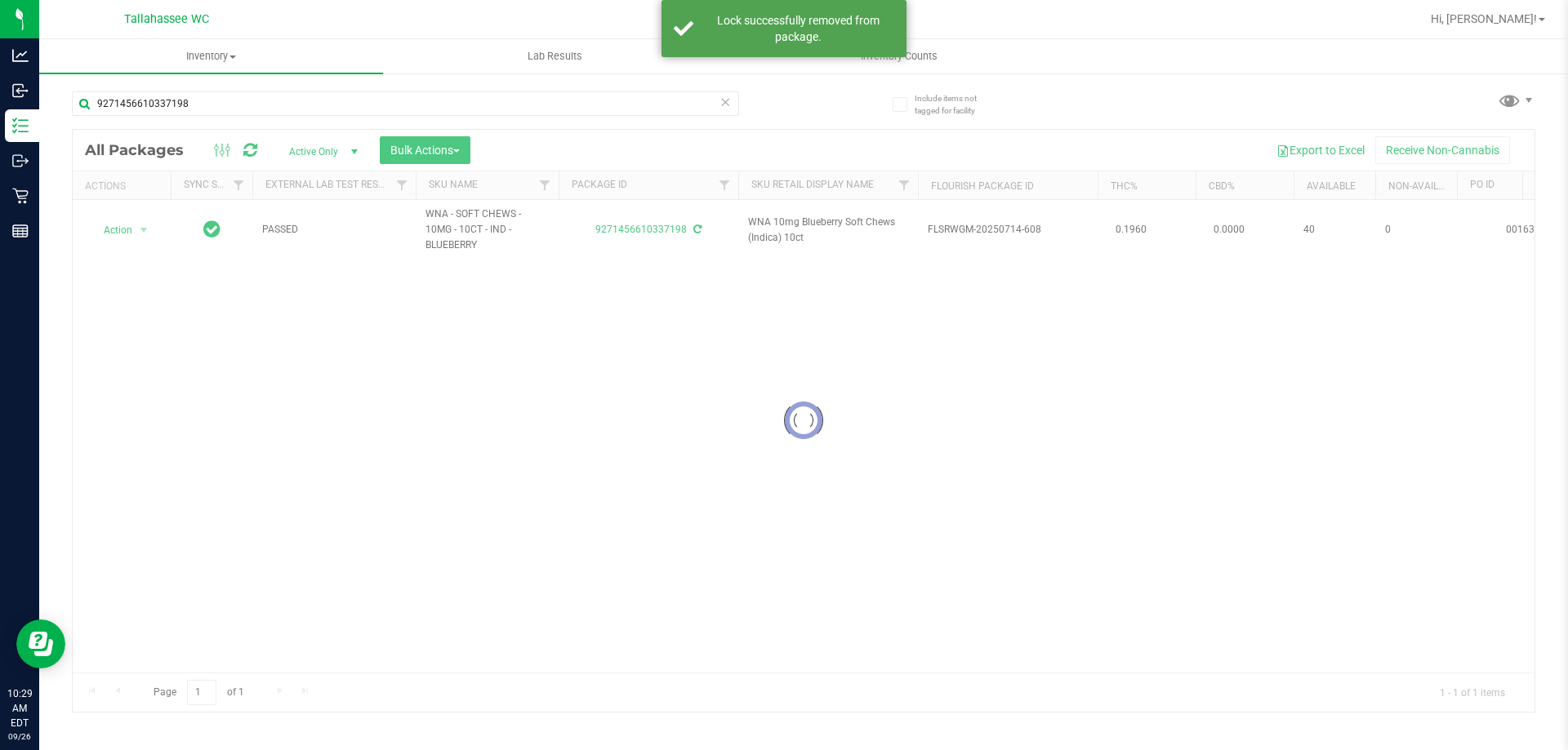
click at [131, 218] on div at bounding box center [804, 420] width 1462 height 582
click at [134, 223] on span "select" at bounding box center [143, 230] width 20 height 23
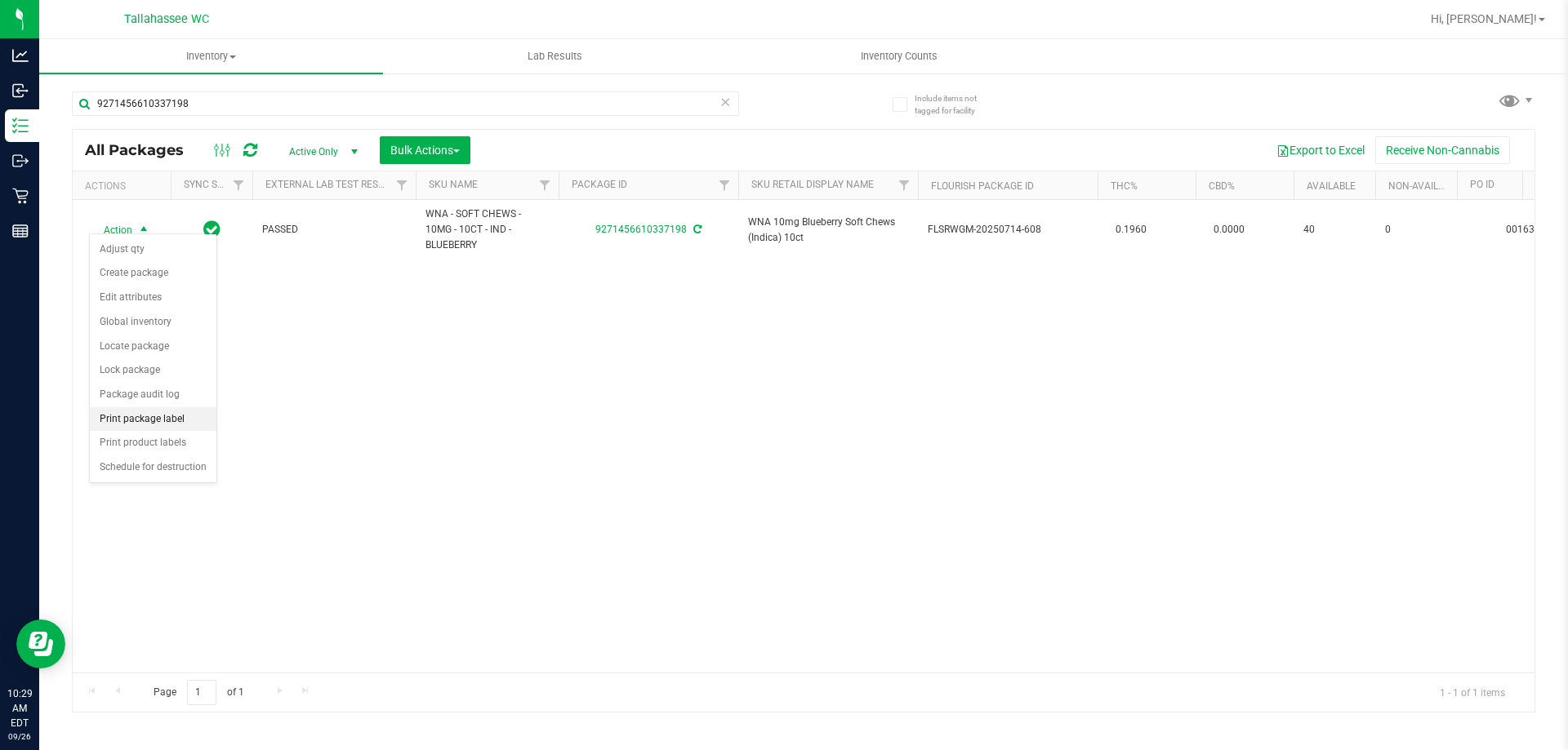
click at [194, 422] on li "Print package label" at bounding box center [153, 419] width 126 height 25
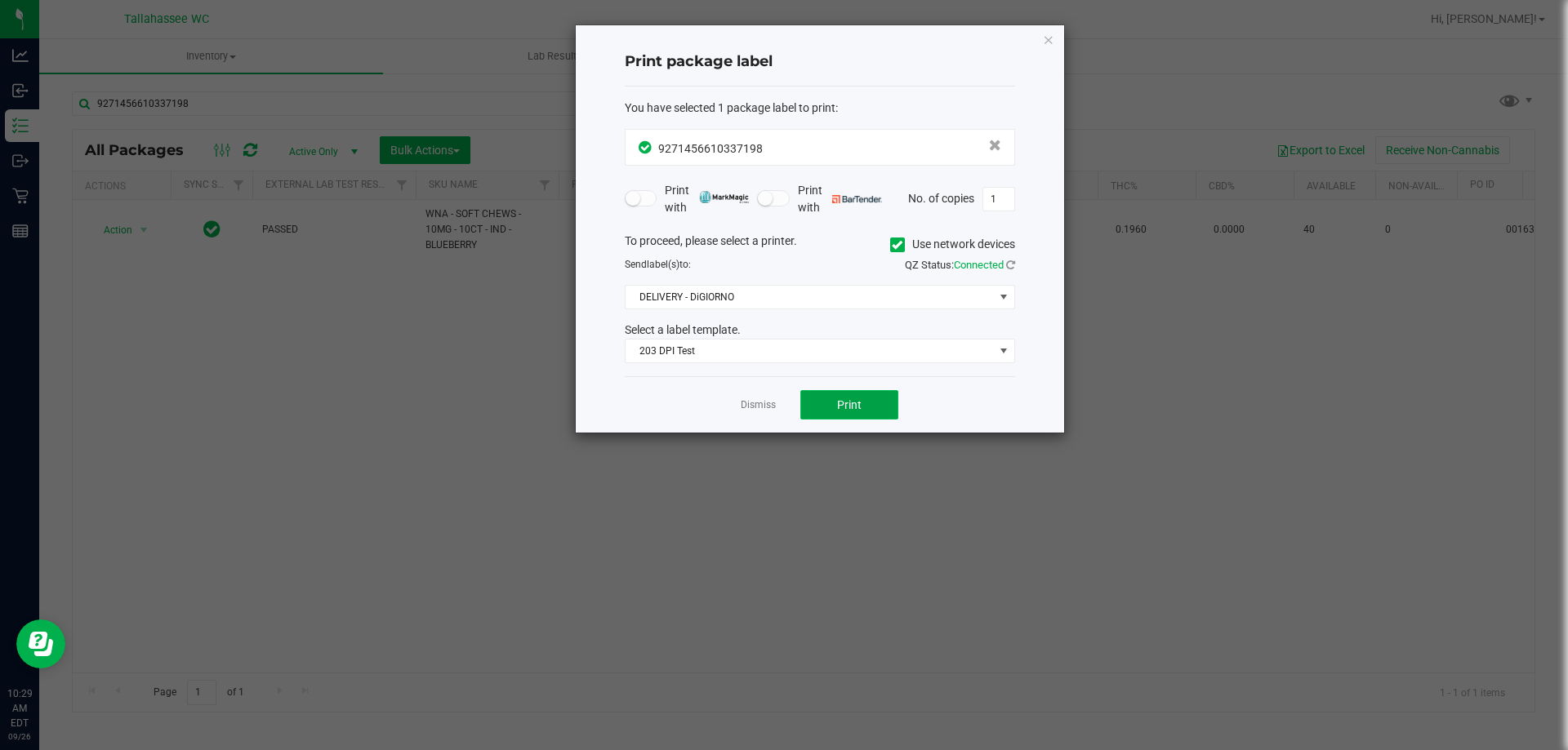
click at [882, 404] on button "Print" at bounding box center [850, 404] width 98 height 29
click at [758, 404] on link "Dismiss" at bounding box center [758, 404] width 35 height 14
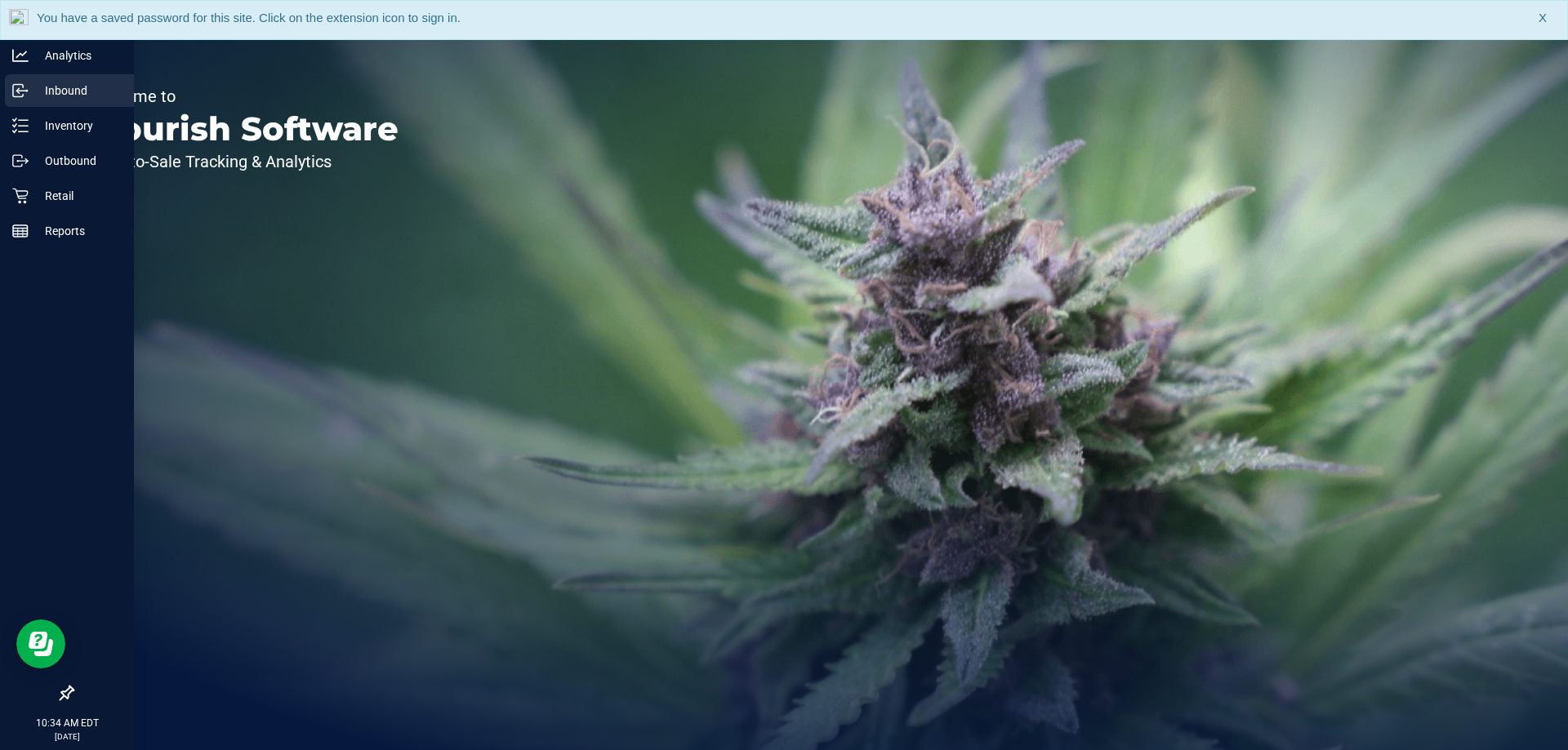
click at [97, 94] on p "Inbound" at bounding box center [78, 91] width 98 height 20
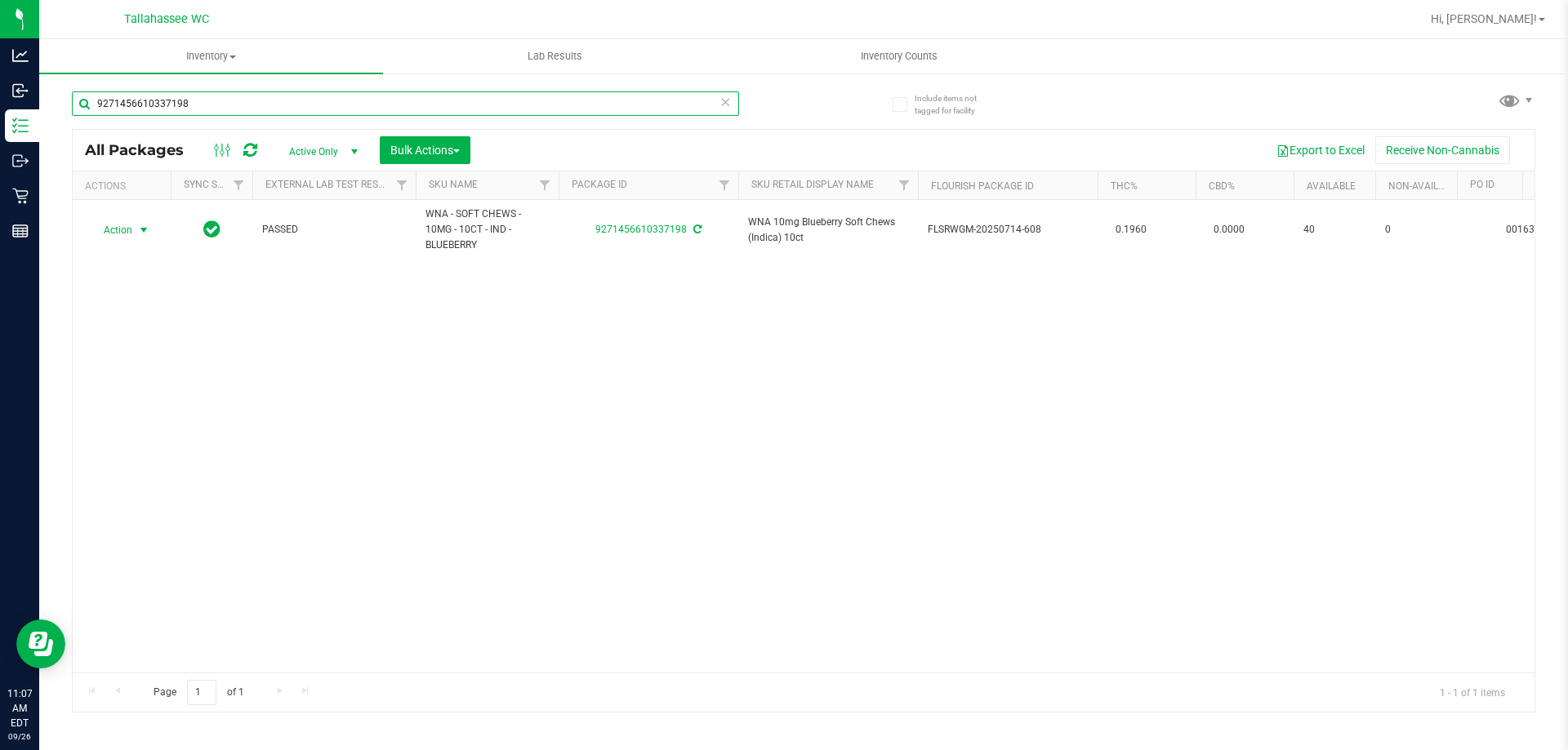
click at [292, 102] on input "9271456610337198" at bounding box center [406, 104] width 667 height 25
drag, startPoint x: 0, startPoint y: 0, endPoint x: 297, endPoint y: 100, distance: 313.4
click at [294, 102] on input "9271456610337198" at bounding box center [406, 104] width 667 height 25
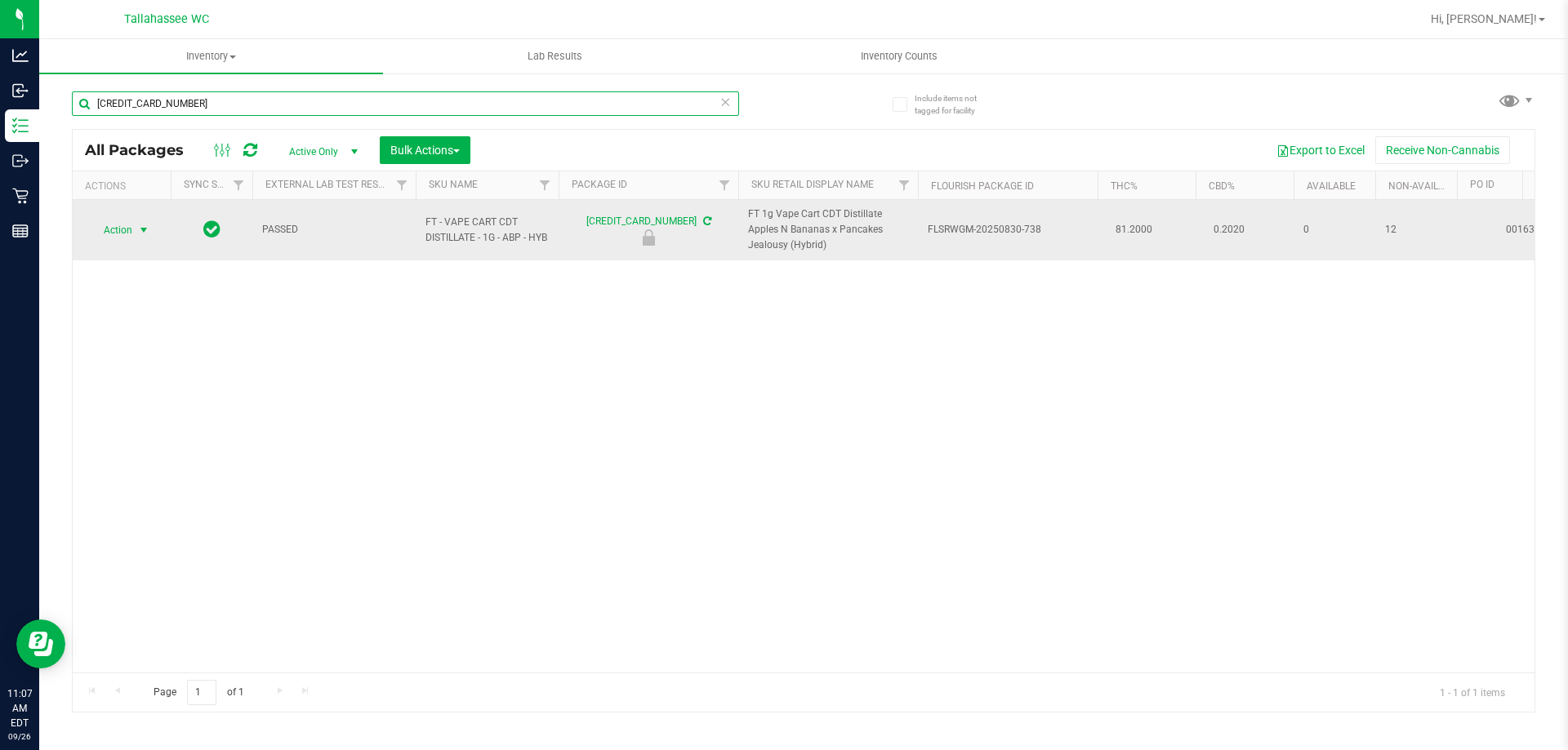
type input "[CREDIT_CARD_NUMBER]"
click at [138, 232] on span "select" at bounding box center [143, 230] width 13 height 13
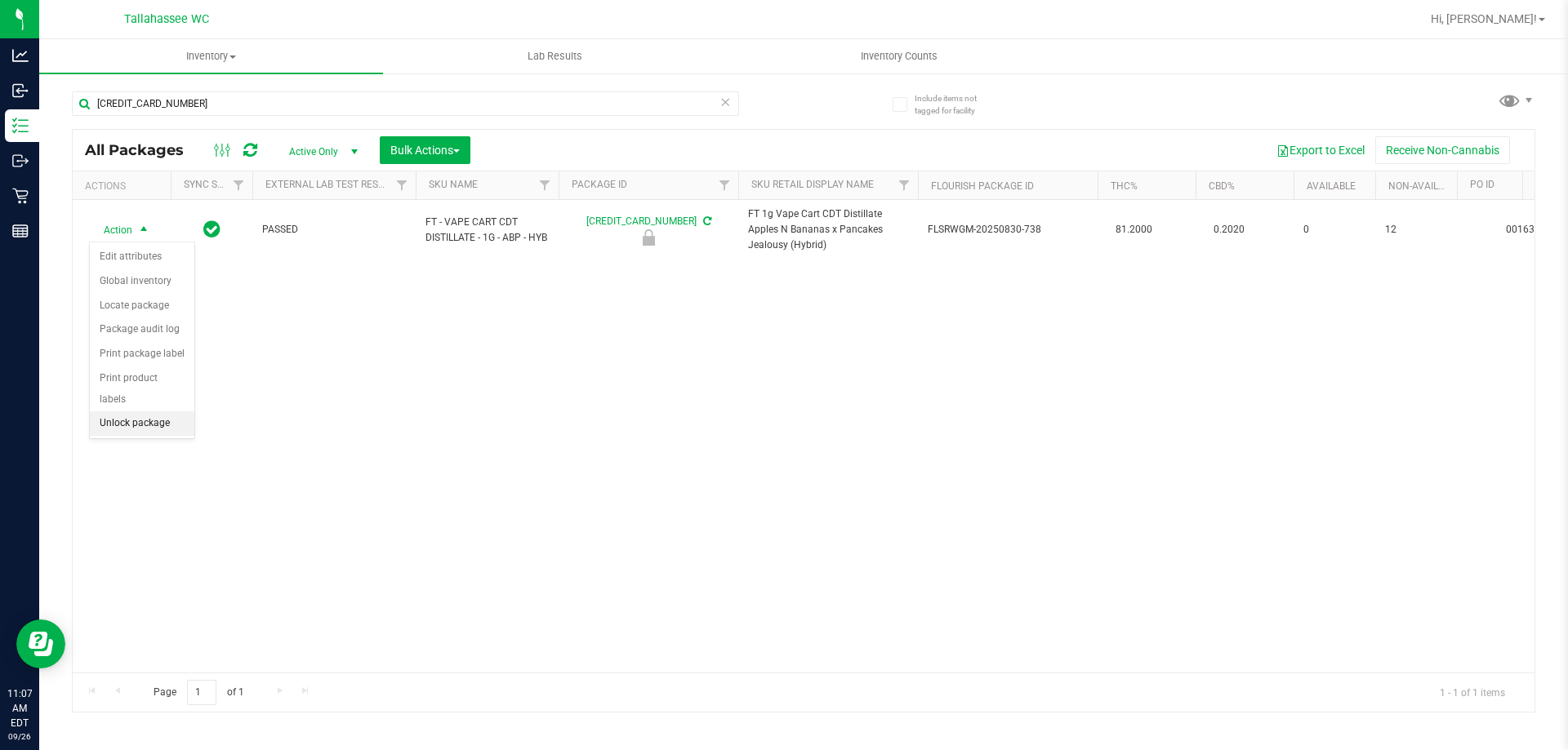
click at [155, 411] on li "Unlock package" at bounding box center [143, 423] width 105 height 25
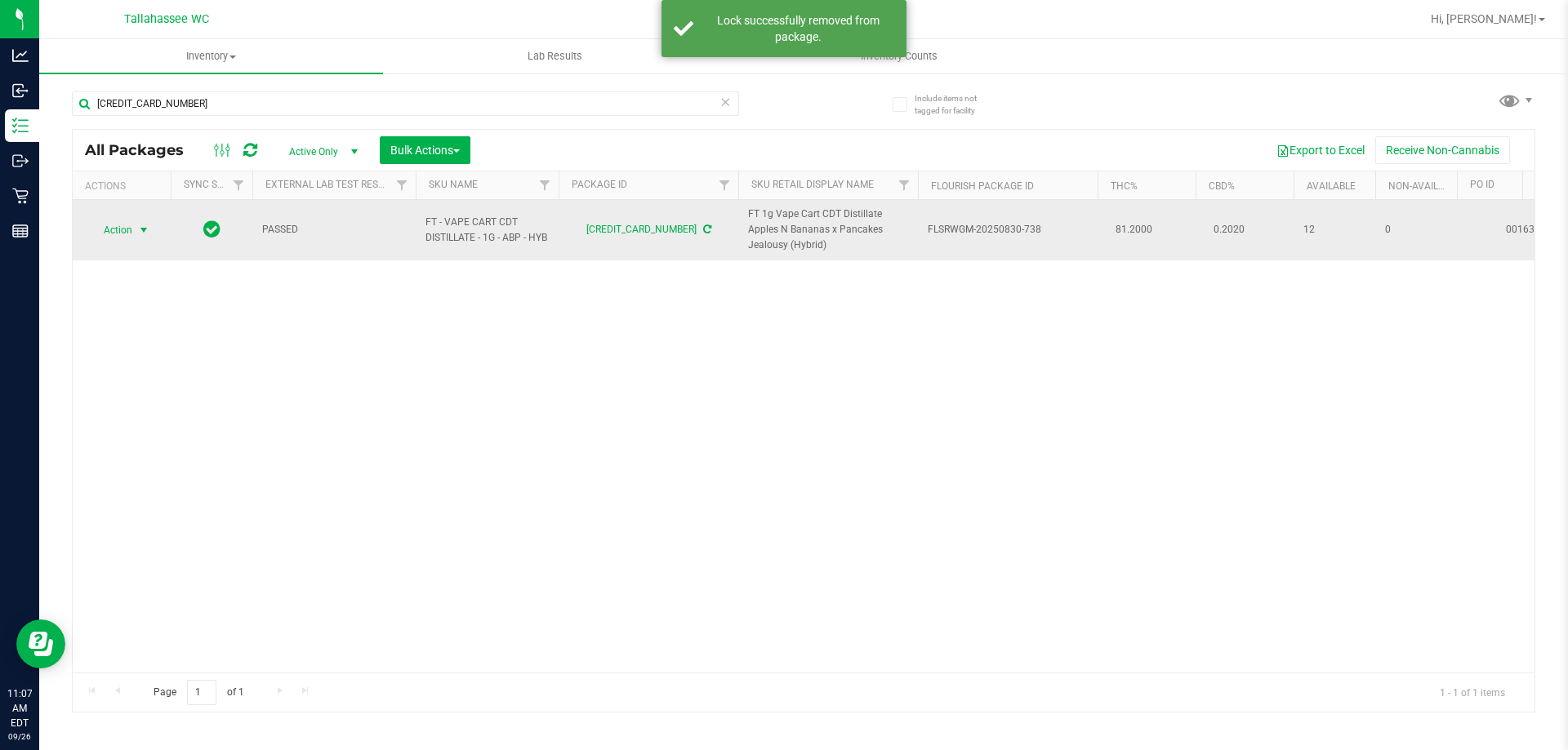
click at [123, 231] on span "Action" at bounding box center [111, 230] width 44 height 23
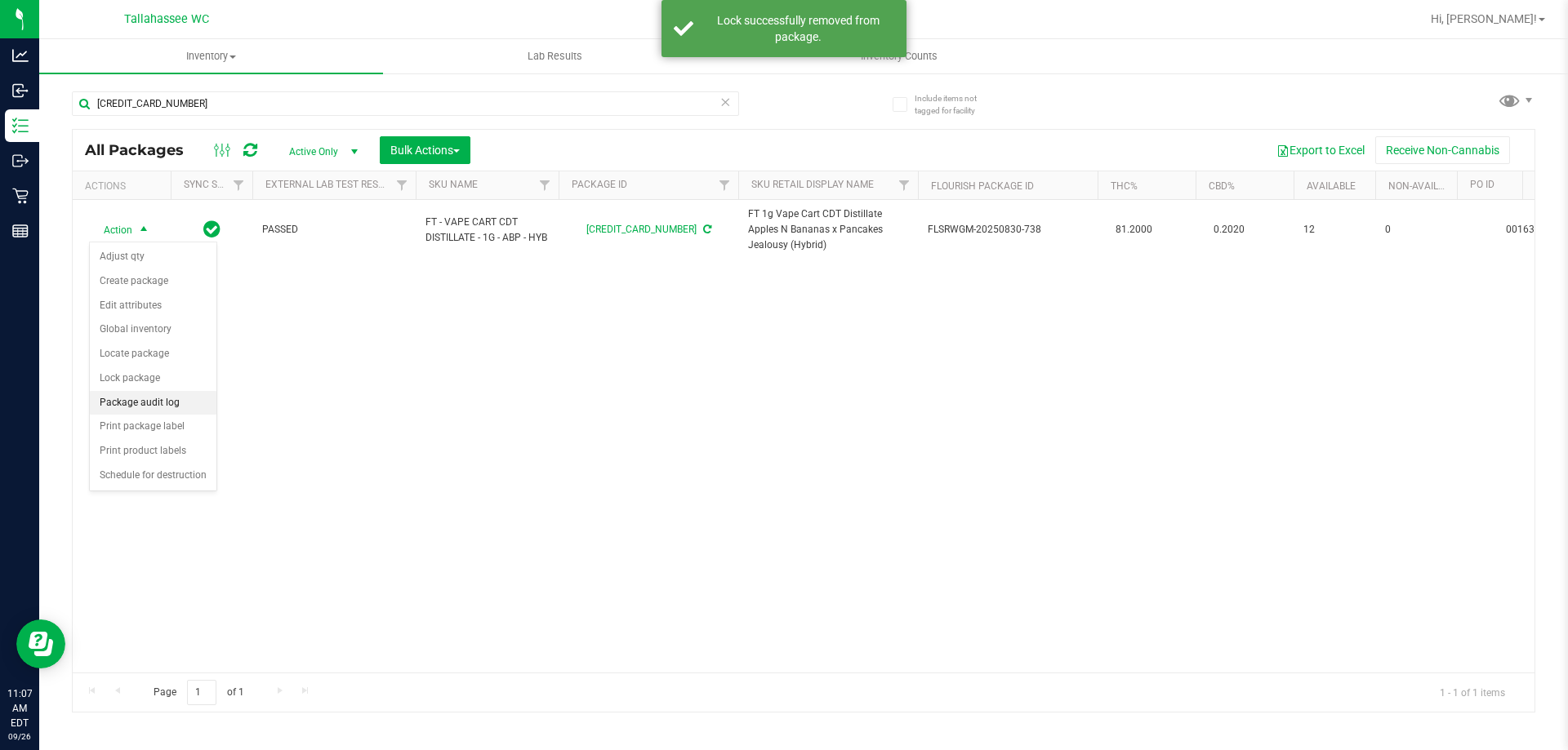
click at [188, 401] on li "Package audit log" at bounding box center [153, 403] width 126 height 25
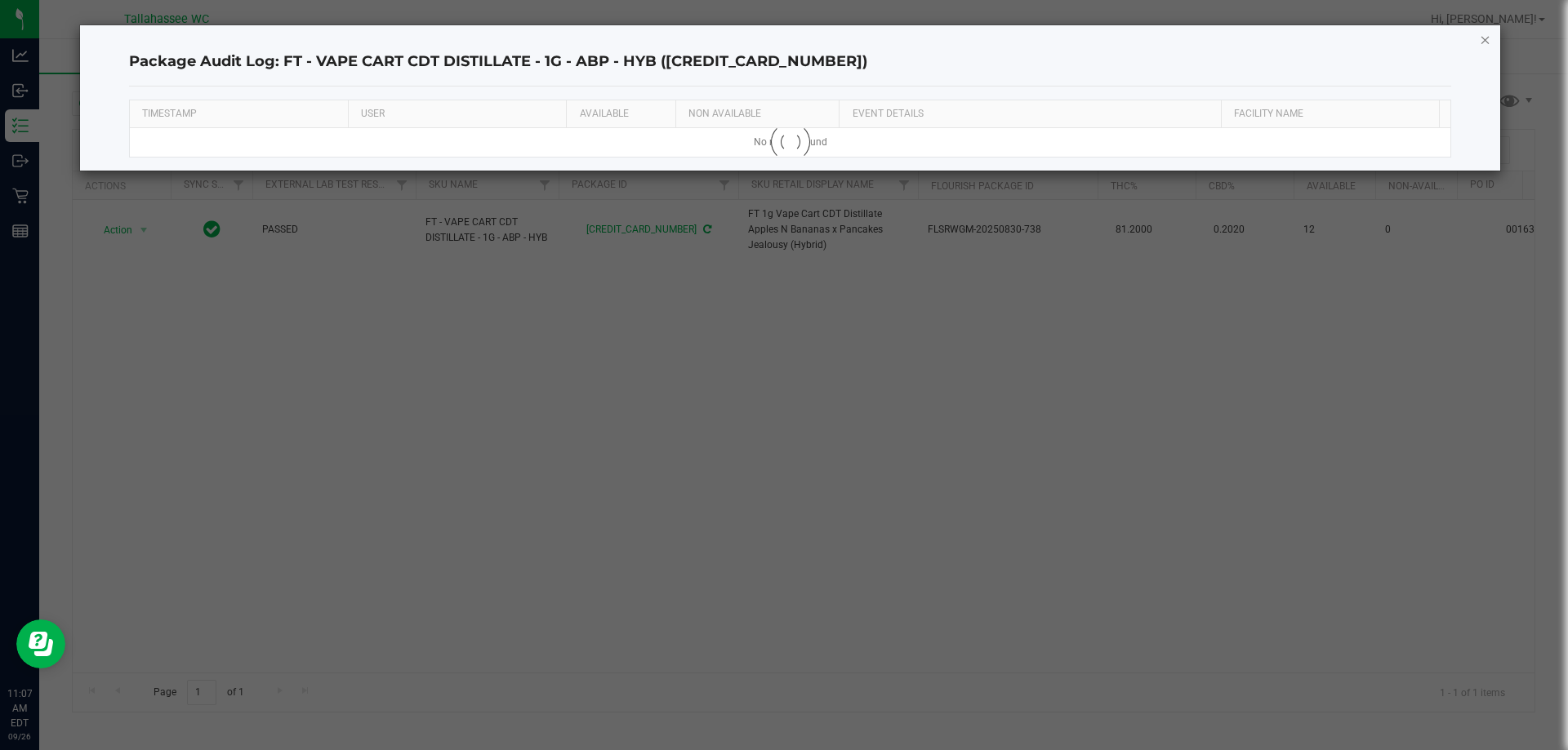
click at [1489, 38] on icon "button" at bounding box center [1485, 39] width 11 height 20
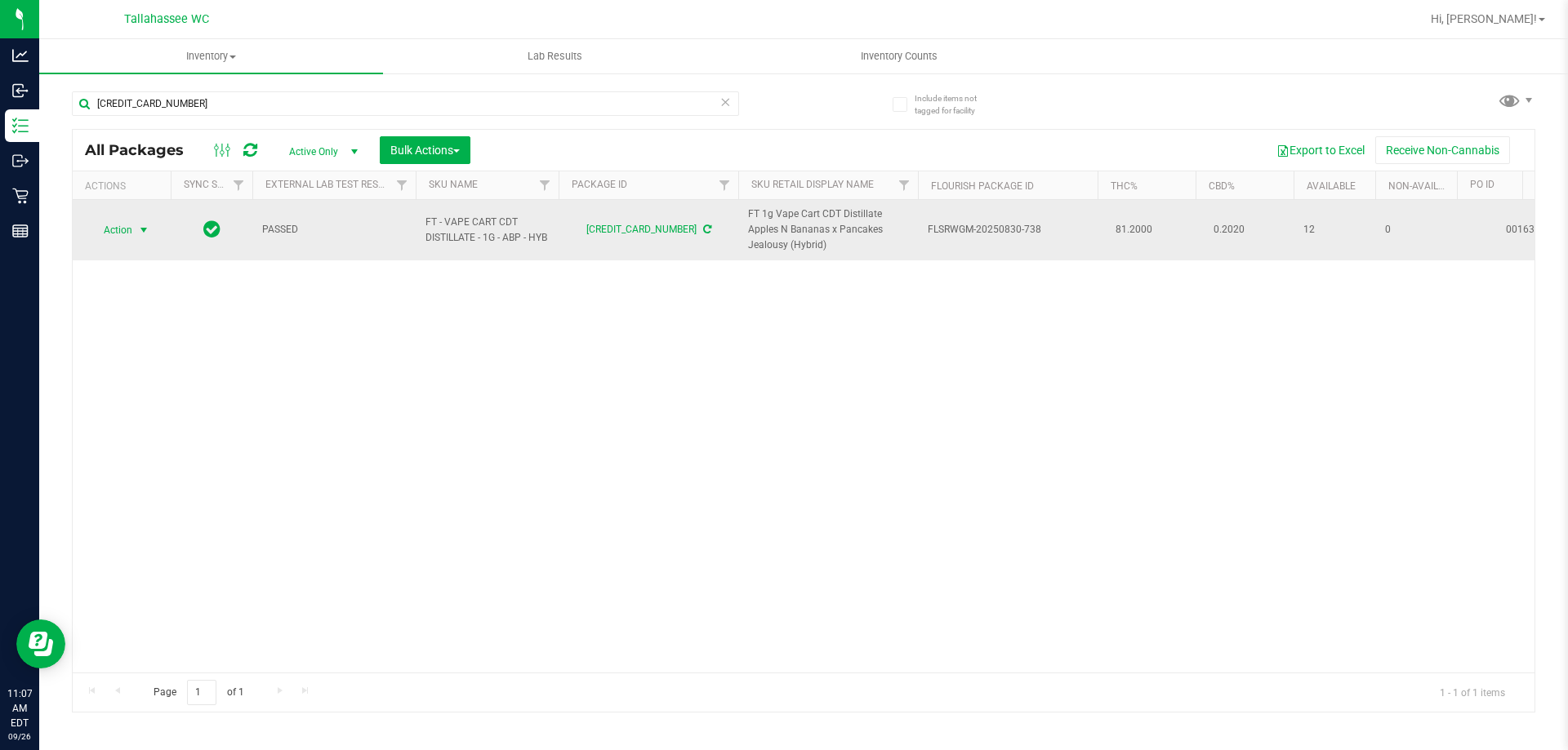
click at [119, 228] on span "Action" at bounding box center [111, 230] width 44 height 23
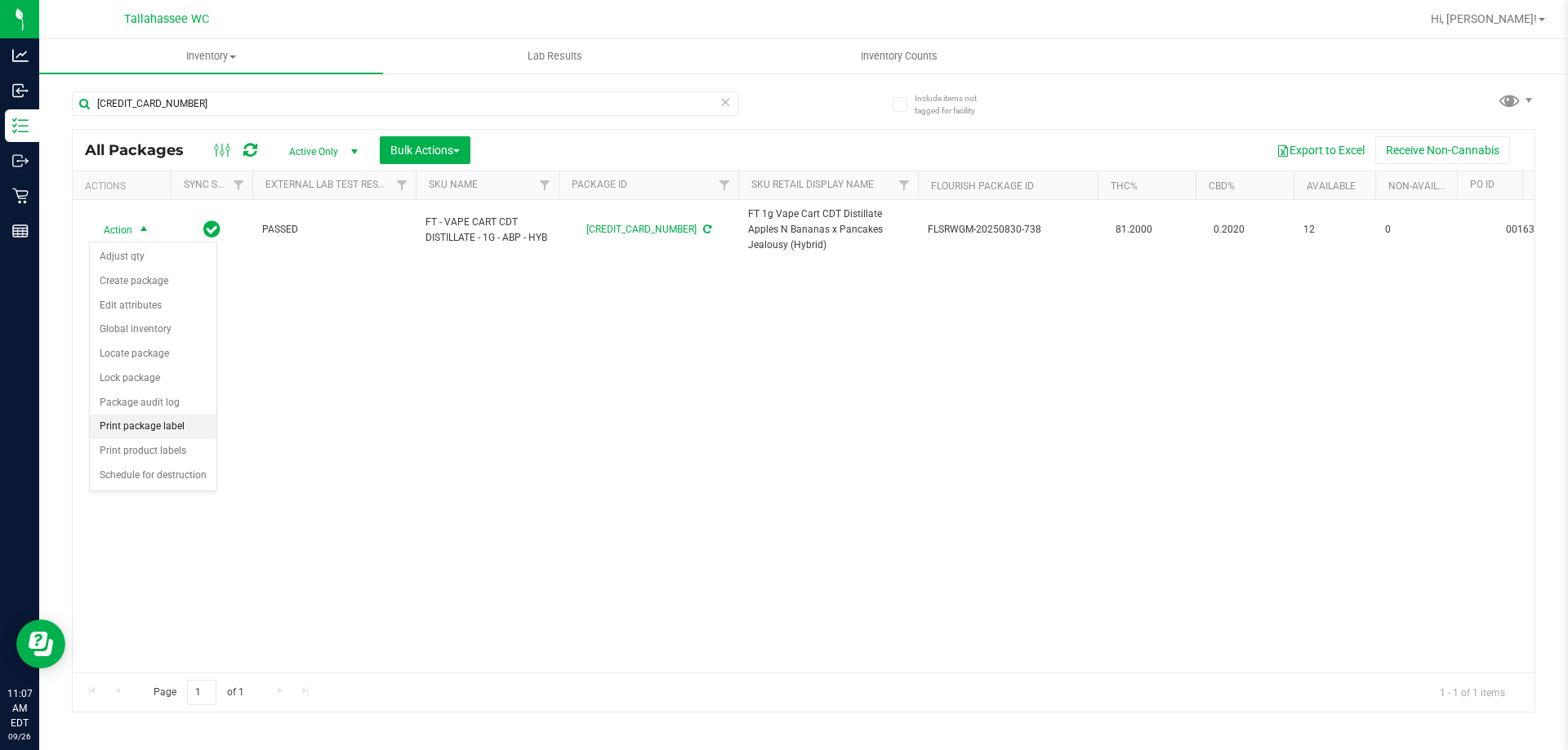
click at [119, 431] on li "Print package label" at bounding box center [153, 427] width 126 height 25
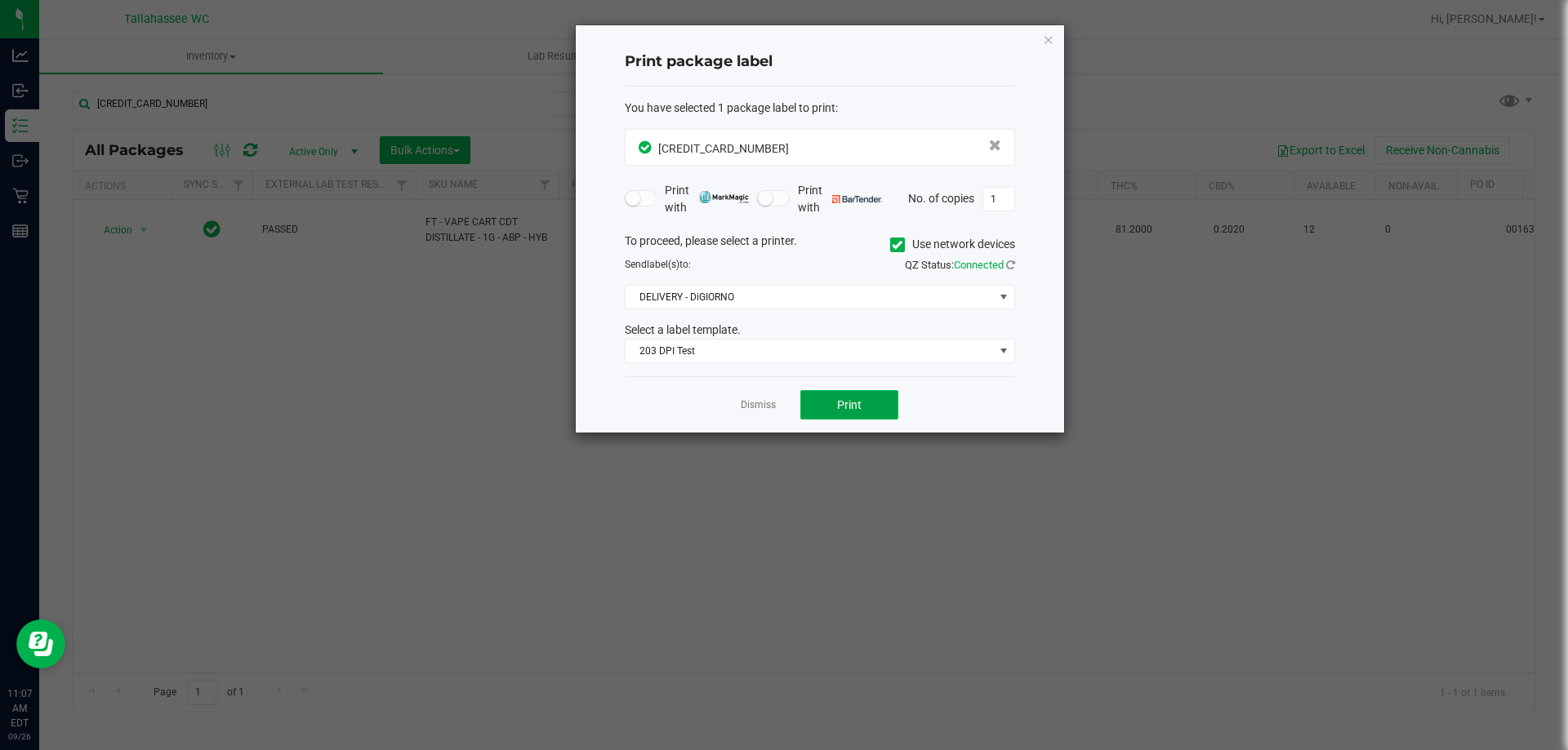
click at [859, 417] on button "Print" at bounding box center [850, 404] width 98 height 29
click at [737, 403] on div "Dismiss Print" at bounding box center [819, 404] width 390 height 56
click at [741, 412] on div "Dismiss Print" at bounding box center [819, 404] width 390 height 56
click at [750, 402] on link "Dismiss" at bounding box center [758, 404] width 35 height 14
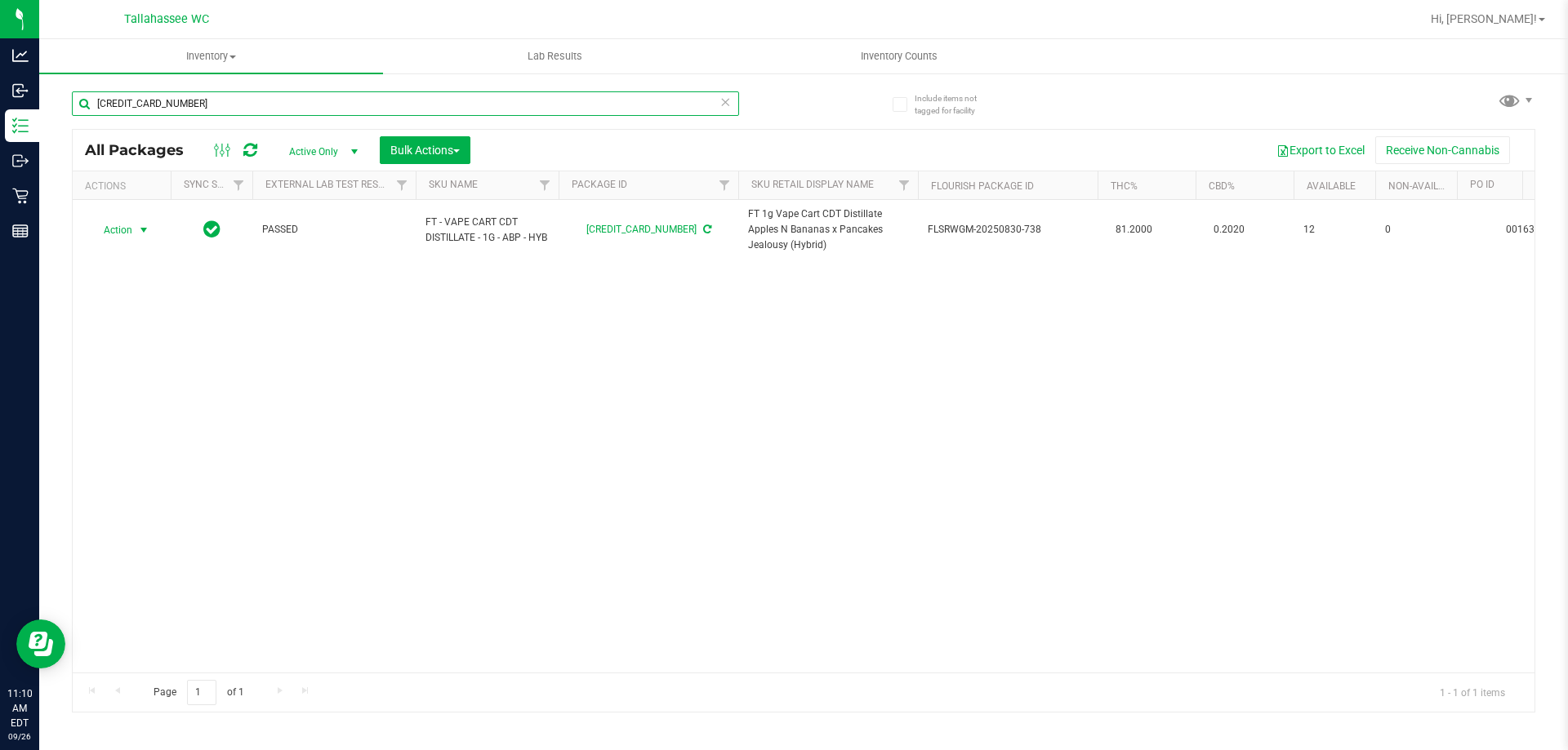
click at [527, 104] on input "4524541804255653" at bounding box center [406, 104] width 667 height 25
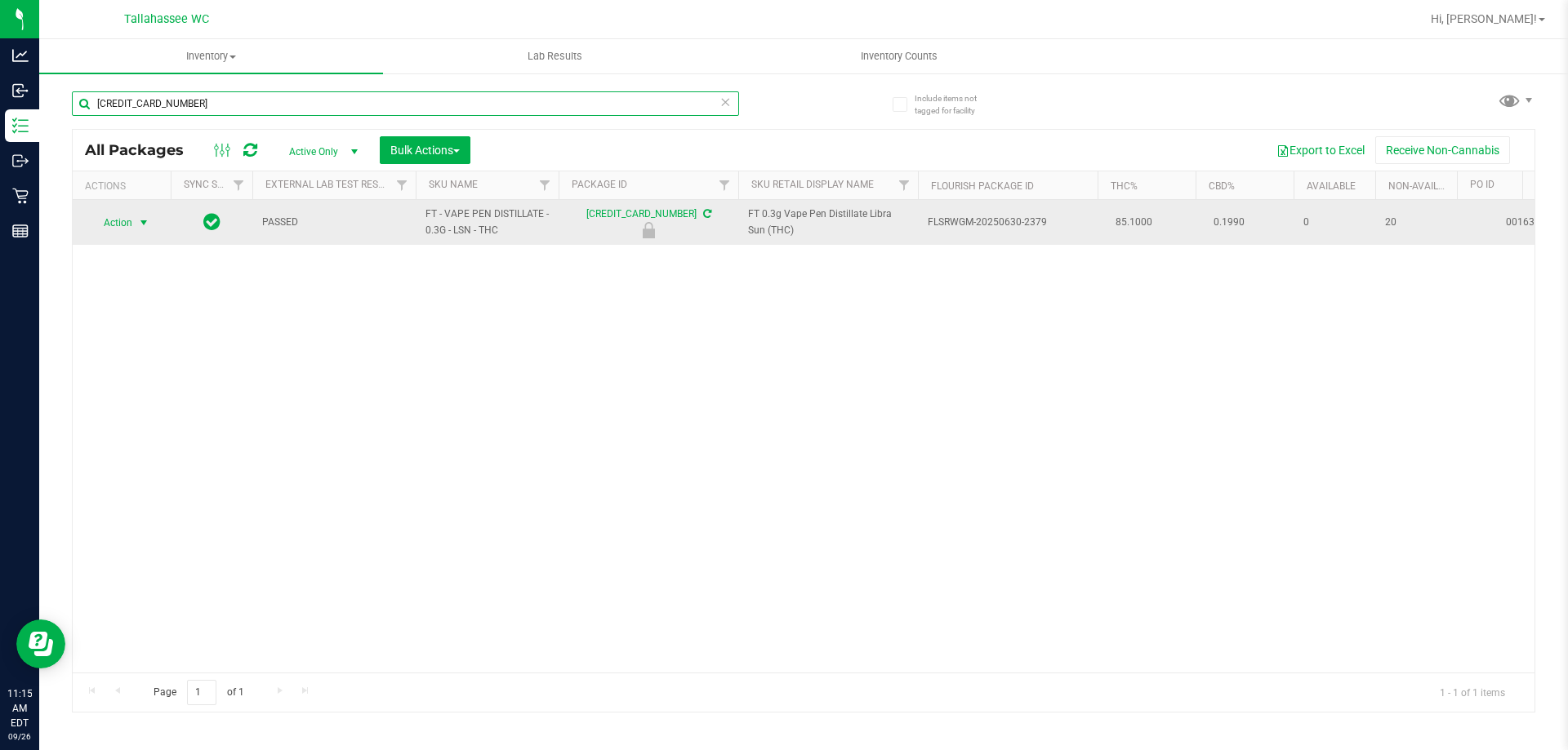
type input "2341574514611720"
drag, startPoint x: 117, startPoint y: 220, endPoint x: 141, endPoint y: 228, distance: 25.3
click at [119, 221] on span "Action" at bounding box center [111, 223] width 44 height 23
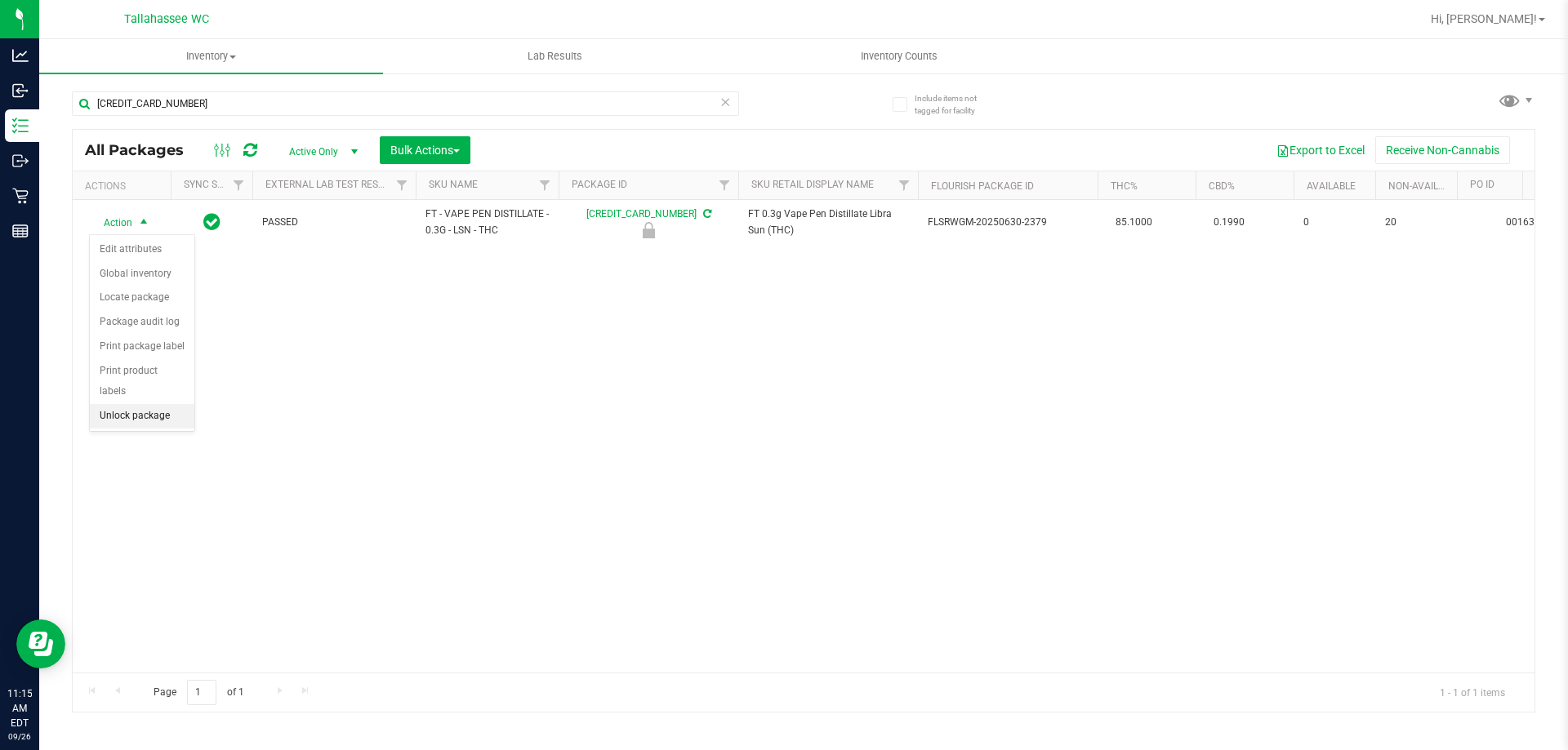
click at [179, 404] on li "Unlock package" at bounding box center [143, 416] width 105 height 25
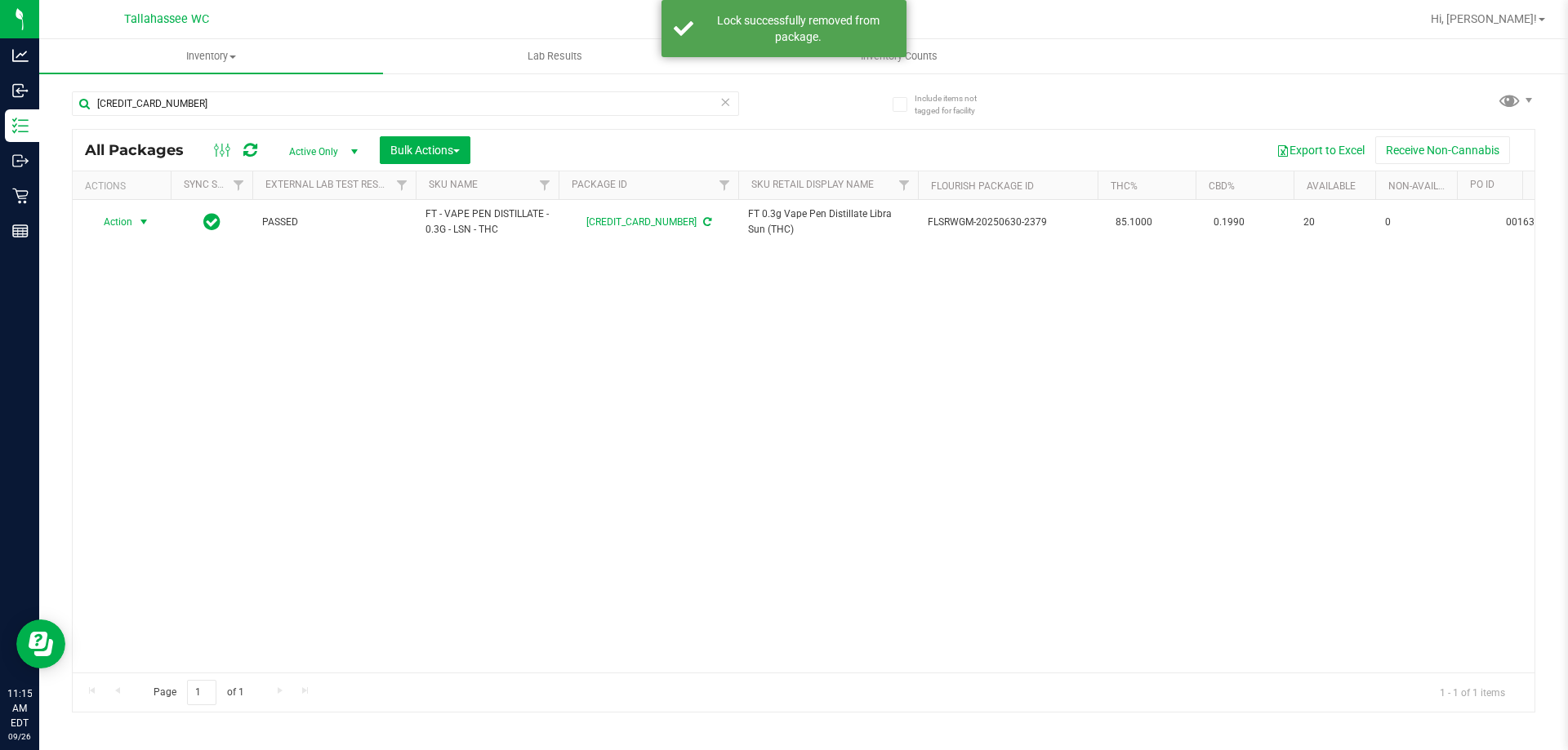
click at [146, 219] on span "select" at bounding box center [143, 222] width 13 height 13
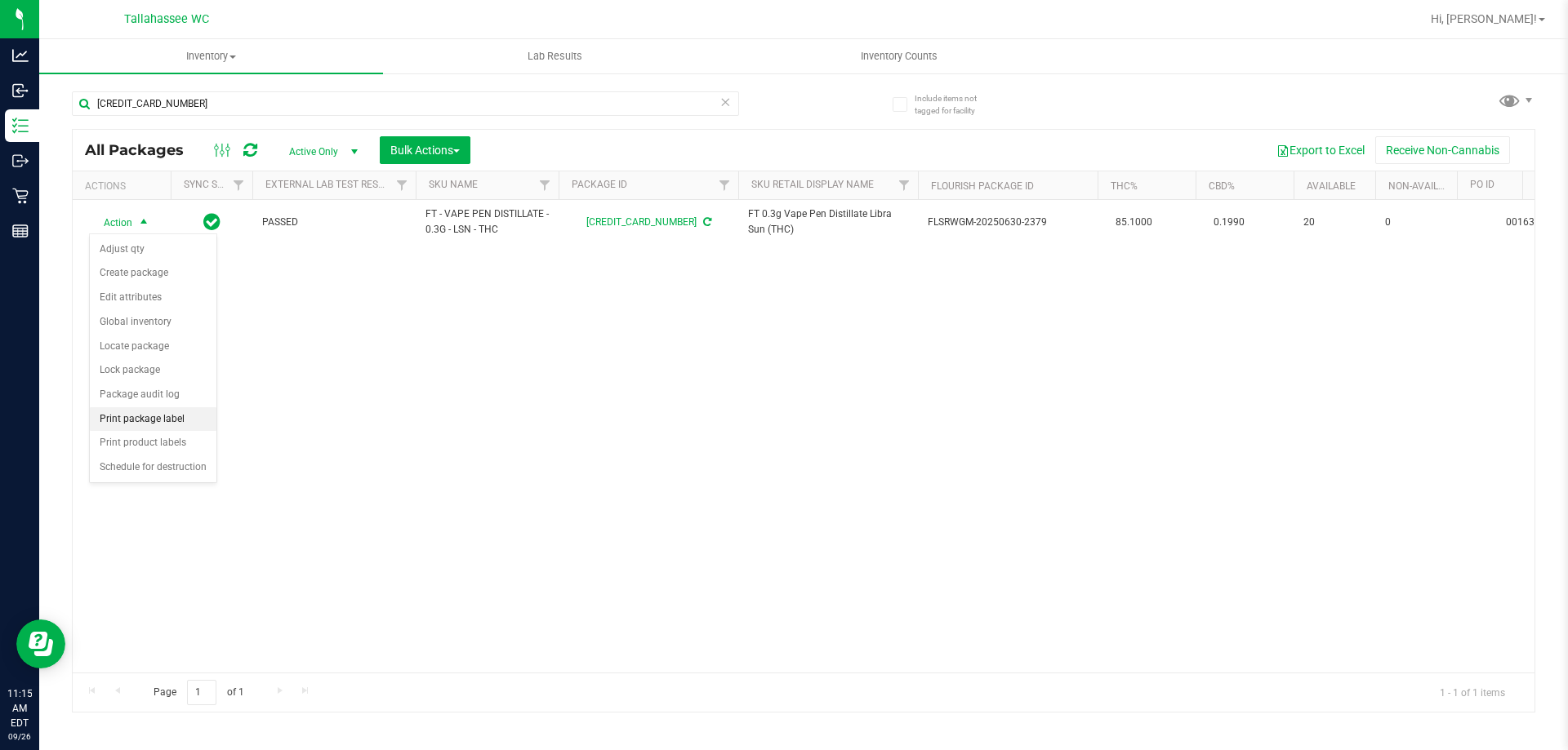
click at [195, 412] on li "Print package label" at bounding box center [153, 419] width 126 height 25
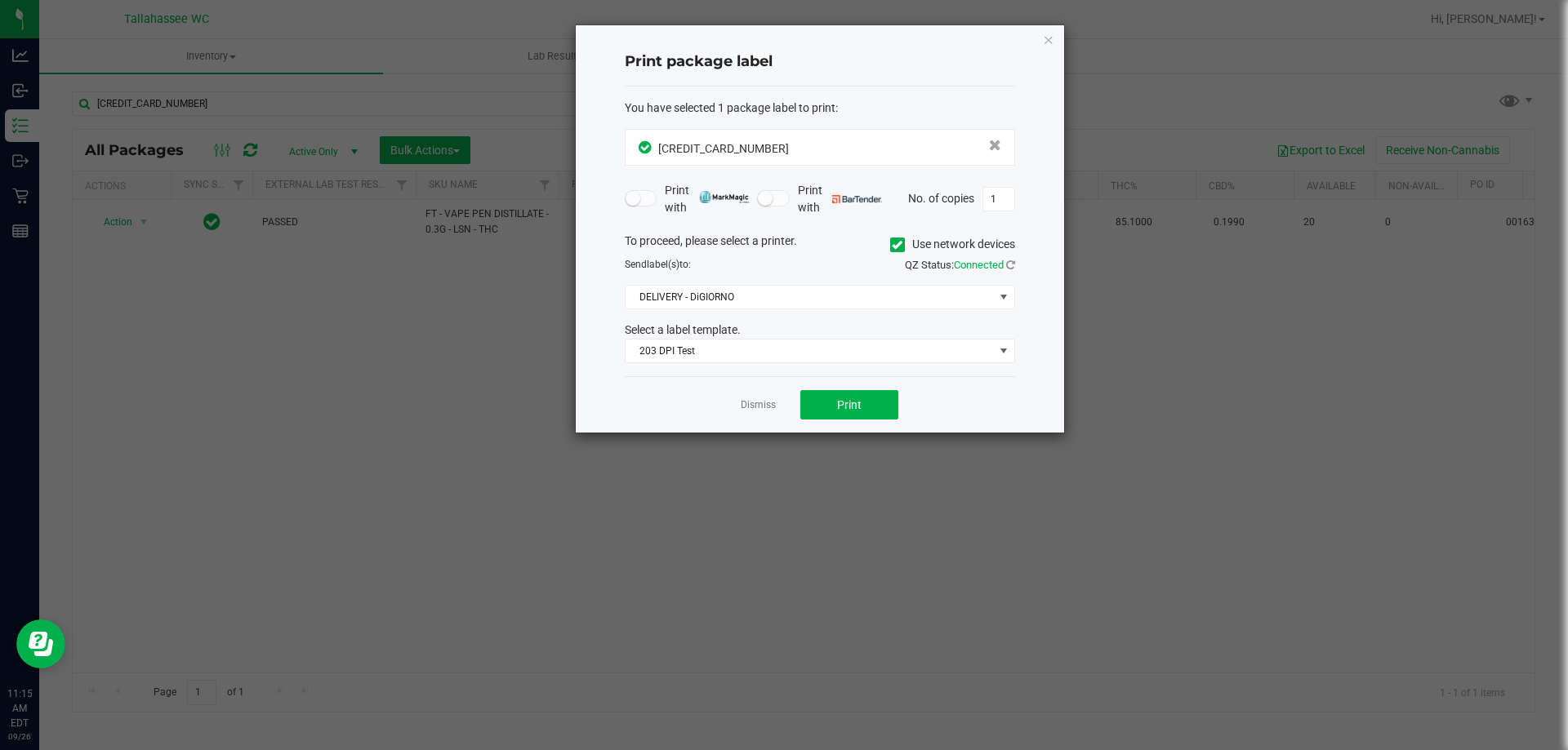
click at [859, 421] on div "Dismiss Print" at bounding box center [819, 404] width 390 height 56
click at [852, 412] on button "Print" at bounding box center [850, 404] width 98 height 29
click at [767, 413] on app-cancel-button "Dismiss" at bounding box center [758, 404] width 35 height 17
click at [760, 400] on link "Dismiss" at bounding box center [758, 404] width 35 height 14
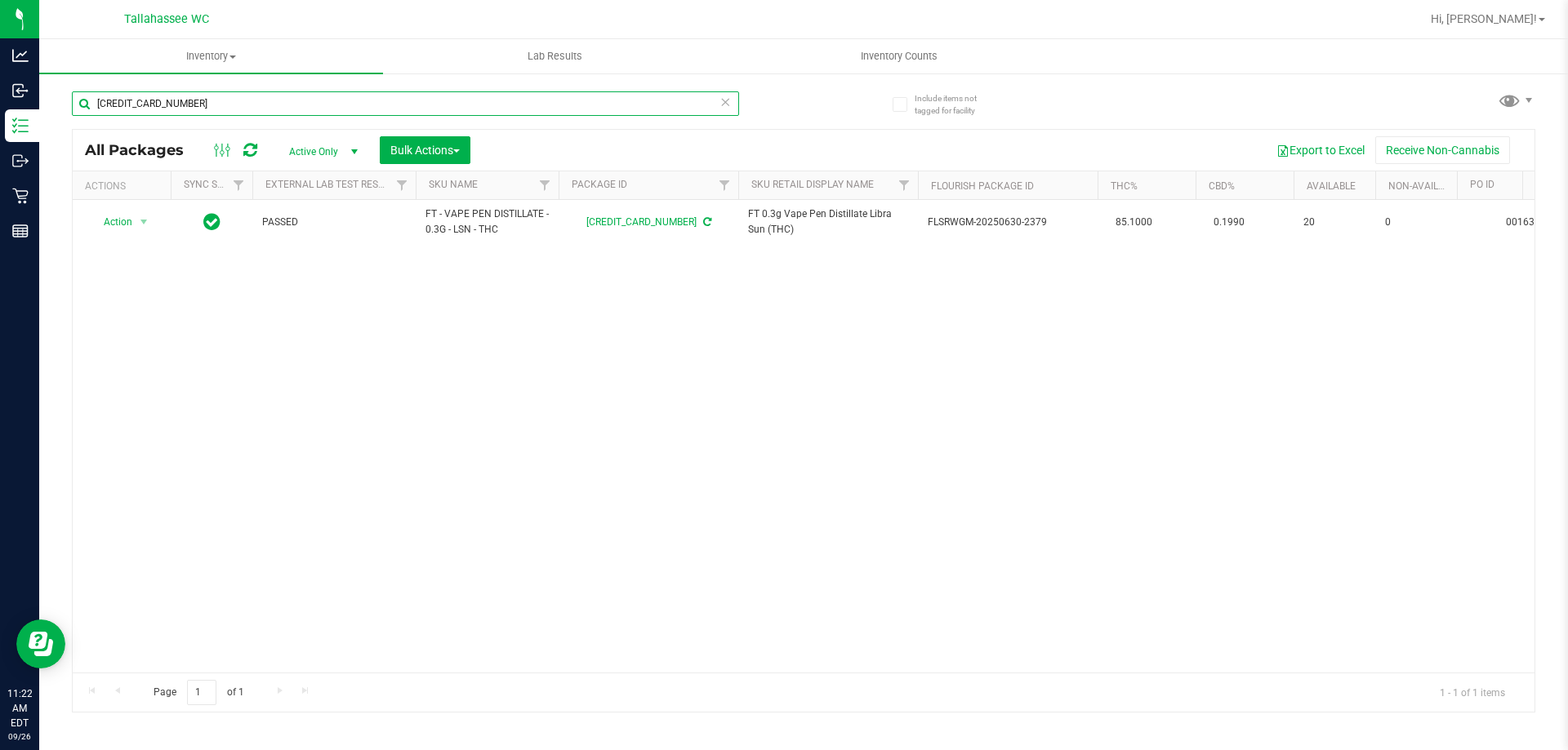
click at [485, 111] on input "2341574514611720" at bounding box center [406, 104] width 667 height 25
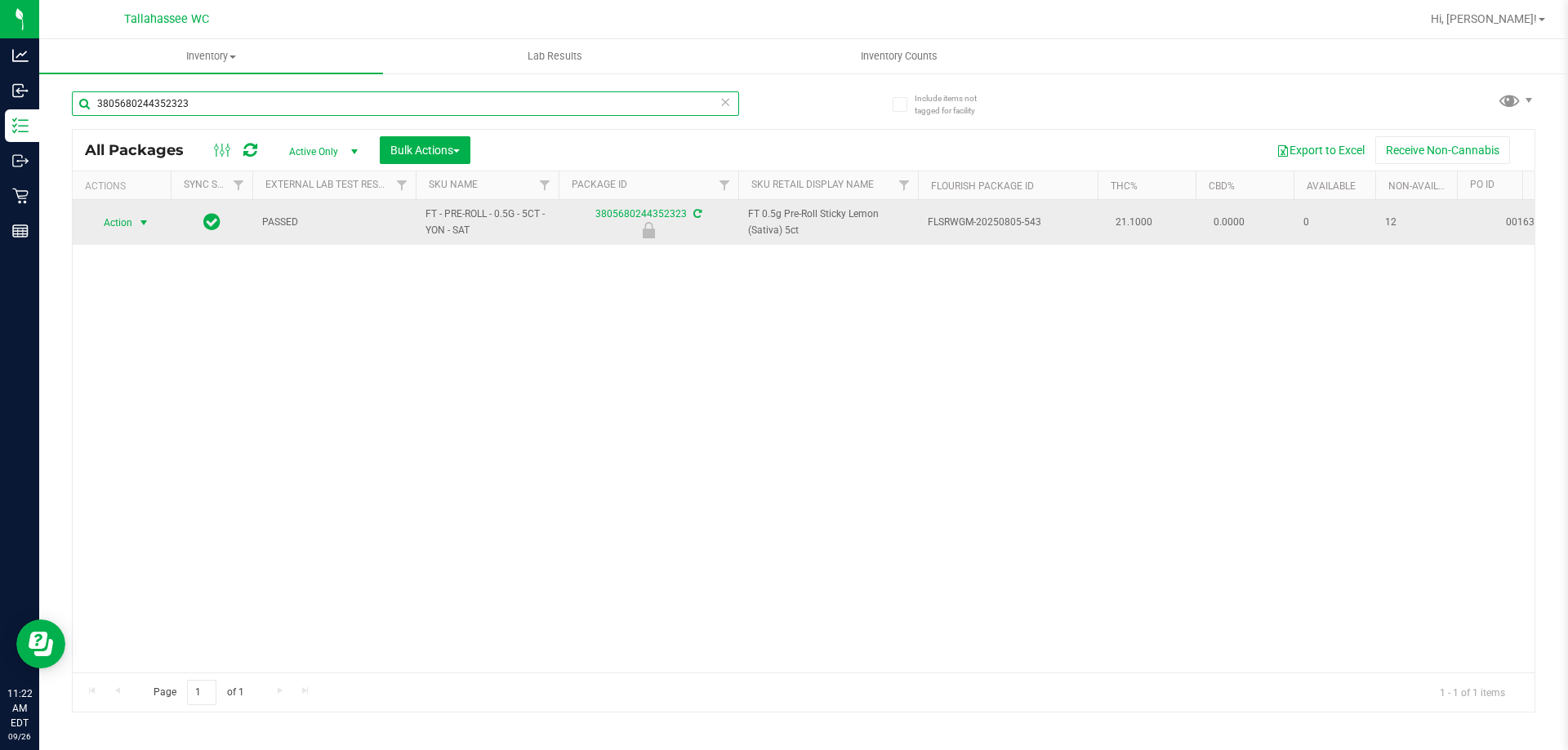
type input "3805680244352323"
click at [123, 218] on span "Action" at bounding box center [111, 223] width 44 height 23
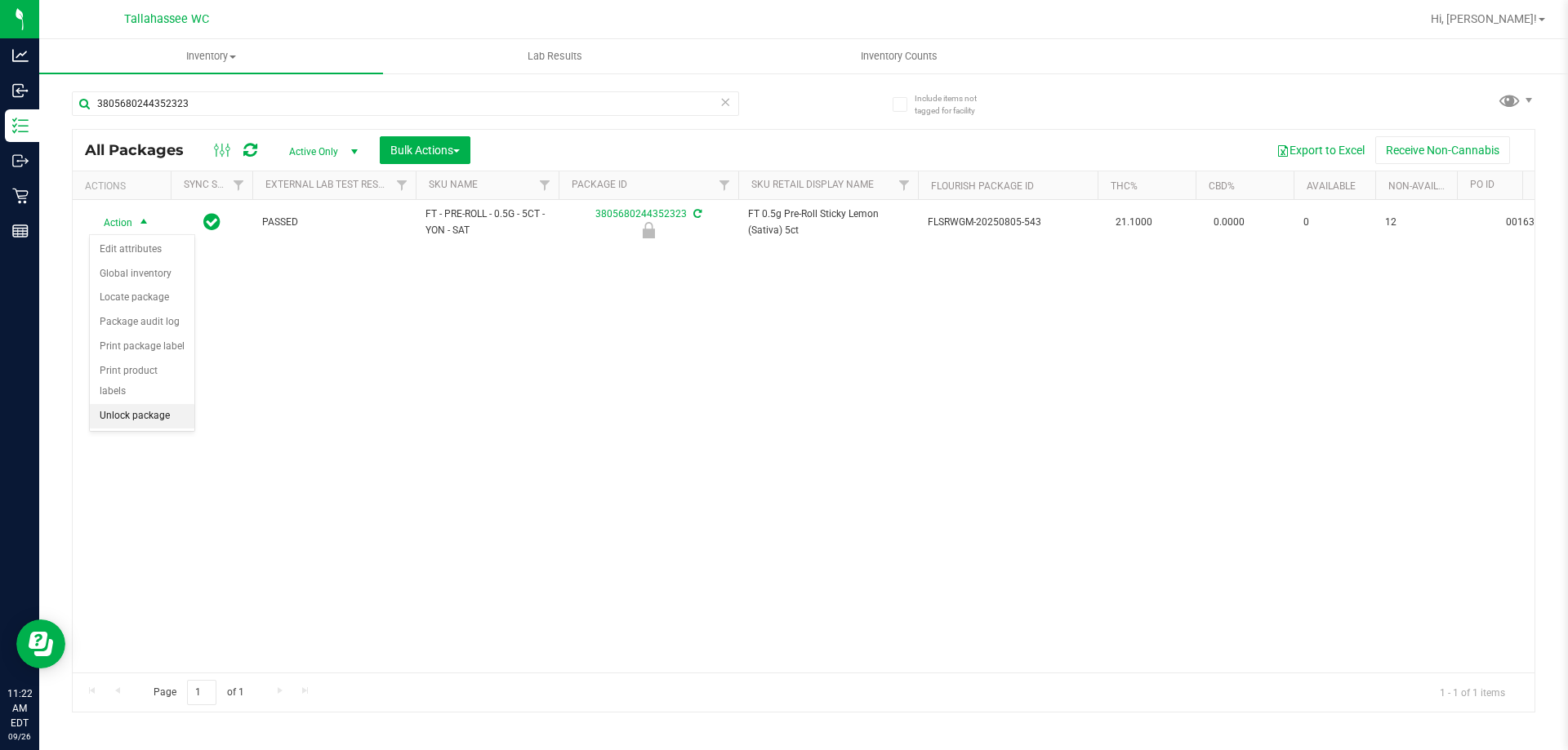
click at [146, 404] on li "Unlock package" at bounding box center [143, 416] width 105 height 25
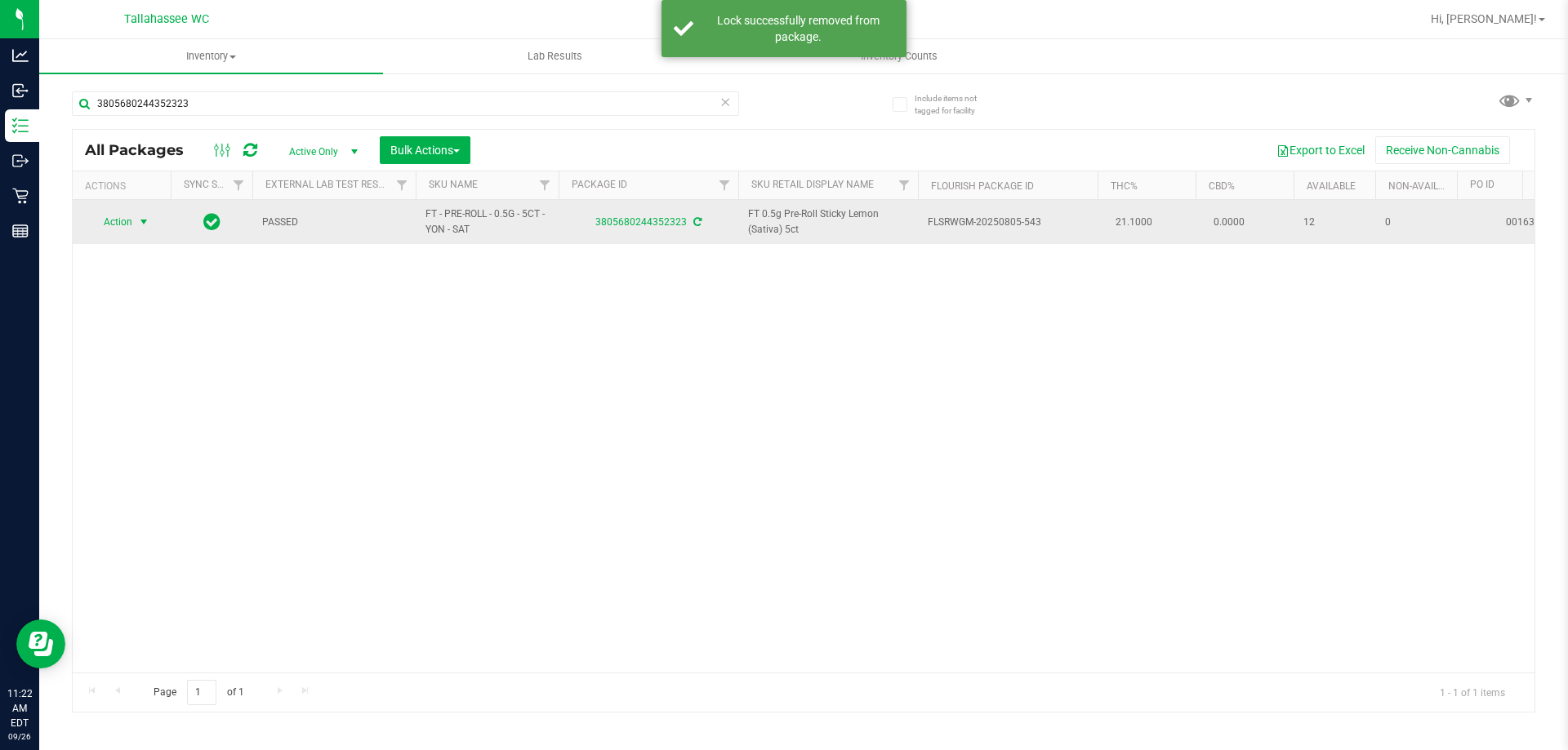
click at [125, 224] on span "Action" at bounding box center [111, 222] width 44 height 23
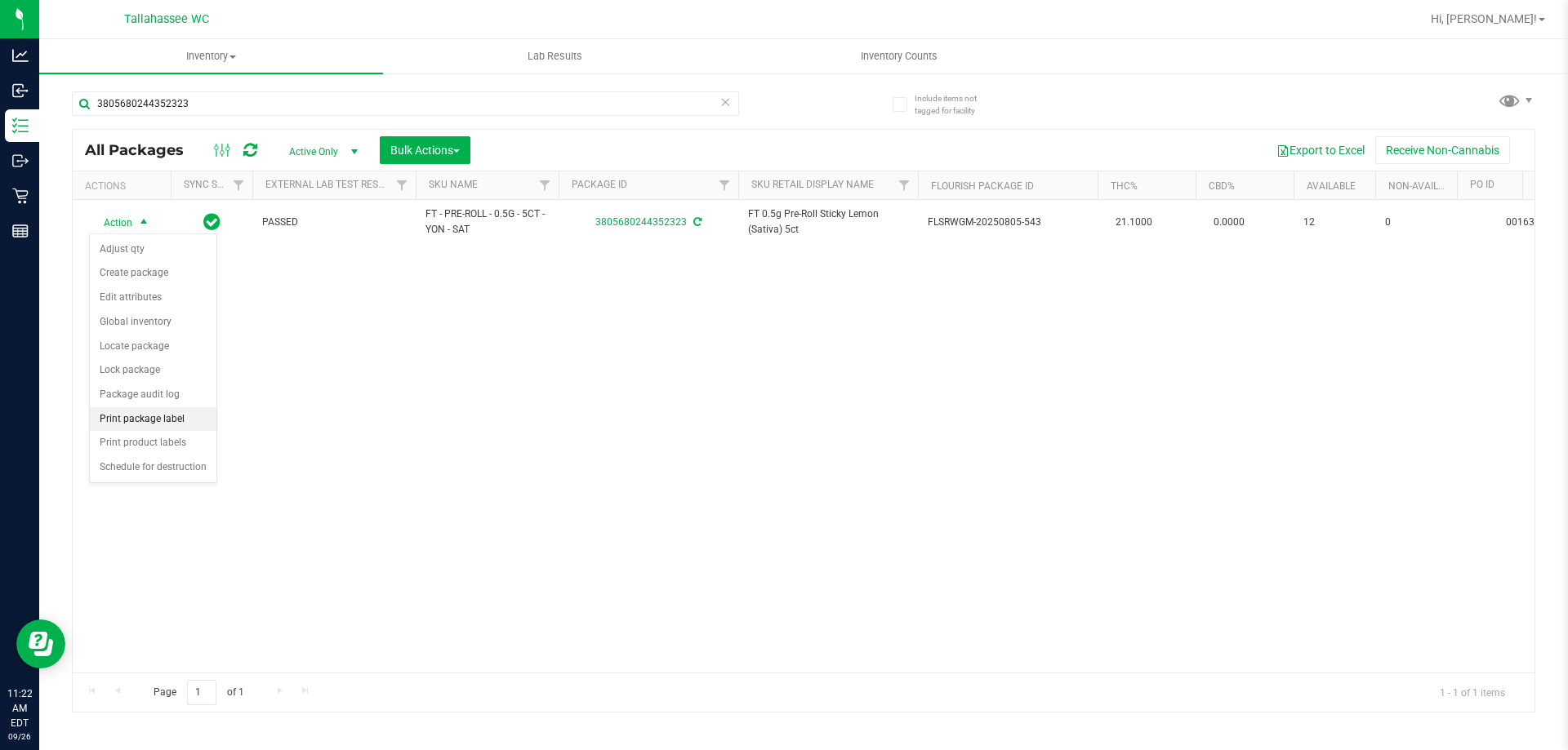
click at [182, 418] on li "Print package label" at bounding box center [153, 419] width 126 height 25
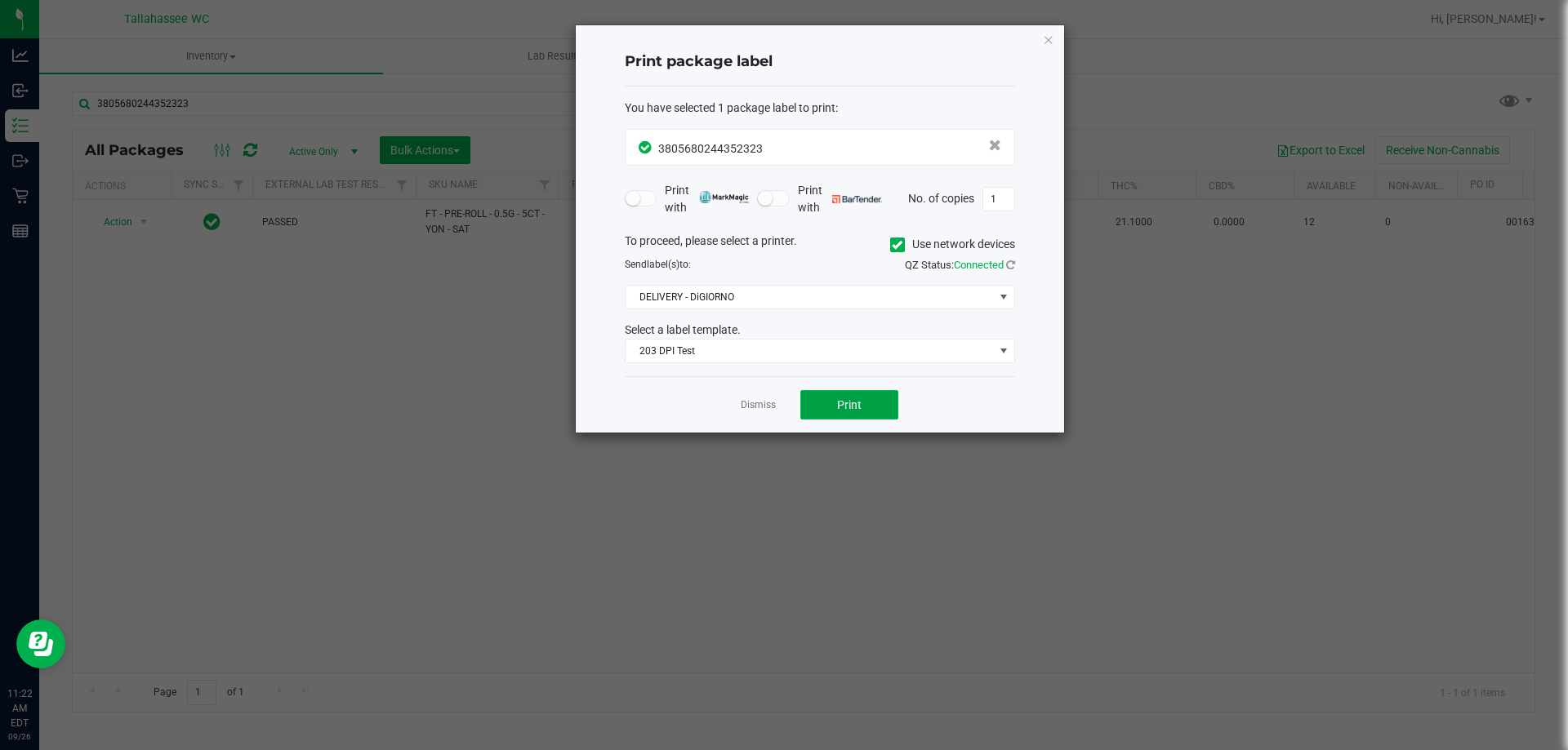
click at [883, 409] on button "Print" at bounding box center [850, 404] width 98 height 29
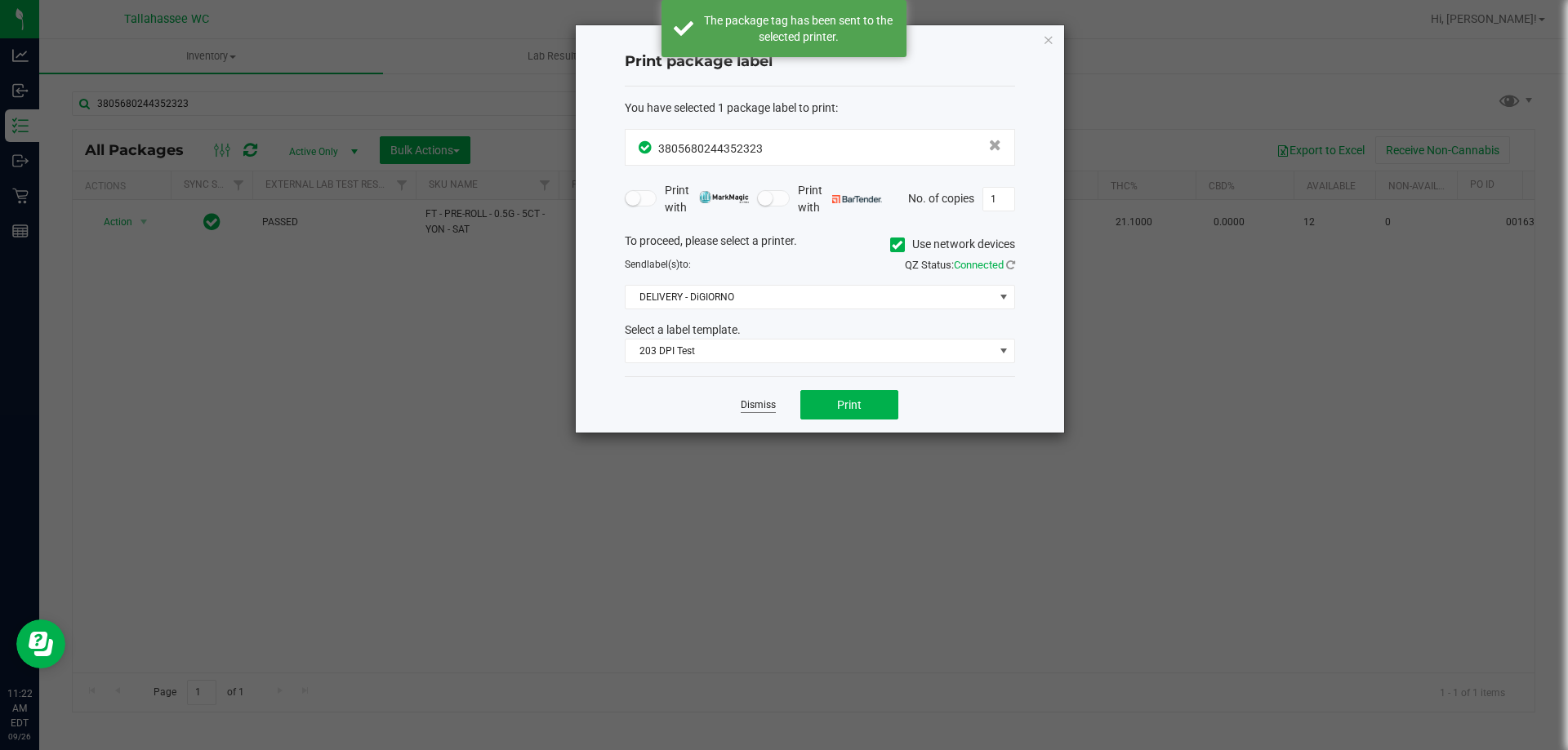
click at [766, 409] on link "Dismiss" at bounding box center [758, 404] width 35 height 14
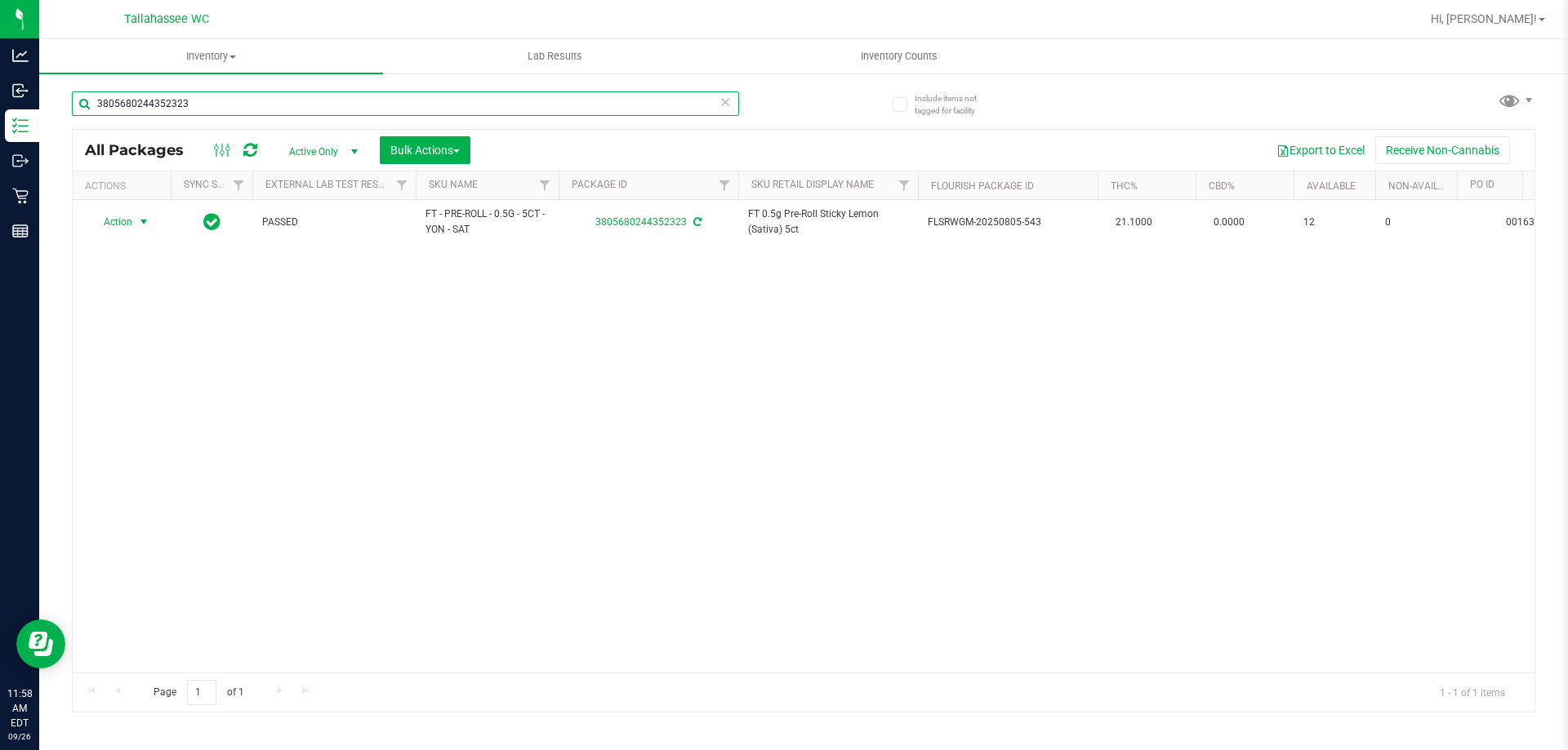
click at [299, 109] on input "3805680244352323" at bounding box center [406, 104] width 667 height 25
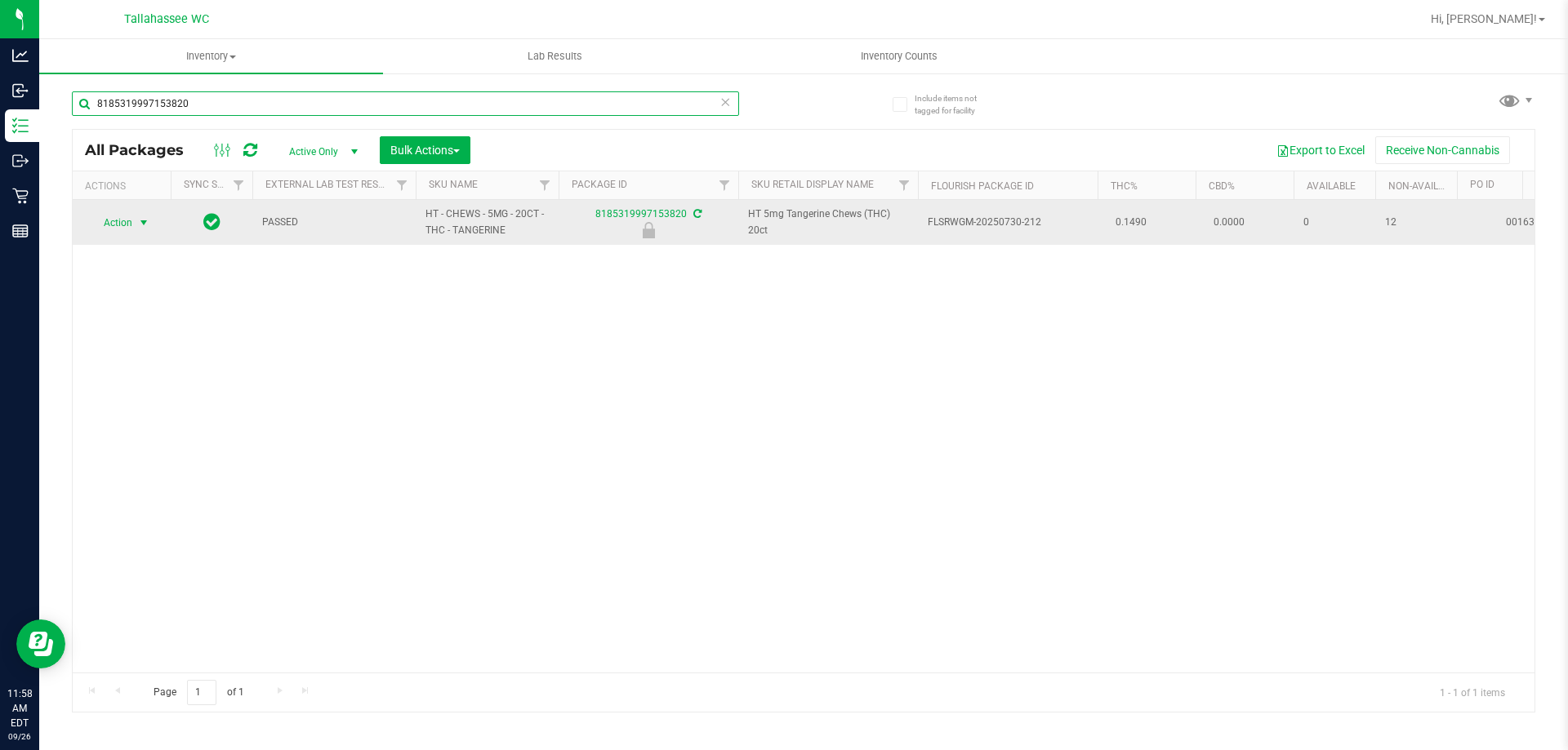
type input "8185319997153820"
click at [135, 221] on span "select" at bounding box center [143, 223] width 20 height 23
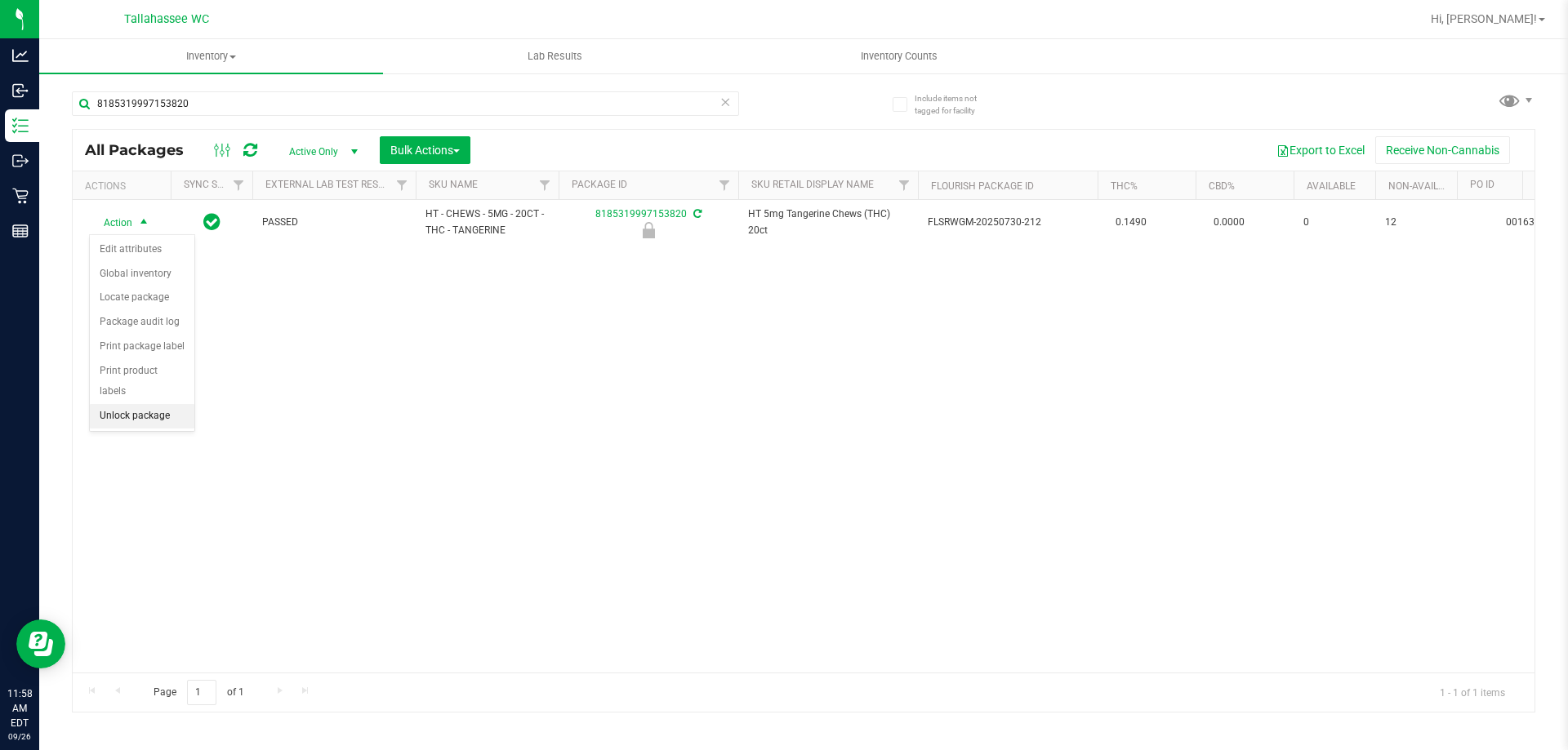
click at [174, 404] on li "Unlock package" at bounding box center [143, 416] width 105 height 25
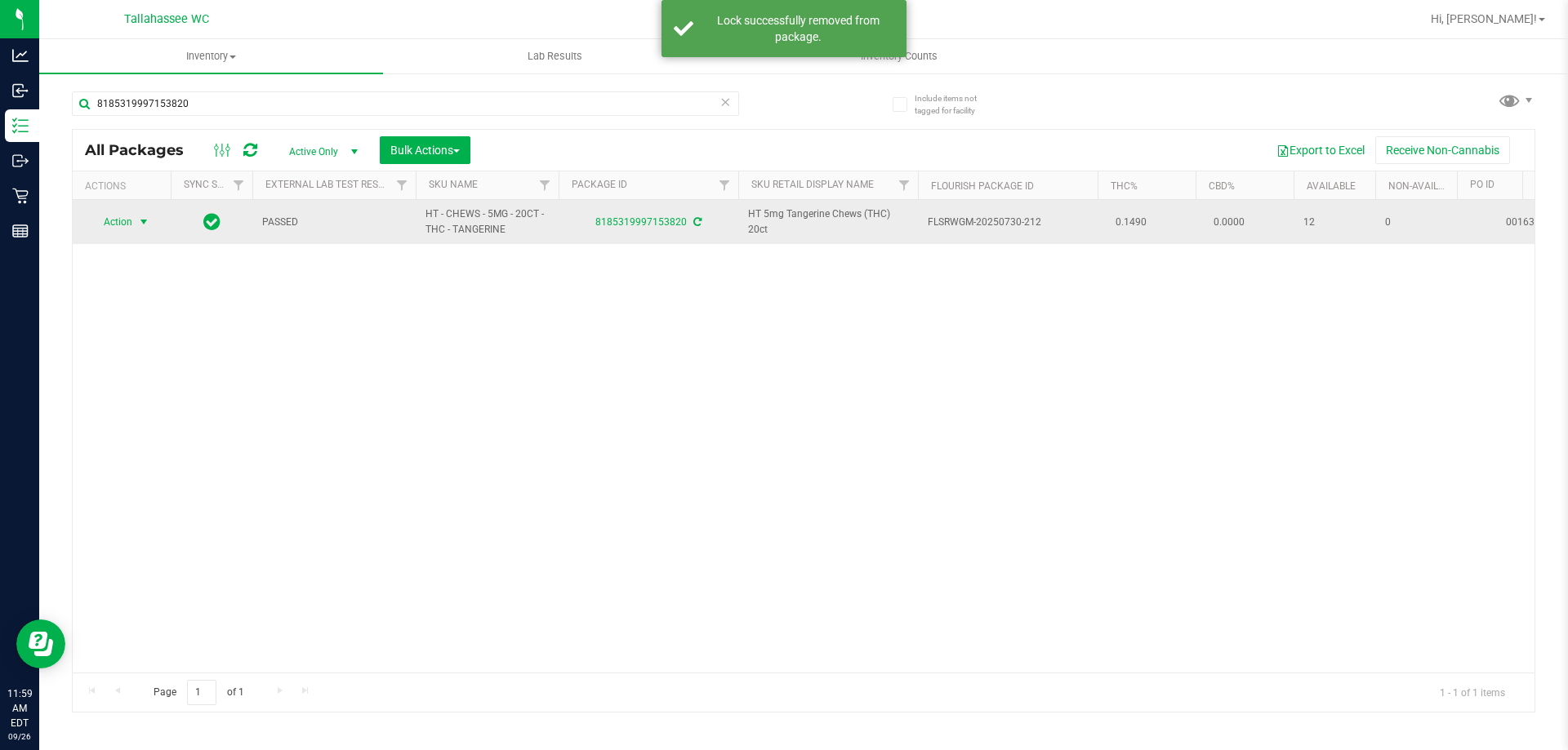
click at [134, 220] on span "select" at bounding box center [143, 222] width 20 height 23
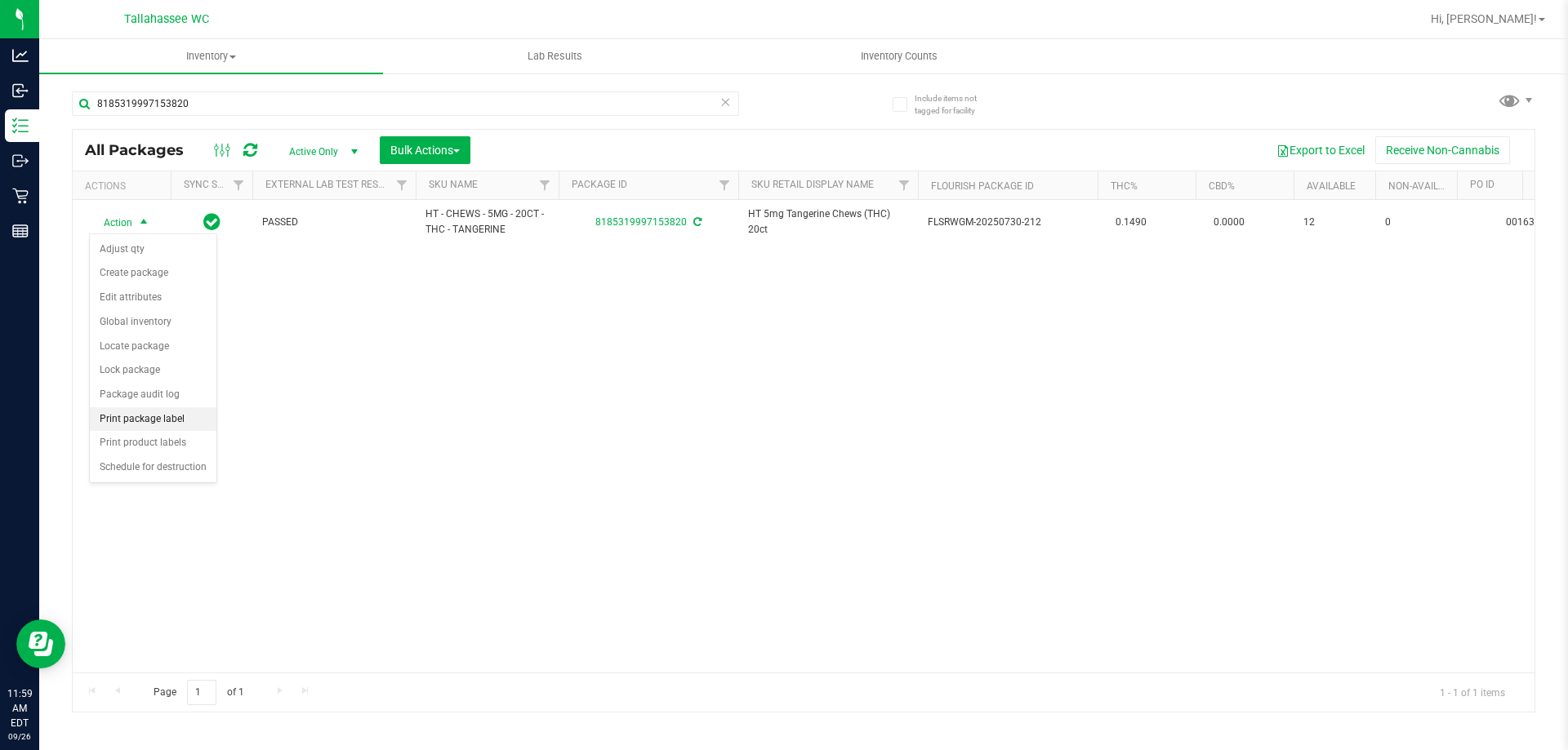
click at [180, 415] on li "Print package label" at bounding box center [153, 419] width 126 height 25
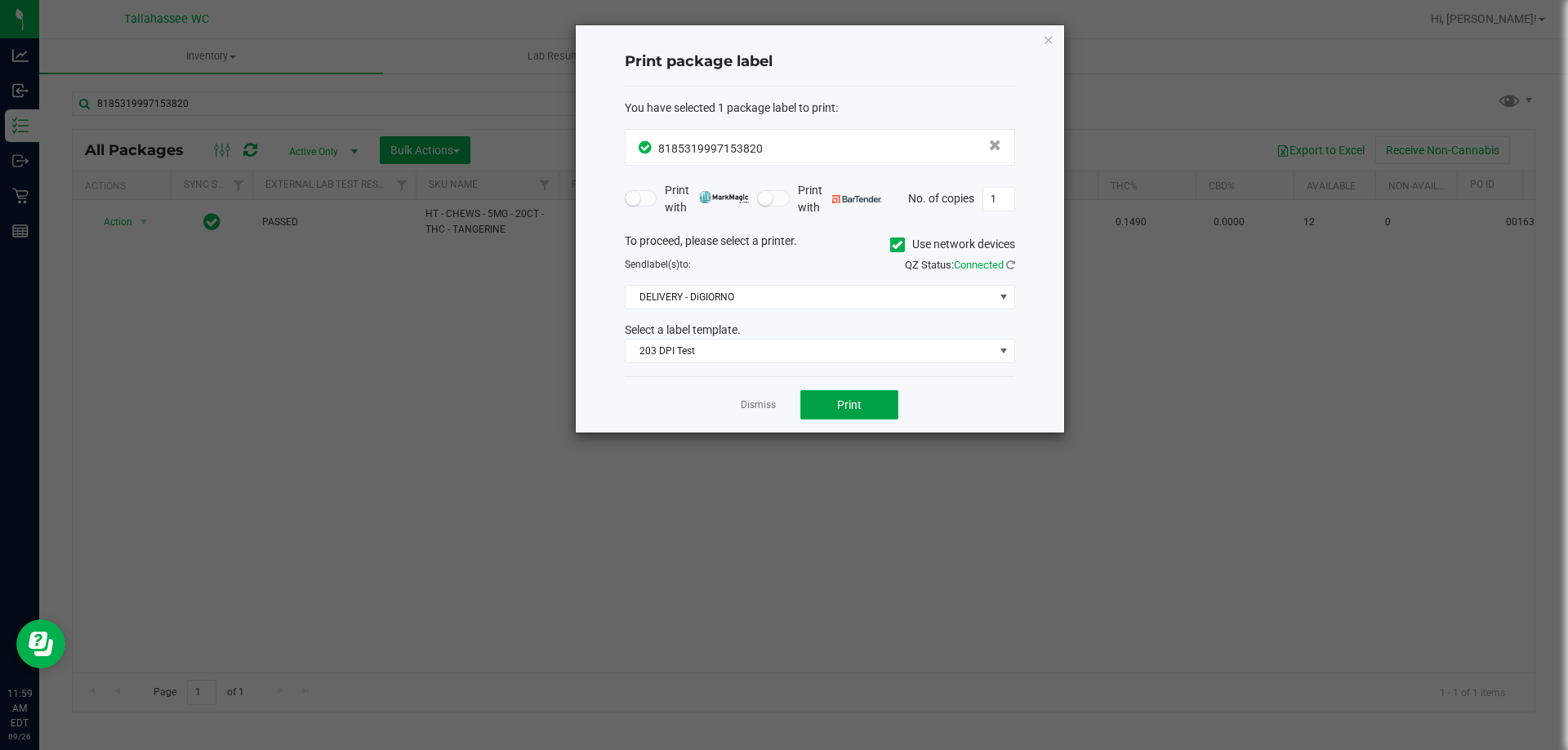
click at [831, 406] on button "Print" at bounding box center [850, 404] width 98 height 29
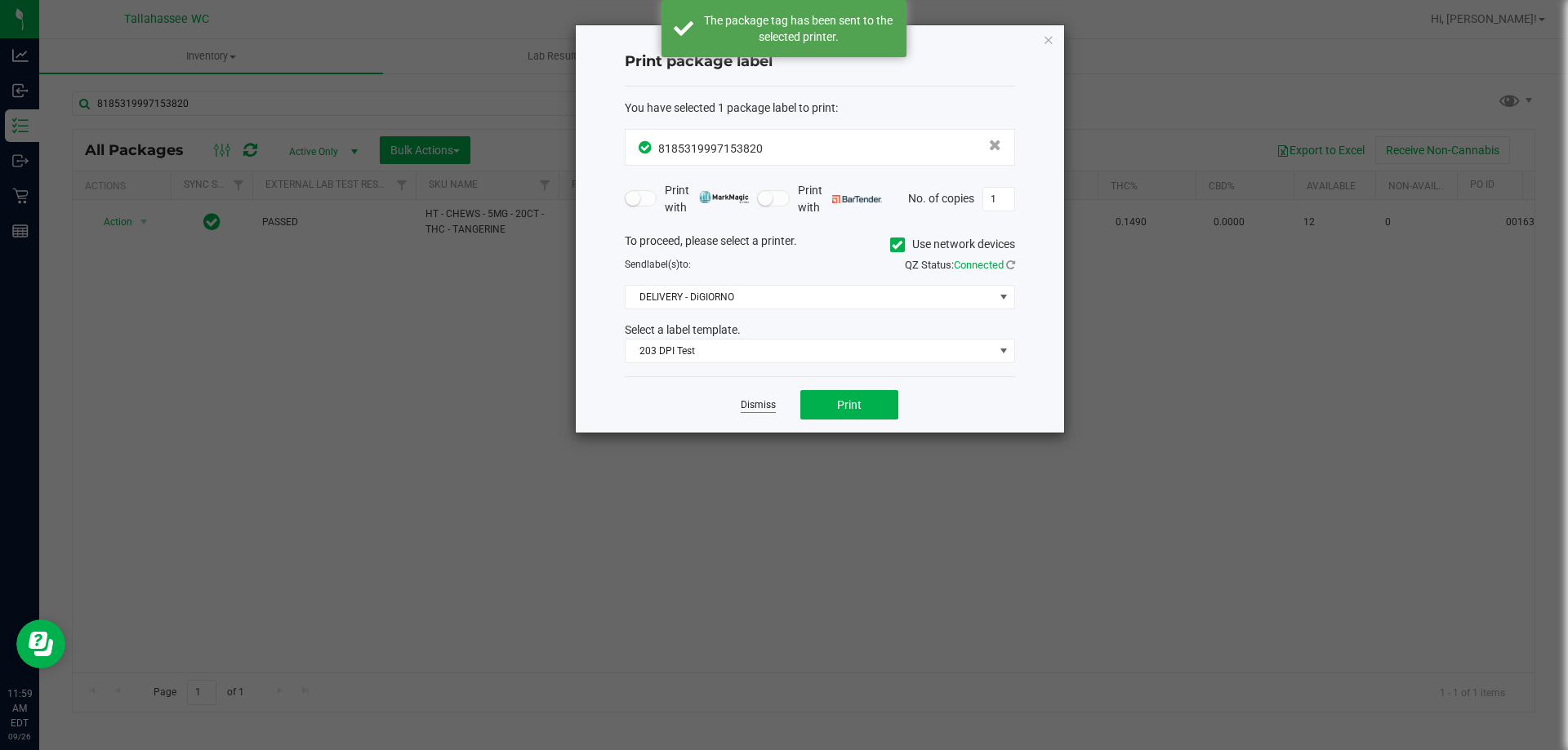
click at [763, 405] on link "Dismiss" at bounding box center [758, 404] width 35 height 14
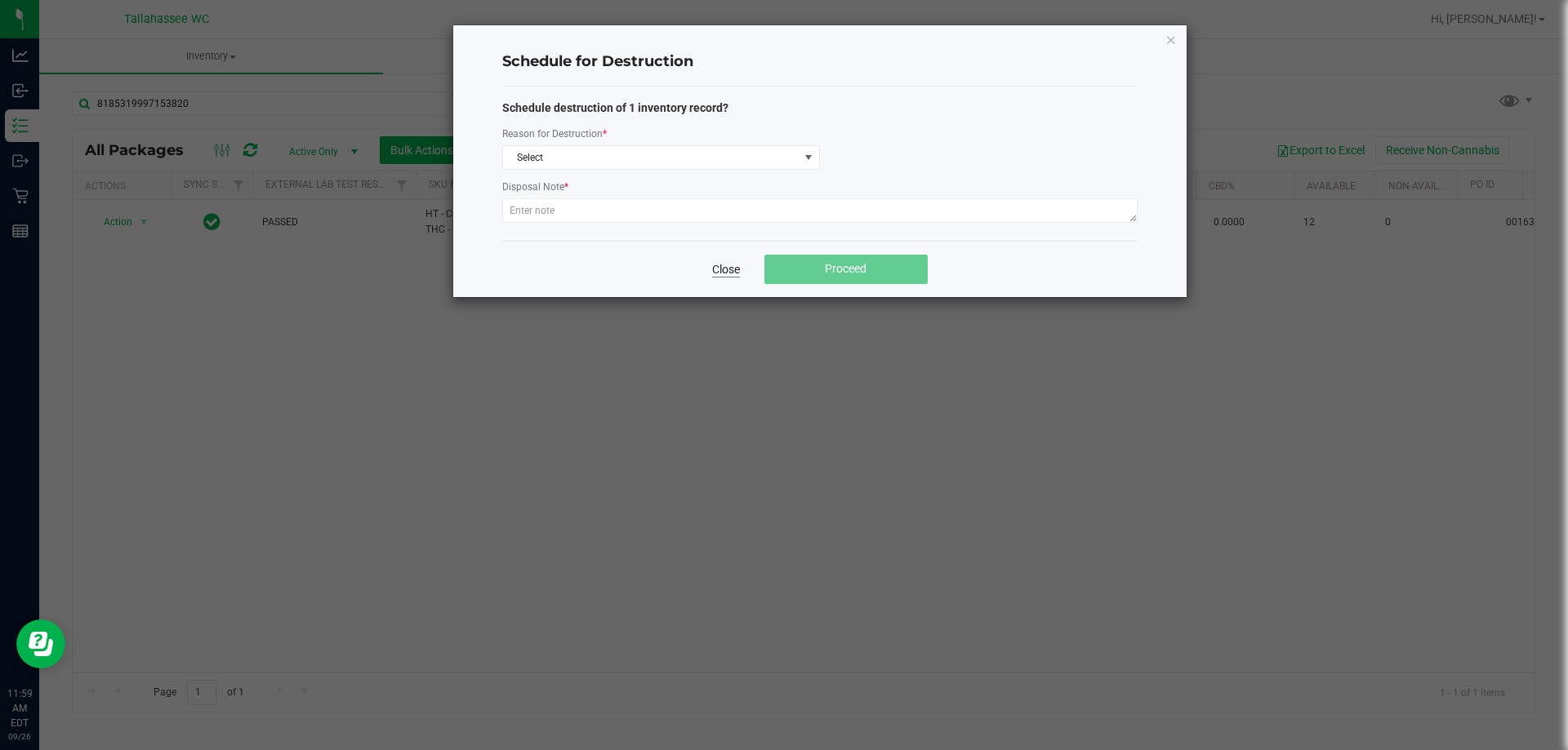
click at [736, 270] on link "Close" at bounding box center [726, 269] width 28 height 16
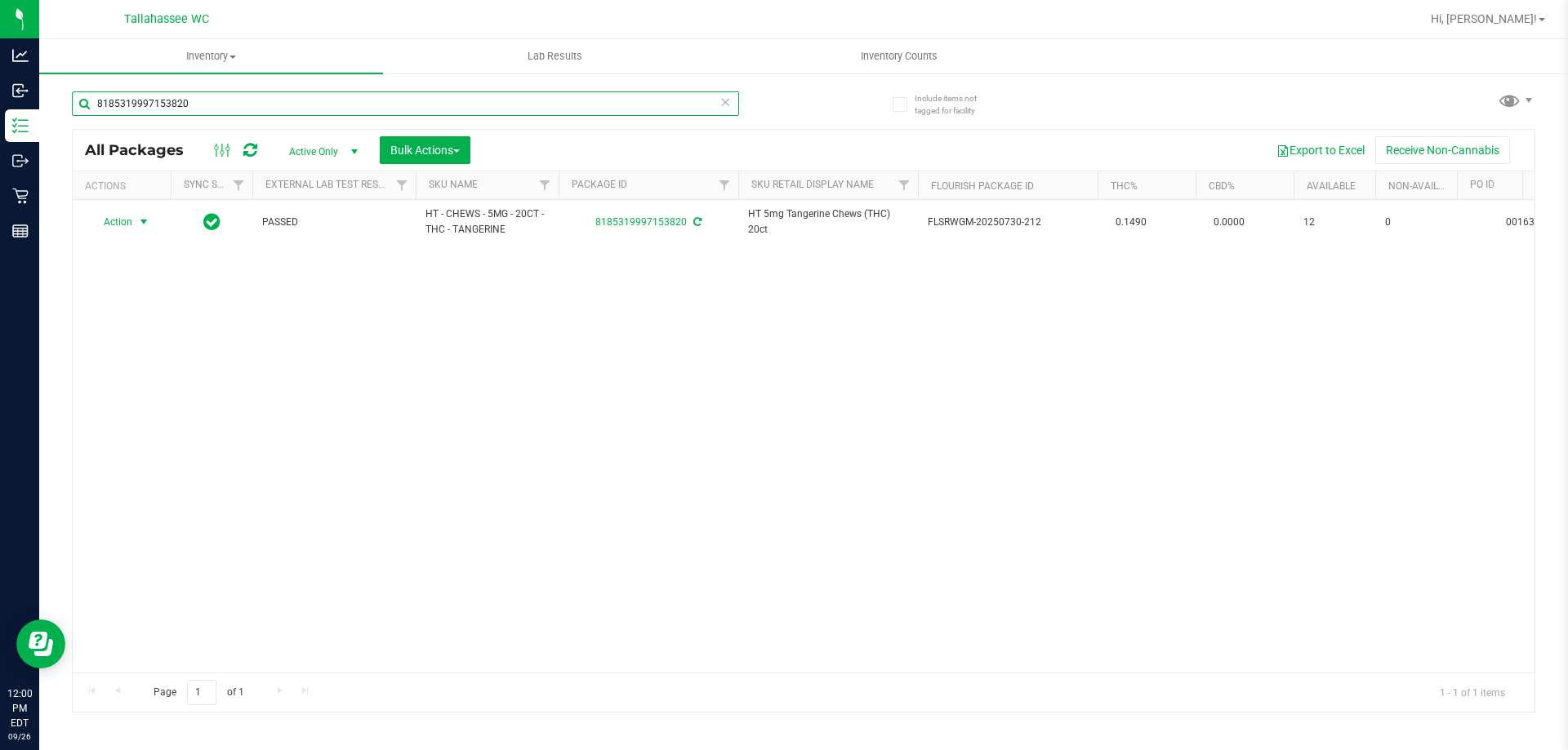
click at [252, 110] on input "8185319997153820" at bounding box center [406, 104] width 667 height 25
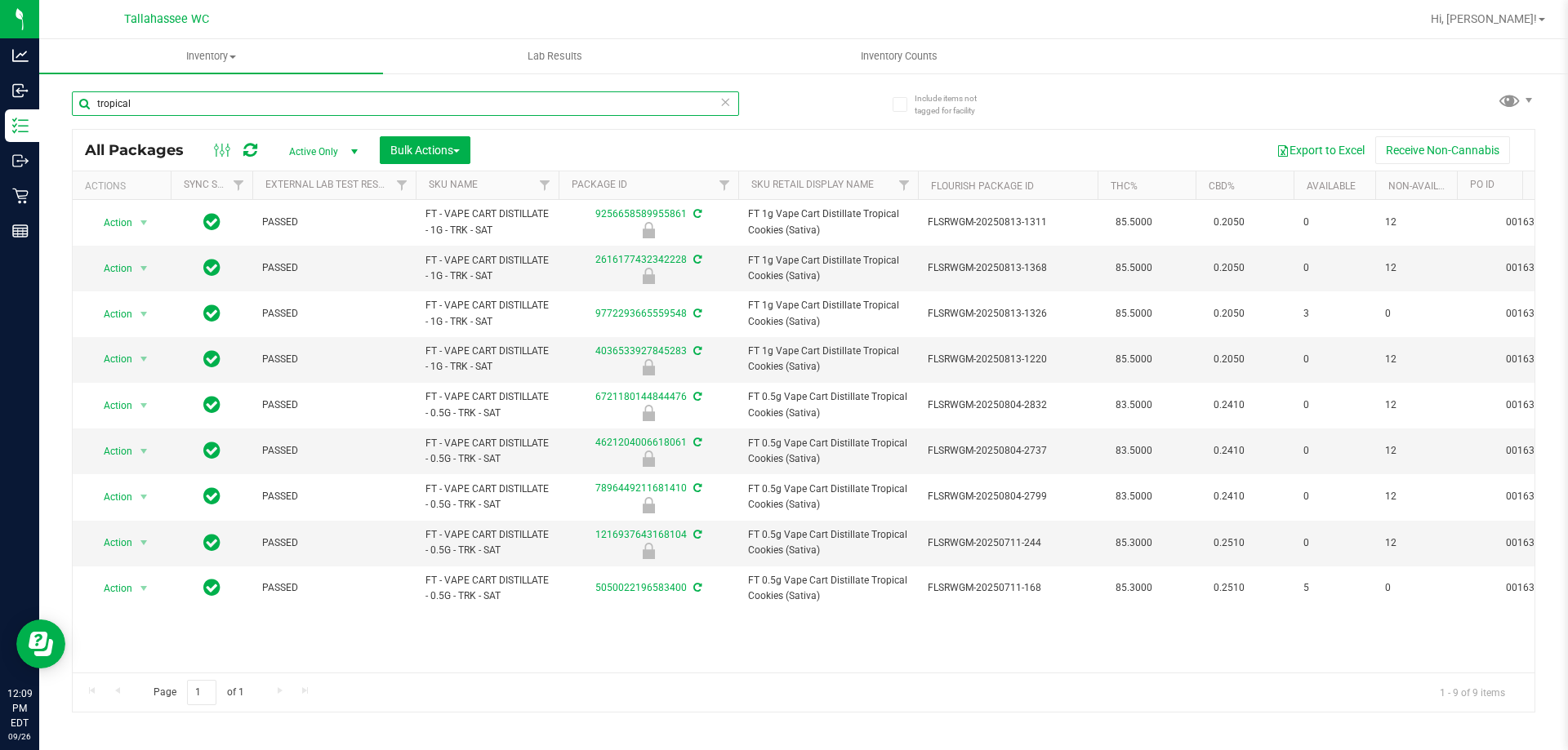
type input "tropical"
click at [724, 102] on icon at bounding box center [725, 102] width 11 height 20
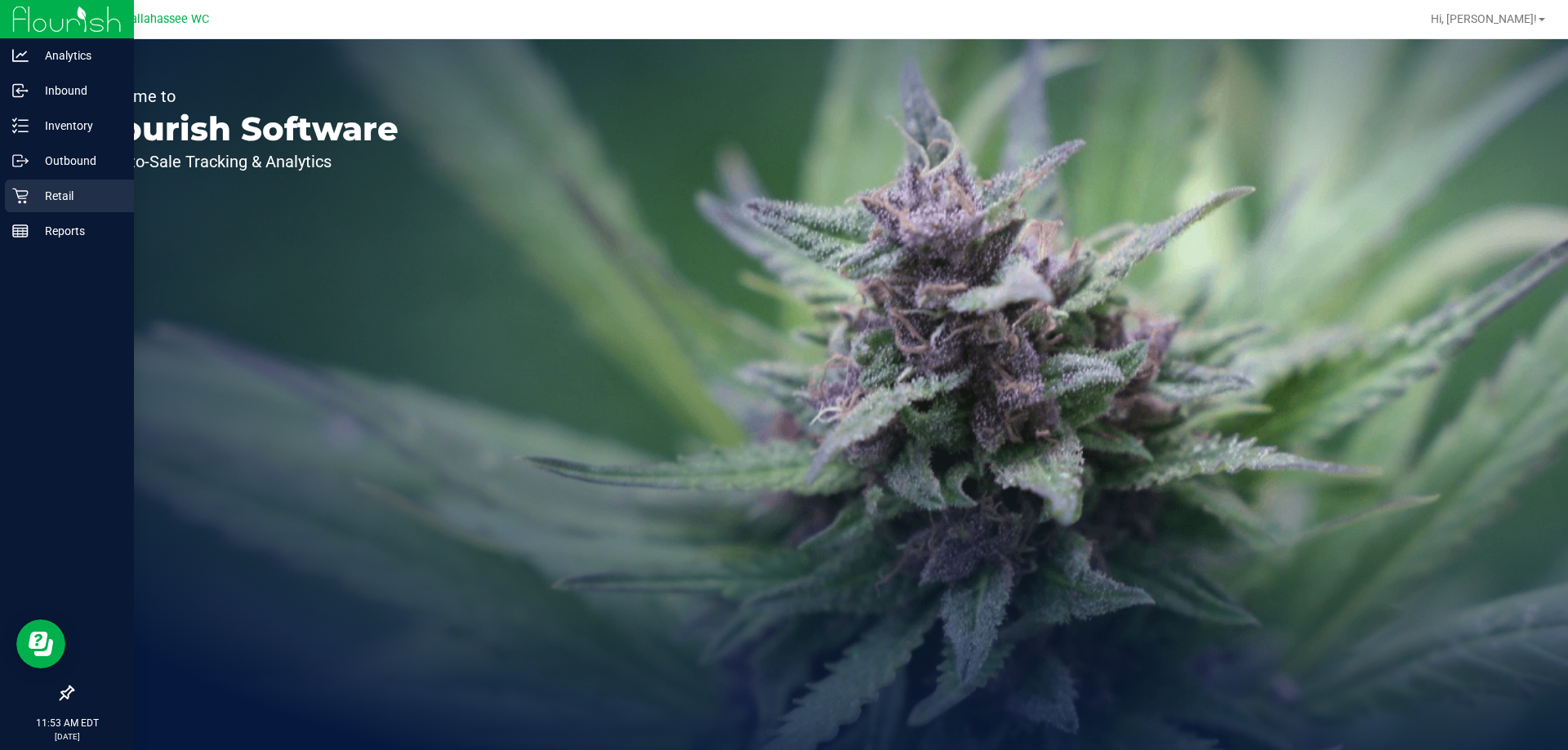
click at [97, 185] on div "Retail" at bounding box center [69, 196] width 129 height 33
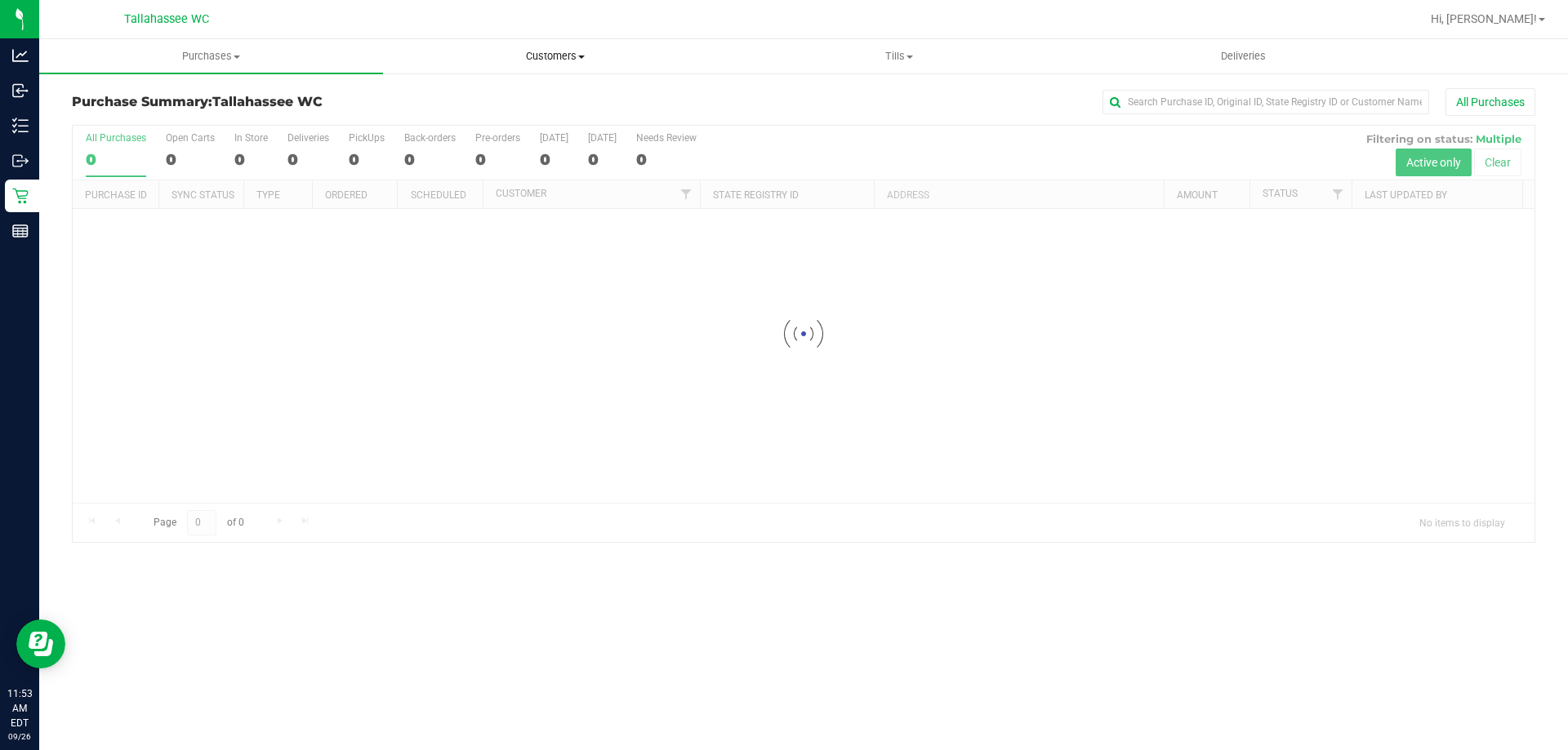
click at [570, 62] on span "Customers" at bounding box center [555, 56] width 342 height 15
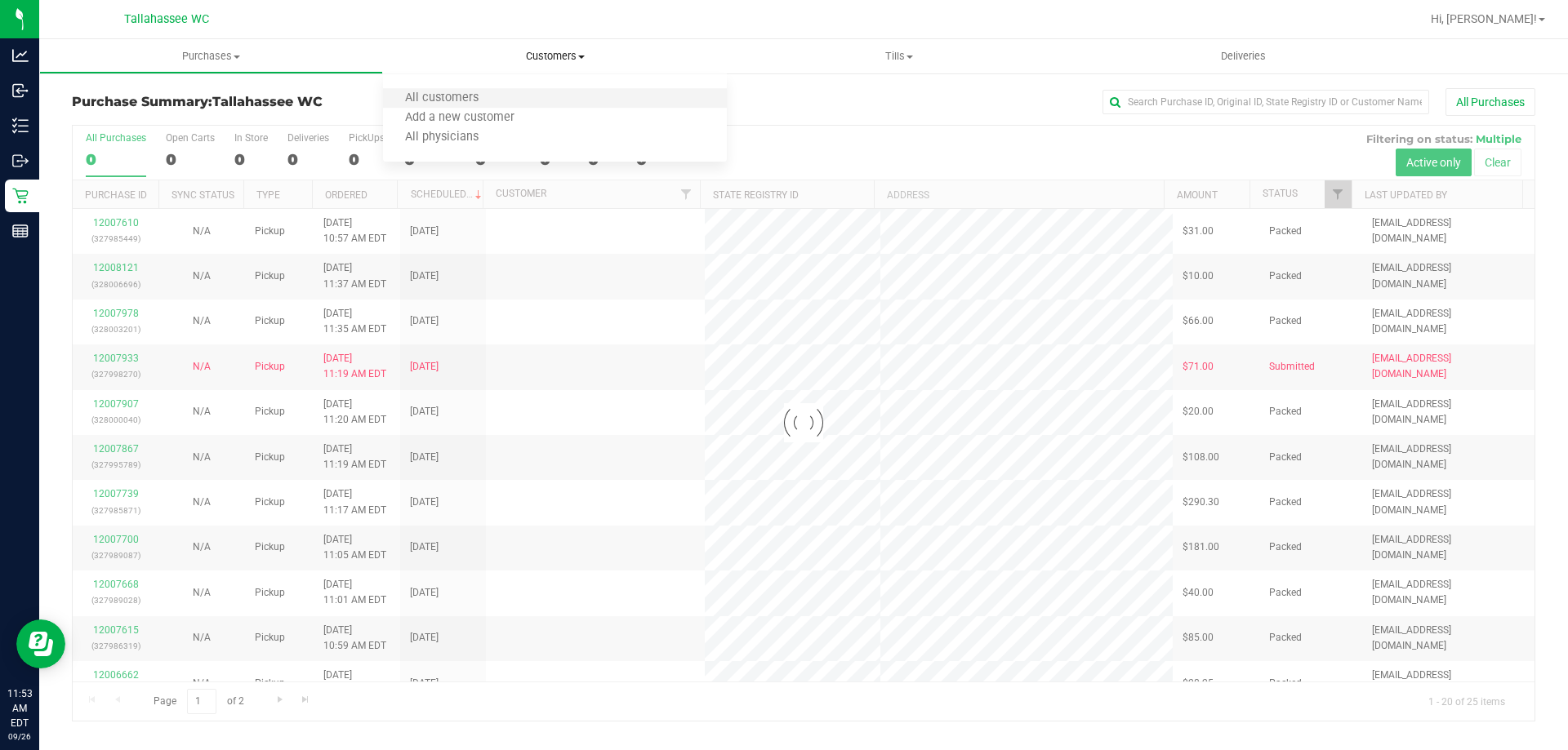
click at [528, 98] on li "All customers" at bounding box center [555, 99] width 344 height 20
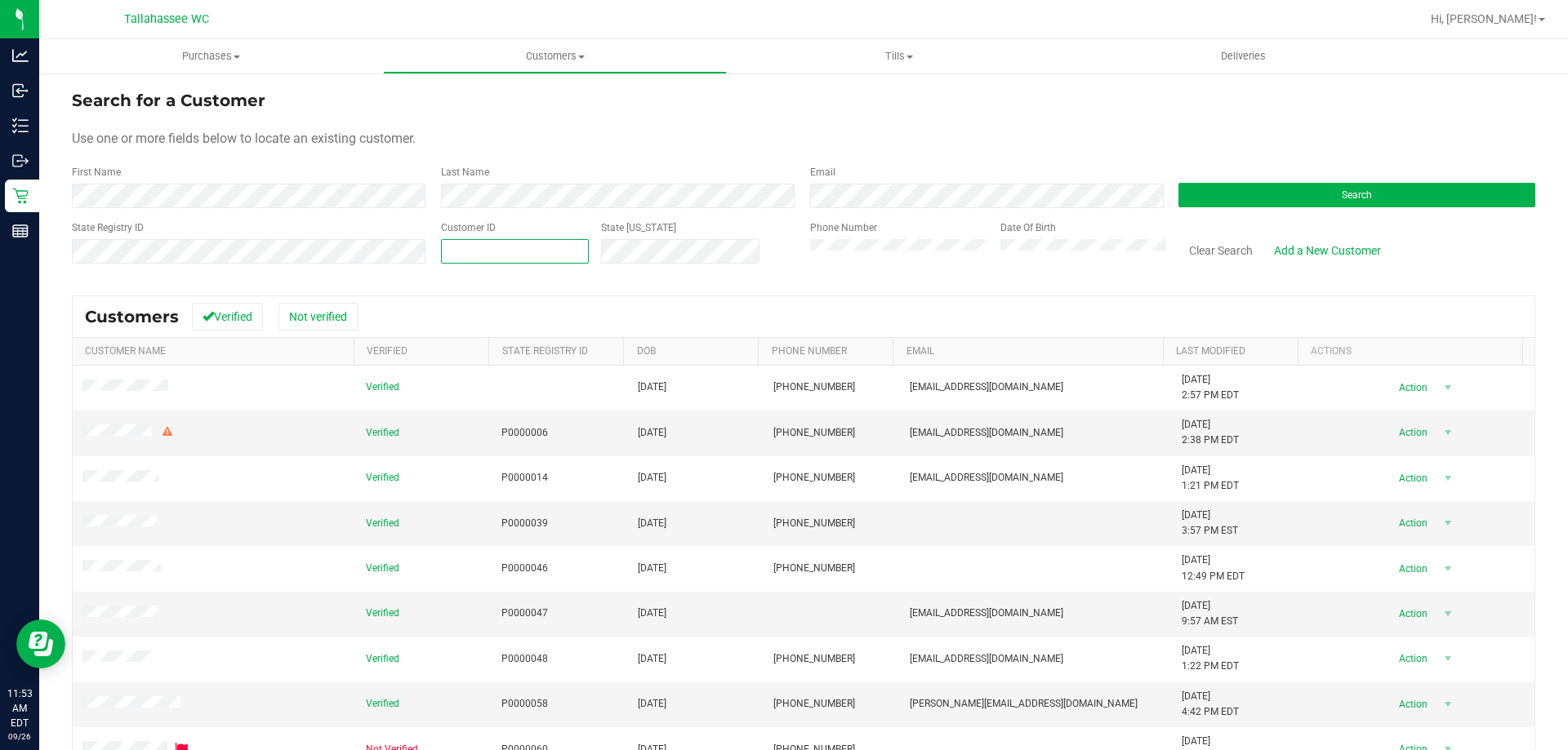
paste input "1542065"
type input "1542065"
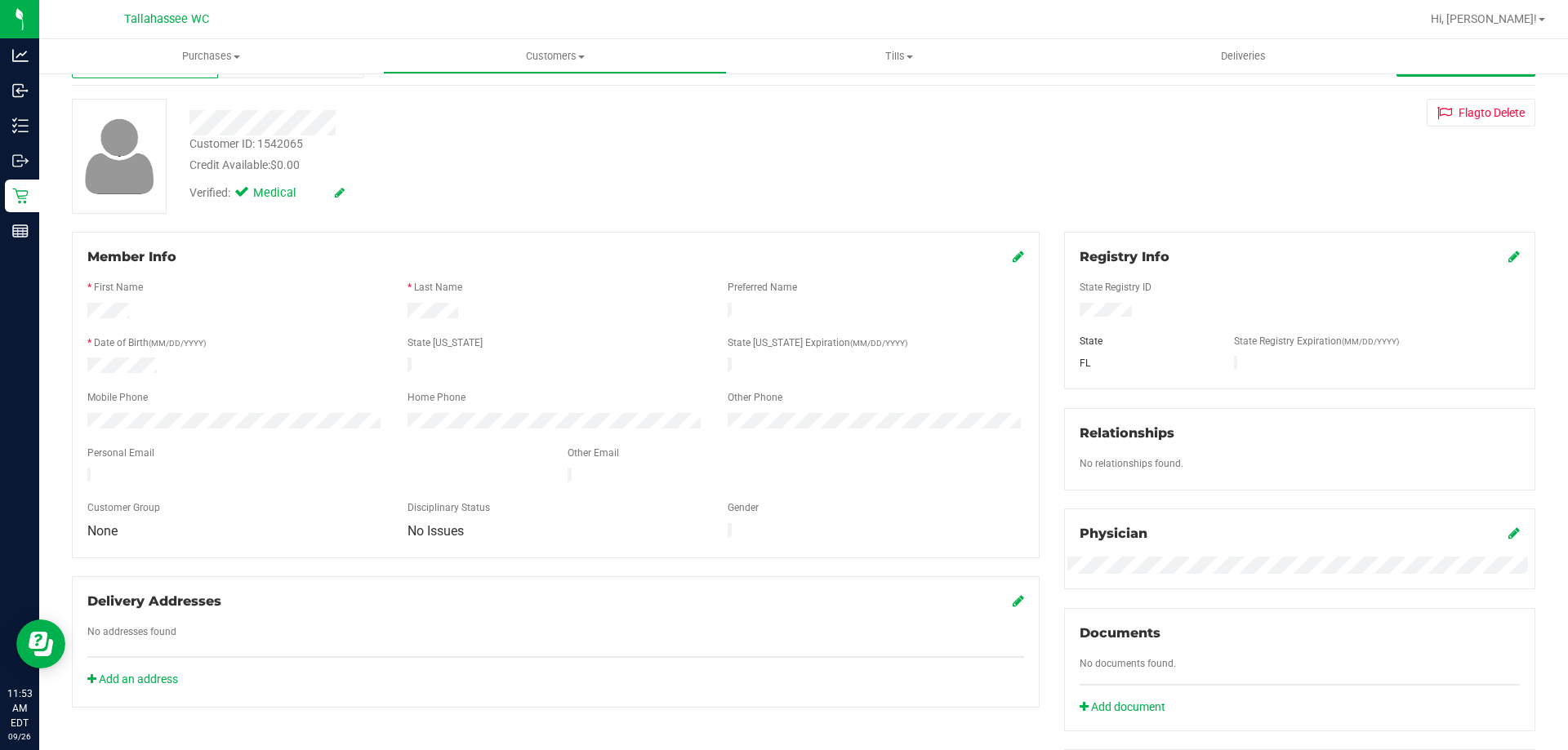
scroll to position [163, 0]
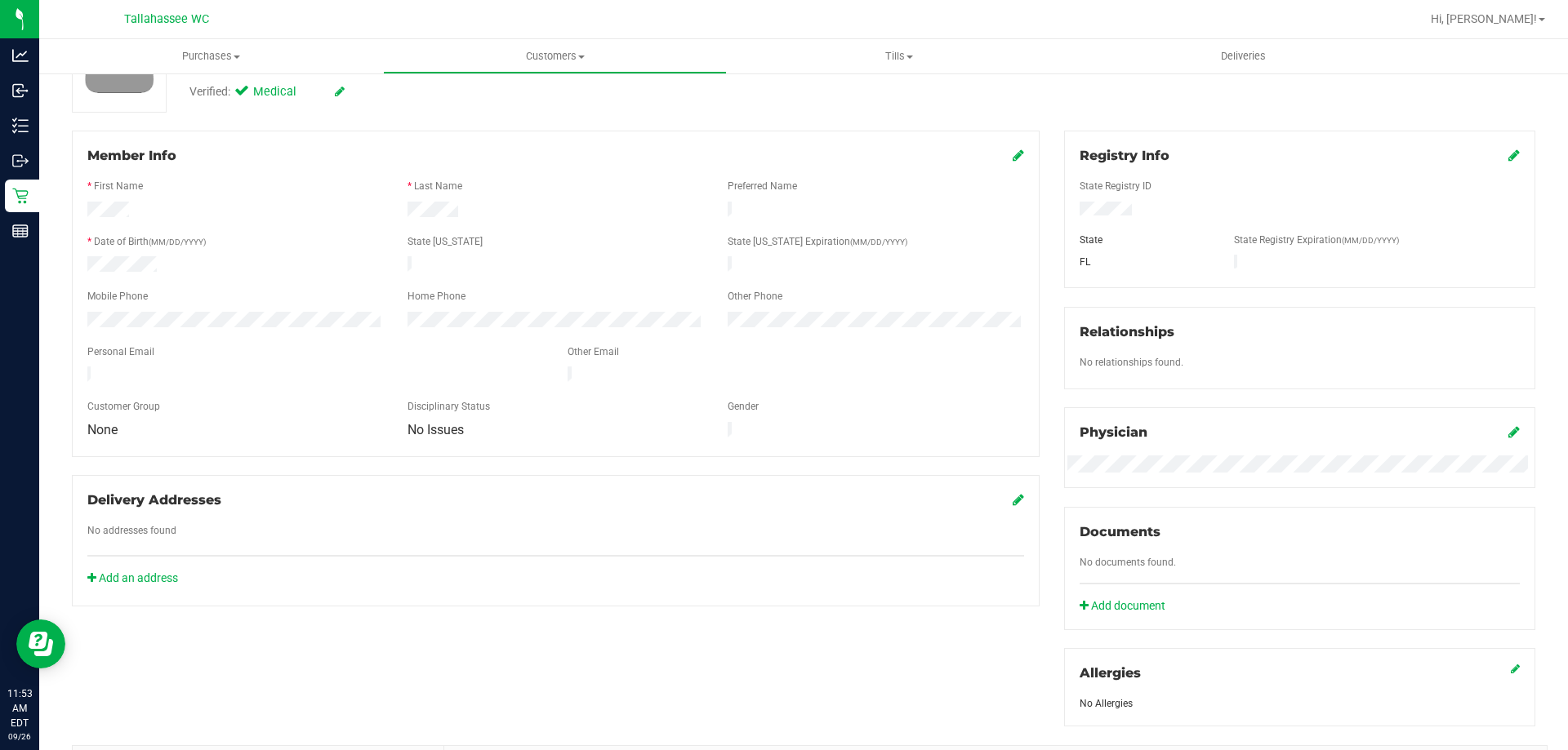
click at [1508, 429] on icon at bounding box center [1514, 431] width 11 height 13
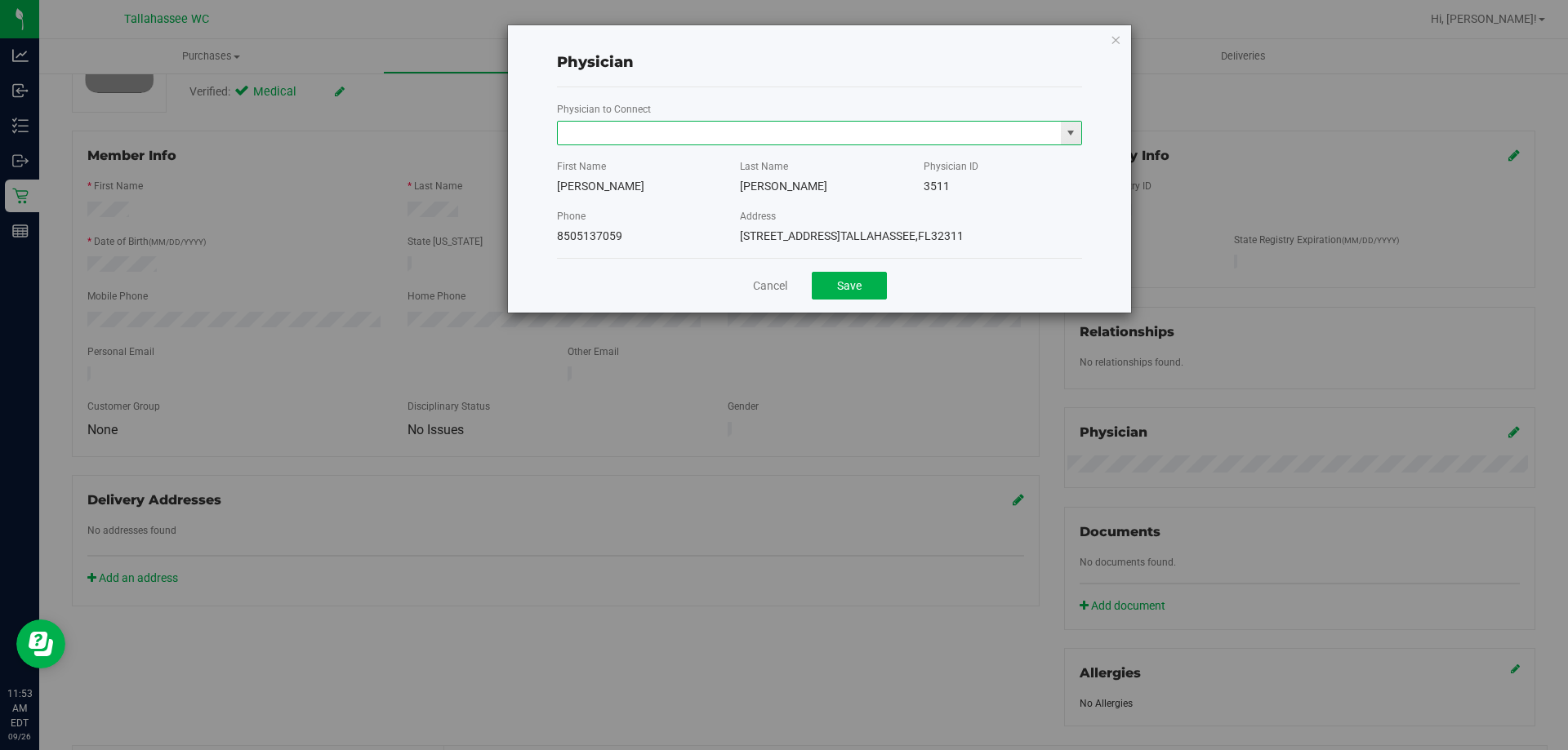
paste input "[PERSON_NAME]"
click at [786, 163] on li "[PERSON_NAME]" at bounding box center [819, 160] width 523 height 25
type input "[PERSON_NAME]"
click at [849, 61] on div "Physician" at bounding box center [819, 62] width 525 height 22
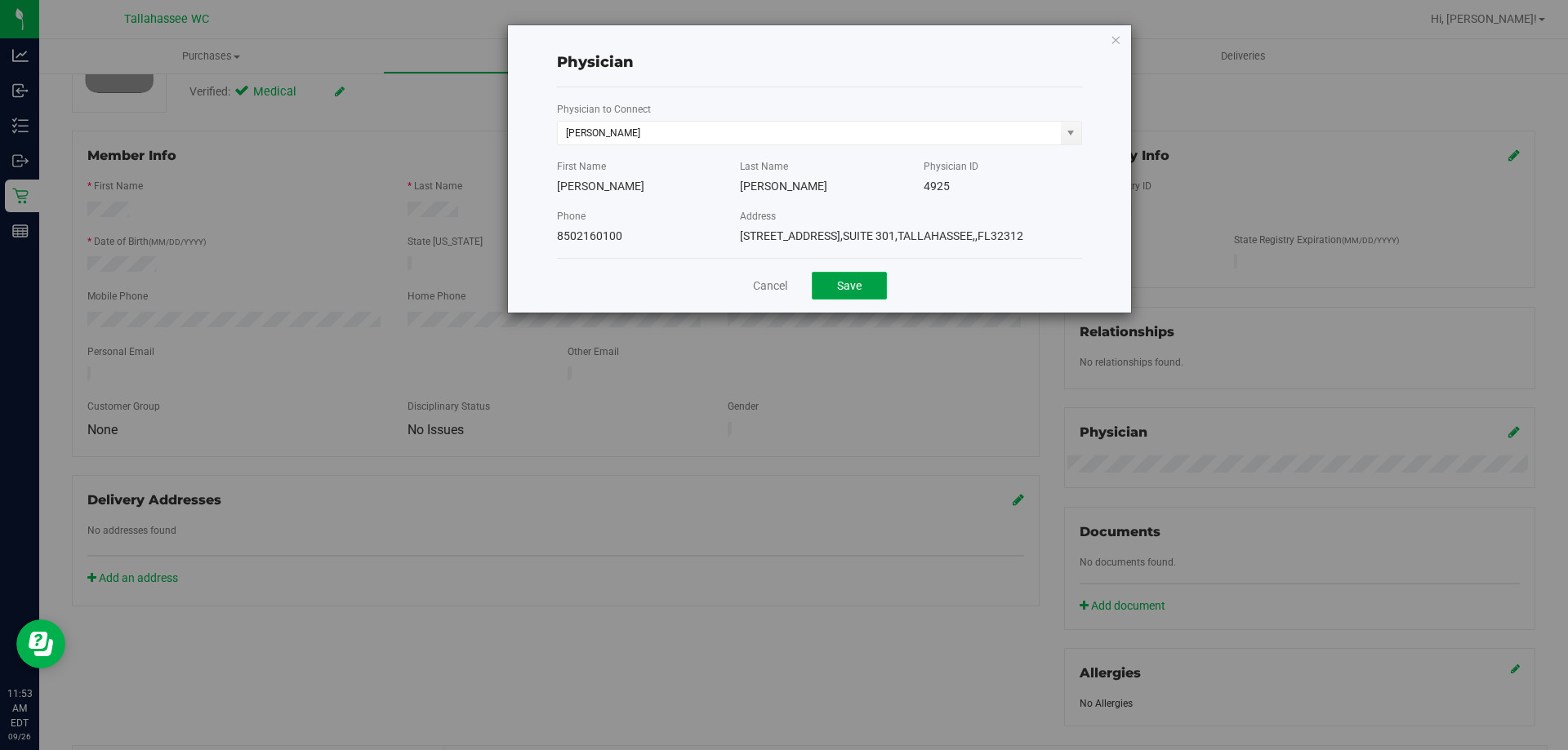
click at [866, 300] on button "Save" at bounding box center [850, 286] width 75 height 28
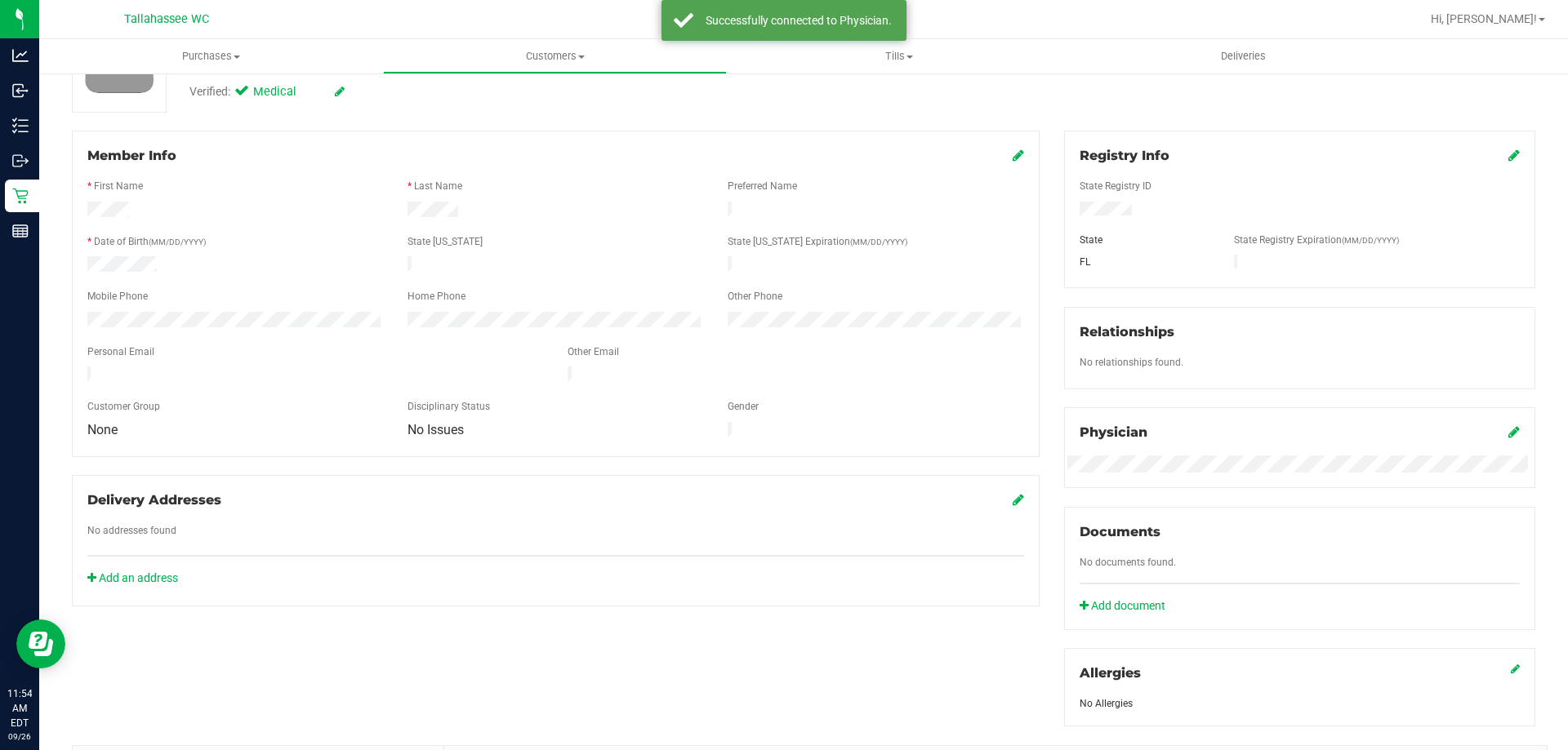
scroll to position [0, 0]
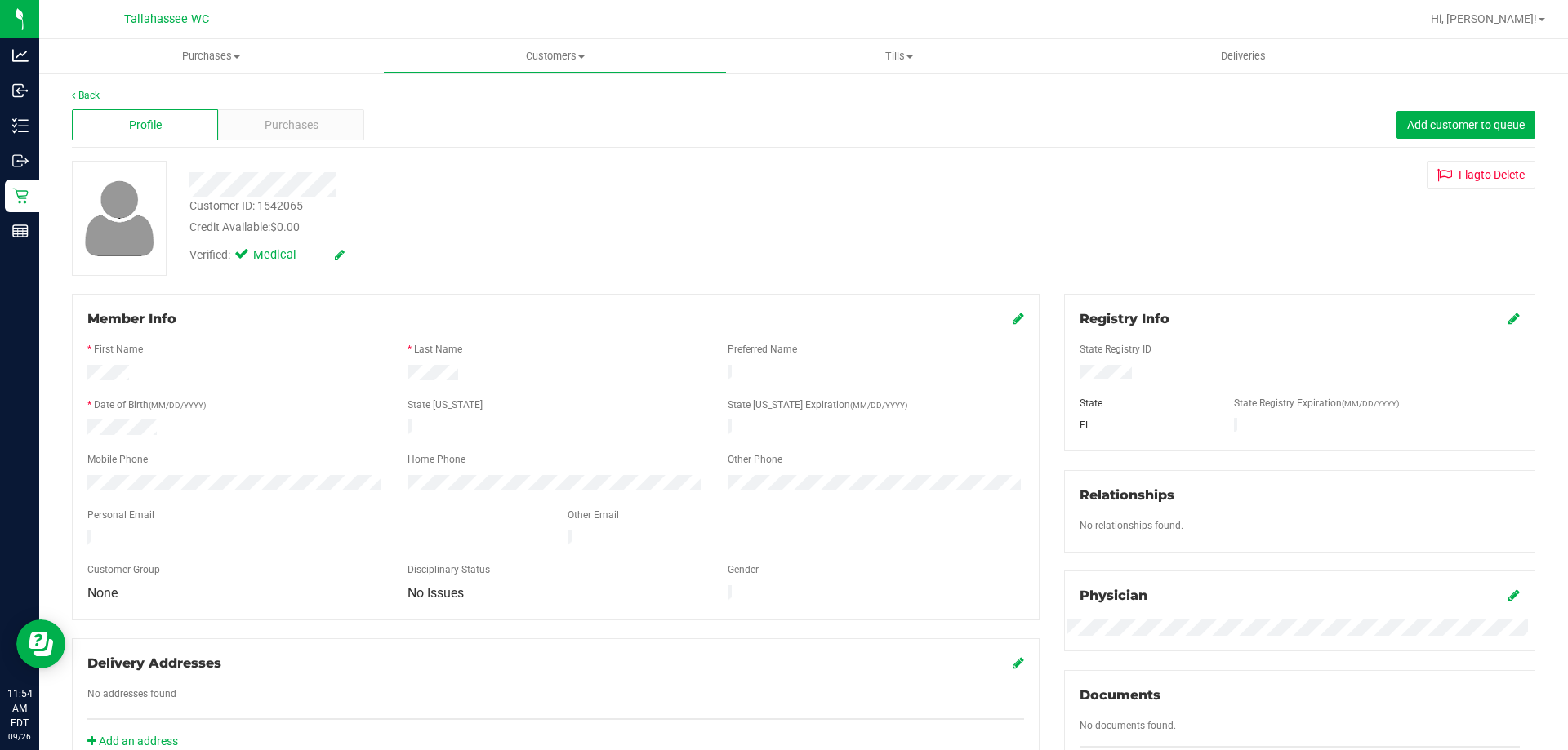
click at [93, 96] on link "Back" at bounding box center [86, 96] width 28 height 11
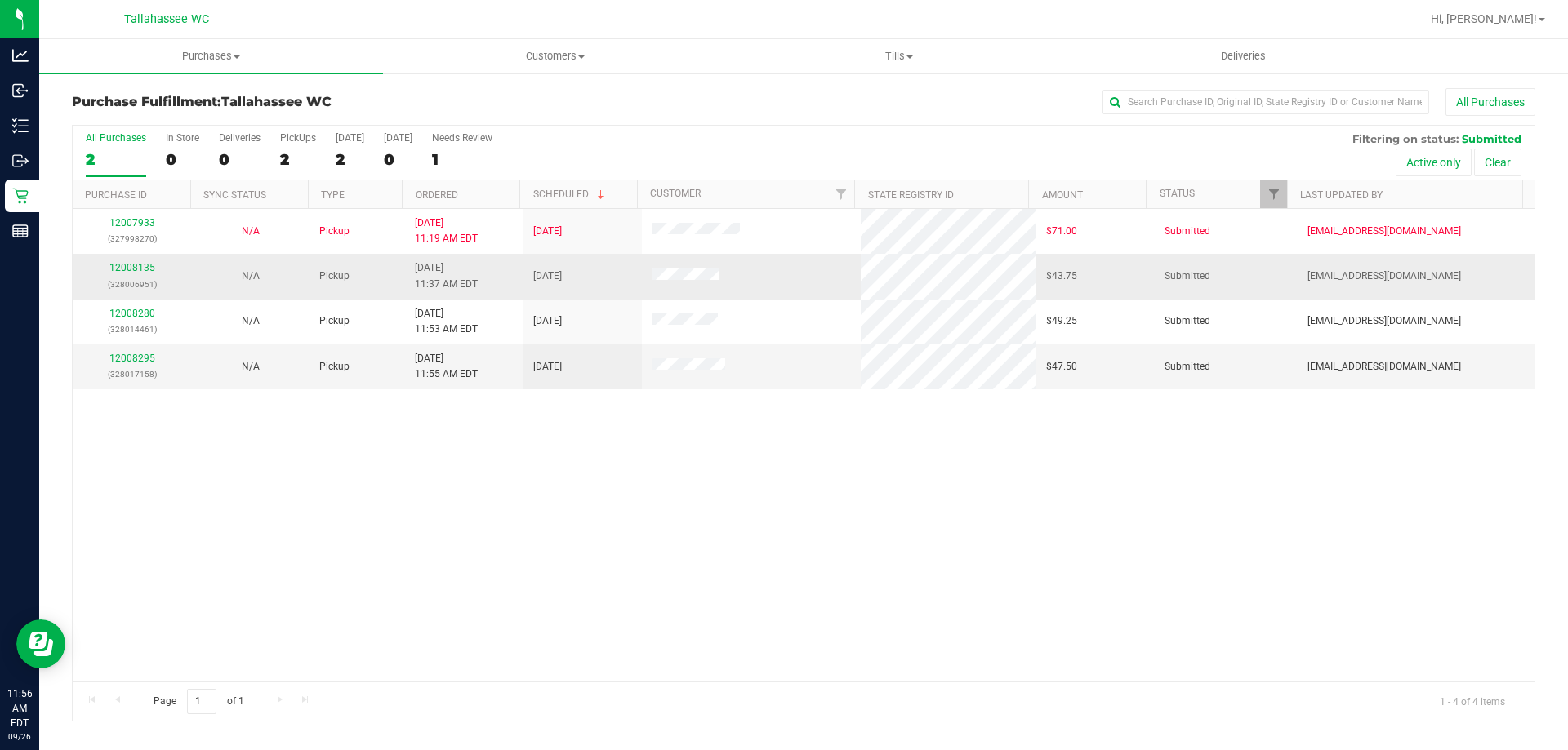
click at [139, 265] on link "12008135" at bounding box center [133, 268] width 46 height 11
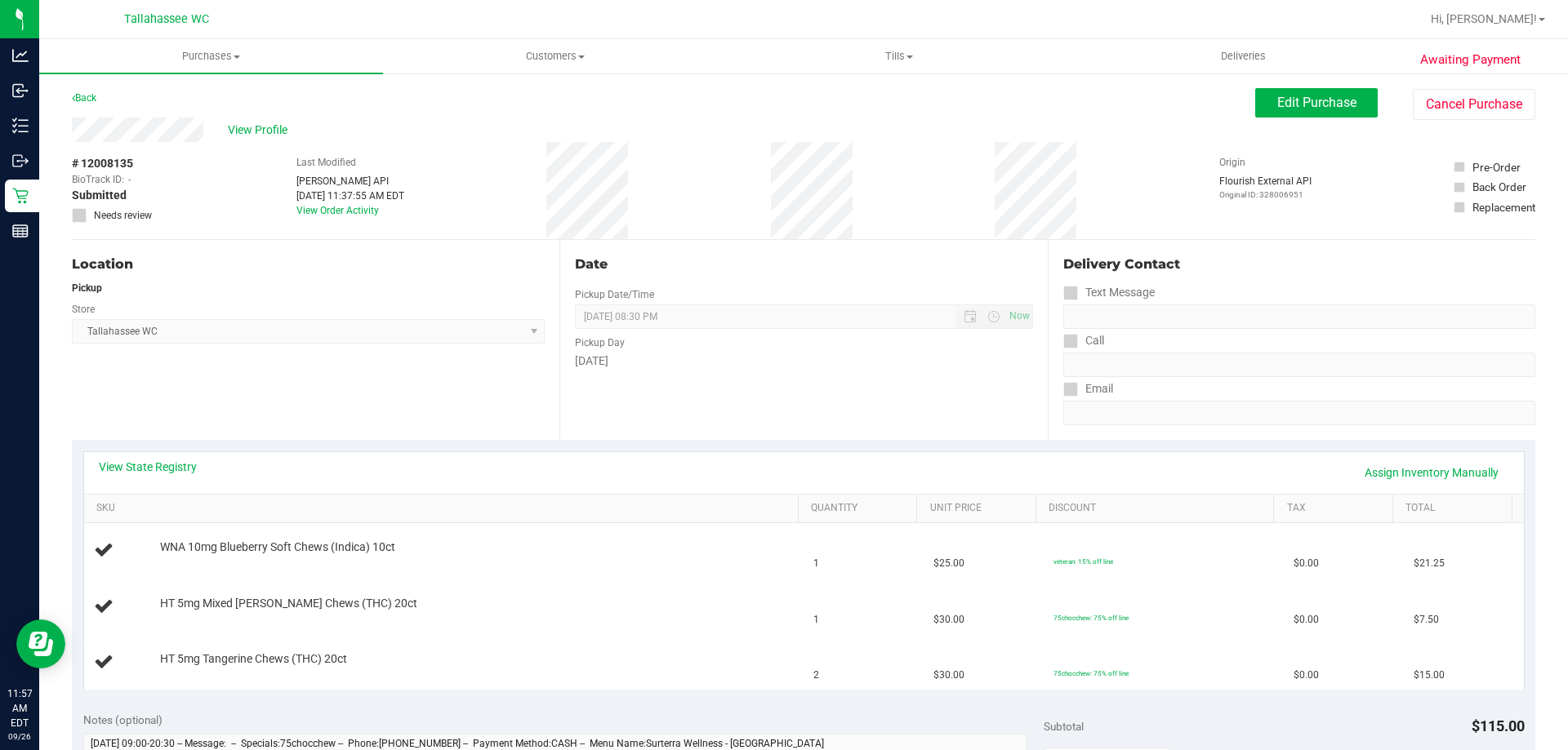
click at [172, 475] on div "View State Registry Assign Inventory Manually" at bounding box center [804, 472] width 1410 height 28
click at [175, 468] on link "View State Registry" at bounding box center [148, 467] width 98 height 16
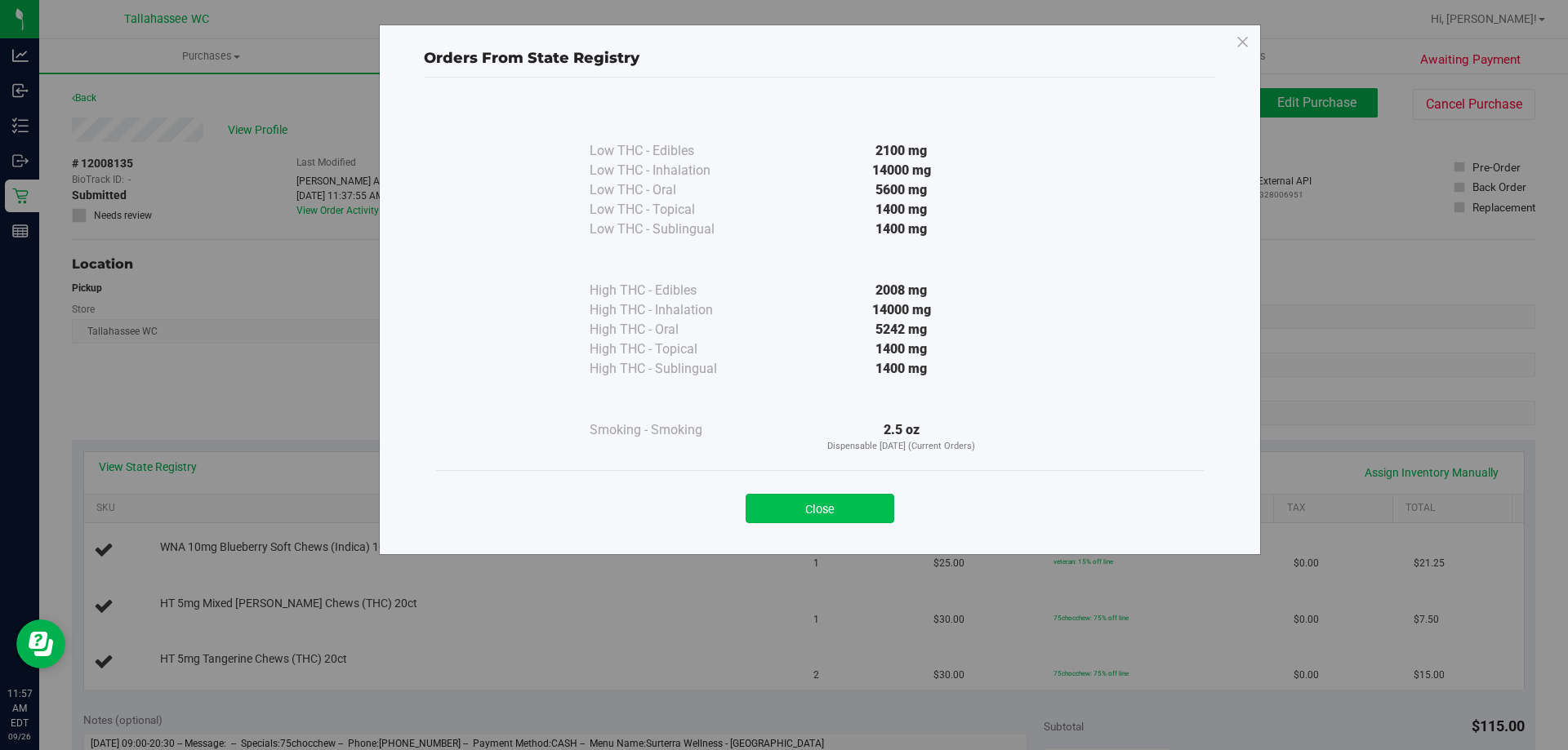
click at [851, 501] on button "Close" at bounding box center [819, 508] width 148 height 29
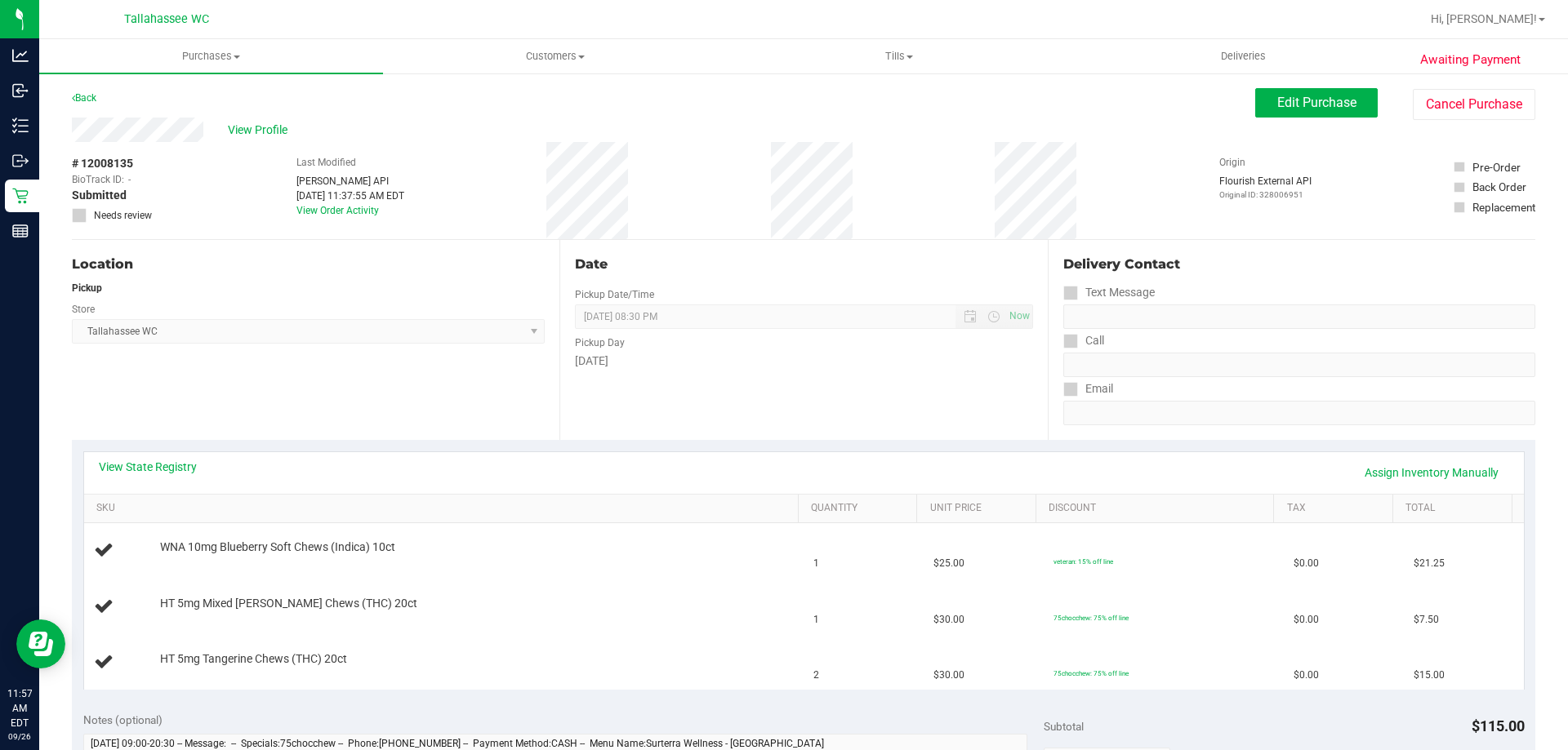
click at [180, 477] on div "View State Registry Assign Inventory Manually" at bounding box center [804, 472] width 1410 height 28
click at [168, 473] on link "View State Registry" at bounding box center [148, 467] width 98 height 16
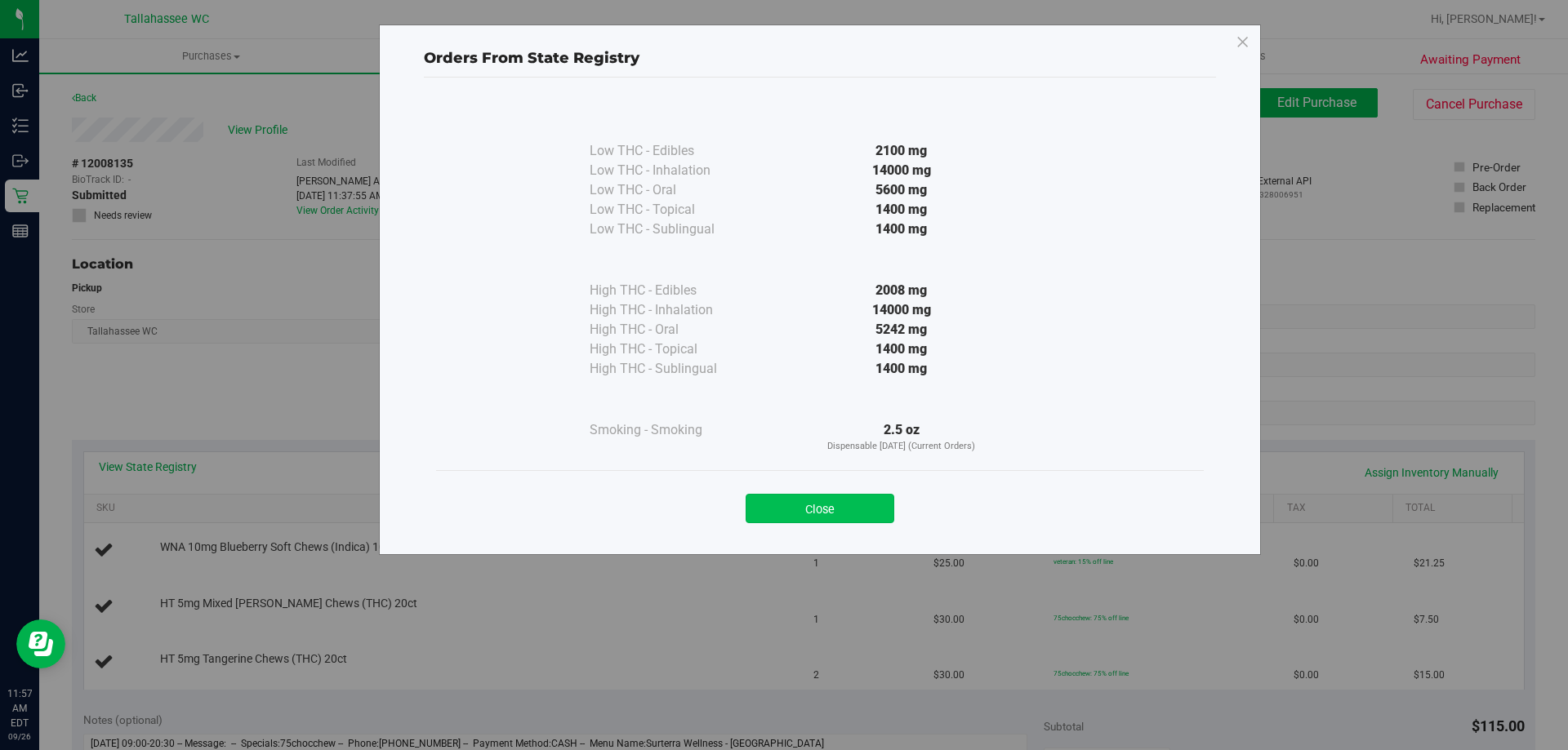
click at [804, 494] on button "Close" at bounding box center [819, 508] width 148 height 29
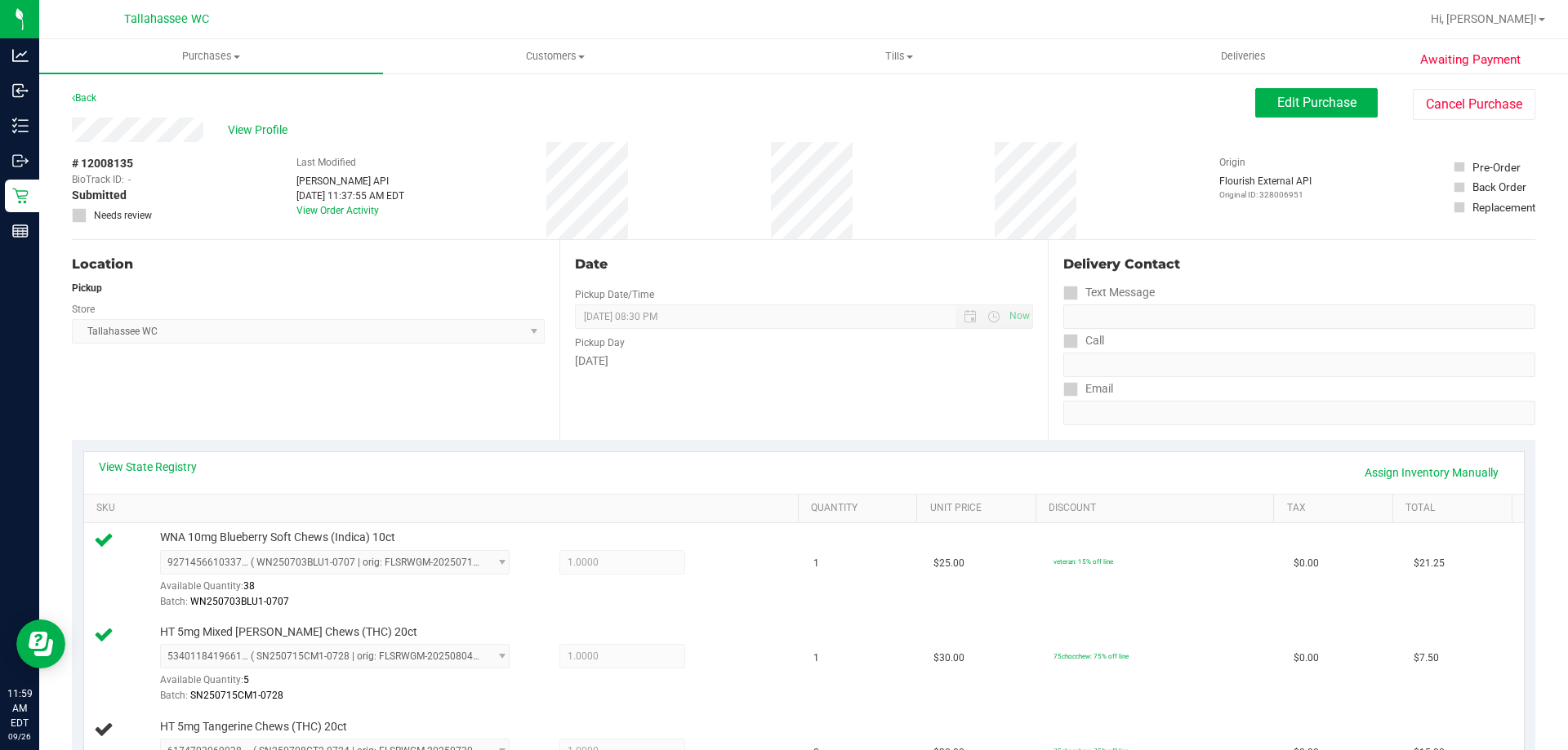
click at [383, 241] on div "Location Pickup Store Tallahassee WC Select Store Bonita Springs WC Boynton Bea…" at bounding box center [315, 340] width 487 height 200
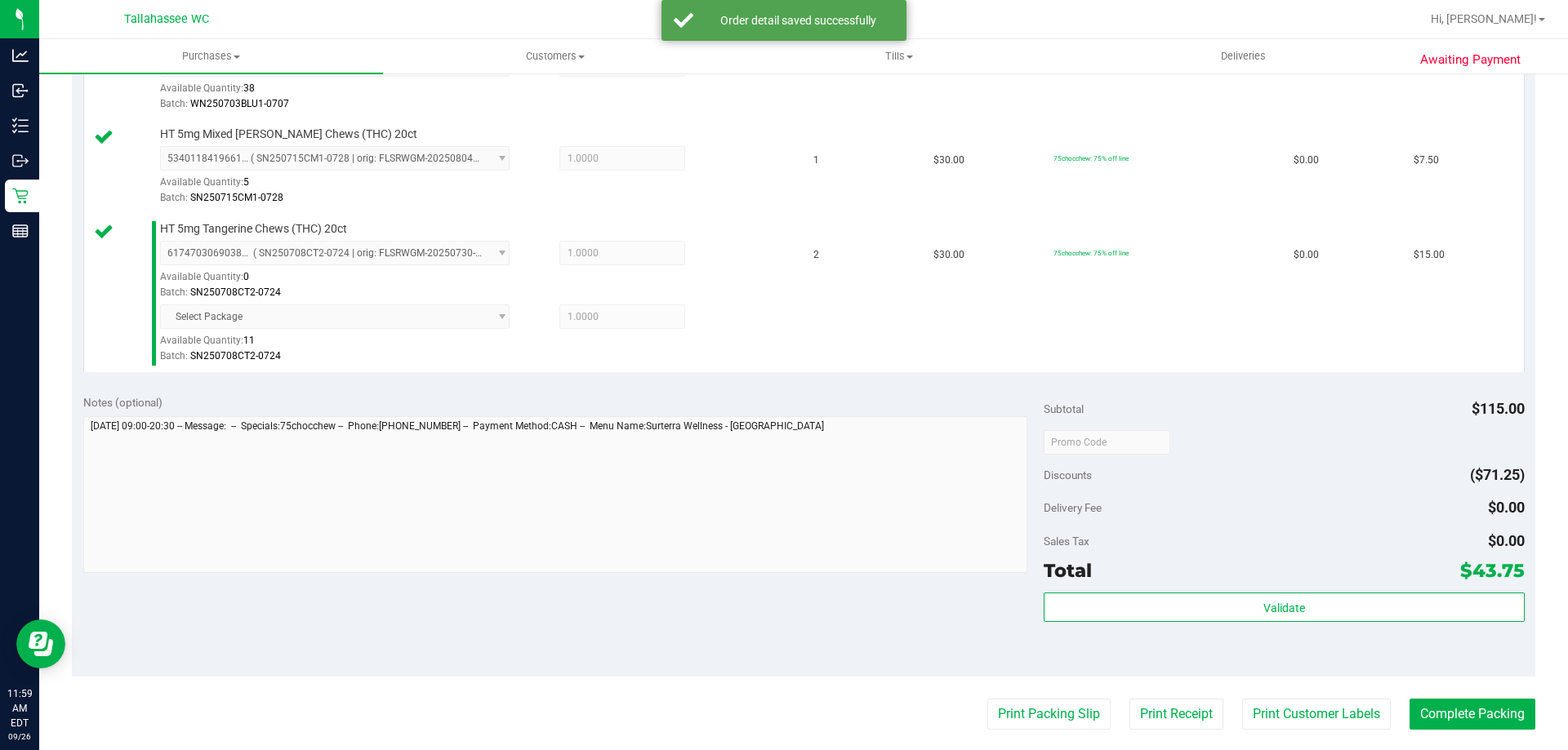
scroll to position [816, 0]
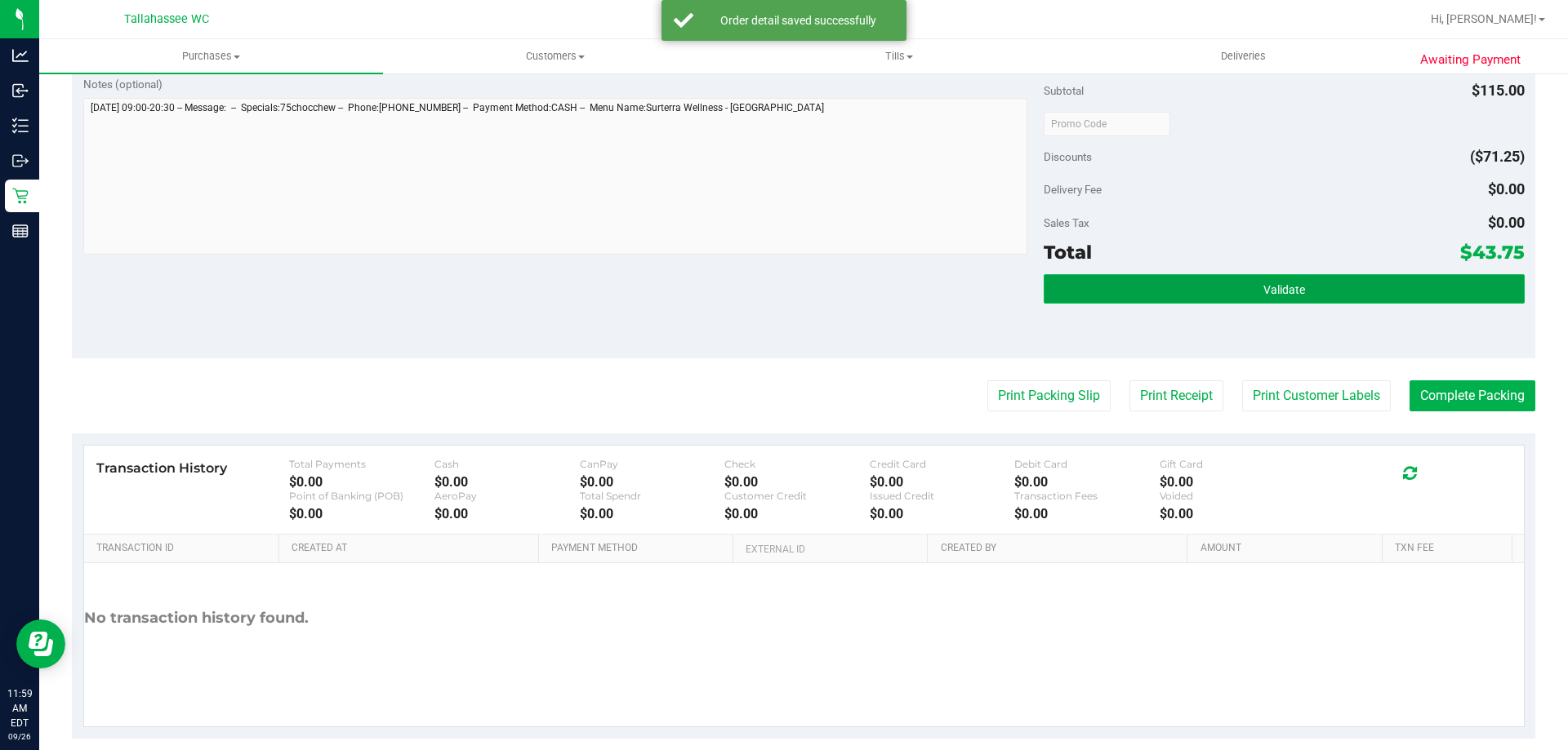
click at [1263, 296] on span "Validate" at bounding box center [1284, 290] width 42 height 13
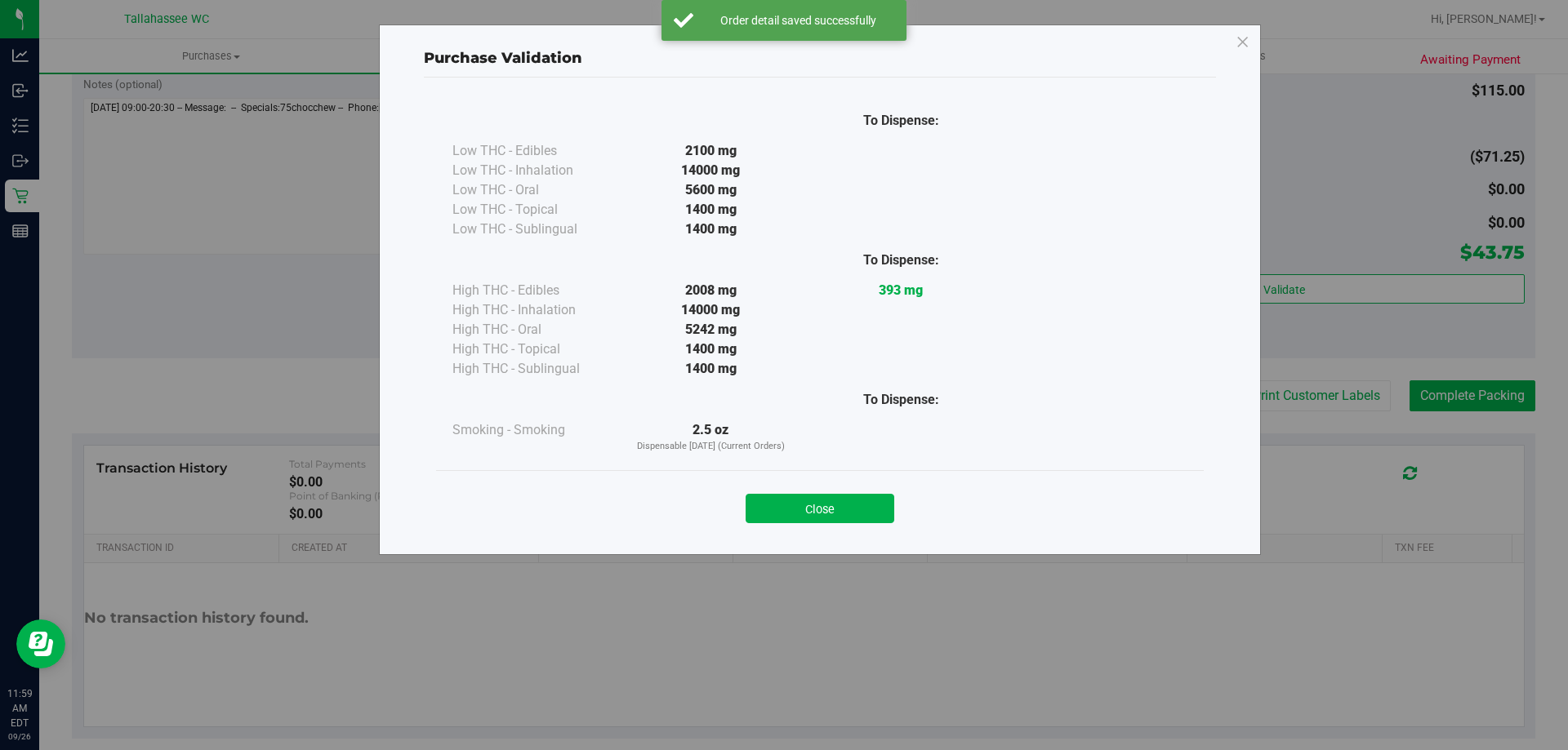
click at [799, 512] on button "Close" at bounding box center [819, 508] width 148 height 29
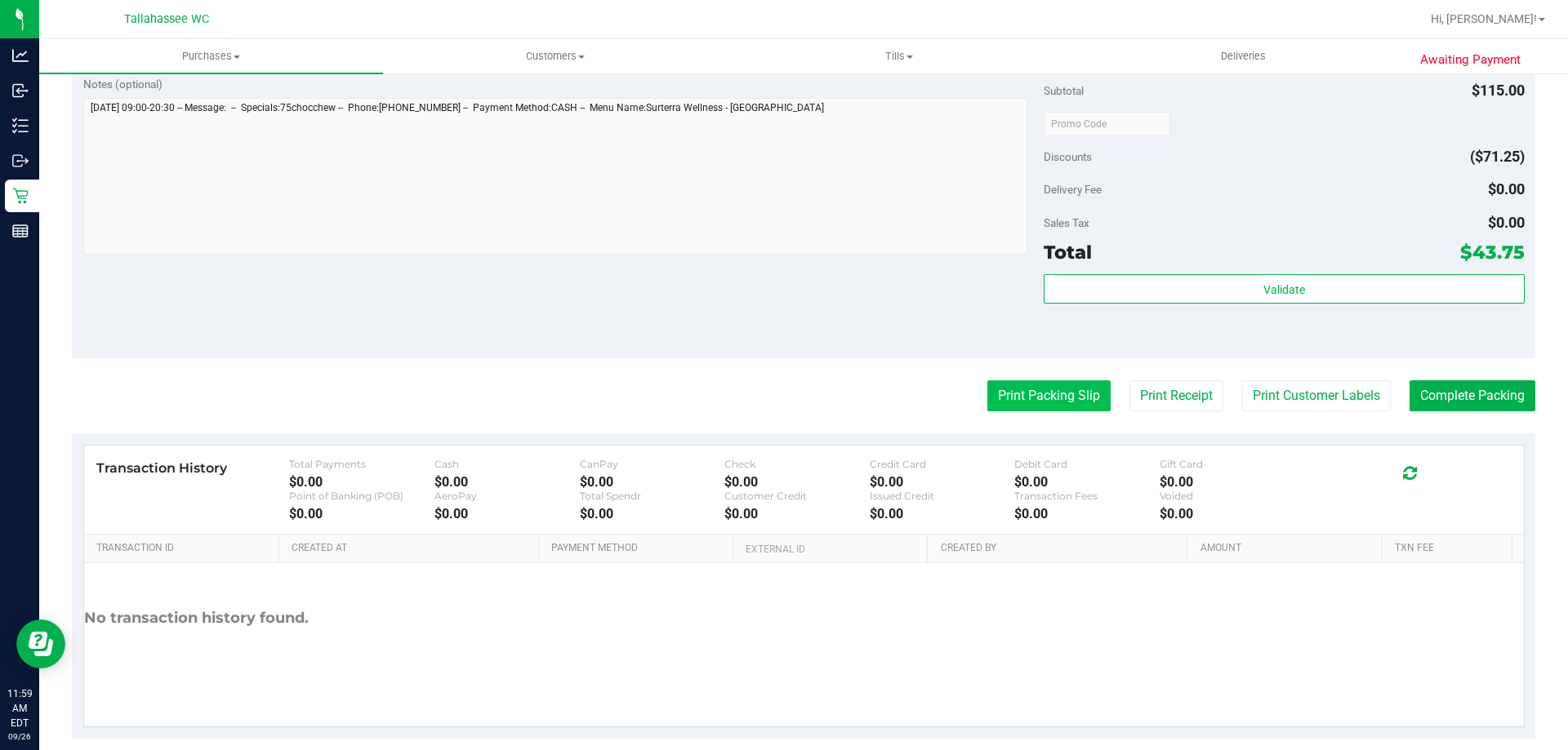
click at [1042, 406] on button "Print Packing Slip" at bounding box center [1049, 395] width 123 height 31
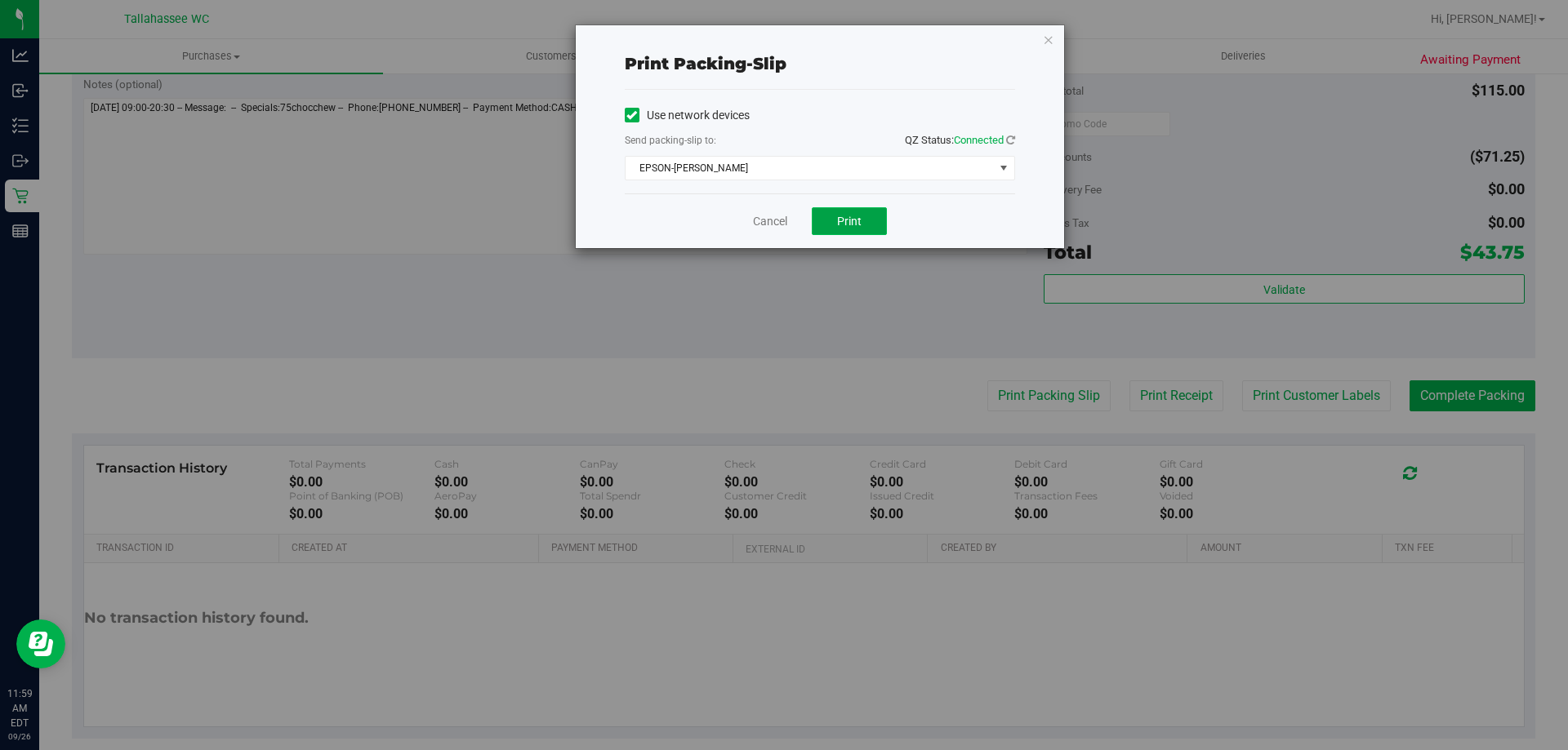
click at [852, 217] on span "Print" at bounding box center [850, 221] width 25 height 13
drag, startPoint x: 764, startPoint y: 223, endPoint x: 922, endPoint y: 237, distance: 158.6
click at [765, 223] on link "Cancel" at bounding box center [770, 221] width 34 height 17
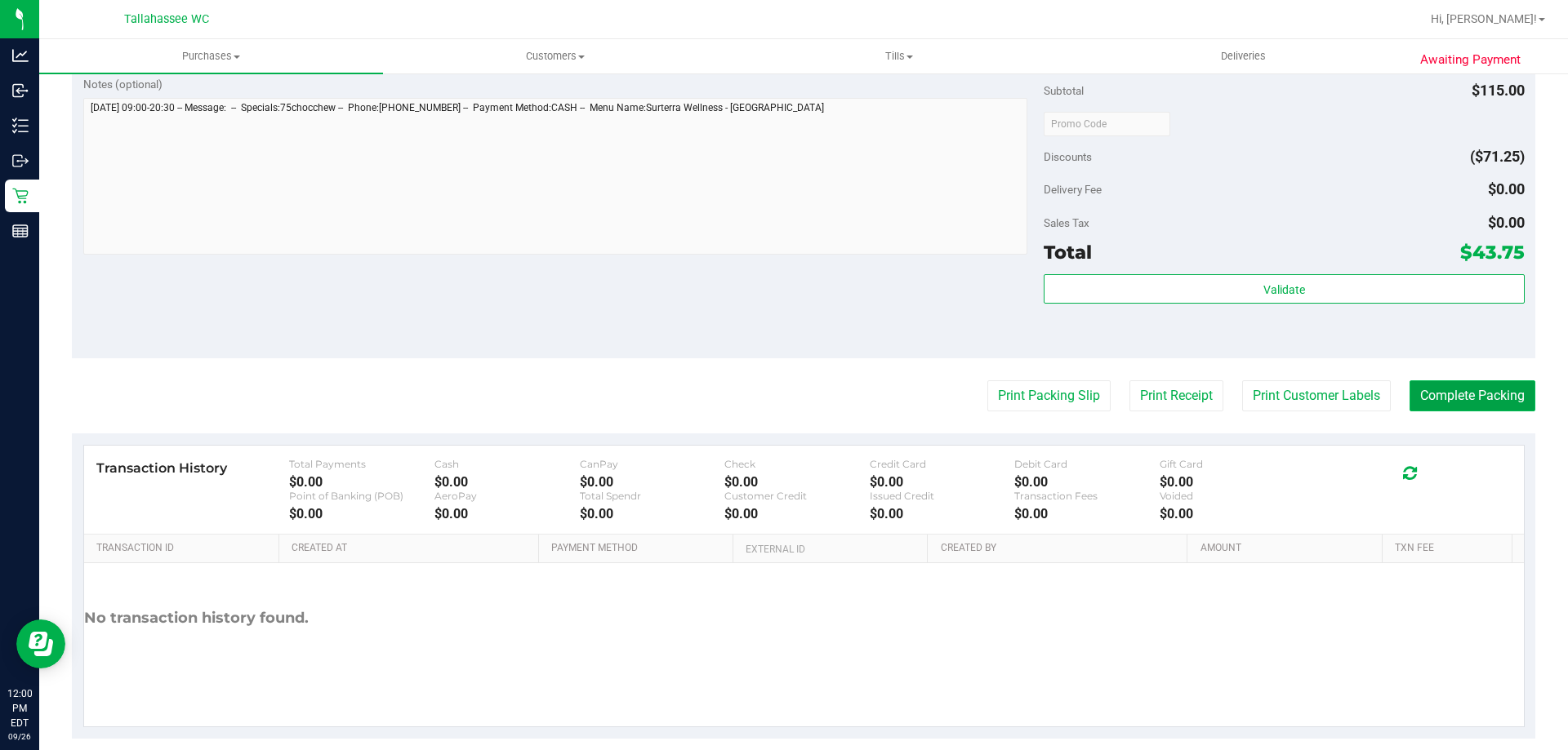
click at [1478, 390] on button "Complete Packing" at bounding box center [1471, 395] width 125 height 31
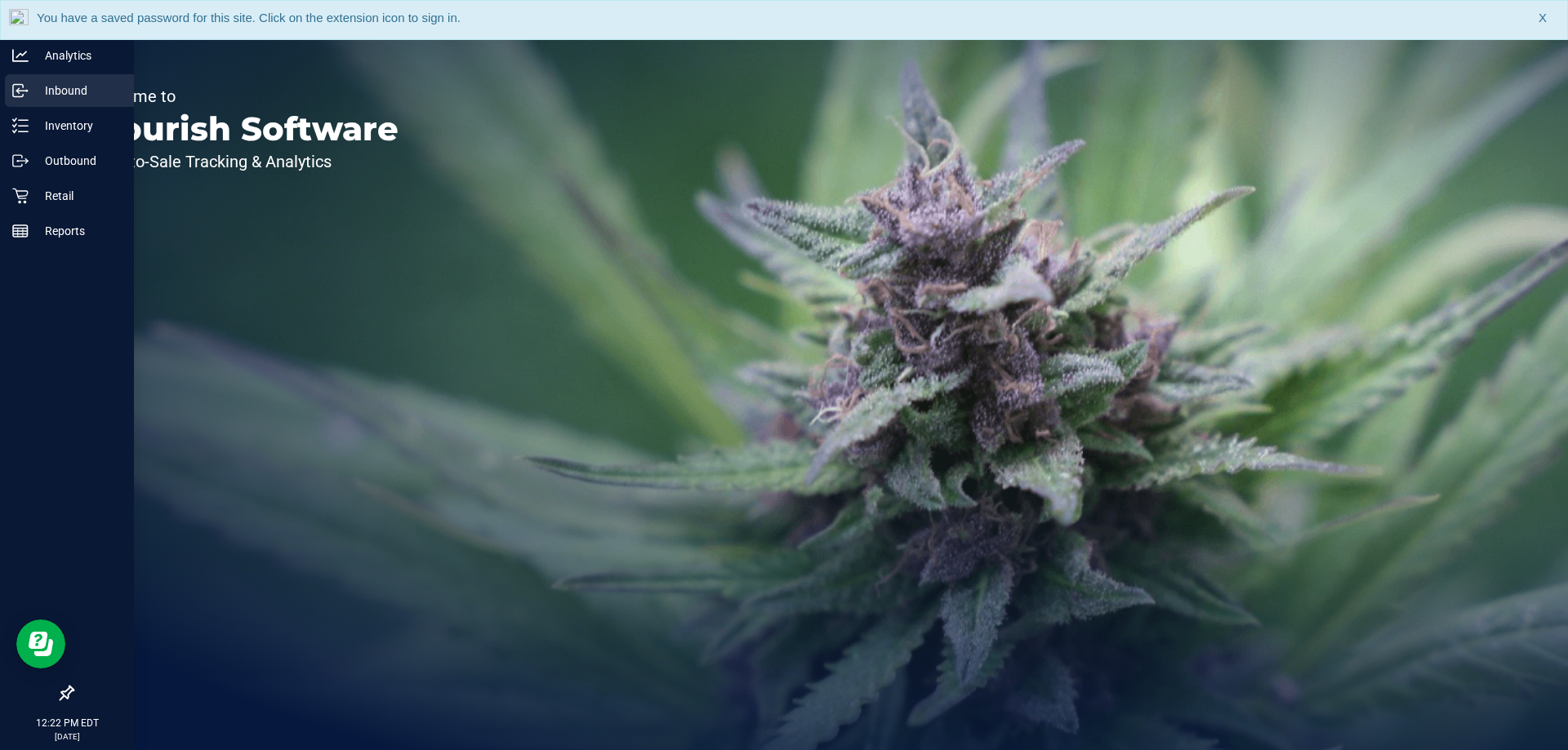
click at [102, 84] on p "Inbound" at bounding box center [78, 91] width 98 height 20
click at [83, 102] on div "Inbound" at bounding box center [69, 91] width 129 height 33
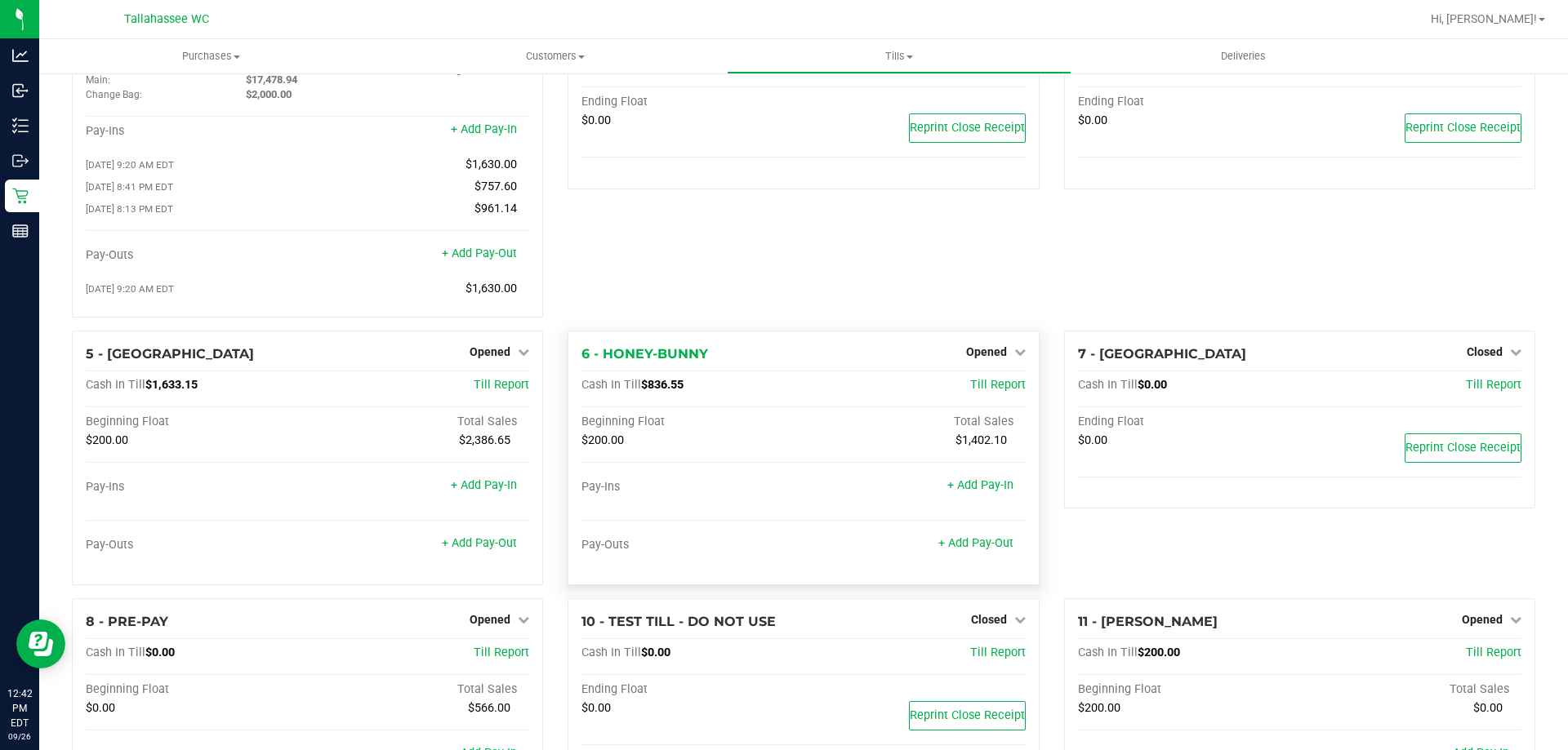
scroll to position [215, 0]
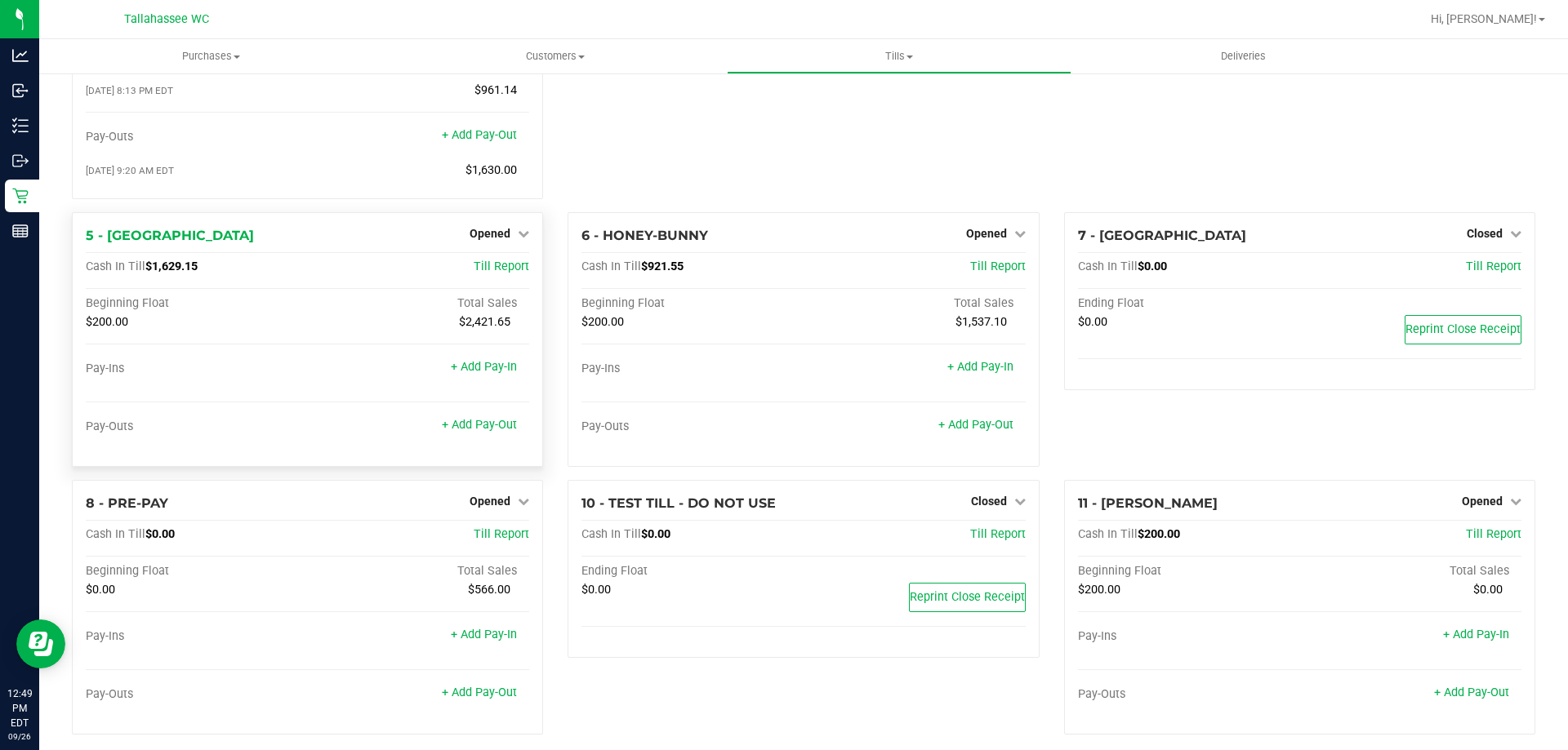
scroll to position [215, 0]
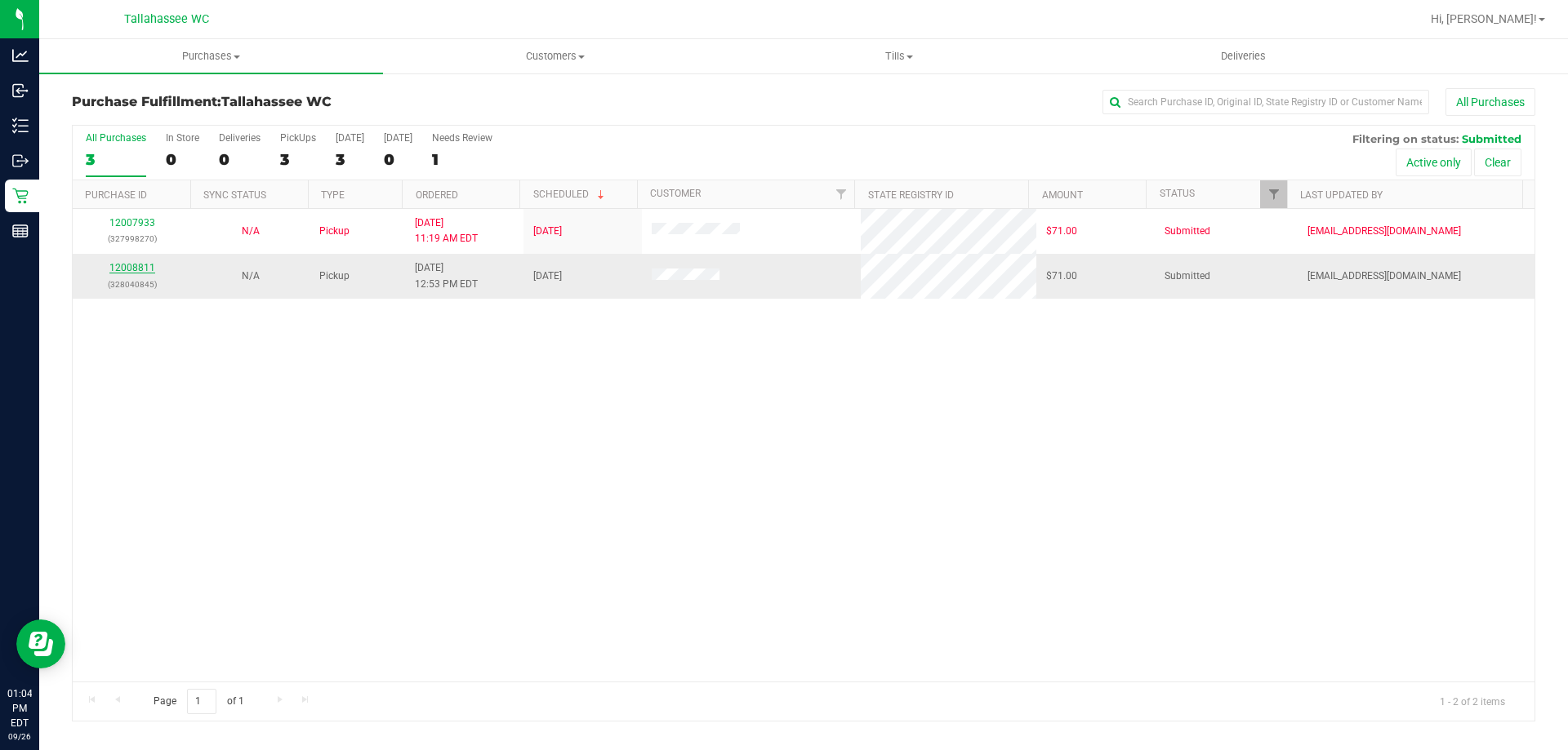
click at [129, 265] on link "12008811" at bounding box center [133, 268] width 46 height 11
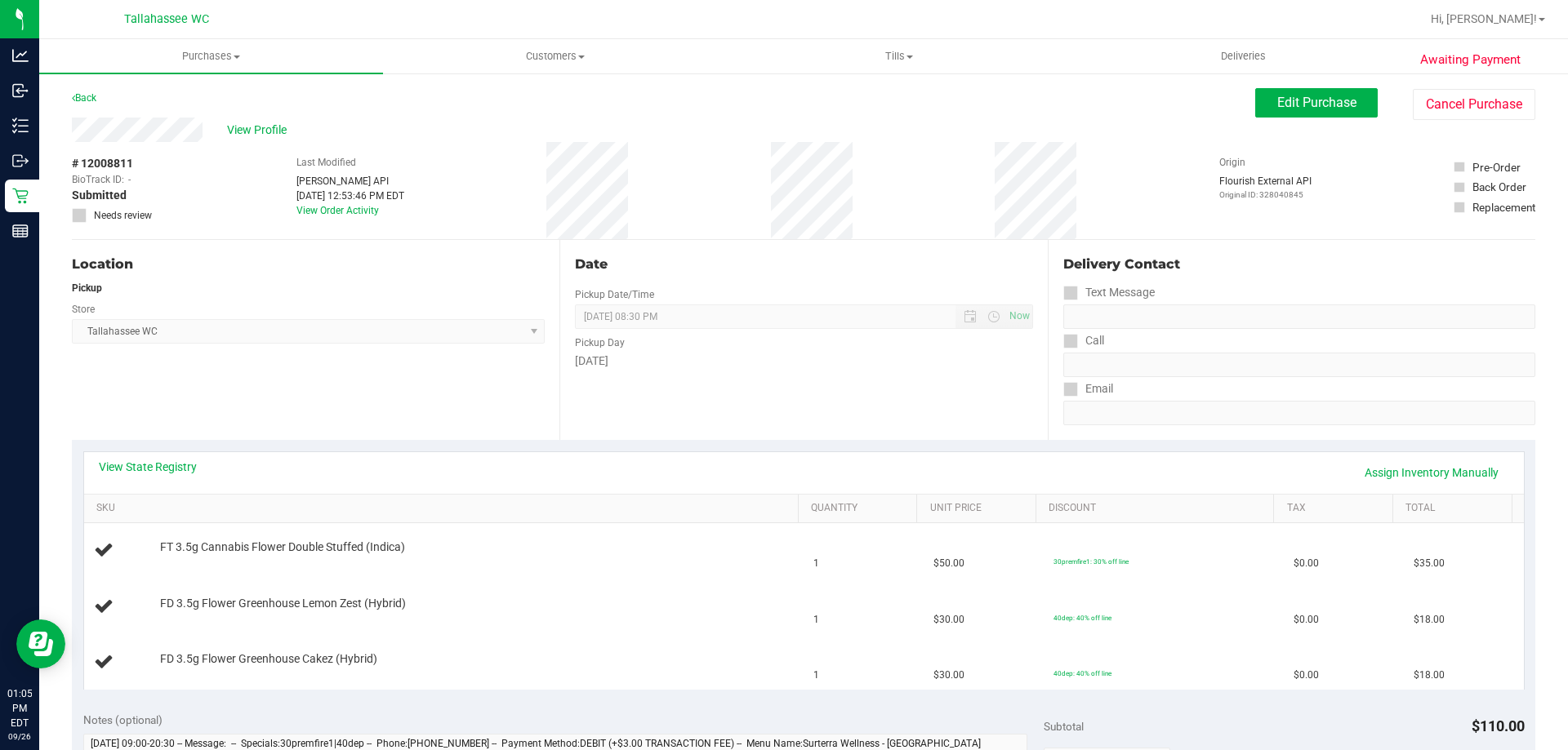
scroll to position [82, 0]
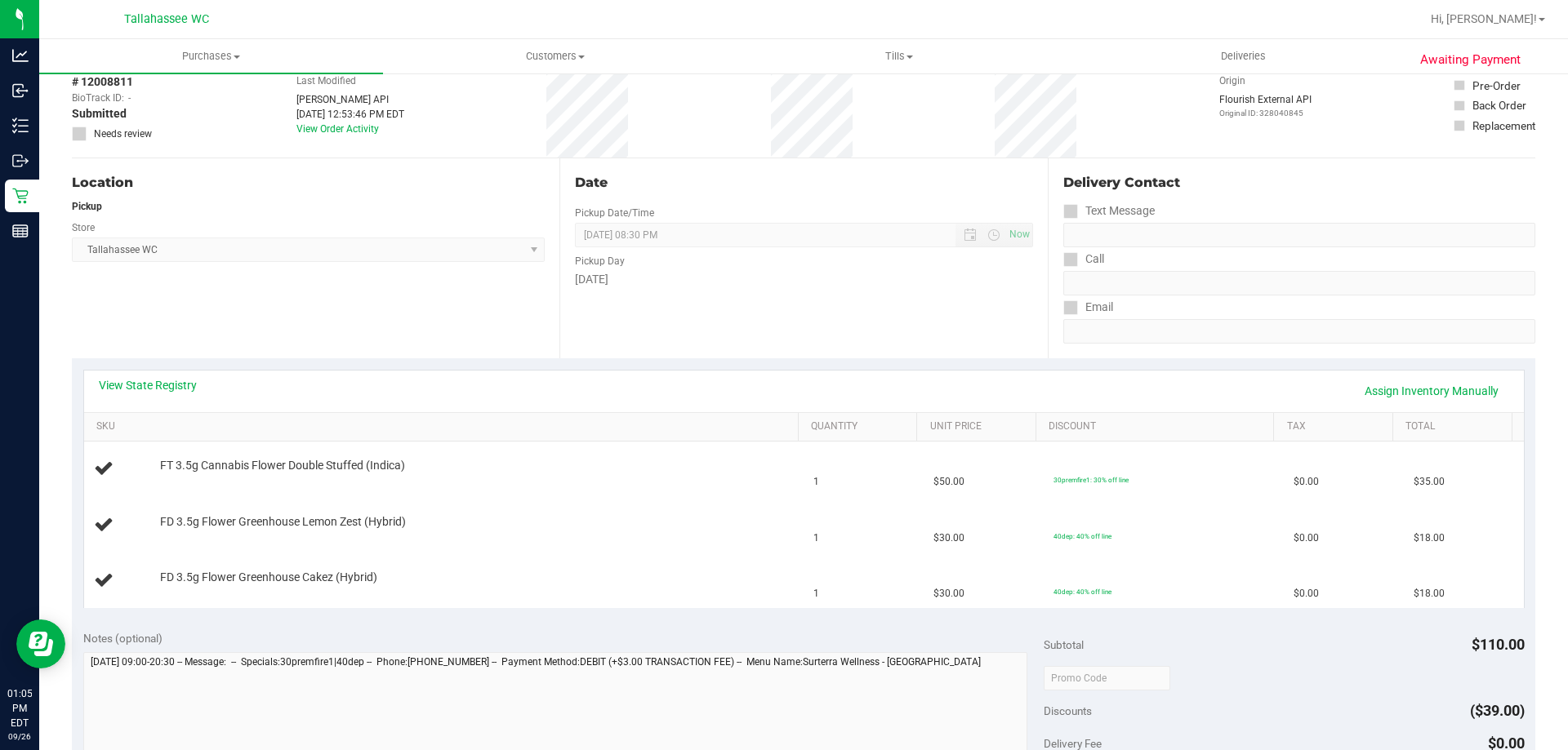
click at [156, 374] on div "View State Registry Assign Inventory Manually" at bounding box center [804, 391] width 1439 height 42
click at [162, 385] on link "View State Registry" at bounding box center [148, 385] width 98 height 16
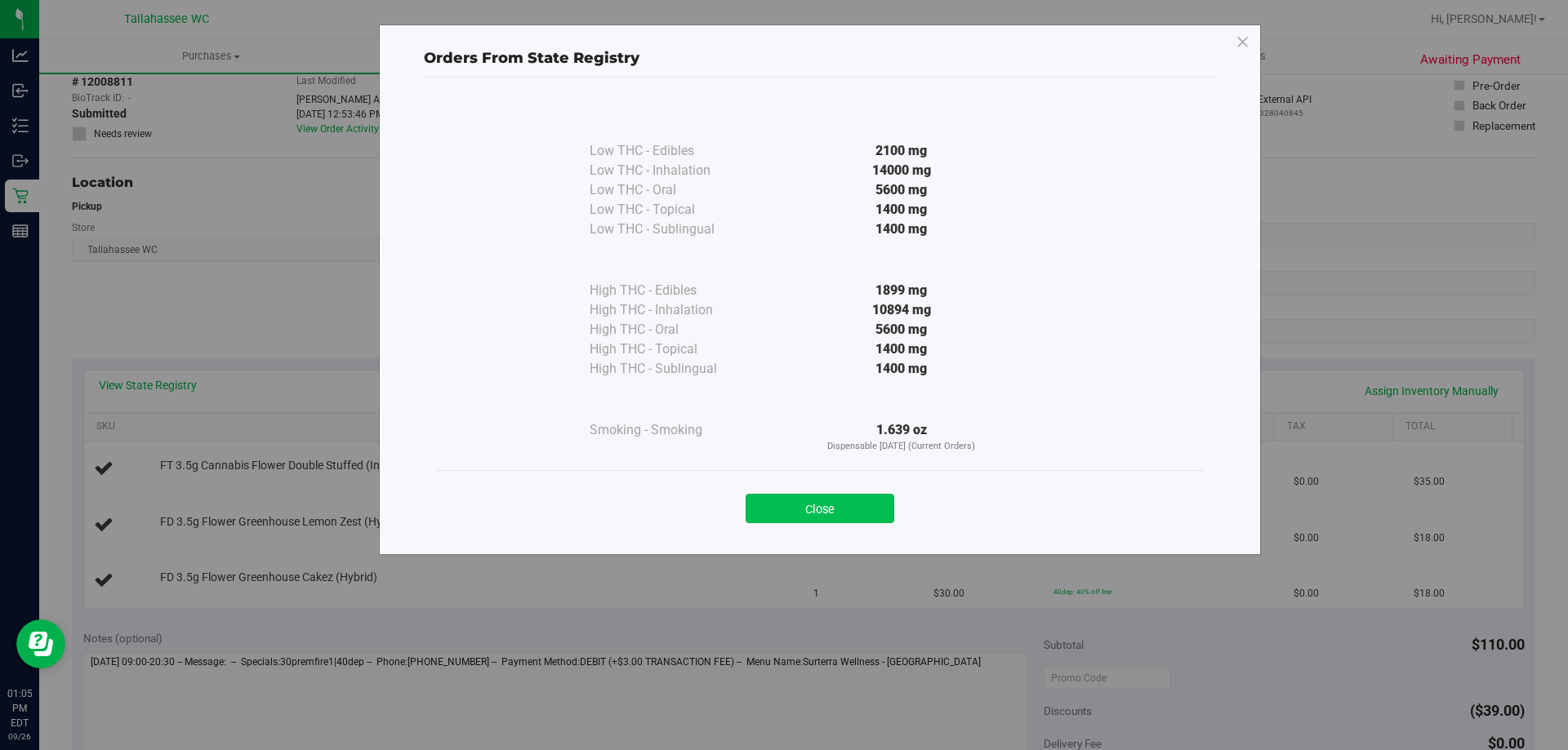
click at [809, 503] on button "Close" at bounding box center [819, 508] width 148 height 29
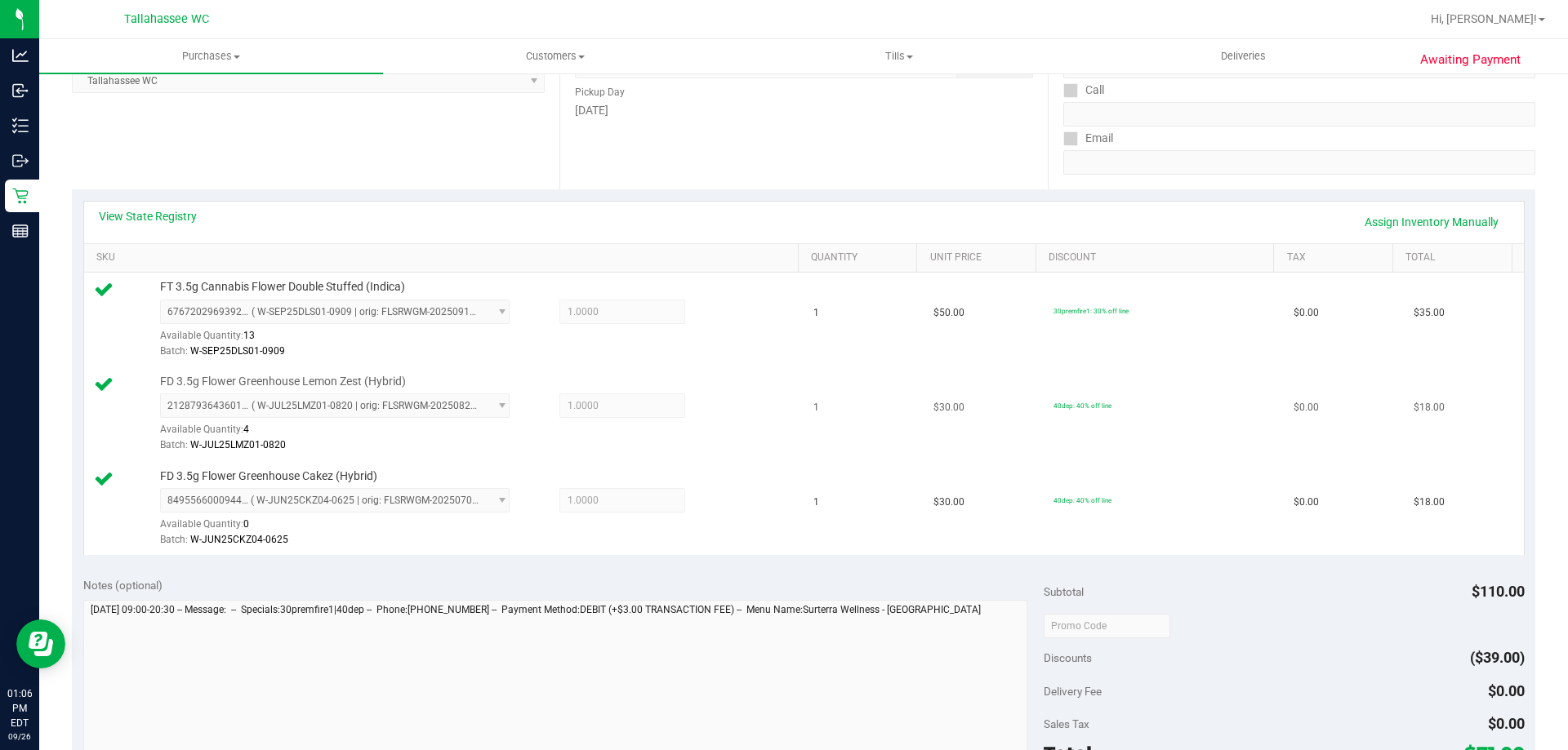
scroll to position [490, 0]
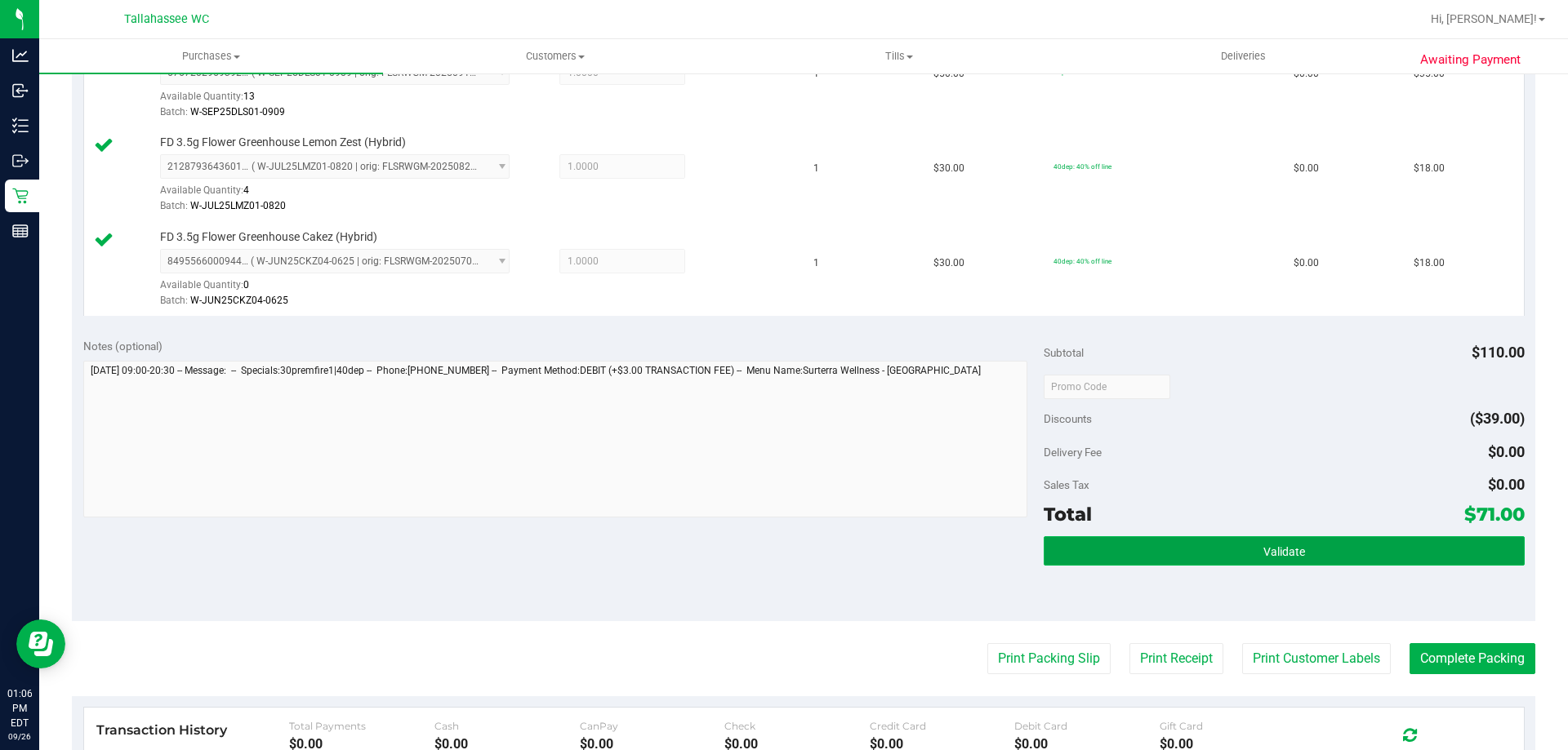
click at [1344, 560] on button "Validate" at bounding box center [1284, 551] width 480 height 29
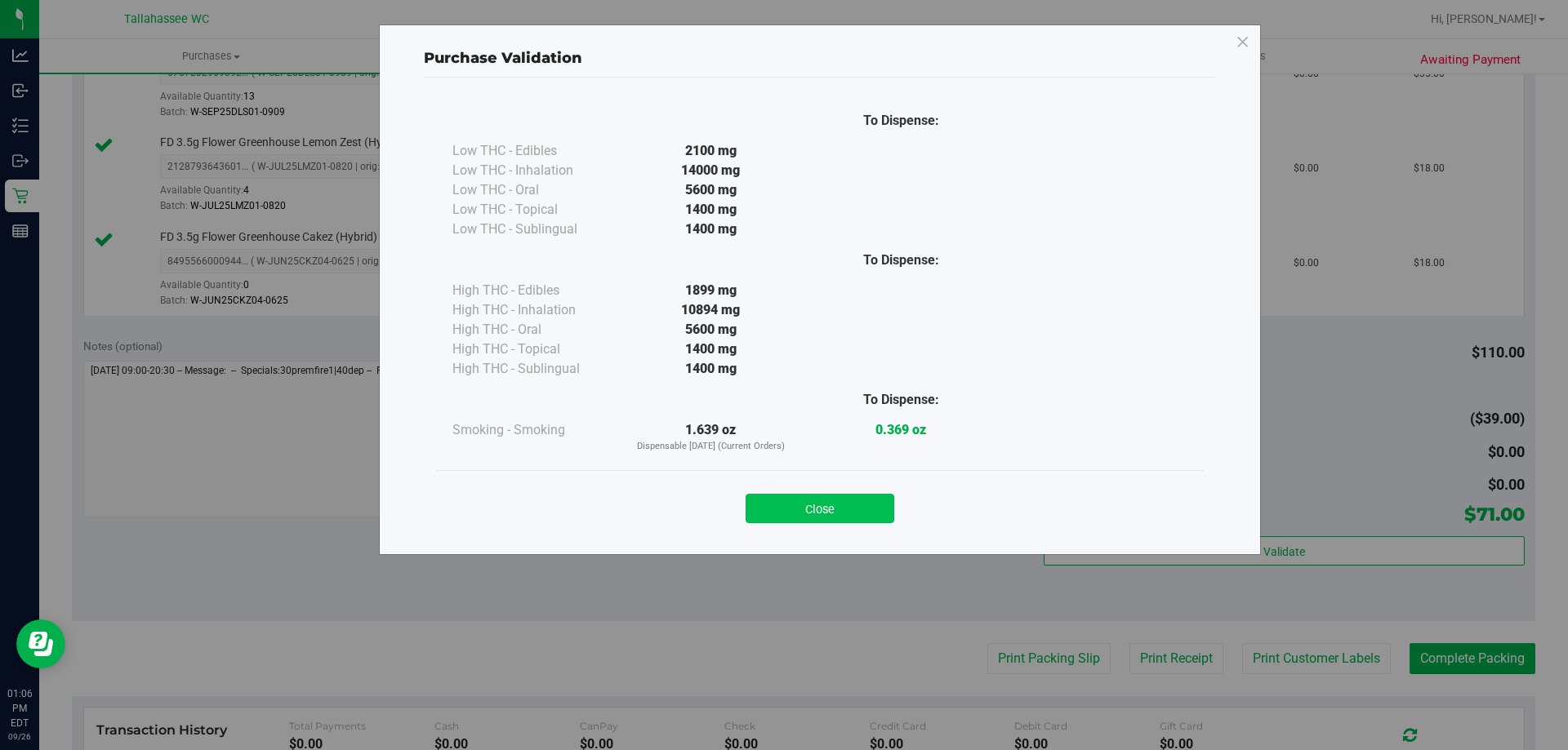
click at [858, 505] on button "Close" at bounding box center [819, 508] width 148 height 29
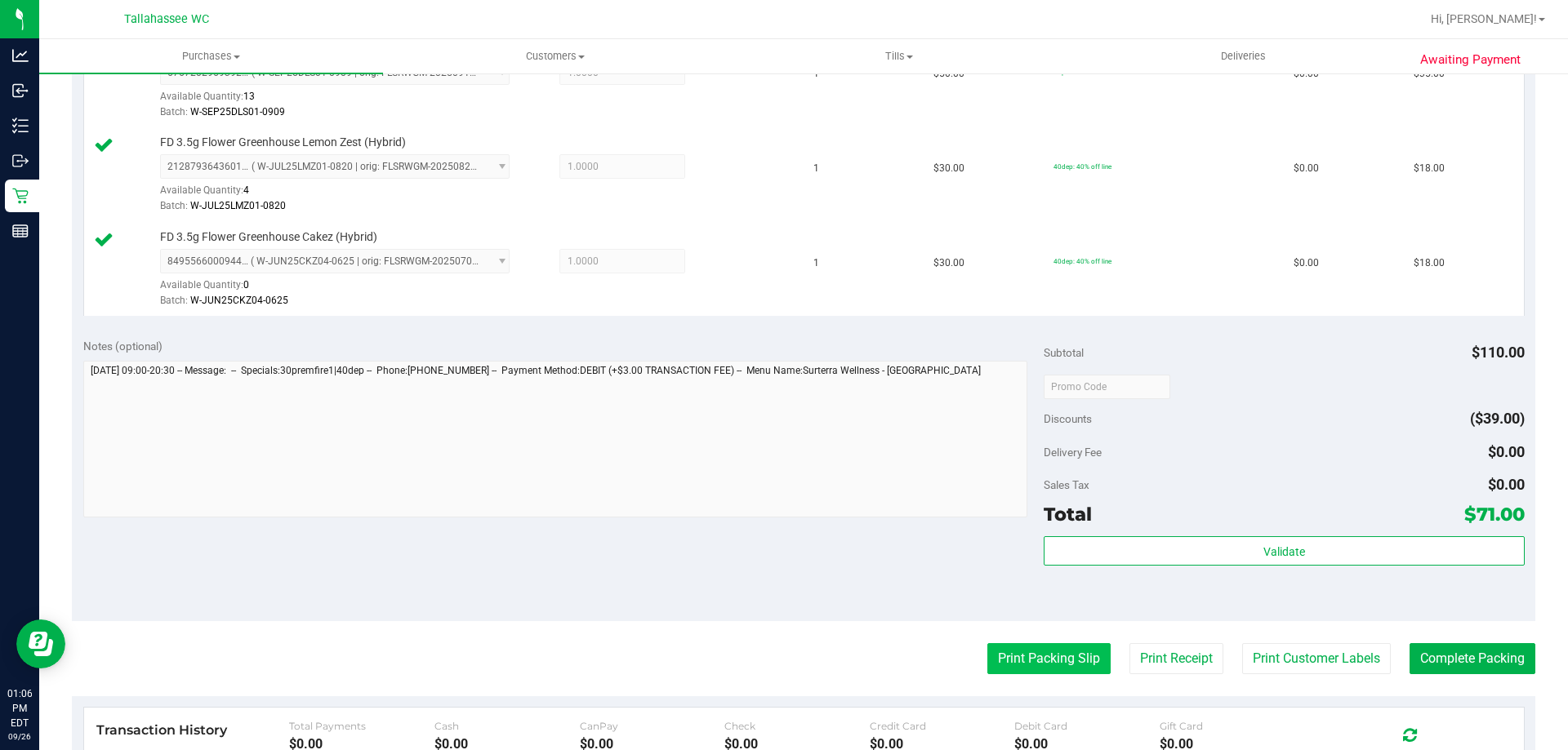
click at [1080, 665] on button "Print Packing Slip" at bounding box center [1049, 658] width 123 height 31
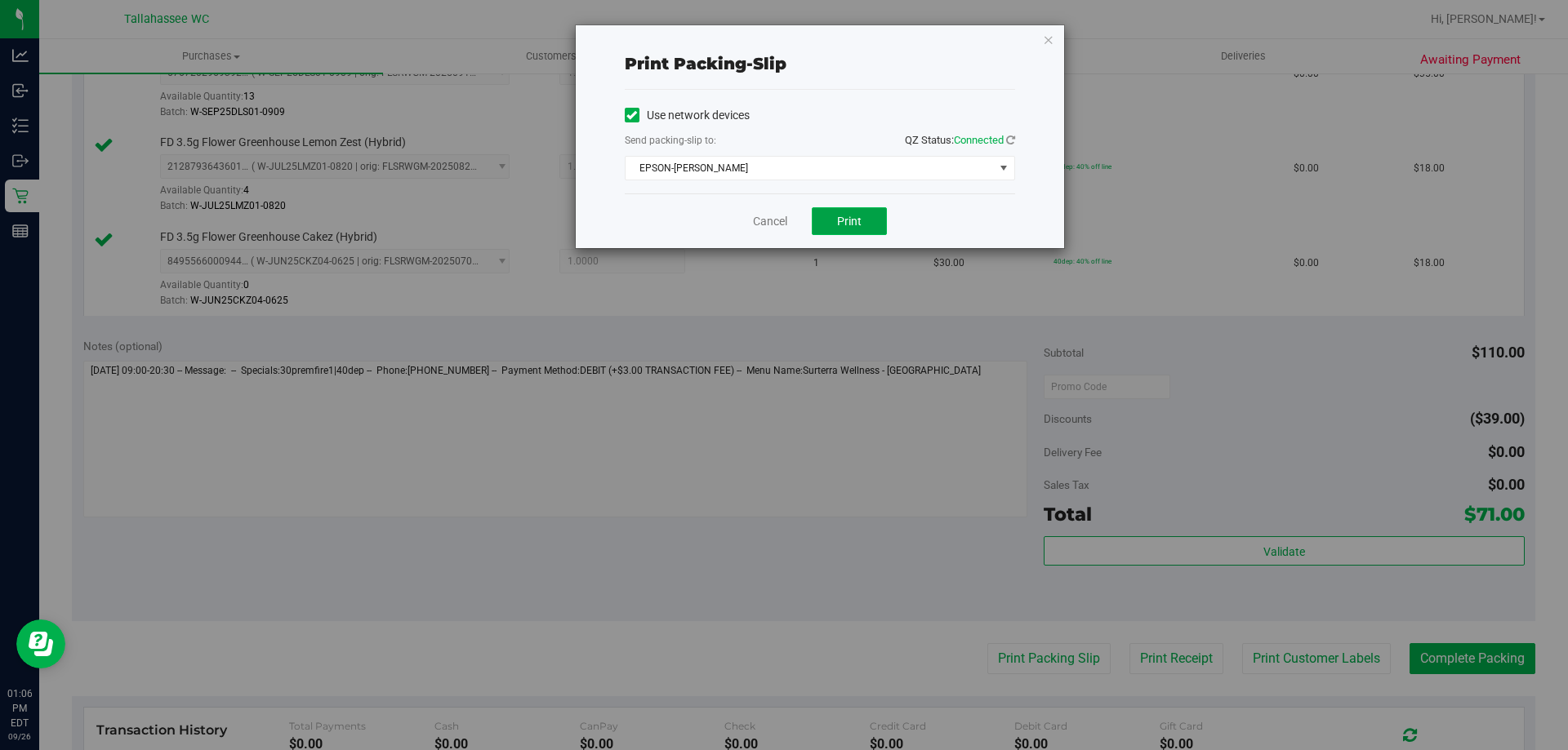
click at [854, 215] on span "Print" at bounding box center [850, 221] width 25 height 13
click at [782, 219] on link "Cancel" at bounding box center [770, 221] width 34 height 17
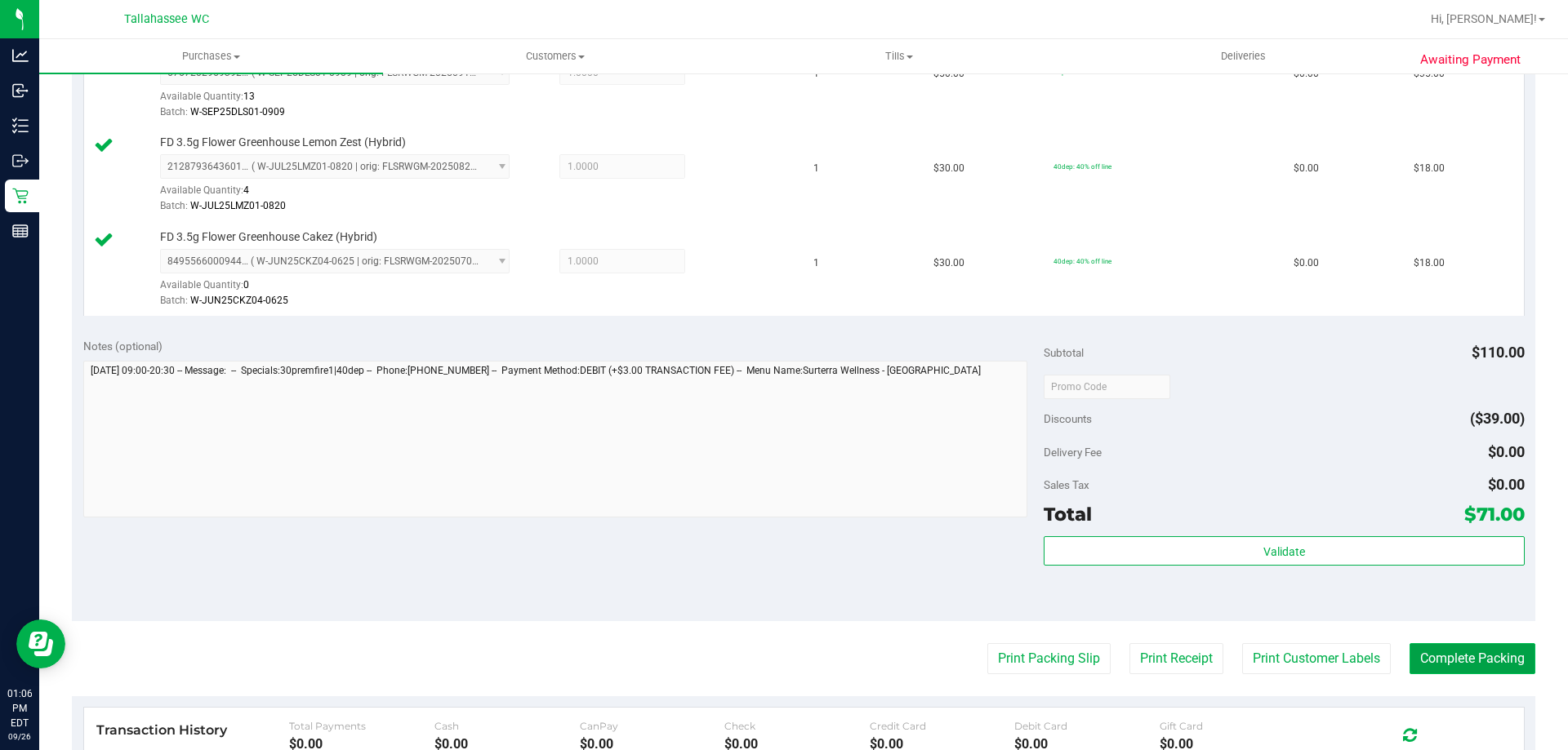
click at [1499, 671] on button "Complete Packing" at bounding box center [1471, 658] width 125 height 31
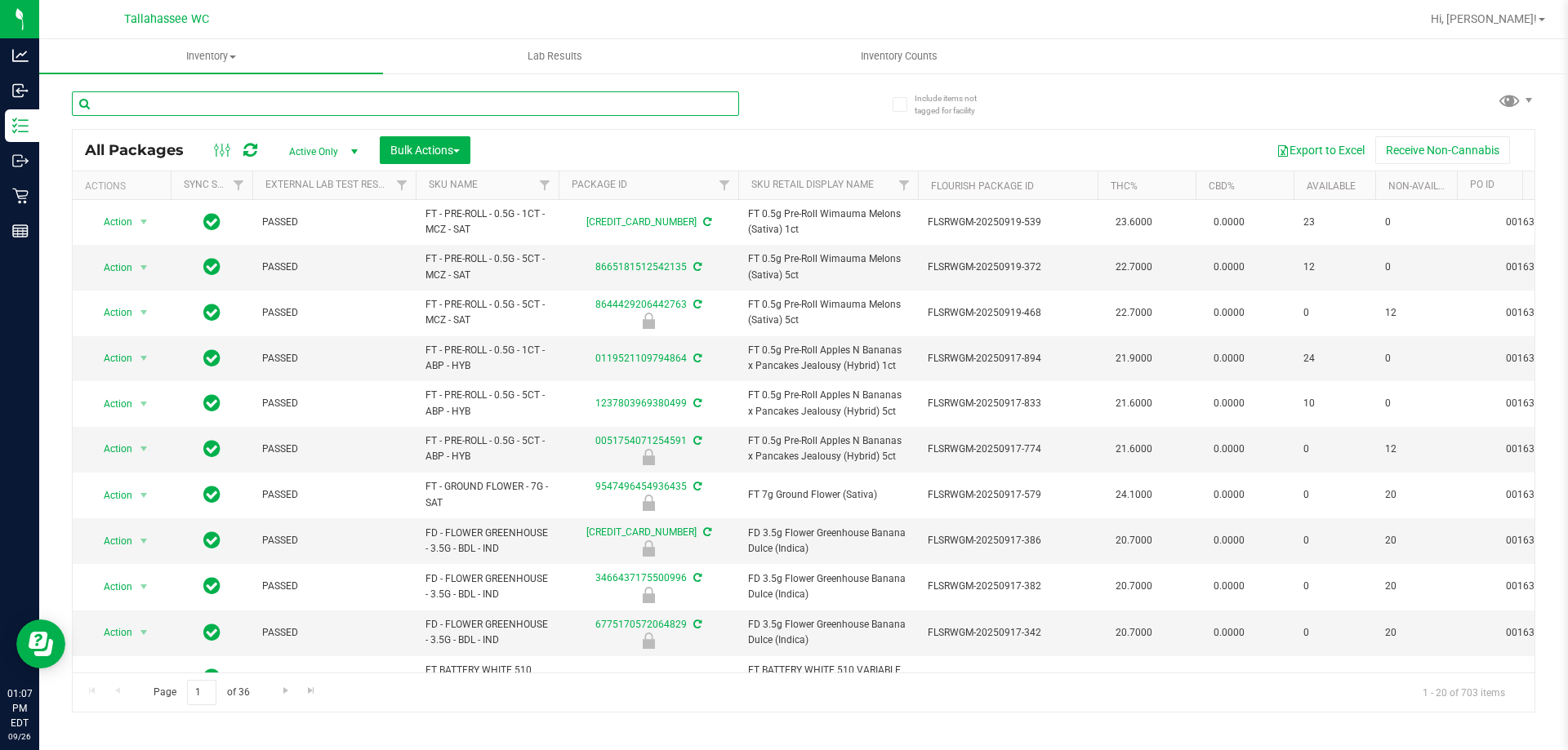
click at [123, 115] on input "text" at bounding box center [406, 104] width 667 height 25
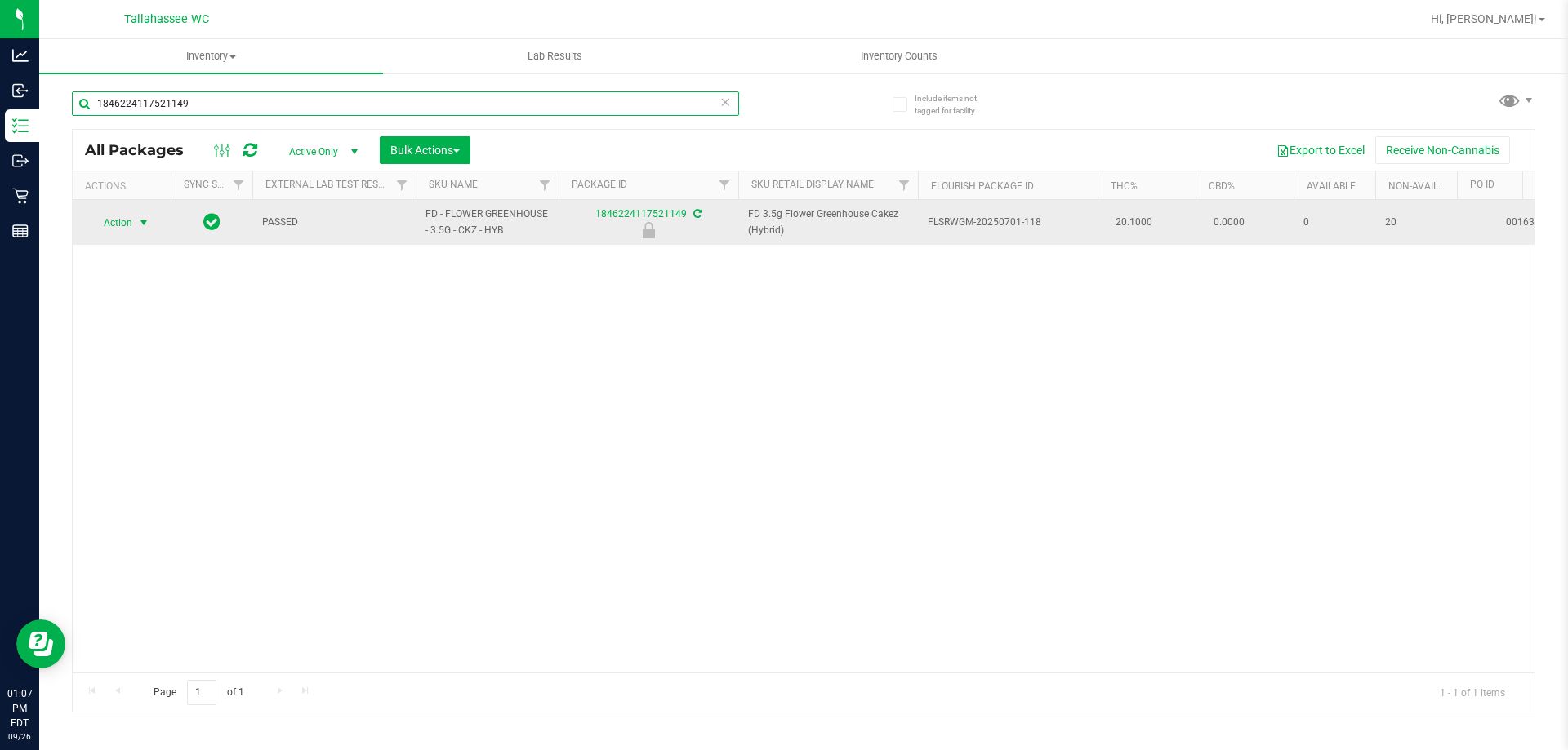
type input "1846224117521149"
click at [137, 226] on span "select" at bounding box center [143, 223] width 13 height 13
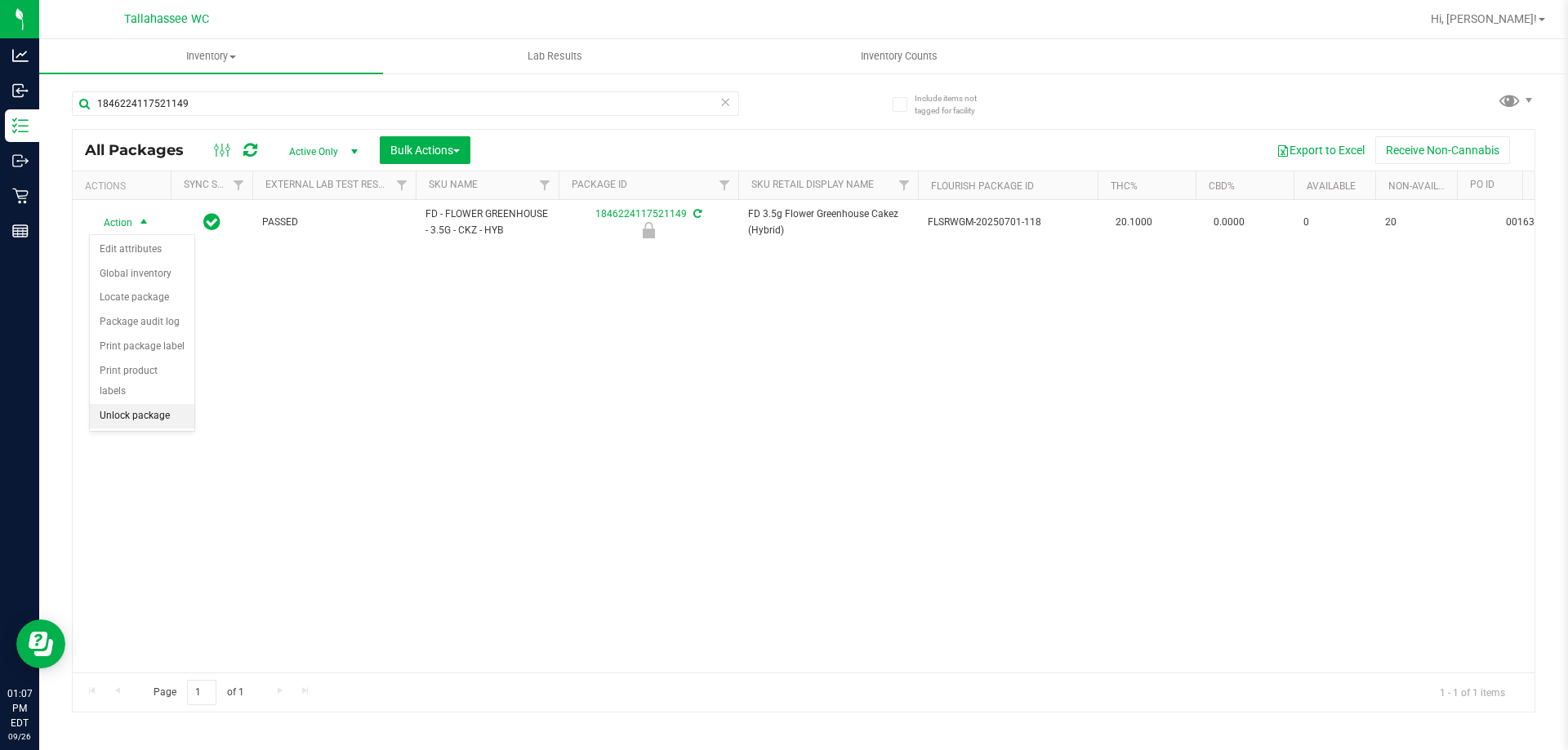
click at [116, 404] on li "Unlock package" at bounding box center [143, 416] width 105 height 25
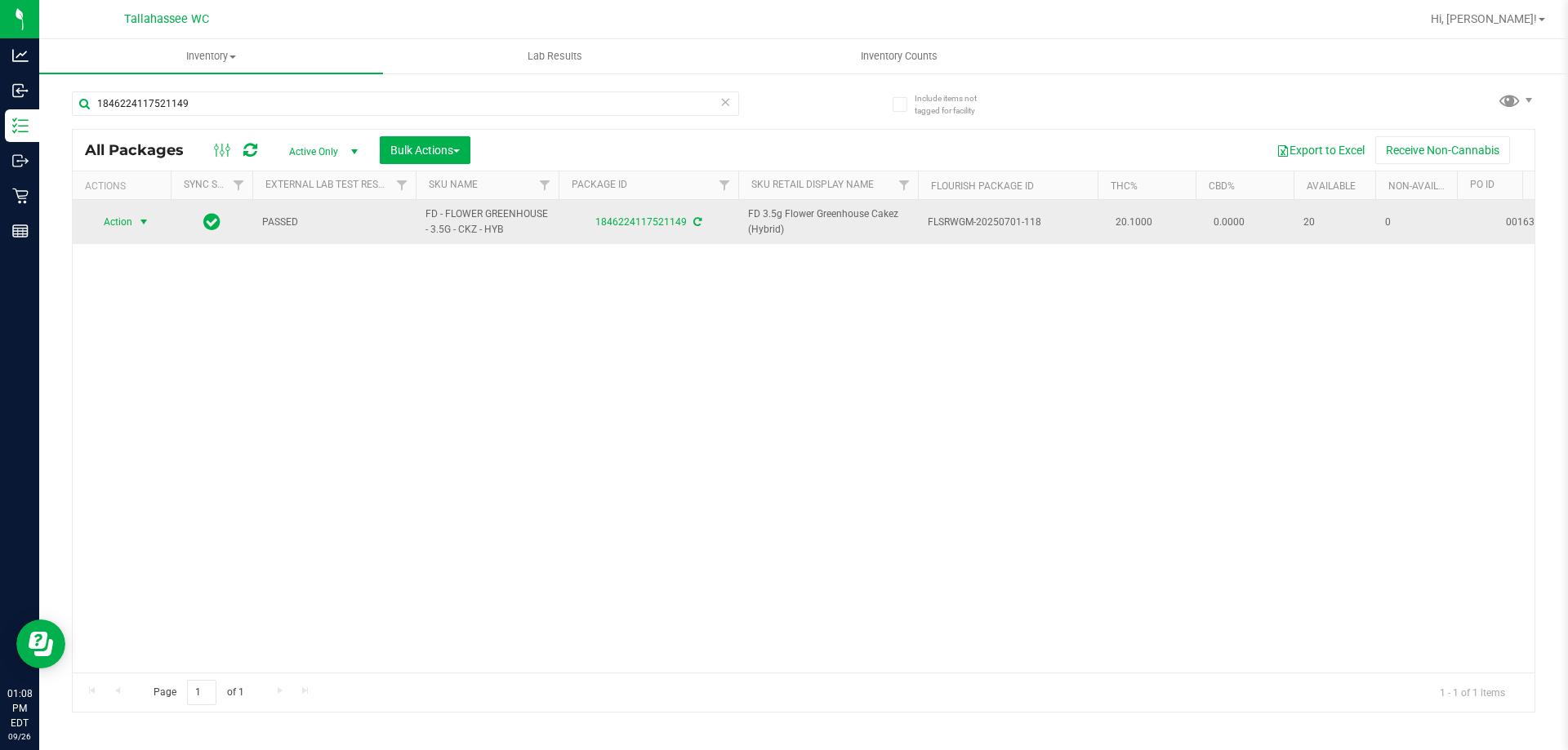
click at [139, 231] on span "select" at bounding box center [143, 222] width 20 height 23
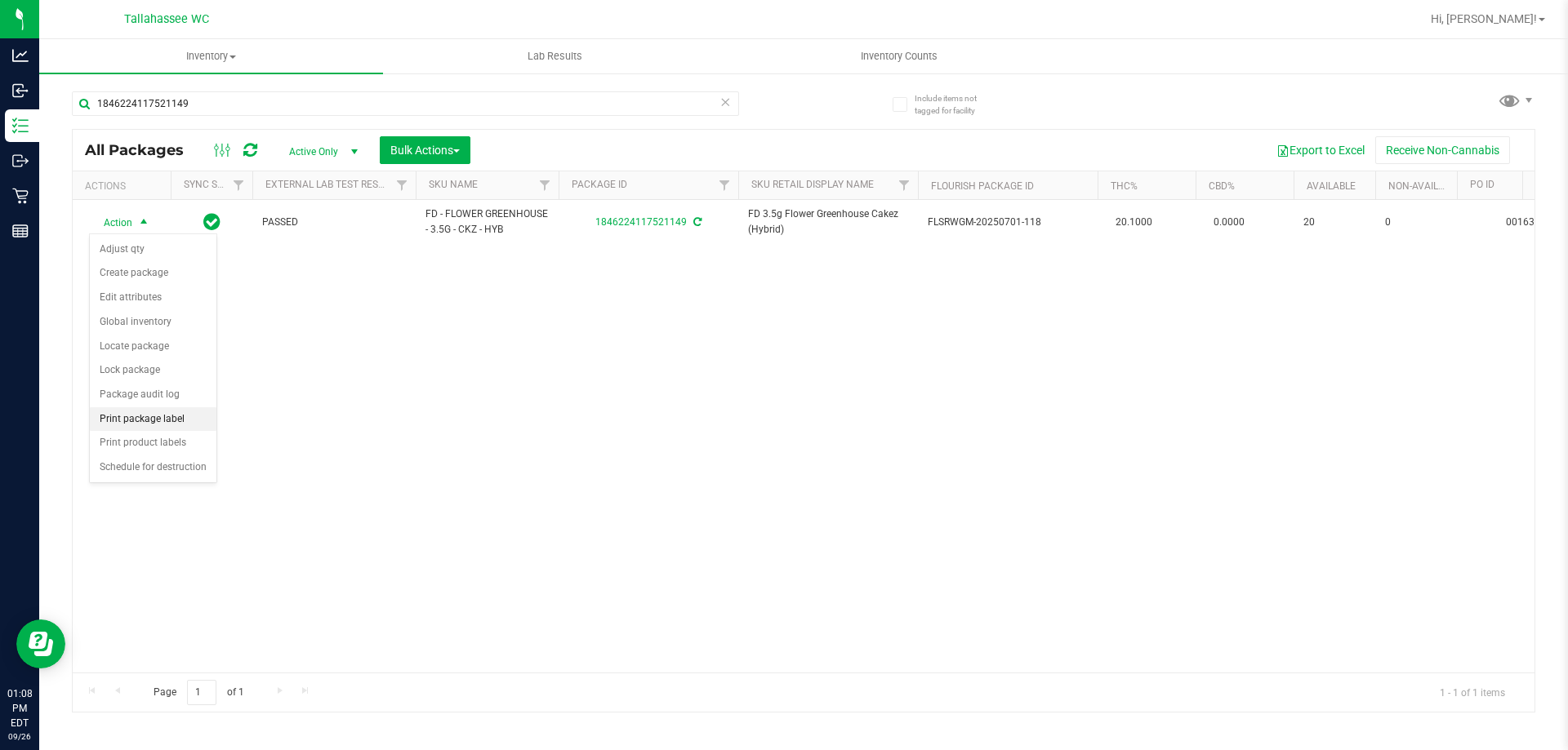
click at [174, 422] on li "Print package label" at bounding box center [153, 419] width 126 height 25
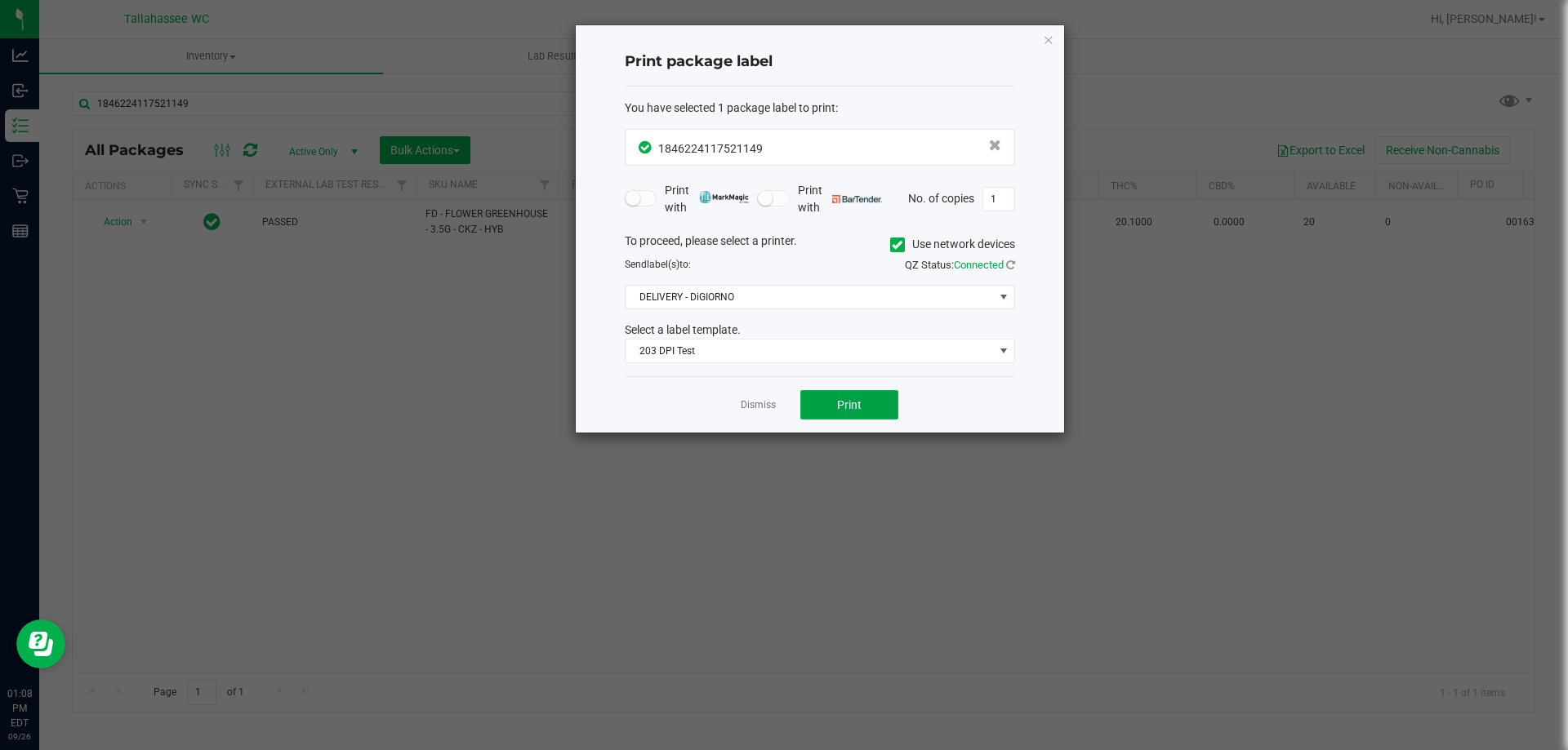
click at [880, 406] on button "Print" at bounding box center [850, 404] width 98 height 29
click at [1047, 42] on icon "button" at bounding box center [1049, 39] width 11 height 20
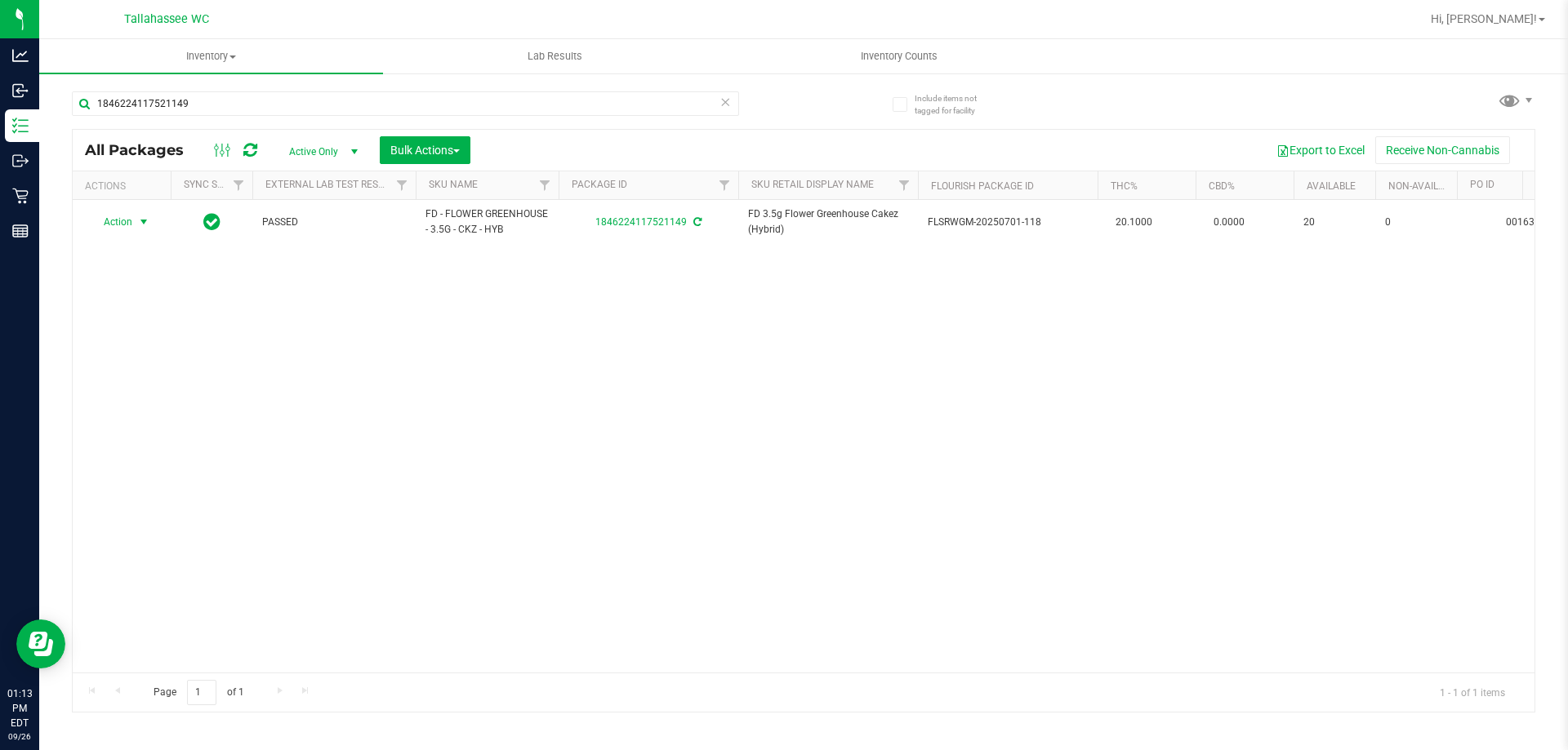
click at [724, 102] on icon at bounding box center [725, 102] width 11 height 20
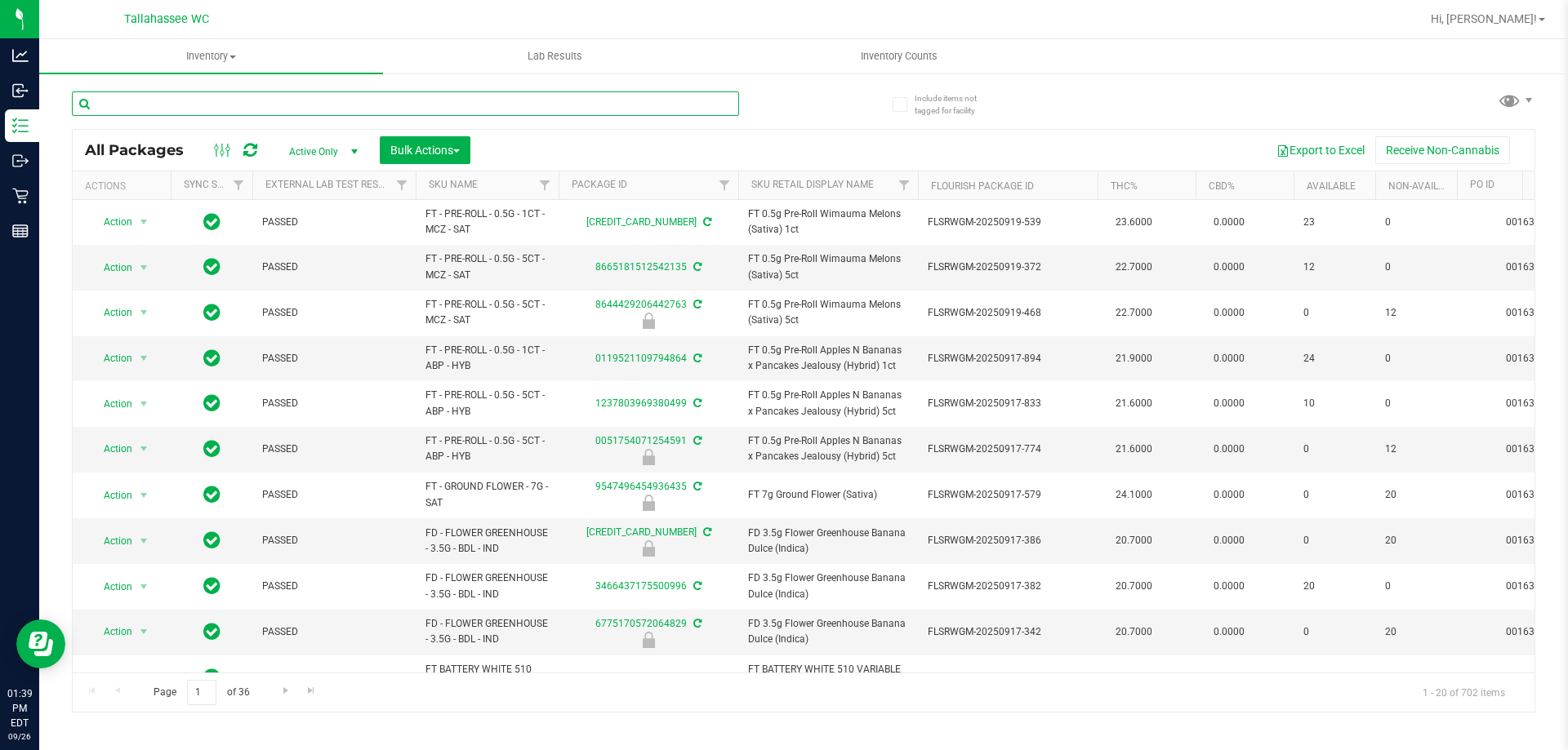
click at [514, 98] on input "text" at bounding box center [406, 104] width 667 height 25
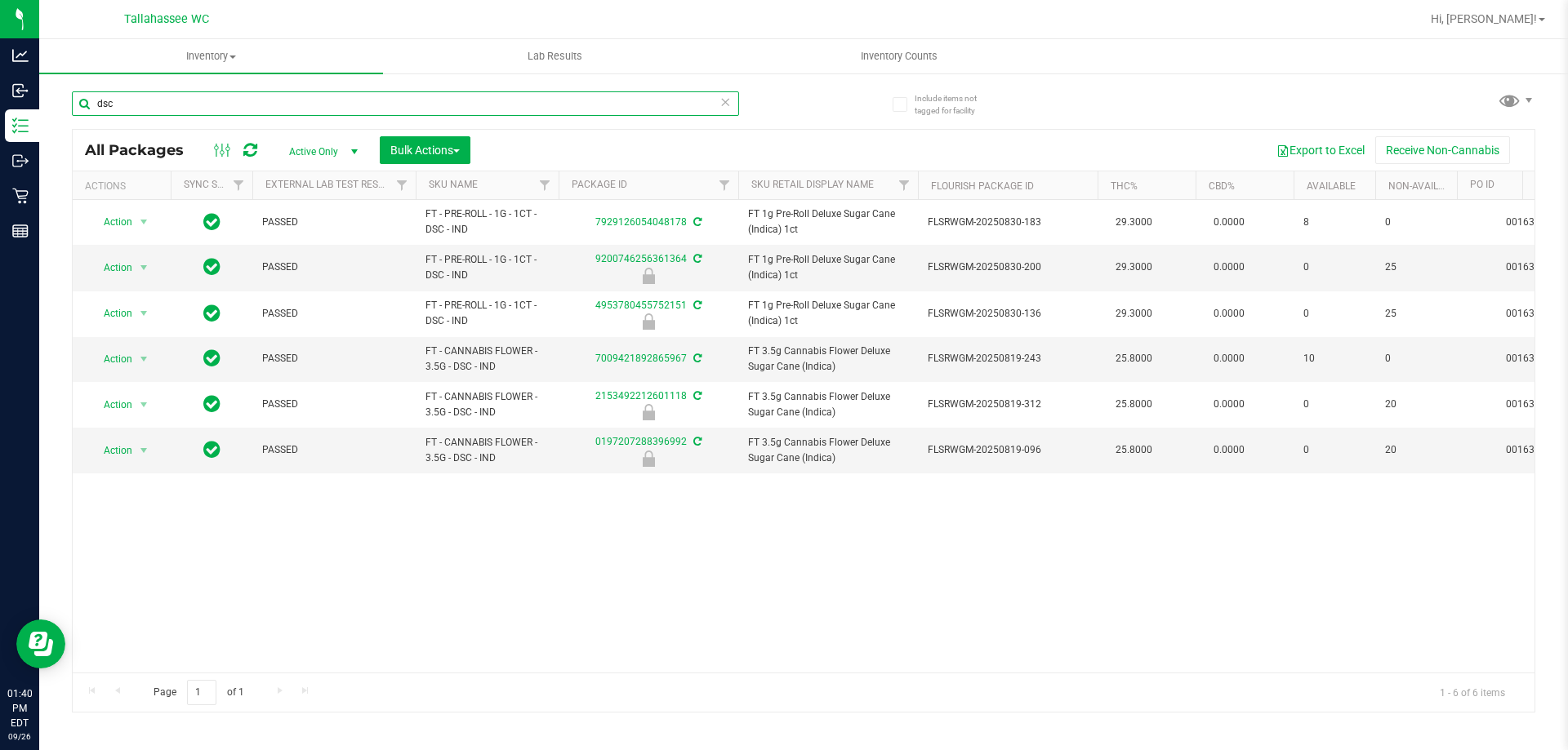
click at [486, 104] on input "dsc" at bounding box center [406, 104] width 667 height 25
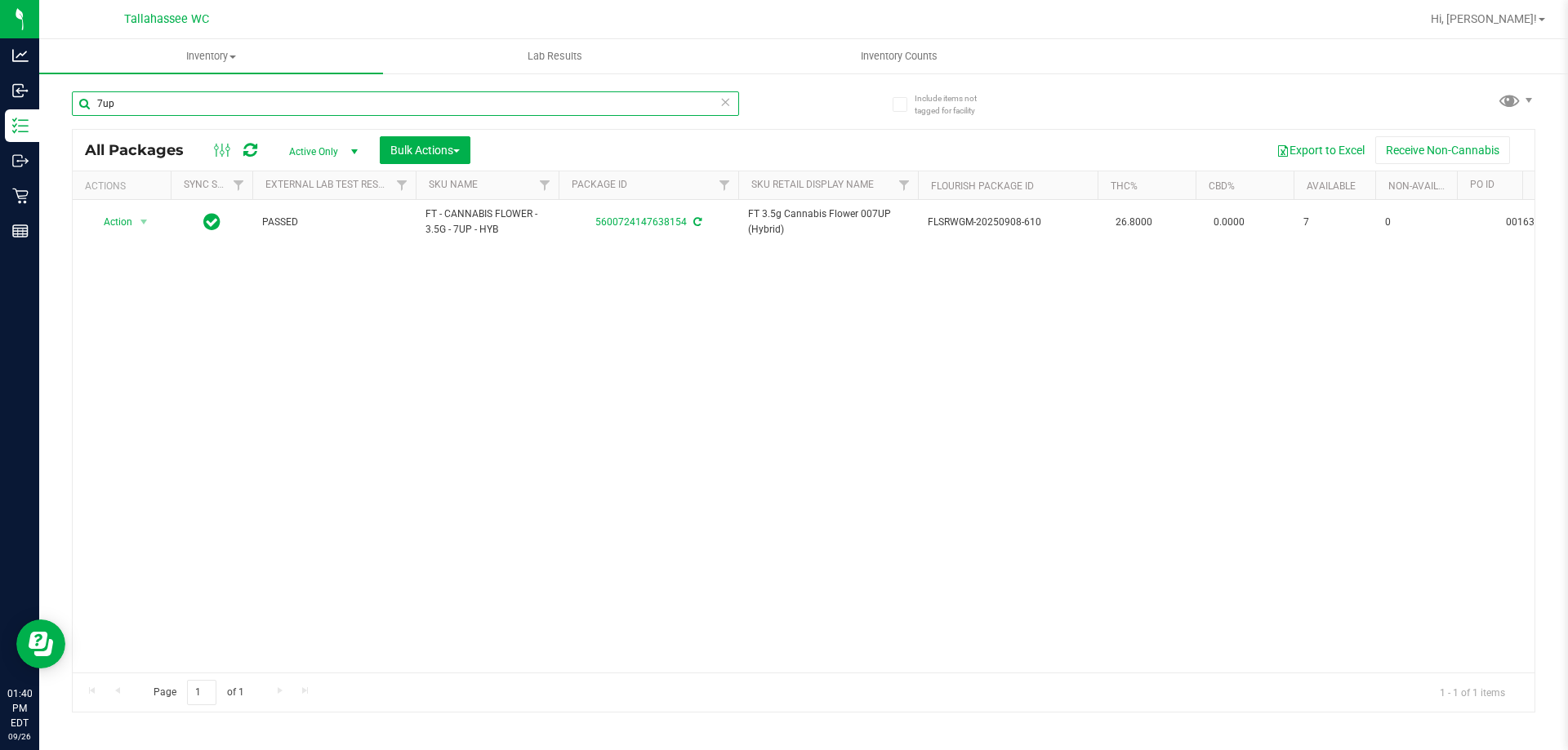
click at [350, 106] on input "7up" at bounding box center [406, 104] width 667 height 25
click at [349, 106] on input "7up" at bounding box center [406, 104] width 667 height 25
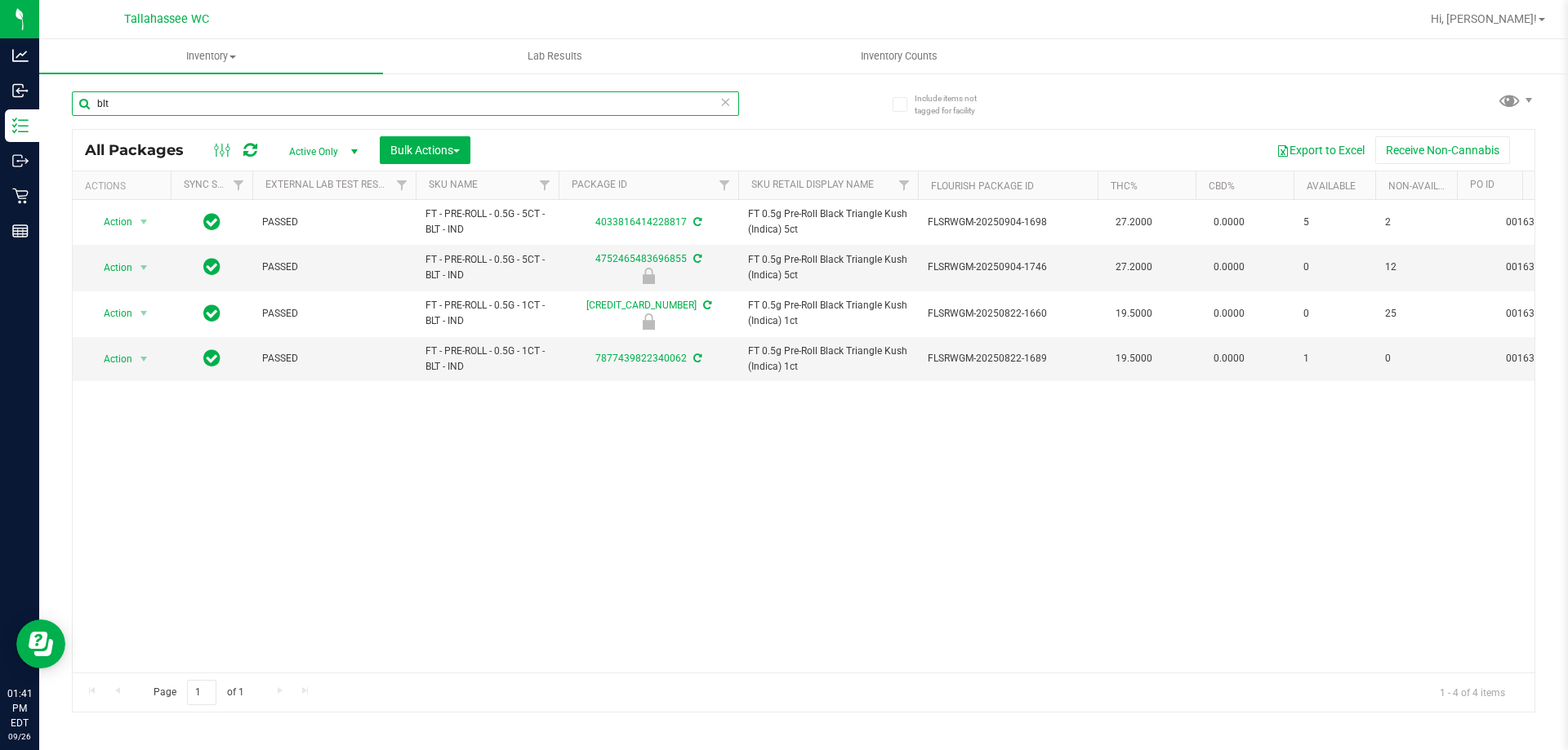
click at [420, 111] on input "blt" at bounding box center [406, 104] width 667 height 25
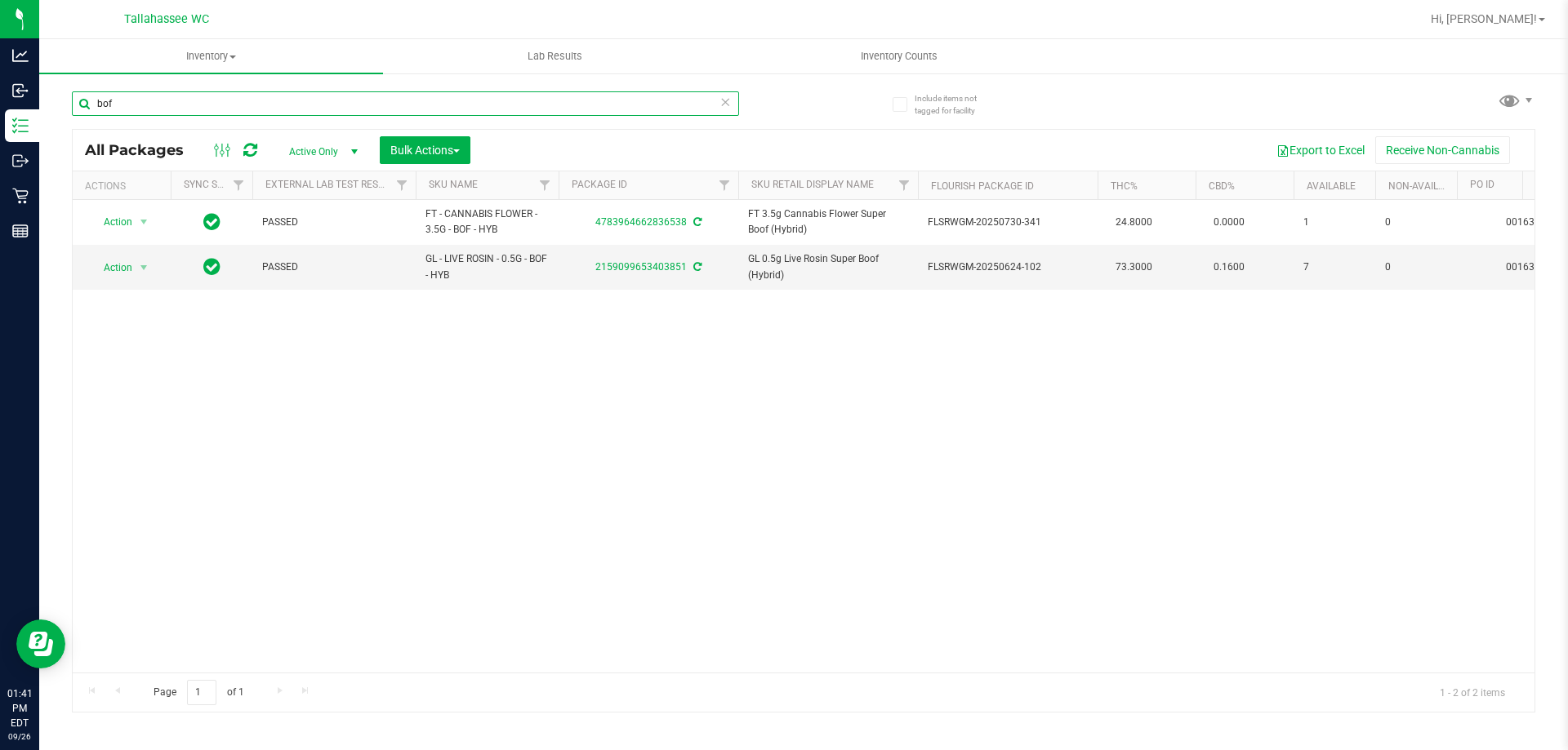
click at [630, 111] on input "bof" at bounding box center [406, 104] width 667 height 25
click at [601, 106] on input "gpe" at bounding box center [406, 104] width 667 height 25
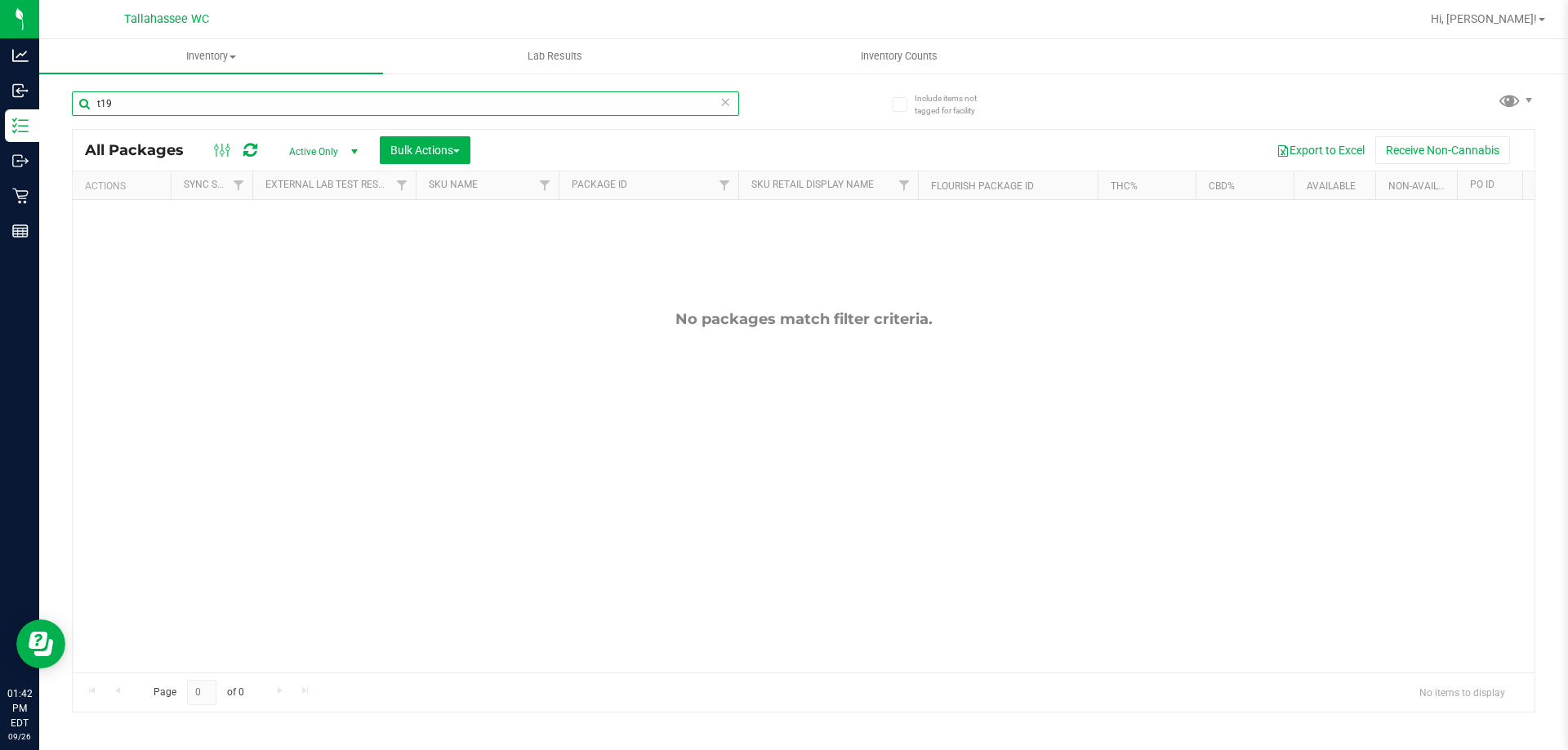
click at [434, 98] on input "t19" at bounding box center [406, 104] width 667 height 25
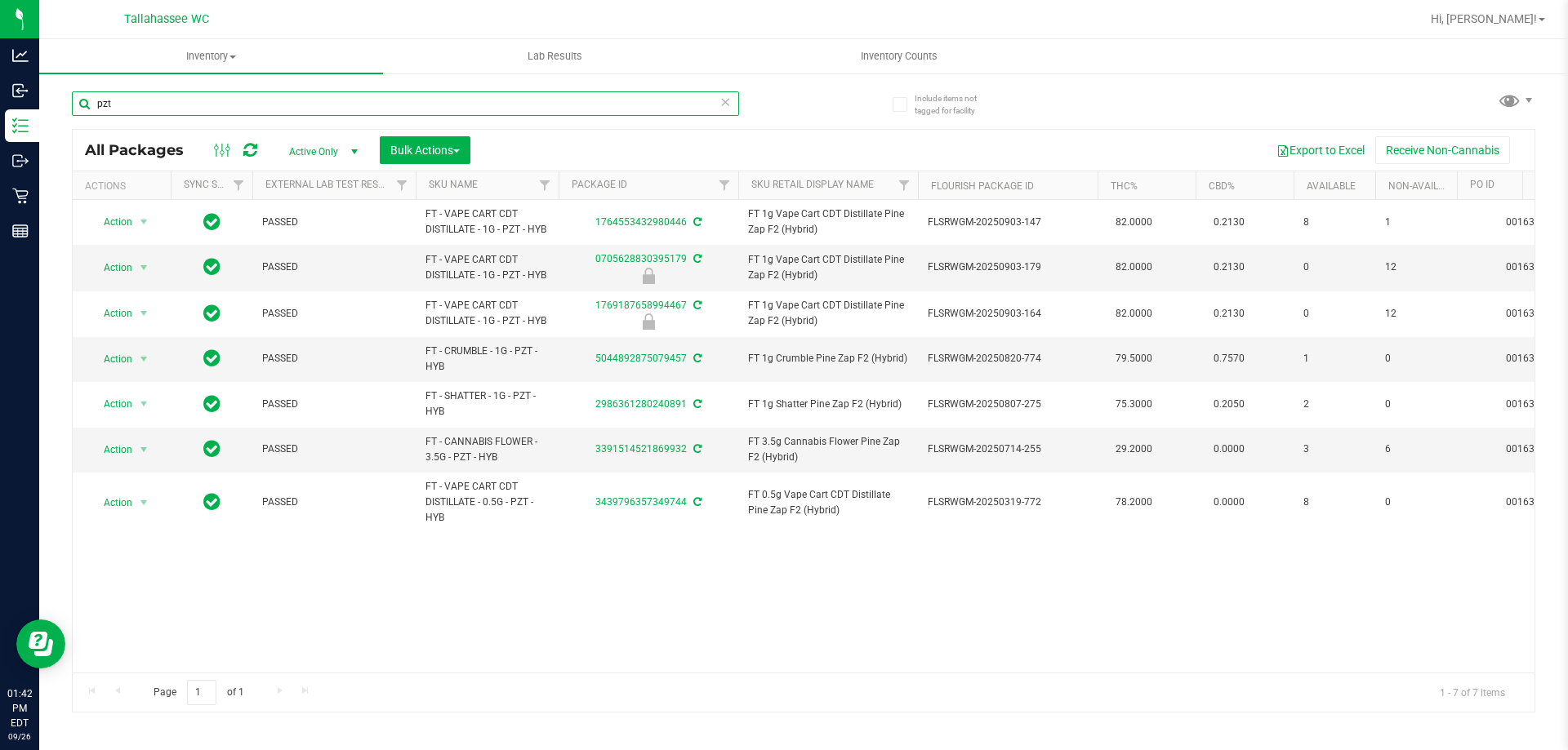
click at [507, 106] on input "pzt" at bounding box center [406, 104] width 667 height 25
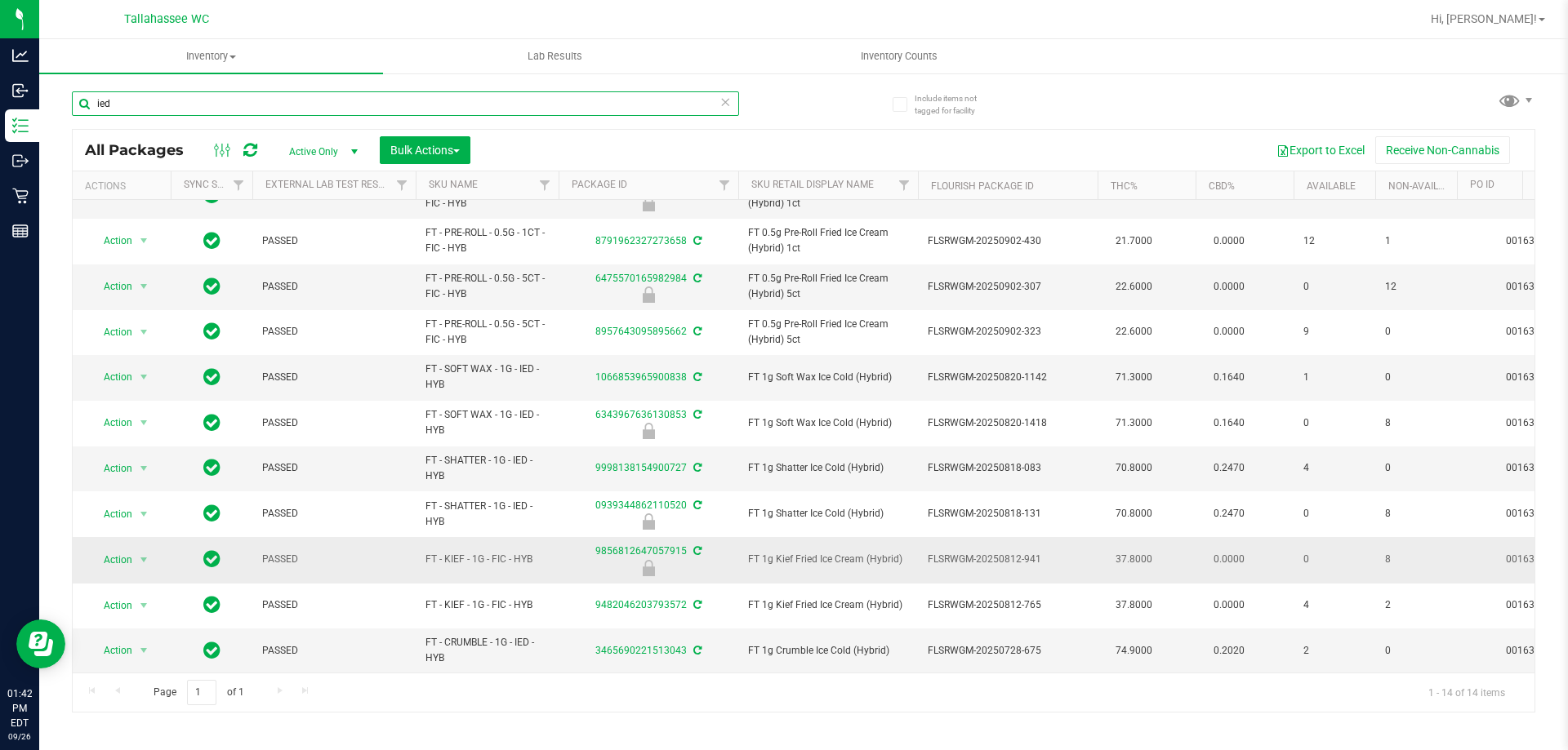
scroll to position [169, 0]
click at [347, 101] on input "ied" at bounding box center [406, 104] width 667 height 25
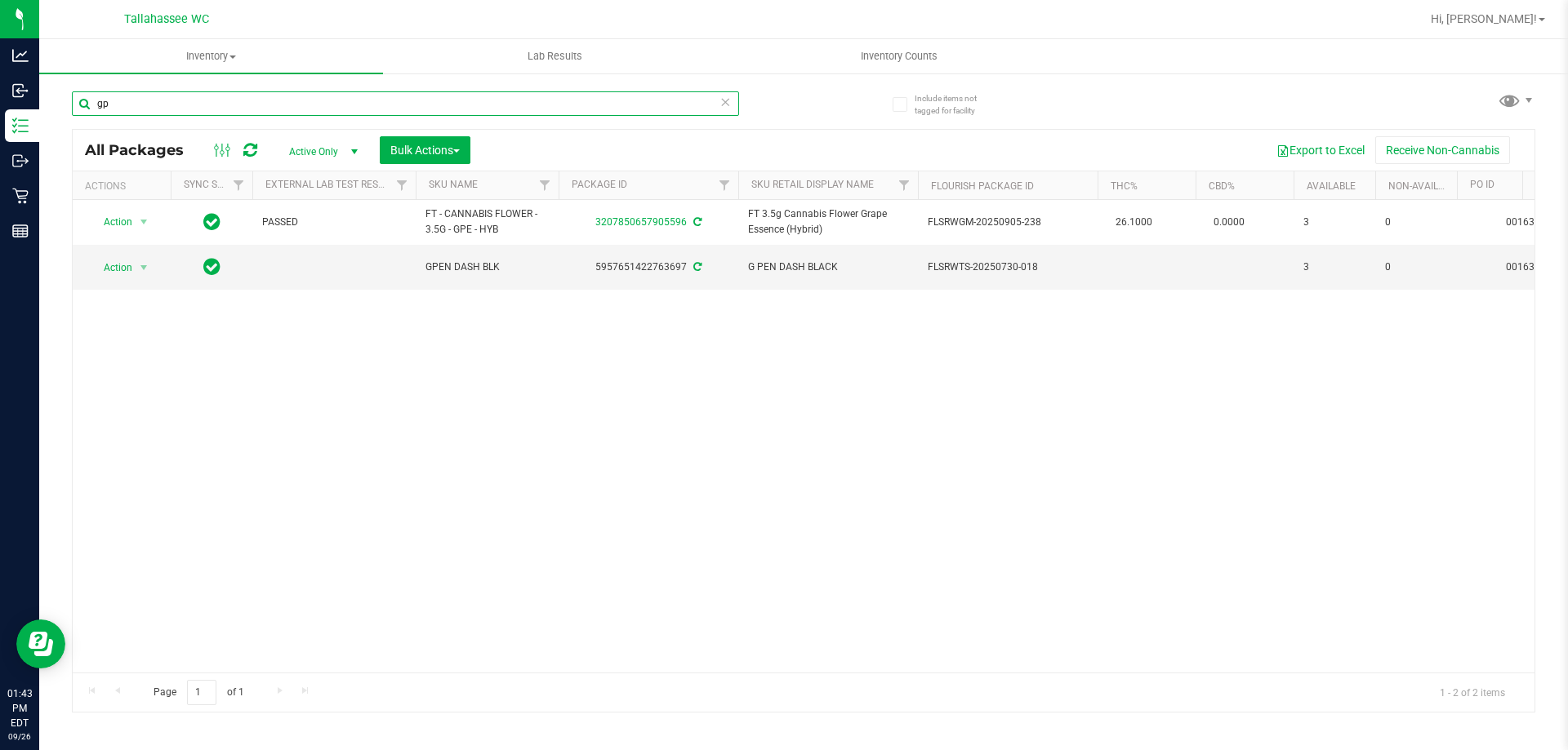
type input "g"
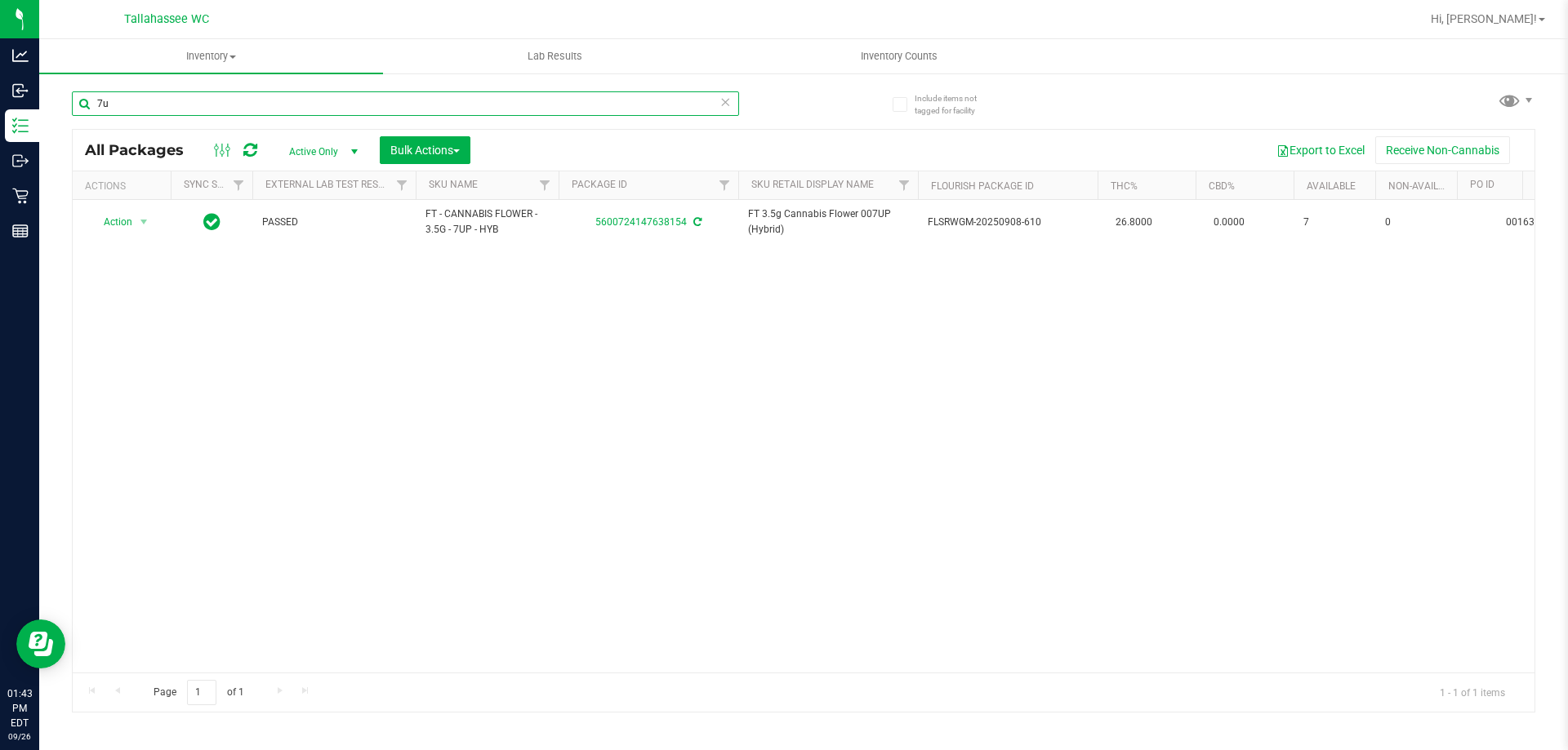
type input "7"
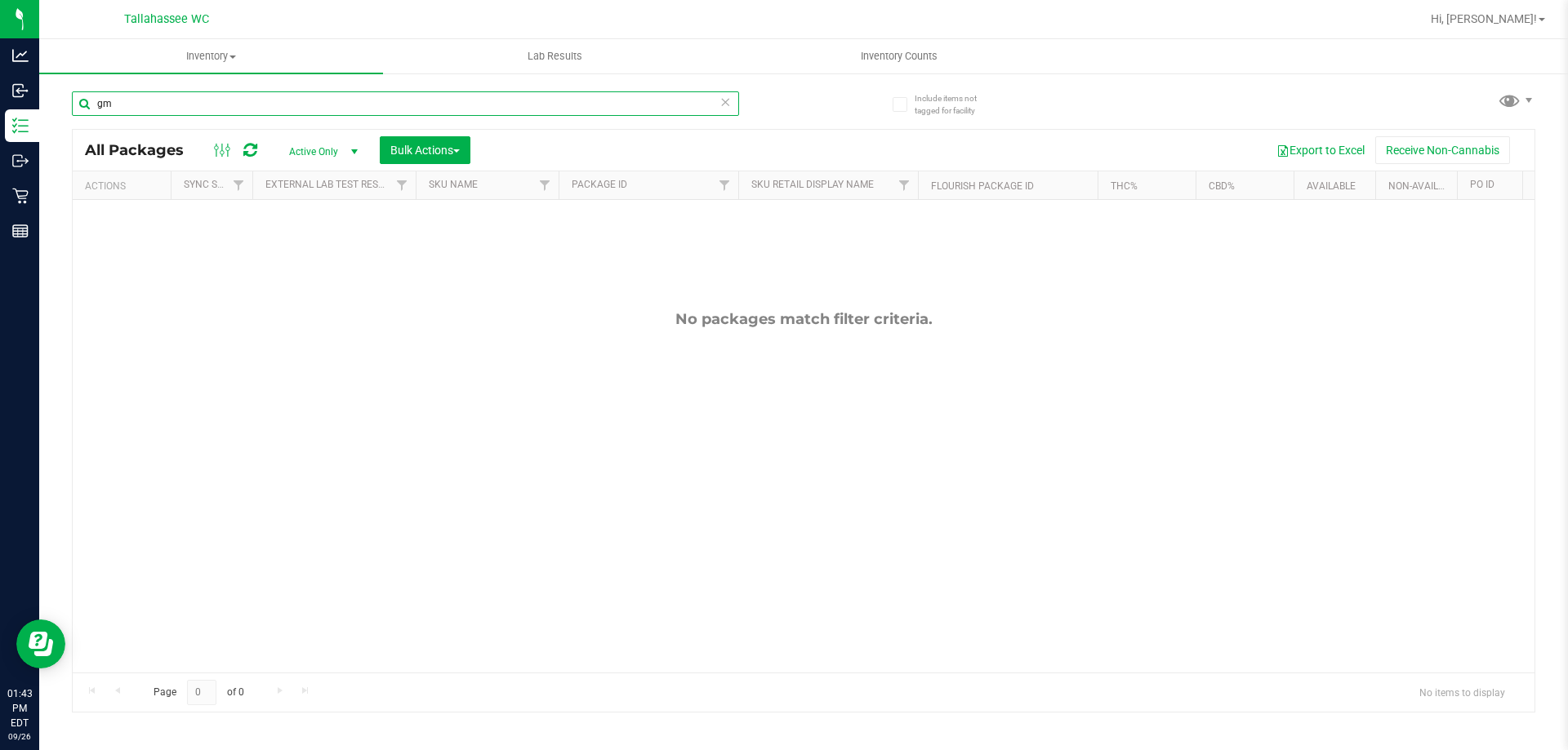
type input "g"
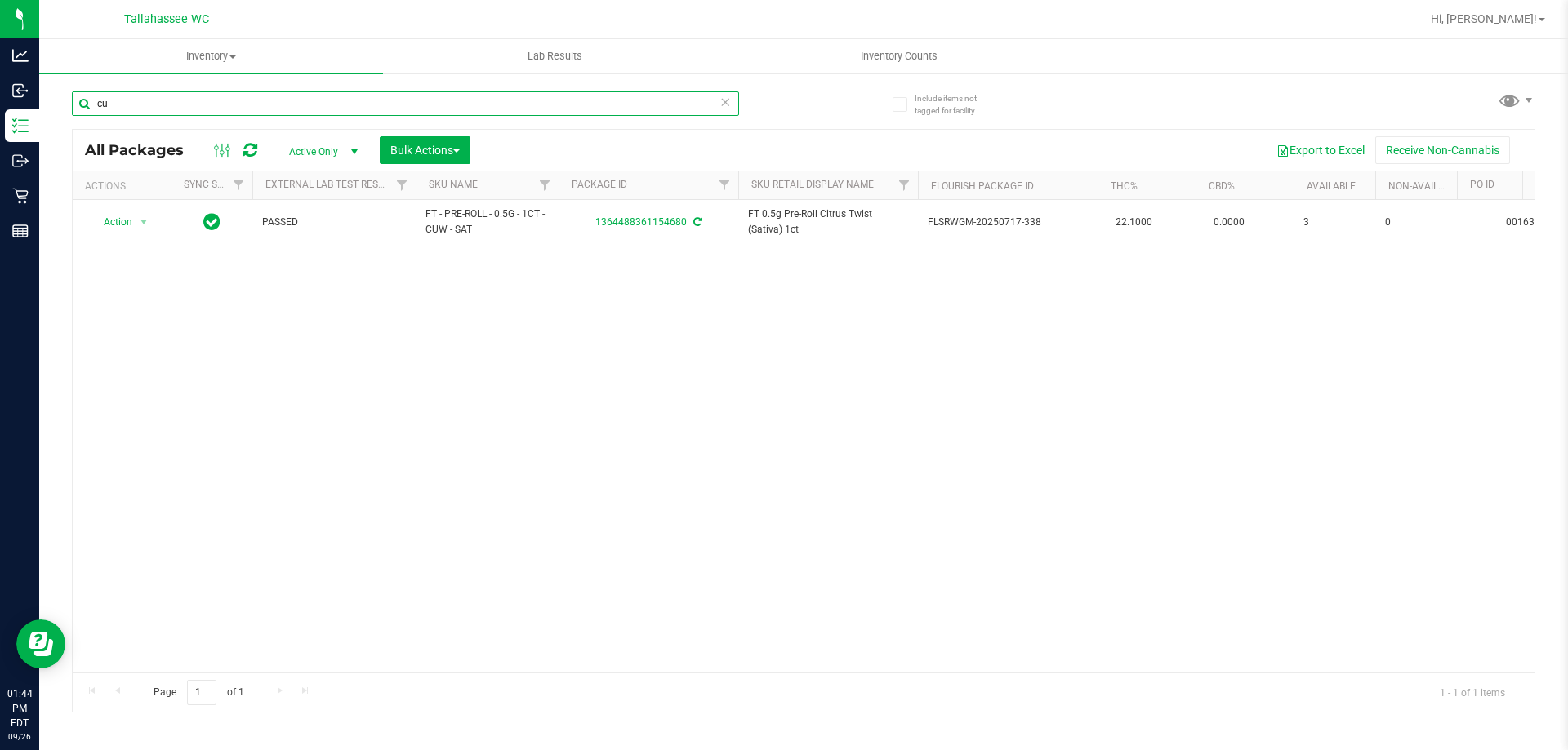
type input "c"
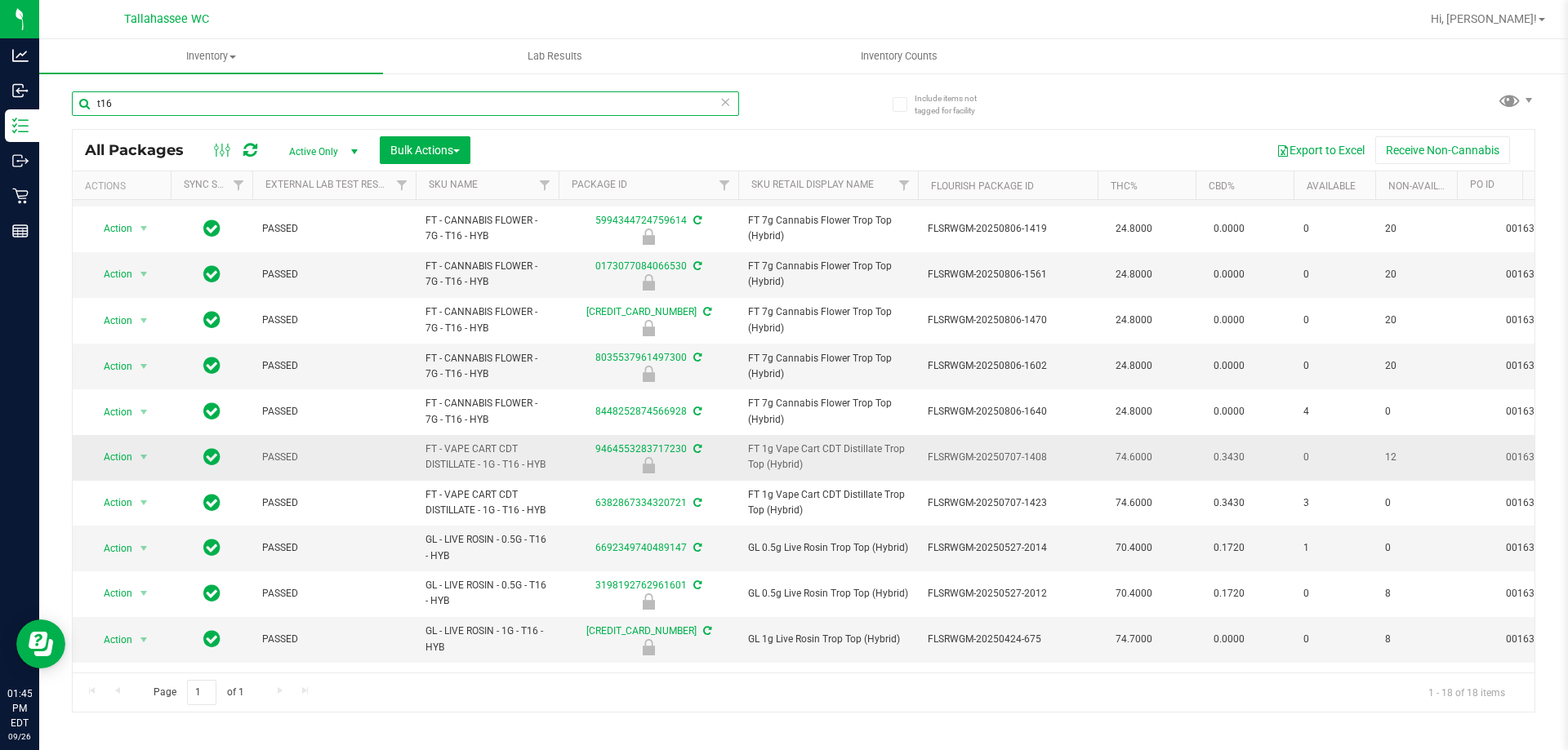
scroll to position [34, 0]
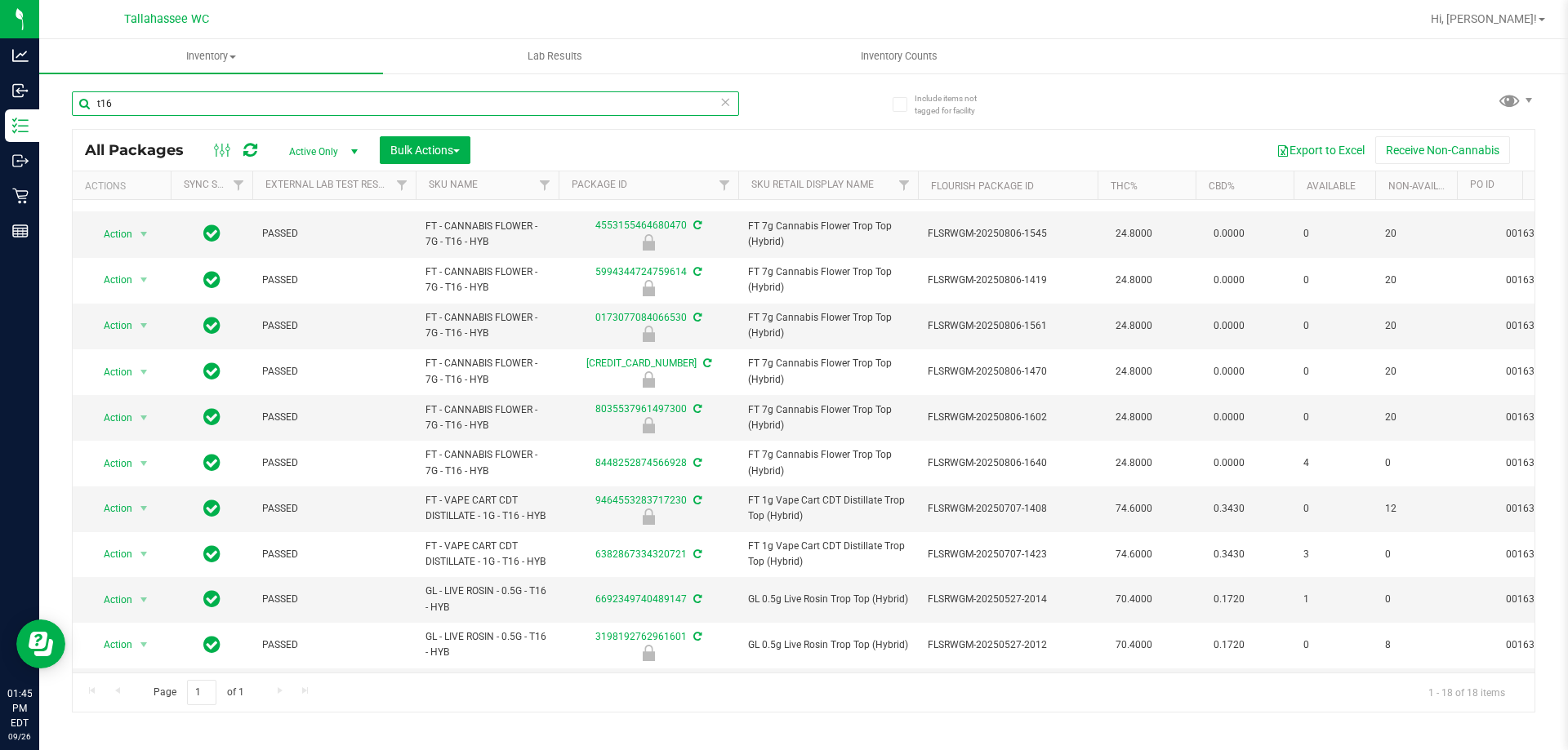
click at [401, 92] on input "t16" at bounding box center [406, 104] width 667 height 25
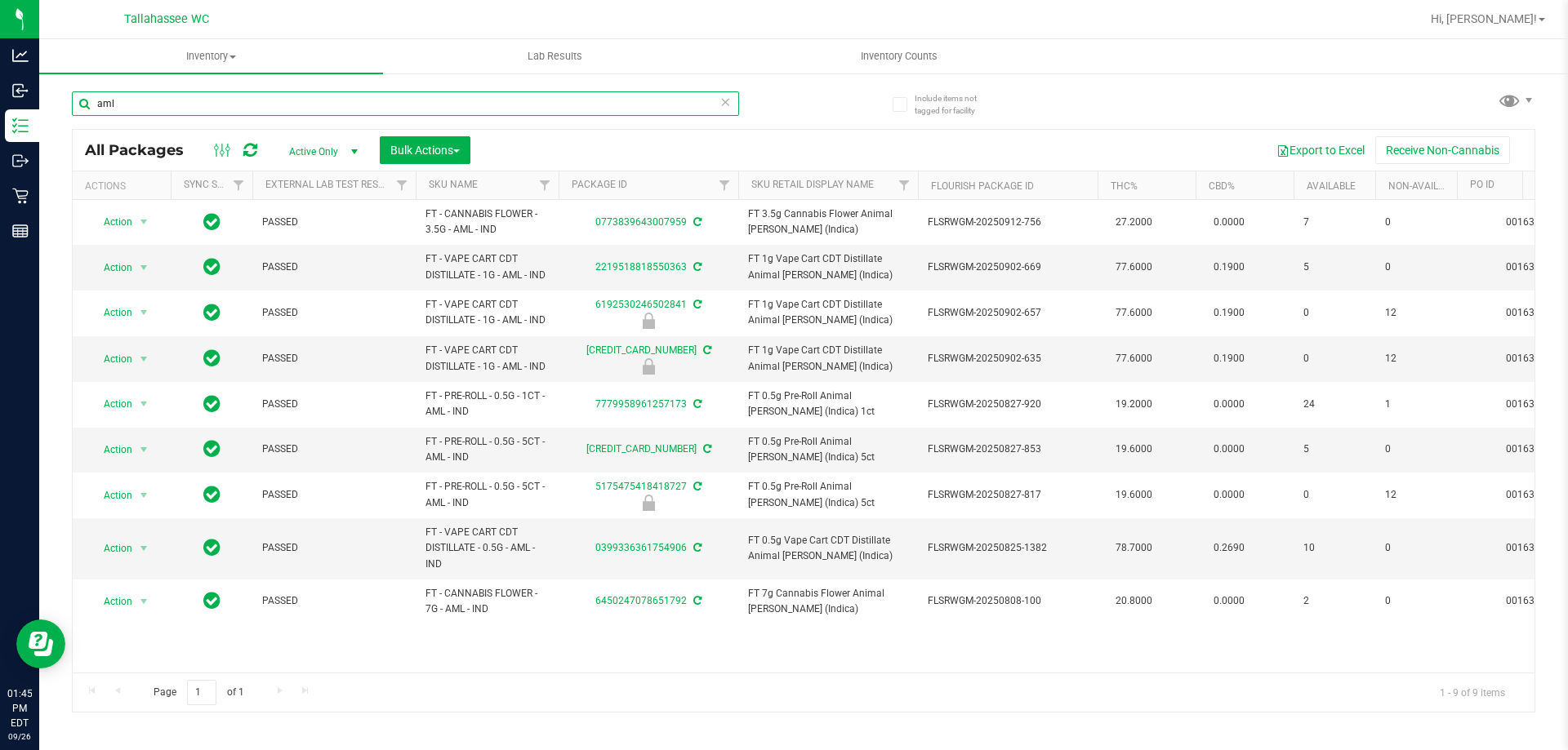
click at [286, 115] on input "aml" at bounding box center [406, 104] width 667 height 25
click at [286, 115] on input "aml" at bounding box center [406, 104] width 667 height 25
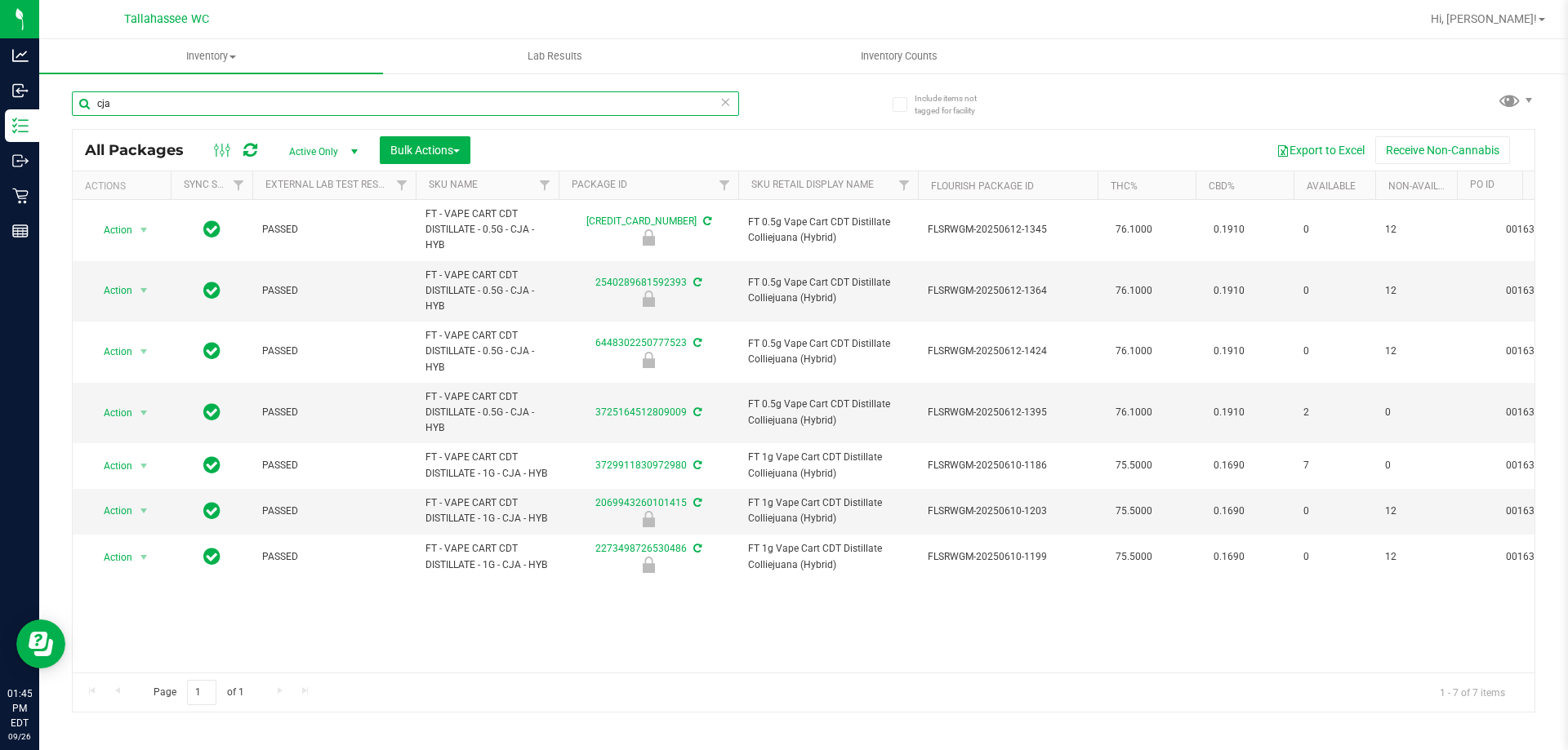
click at [266, 99] on input "cja" at bounding box center [406, 104] width 667 height 25
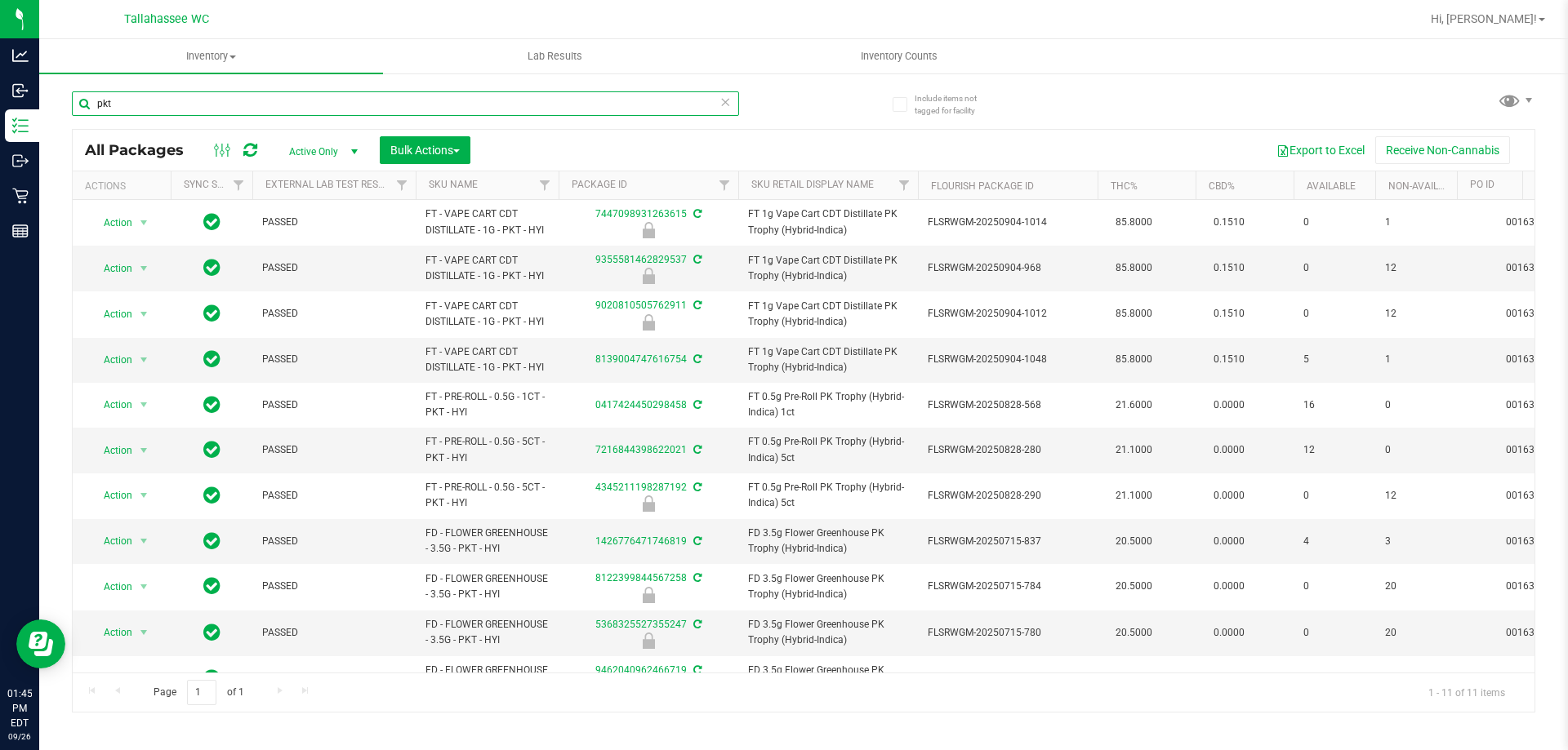
click at [266, 99] on input "pkt" at bounding box center [406, 104] width 667 height 25
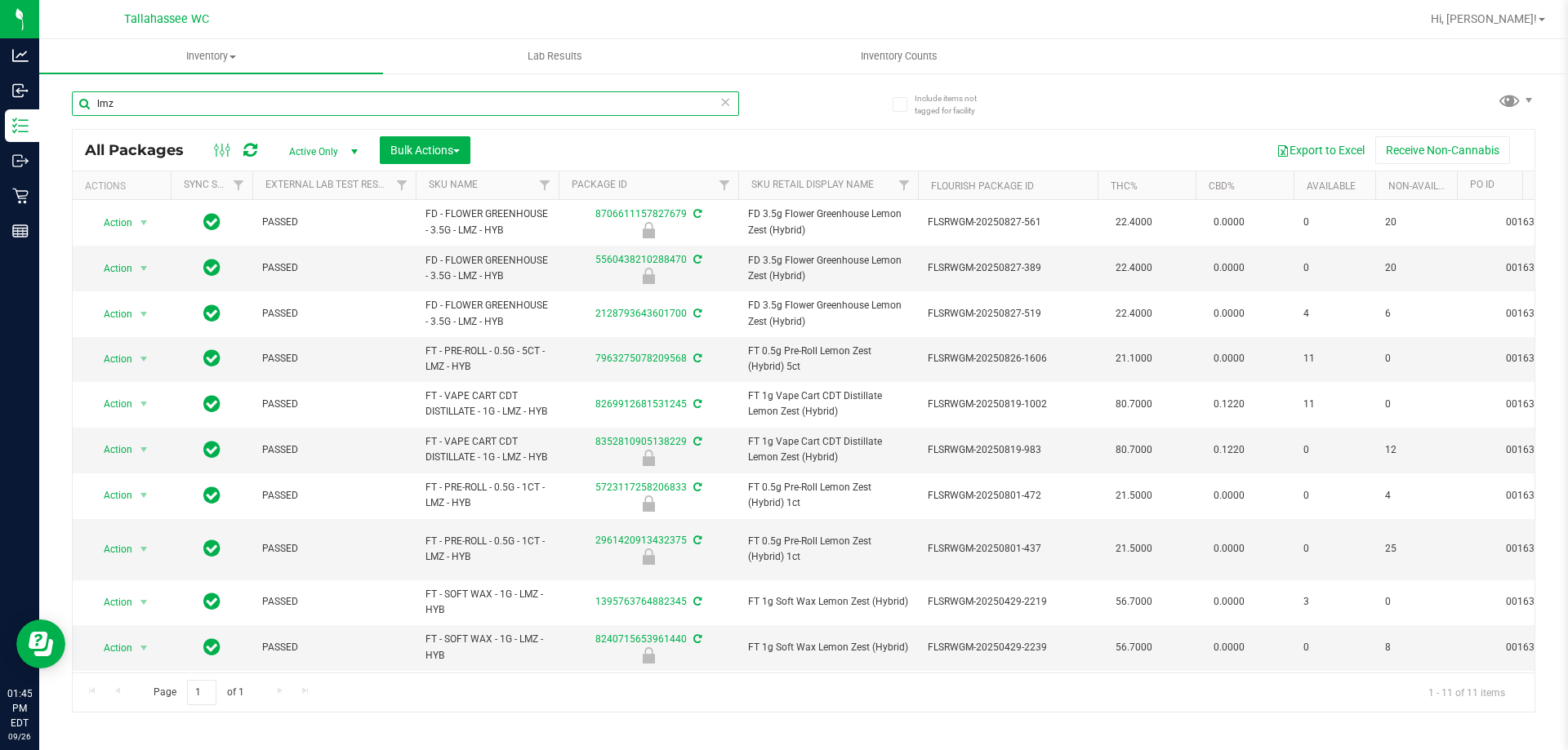
click at [235, 105] on input "lmz" at bounding box center [406, 104] width 667 height 25
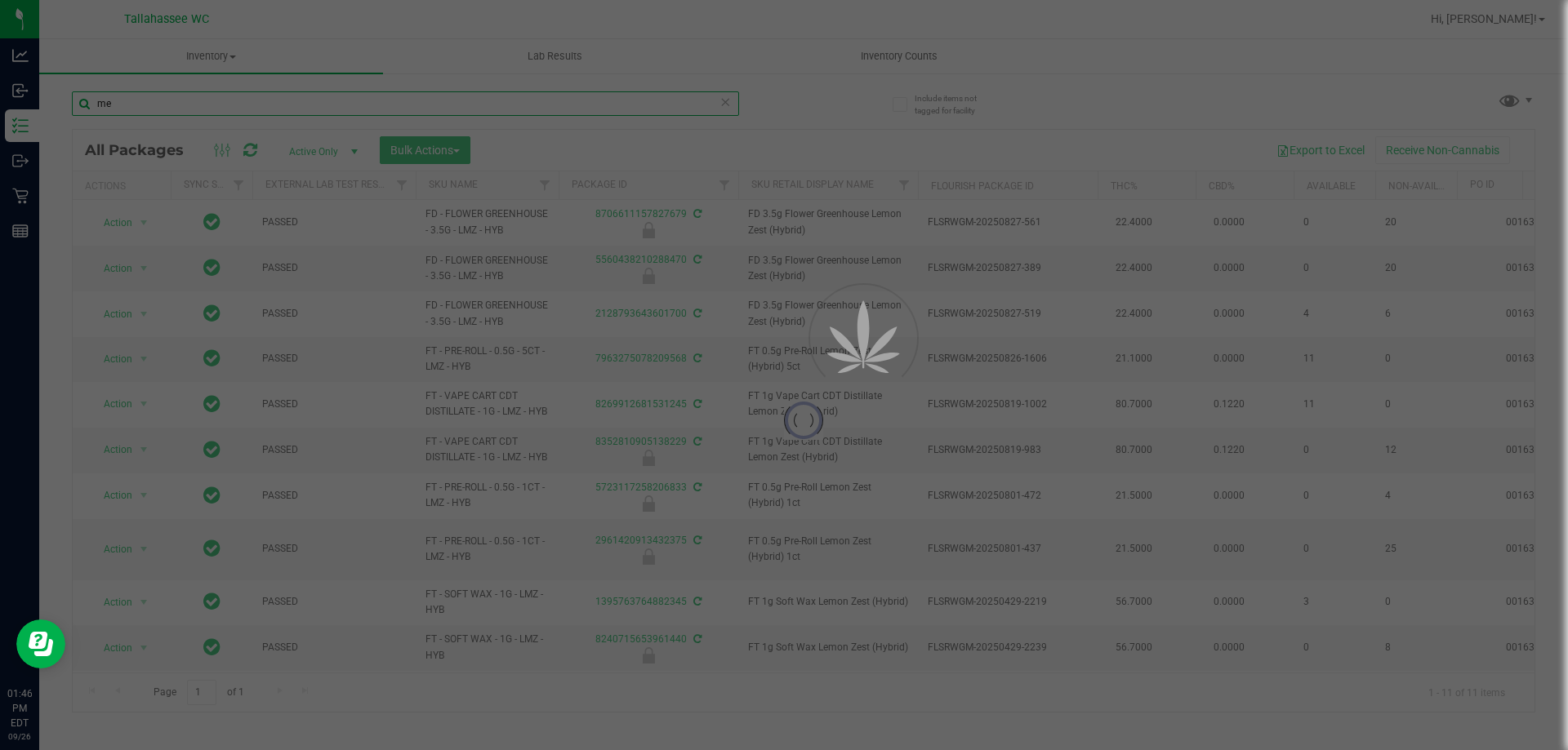
type input "mec"
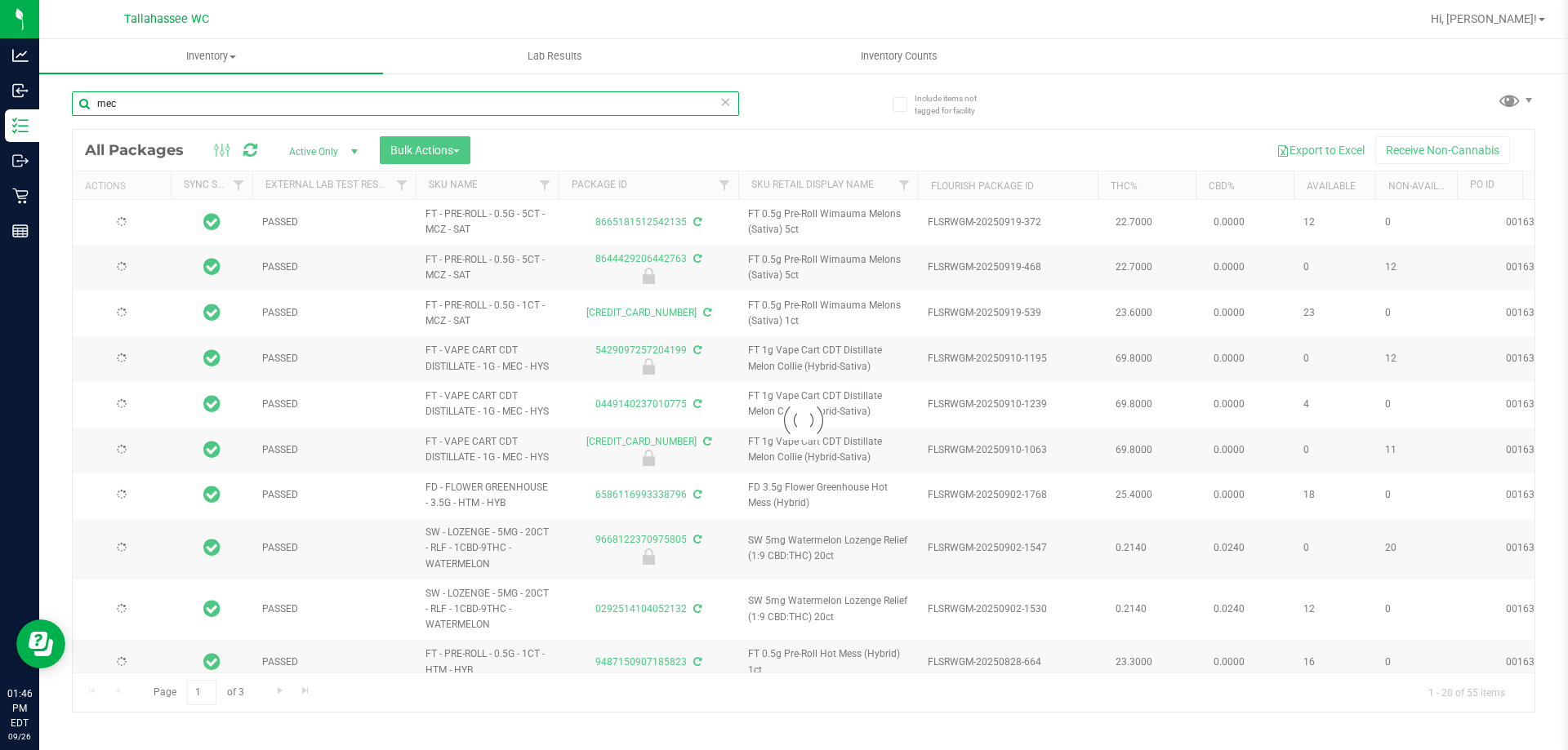
type input "2026-03-03"
type input "2026-02-28"
type input "2026-08-04"
type input "2026-02-23"
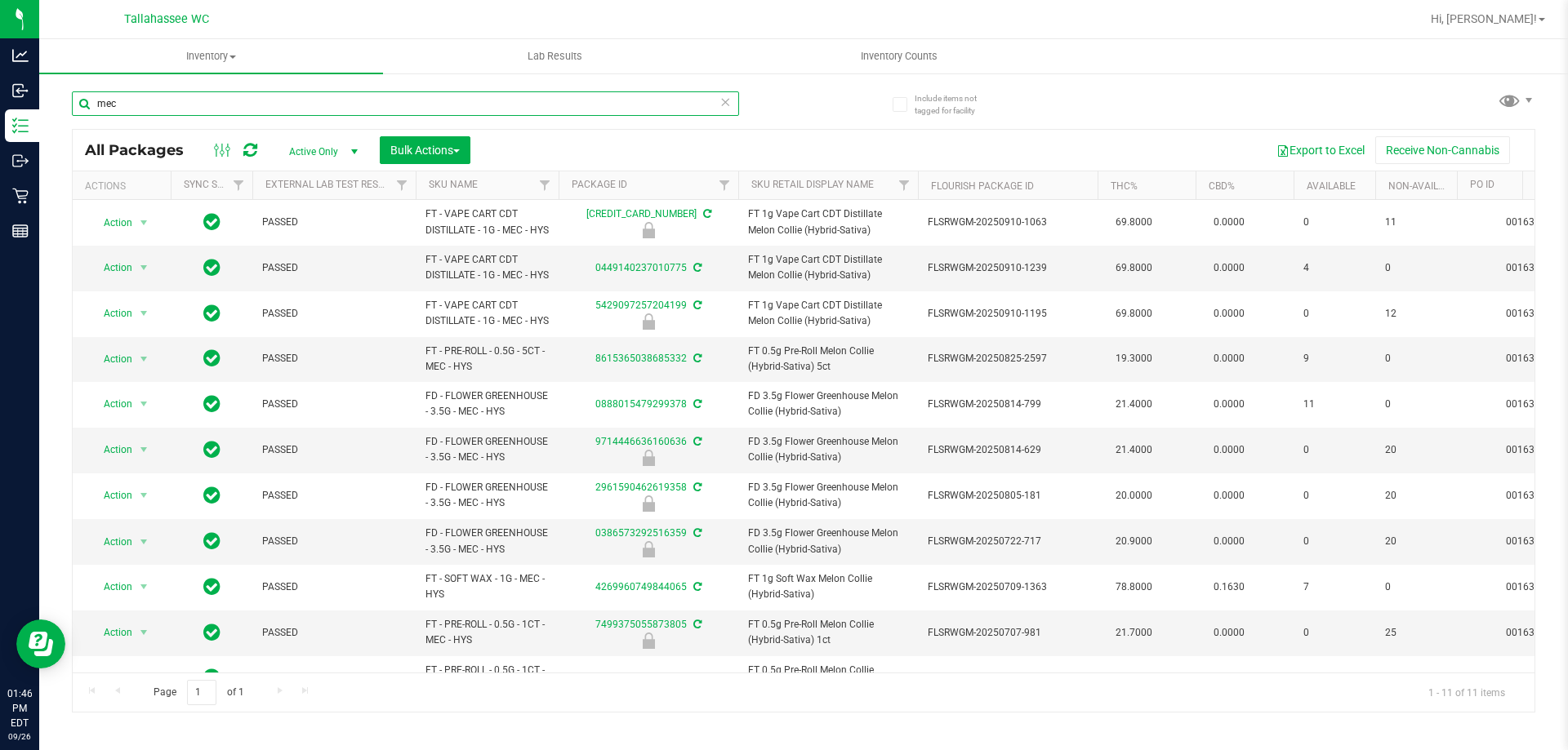
click at [301, 104] on input "mec" at bounding box center [406, 104] width 667 height 25
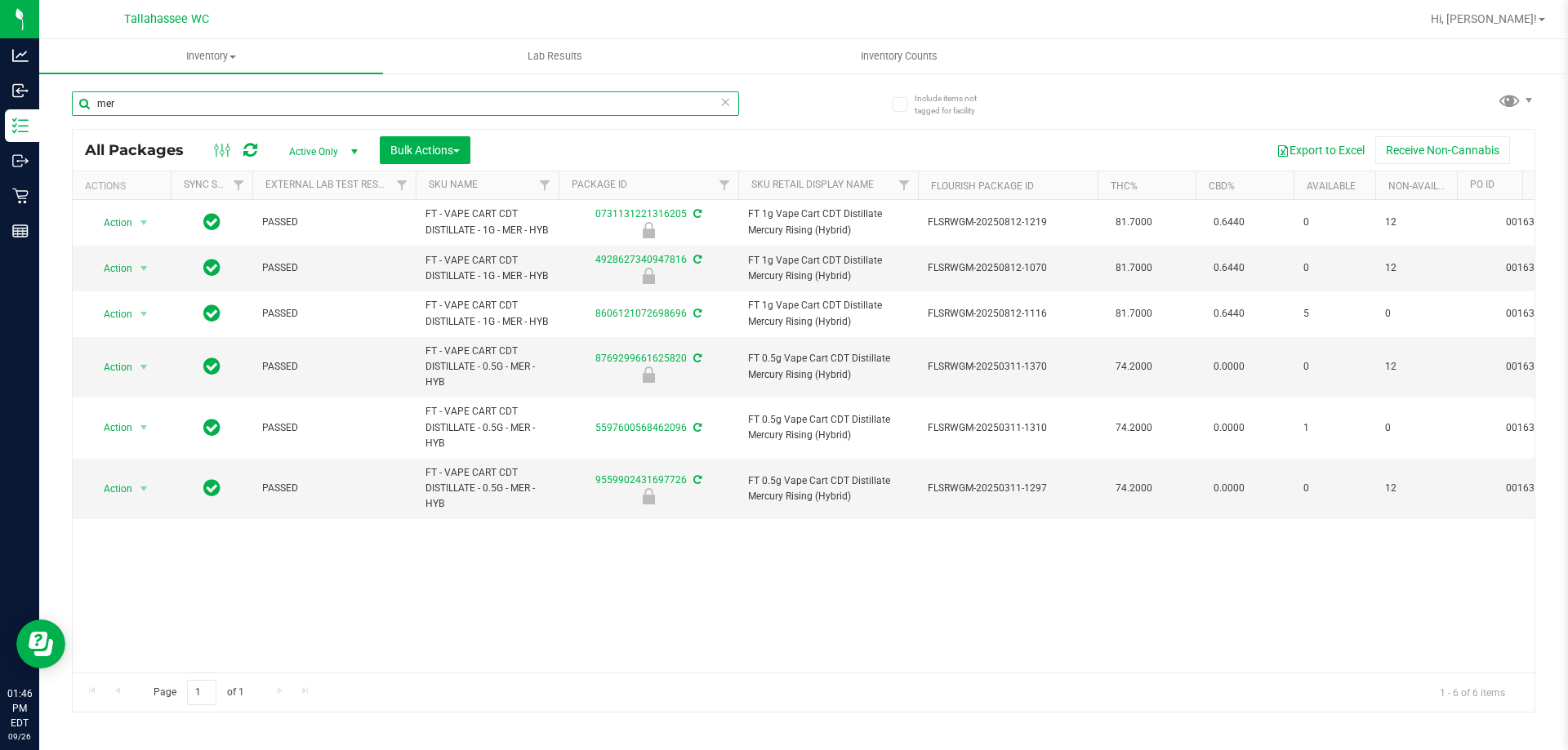
click at [355, 103] on input "mer" at bounding box center [406, 104] width 667 height 25
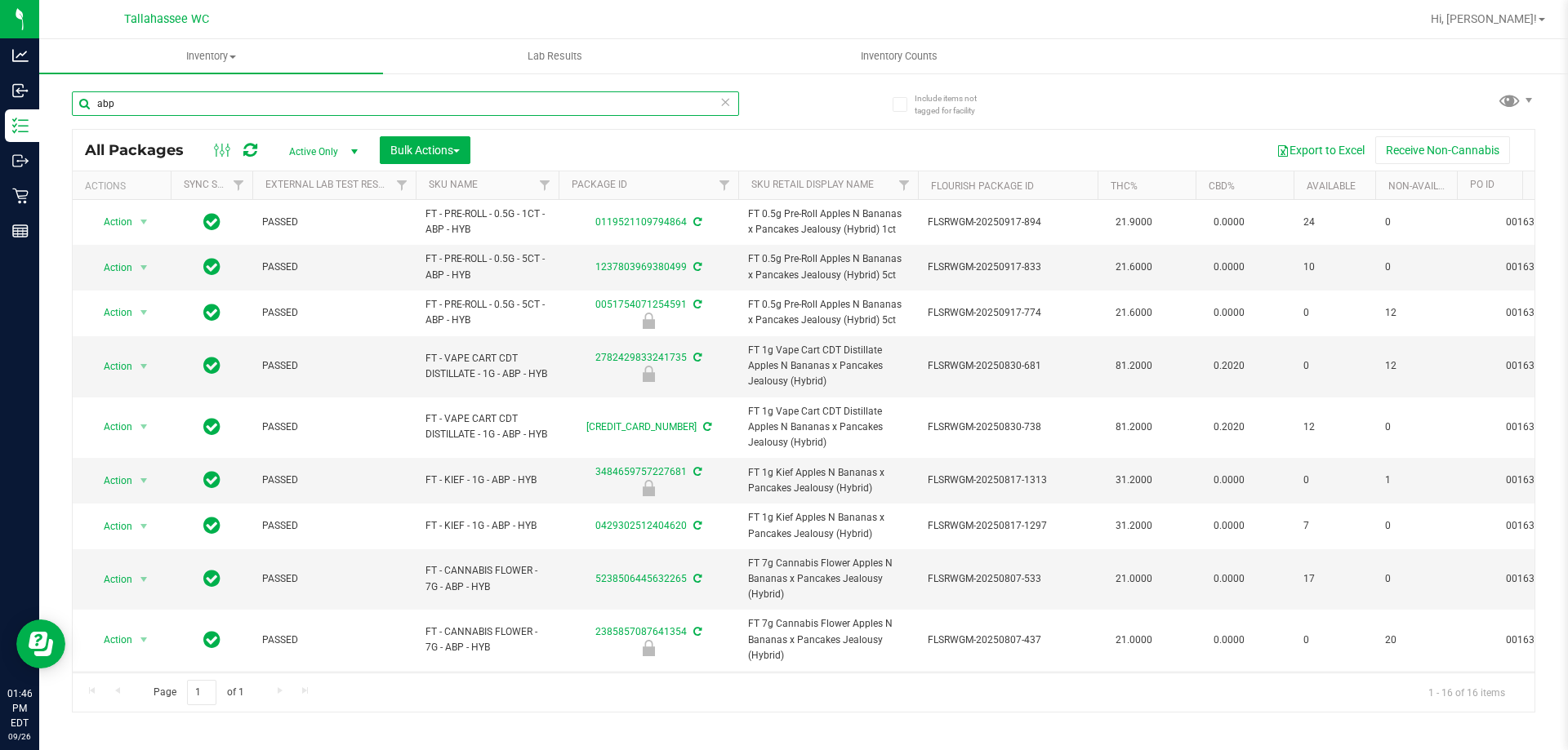
click at [306, 102] on input "abp" at bounding box center [406, 104] width 667 height 25
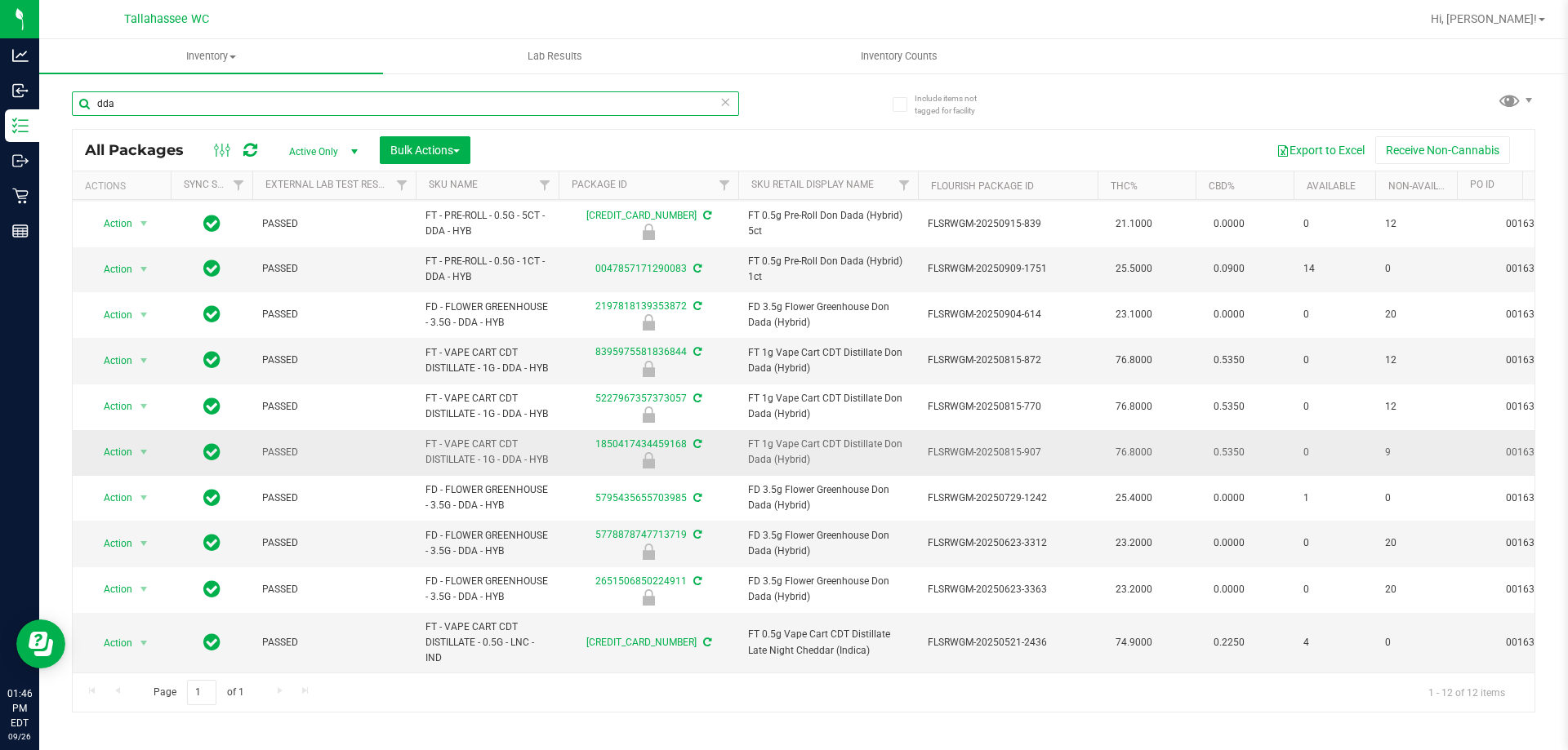
scroll to position [147, 0]
drag, startPoint x: 457, startPoint y: 440, endPoint x: 422, endPoint y: 435, distance: 35.4
click at [422, 435] on td "FT - VAPE CART CDT DISTILLATE - 1G - DDA - HYB" at bounding box center [487, 453] width 143 height 46
drag, startPoint x: 478, startPoint y: 453, endPoint x: 415, endPoint y: 415, distance: 73.6
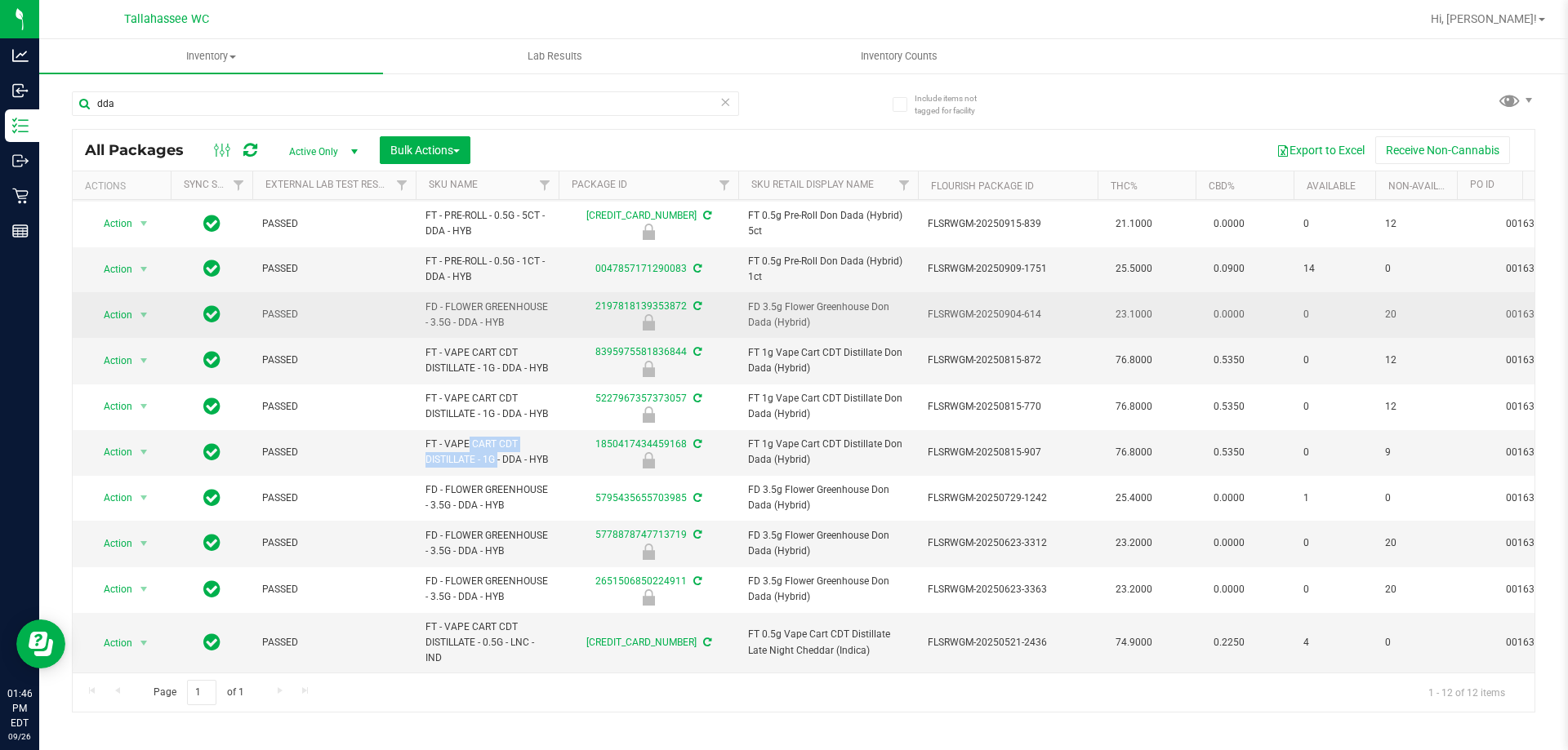
copy tr "FT - VAPE CART CDT DISTILLATE - 1G - DDA - HYB"
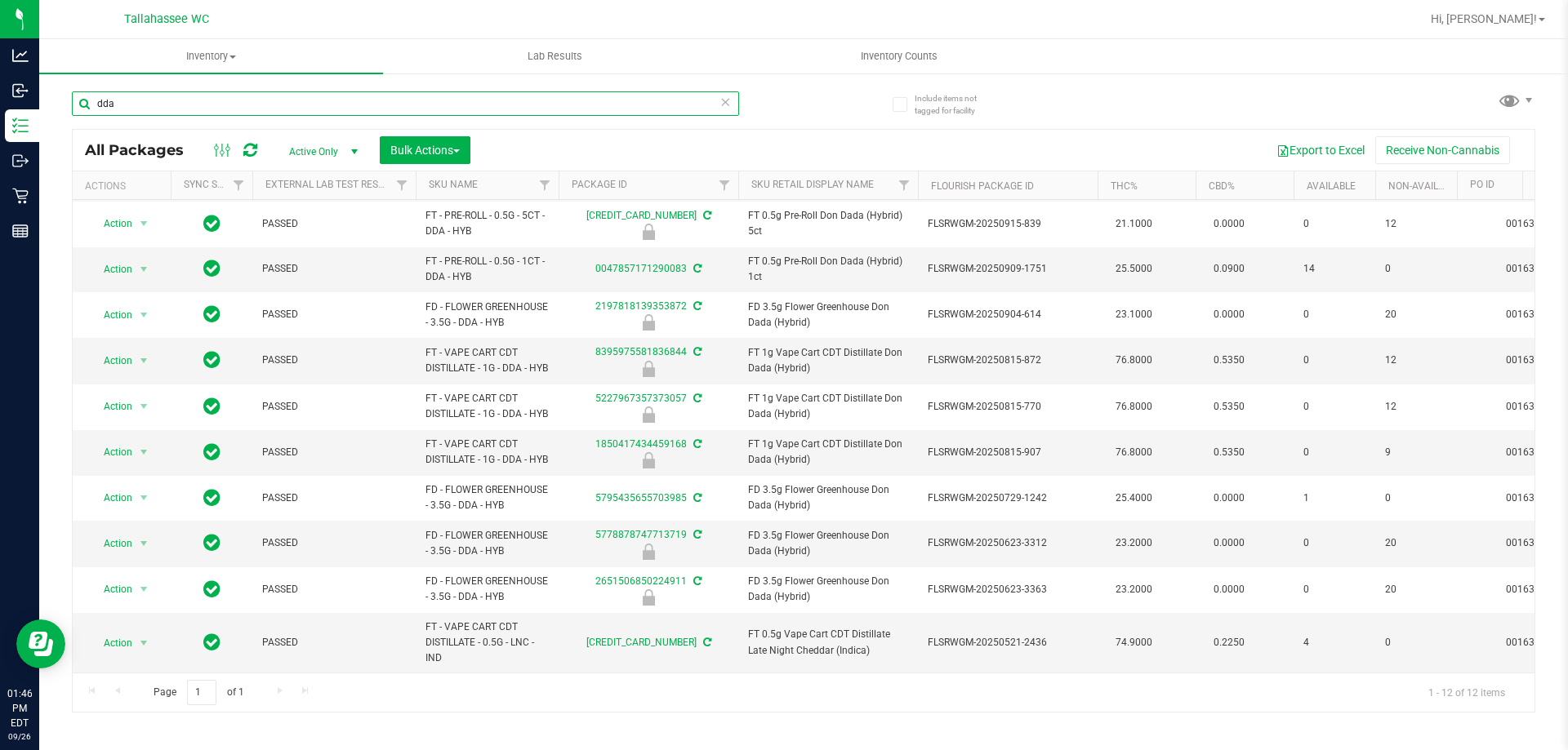
click at [526, 102] on input "dda" at bounding box center [406, 104] width 667 height 25
paste input "FT - VAPE CART CDT DISTILLATE - 1G - DDA - HYB"
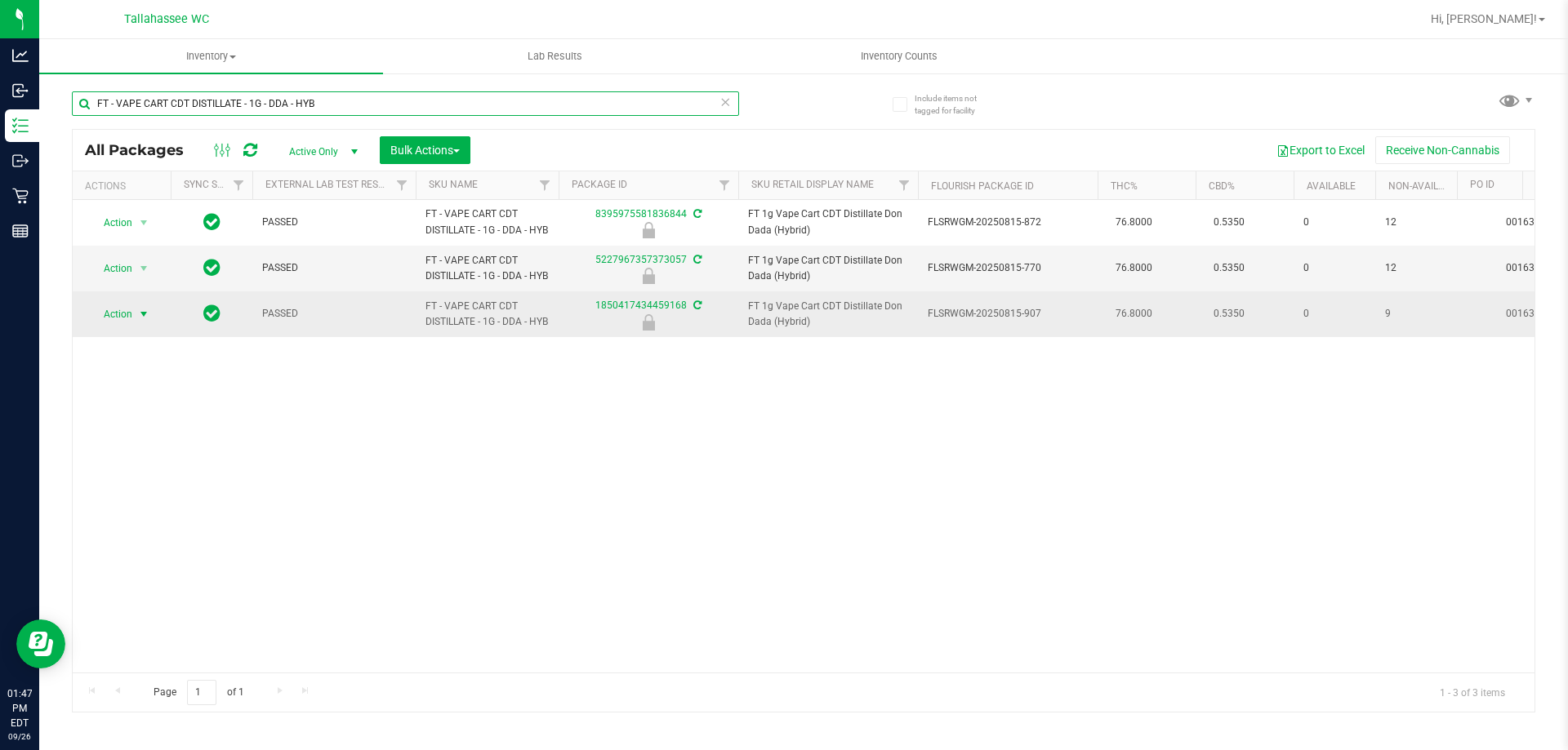
type input "FT - VAPE CART CDT DISTILLATE - 1G - DDA - HYB"
click at [139, 321] on span "select" at bounding box center [143, 314] width 13 height 13
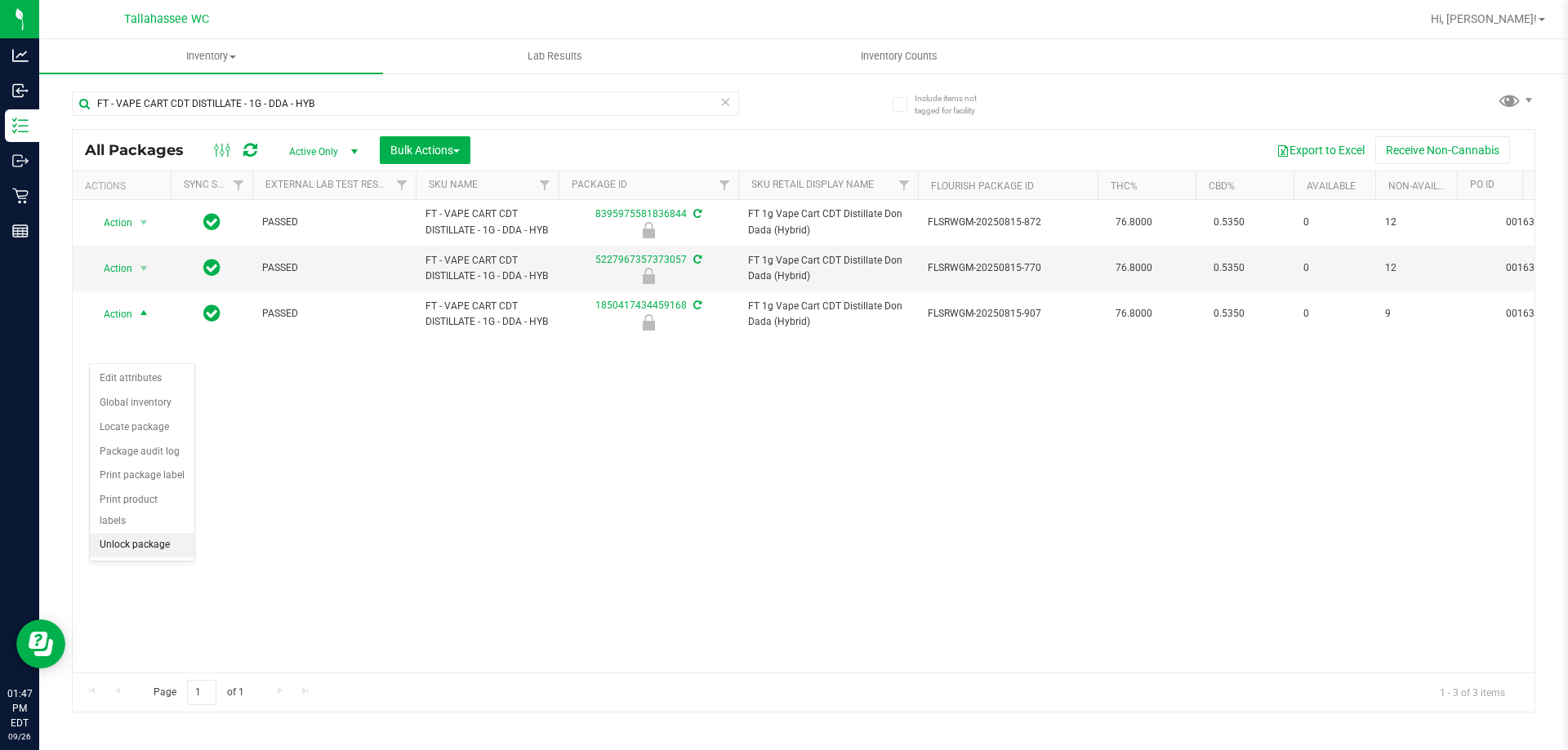
click at [175, 533] on li "Unlock package" at bounding box center [143, 545] width 105 height 25
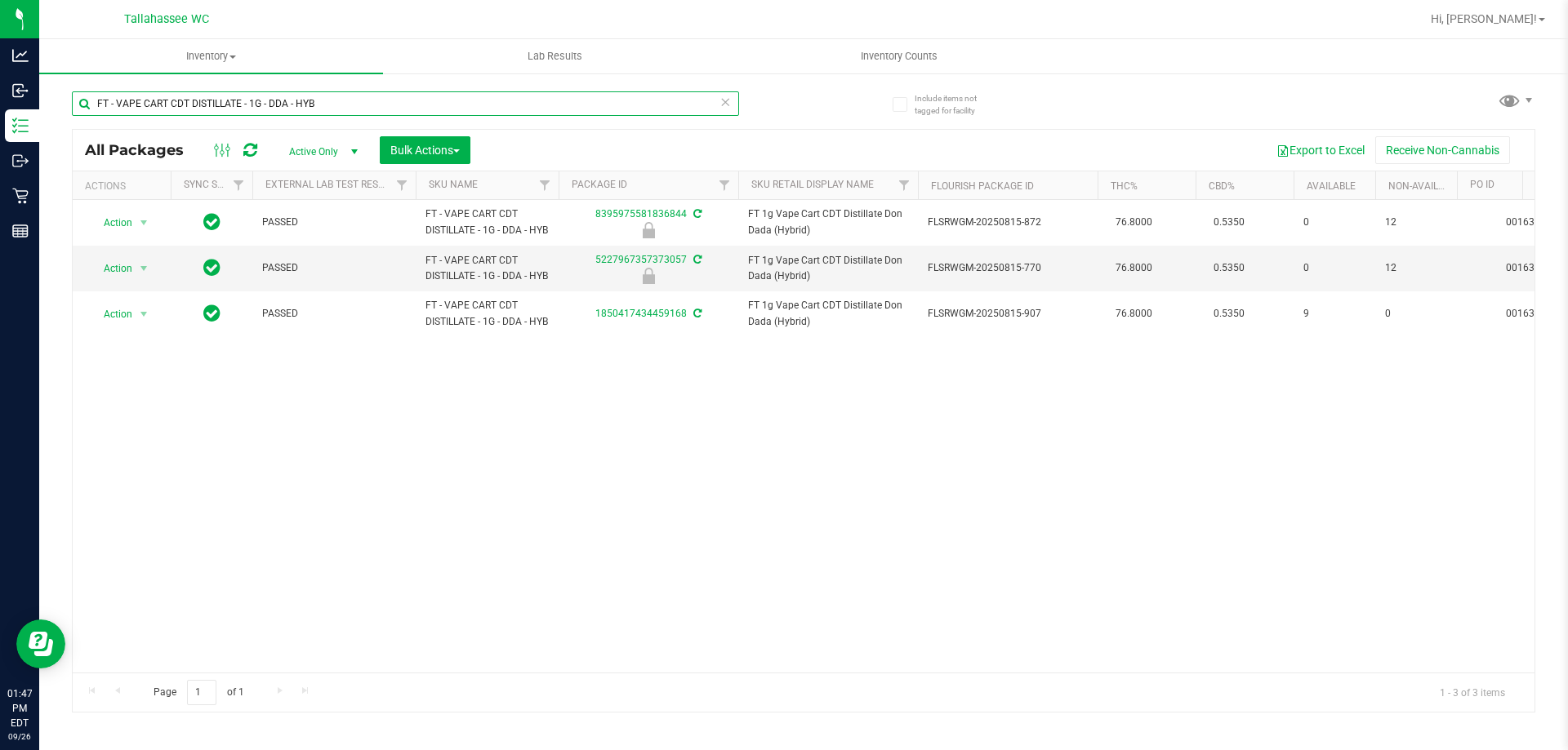
click at [383, 95] on input "FT - VAPE CART CDT DISTILLATE - 1G - DDA - HYB" at bounding box center [406, 104] width 667 height 25
click at [420, 94] on input "azk" at bounding box center [406, 104] width 667 height 25
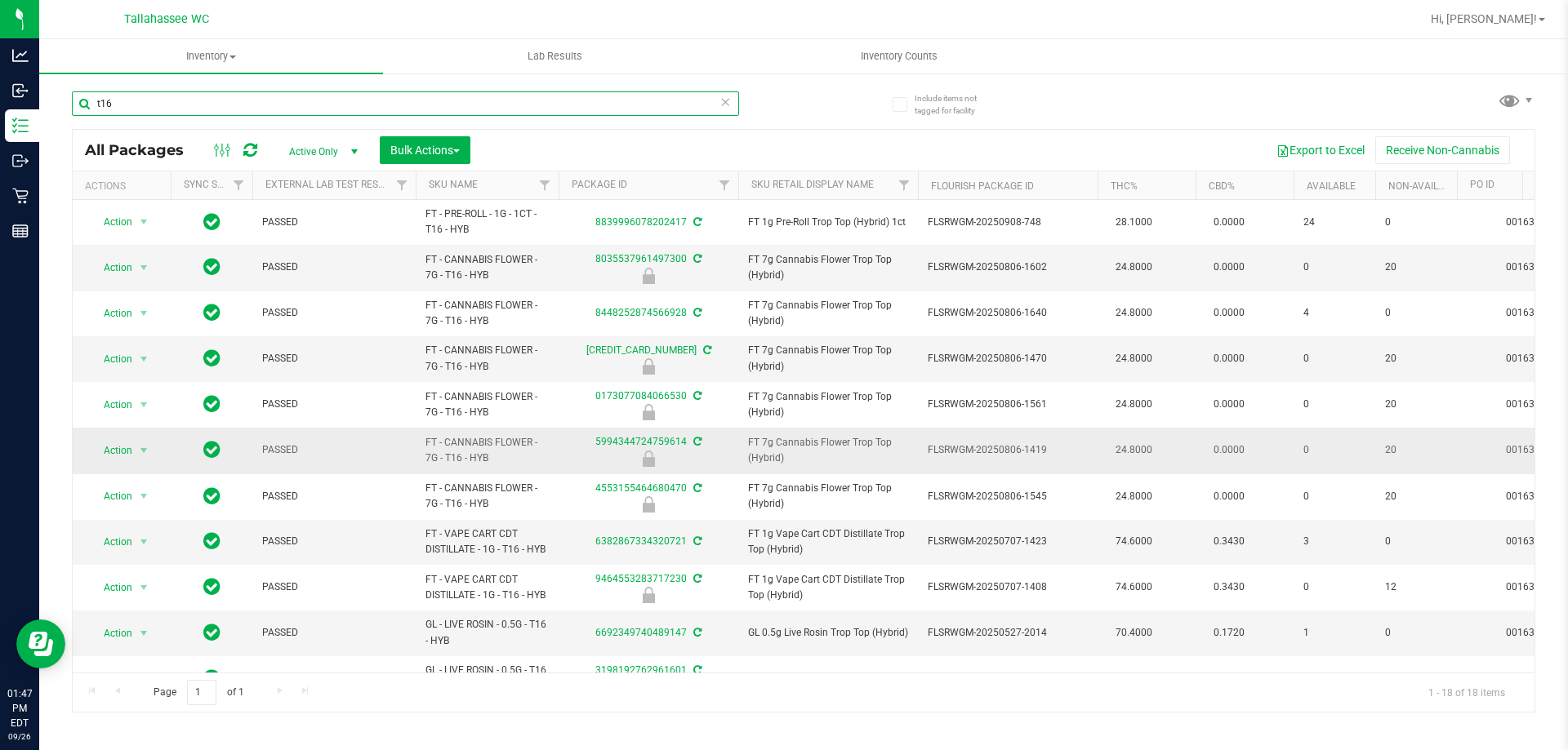
scroll to position [82, 0]
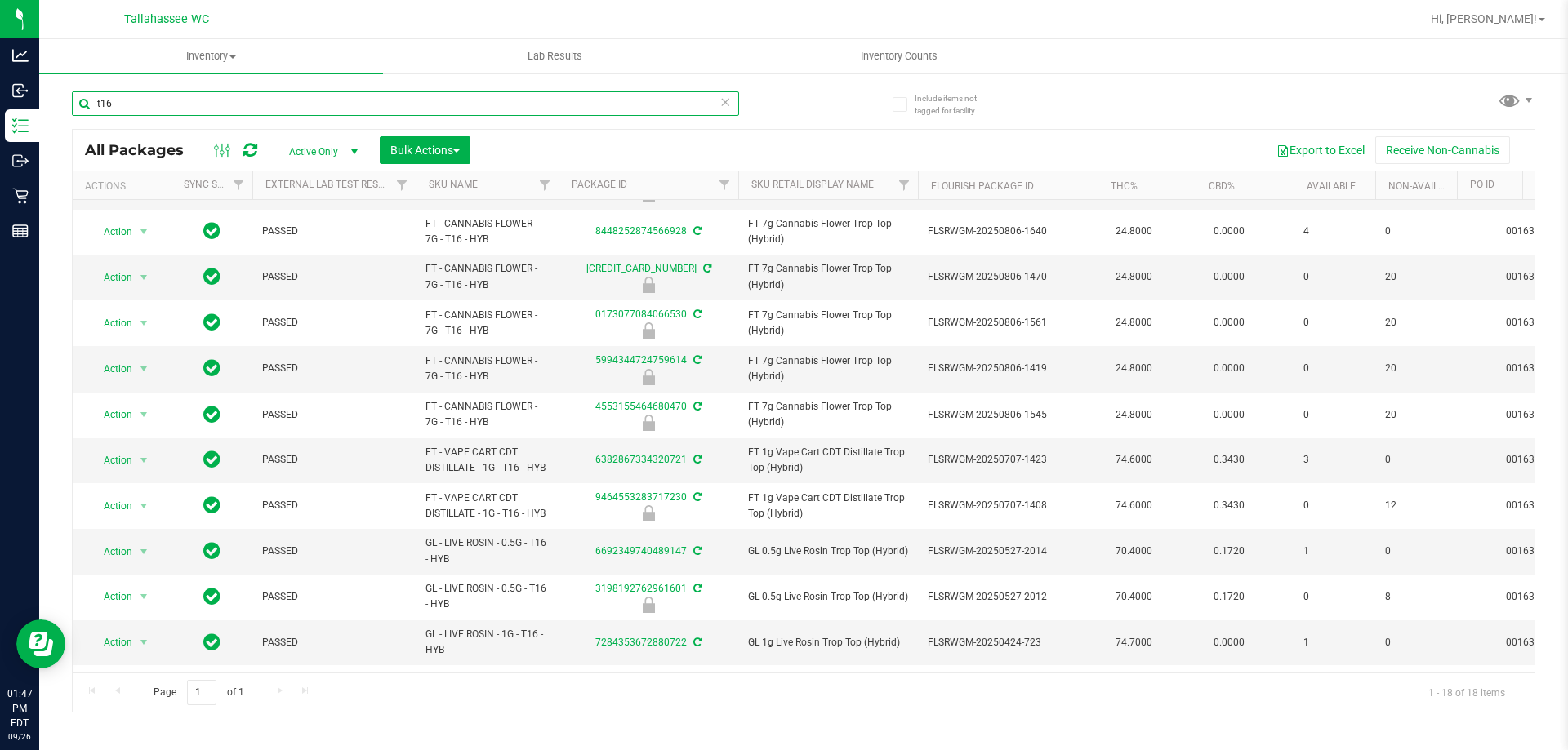
click at [358, 108] on input "t16" at bounding box center [406, 104] width 667 height 25
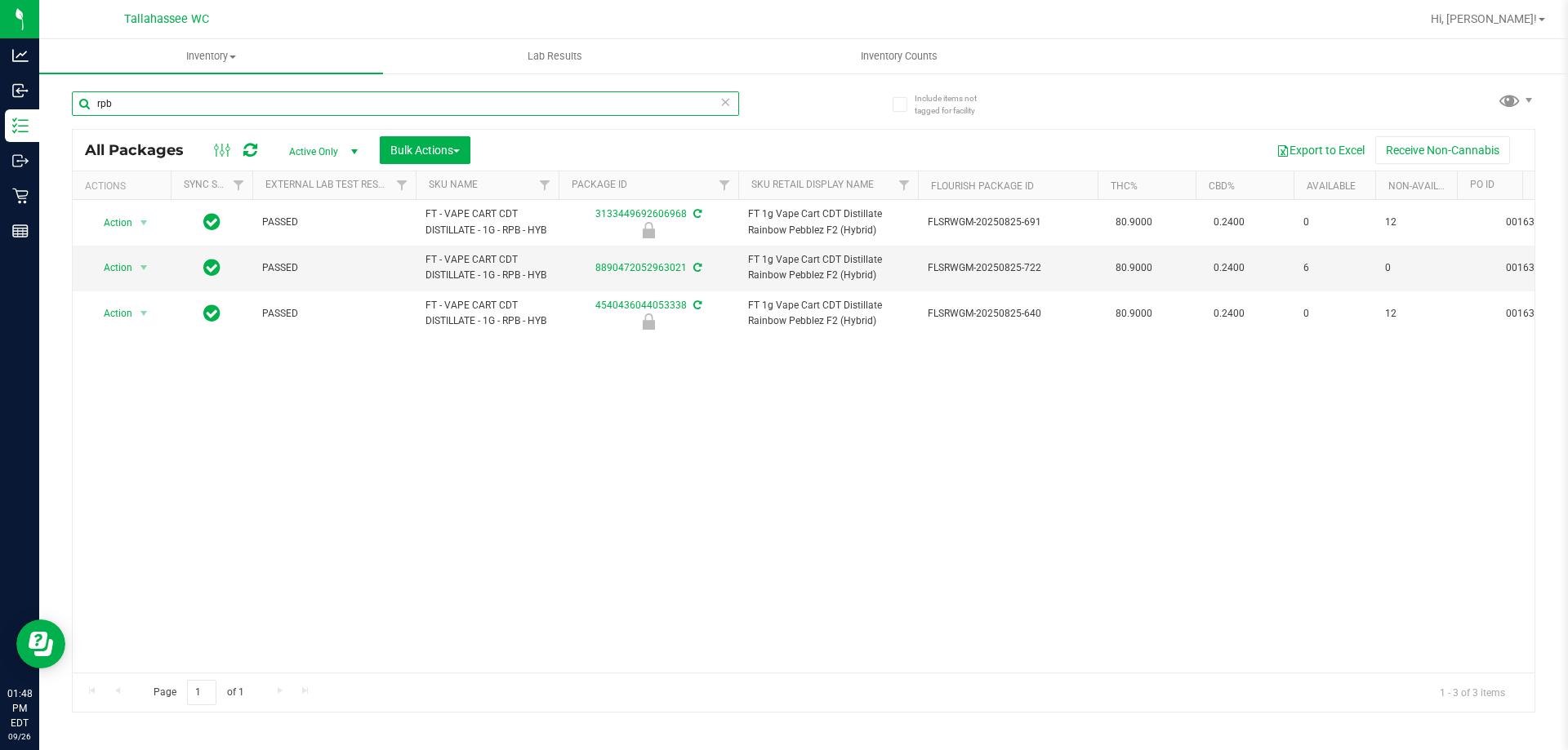
click at [460, 102] on input "rpb" at bounding box center [406, 104] width 667 height 25
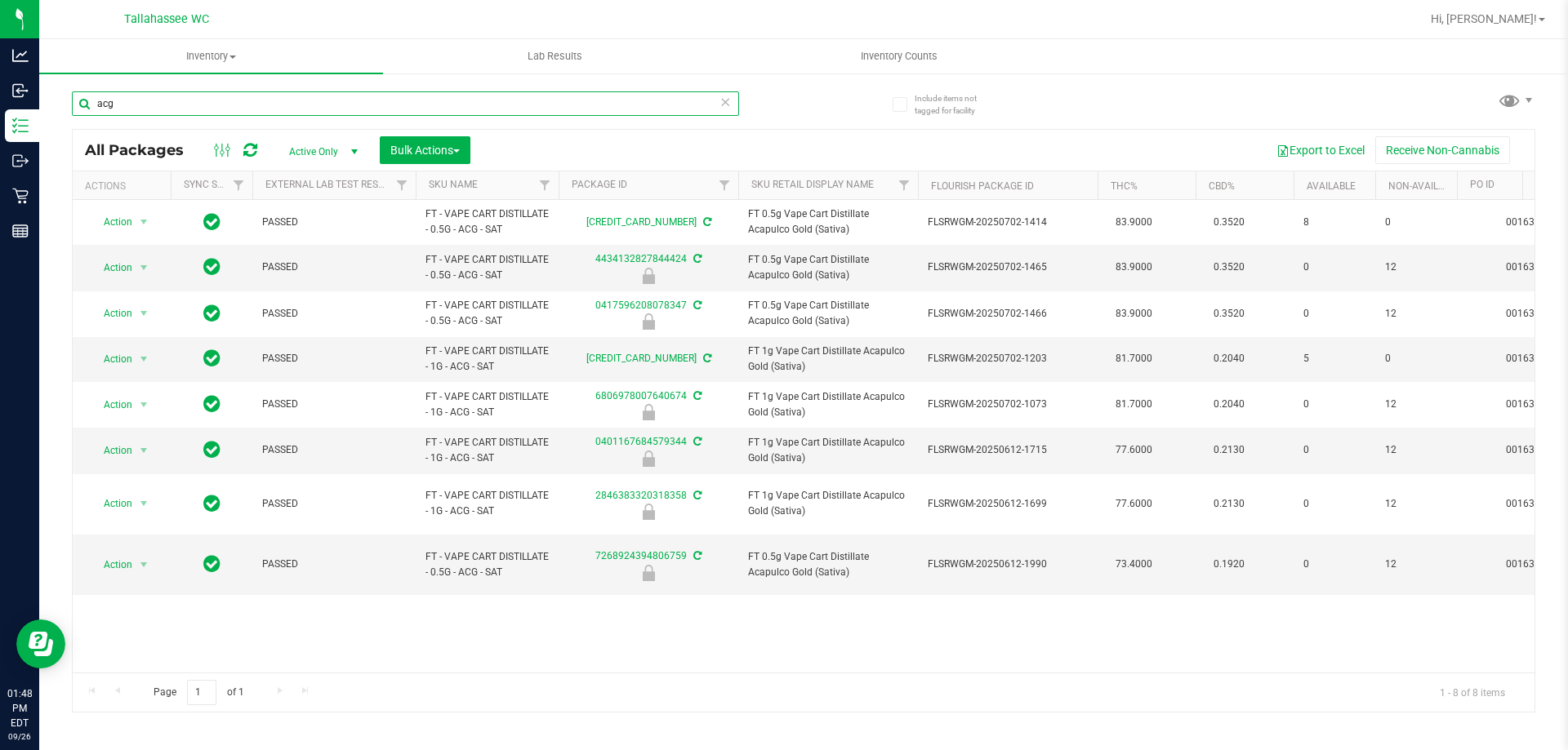
click at [361, 103] on input "acg" at bounding box center [406, 104] width 667 height 25
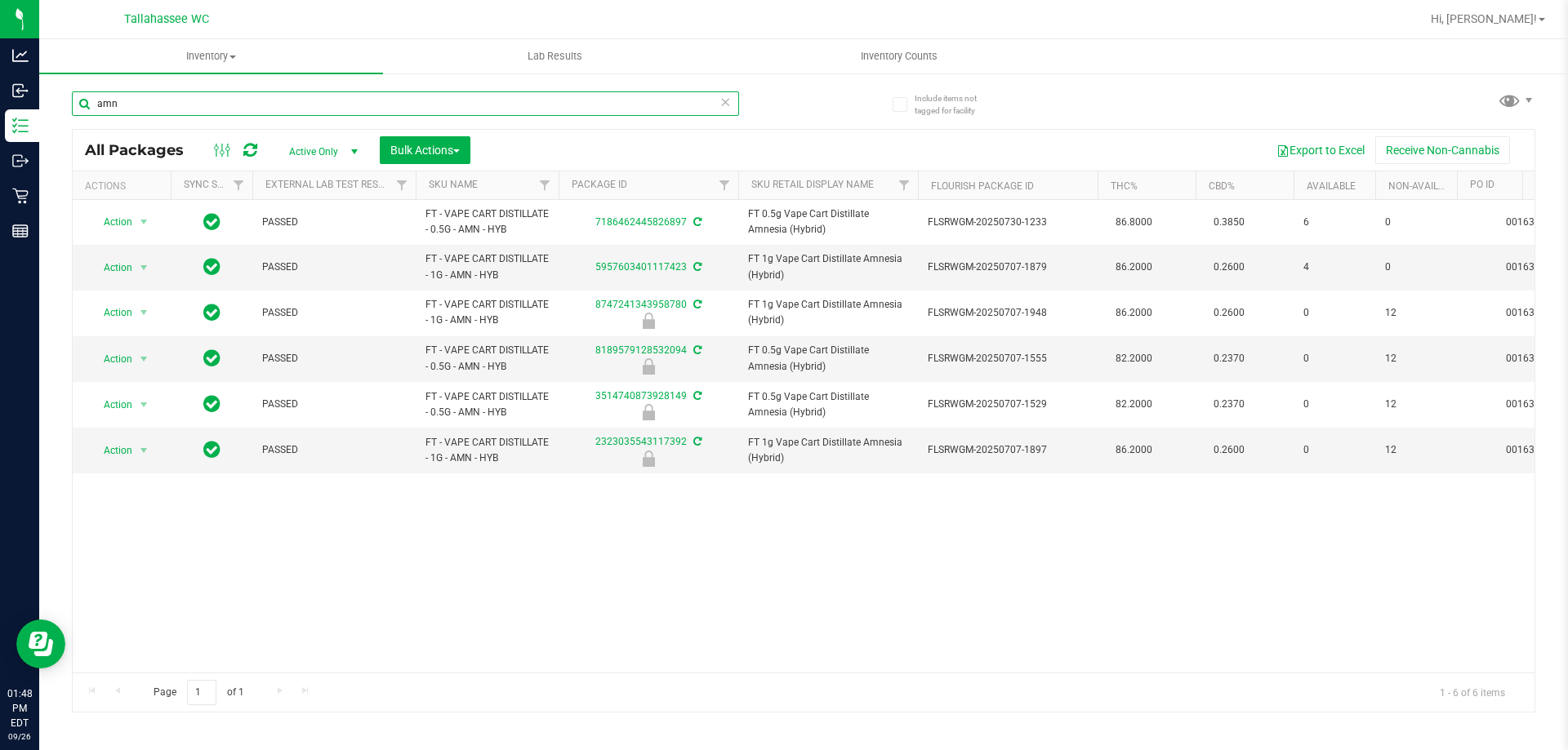
click at [339, 101] on input "amn" at bounding box center [406, 104] width 667 height 25
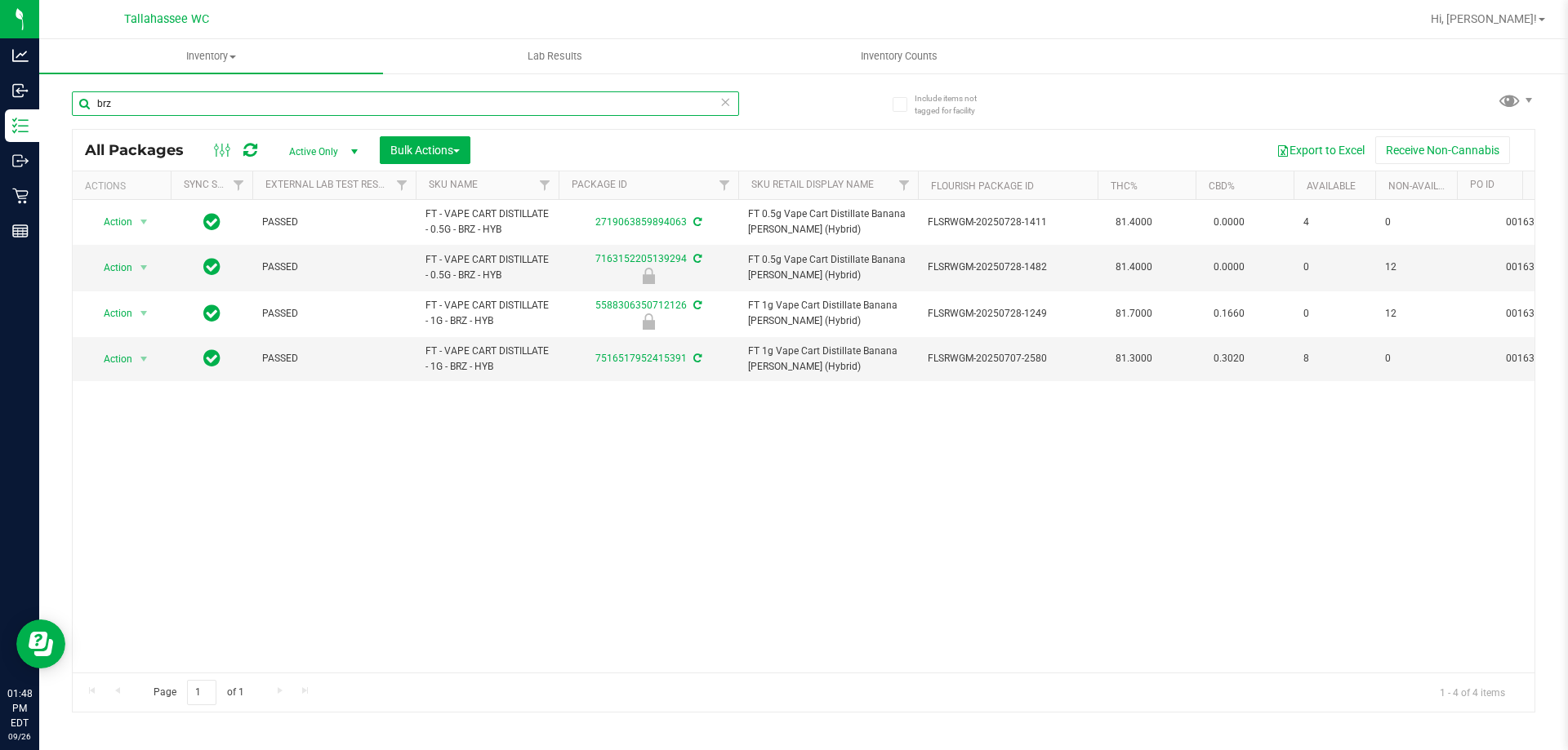
click at [292, 100] on input "brz" at bounding box center [406, 104] width 667 height 25
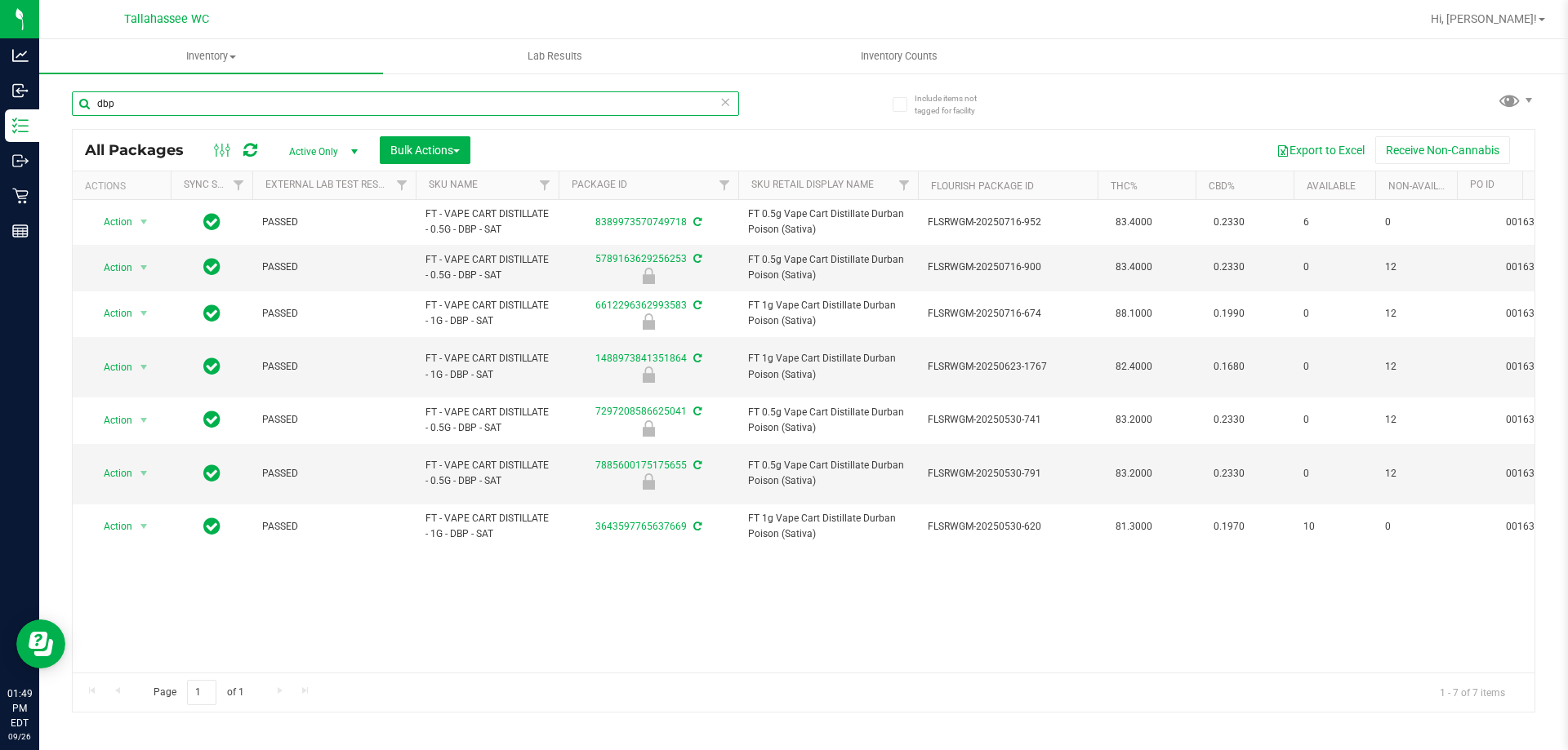
click at [266, 112] on input "dbp" at bounding box center [406, 104] width 667 height 25
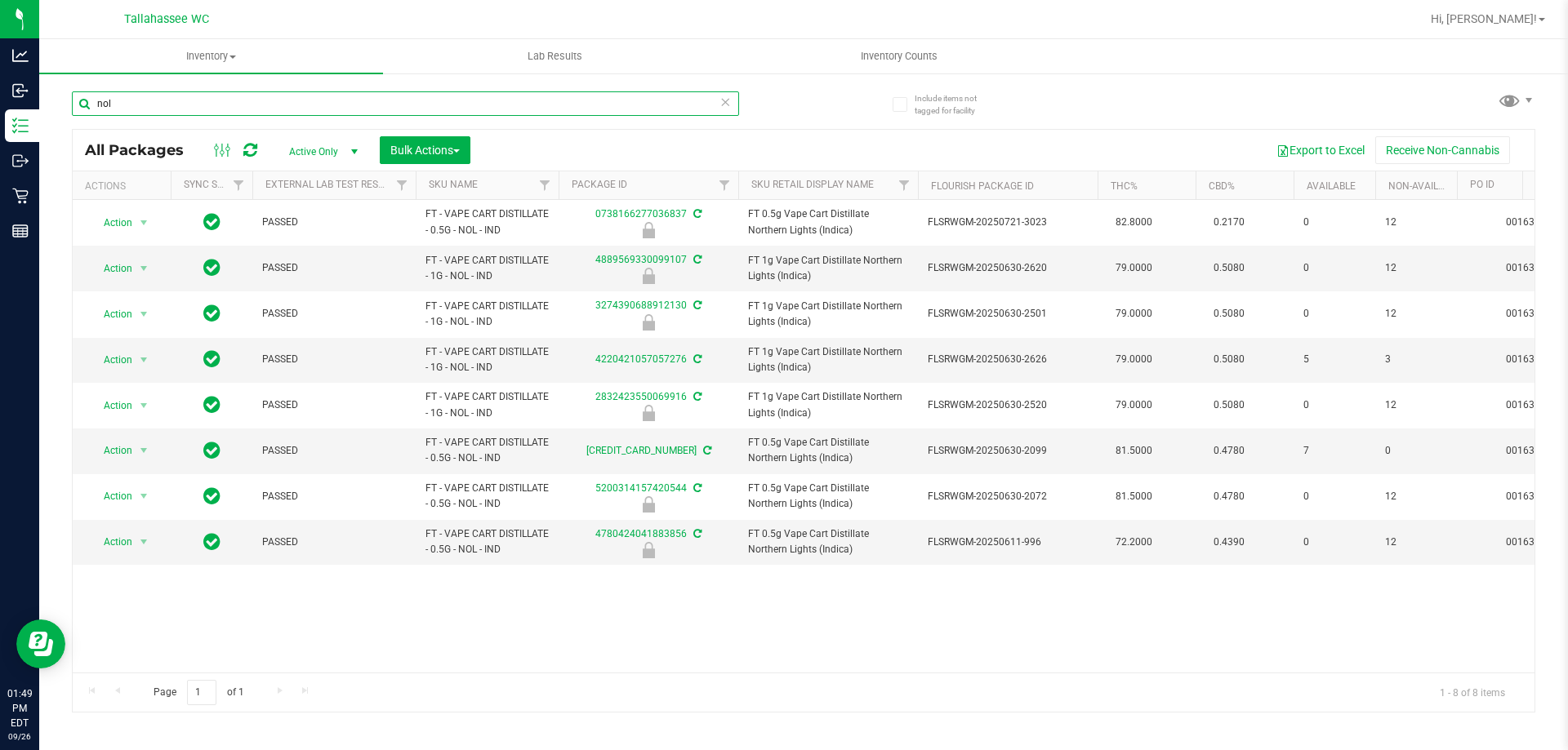
click at [421, 111] on input "nol" at bounding box center [406, 104] width 667 height 25
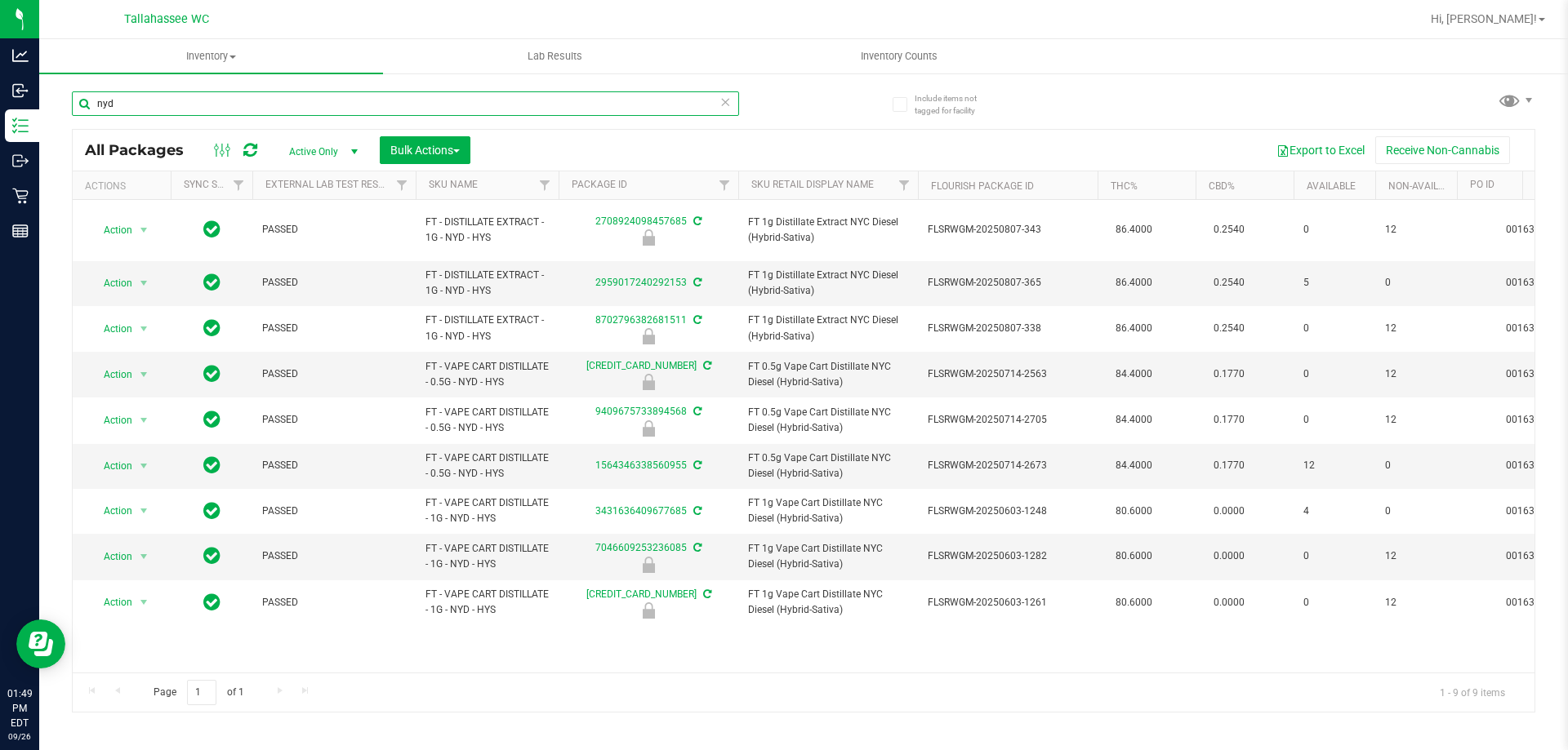
click at [407, 105] on input "nyd" at bounding box center [406, 104] width 667 height 25
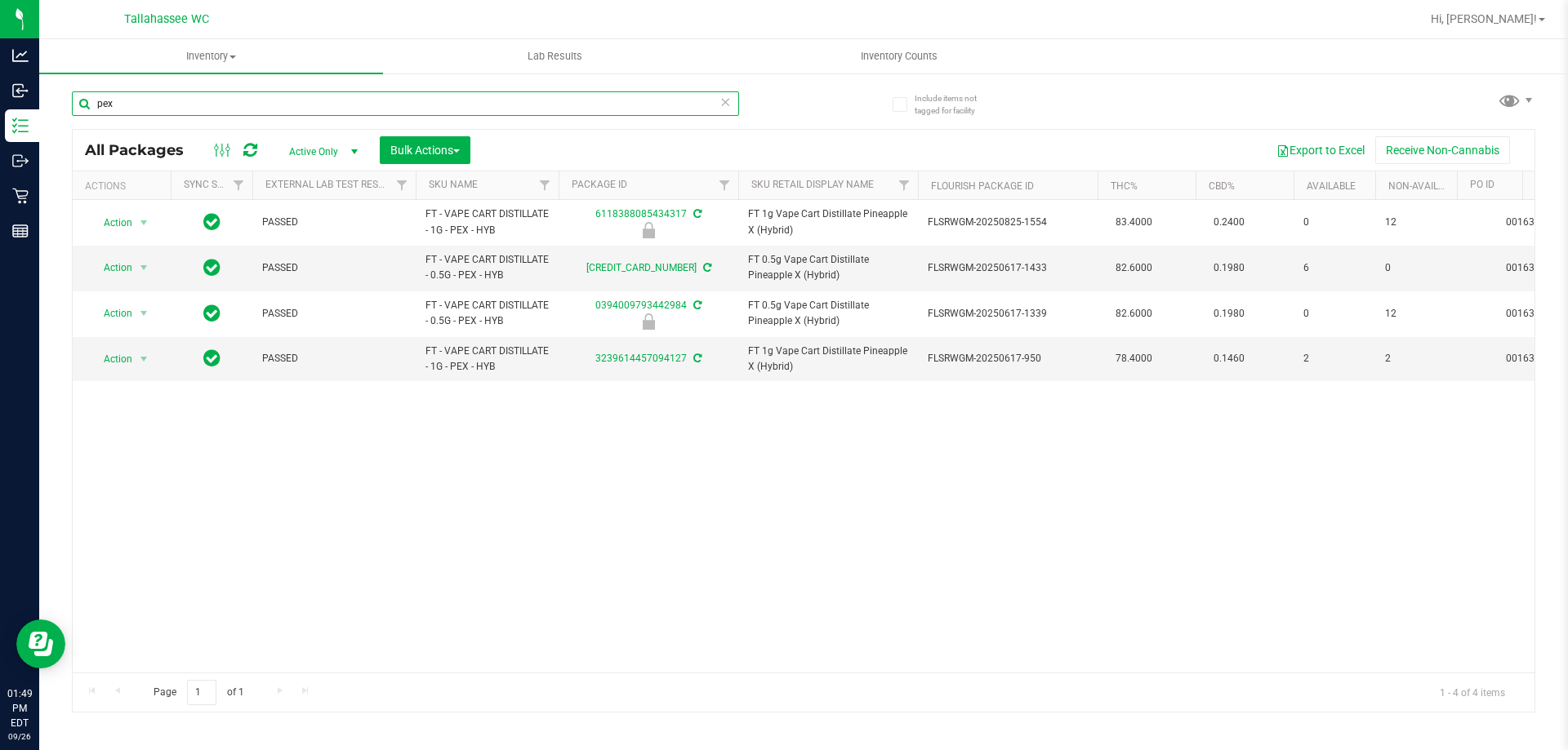
click at [403, 106] on input "pex" at bounding box center [406, 104] width 667 height 25
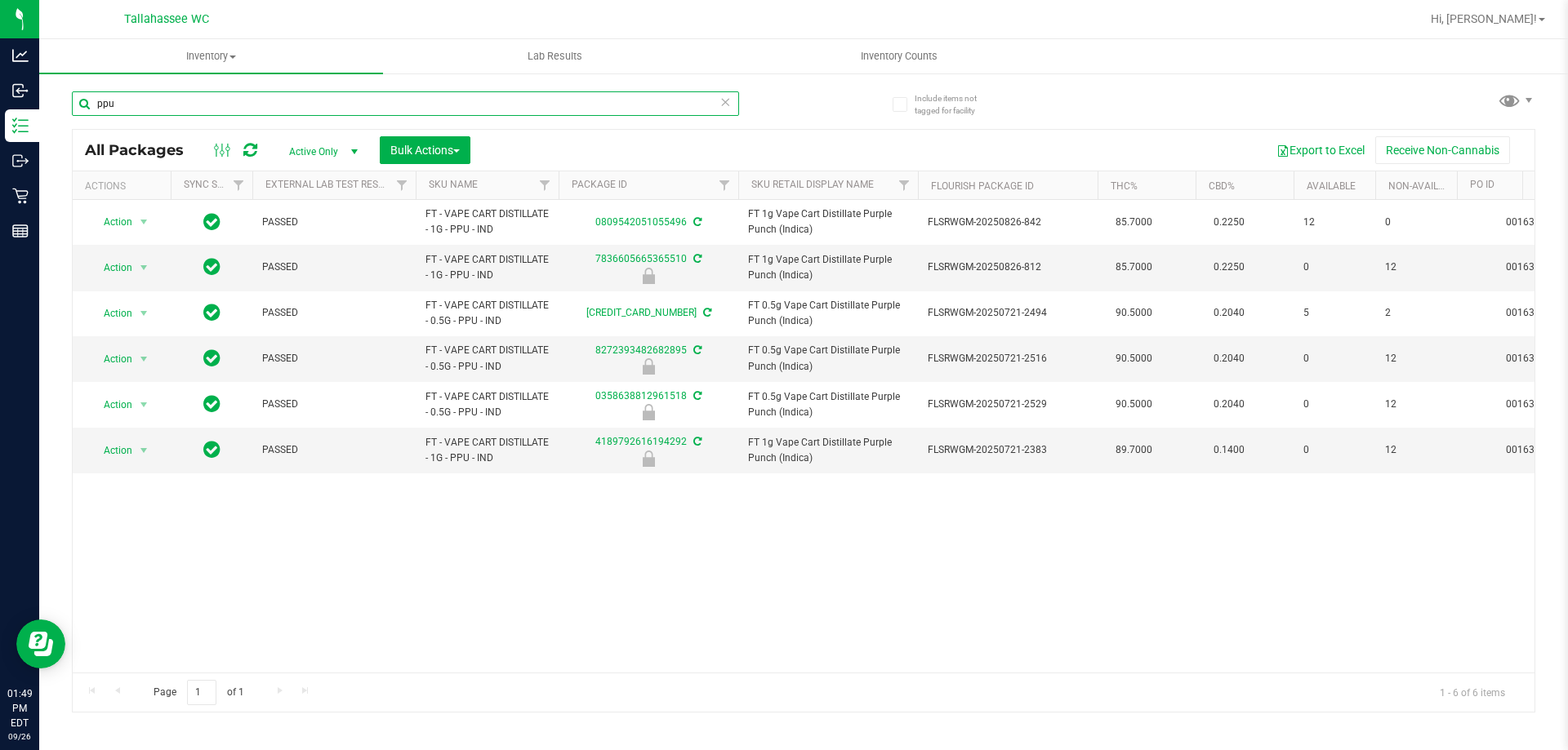
click at [349, 113] on input "ppu" at bounding box center [406, 104] width 667 height 25
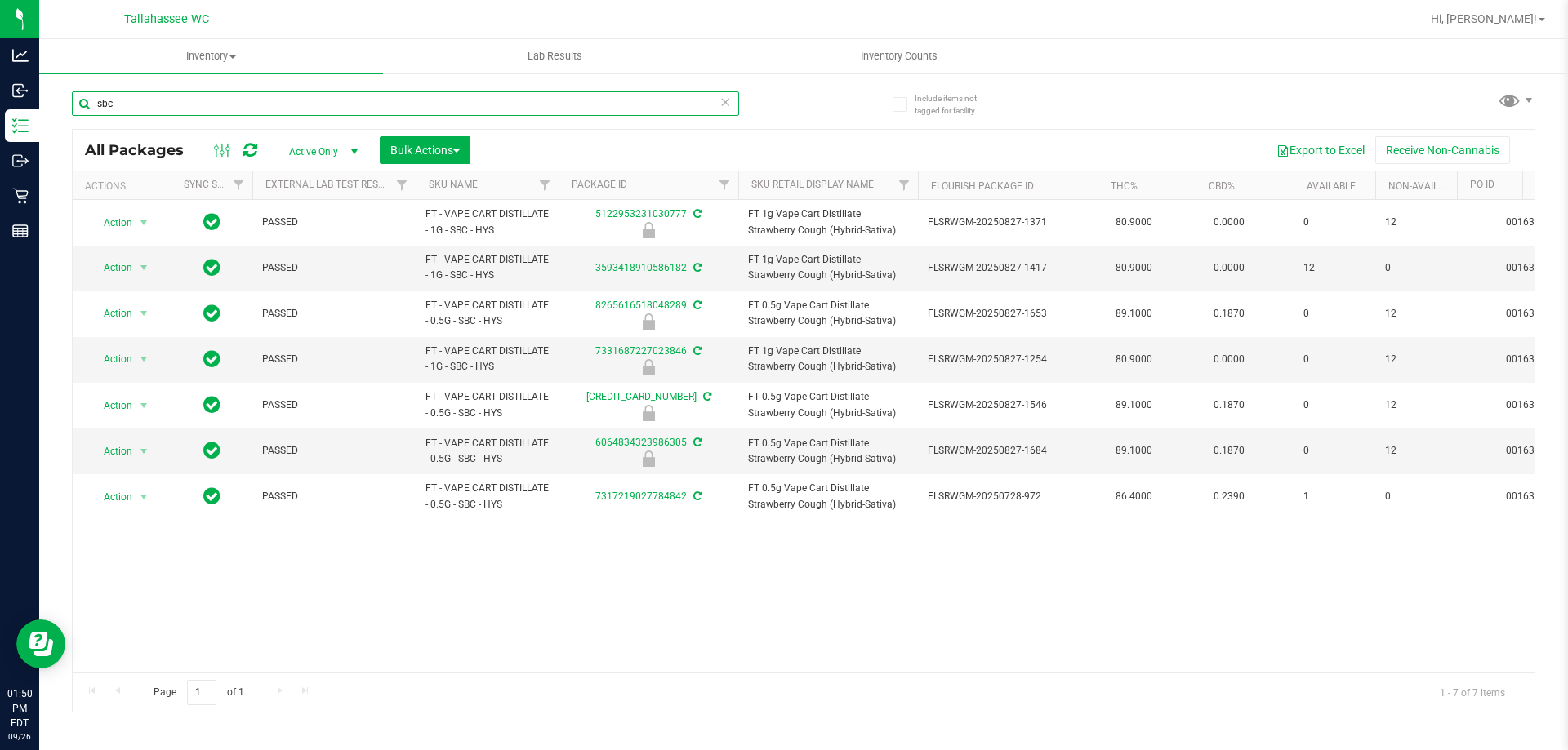
click at [349, 115] on input "sbc" at bounding box center [406, 104] width 667 height 25
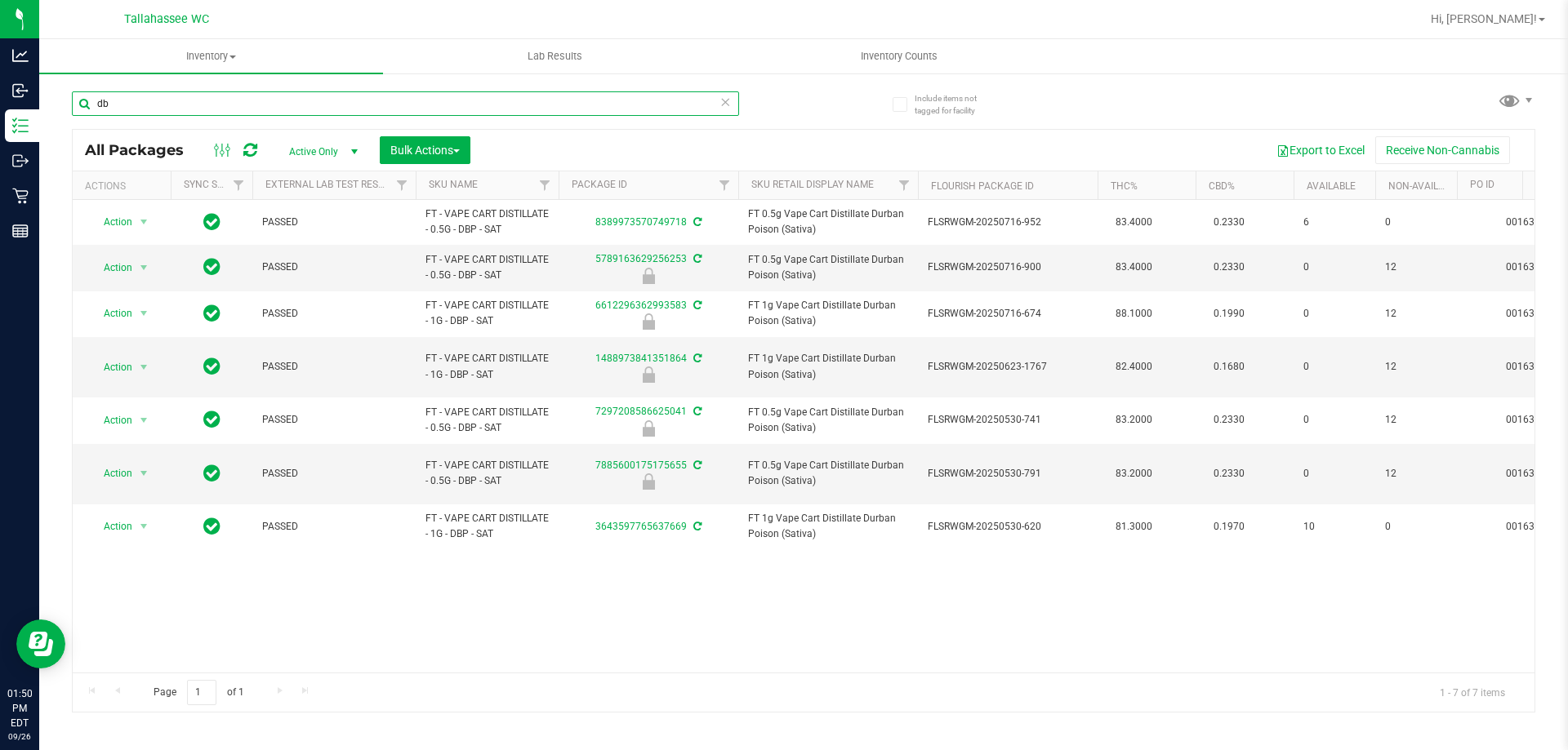
type input "d"
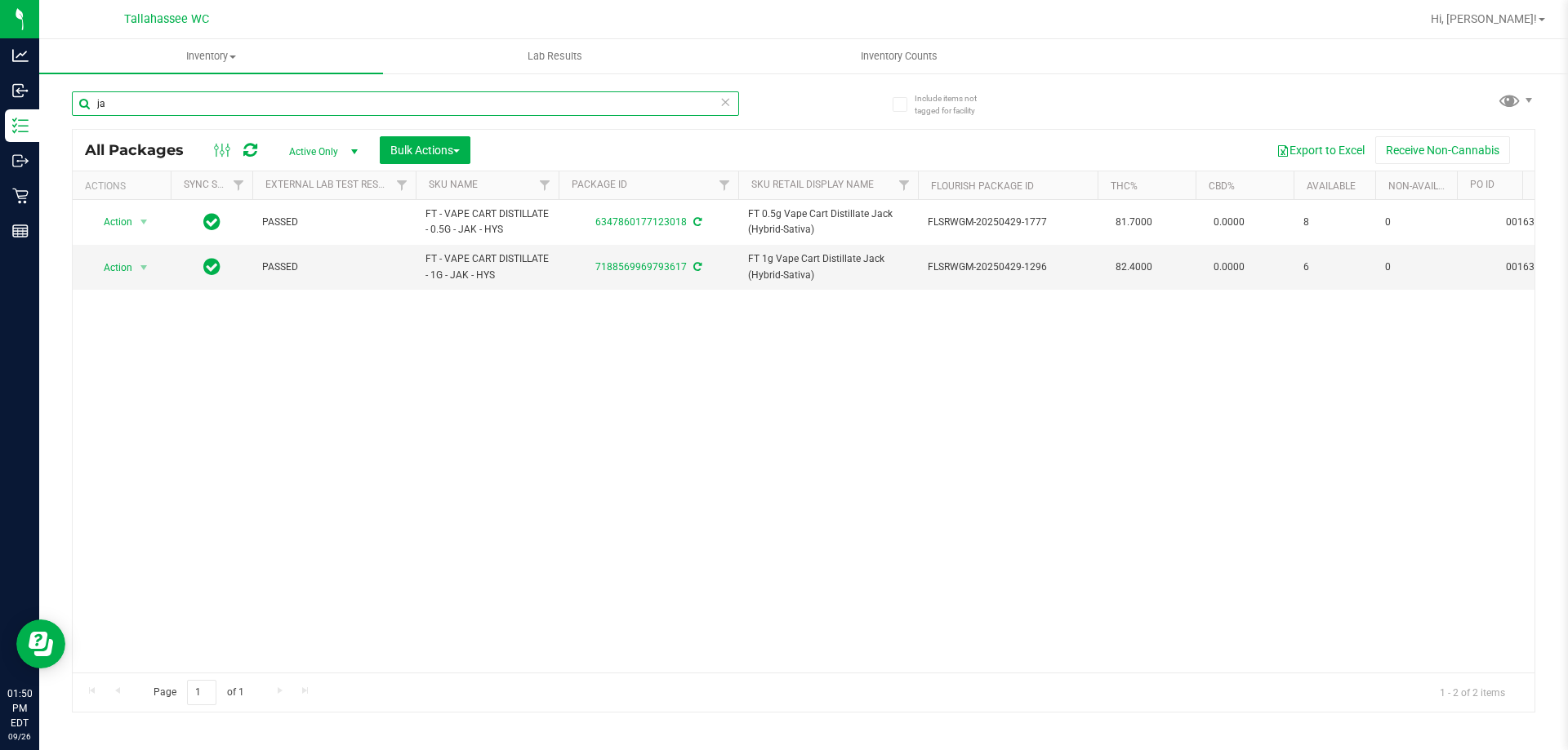
type input "j"
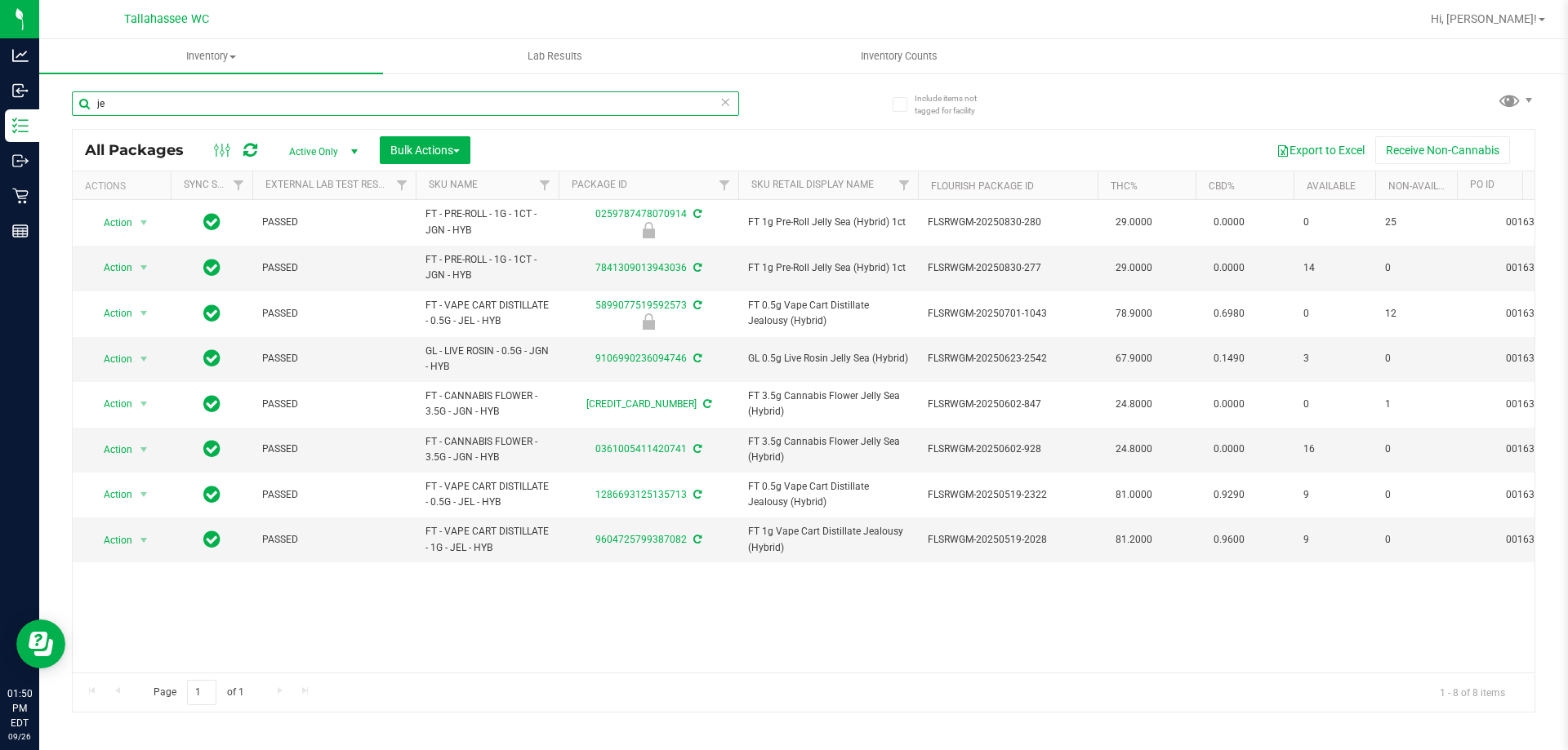
type input "j"
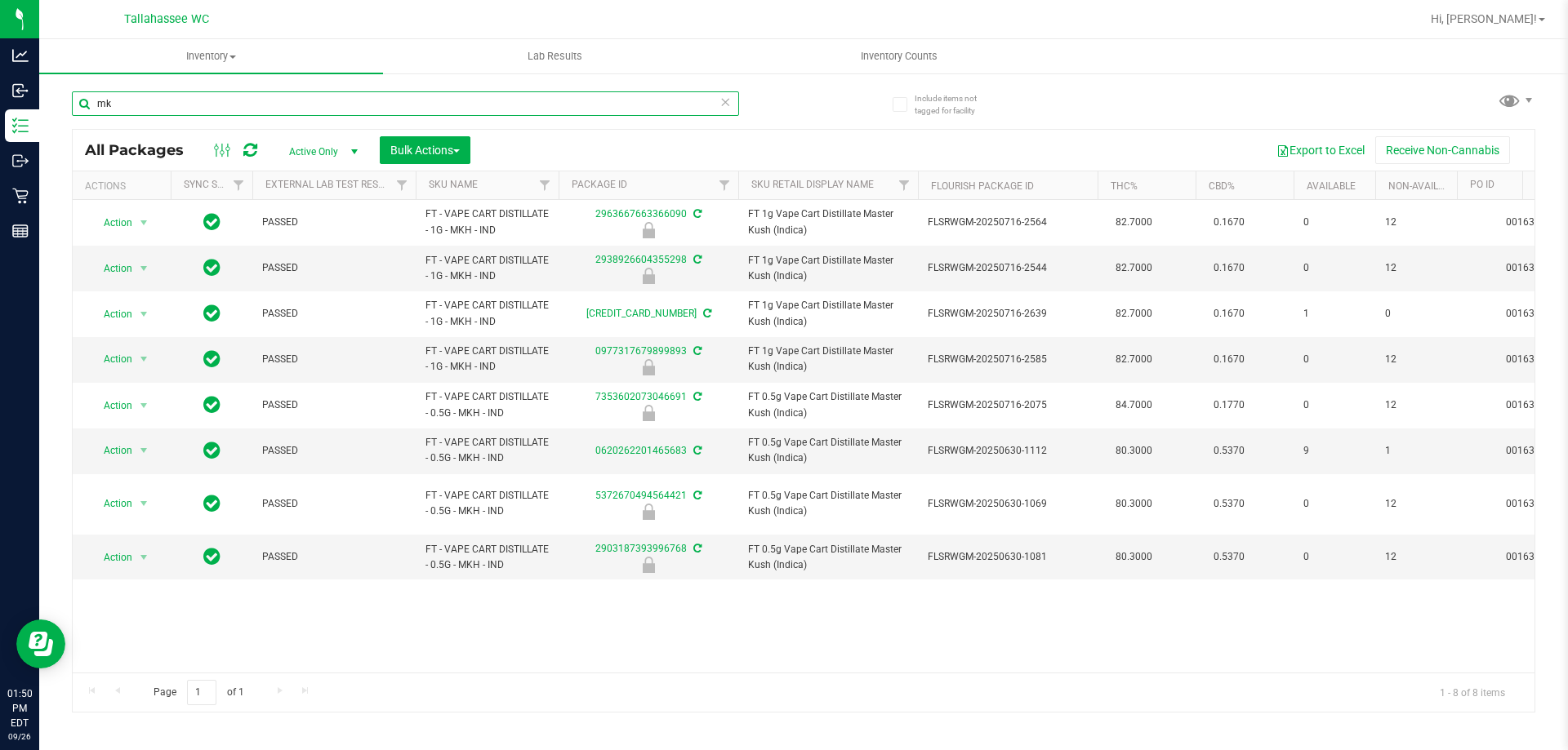
type input "m"
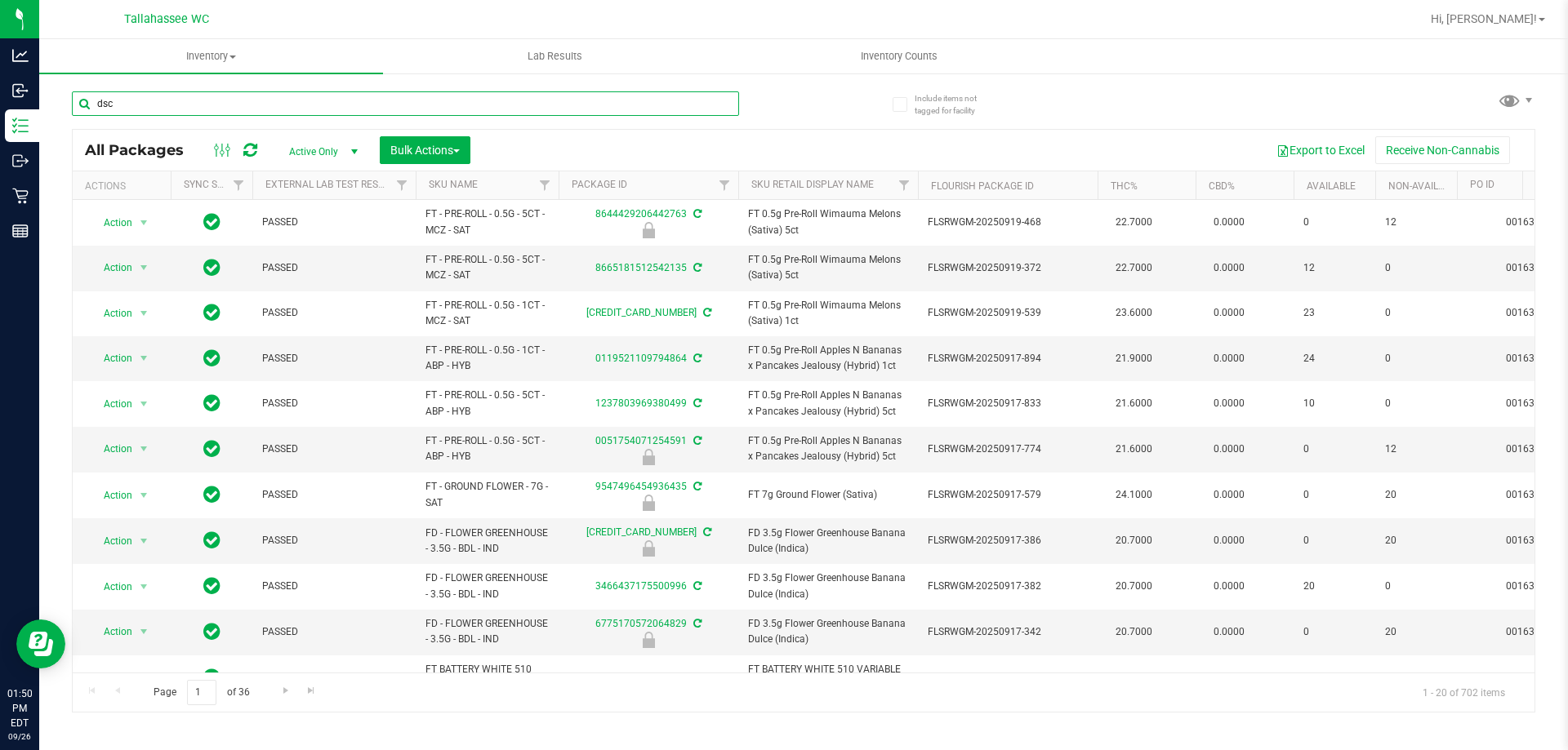
type input "dsc"
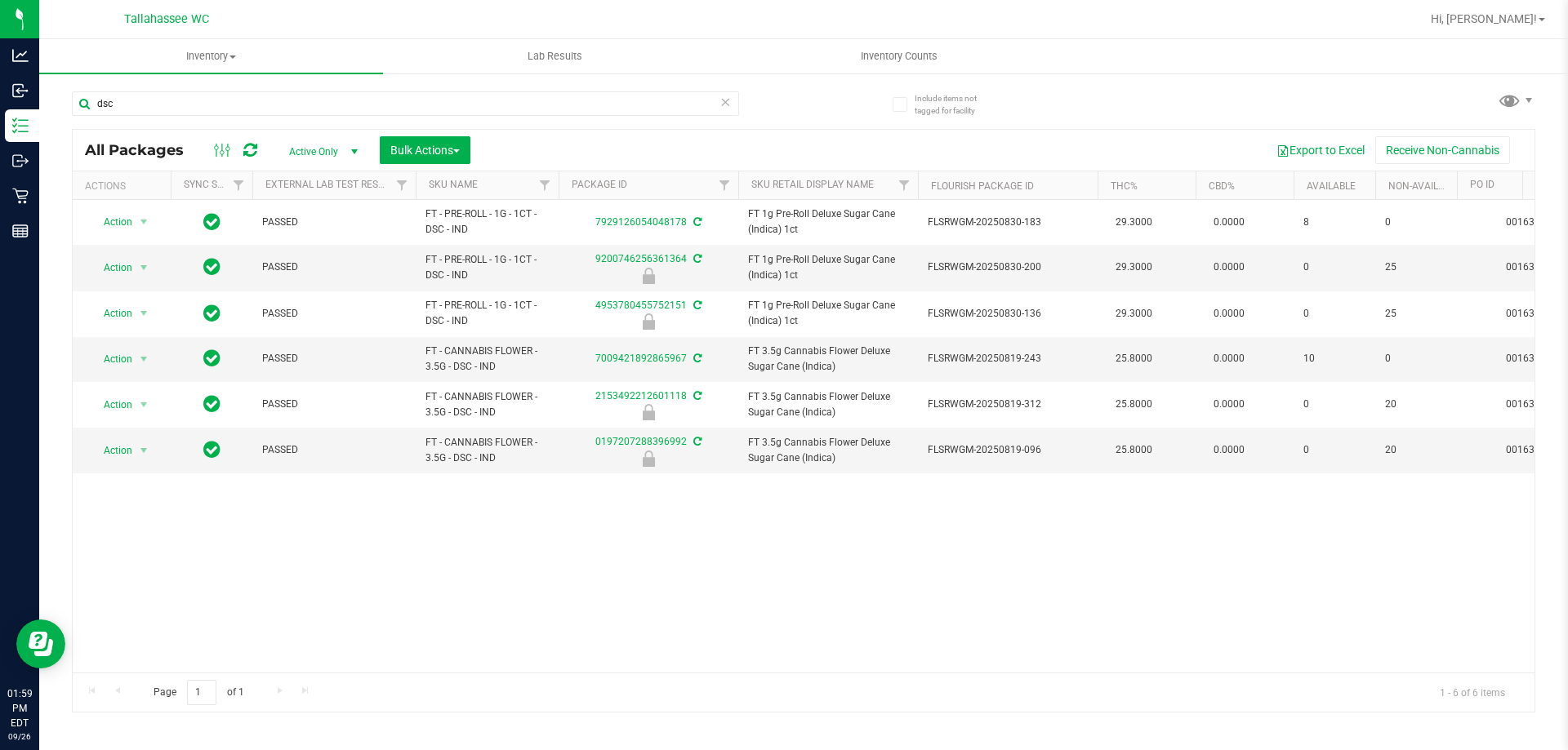
click at [722, 106] on icon at bounding box center [725, 102] width 11 height 20
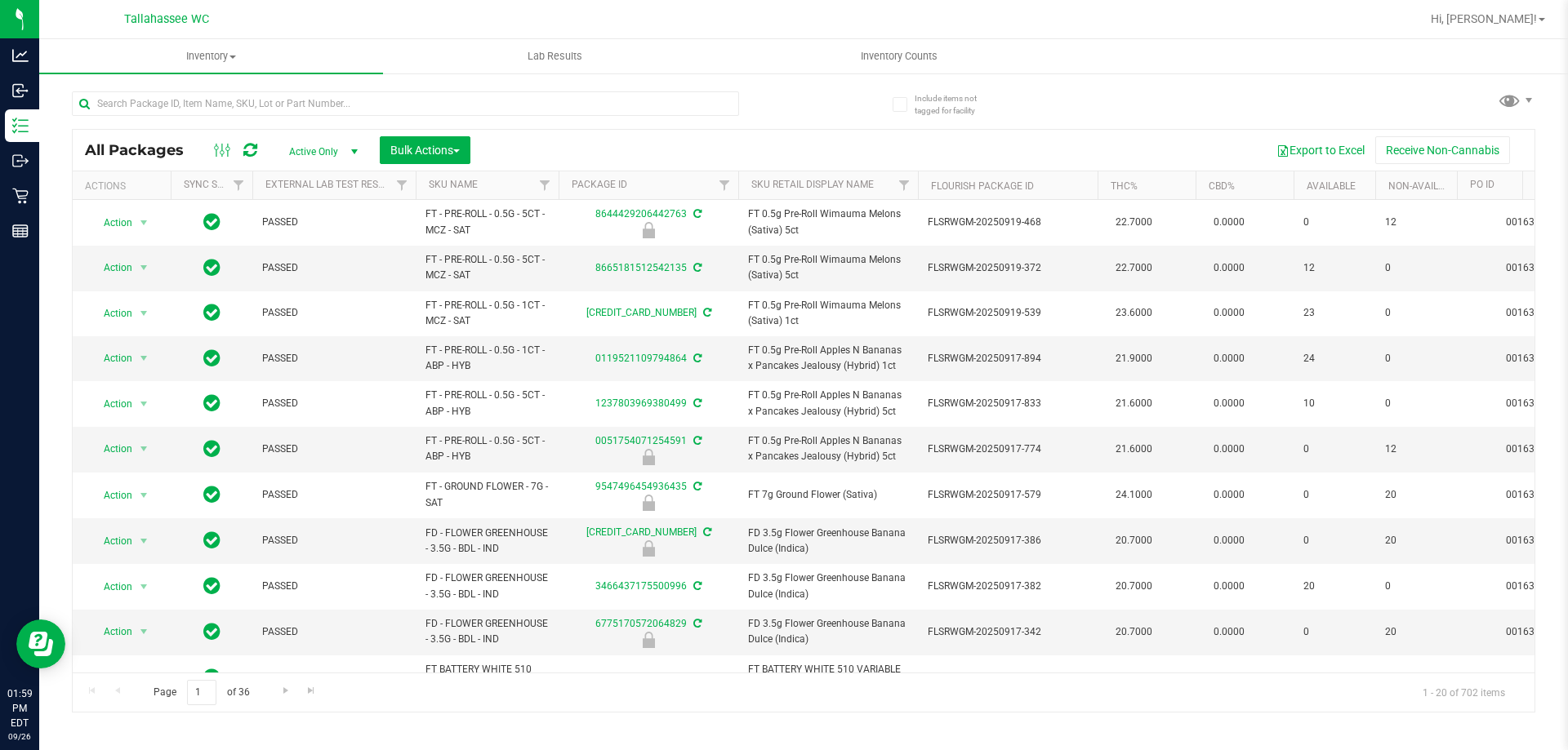
click at [805, 130] on div "All Packages Active Only Active Only Lab Samples Locked All External Internal B…" at bounding box center [804, 150] width 1462 height 41
click at [311, 100] on input "text" at bounding box center [406, 104] width 667 height 25
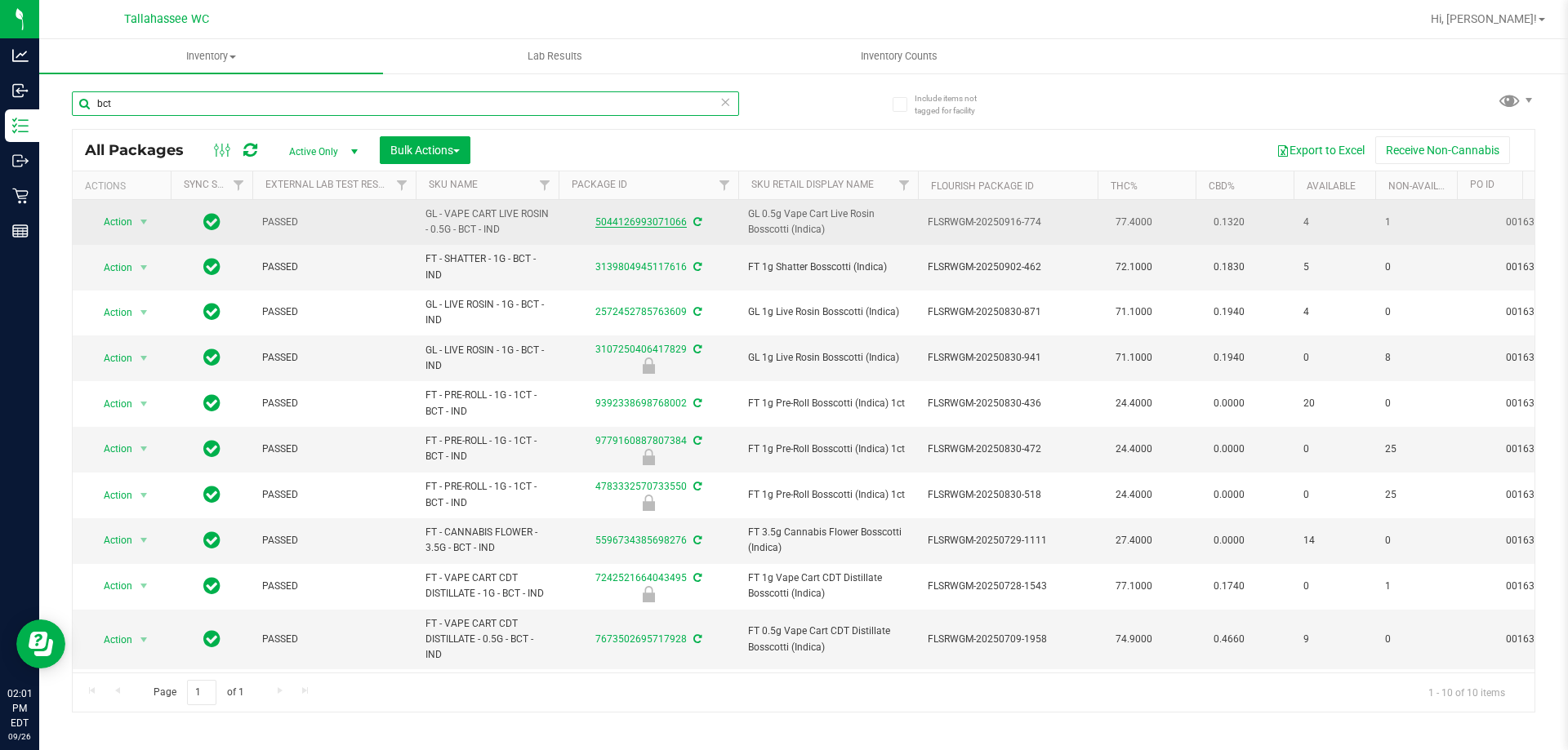
type input "bct"
click at [632, 219] on link "5044126993071066" at bounding box center [641, 222] width 92 height 11
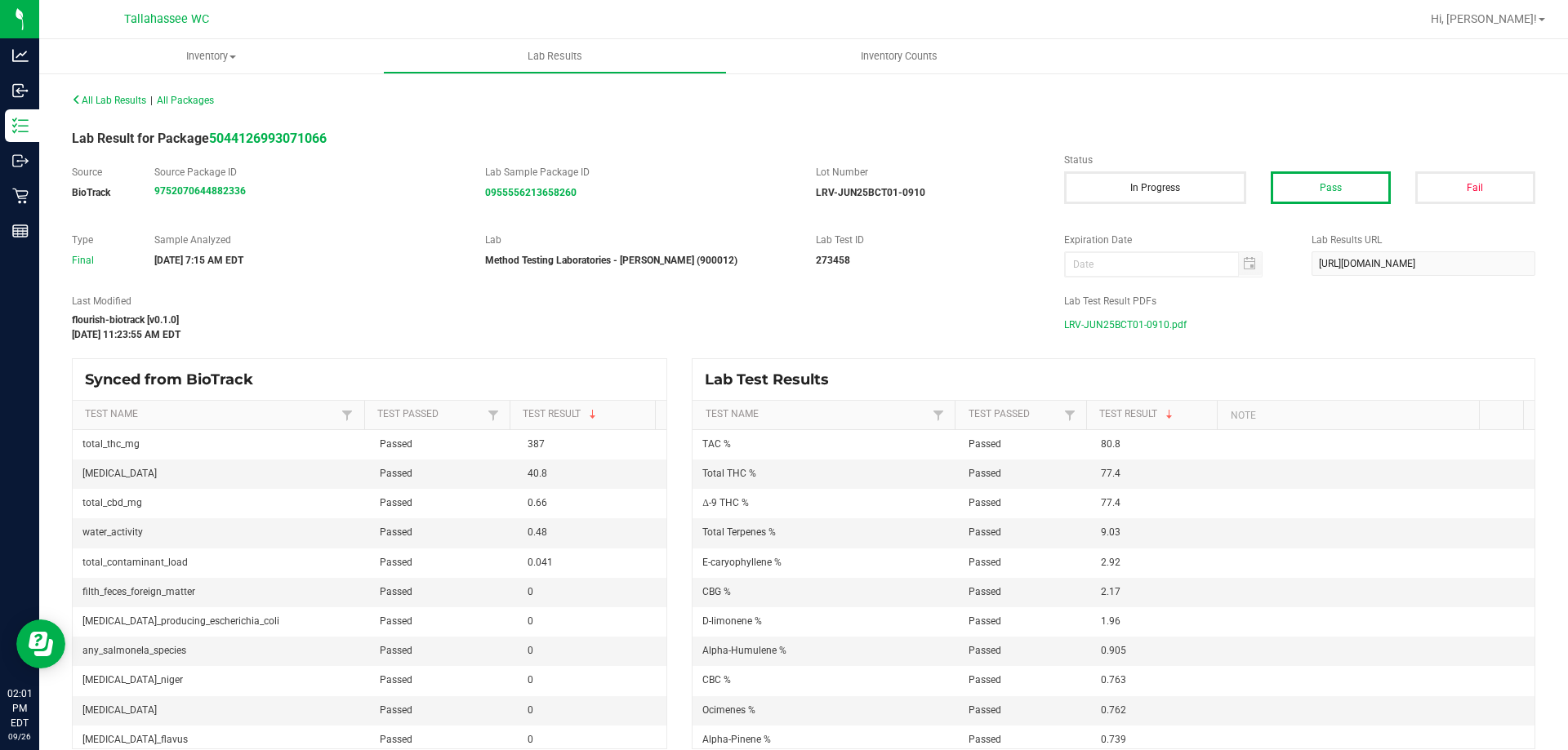
click at [1114, 316] on span "LRV-JUN25BCT01-0910.pdf" at bounding box center [1126, 325] width 123 height 25
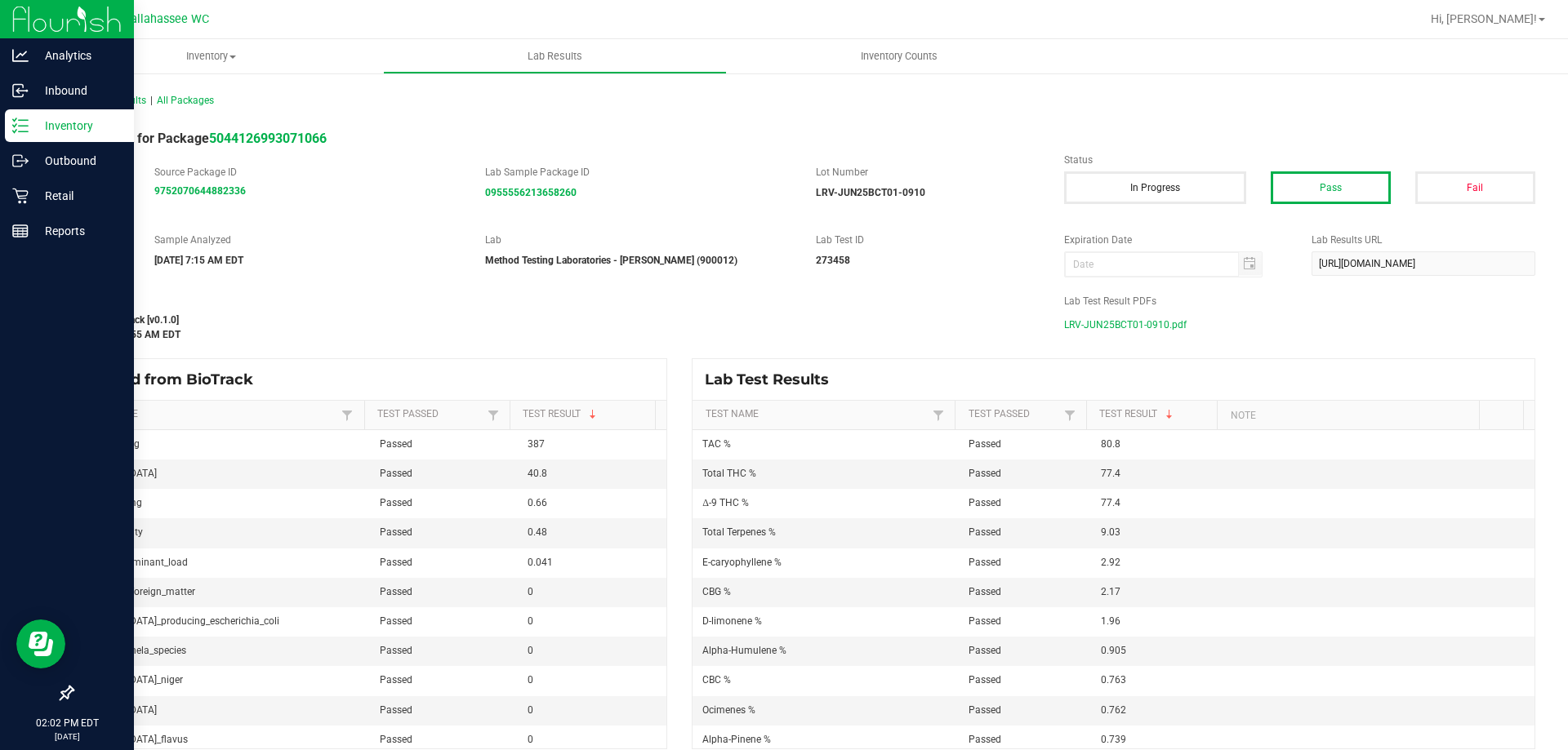
click at [45, 121] on p "Inventory" at bounding box center [78, 126] width 98 height 20
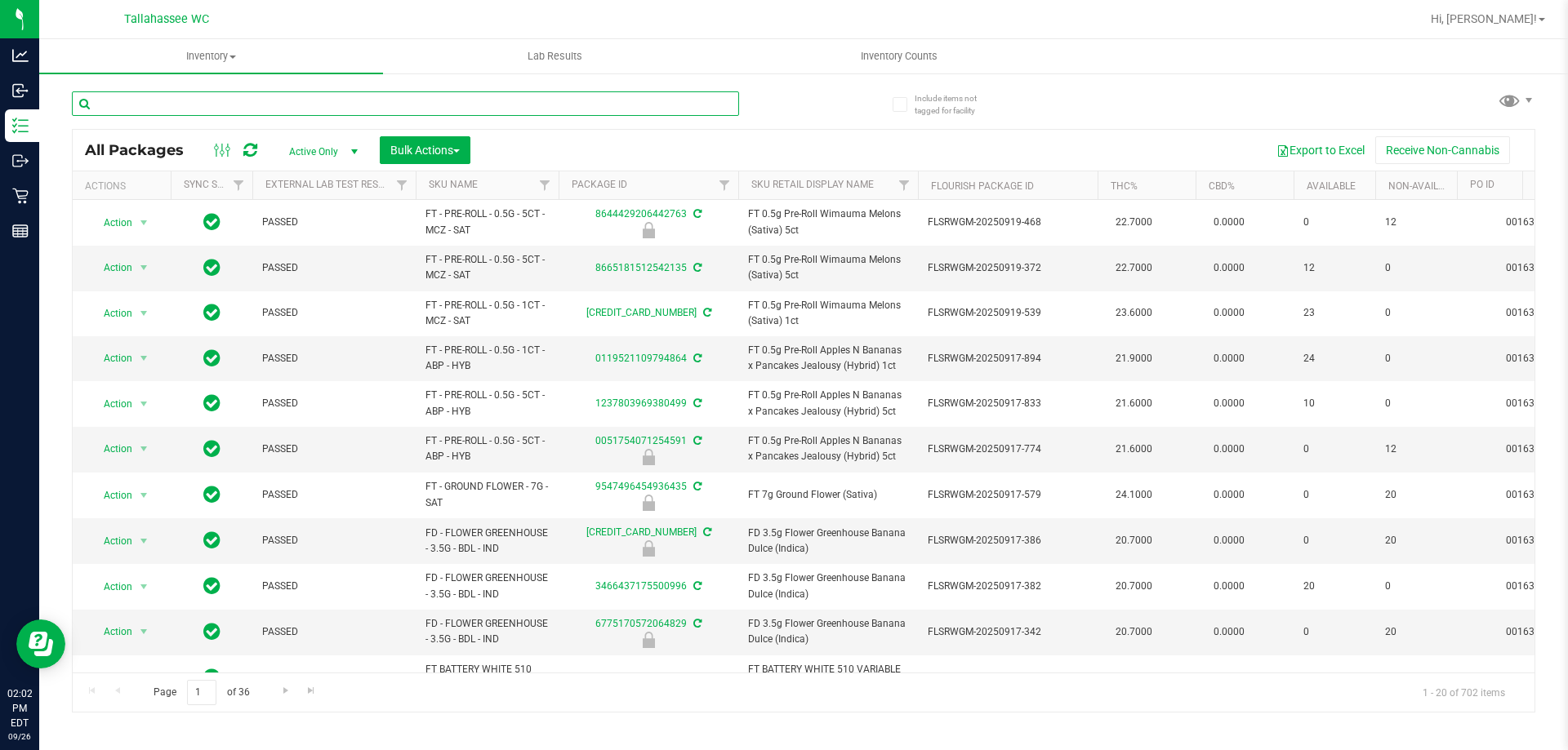
click at [471, 108] on input "text" at bounding box center [406, 104] width 667 height 25
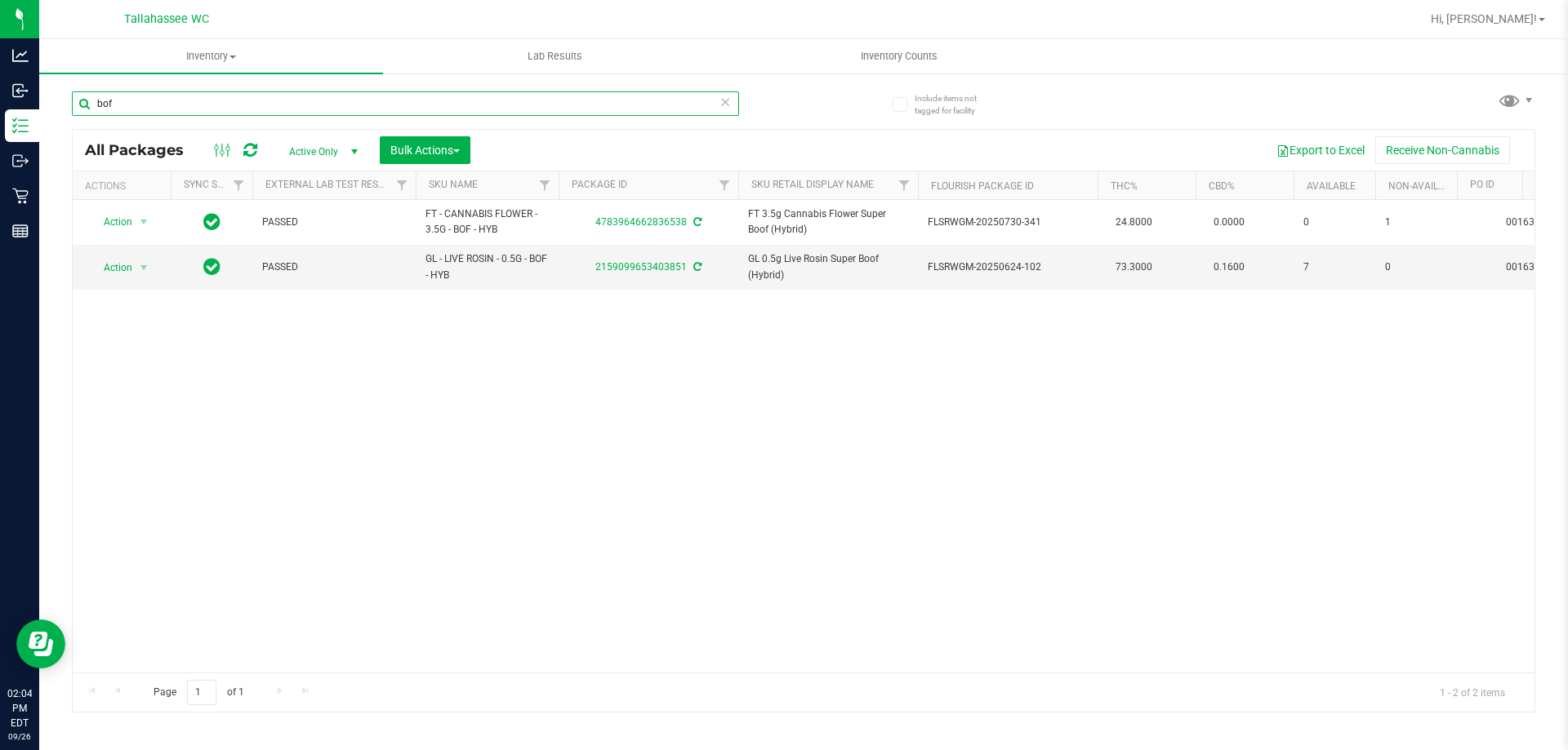
click at [521, 107] on input "bof" at bounding box center [406, 104] width 667 height 25
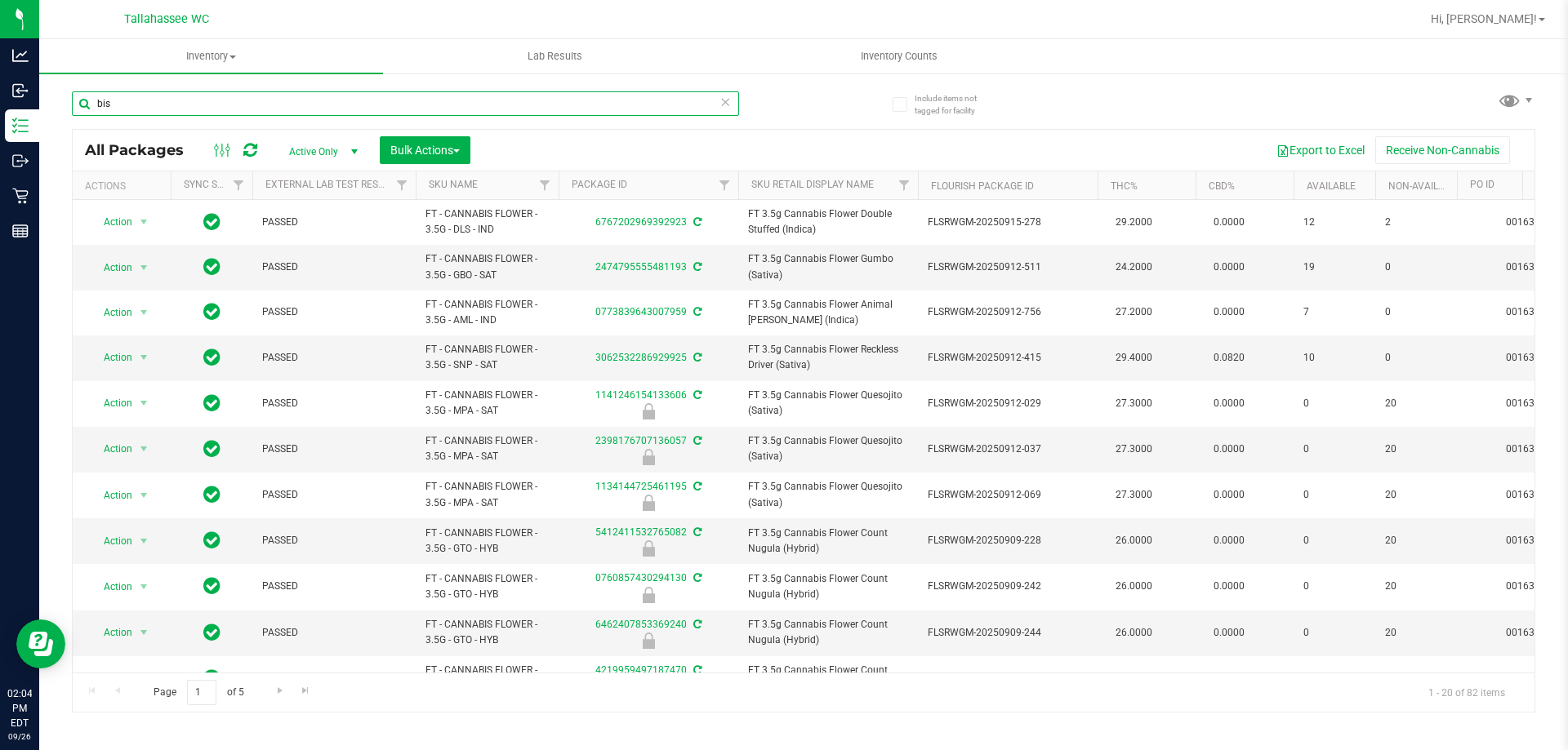
click at [406, 115] on input "bis" at bounding box center [406, 104] width 667 height 25
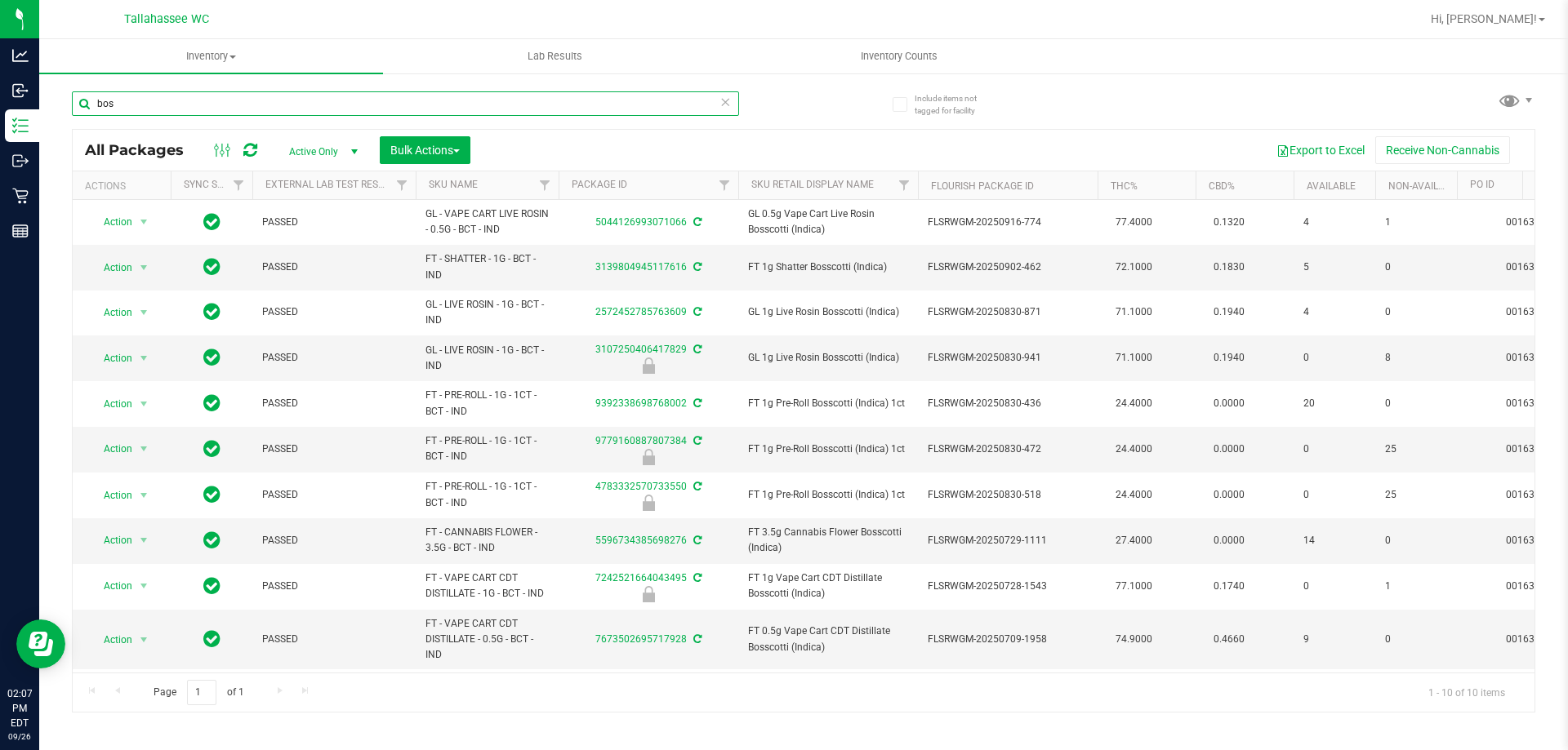
click at [360, 103] on input "bos" at bounding box center [406, 104] width 667 height 25
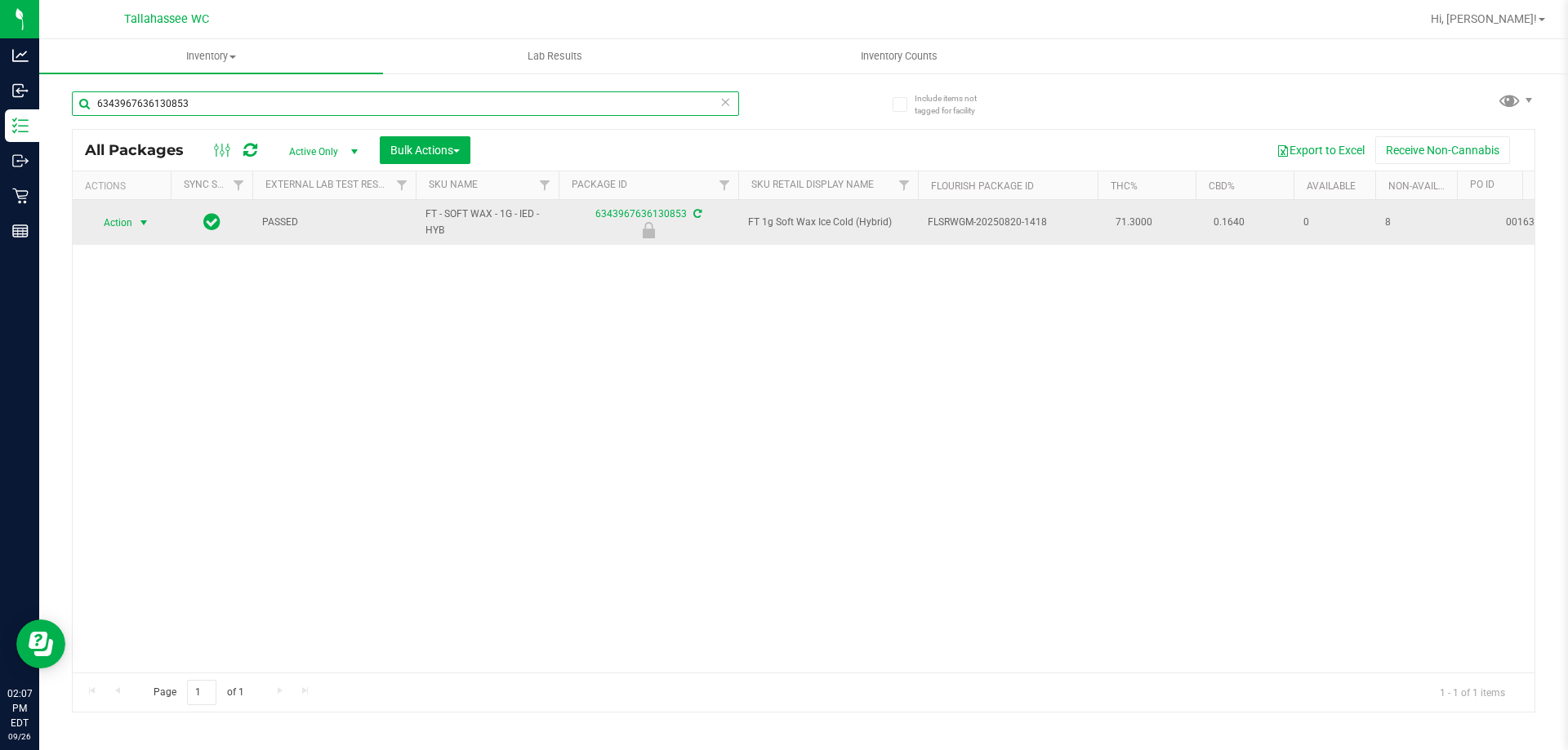
type input "6343967636130853"
click at [131, 230] on span "Action" at bounding box center [111, 223] width 44 height 23
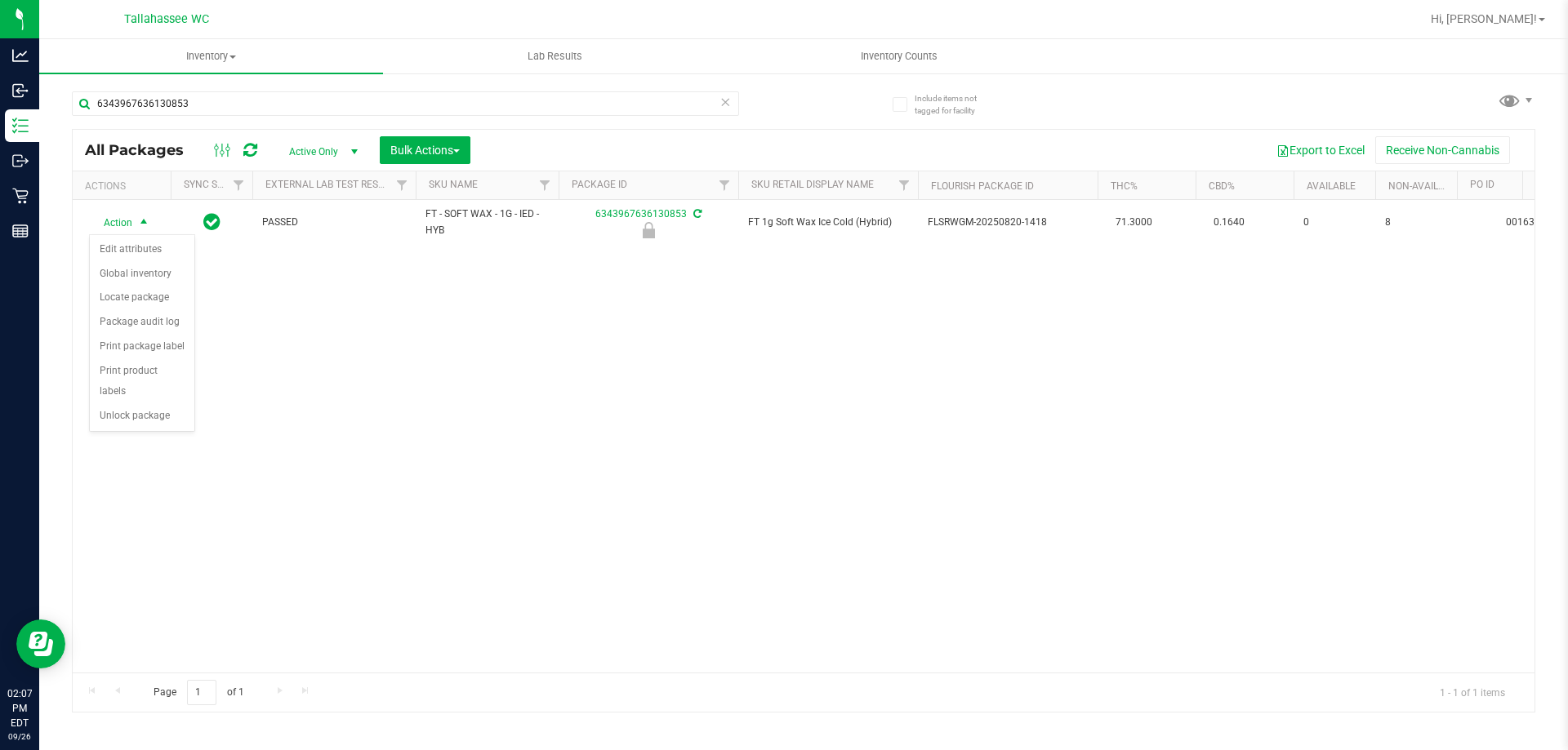
click at [164, 408] on div "Action Edit attributes Global inventory Locate package Package audit log Print …" at bounding box center [143, 333] width 106 height 198
click at [164, 404] on li "Unlock package" at bounding box center [143, 416] width 105 height 25
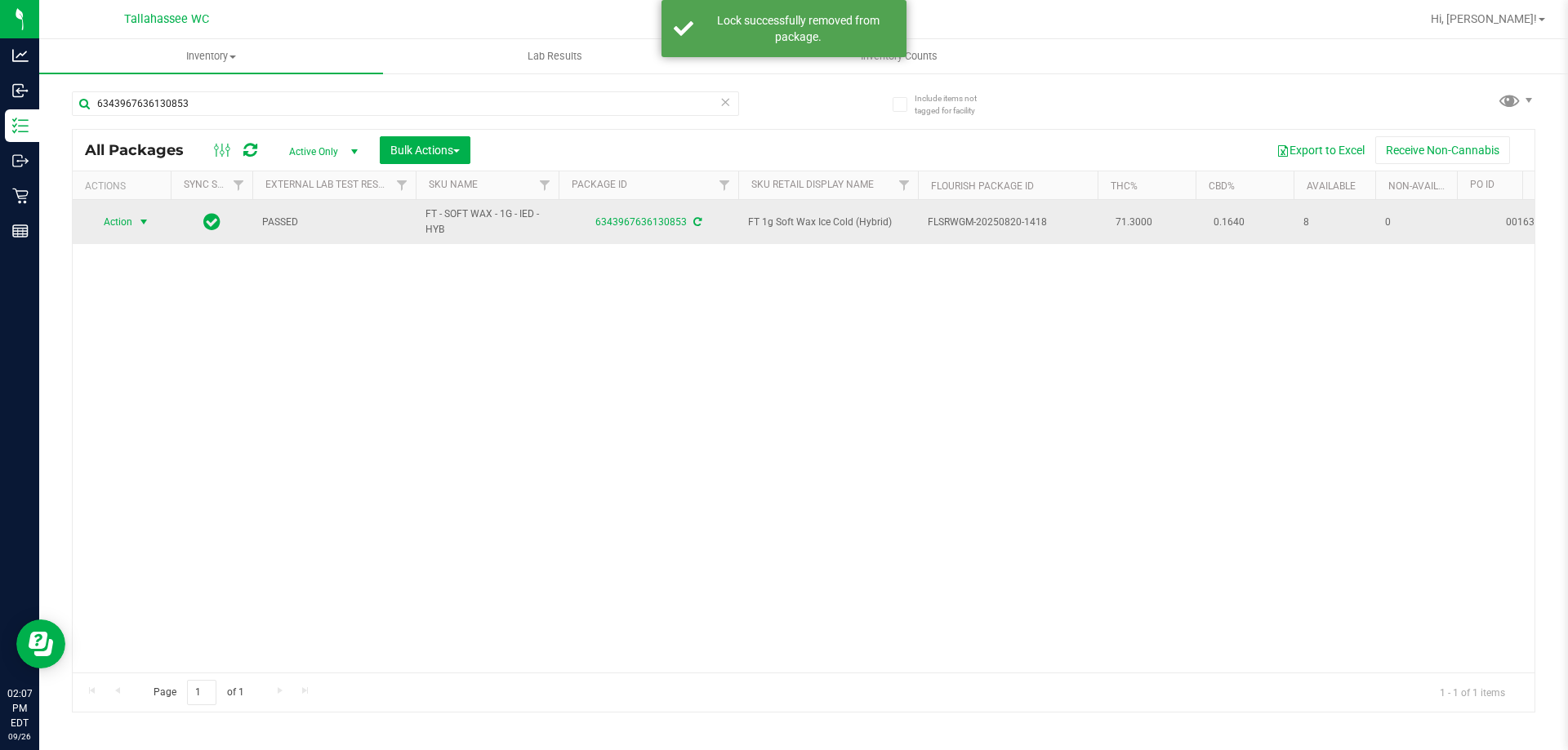
click at [124, 218] on span "Action" at bounding box center [111, 222] width 44 height 23
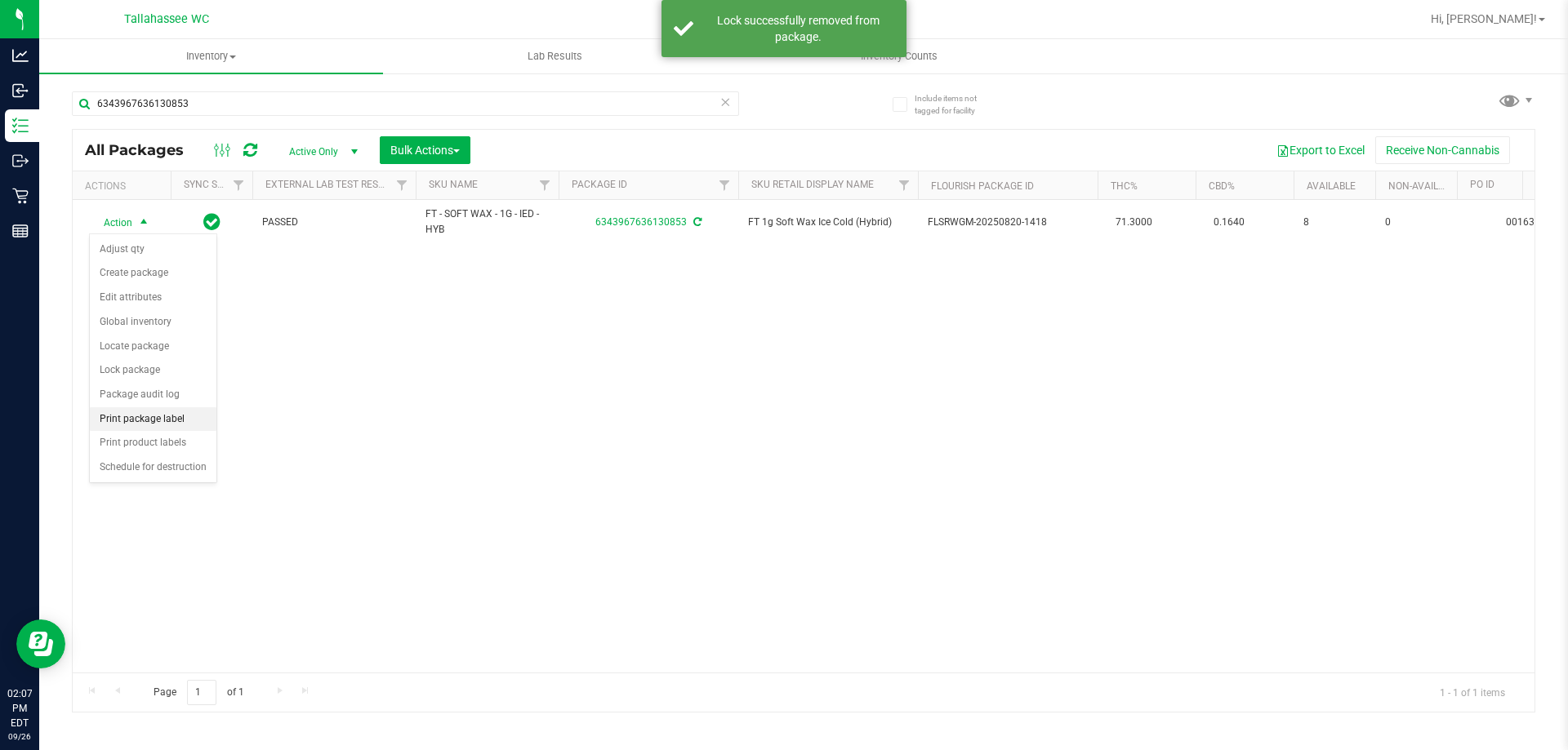
click at [194, 422] on li "Print package label" at bounding box center [153, 419] width 126 height 25
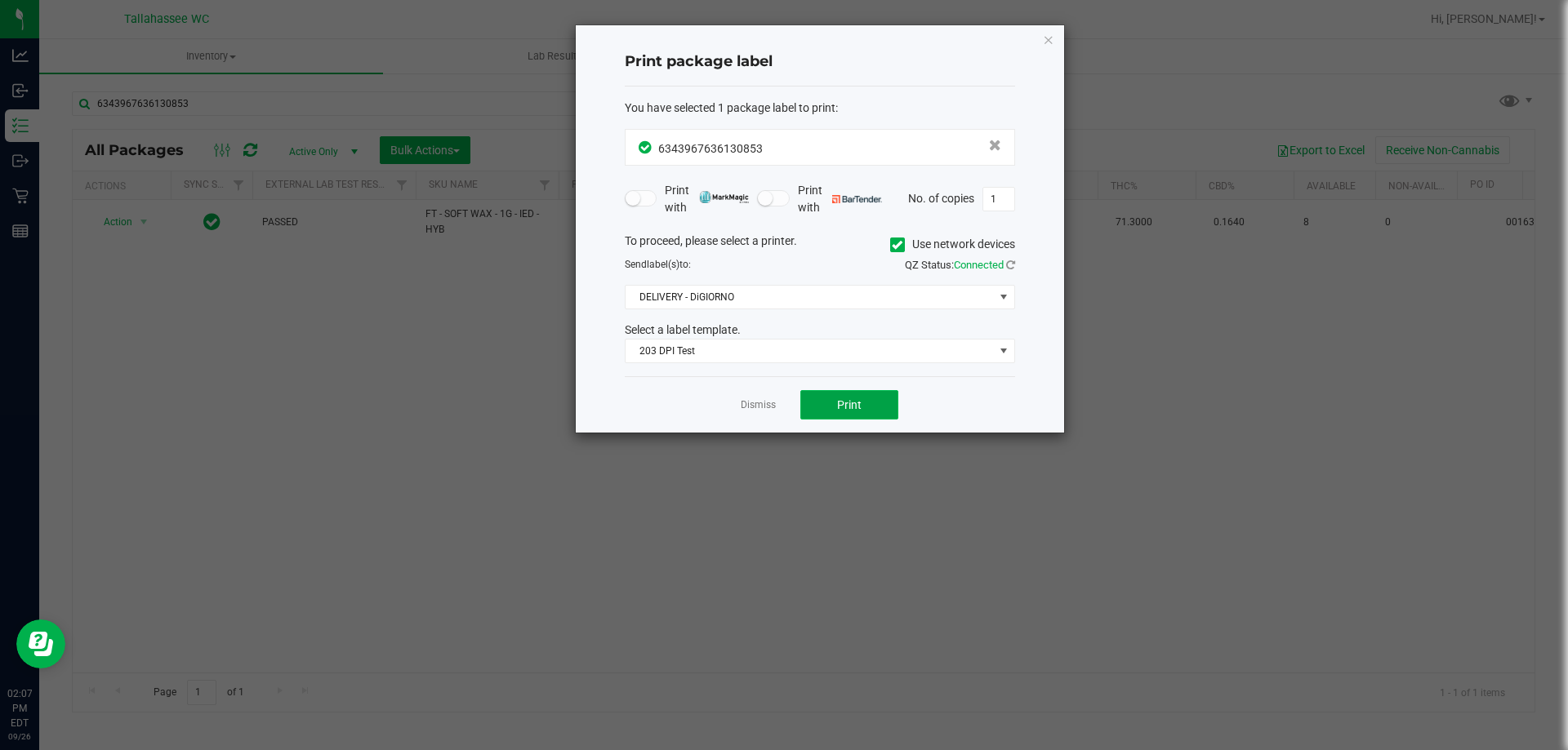
click at [864, 406] on button "Print" at bounding box center [850, 404] width 98 height 29
click at [752, 404] on link "Dismiss" at bounding box center [758, 404] width 35 height 14
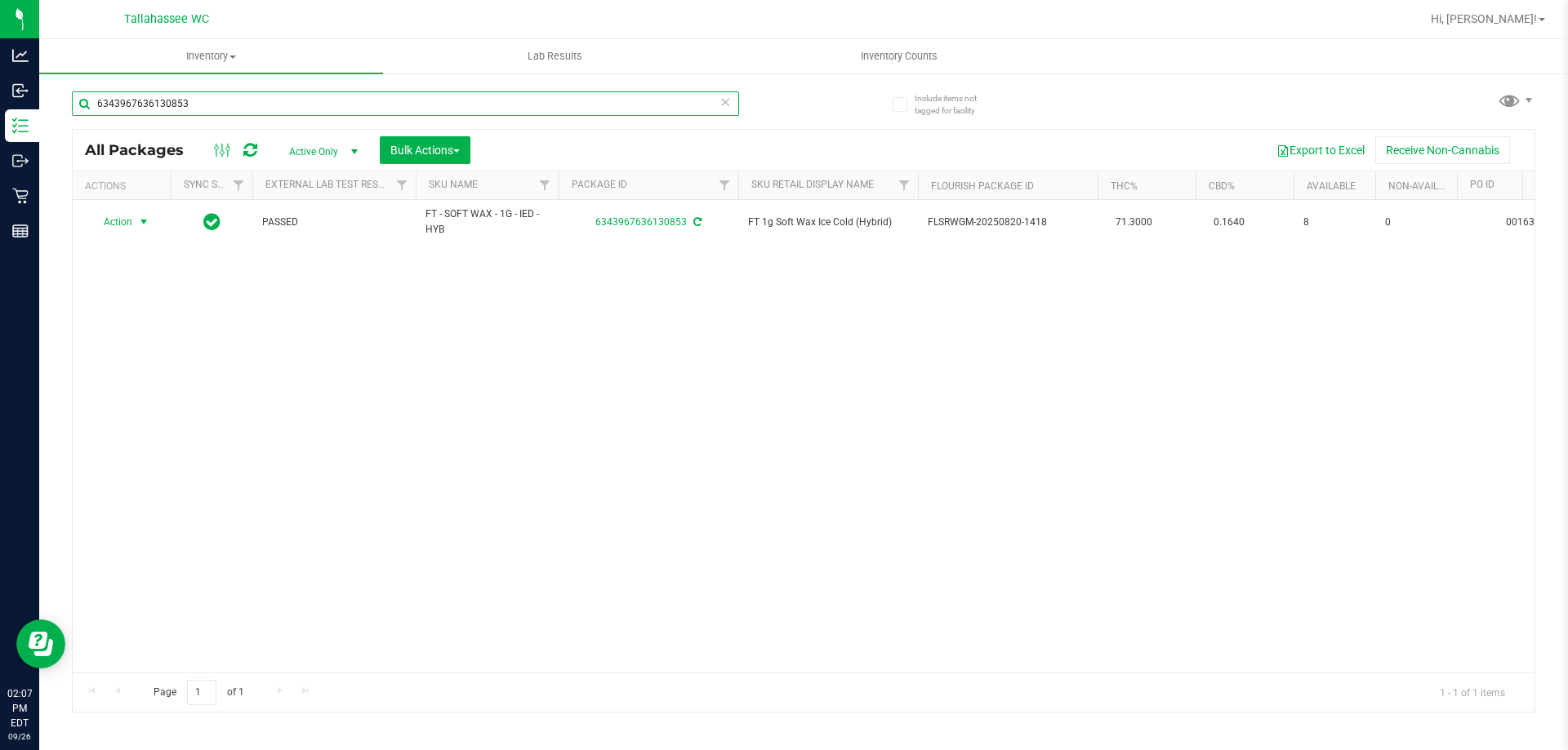
click at [438, 113] on input "6343967636130853" at bounding box center [406, 104] width 667 height 25
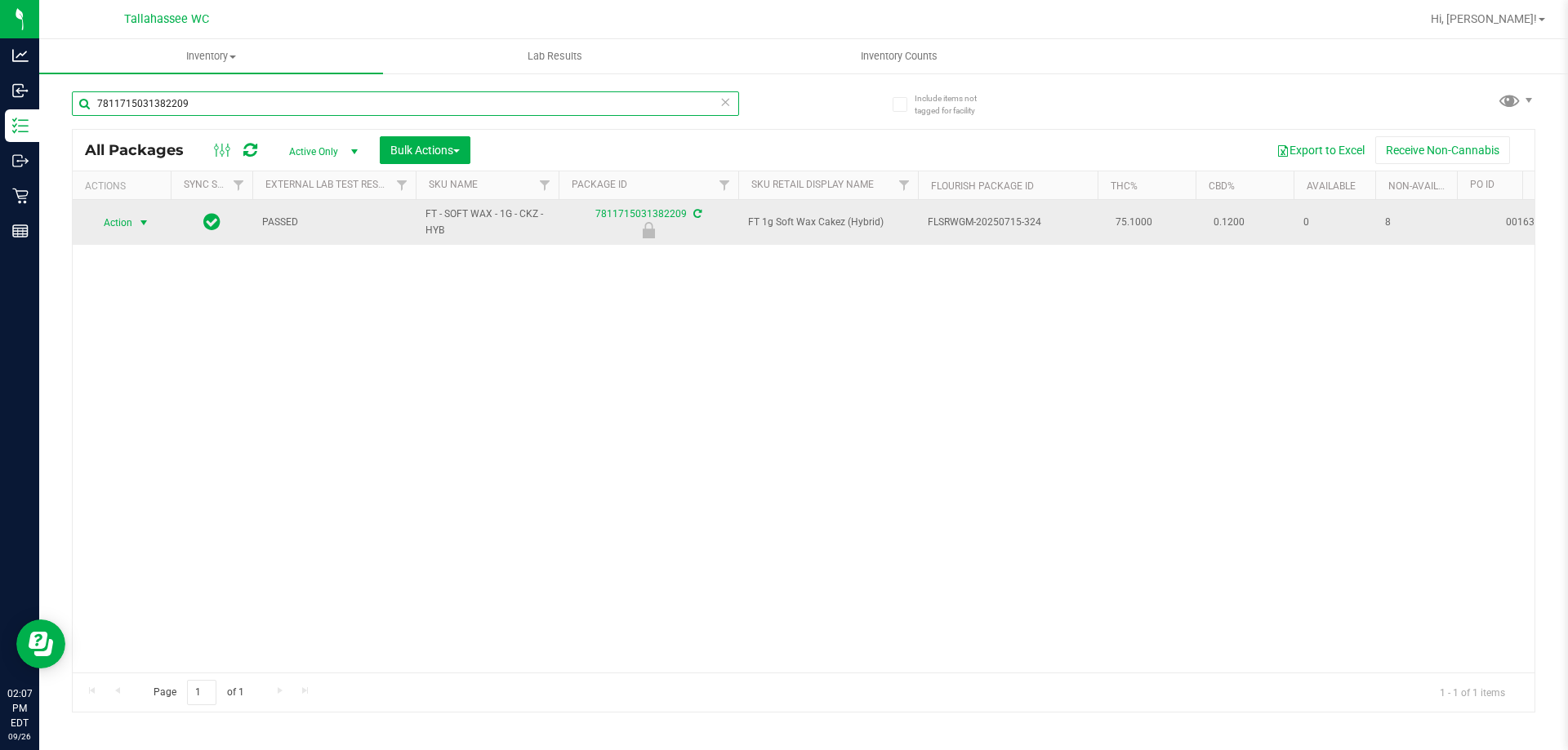
type input "7811715031382209"
click at [138, 231] on span "select" at bounding box center [143, 223] width 20 height 23
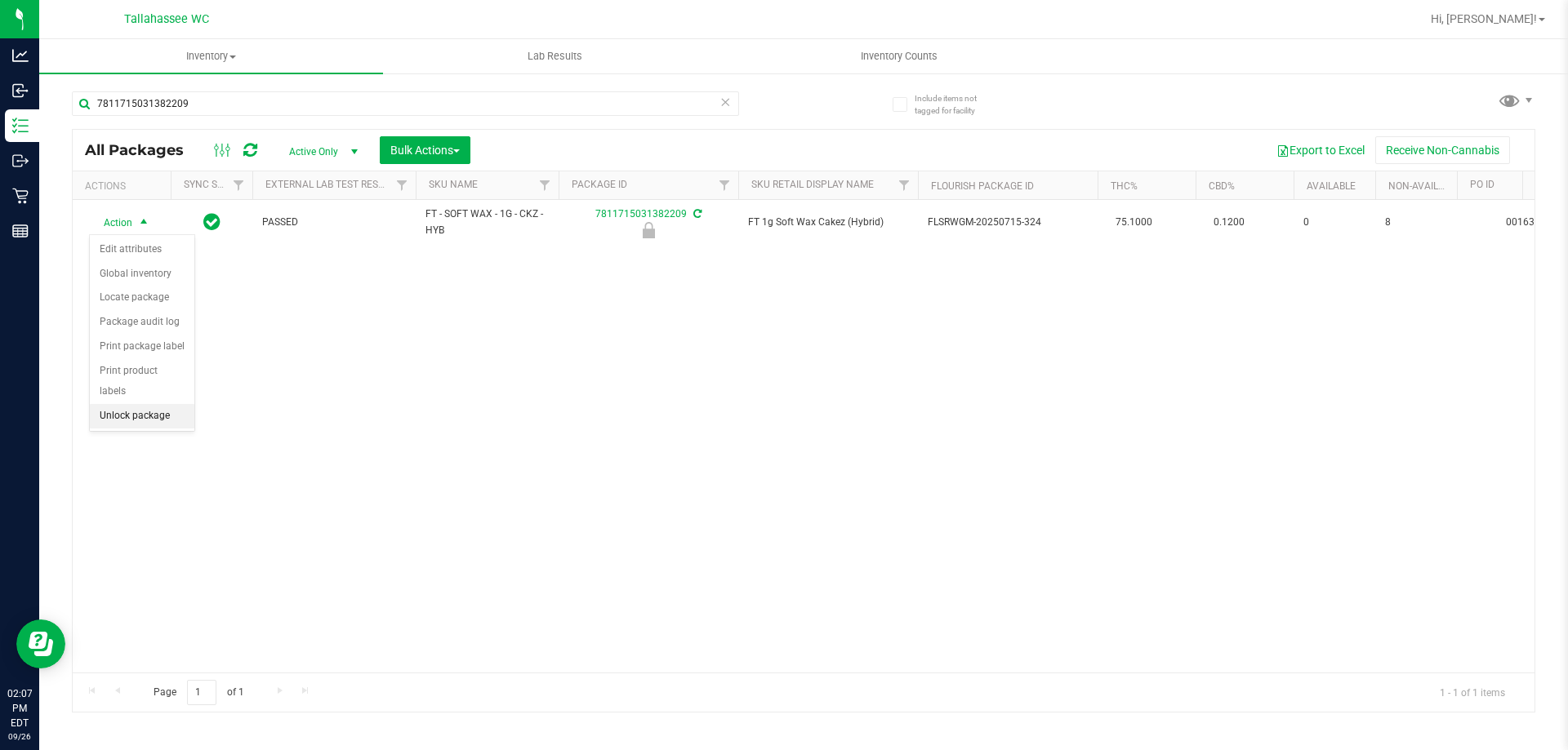
click at [137, 405] on li "Unlock package" at bounding box center [143, 416] width 105 height 25
click at [122, 212] on span "Action" at bounding box center [111, 222] width 44 height 23
click at [205, 418] on li "Print package label" at bounding box center [153, 419] width 126 height 25
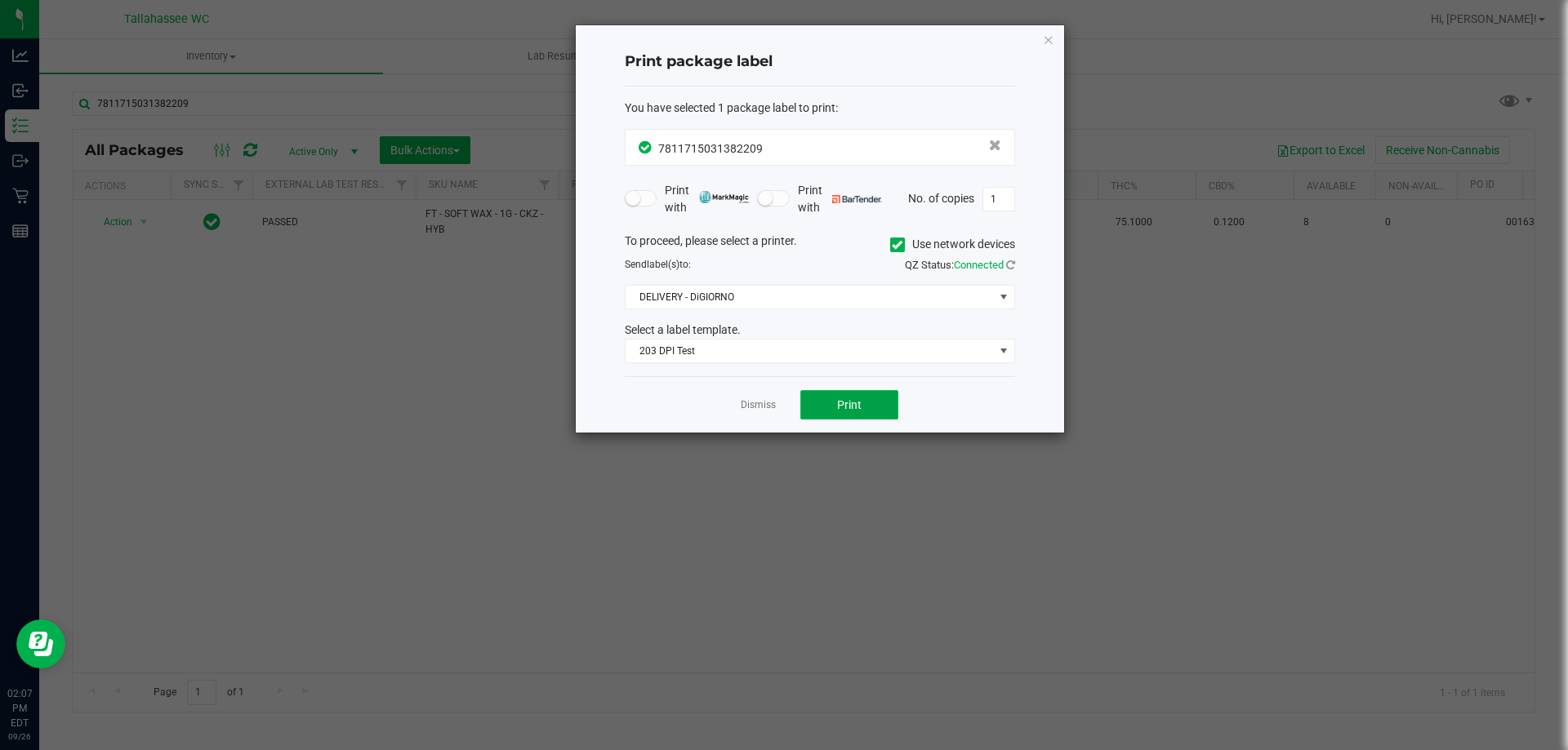
click at [833, 414] on button "Print" at bounding box center [850, 404] width 98 height 29
click at [760, 404] on link "Dismiss" at bounding box center [758, 404] width 35 height 14
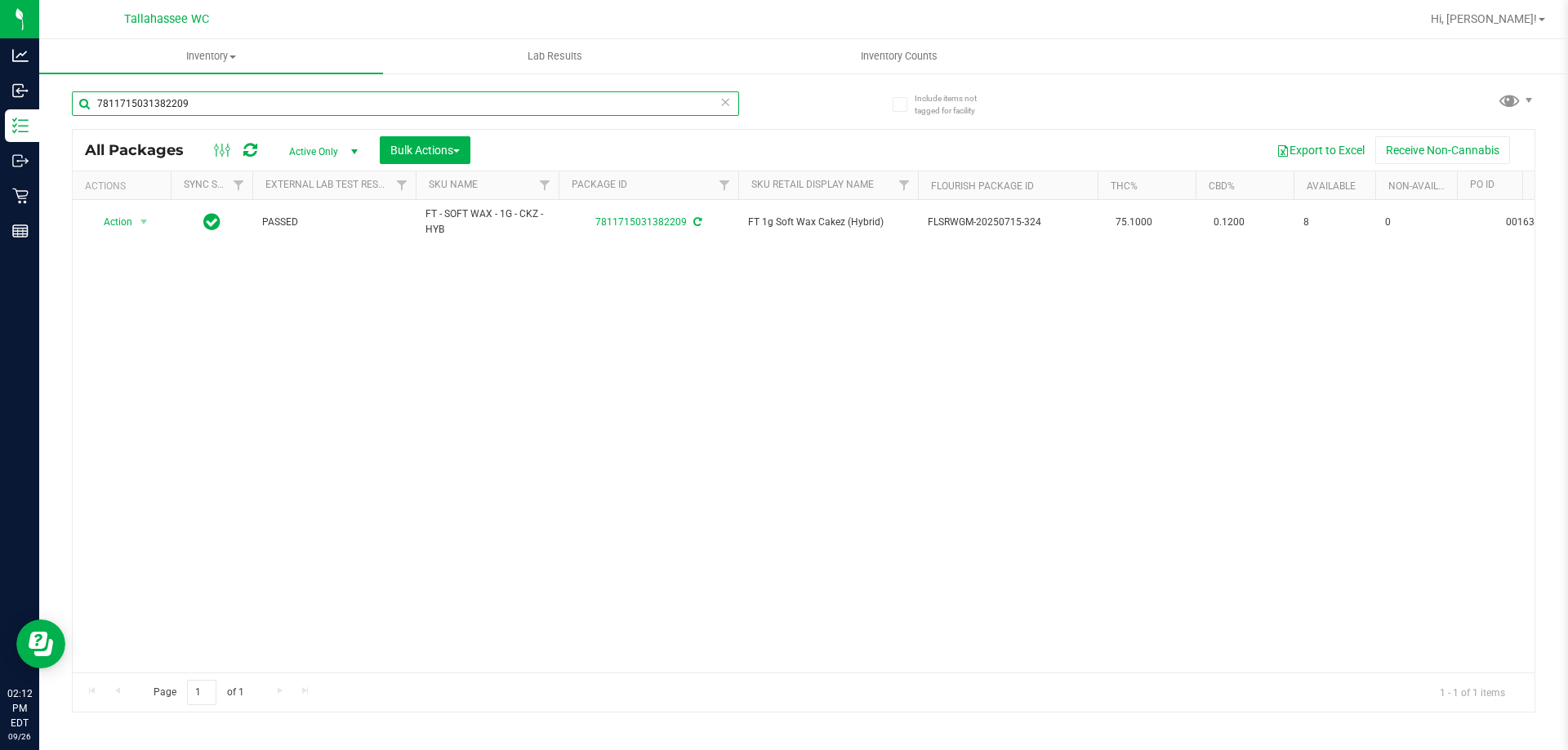
click at [379, 92] on input "7811715031382209" at bounding box center [406, 104] width 667 height 25
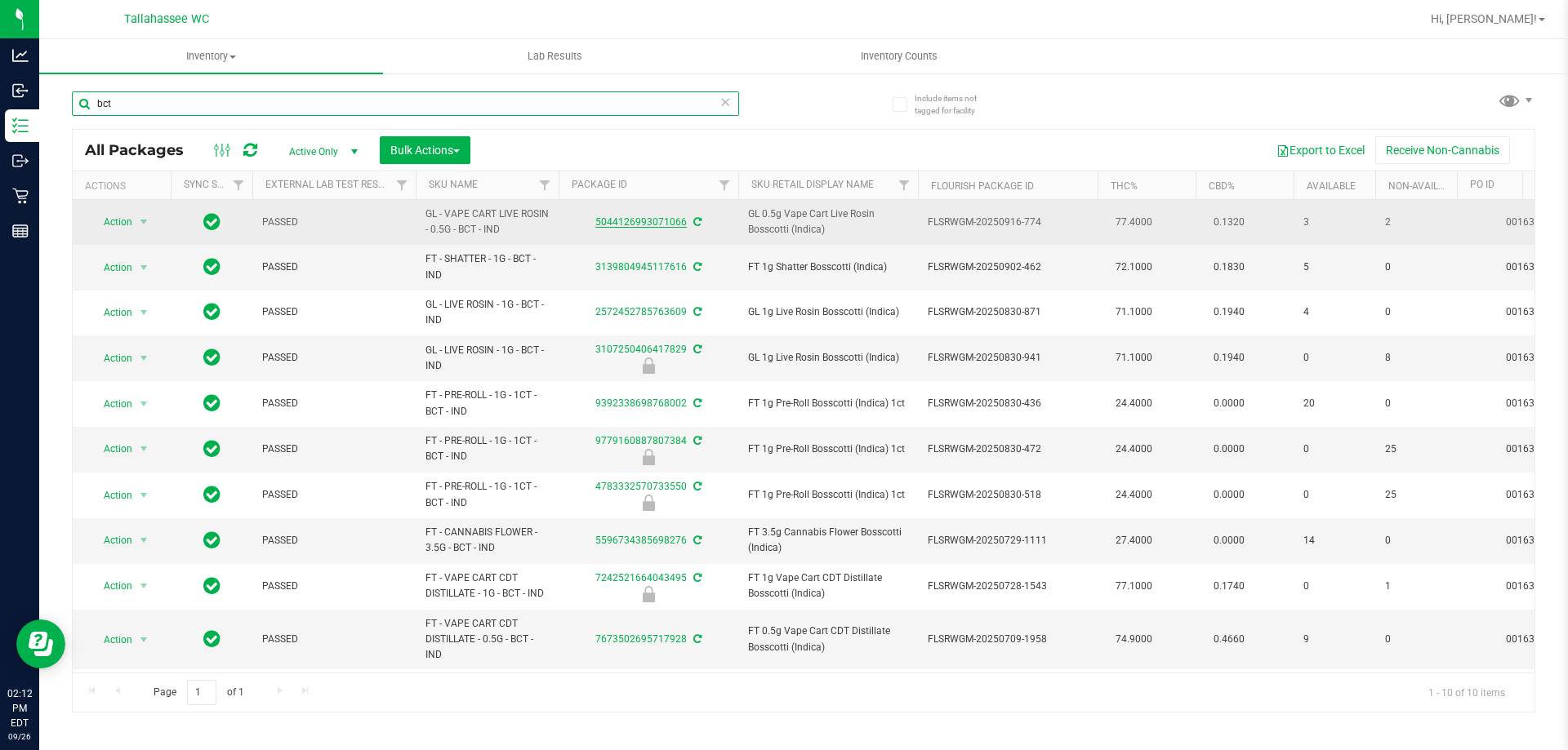
type input "bct"
click at [659, 219] on link "5044126993071066" at bounding box center [641, 222] width 92 height 11
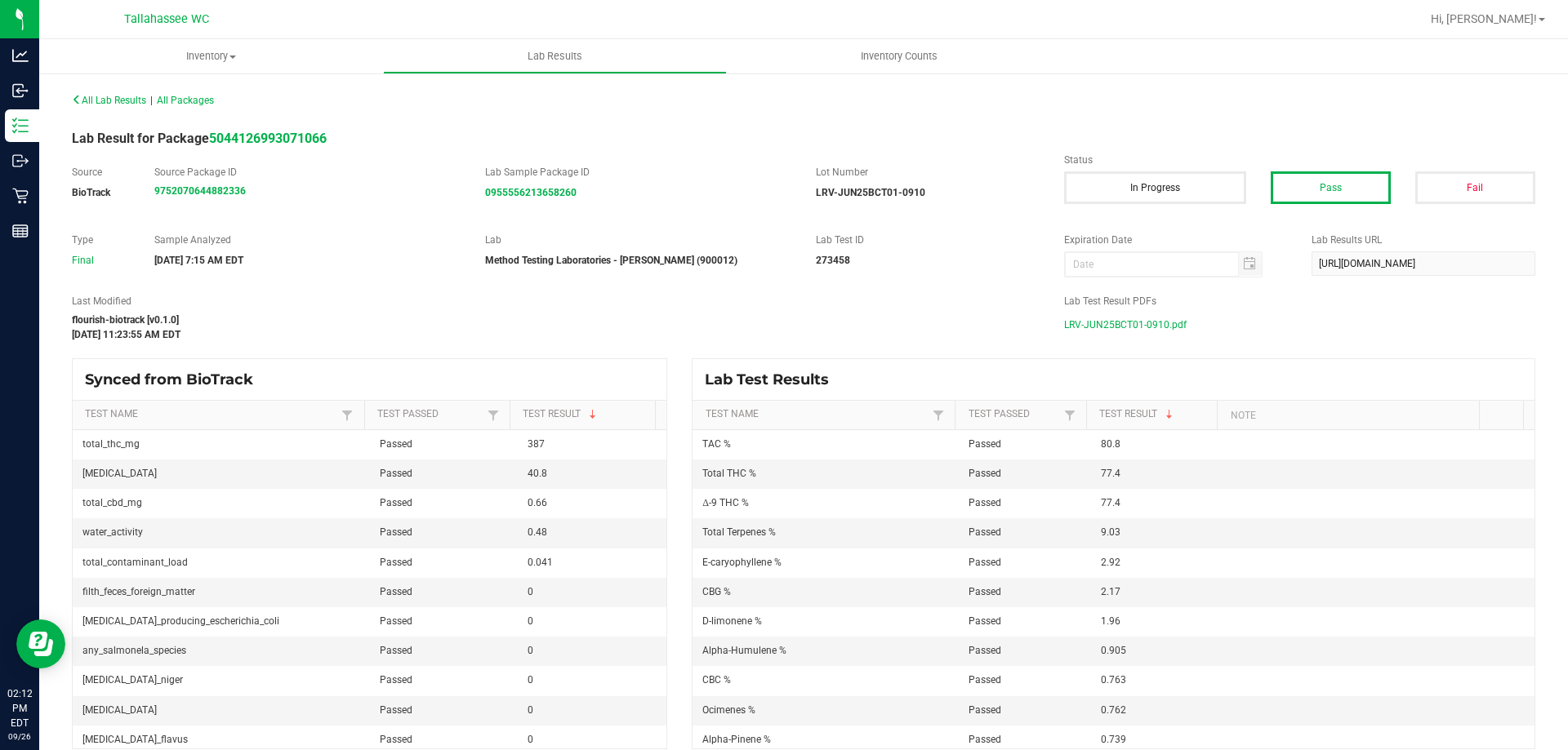
click at [1126, 319] on span "LRV-JUN25BCT01-0910.pdf" at bounding box center [1126, 325] width 123 height 25
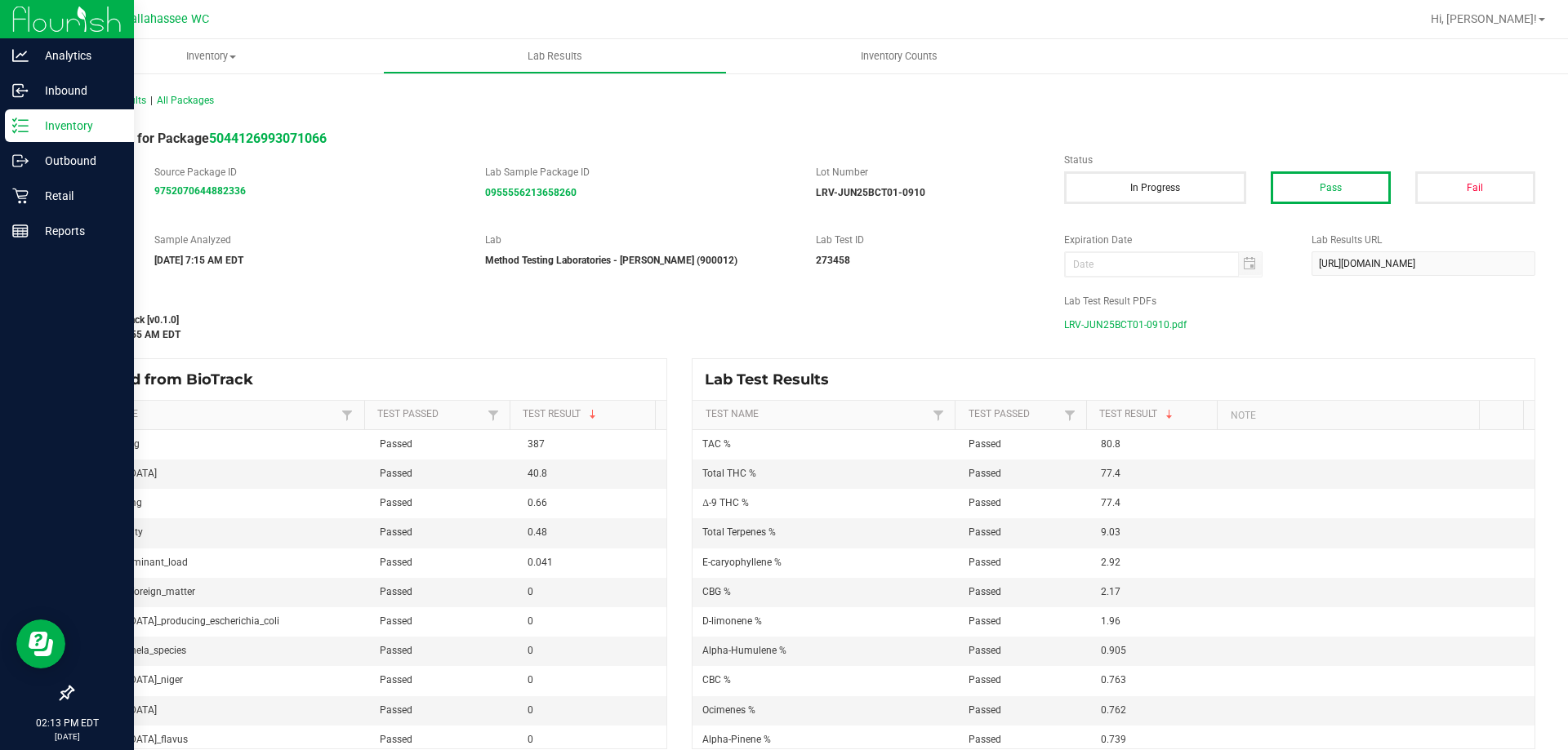
click at [52, 123] on p "Inventory" at bounding box center [78, 126] width 98 height 20
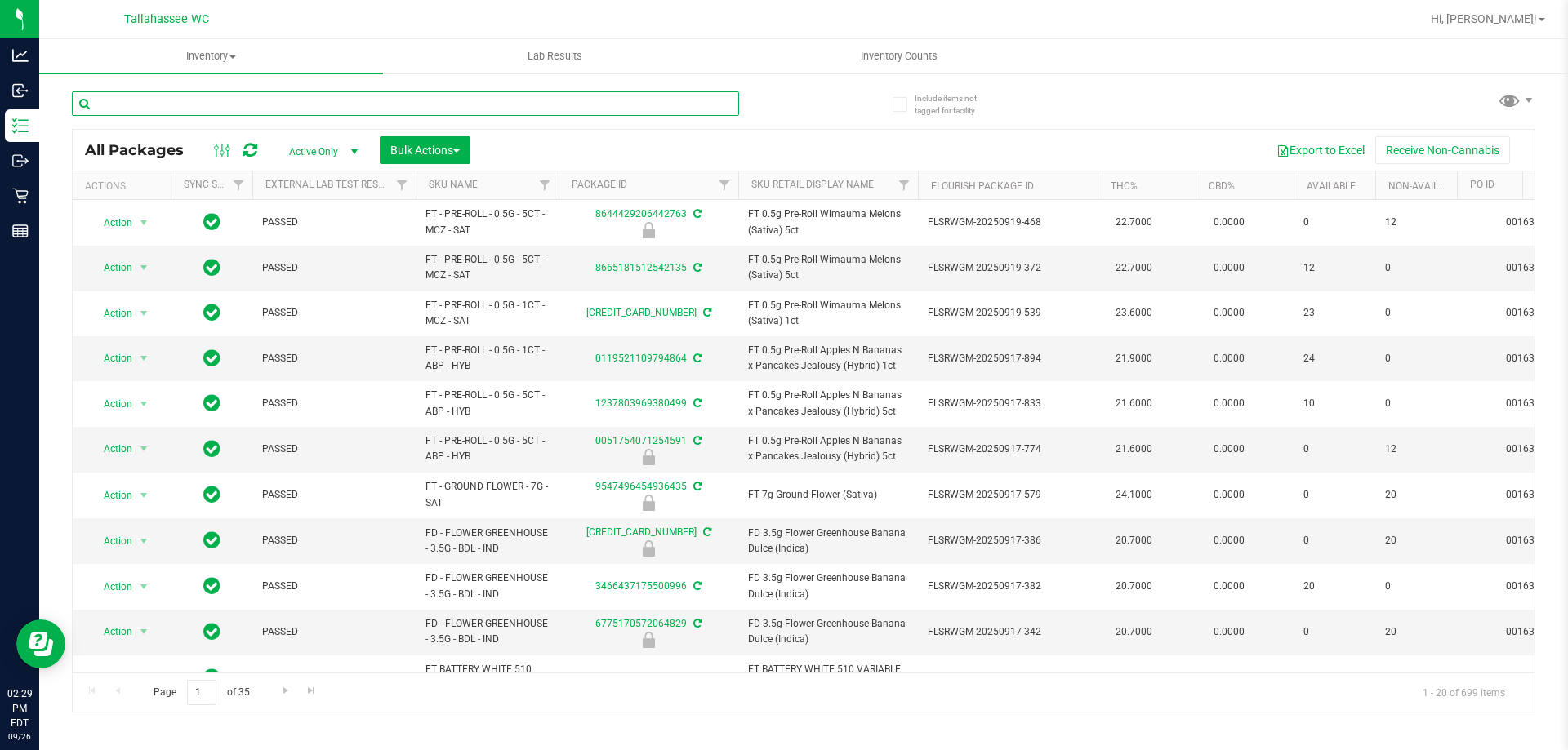
click at [262, 109] on input "text" at bounding box center [406, 104] width 667 height 25
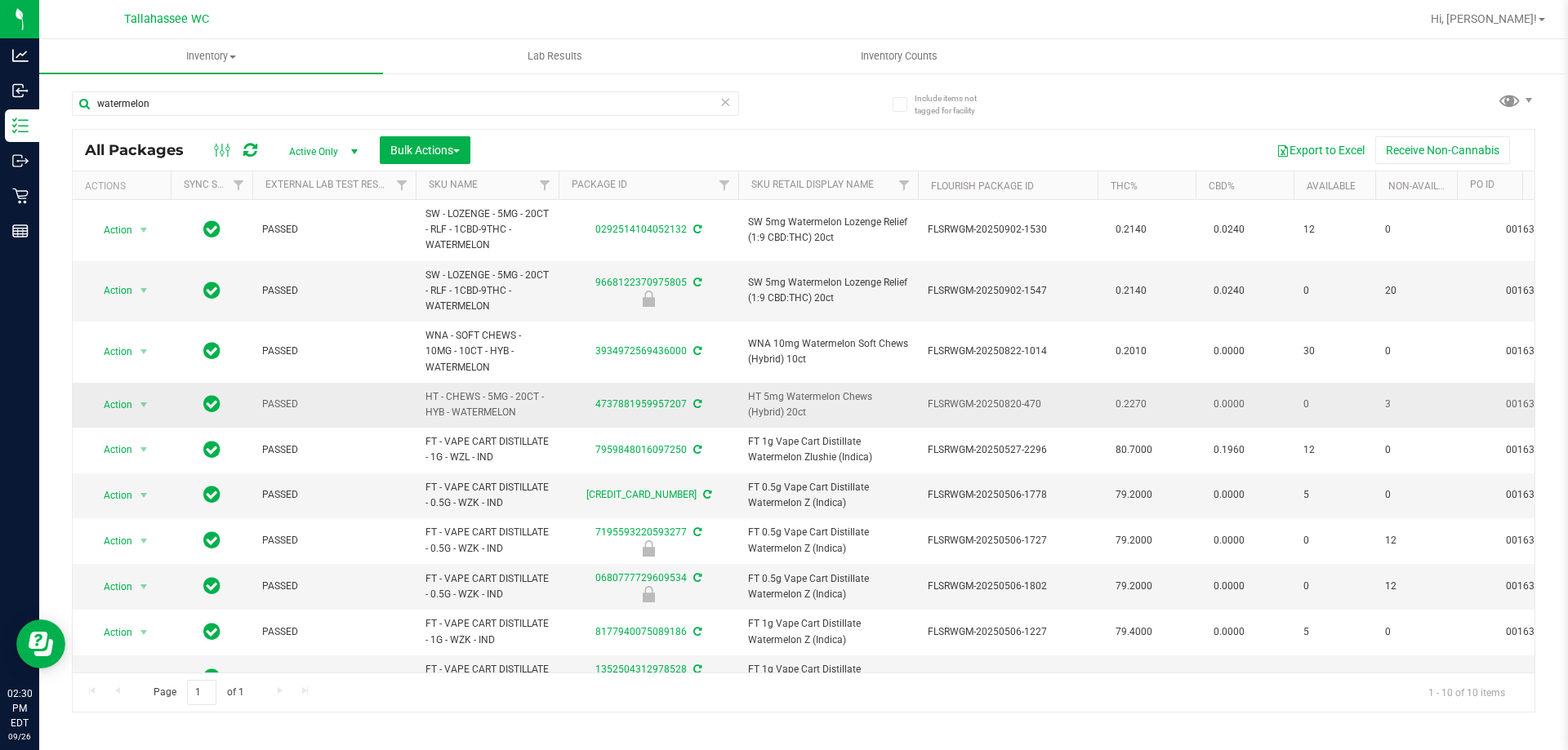
drag, startPoint x: 513, startPoint y: 410, endPoint x: 419, endPoint y: 390, distance: 96.1
click at [419, 390] on td "HT - CHEWS - 5MG - 20CT - HYB - WATERMELON" at bounding box center [487, 404] width 143 height 45
copy span "HT - CHEWS - 5MG - 20CT - HYB - WATERMELON"
click at [323, 112] on input "watermelon" at bounding box center [406, 104] width 667 height 25
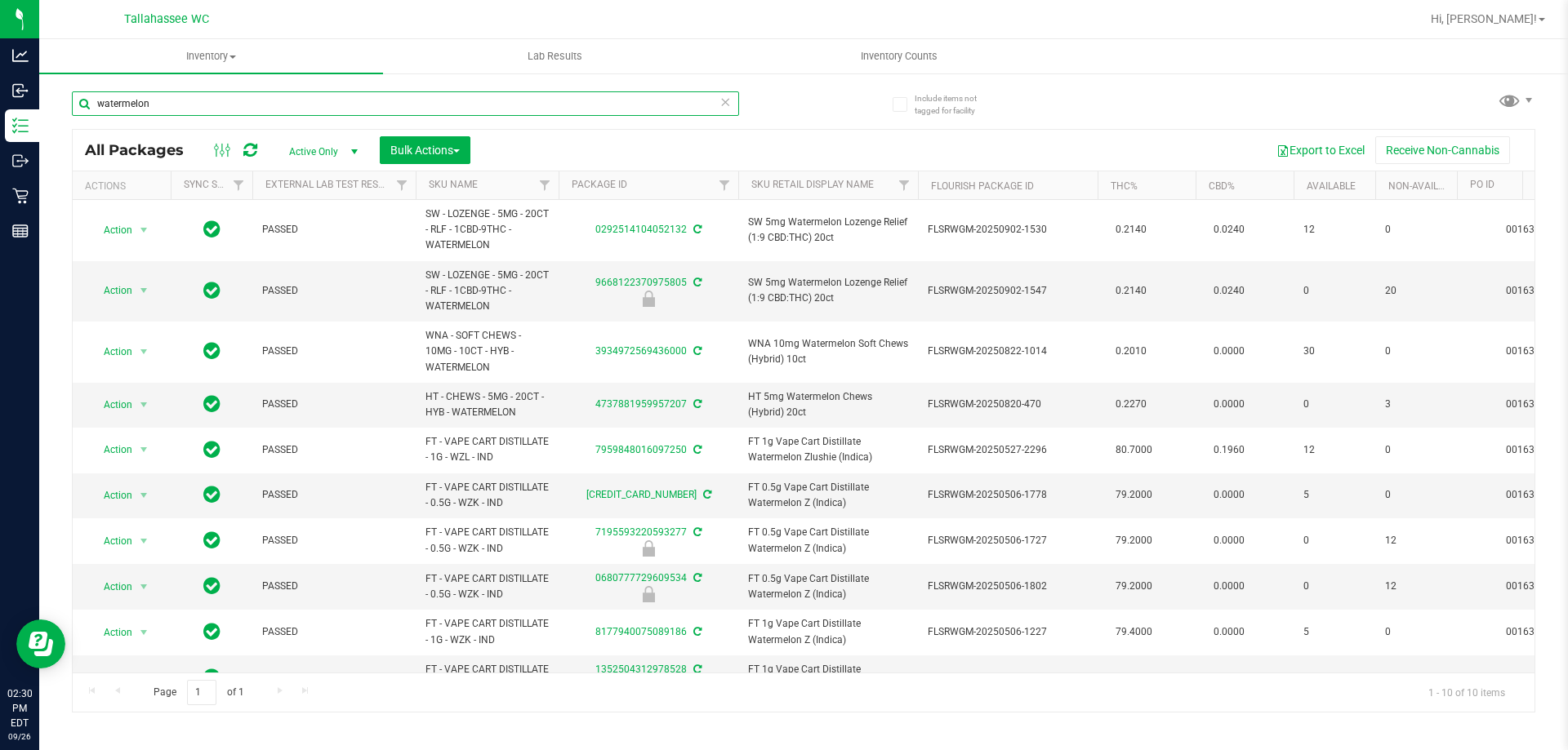
paste input "HT - CHEWS - 5MG - 20CT - HYB - WATERMELON"
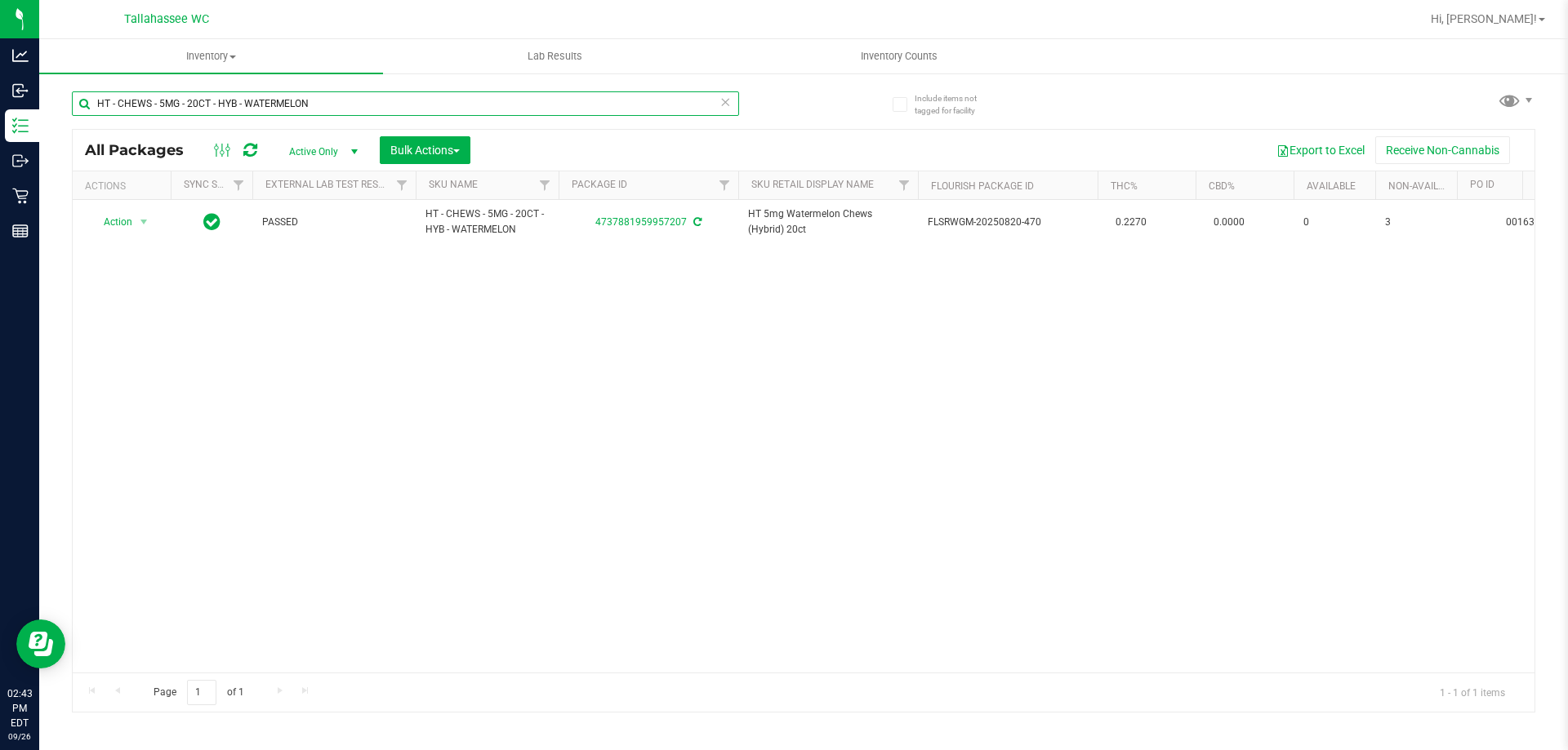
click at [361, 106] on input "HT - CHEWS - 5MG - 20CT - HYB - WATERMELON" at bounding box center [406, 104] width 667 height 25
click at [362, 106] on input "HT - CHEWS - 5MG - 20CT - HYB - WATERMELON" at bounding box center [406, 104] width 667 height 25
click at [363, 106] on input "HT - CHEWS - 5MG - 20CT - HYB - WATERMELON" at bounding box center [406, 104] width 667 height 25
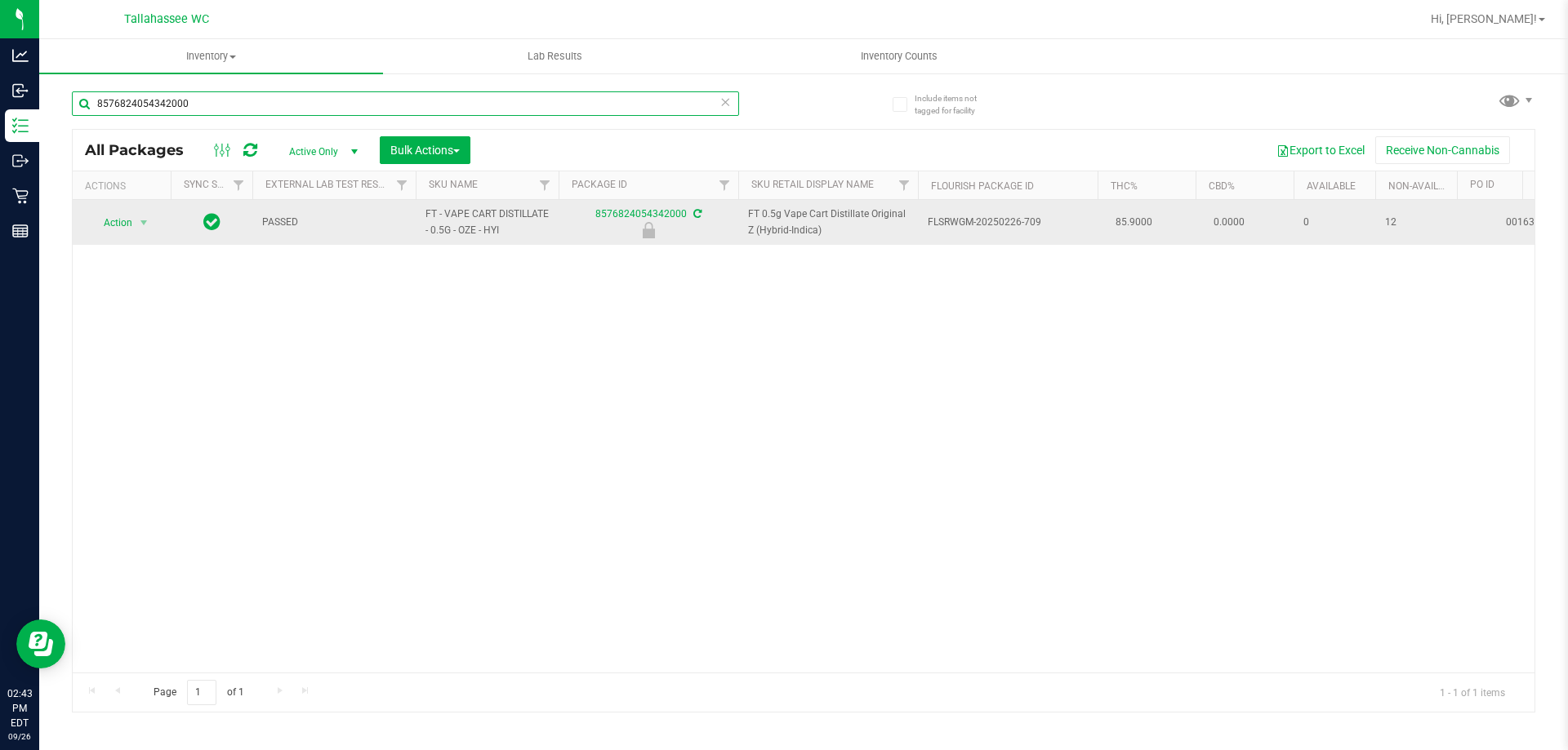
type input "8576824054342000"
click at [132, 231] on span "Action" at bounding box center [111, 223] width 44 height 23
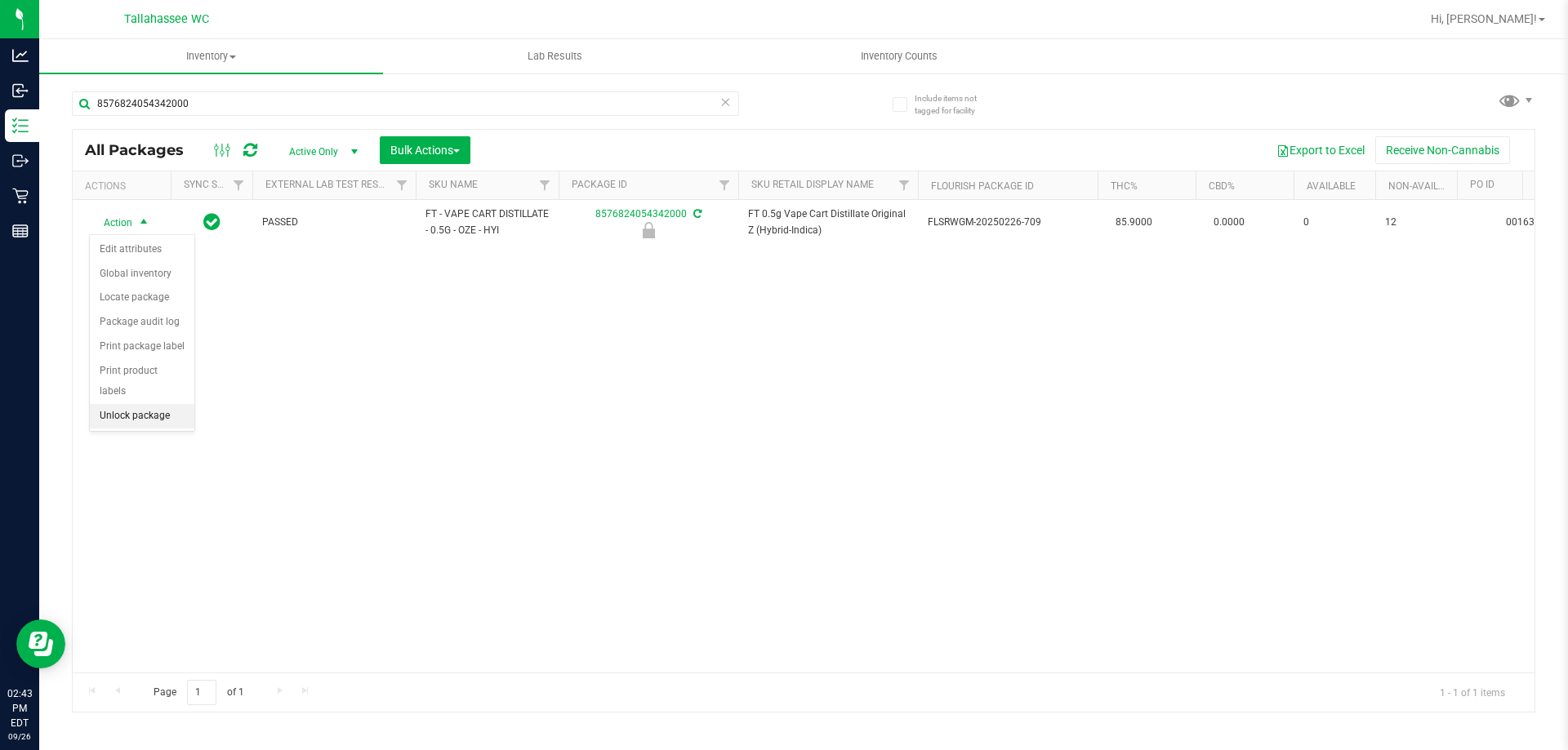
click at [183, 404] on li "Unlock package" at bounding box center [143, 416] width 105 height 25
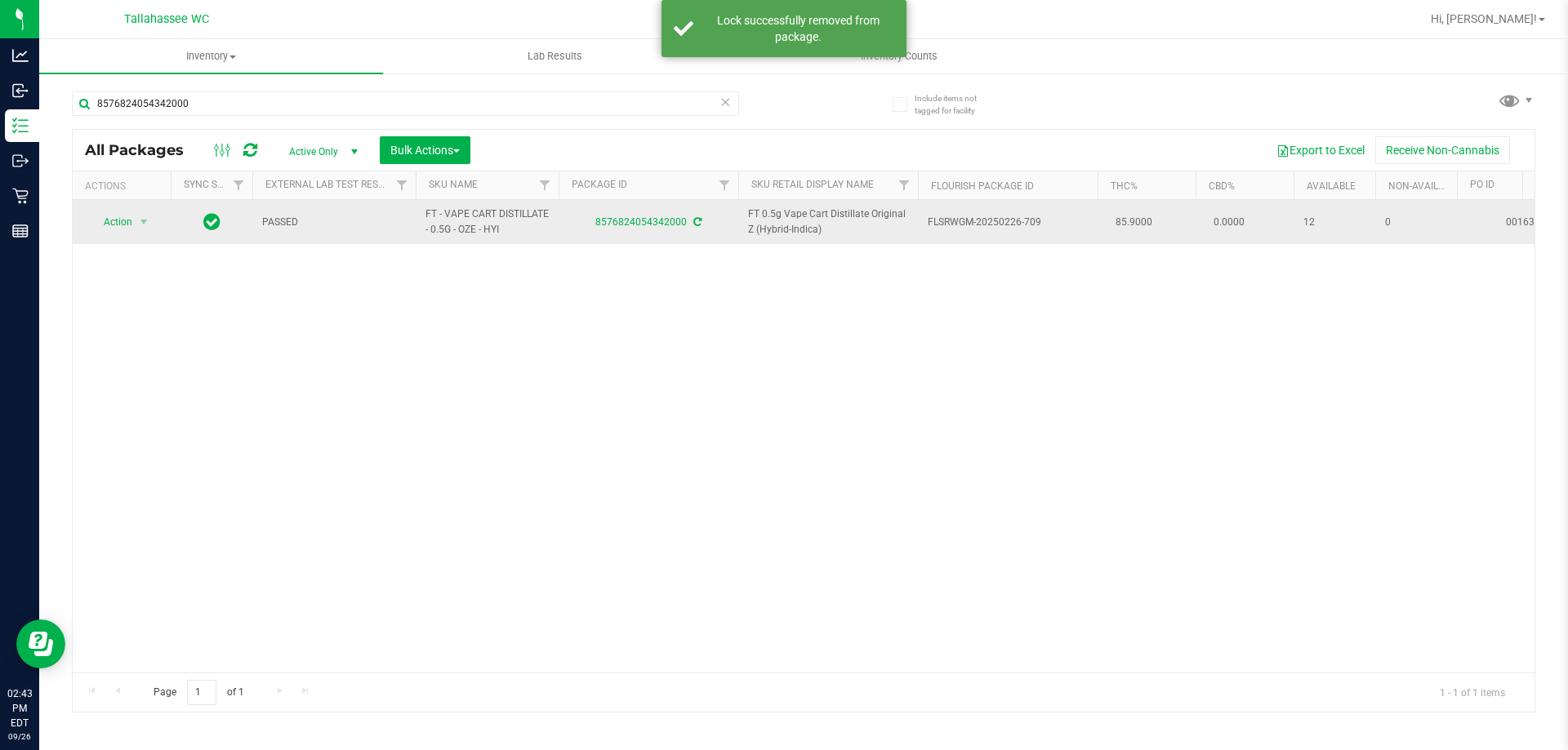
click at [154, 228] on div "Action Action Adjust qty Create package Edit attributes Global inventory Locate…" at bounding box center [122, 222] width 79 height 23
click at [132, 226] on span "Action" at bounding box center [111, 222] width 44 height 23
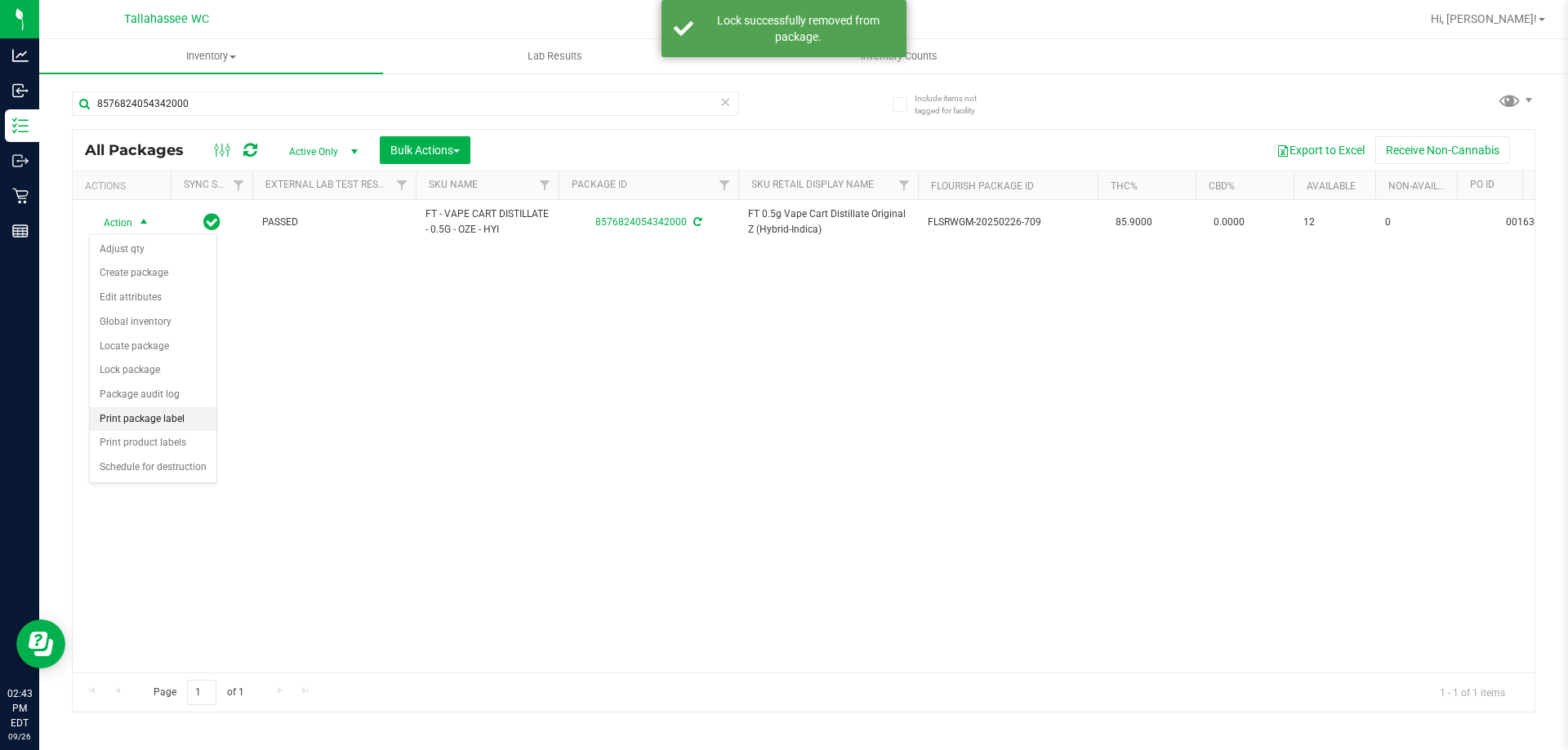
drag, startPoint x: 184, startPoint y: 420, endPoint x: 193, endPoint y: 412, distance: 12.0
click at [185, 419] on li "Print package label" at bounding box center [153, 419] width 126 height 25
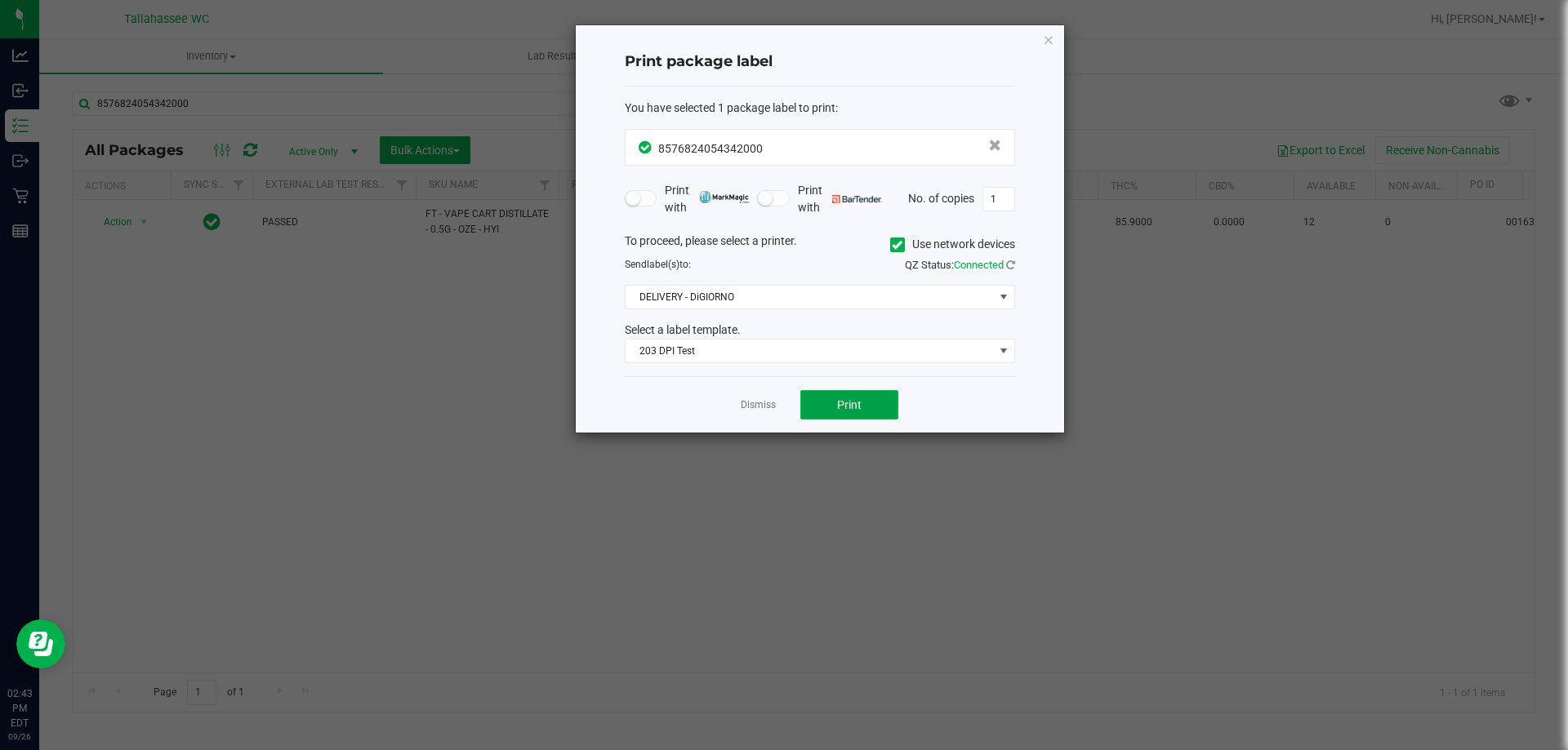
click at [860, 404] on span "Print" at bounding box center [850, 404] width 25 height 13
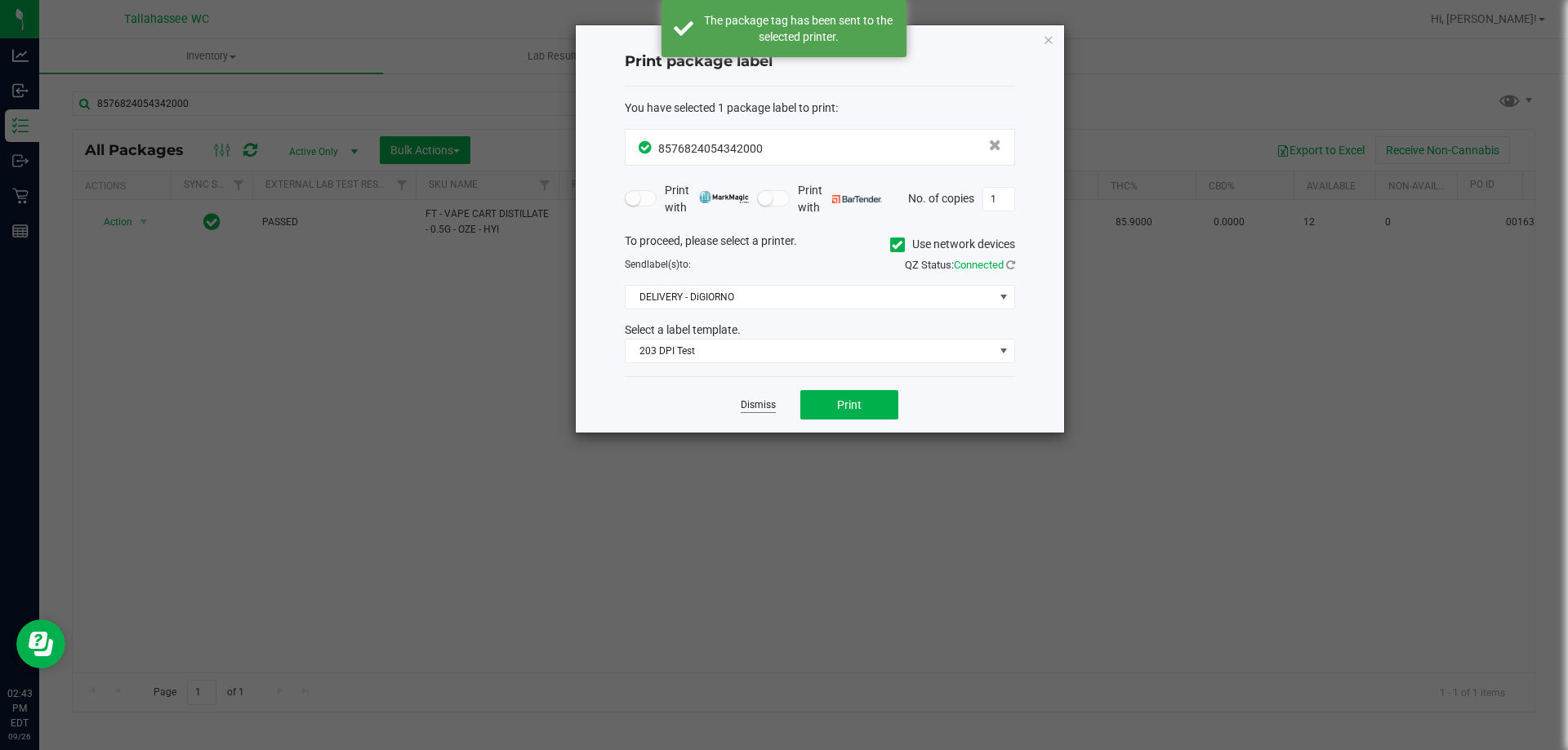
click at [773, 403] on link "Dismiss" at bounding box center [758, 404] width 35 height 14
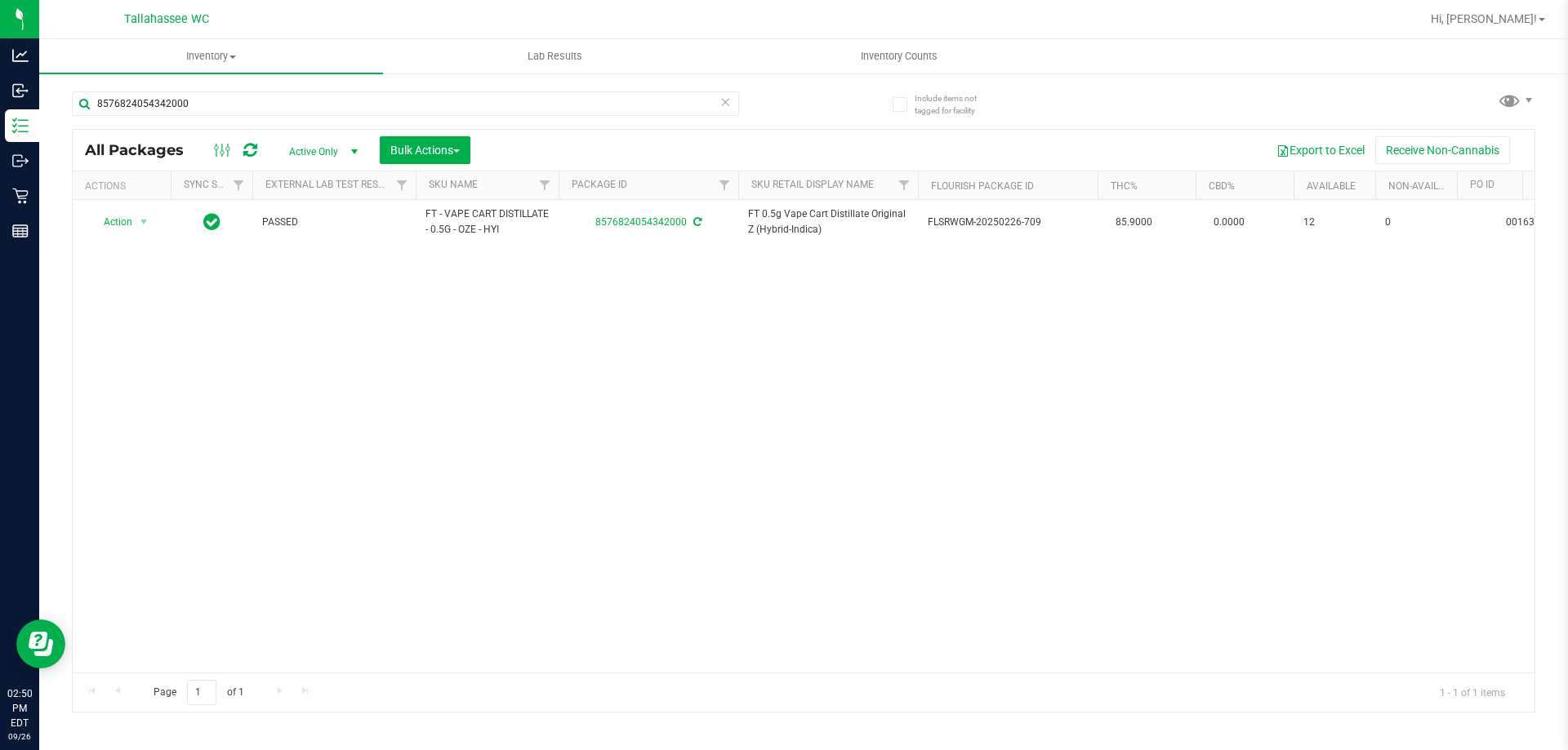
click at [725, 111] on icon at bounding box center [725, 102] width 11 height 20
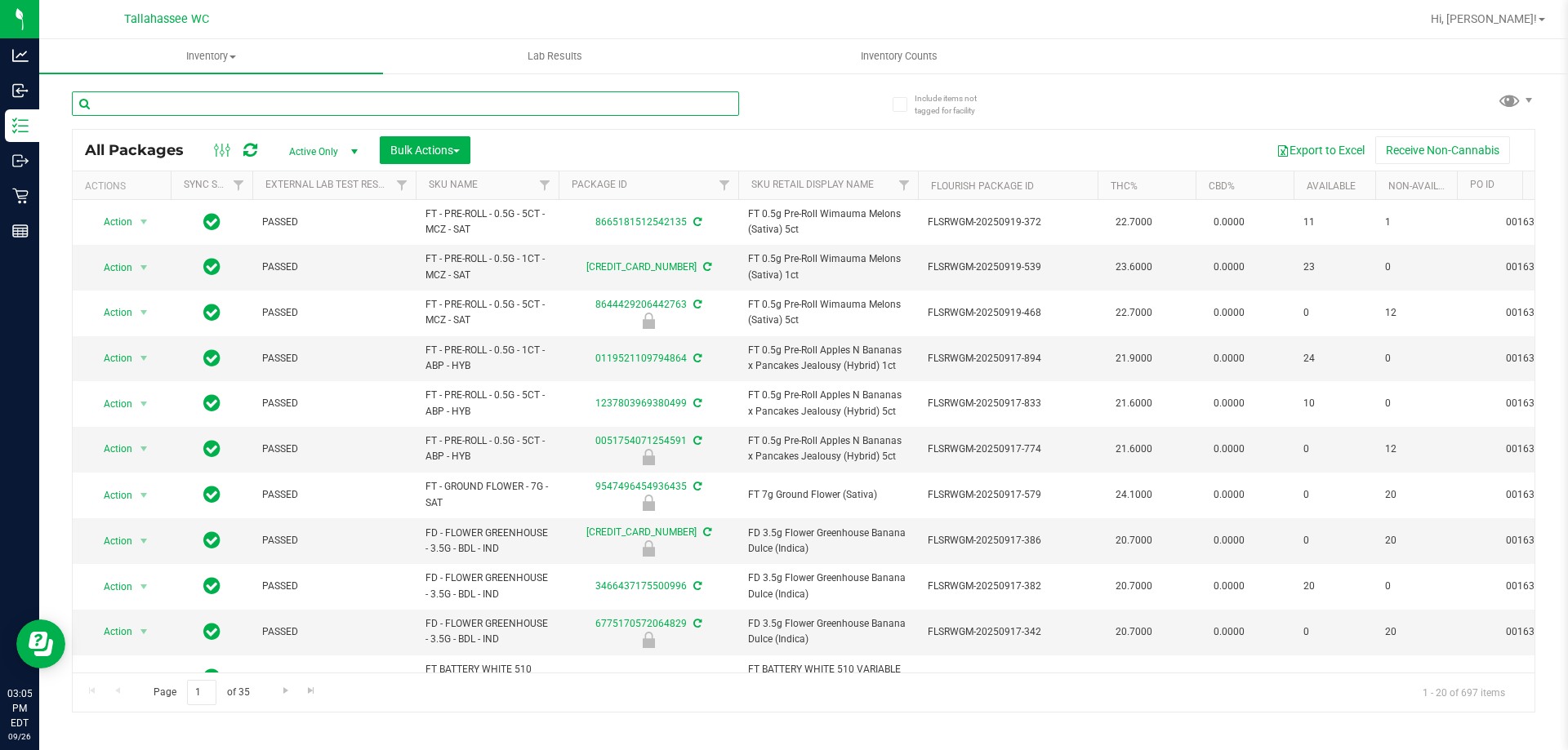
click at [635, 100] on input "text" at bounding box center [406, 104] width 667 height 25
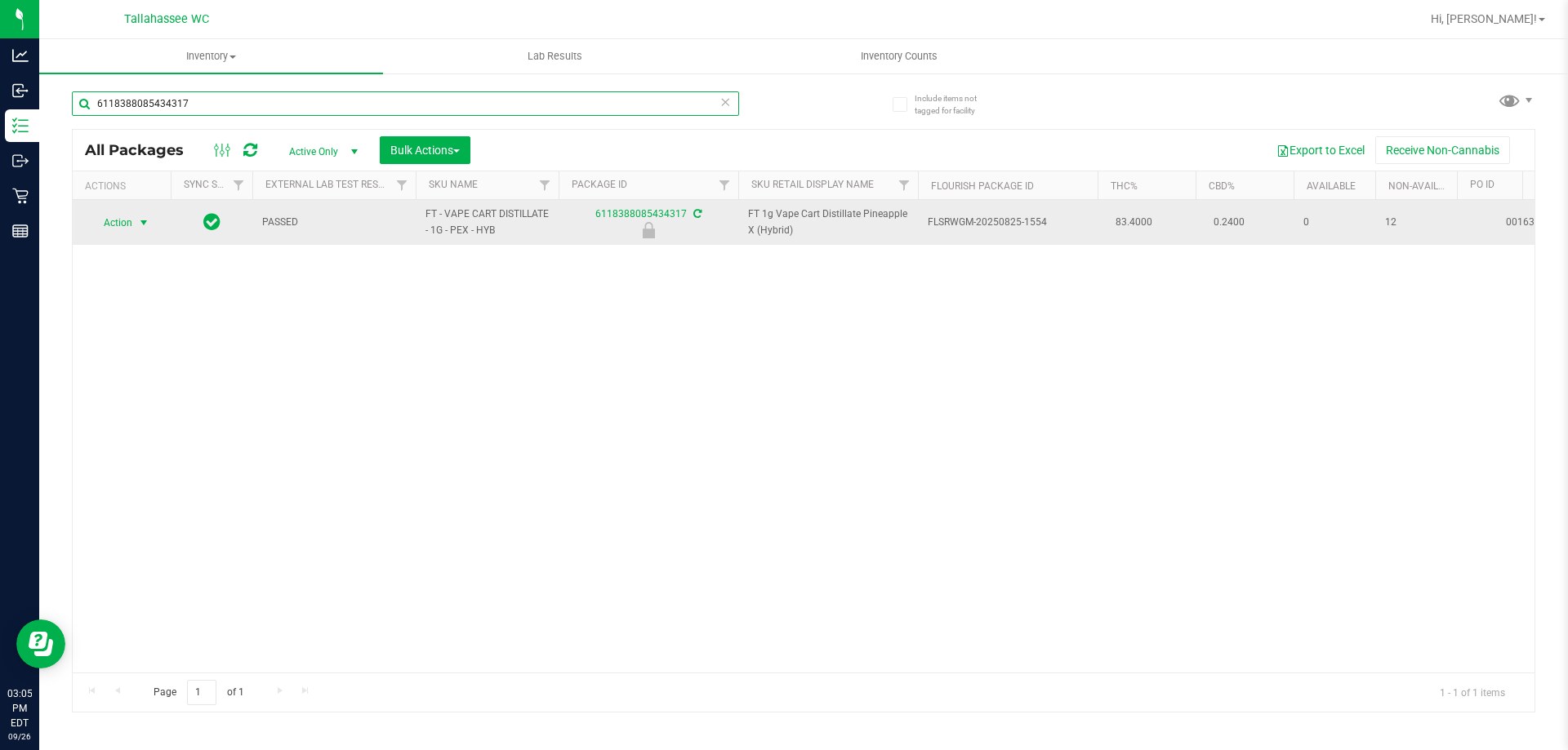
type input "6118388085434317"
click at [129, 219] on span "Action" at bounding box center [111, 223] width 44 height 23
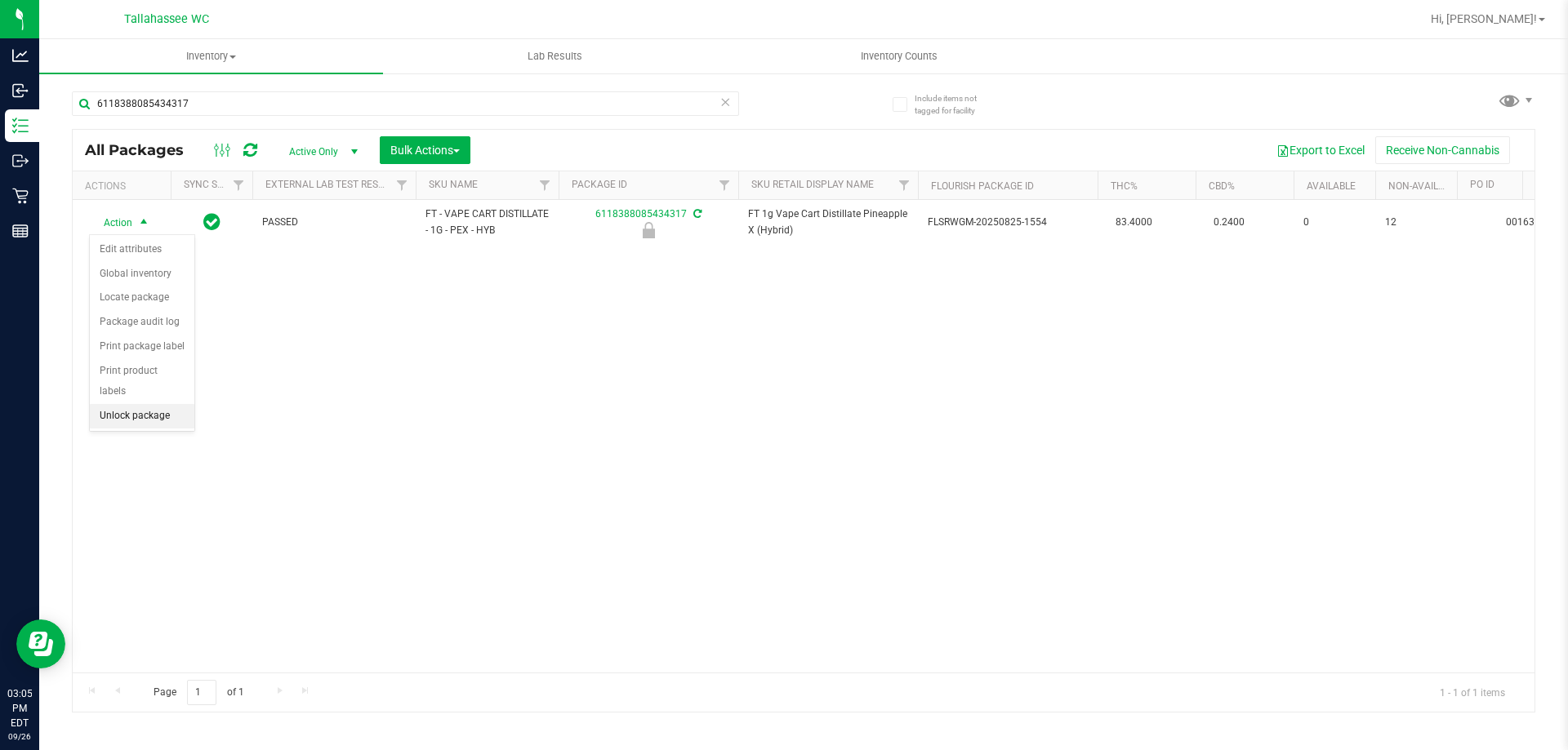
click at [178, 404] on li "Unlock package" at bounding box center [143, 416] width 105 height 25
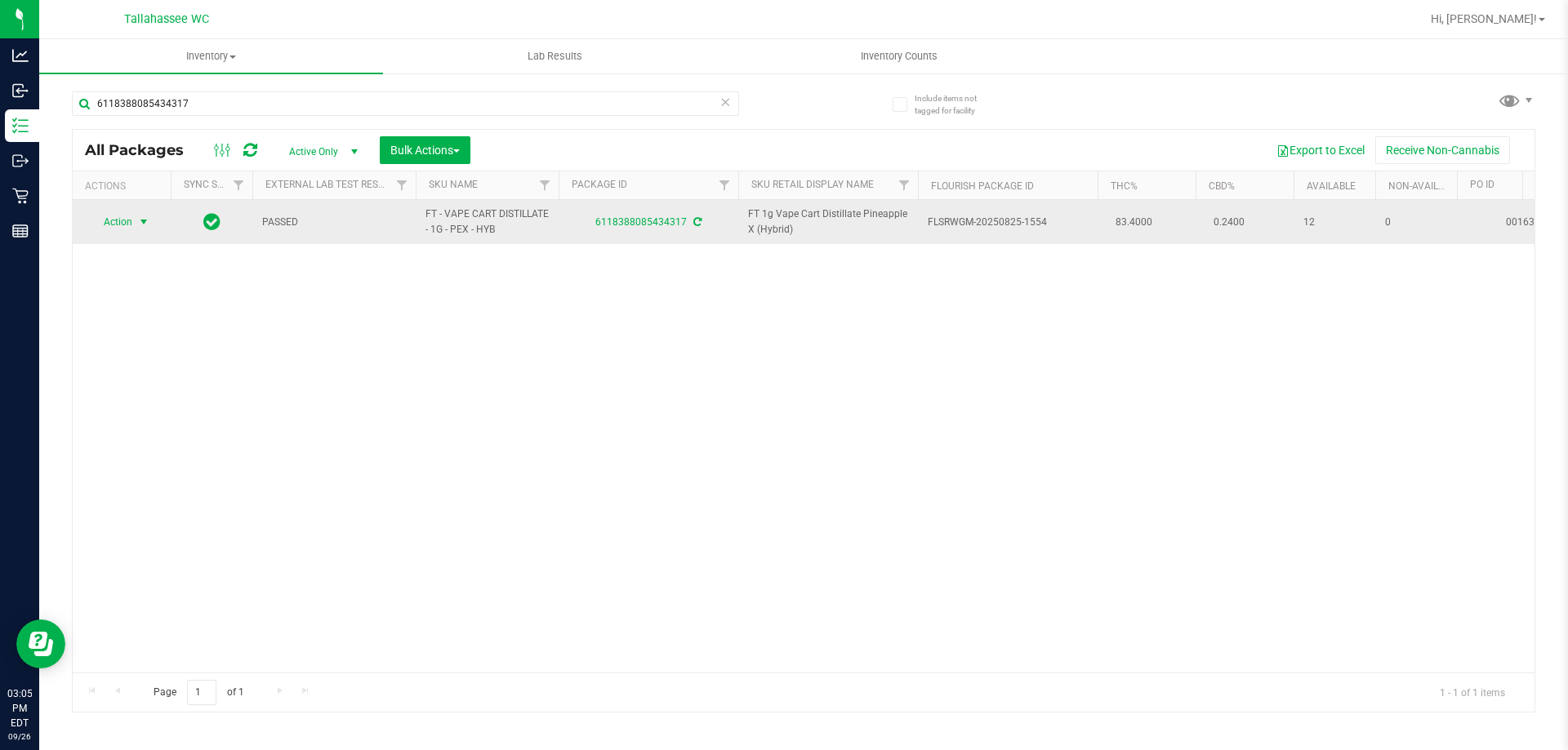
click at [138, 223] on span "select" at bounding box center [143, 222] width 13 height 13
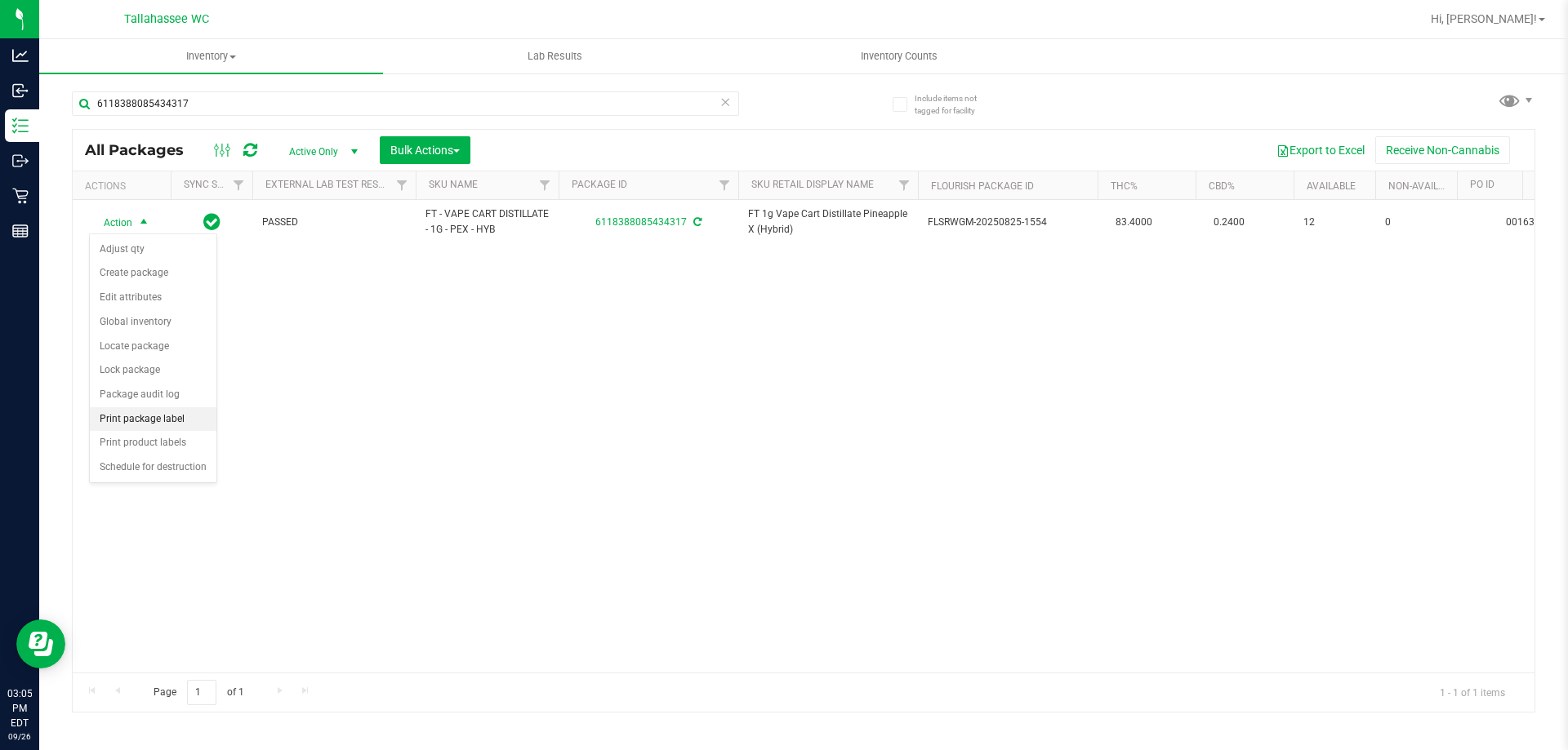
click at [198, 419] on li "Print package label" at bounding box center [153, 419] width 126 height 25
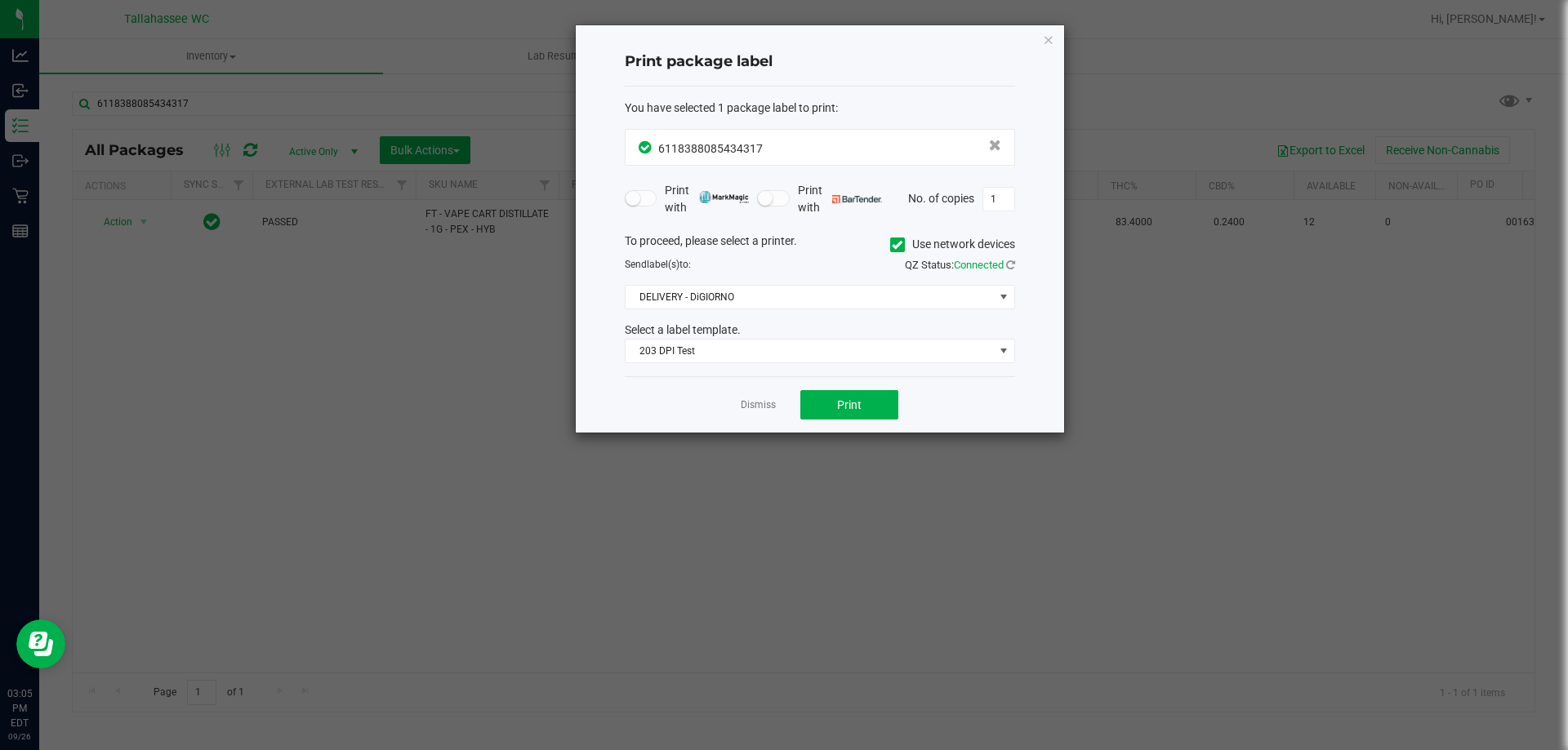
click at [932, 413] on div "Dismiss Print" at bounding box center [819, 404] width 390 height 56
click at [886, 404] on button "Print" at bounding box center [850, 404] width 98 height 29
click at [749, 407] on link "Dismiss" at bounding box center [758, 404] width 35 height 14
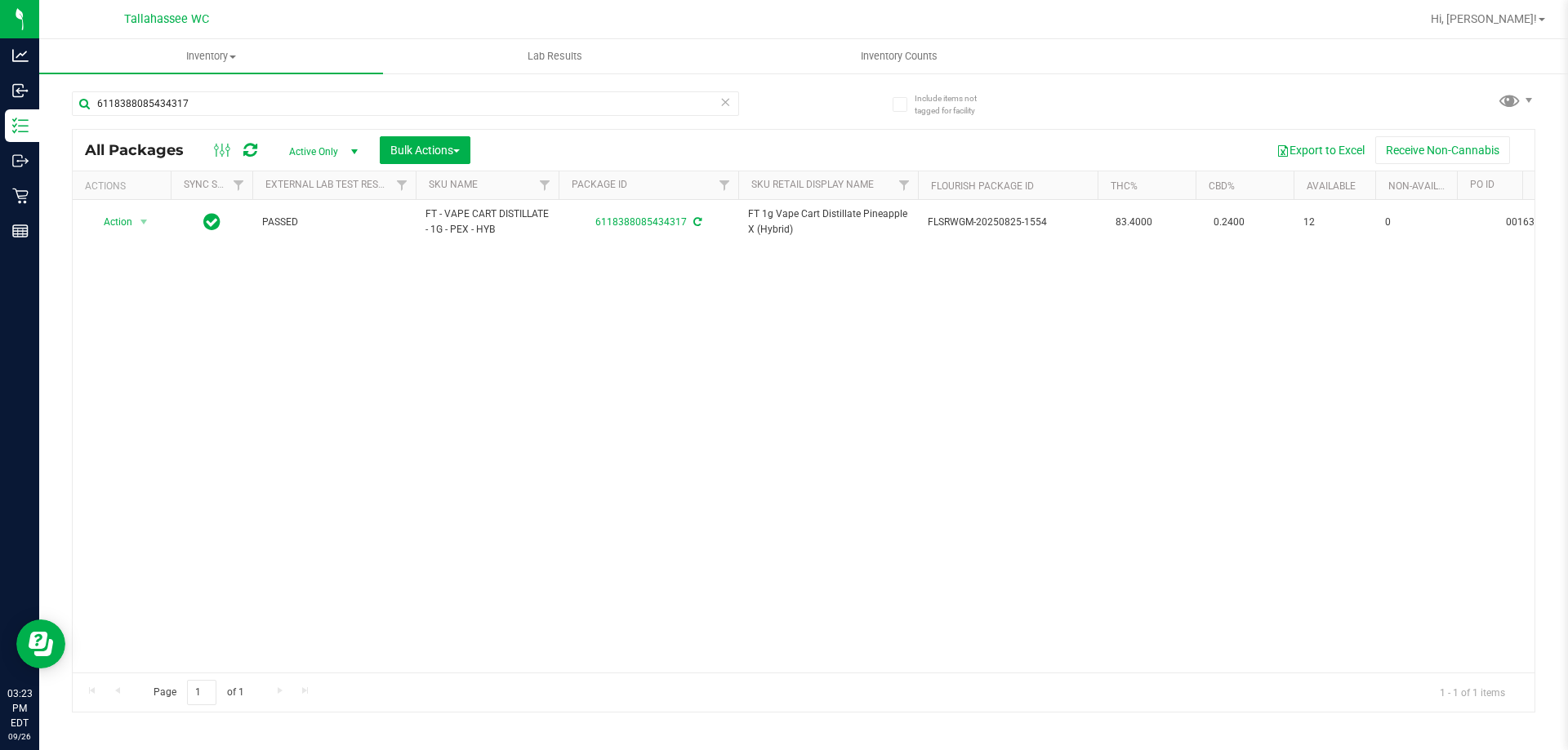
click at [724, 101] on icon at bounding box center [725, 102] width 11 height 20
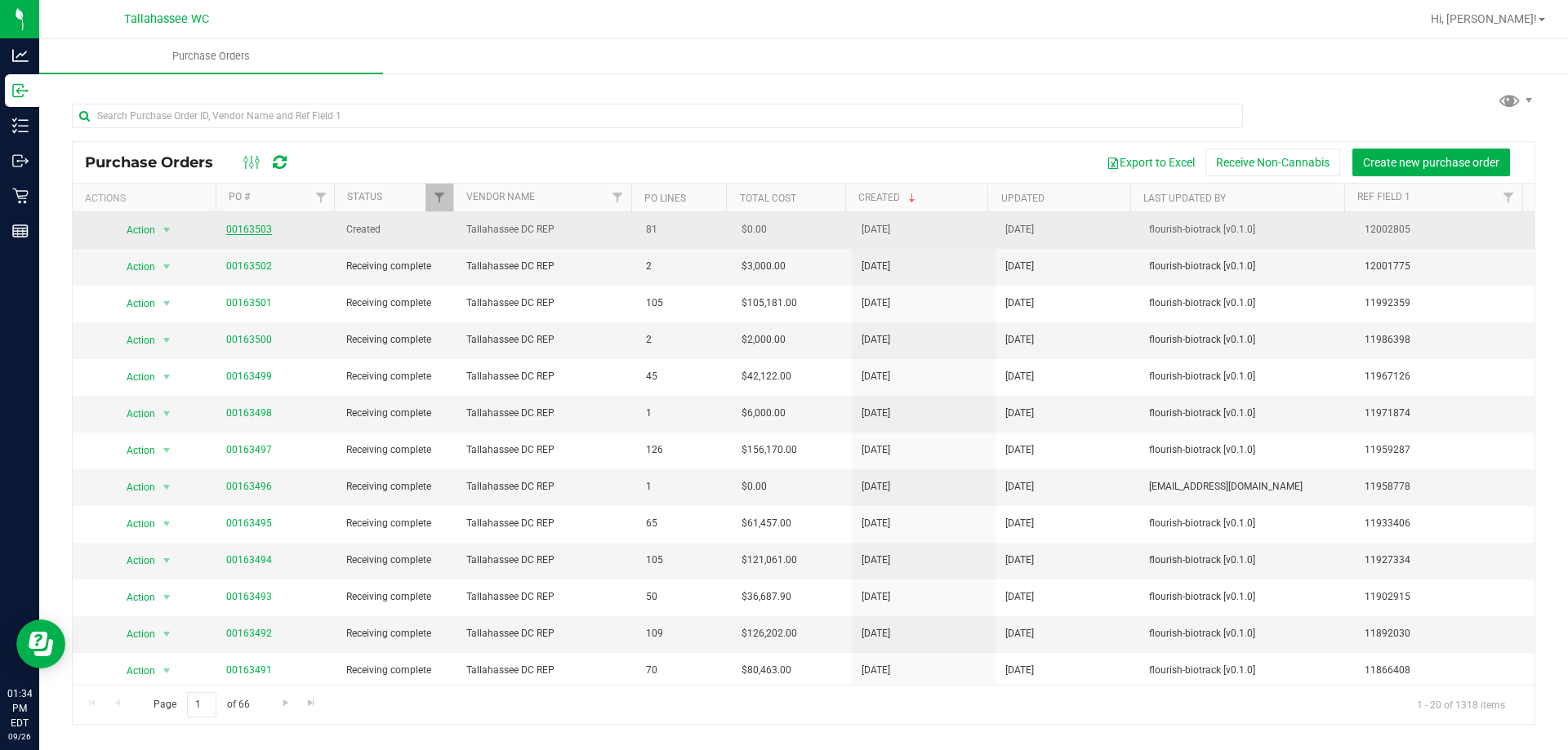
click at [231, 233] on link "00163503" at bounding box center [249, 229] width 46 height 11
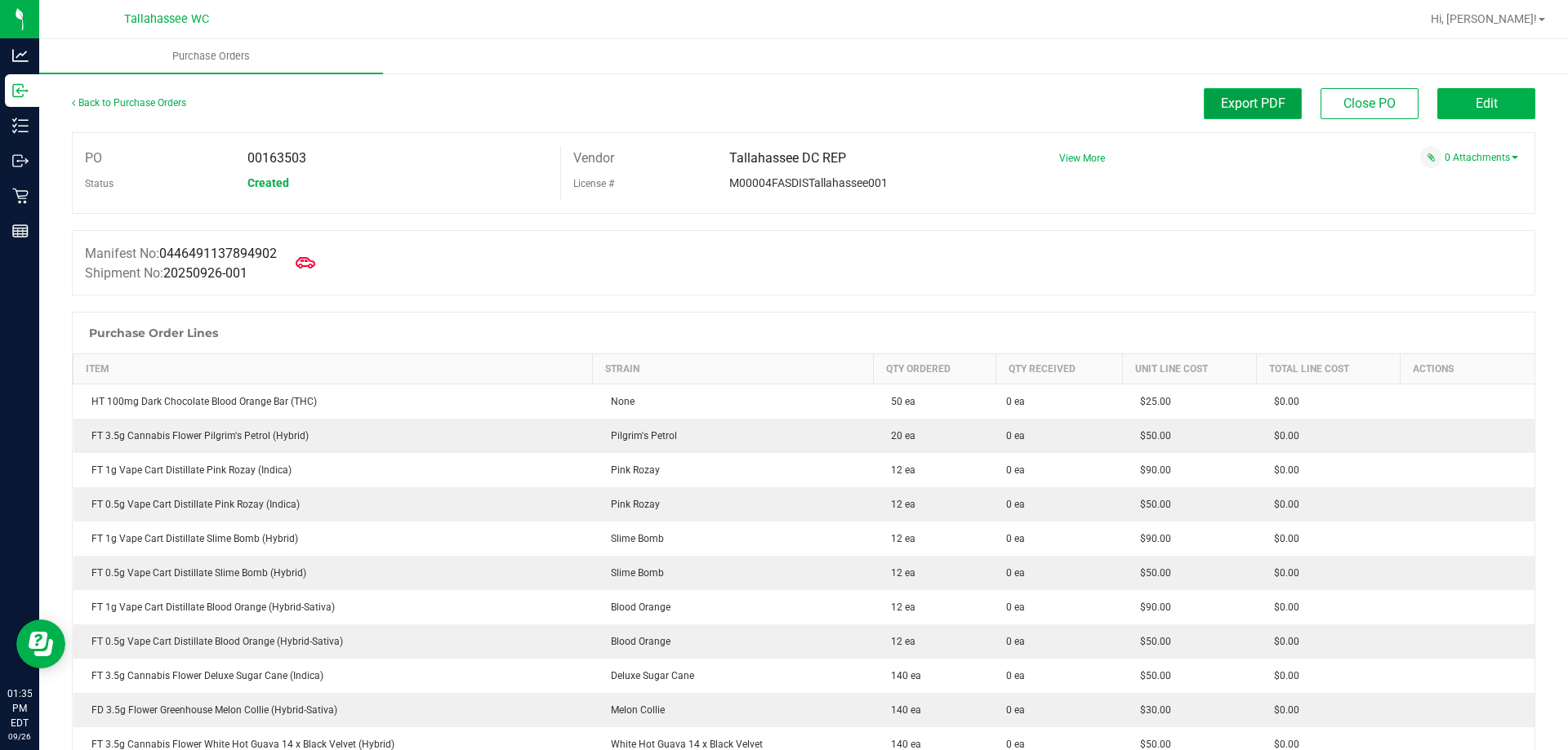
click at [1244, 115] on button "Export PDF" at bounding box center [1253, 104] width 98 height 31
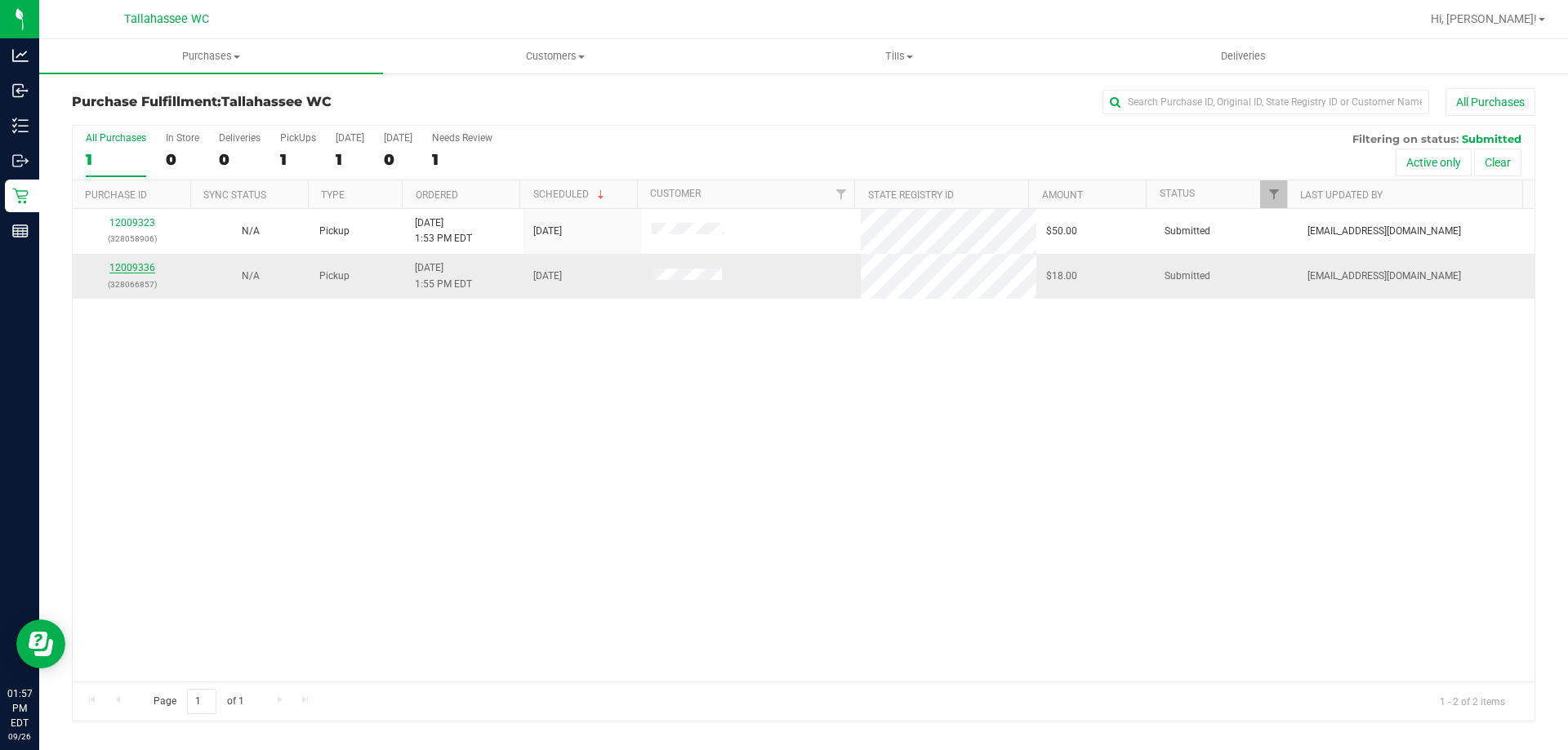
click at [138, 273] on link "12009336" at bounding box center [133, 268] width 46 height 11
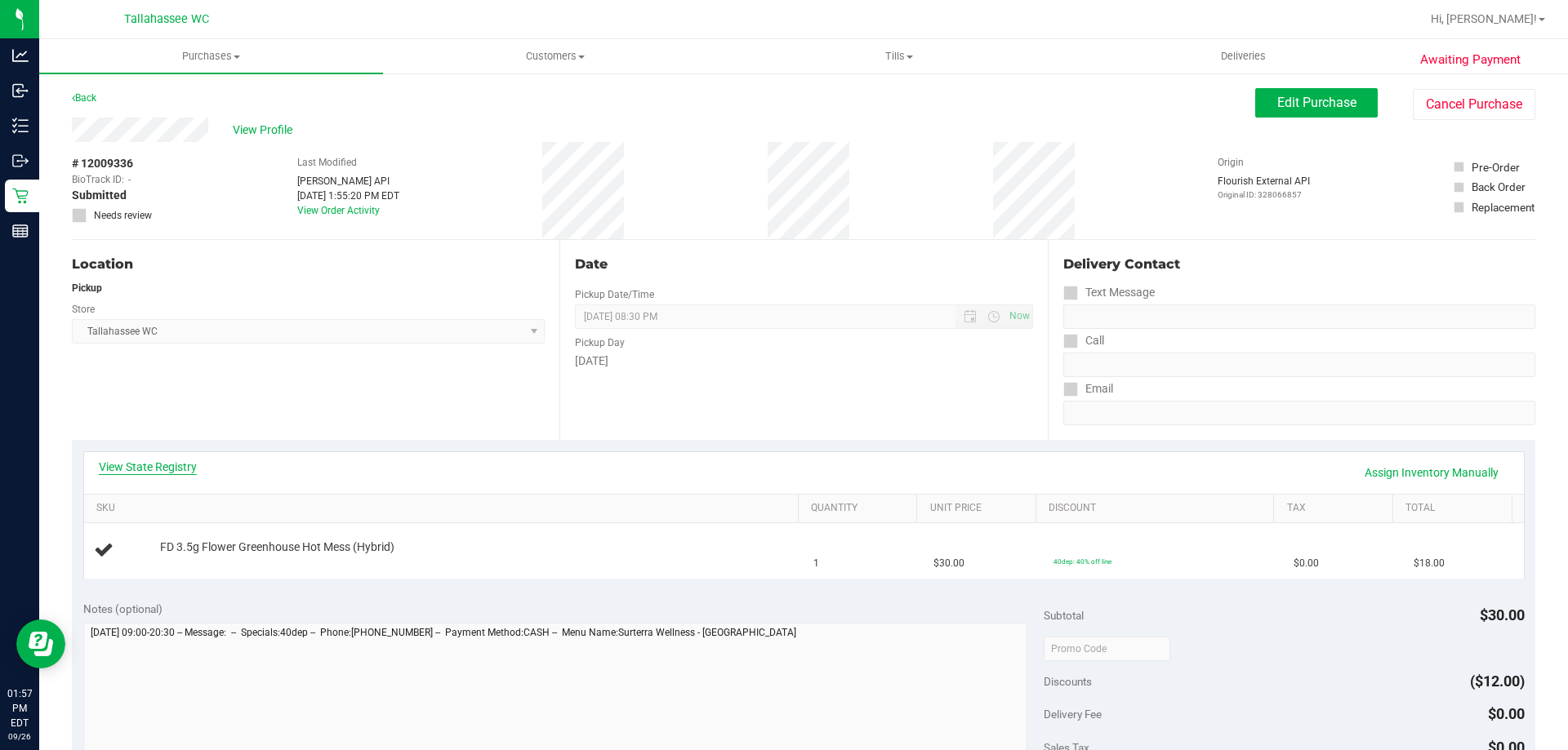
click at [179, 471] on link "View State Registry" at bounding box center [148, 467] width 98 height 16
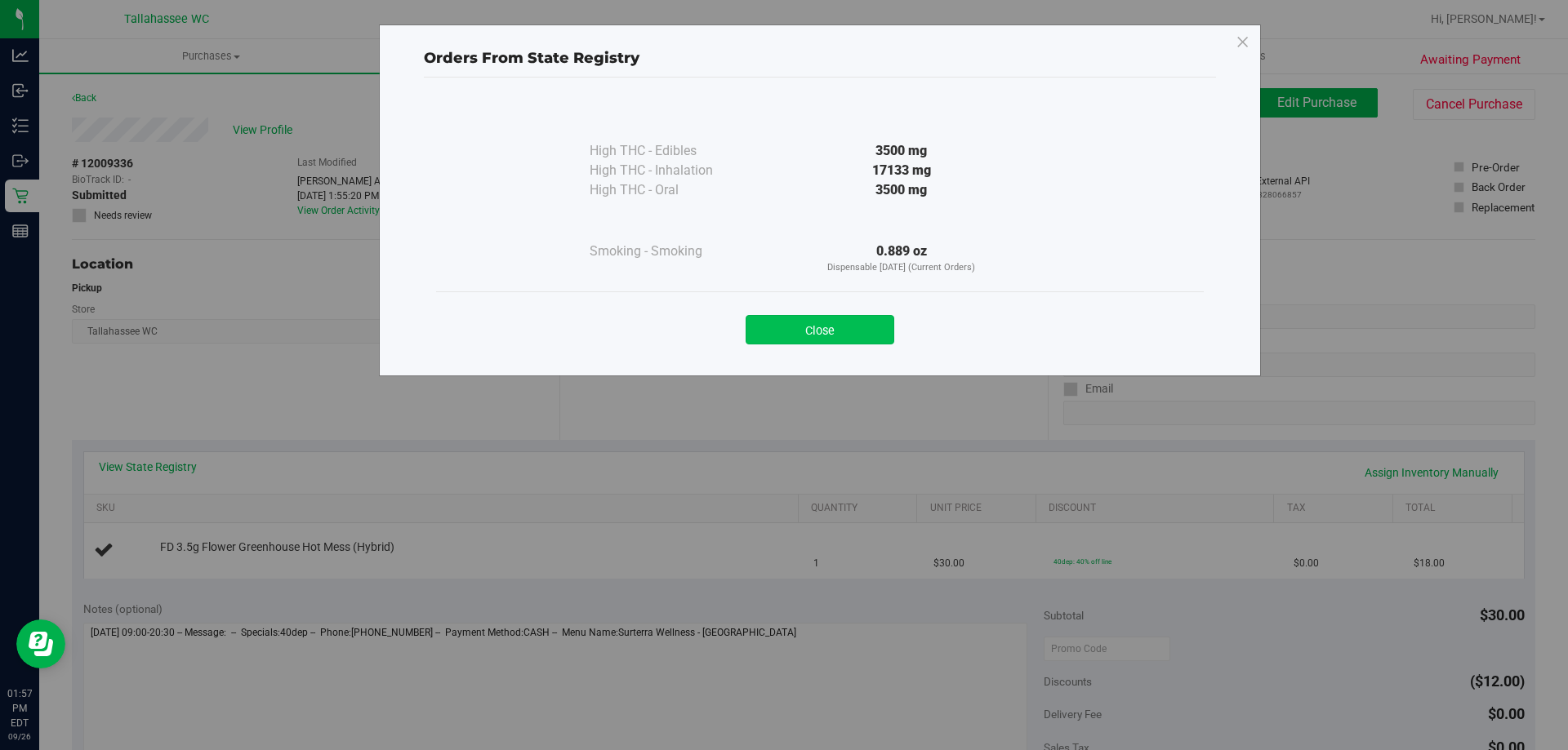
click at [868, 339] on button "Close" at bounding box center [819, 330] width 148 height 29
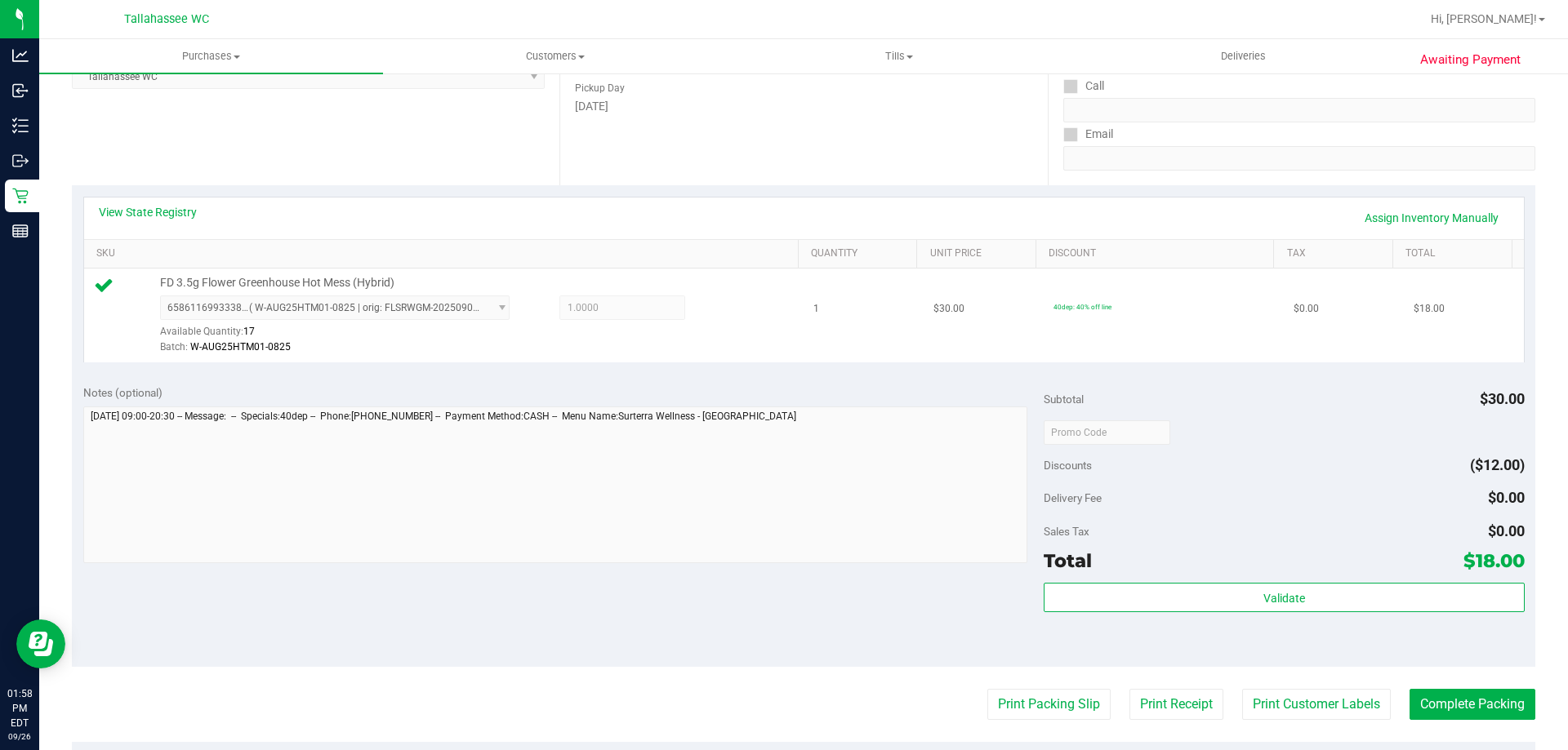
scroll to position [490, 0]
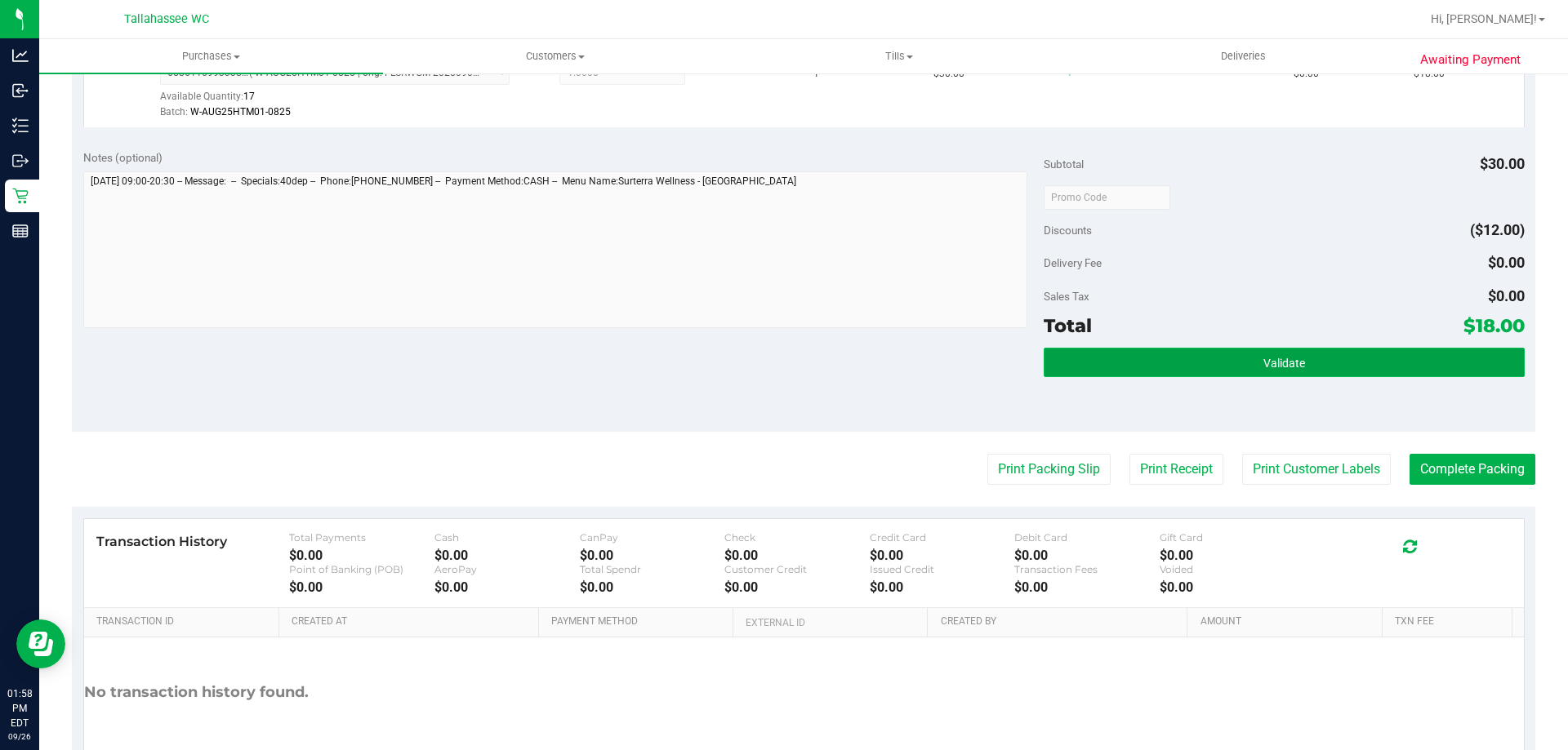
click at [1173, 373] on button "Validate" at bounding box center [1284, 363] width 480 height 29
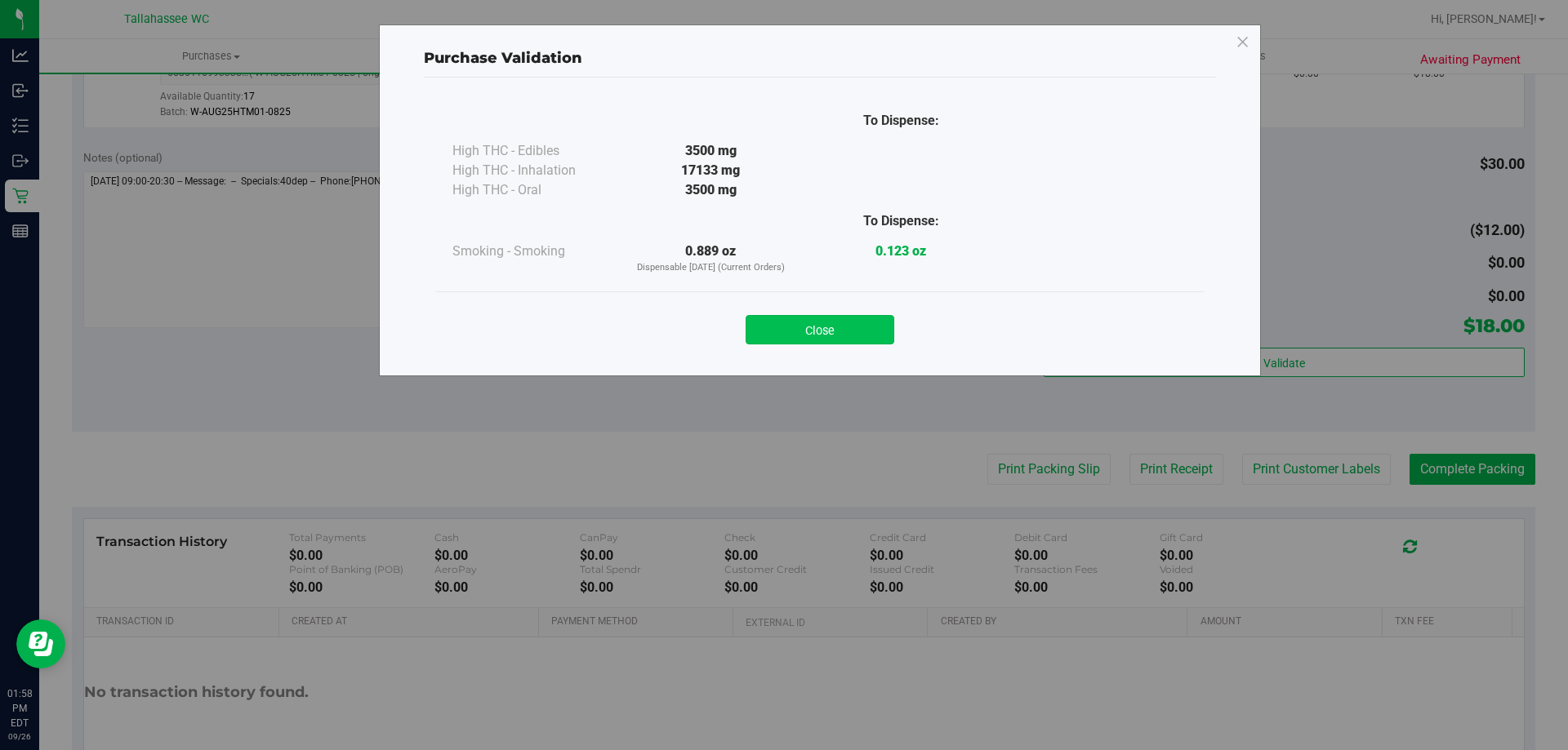
click at [846, 331] on button "Close" at bounding box center [819, 330] width 148 height 29
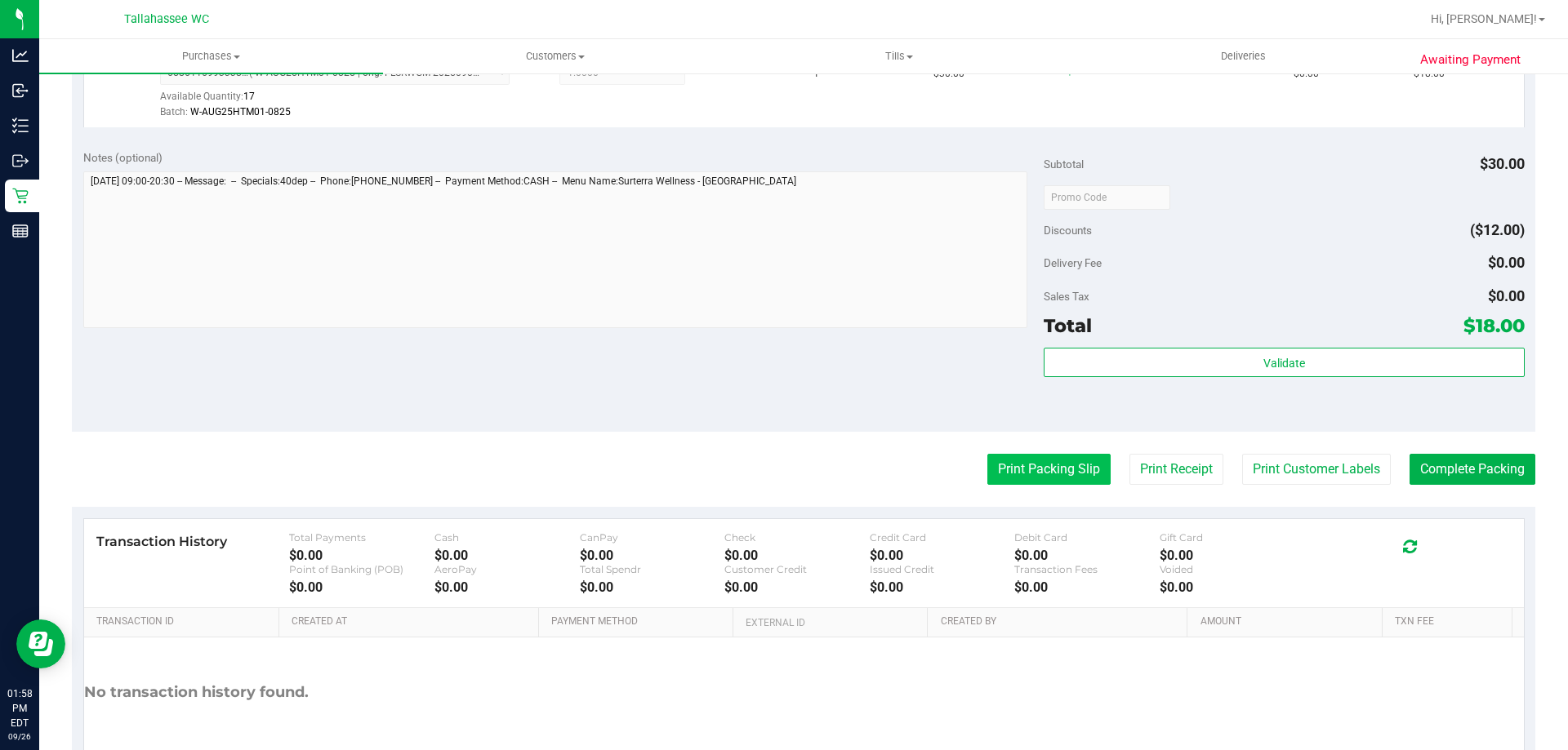
click at [1052, 464] on button "Print Packing Slip" at bounding box center [1049, 469] width 123 height 31
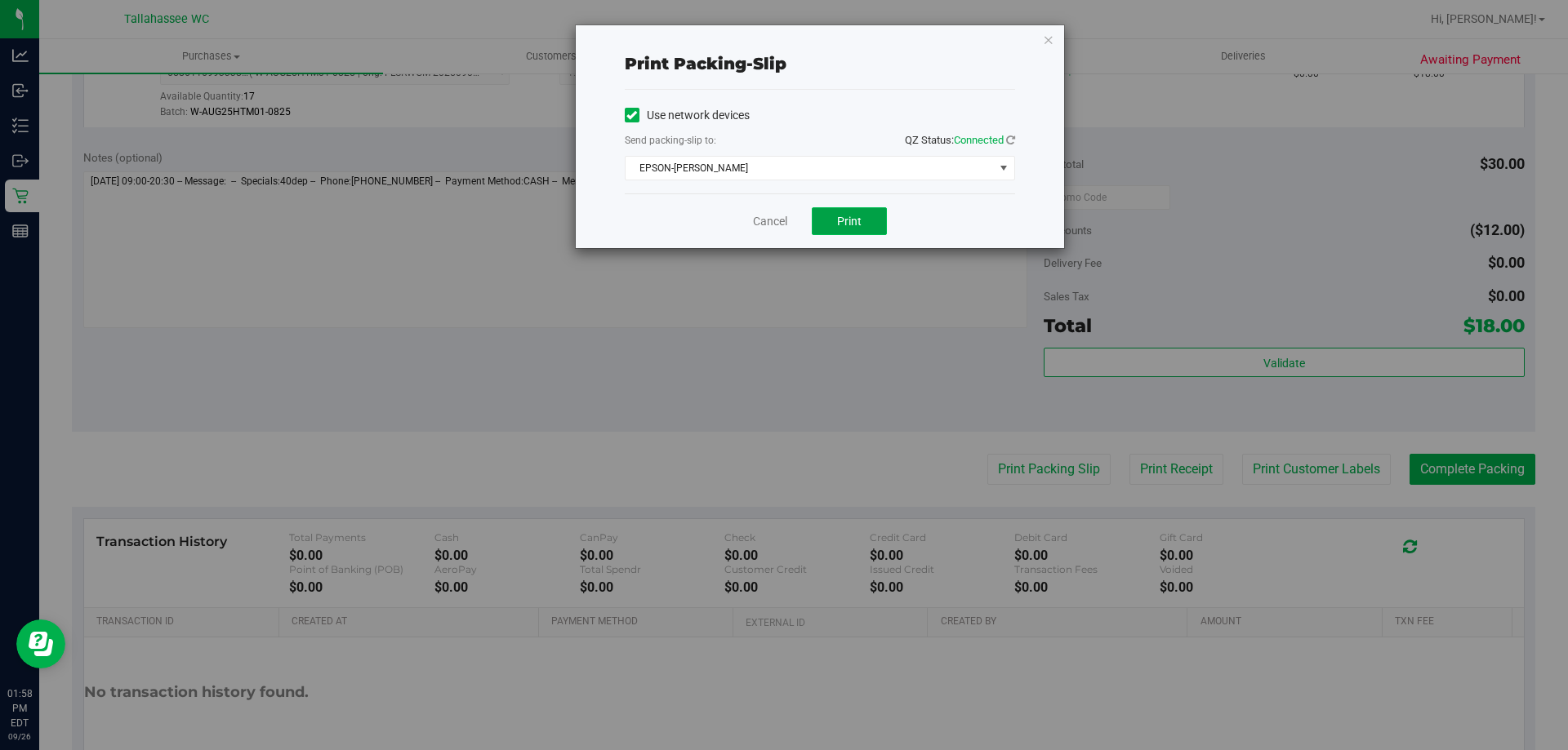
click at [872, 228] on button "Print" at bounding box center [850, 221] width 75 height 28
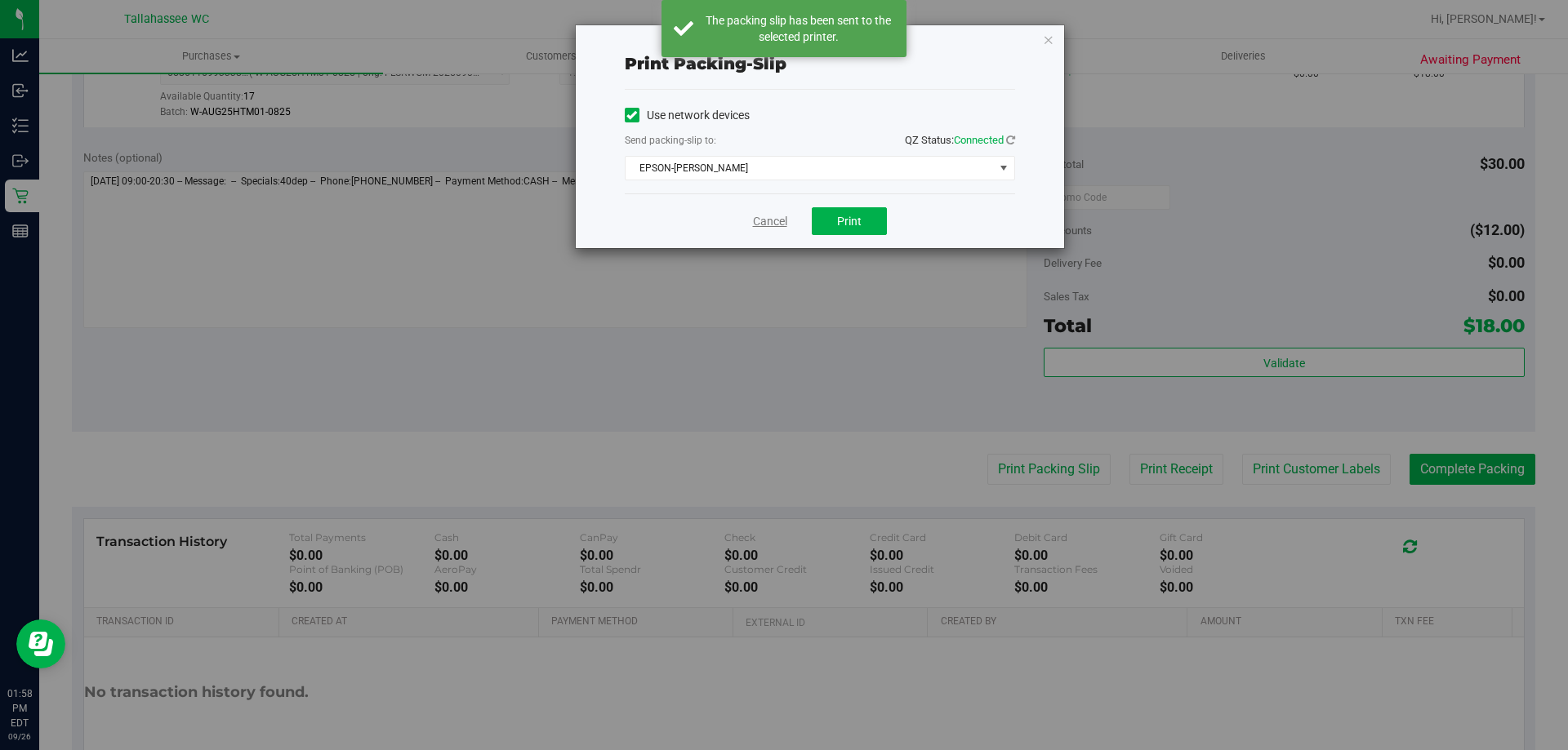
click at [774, 228] on link "Cancel" at bounding box center [770, 221] width 34 height 17
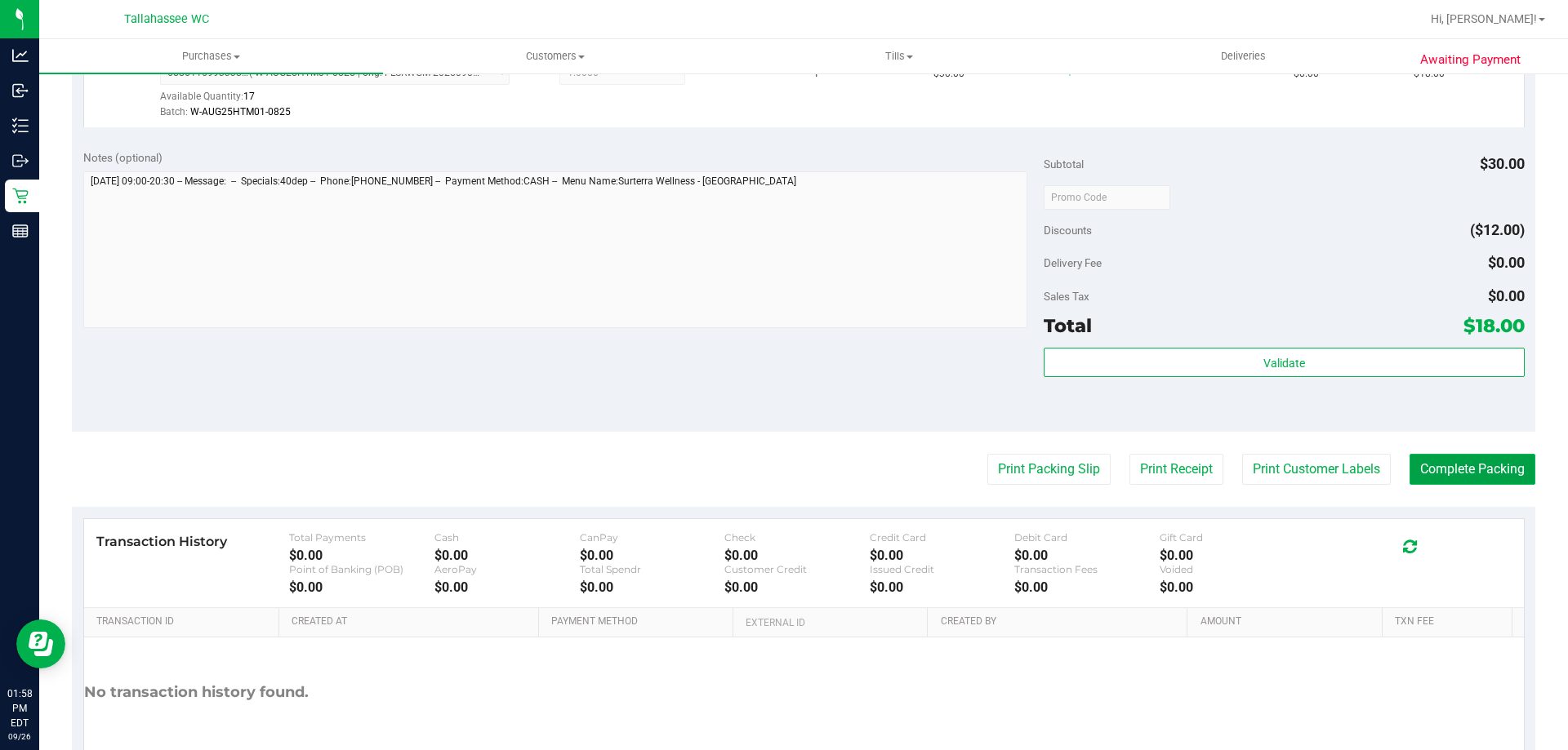
click at [1459, 470] on button "Complete Packing" at bounding box center [1471, 469] width 125 height 31
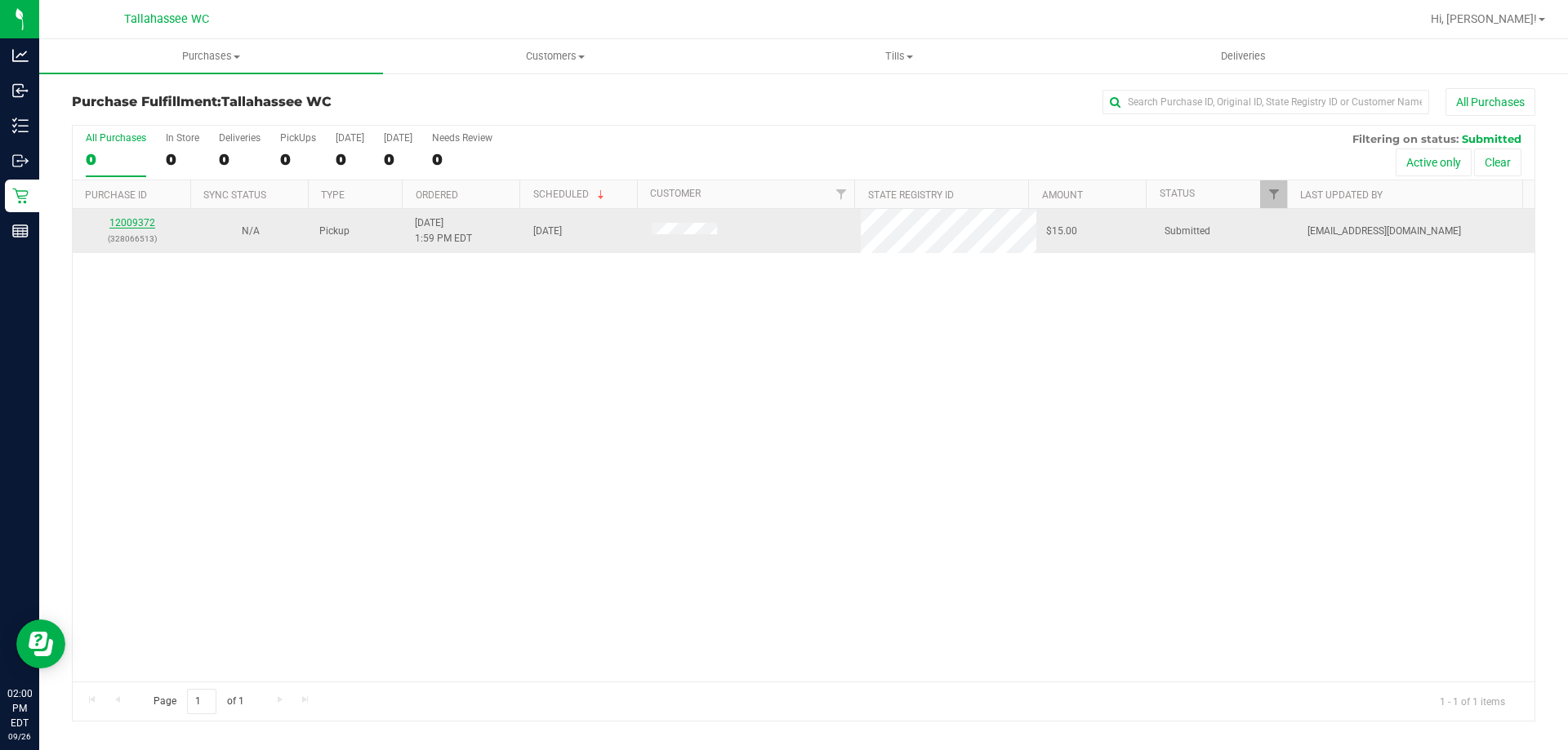
click at [136, 221] on link "12009372" at bounding box center [133, 223] width 46 height 11
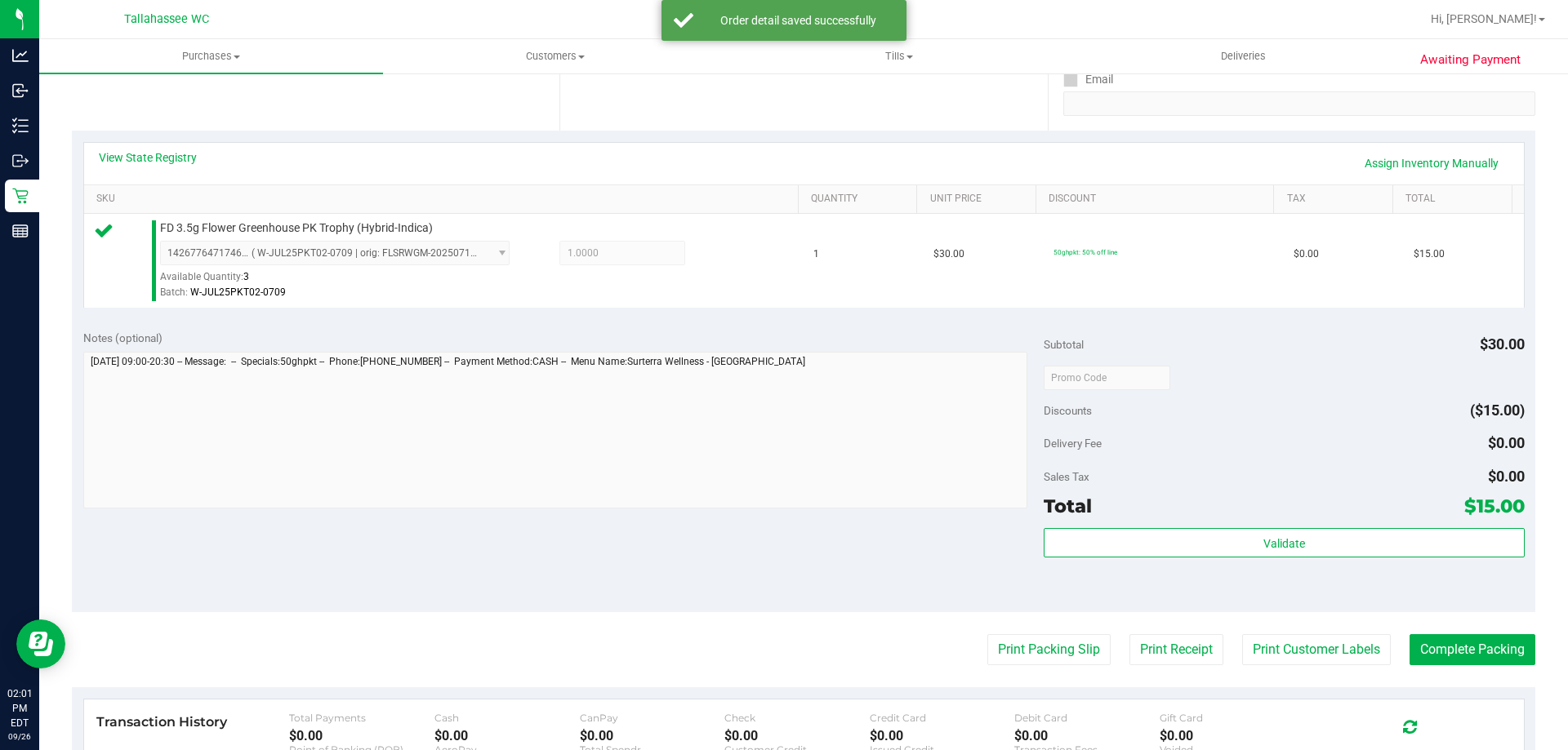
scroll to position [408, 0]
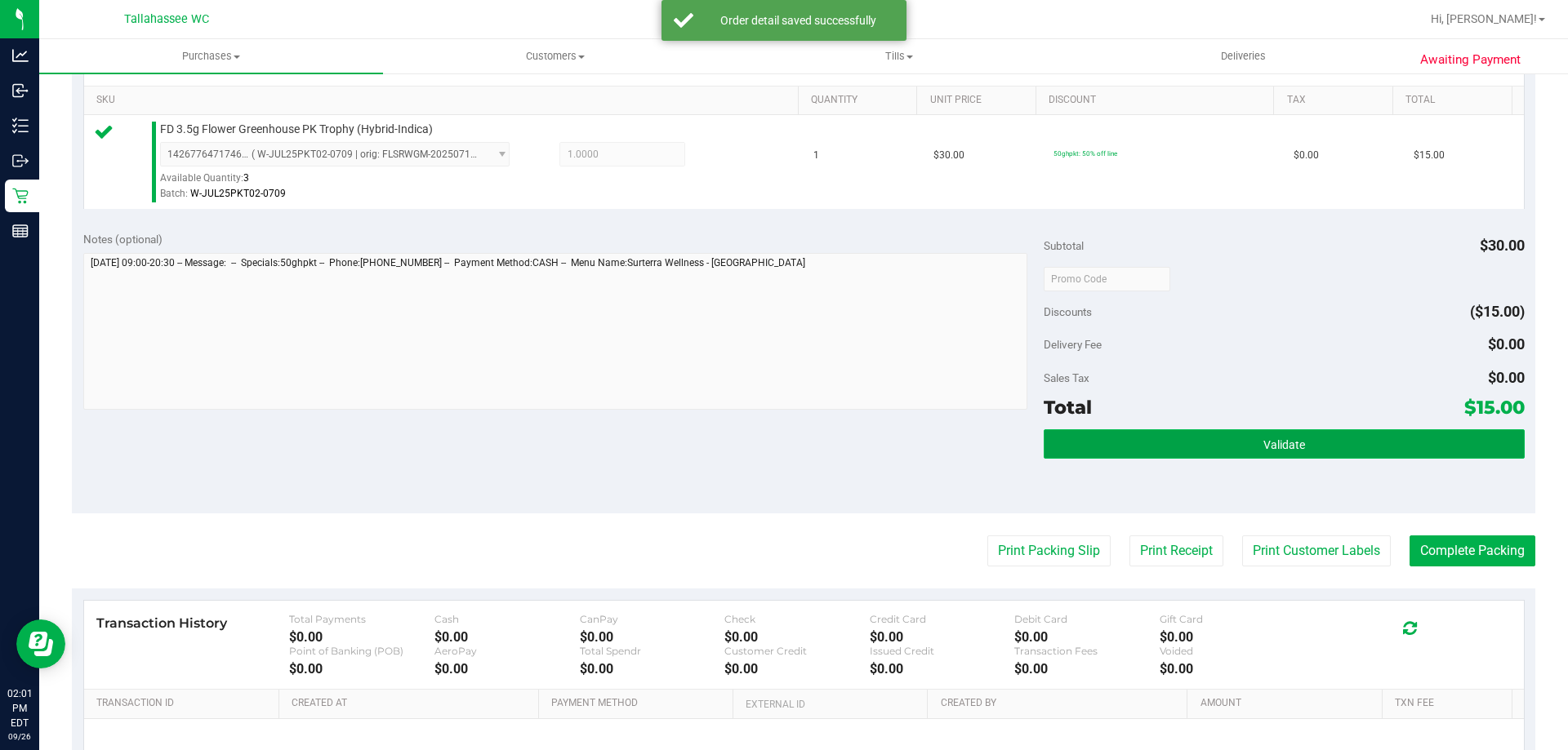
click at [1145, 452] on button "Validate" at bounding box center [1284, 444] width 480 height 29
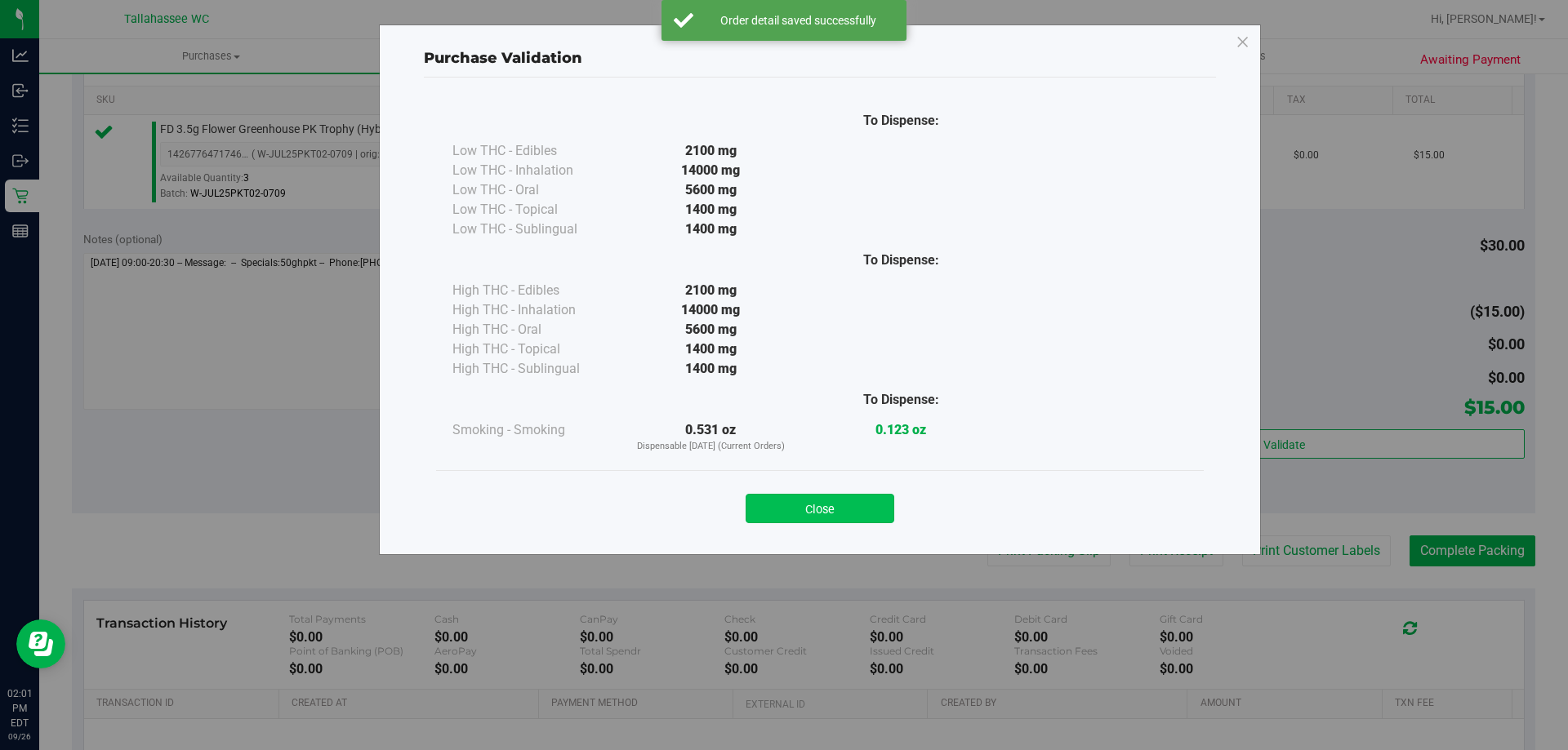
click at [826, 502] on button "Close" at bounding box center [819, 508] width 148 height 29
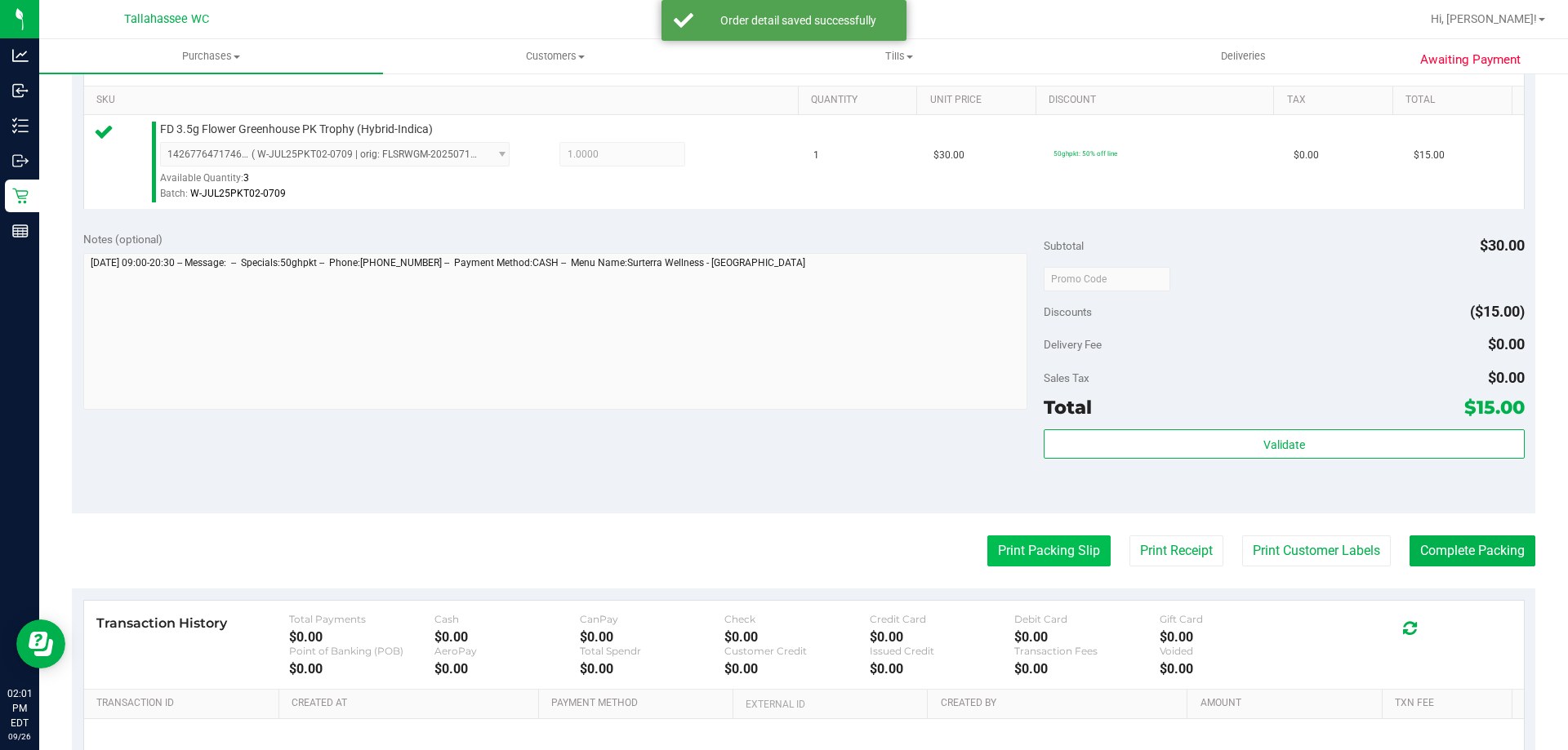
click at [1062, 551] on button "Print Packing Slip" at bounding box center [1049, 551] width 123 height 31
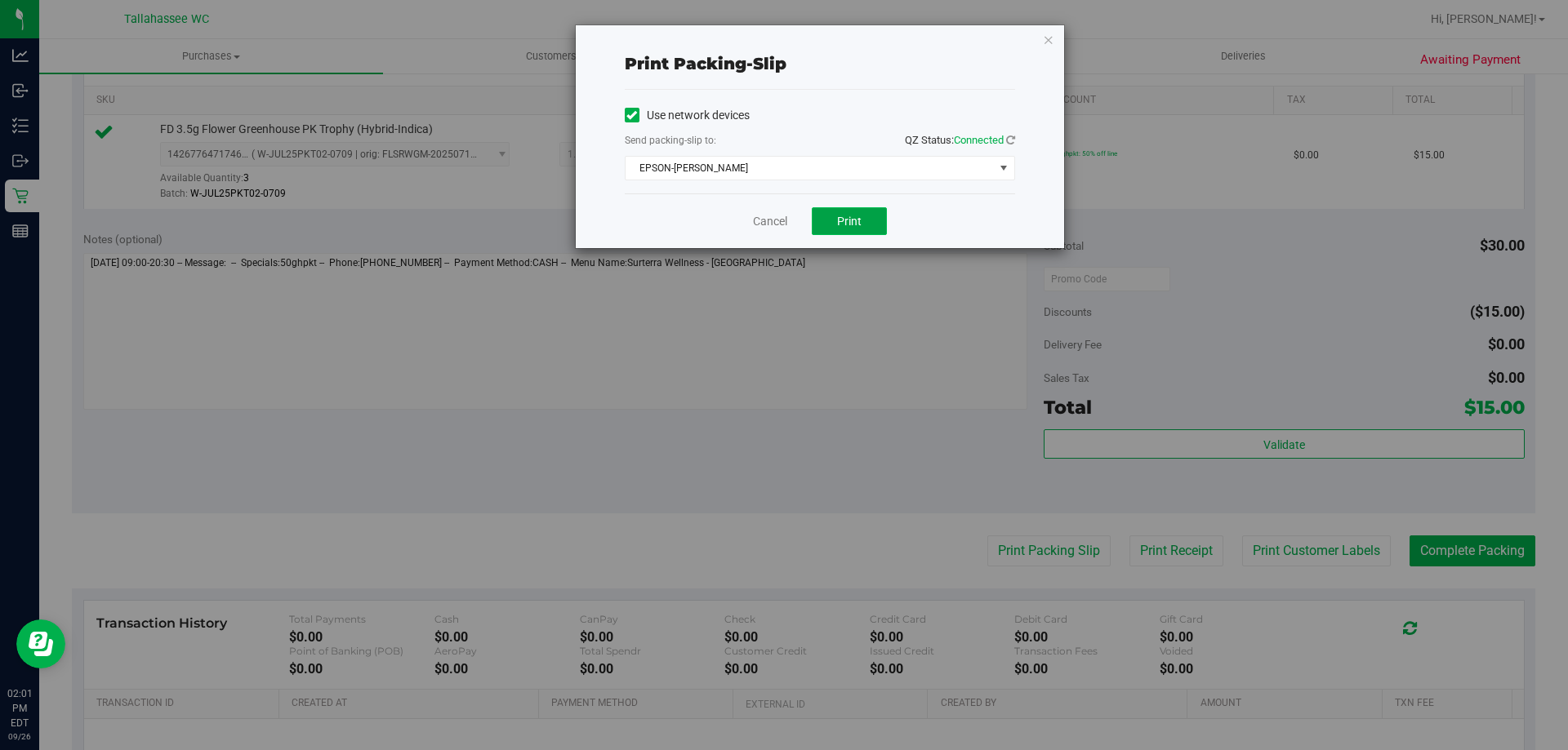
click at [848, 219] on span "Print" at bounding box center [850, 221] width 25 height 13
click at [773, 223] on link "Cancel" at bounding box center [770, 221] width 34 height 17
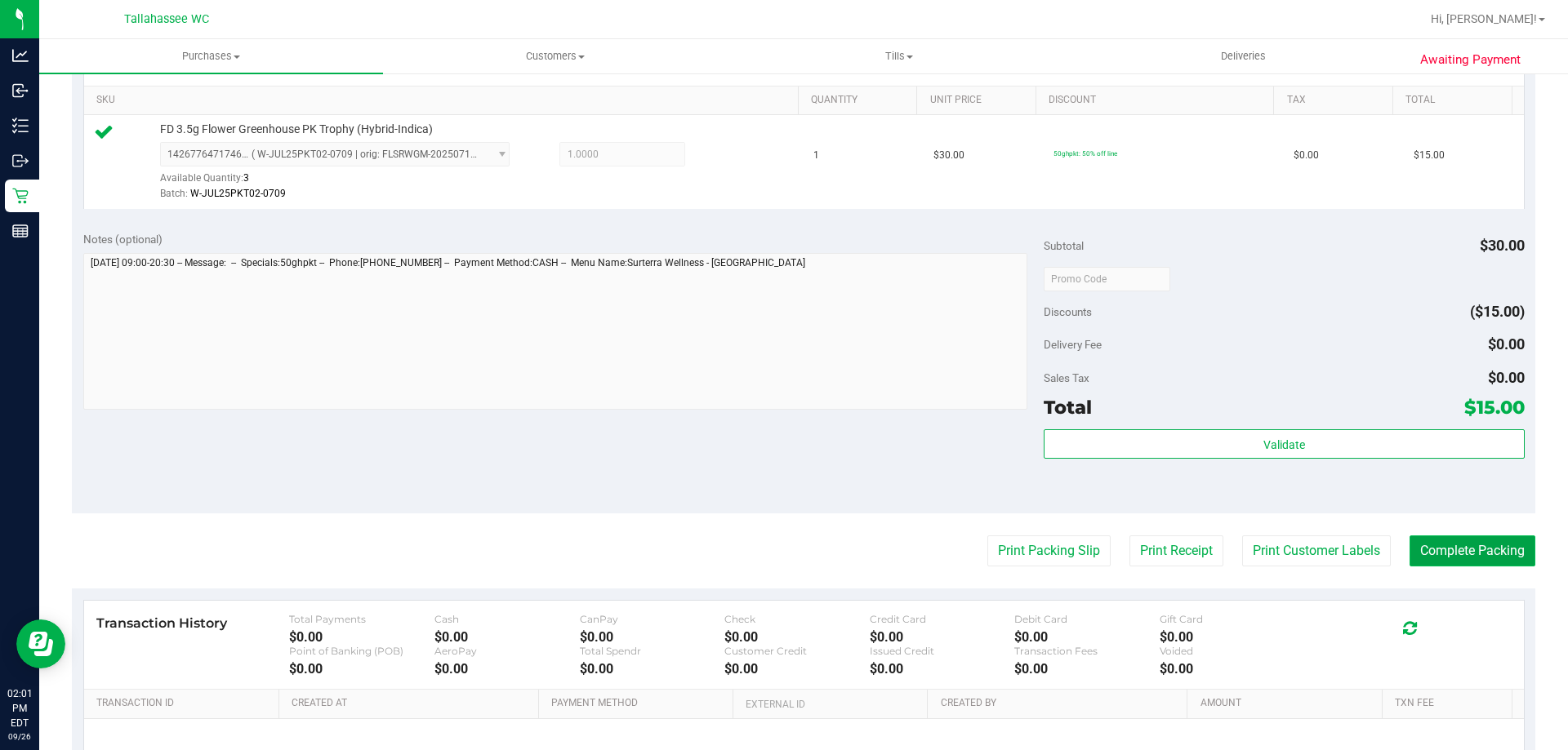
click at [1468, 543] on button "Complete Packing" at bounding box center [1471, 551] width 125 height 31
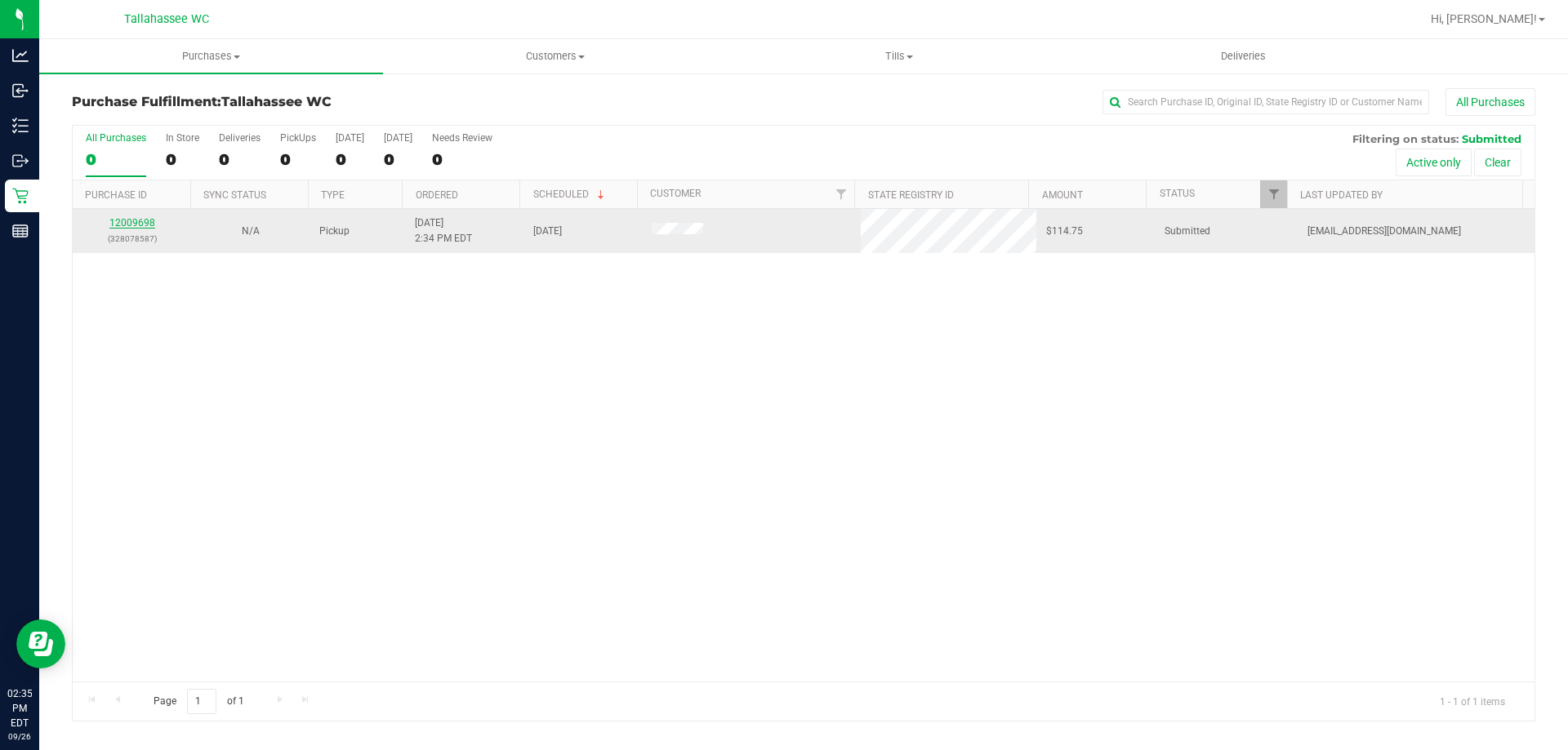
click at [129, 224] on link "12009698" at bounding box center [133, 223] width 46 height 11
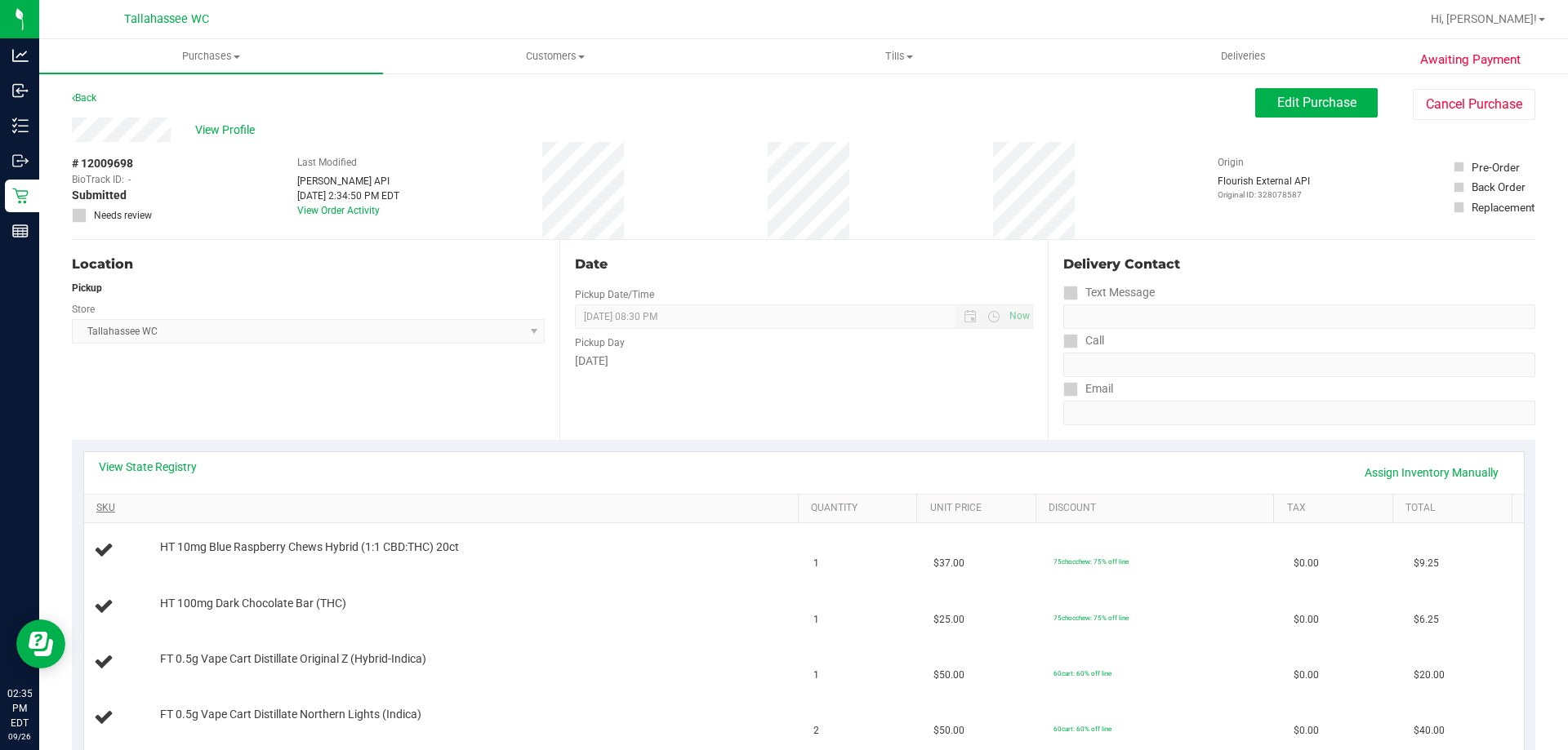
scroll to position [245, 0]
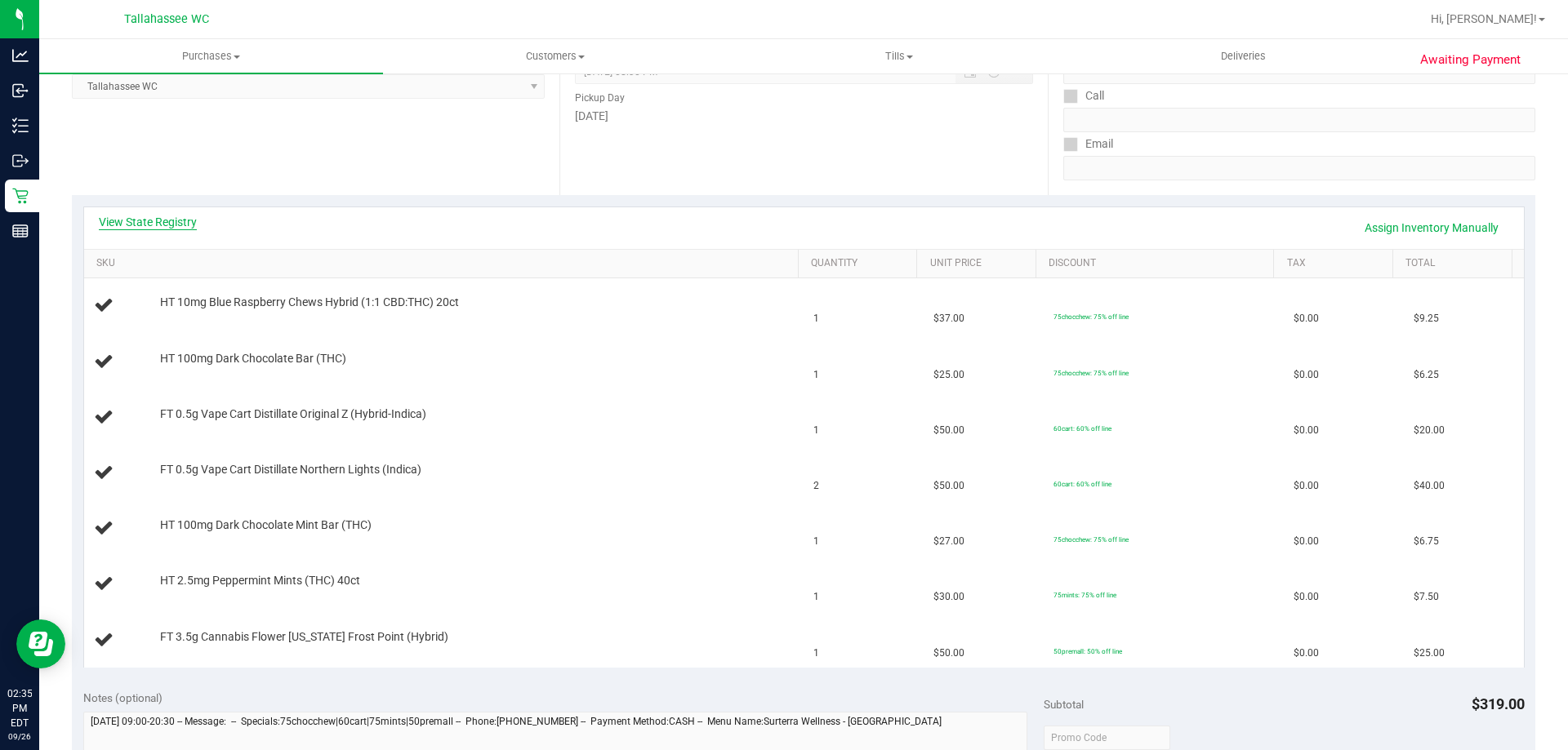
click at [170, 219] on link "View State Registry" at bounding box center [148, 222] width 98 height 16
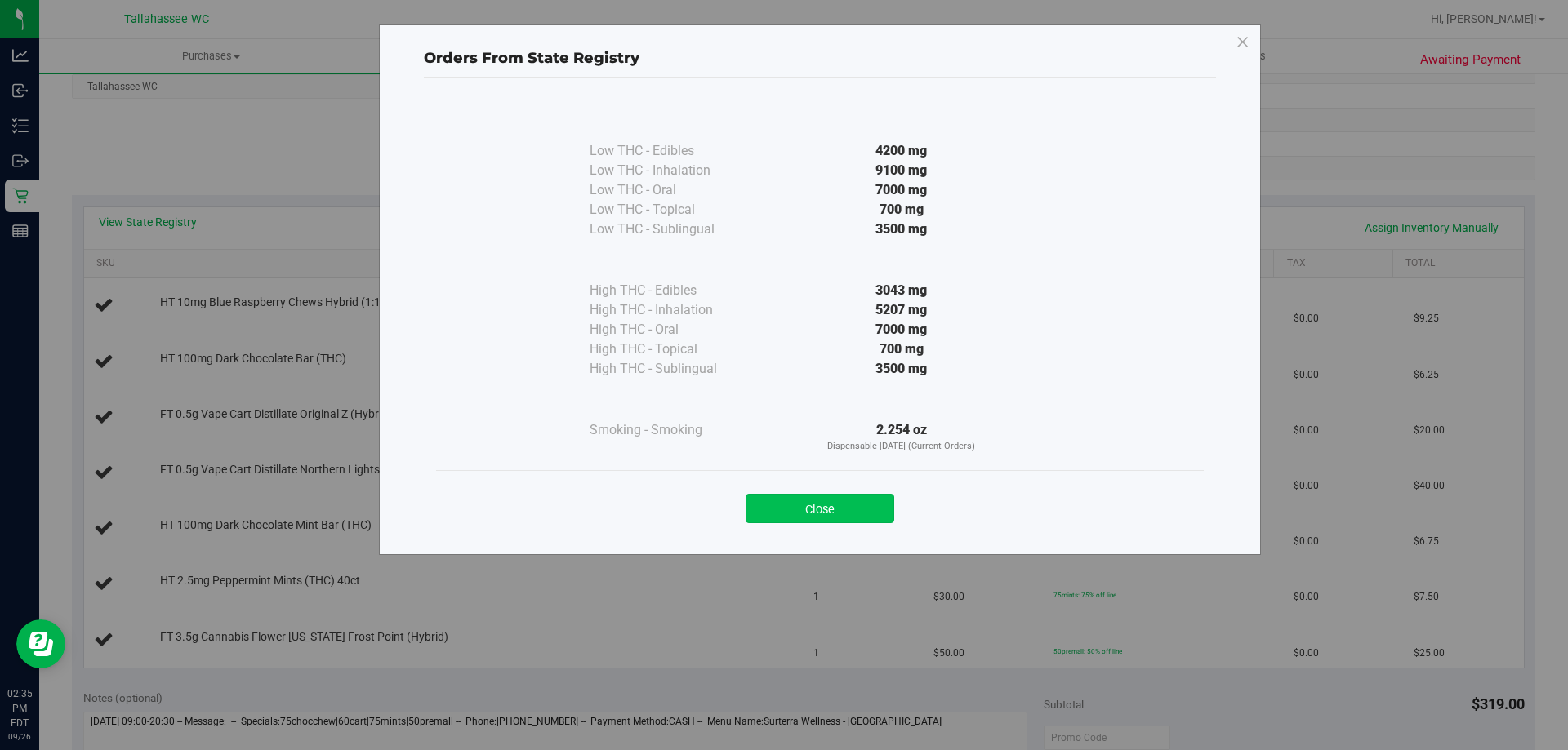
click at [850, 505] on button "Close" at bounding box center [819, 508] width 148 height 29
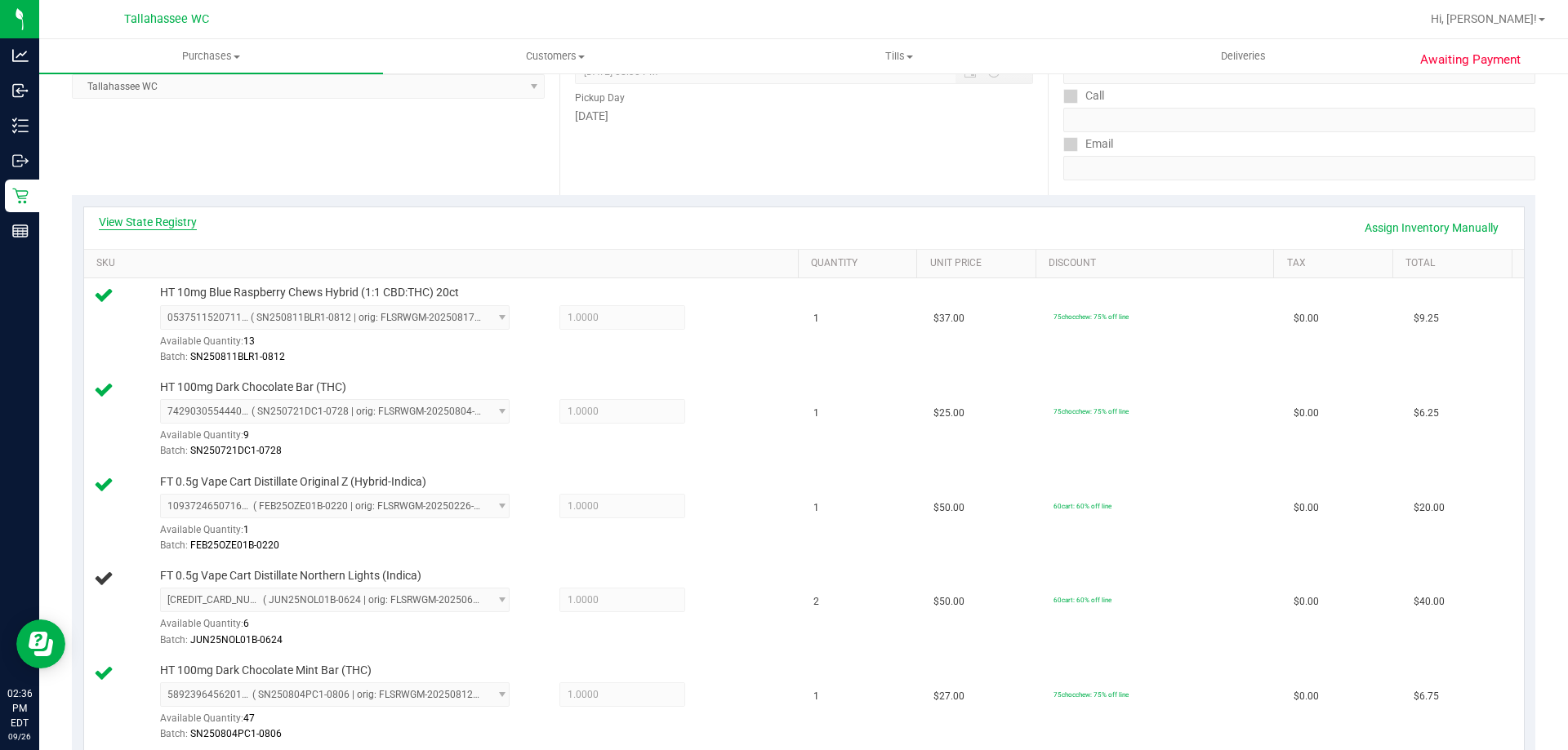
click at [188, 219] on link "View State Registry" at bounding box center [148, 222] width 98 height 16
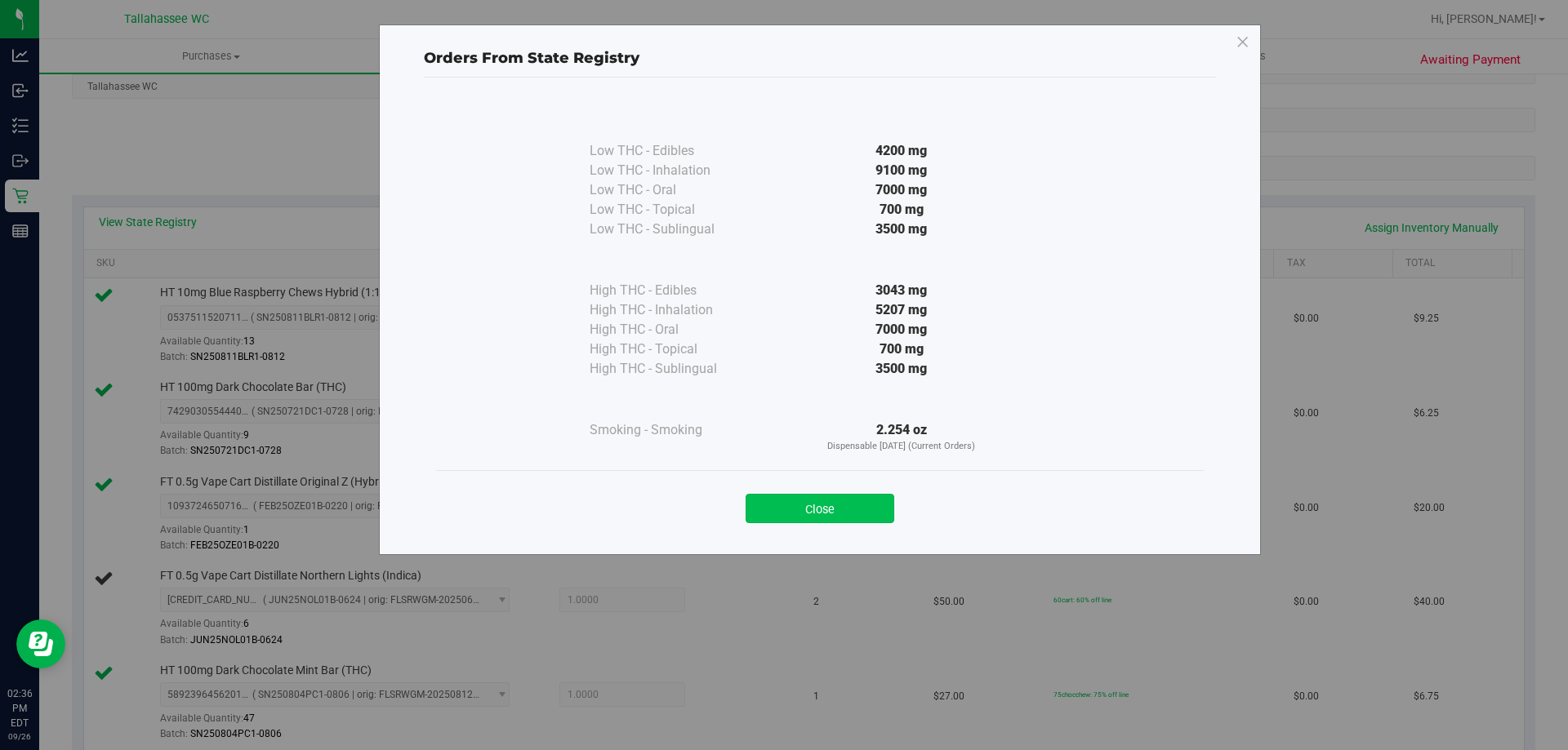
click at [856, 512] on button "Close" at bounding box center [819, 508] width 148 height 29
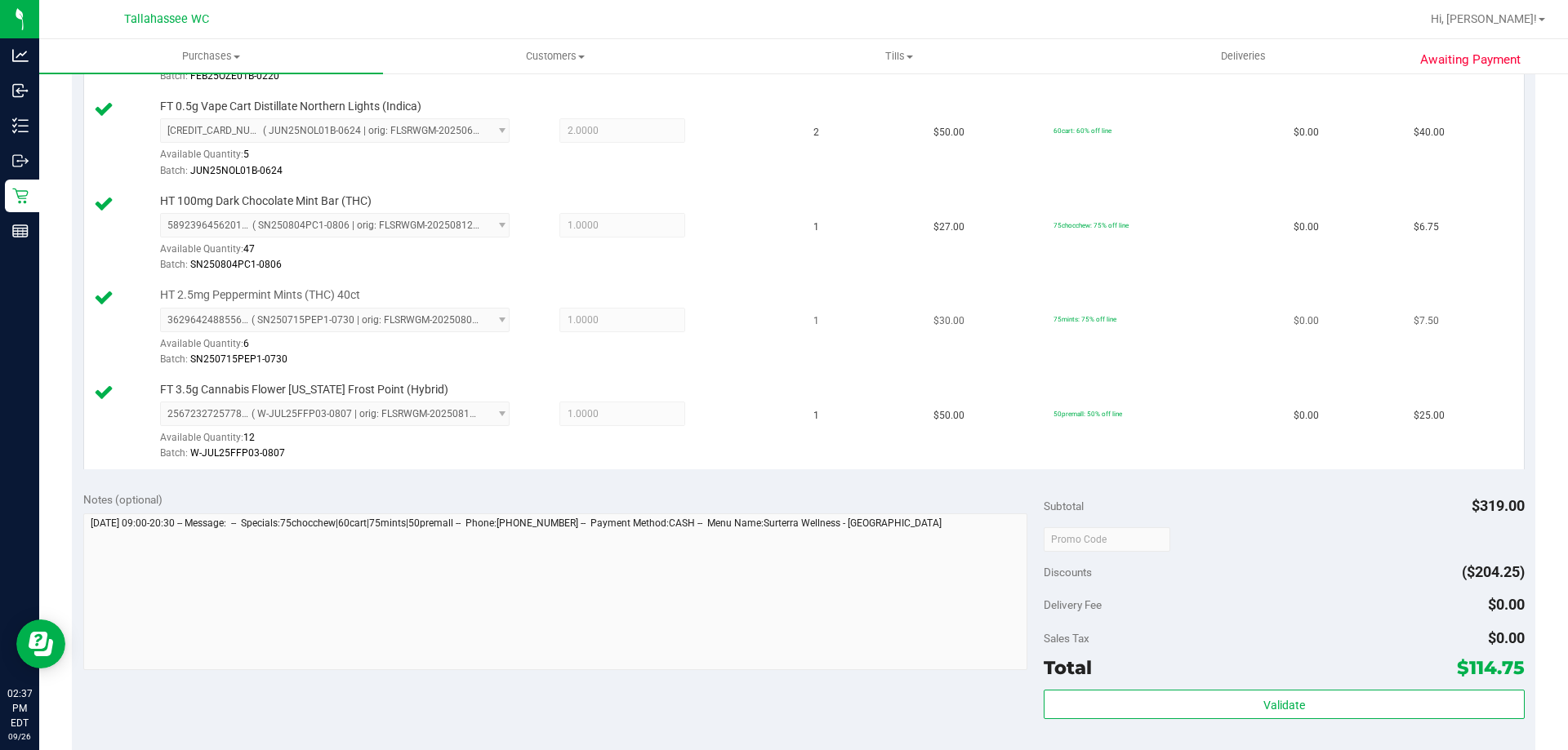
scroll to position [816, 0]
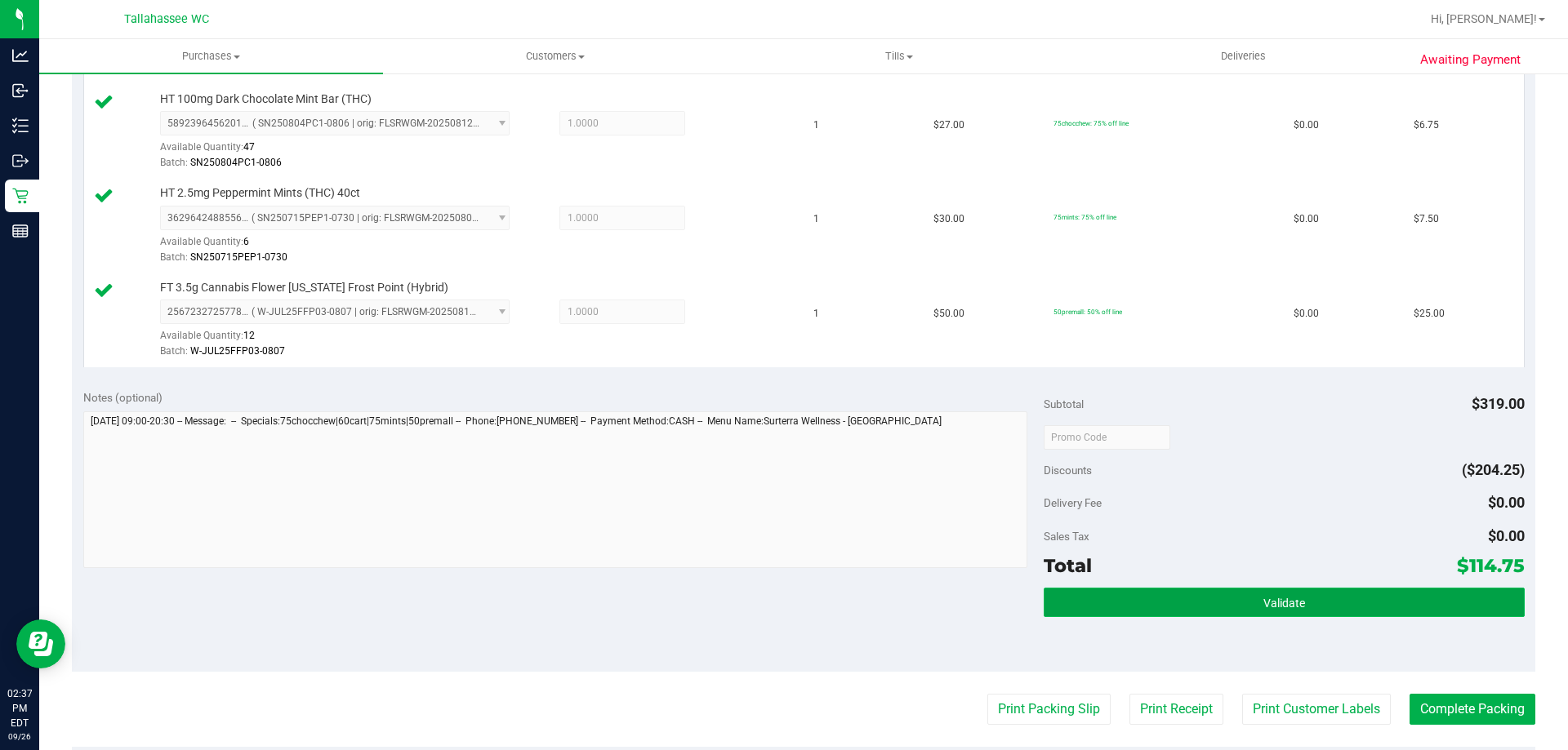
click at [1163, 610] on button "Validate" at bounding box center [1284, 603] width 480 height 29
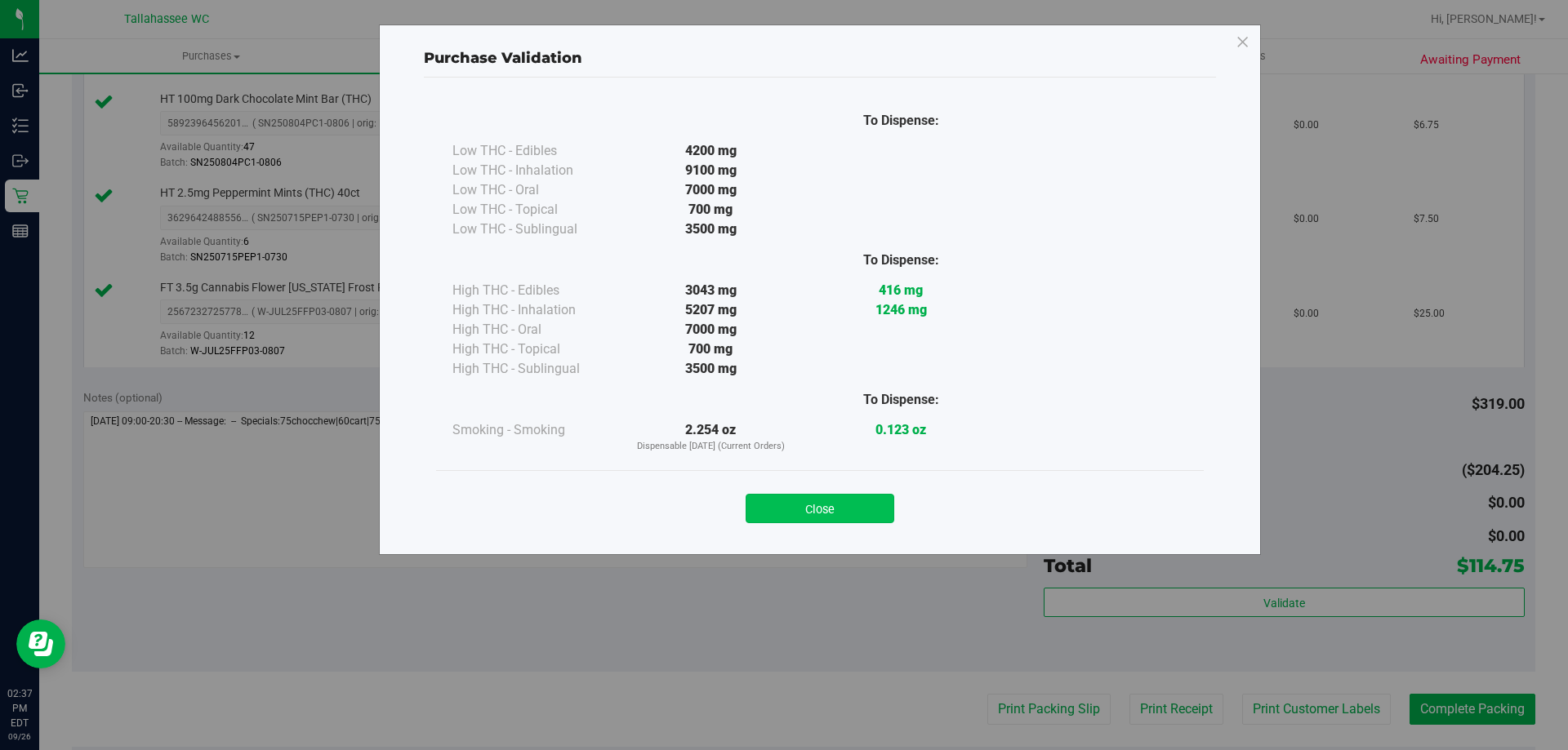
click at [837, 505] on button "Close" at bounding box center [819, 508] width 148 height 29
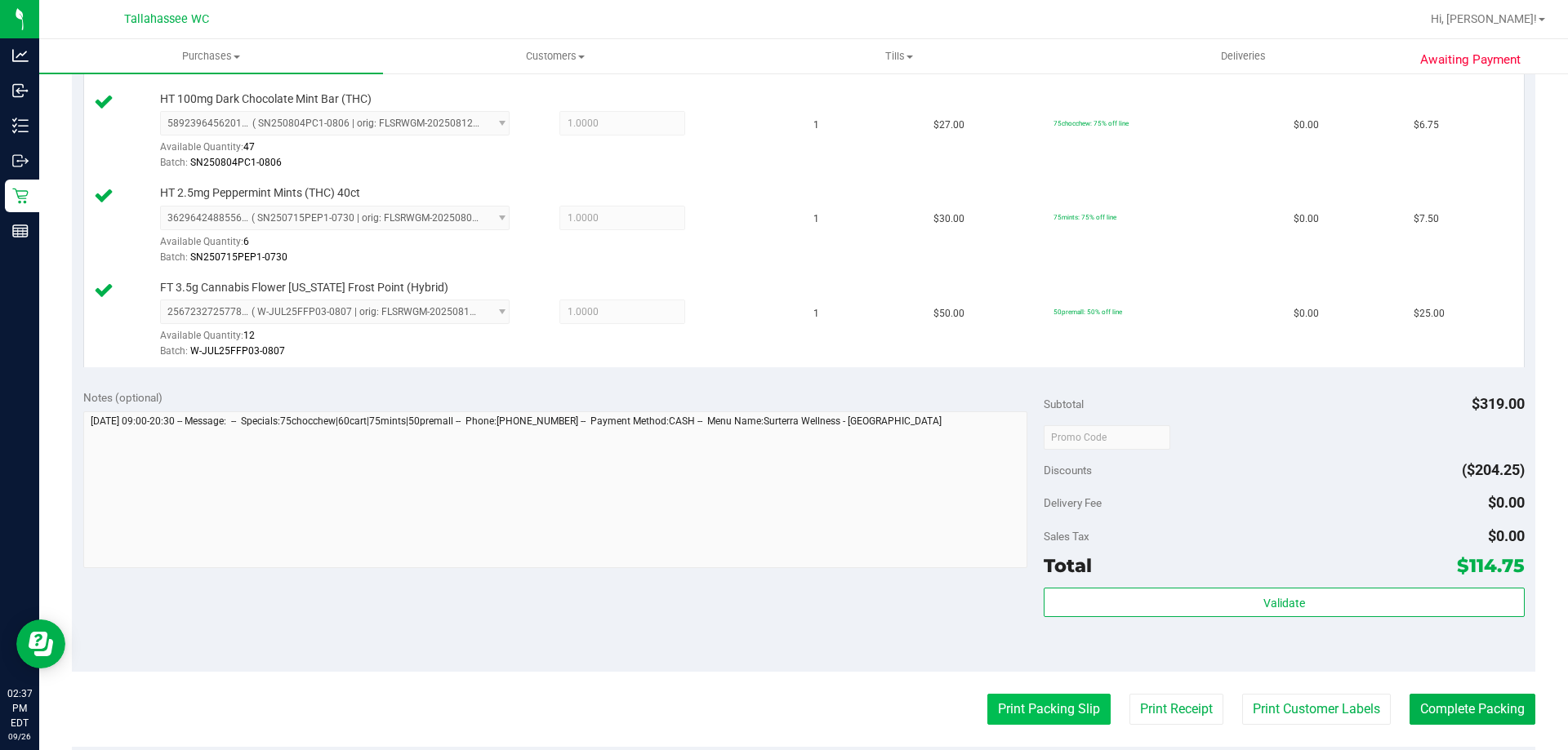
click at [1000, 716] on button "Print Packing Slip" at bounding box center [1049, 709] width 123 height 31
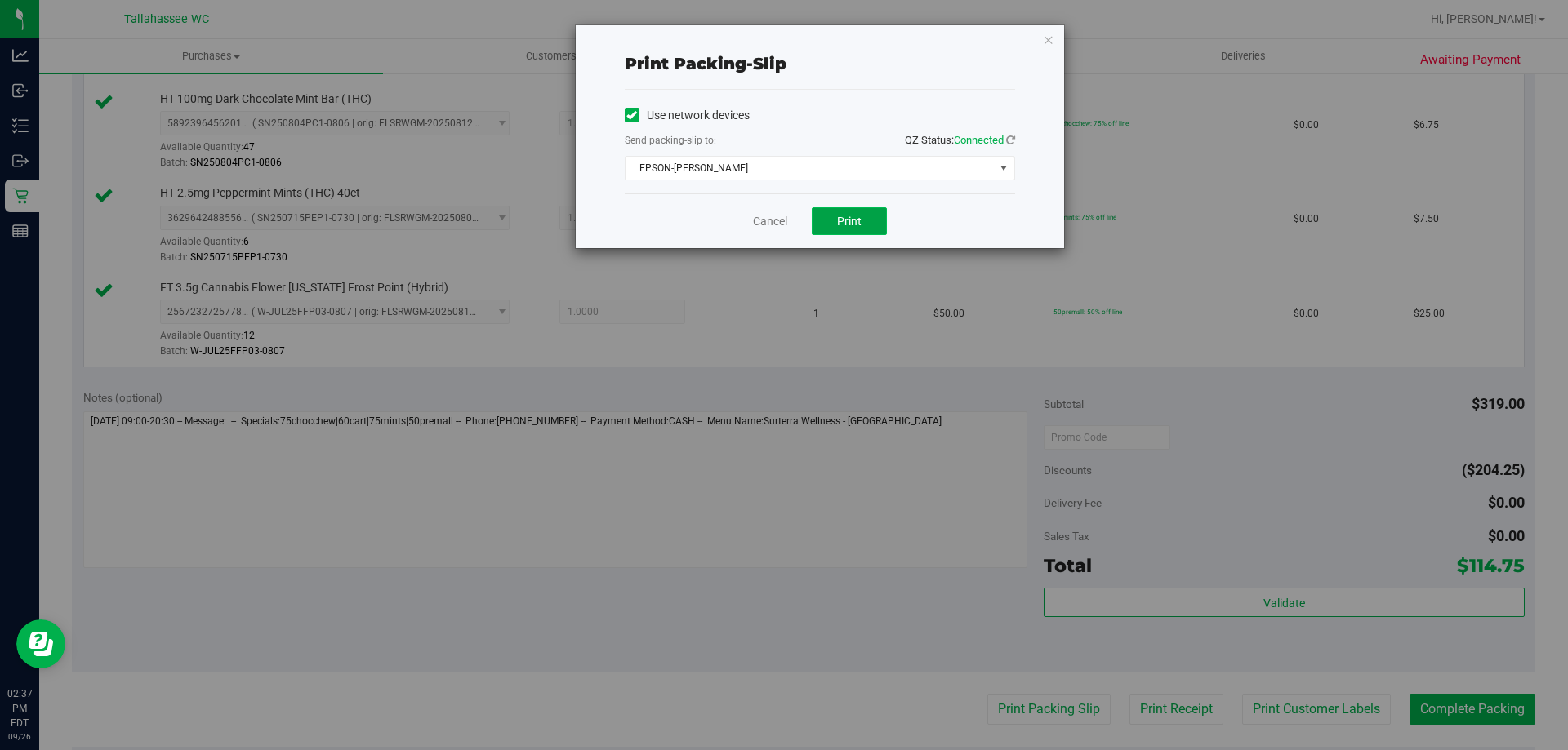
click at [864, 215] on button "Print" at bounding box center [850, 221] width 75 height 28
click at [781, 226] on link "Cancel" at bounding box center [770, 221] width 34 height 17
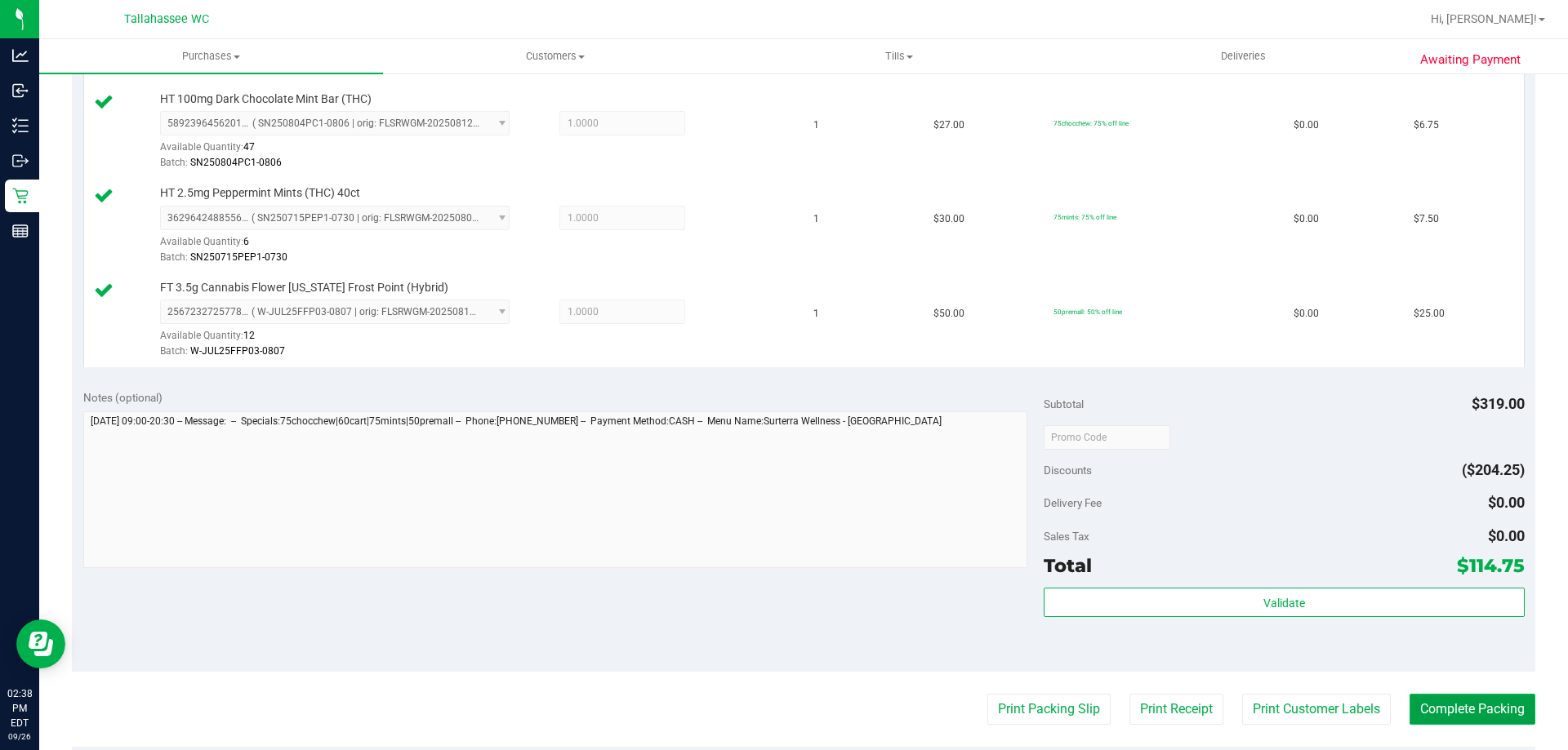
click at [1497, 709] on button "Complete Packing" at bounding box center [1471, 709] width 125 height 31
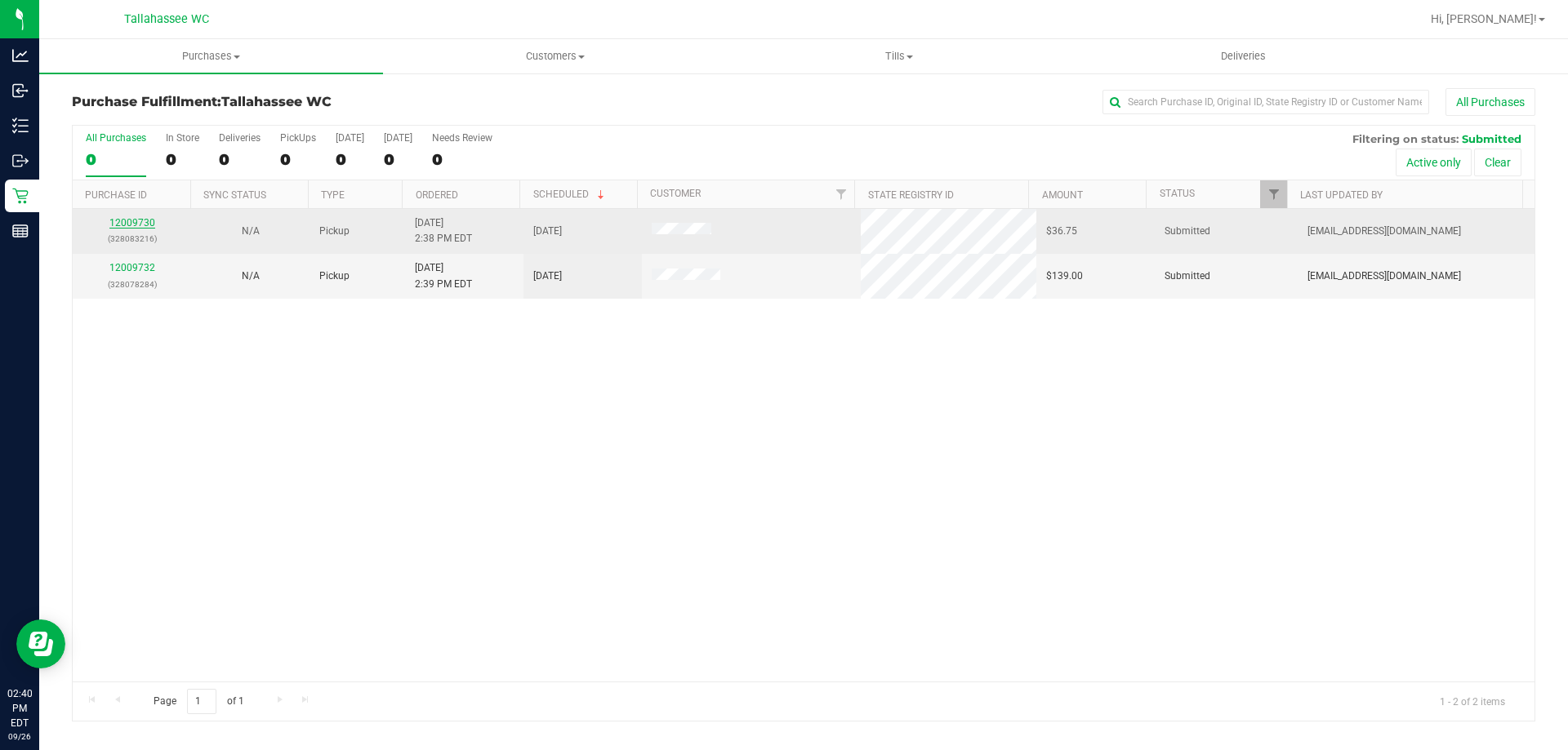
click at [139, 217] on link "12009730" at bounding box center [133, 223] width 46 height 11
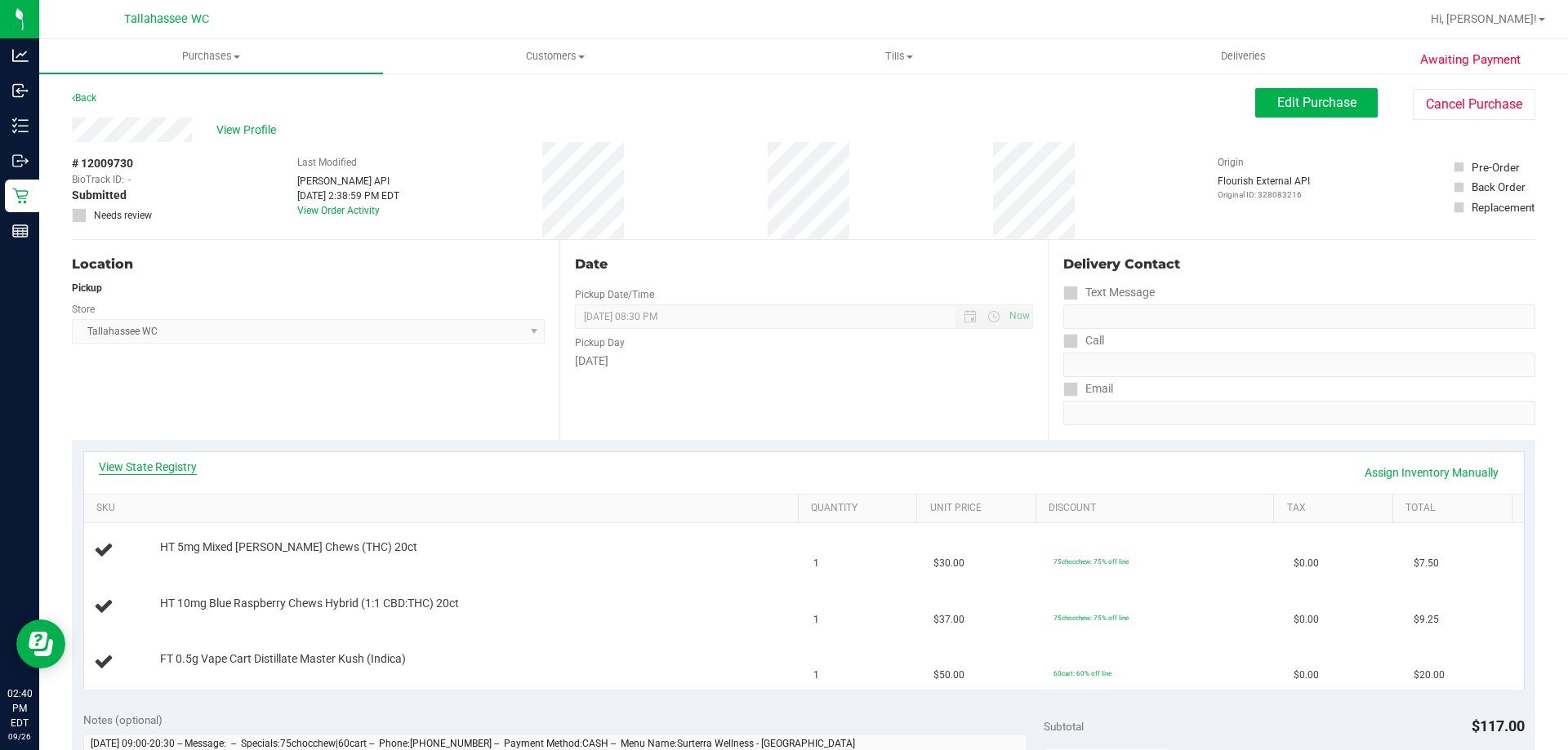
click at [170, 468] on link "View State Registry" at bounding box center [148, 467] width 98 height 16
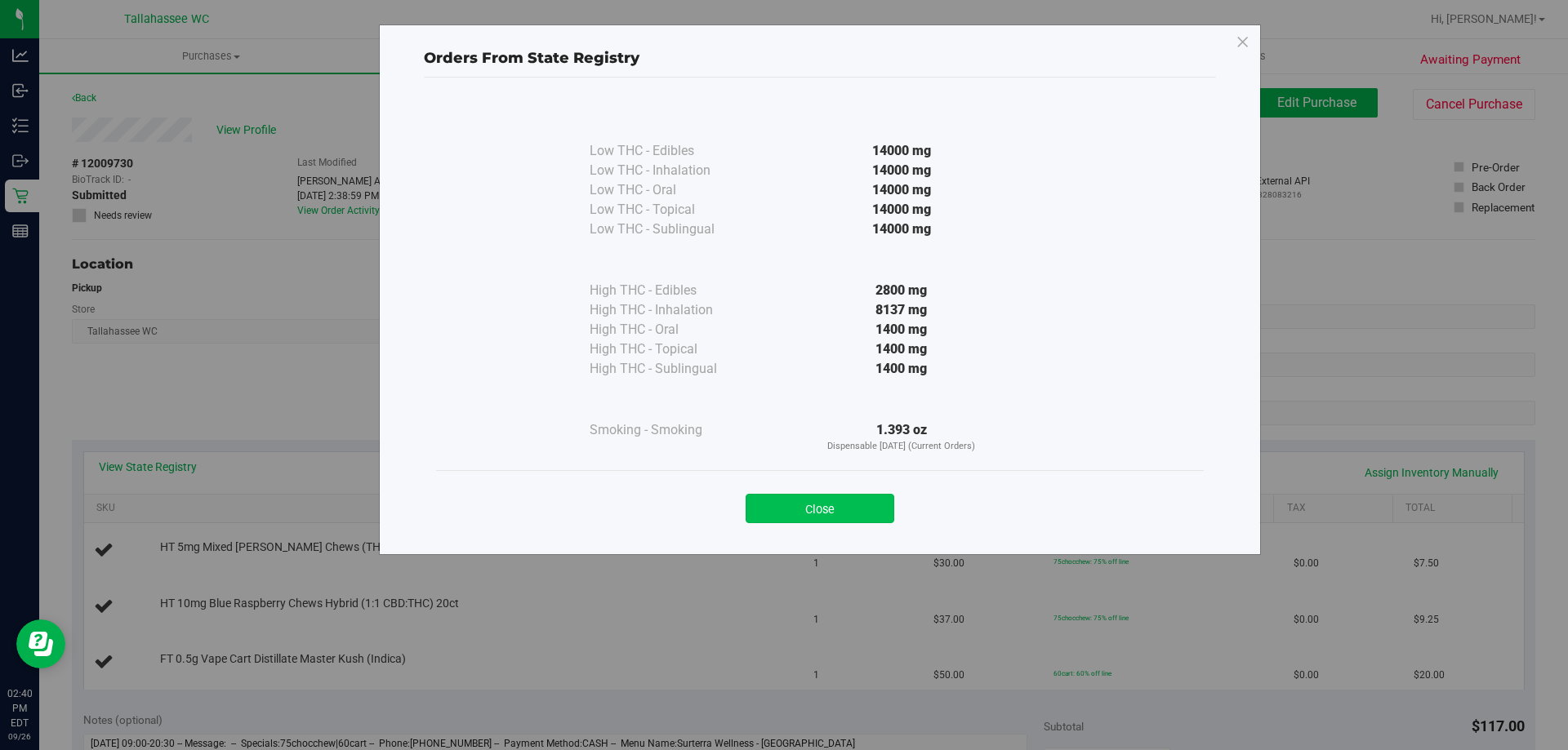
click at [815, 509] on button "Close" at bounding box center [819, 508] width 148 height 29
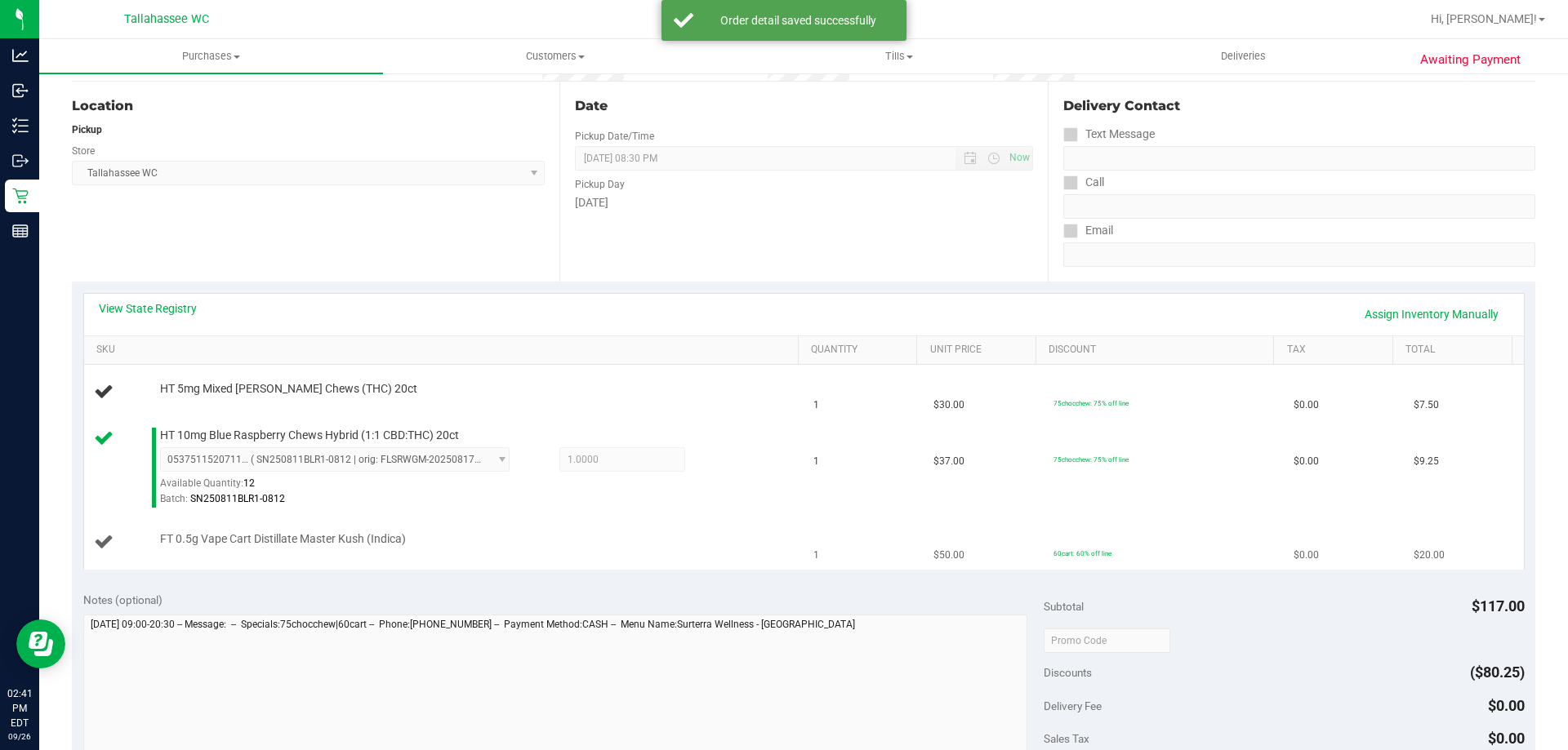
scroll to position [163, 0]
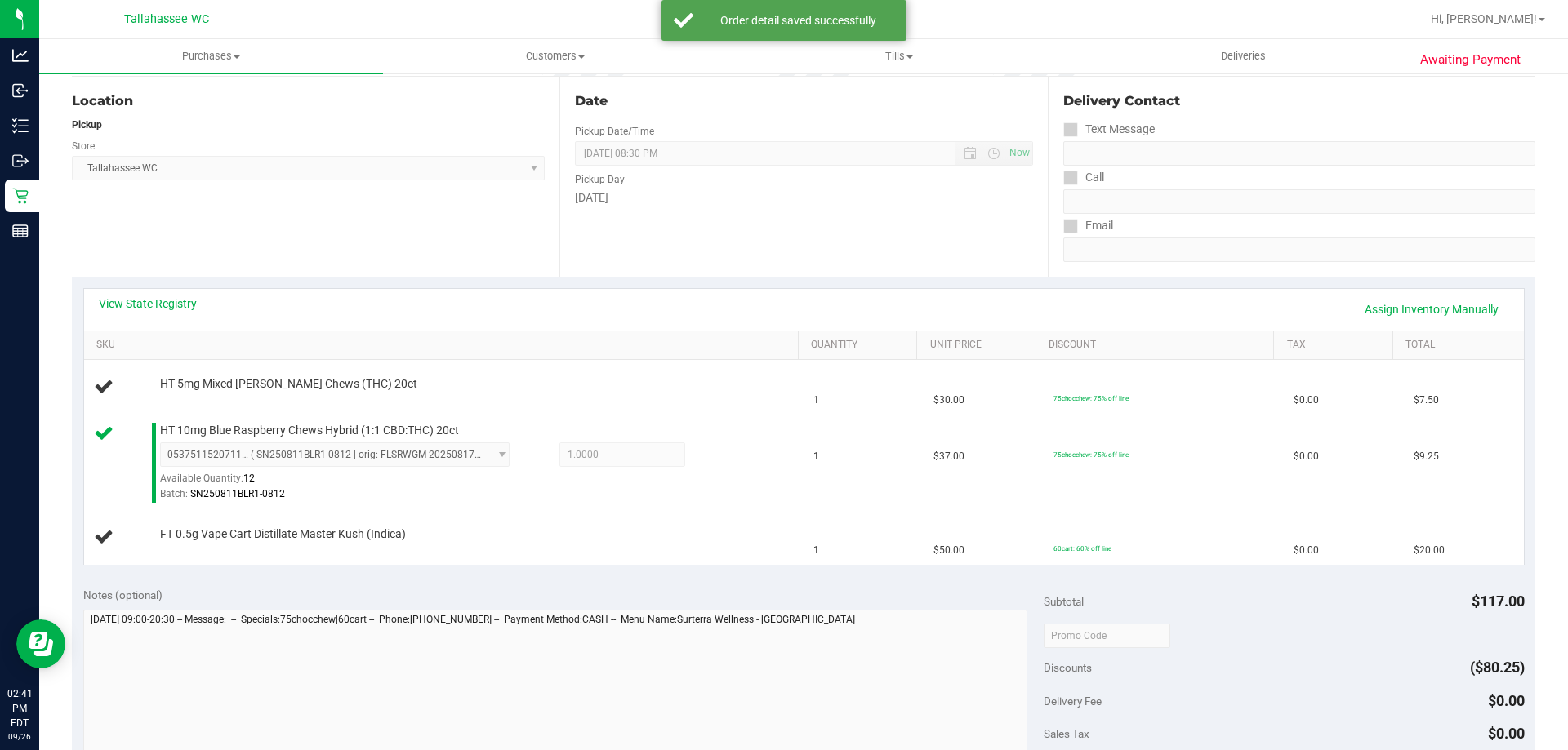
click at [197, 305] on div "View State Registry Assign Inventory Manually" at bounding box center [804, 309] width 1410 height 28
click at [186, 302] on link "View State Registry" at bounding box center [148, 304] width 98 height 16
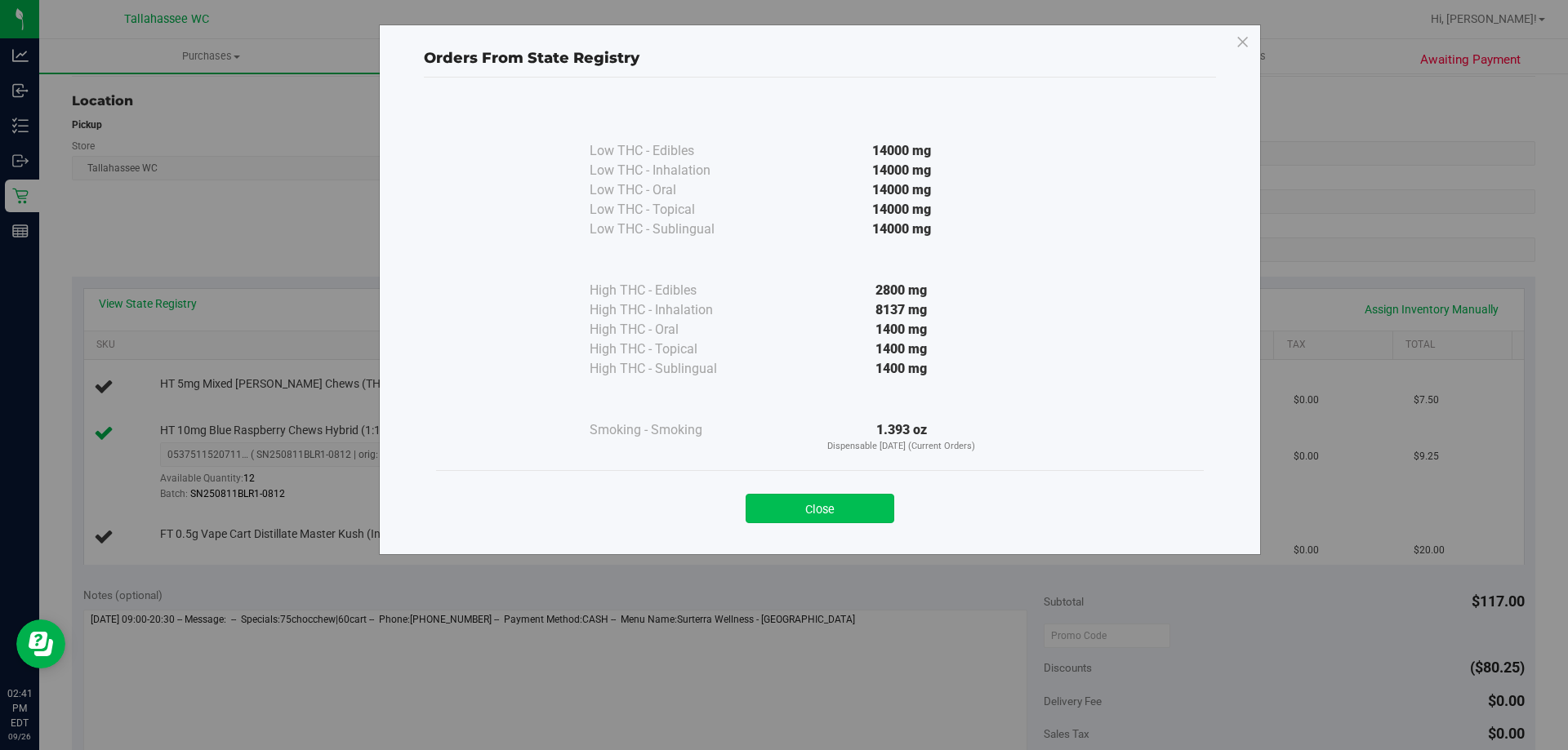
click at [827, 513] on button "Close" at bounding box center [819, 508] width 148 height 29
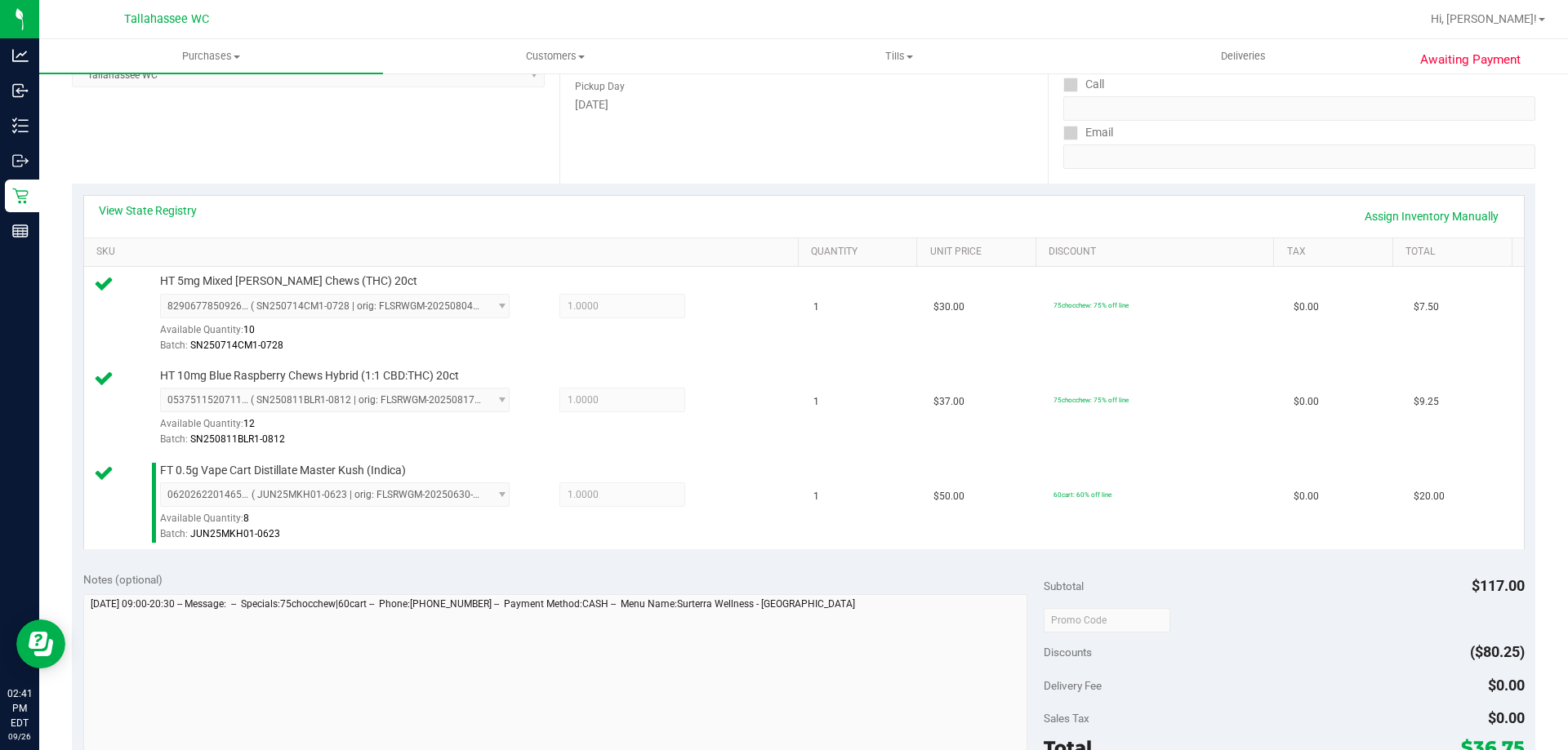
scroll to position [572, 0]
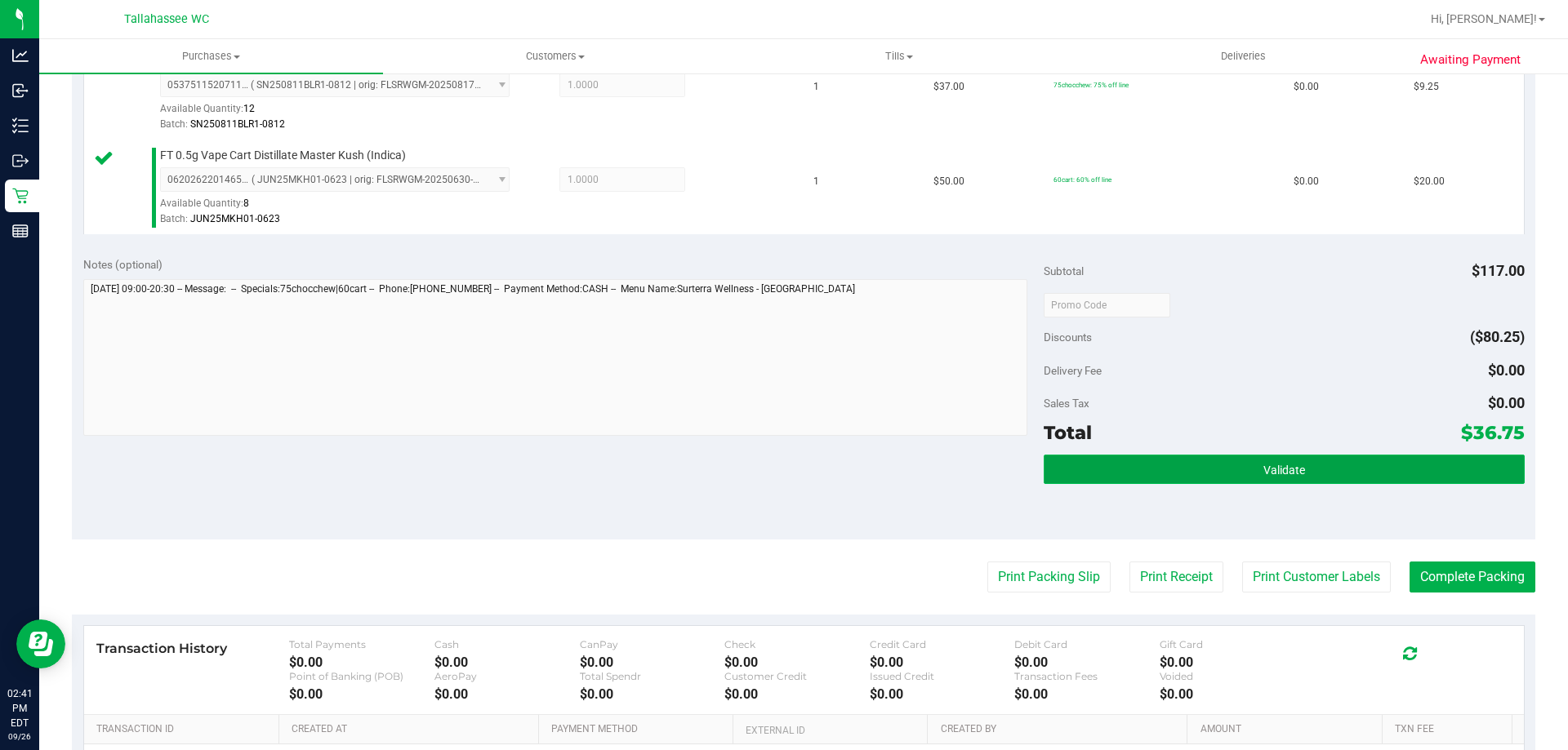
click at [1162, 472] on button "Validate" at bounding box center [1284, 469] width 480 height 29
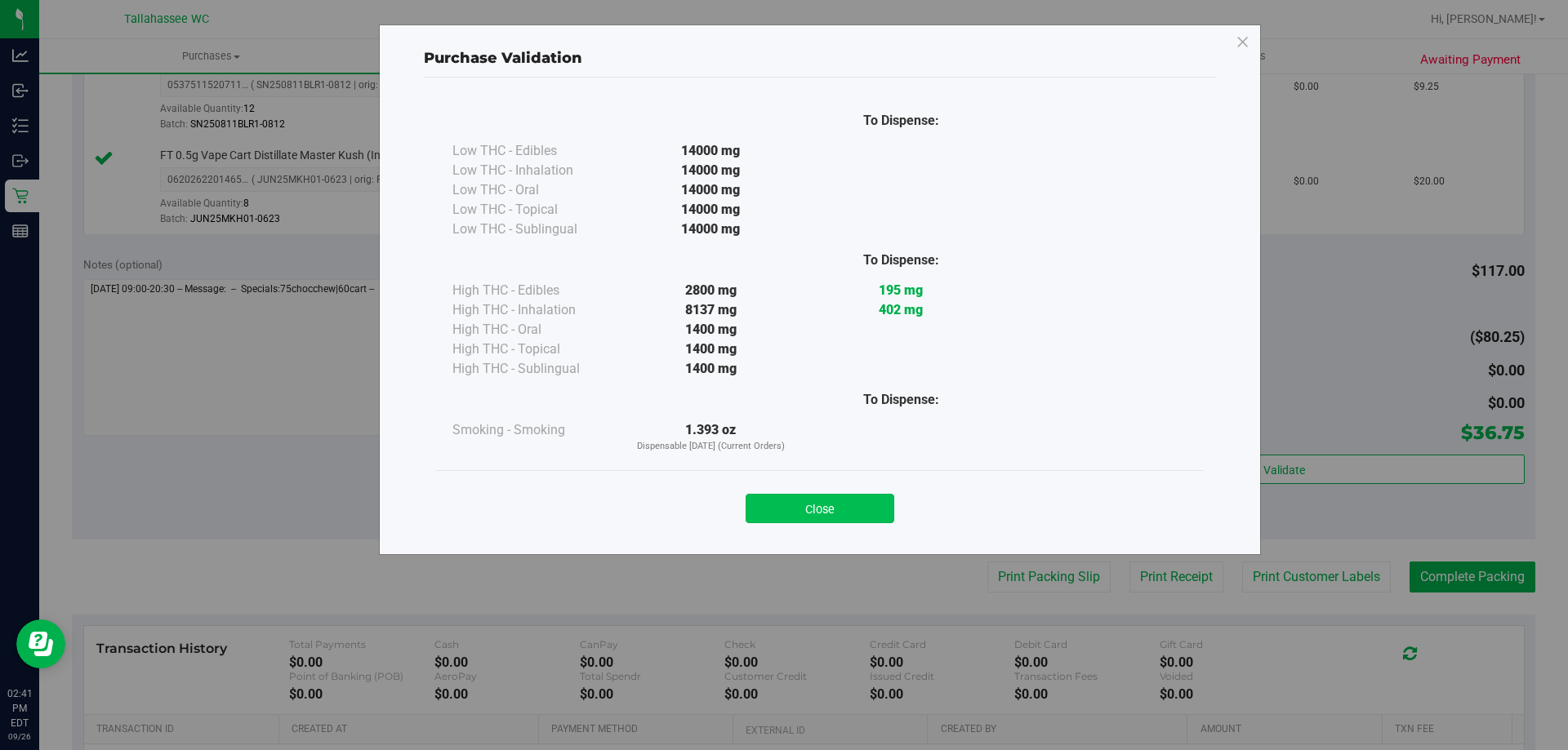
click at [859, 513] on button "Close" at bounding box center [819, 508] width 148 height 29
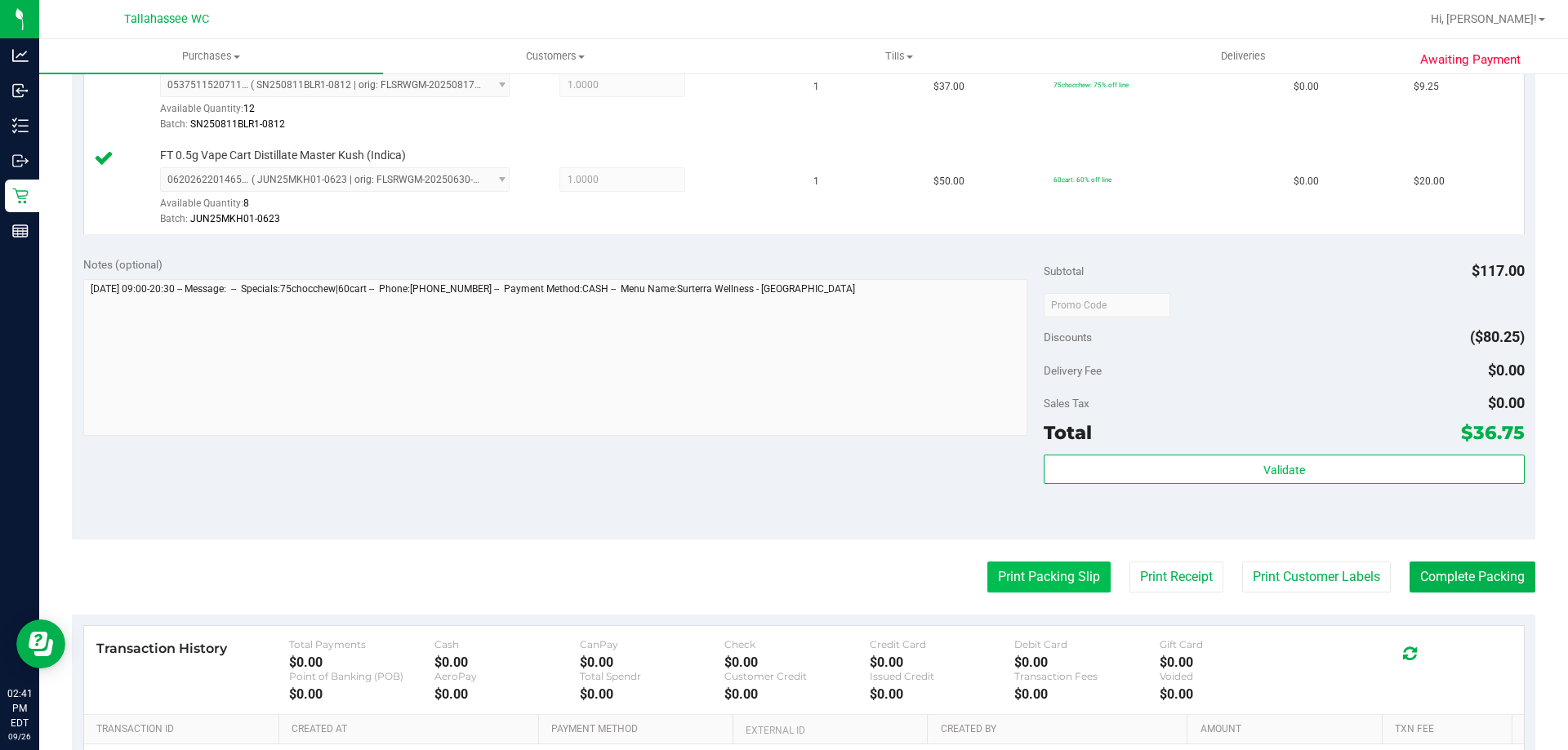
click at [1040, 573] on button "Print Packing Slip" at bounding box center [1049, 577] width 123 height 31
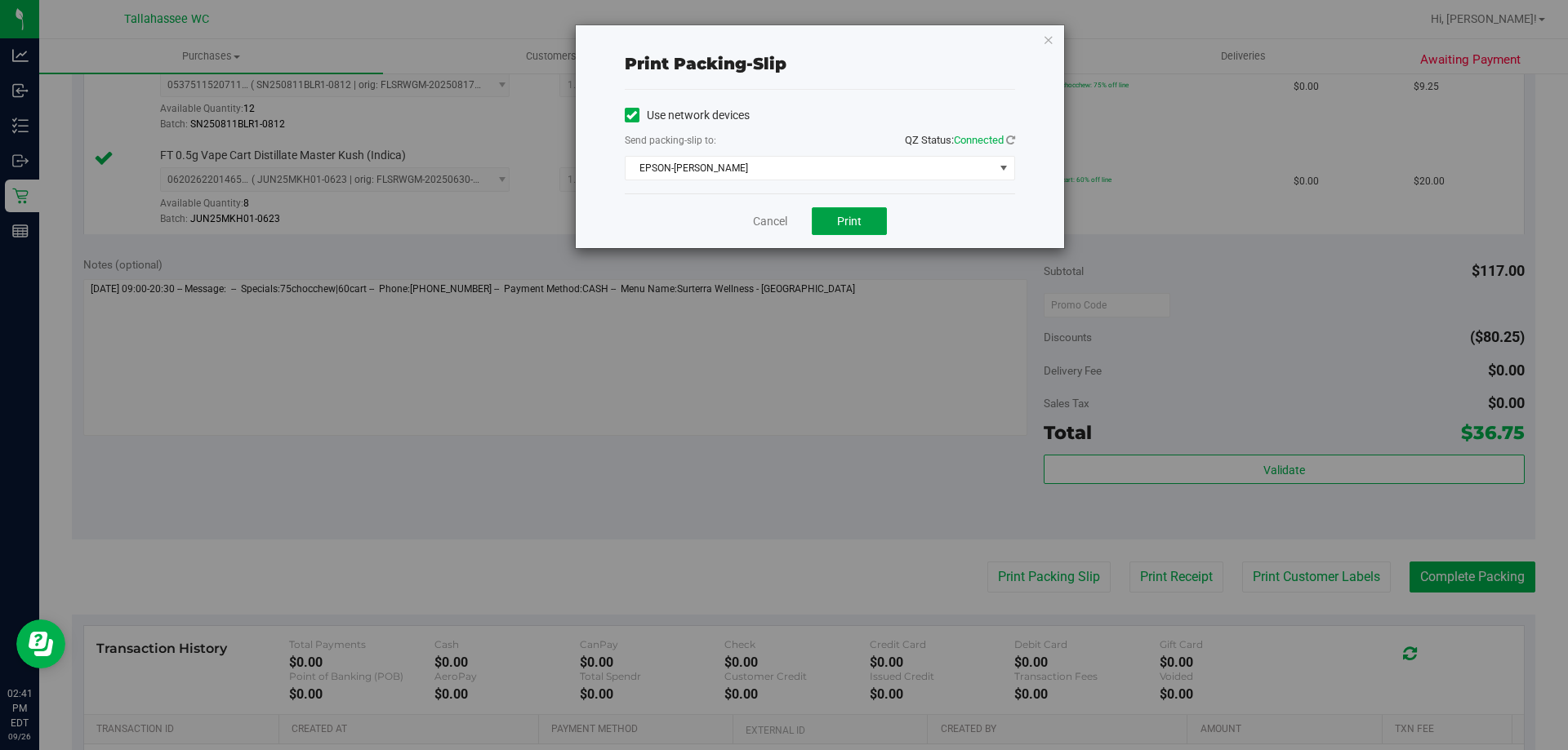
drag, startPoint x: 838, startPoint y: 229, endPoint x: 854, endPoint y: 237, distance: 17.9
click at [839, 228] on button "Print" at bounding box center [850, 221] width 75 height 28
click at [771, 223] on link "Cancel" at bounding box center [770, 221] width 34 height 17
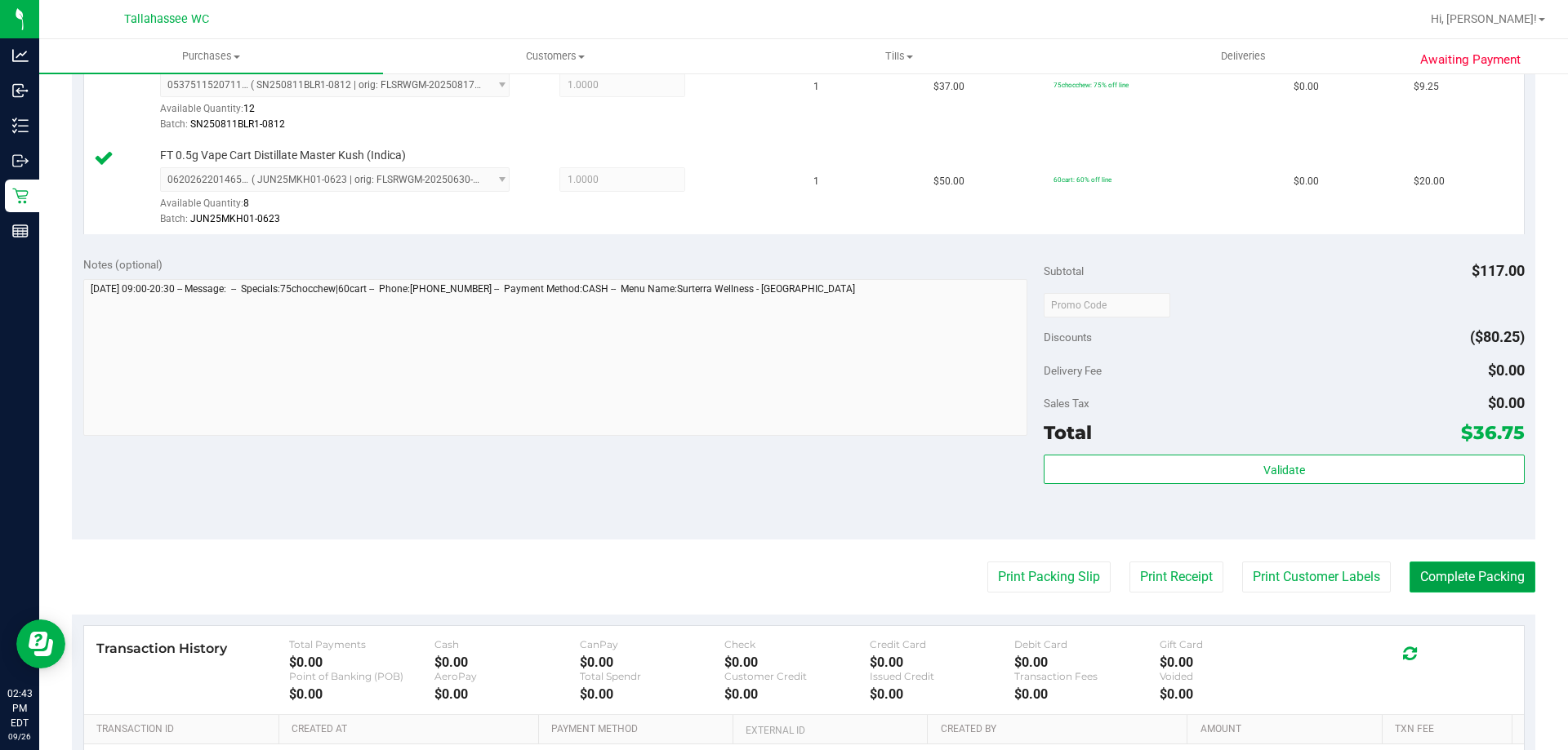
click at [1471, 576] on button "Complete Packing" at bounding box center [1471, 577] width 125 height 31
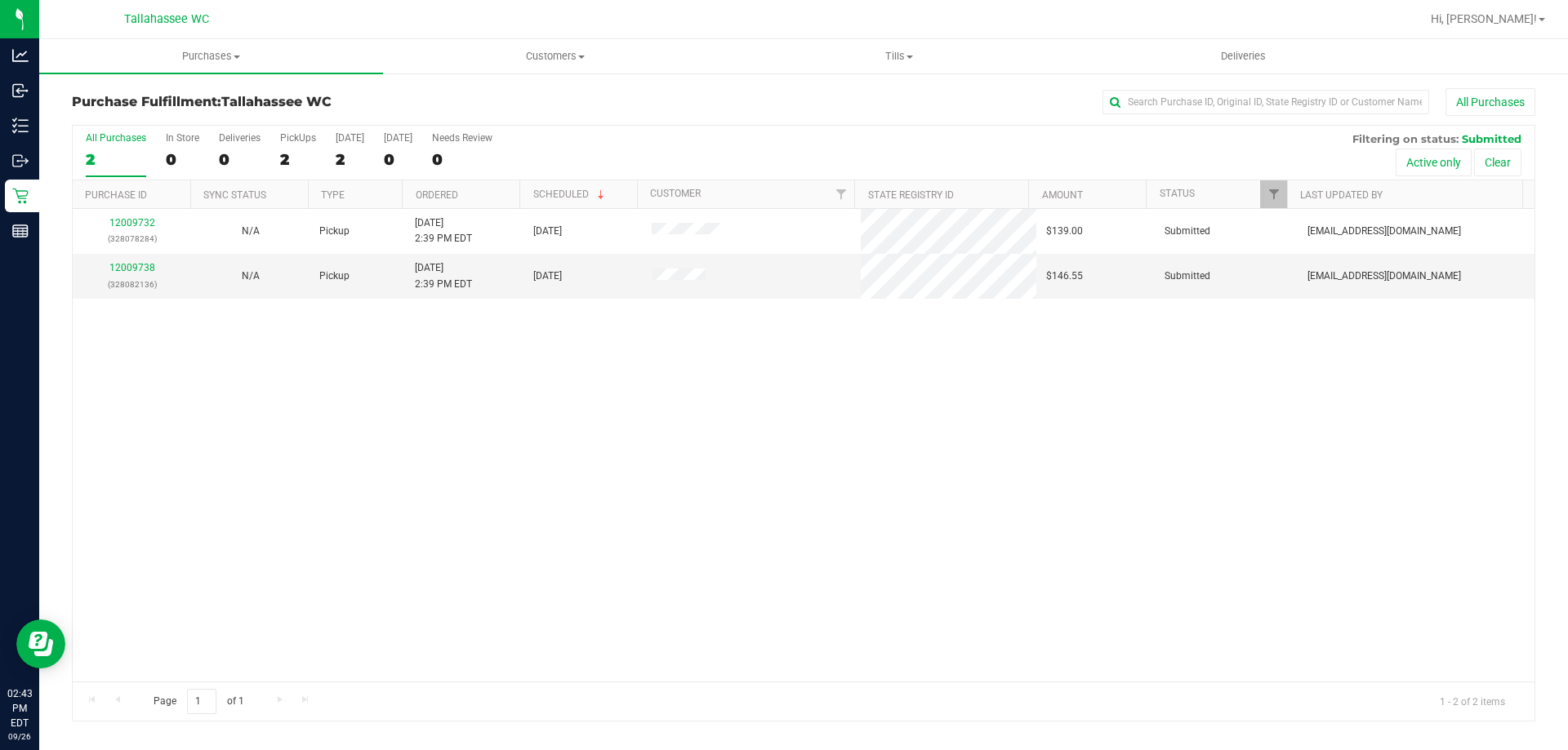
click at [329, 357] on div "12009732 (328078284) N/A Pickup 9/26/2025 2:39 PM EDT 9/26/2025 $139.00 Submitt…" at bounding box center [804, 445] width 1462 height 472
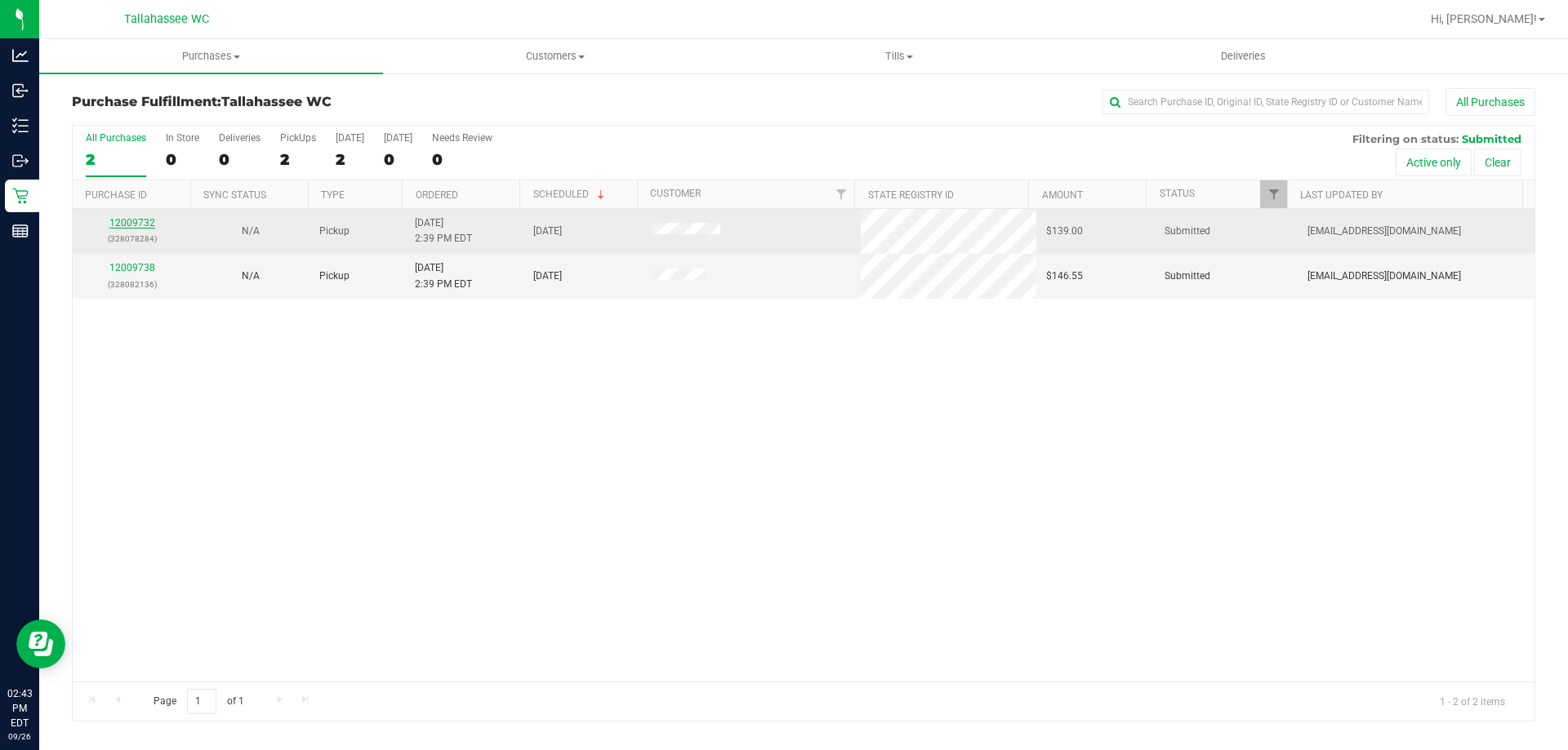
click at [121, 224] on link "12009732" at bounding box center [133, 223] width 46 height 11
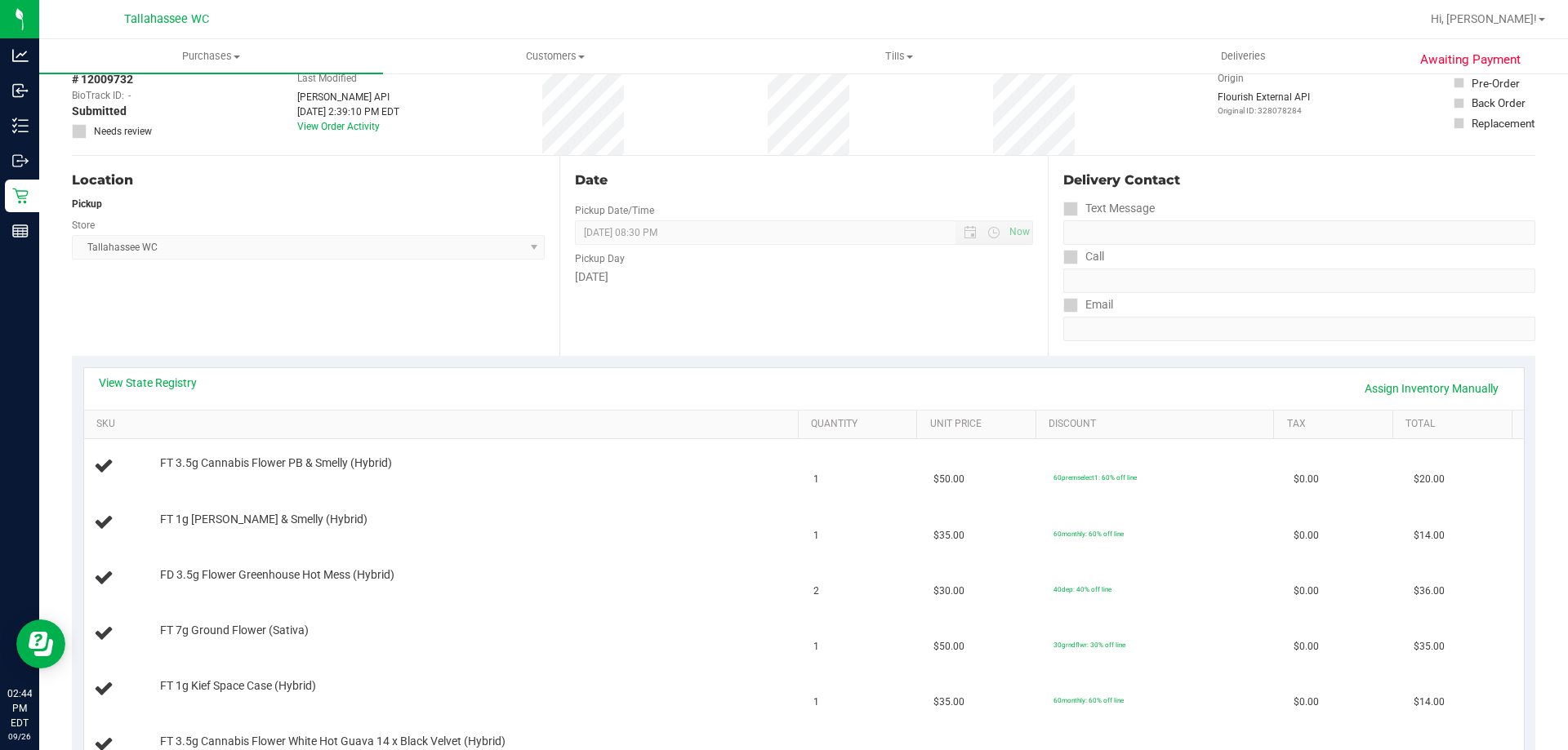
scroll to position [163, 0]
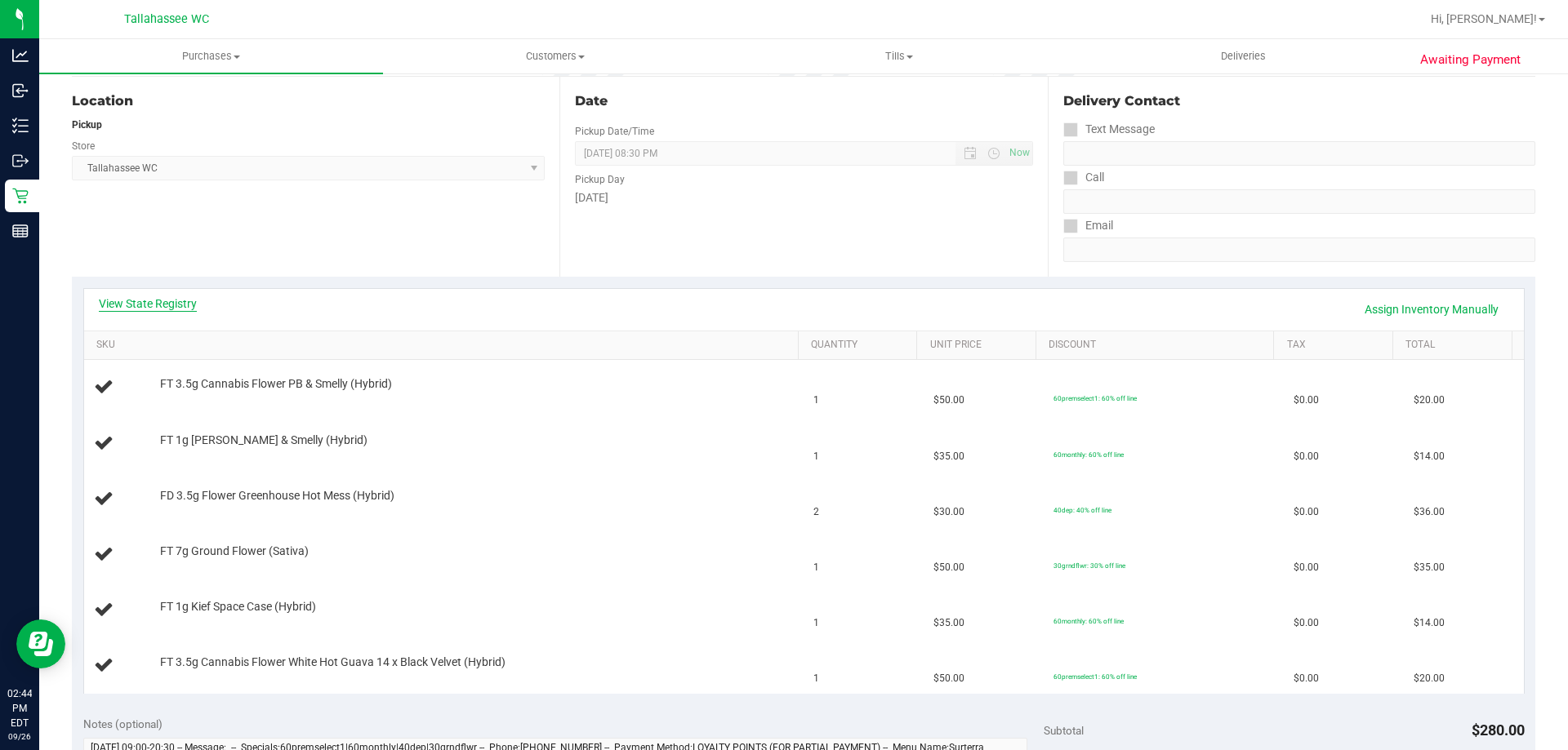
click at [186, 303] on link "View State Registry" at bounding box center [148, 304] width 98 height 16
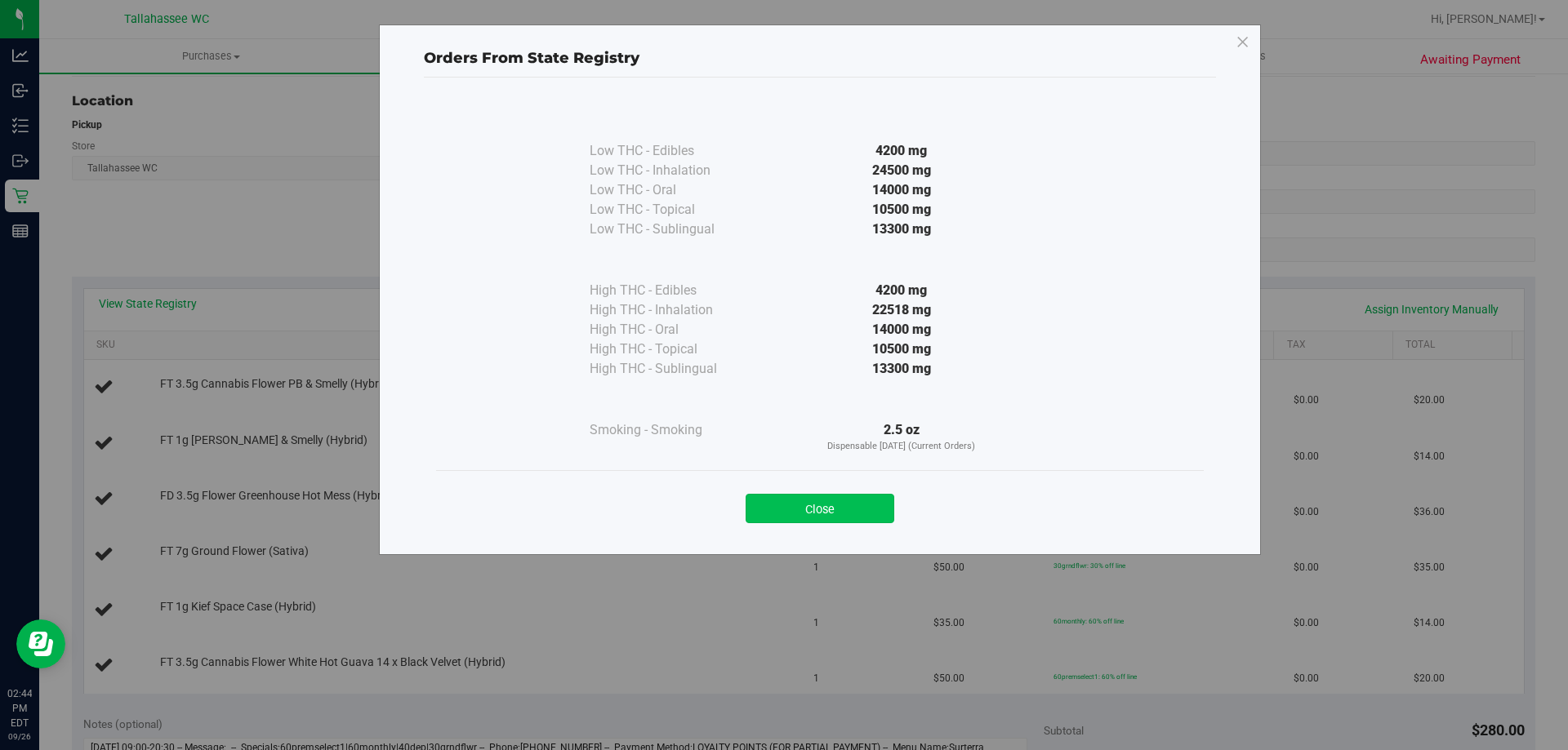
click at [836, 498] on button "Close" at bounding box center [819, 508] width 148 height 29
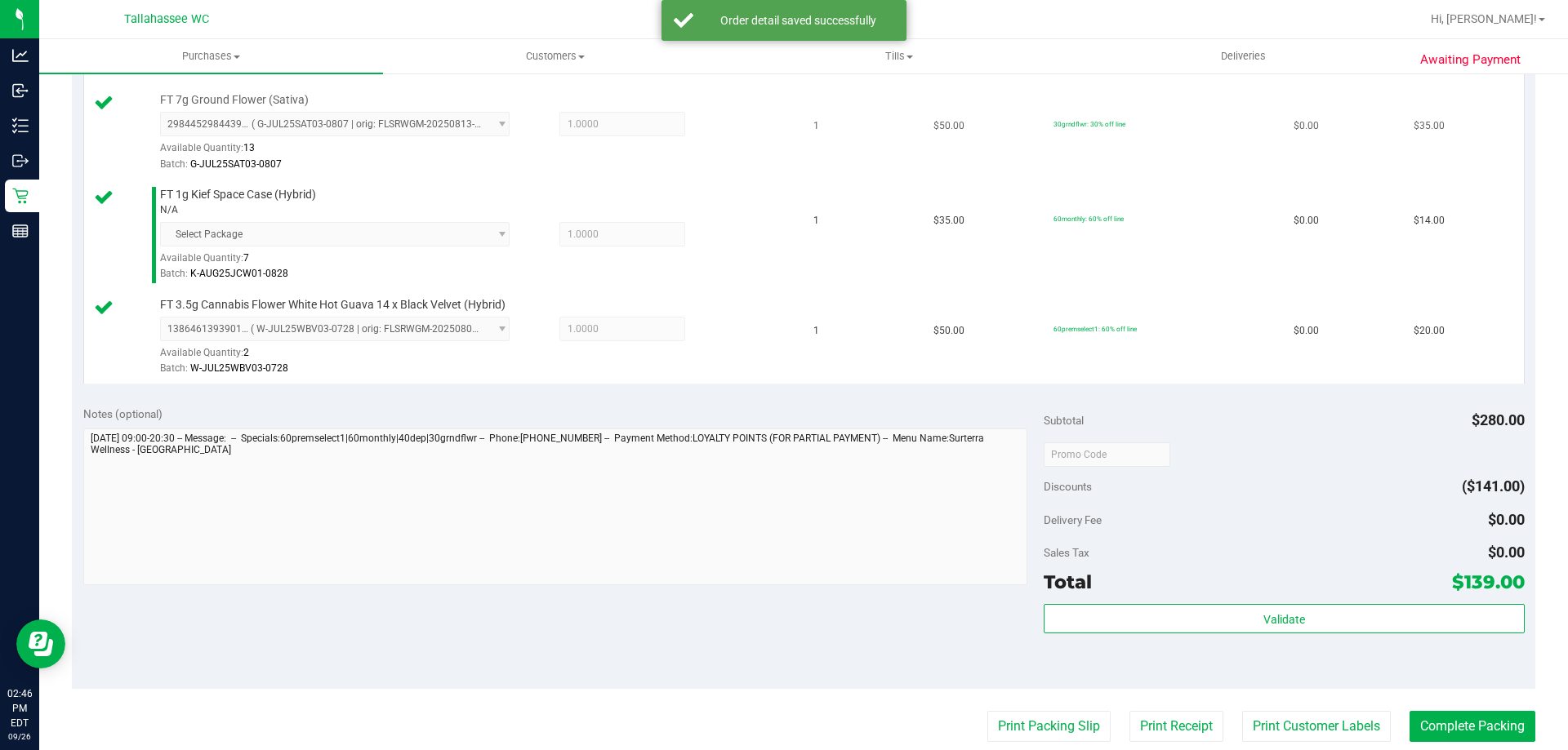
scroll to position [1061, 0]
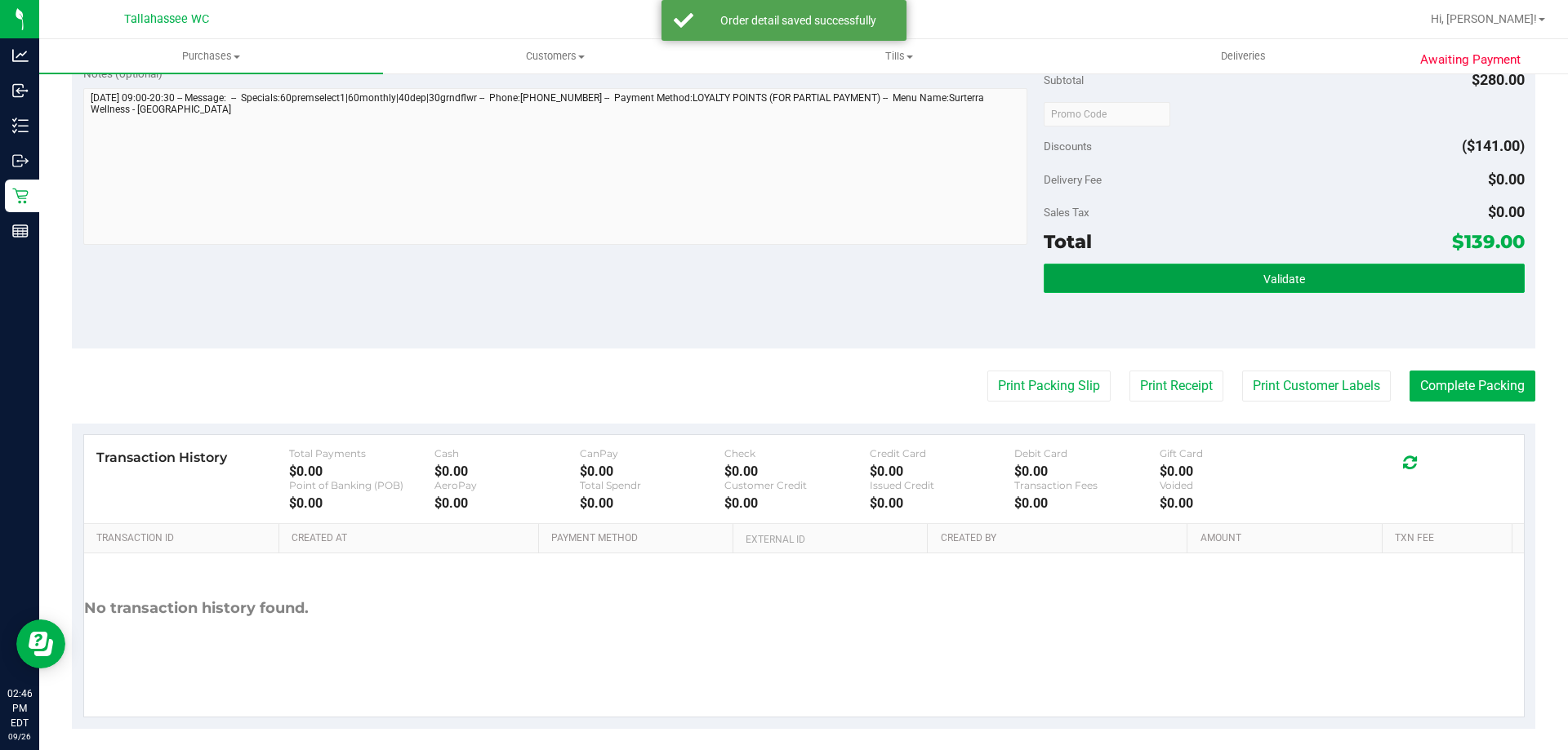
click at [1137, 291] on button "Validate" at bounding box center [1284, 278] width 480 height 29
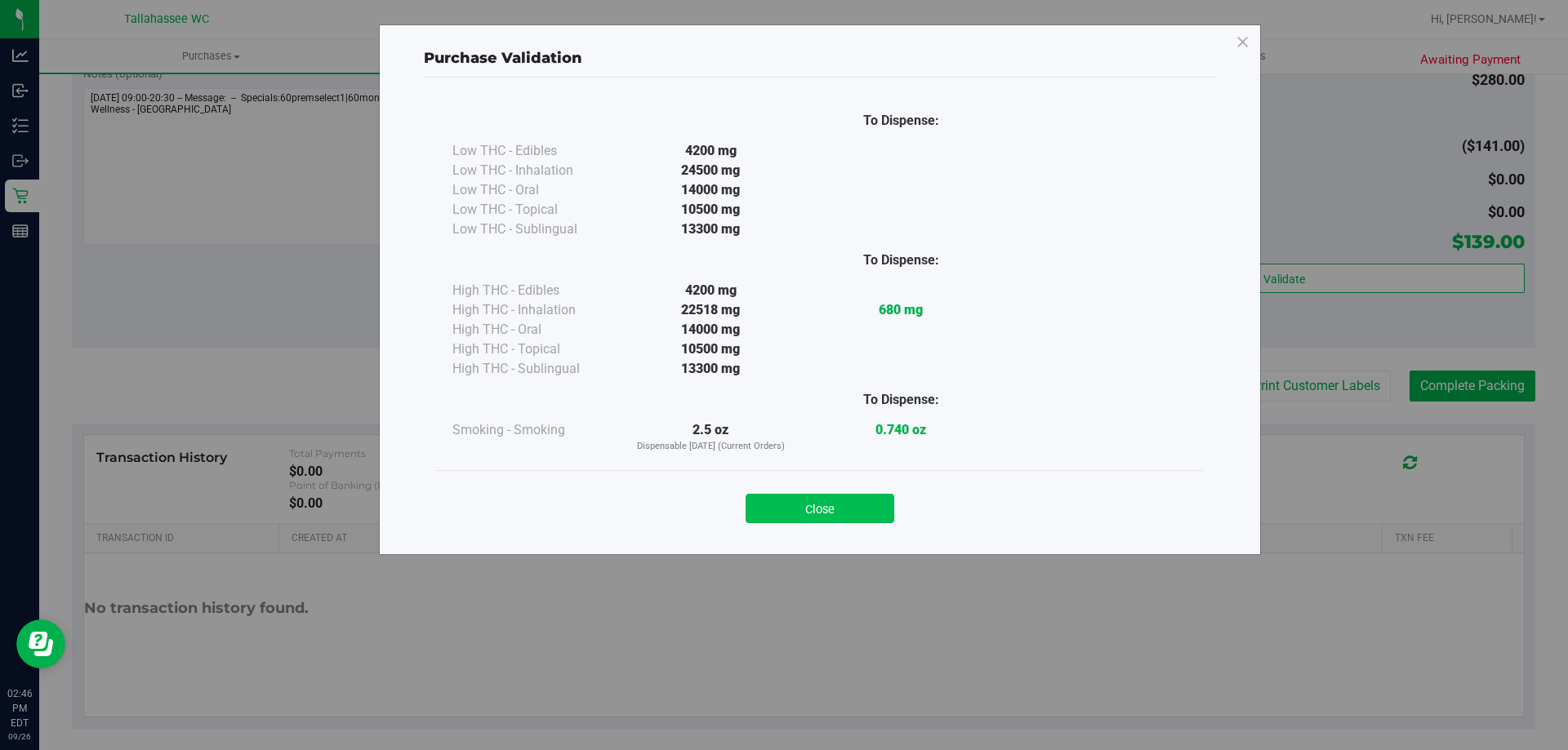
click at [854, 506] on button "Close" at bounding box center [819, 508] width 148 height 29
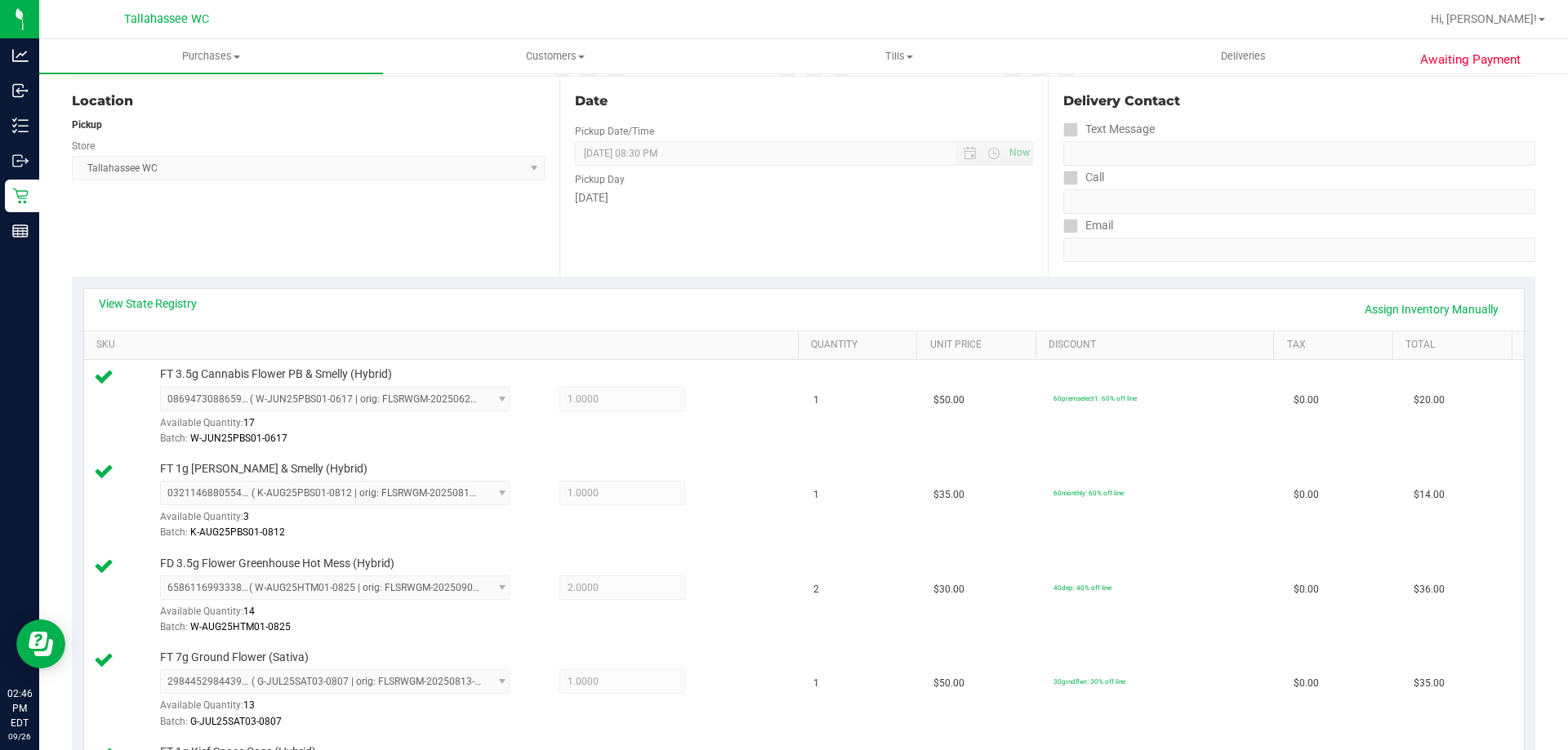
scroll to position [0, 0]
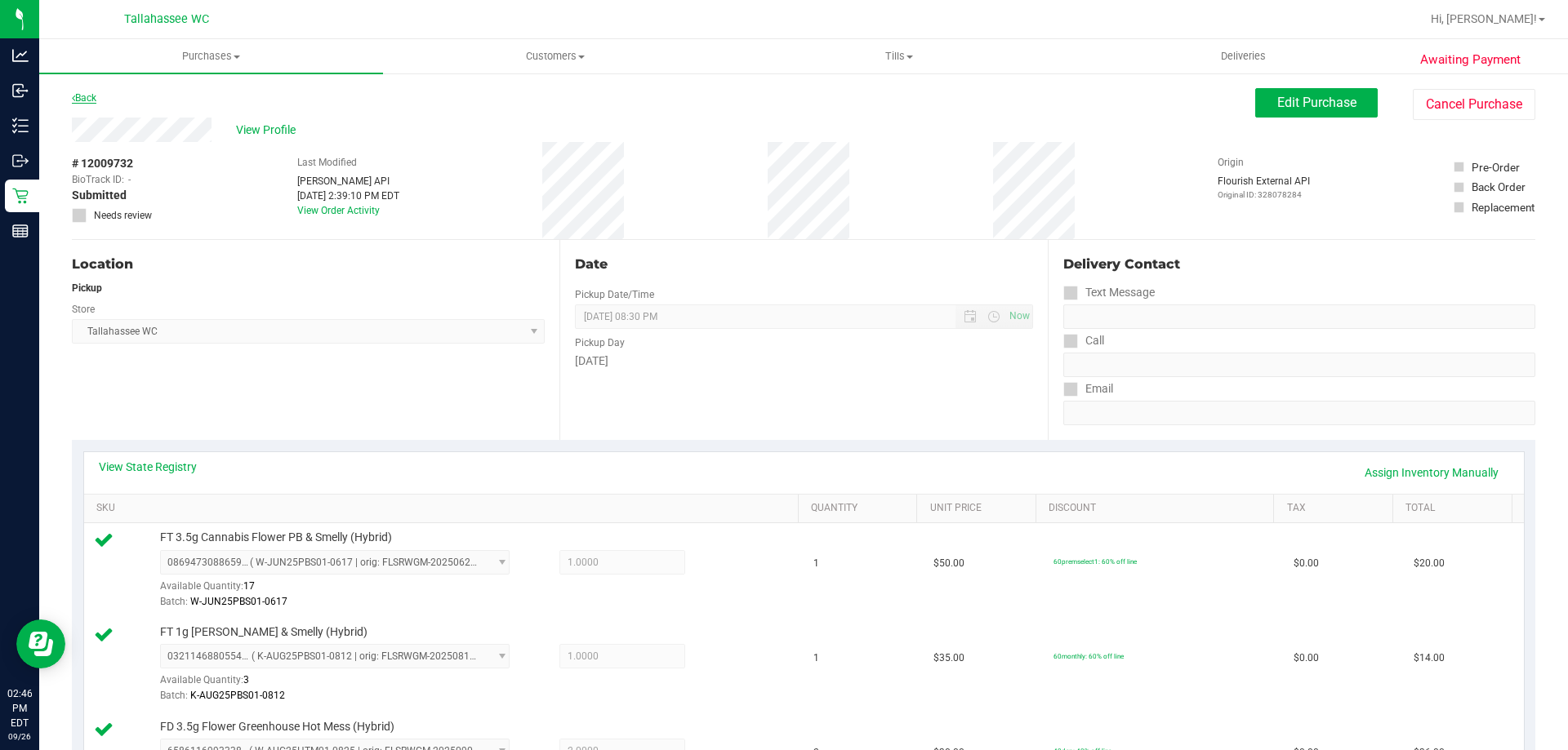
click at [95, 98] on link "Back" at bounding box center [84, 98] width 25 height 11
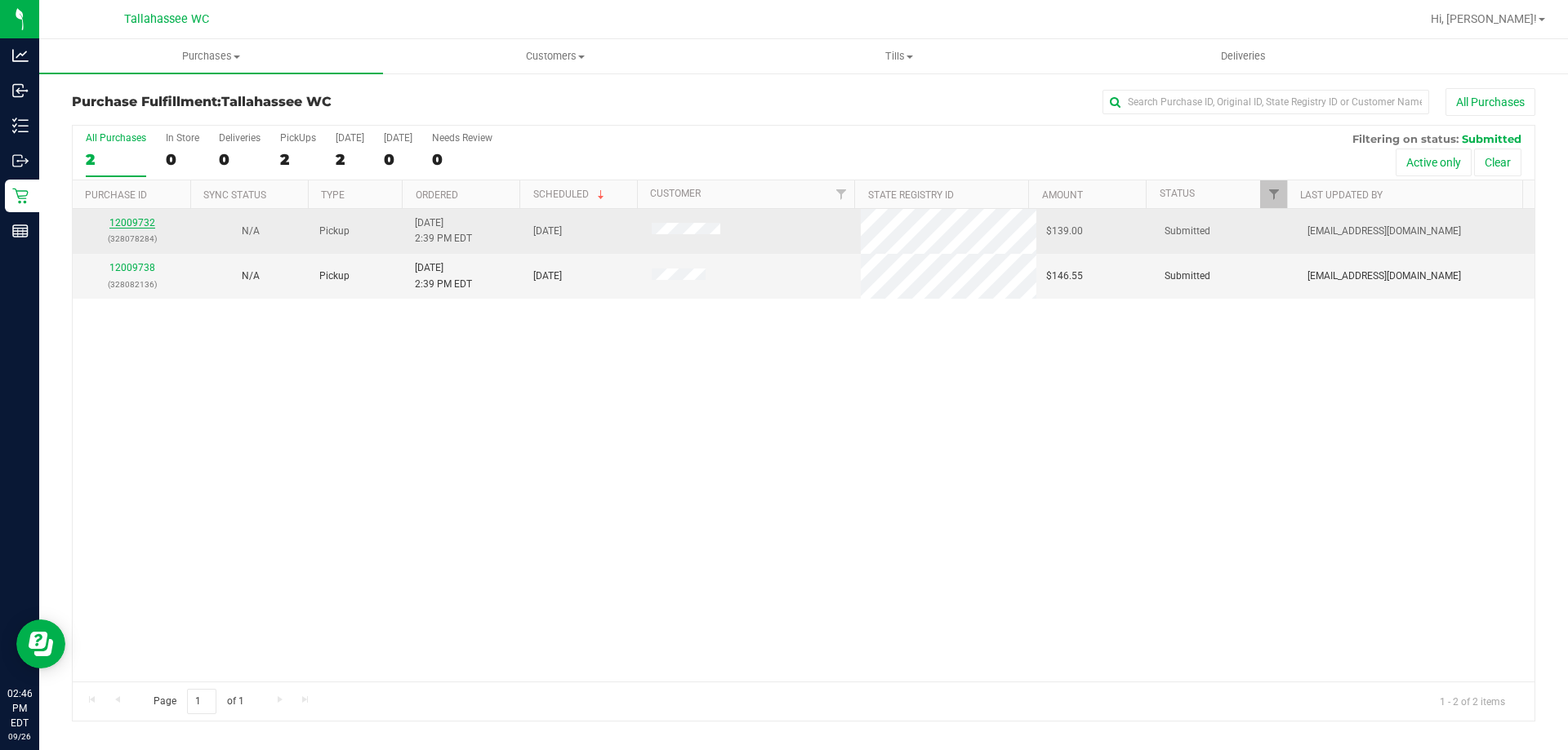
click at [111, 220] on link "12009732" at bounding box center [133, 223] width 46 height 11
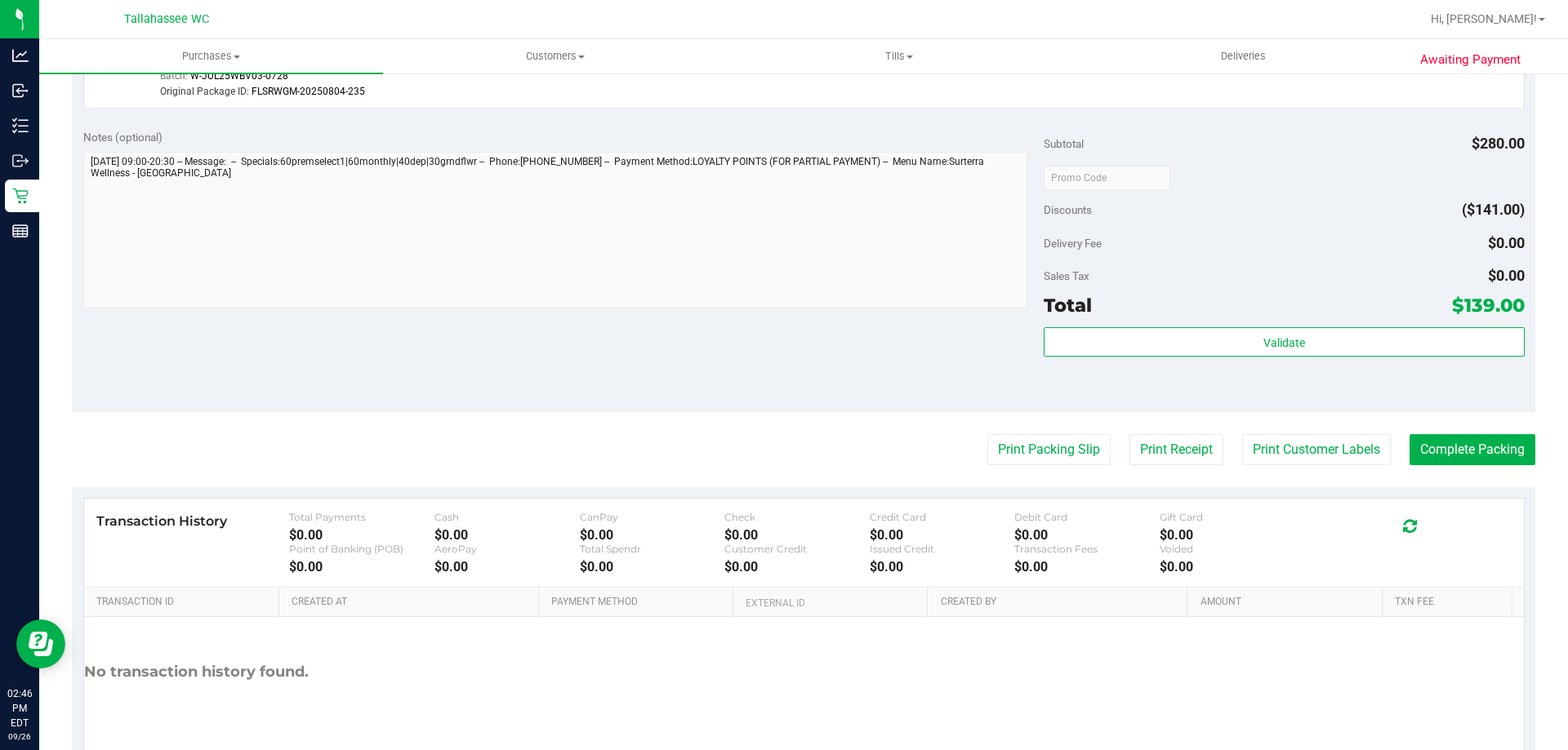
scroll to position [1142, 0]
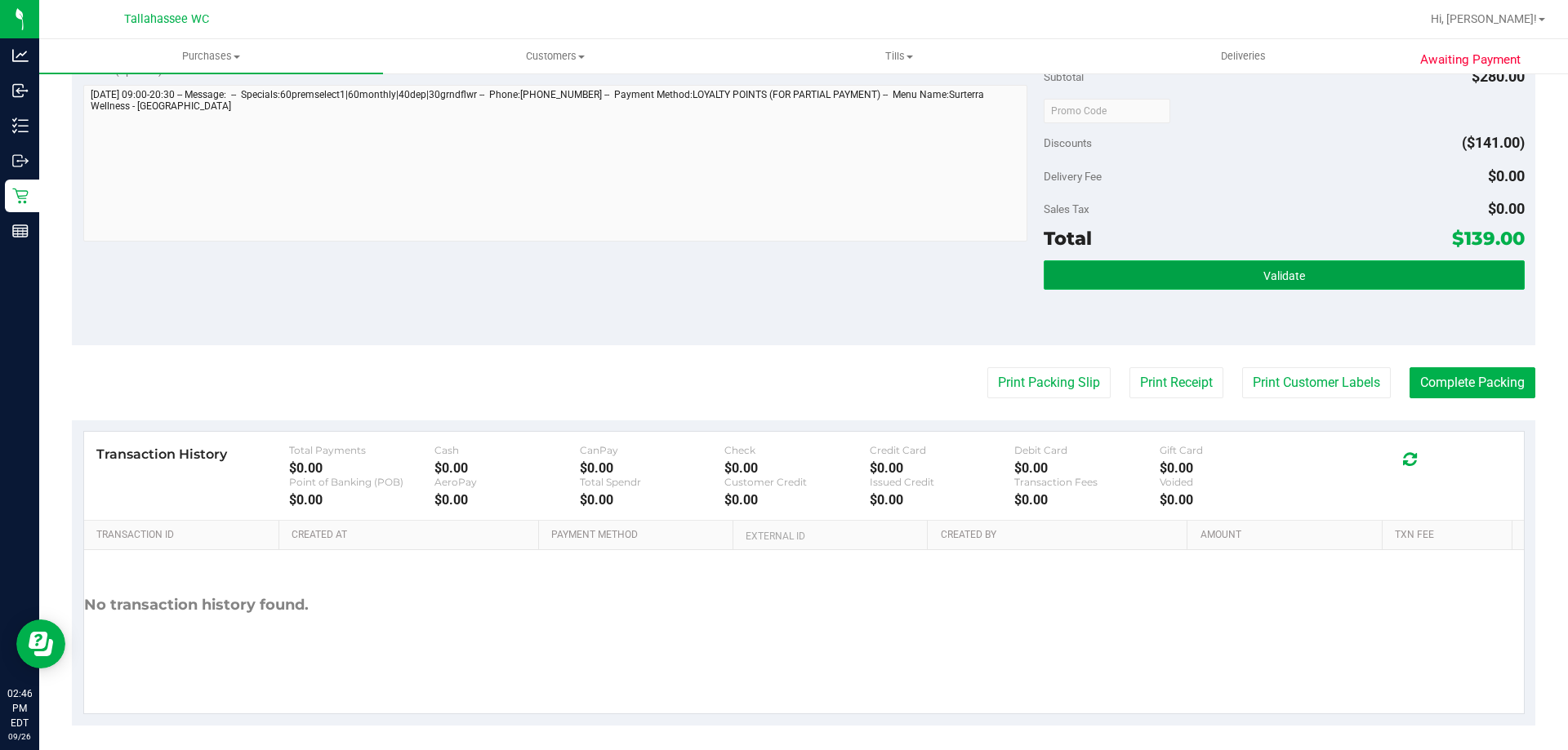
click at [1190, 287] on button "Validate" at bounding box center [1284, 275] width 480 height 29
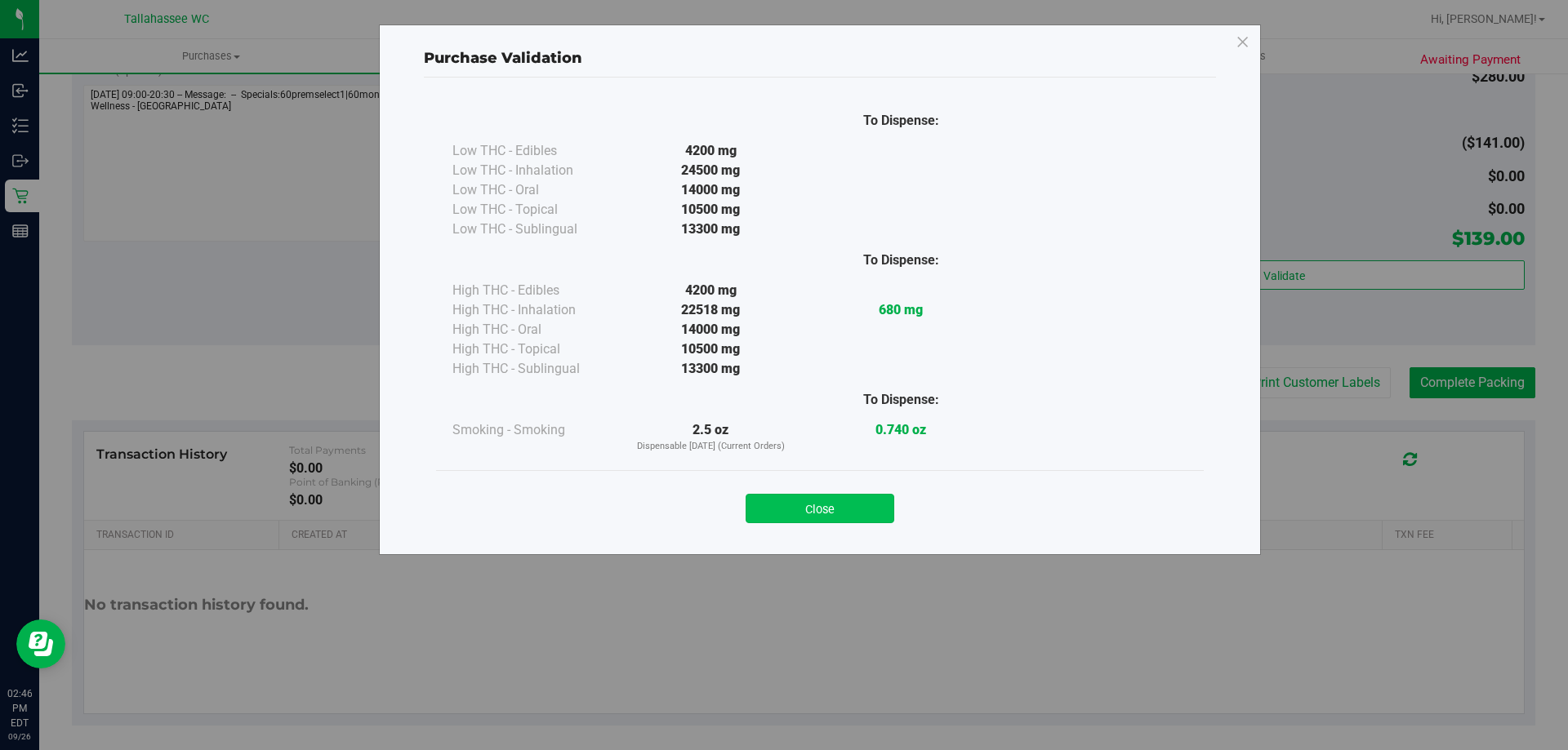
click at [824, 495] on button "Close" at bounding box center [819, 508] width 148 height 29
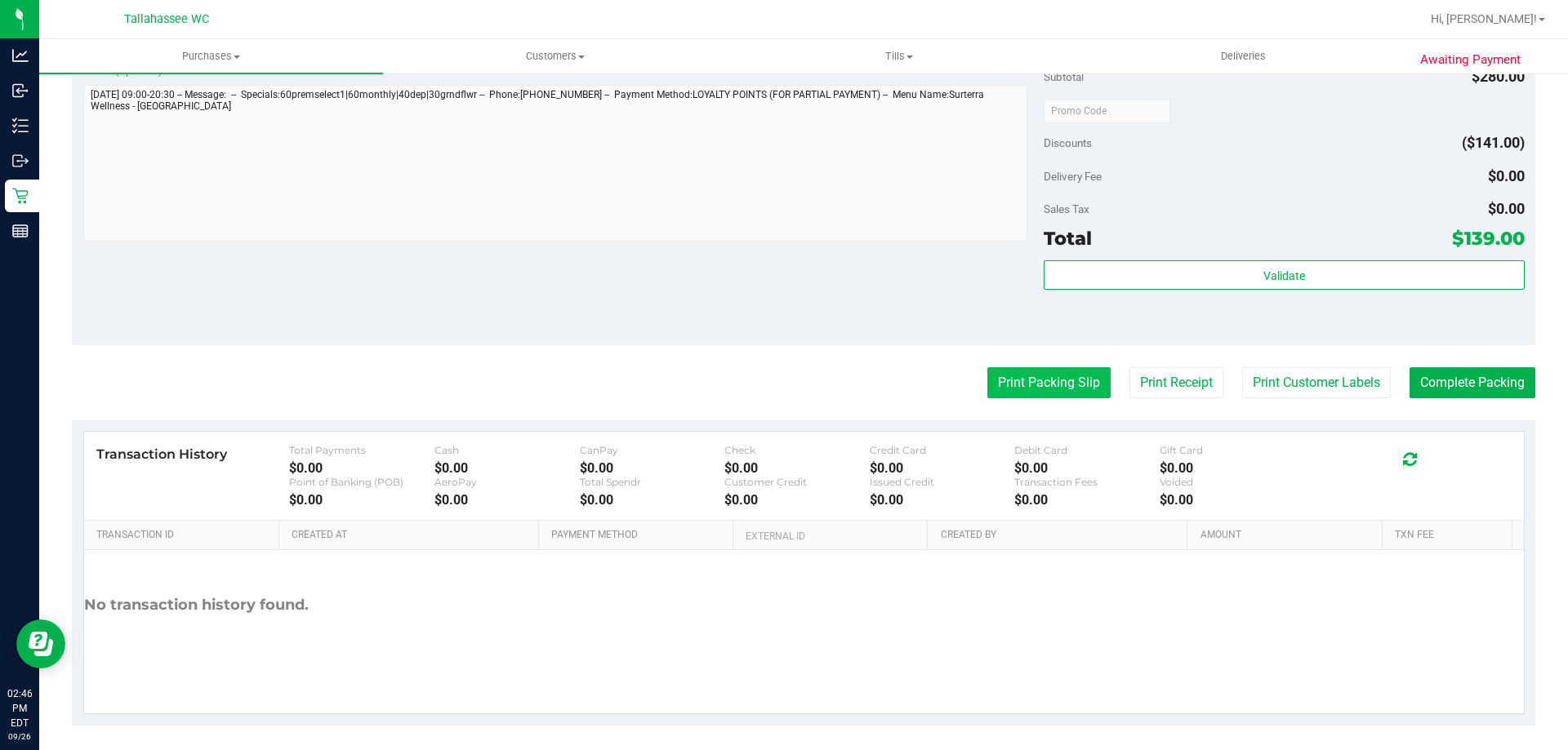
click at [1026, 389] on button "Print Packing Slip" at bounding box center [1049, 383] width 123 height 31
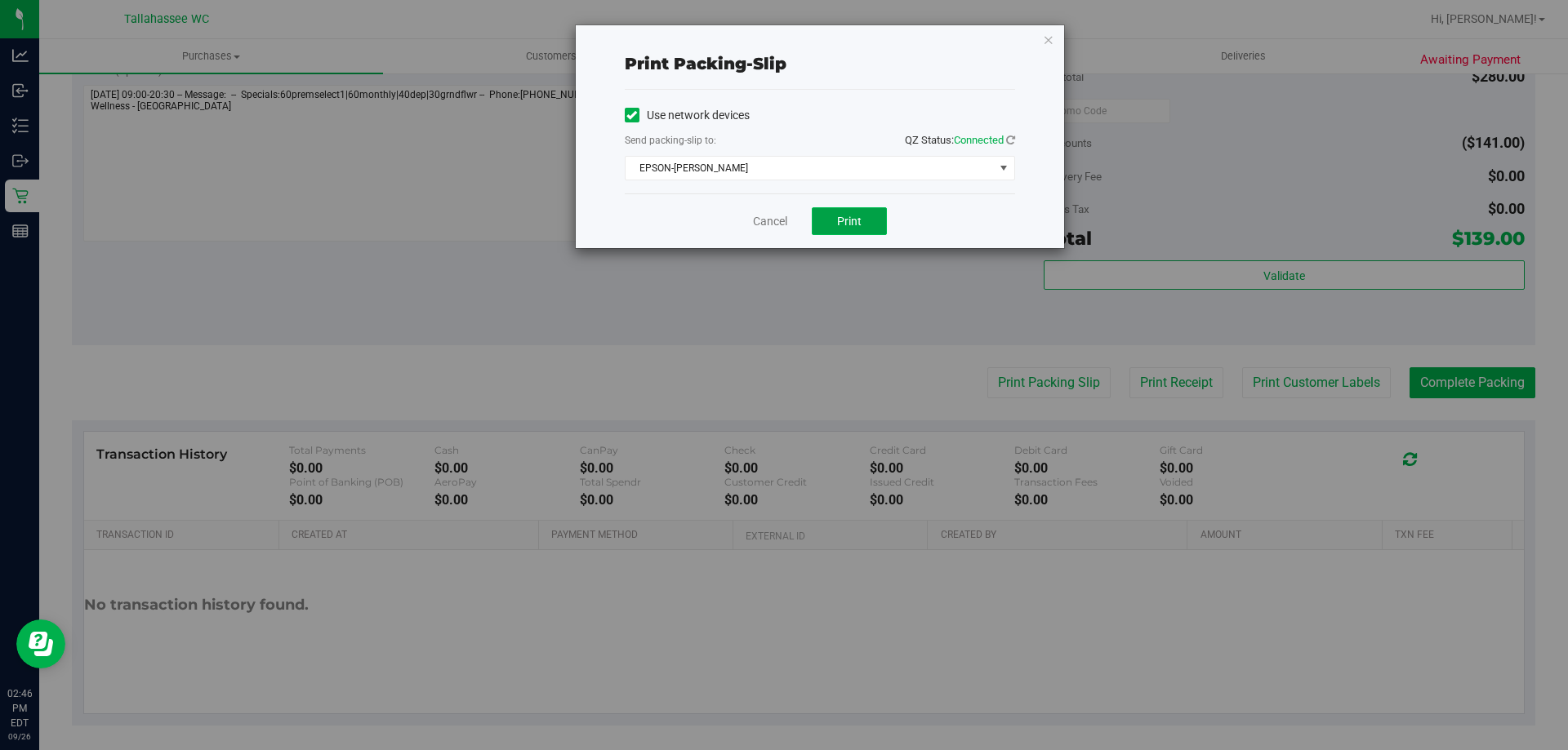
click at [863, 228] on button "Print" at bounding box center [850, 221] width 75 height 28
click at [764, 223] on link "Cancel" at bounding box center [770, 221] width 34 height 17
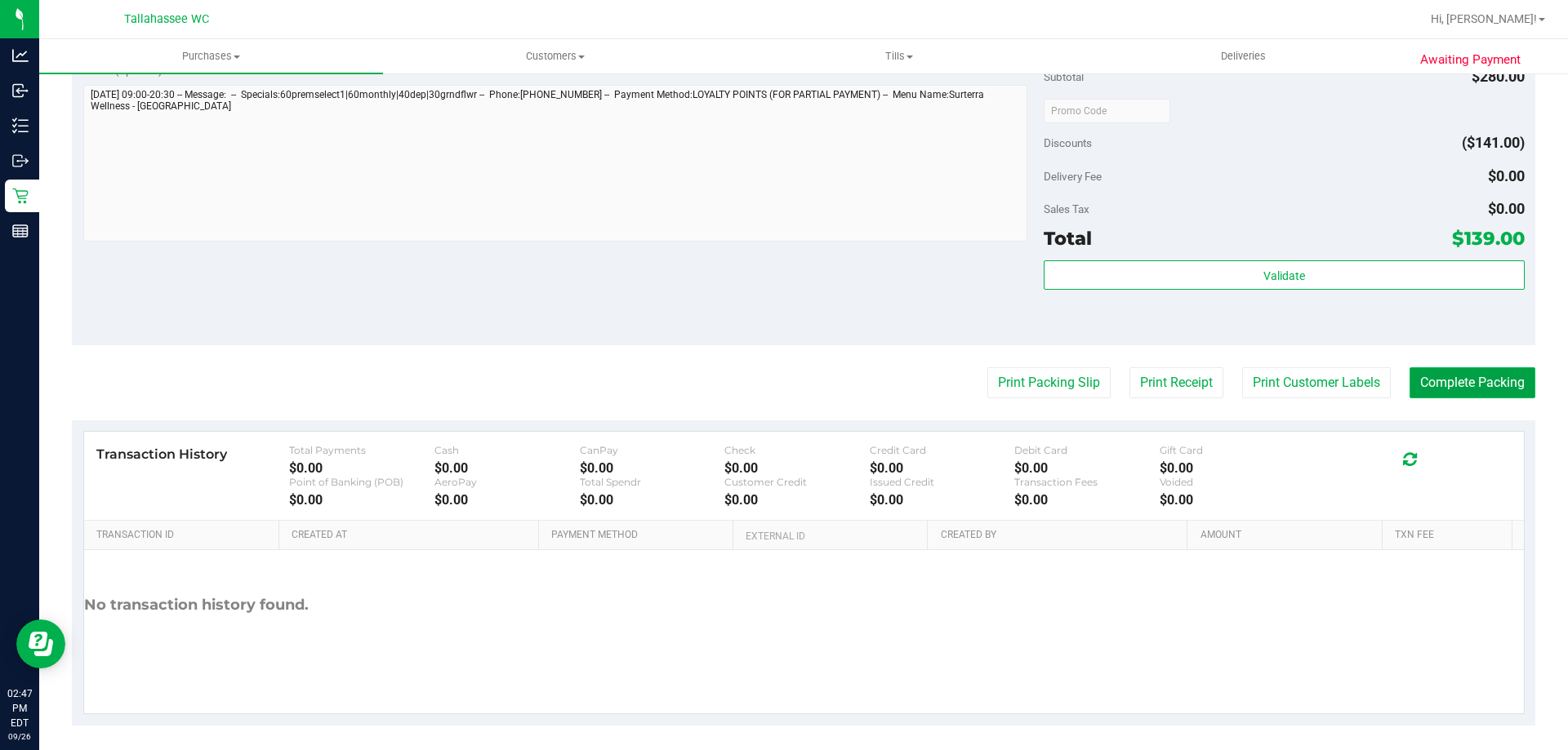
click at [1491, 368] on button "Complete Packing" at bounding box center [1471, 383] width 125 height 31
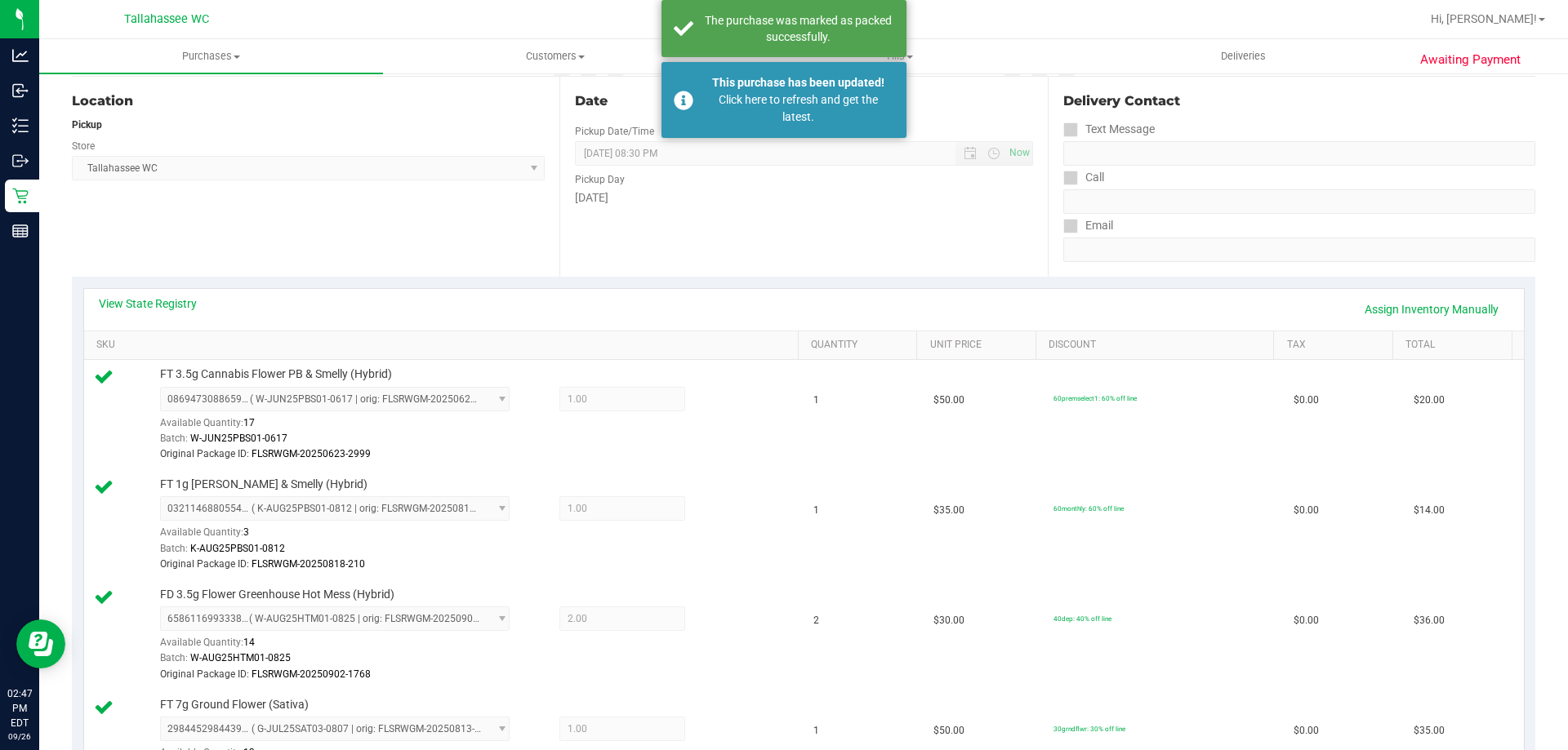
scroll to position [0, 0]
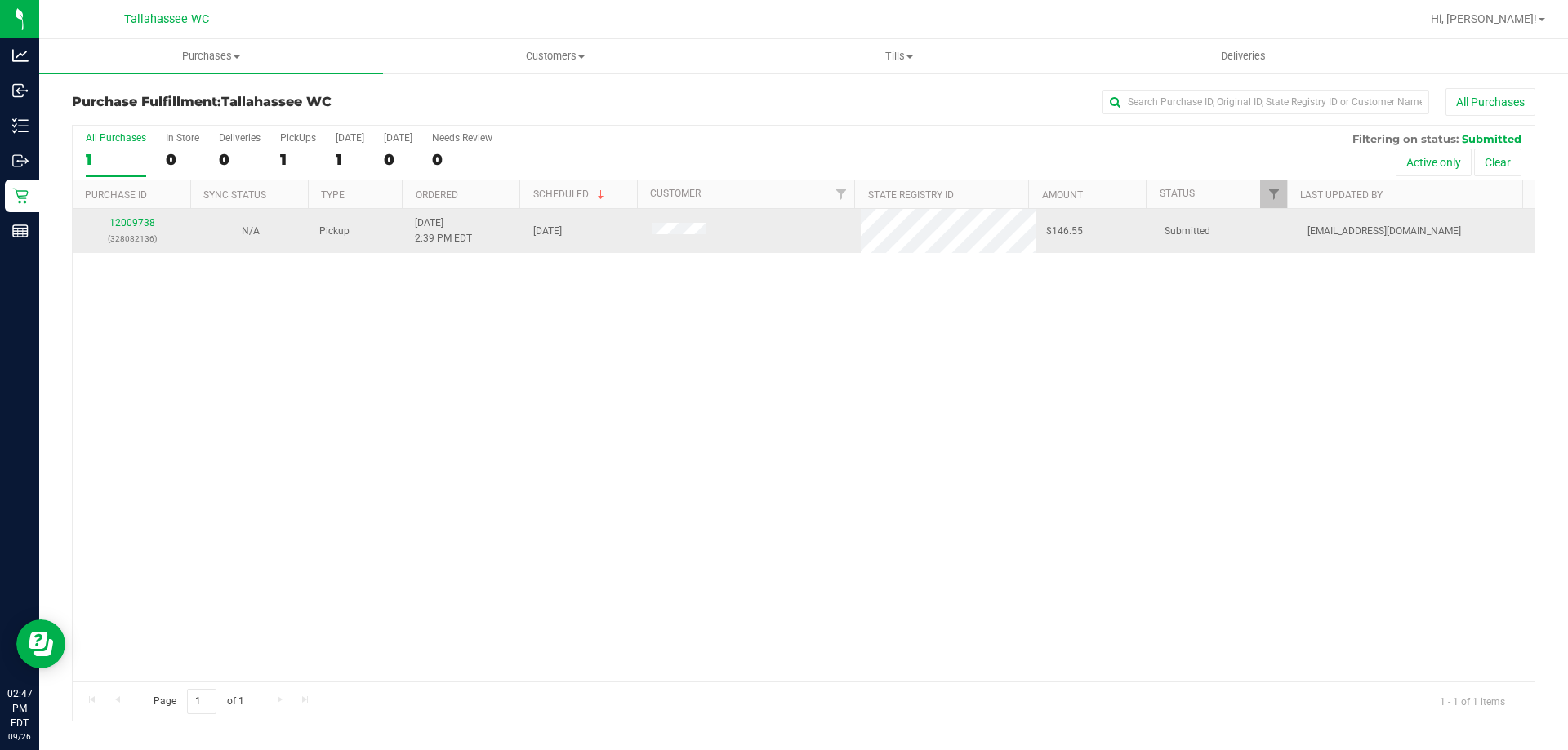
click at [148, 228] on div "12009738 (328082136)" at bounding box center [132, 231] width 99 height 31
click at [139, 221] on link "12009738" at bounding box center [133, 223] width 46 height 11
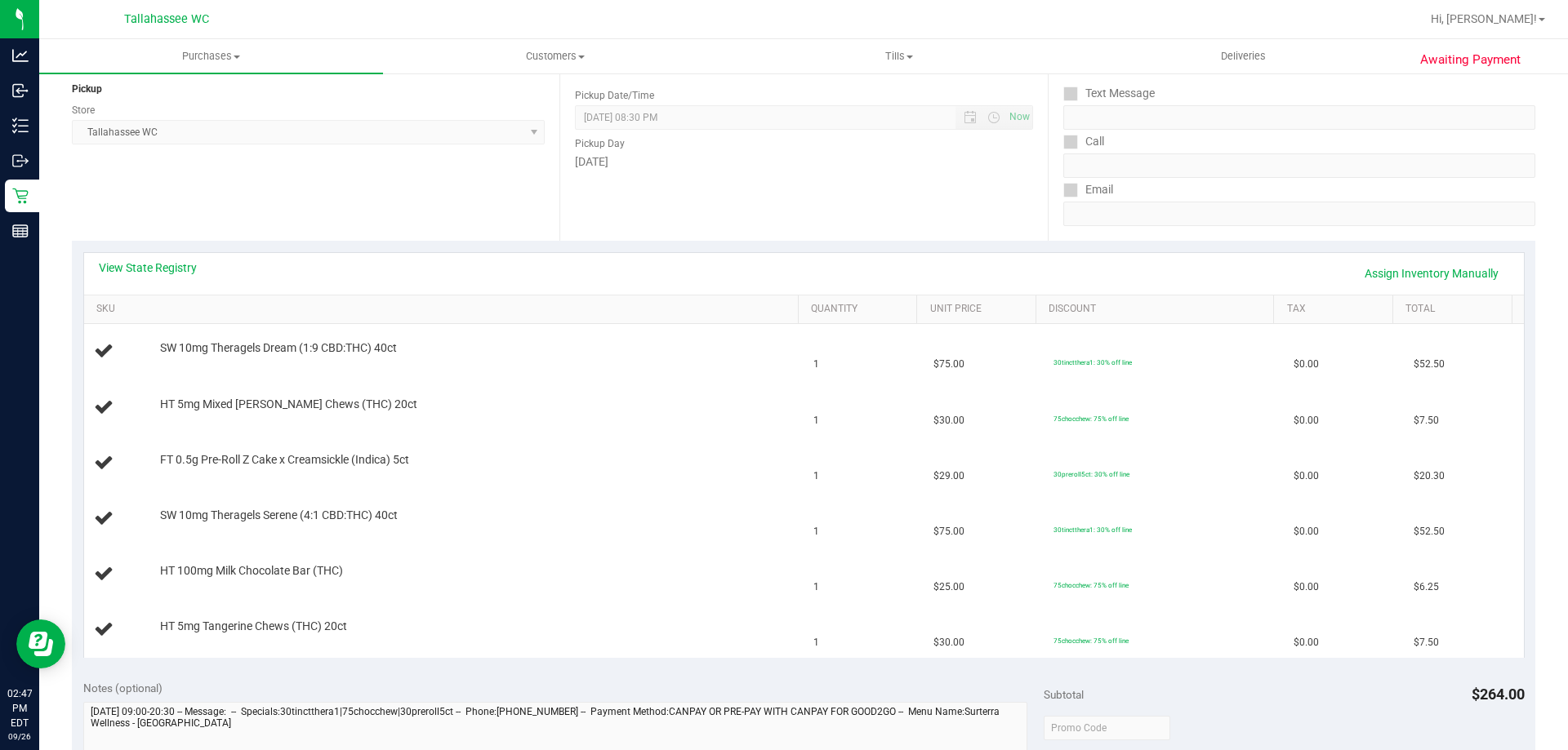
scroll to position [245, 0]
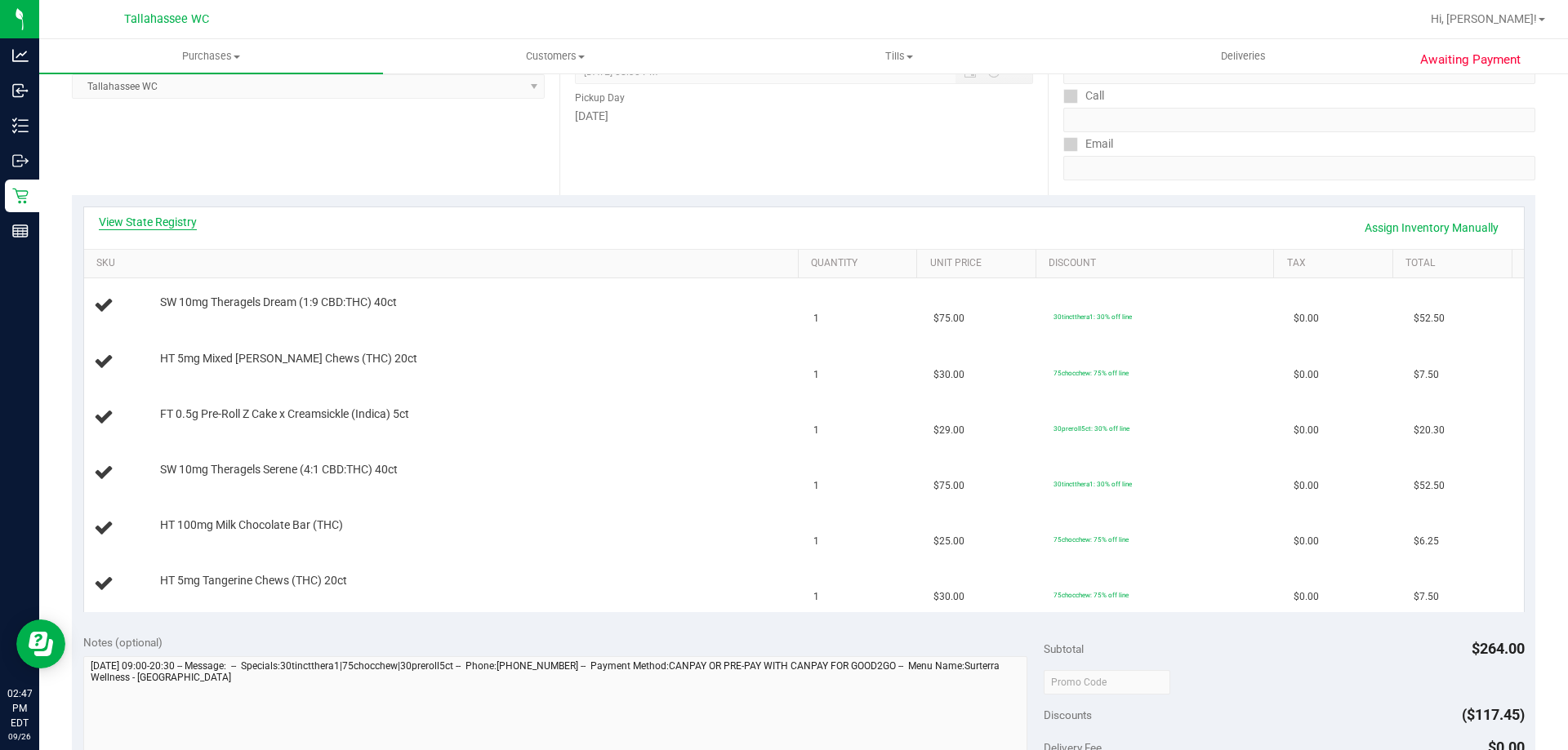
click at [162, 225] on link "View State Registry" at bounding box center [148, 222] width 98 height 16
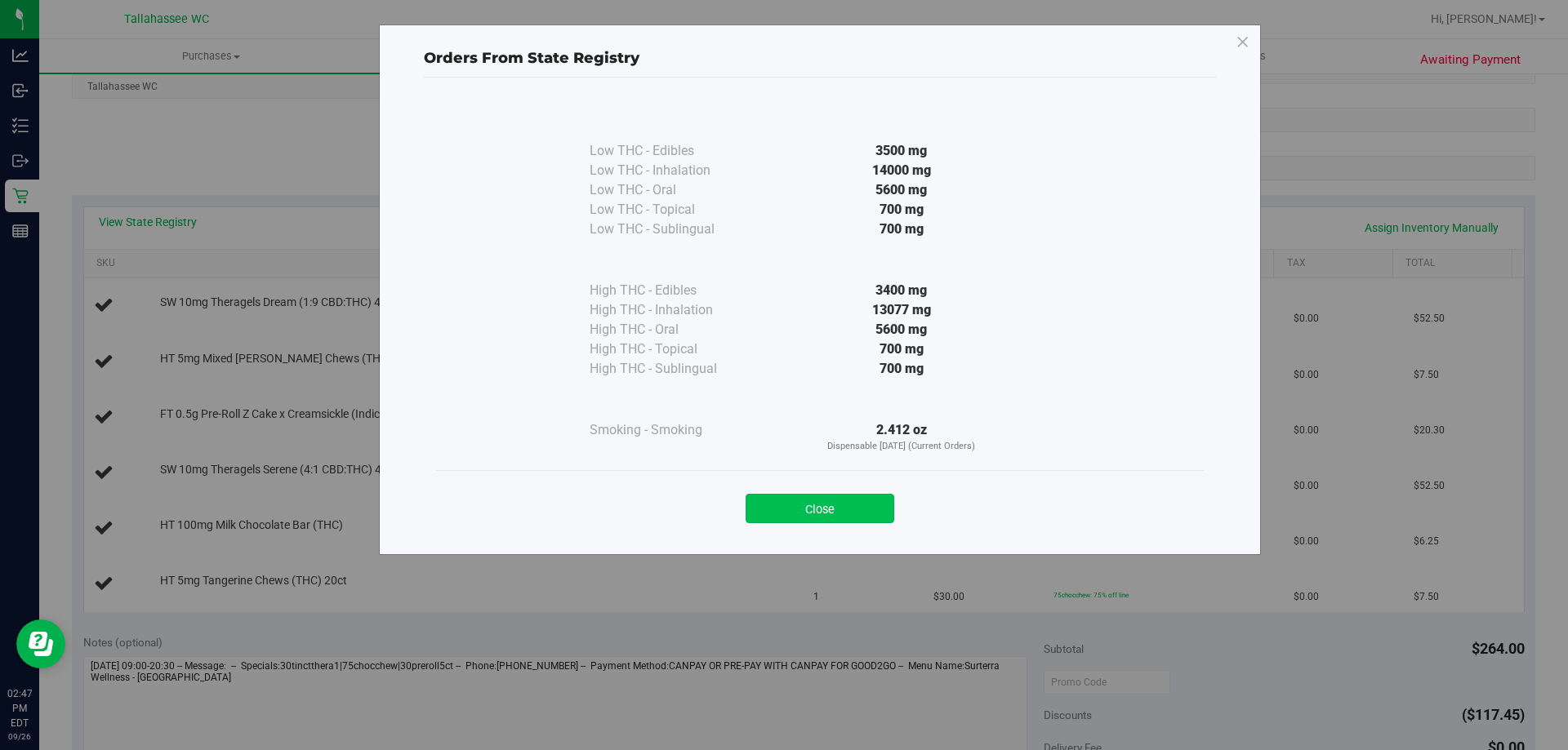
click at [846, 503] on button "Close" at bounding box center [819, 508] width 148 height 29
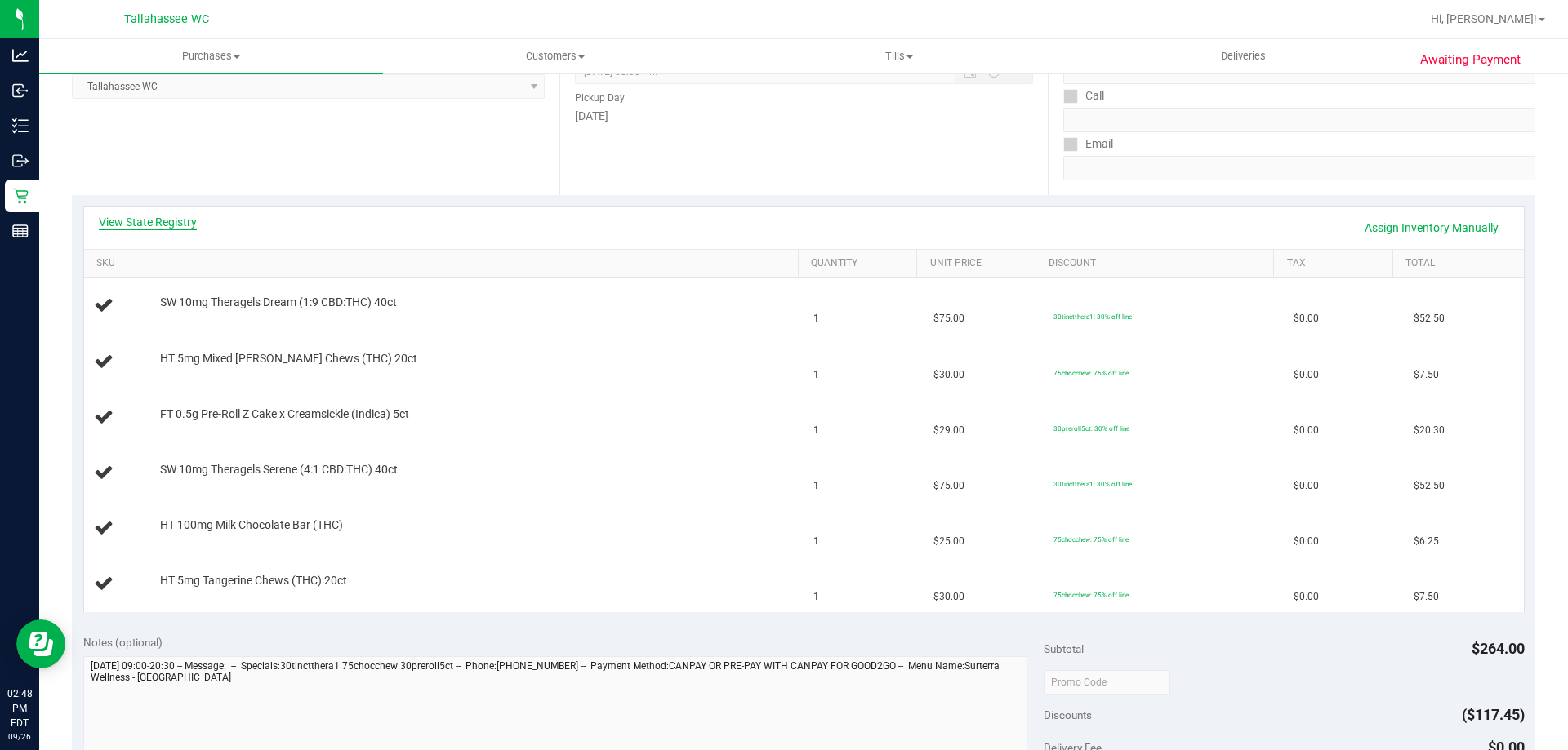
click at [169, 220] on link "View State Registry" at bounding box center [148, 222] width 98 height 16
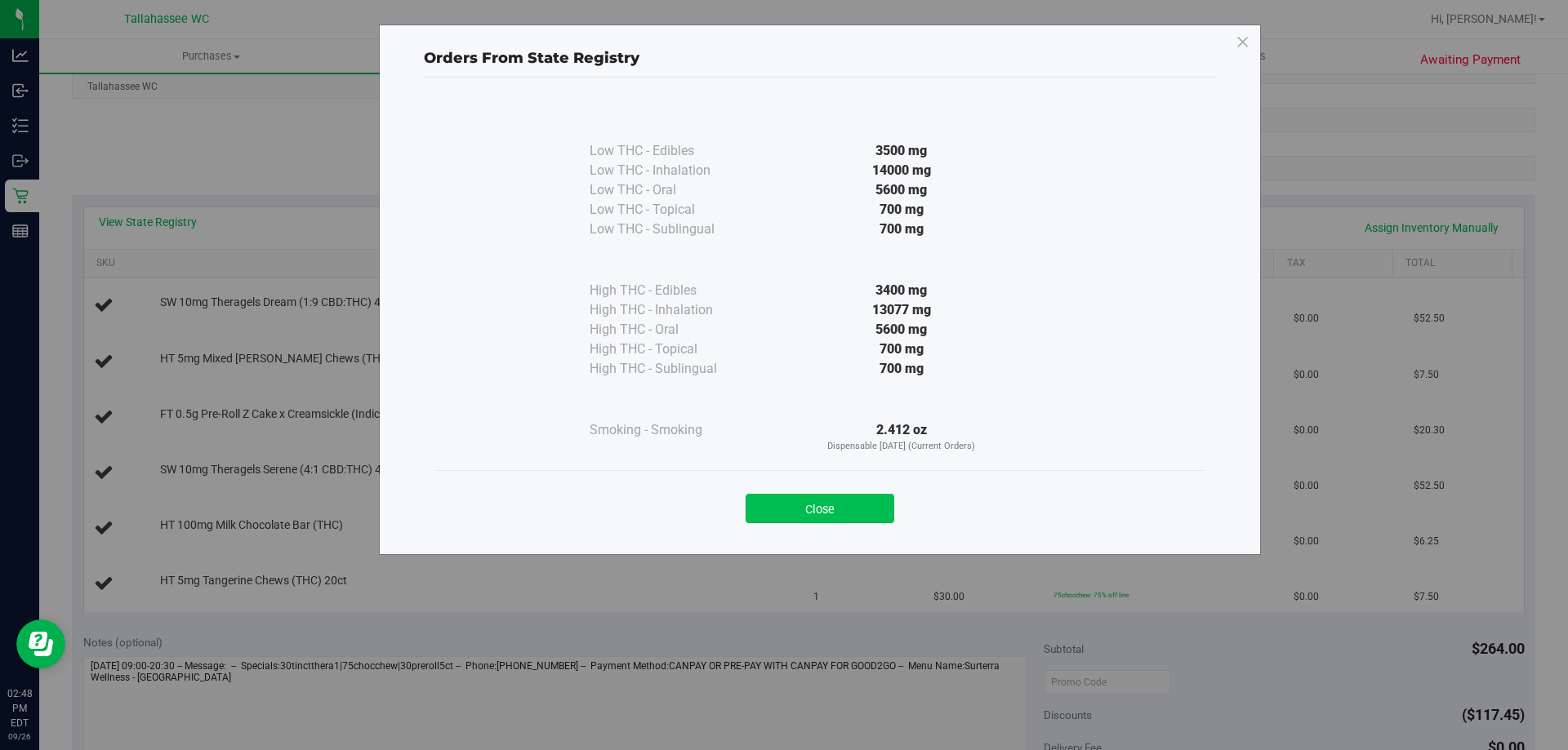
click at [831, 504] on button "Close" at bounding box center [819, 508] width 148 height 29
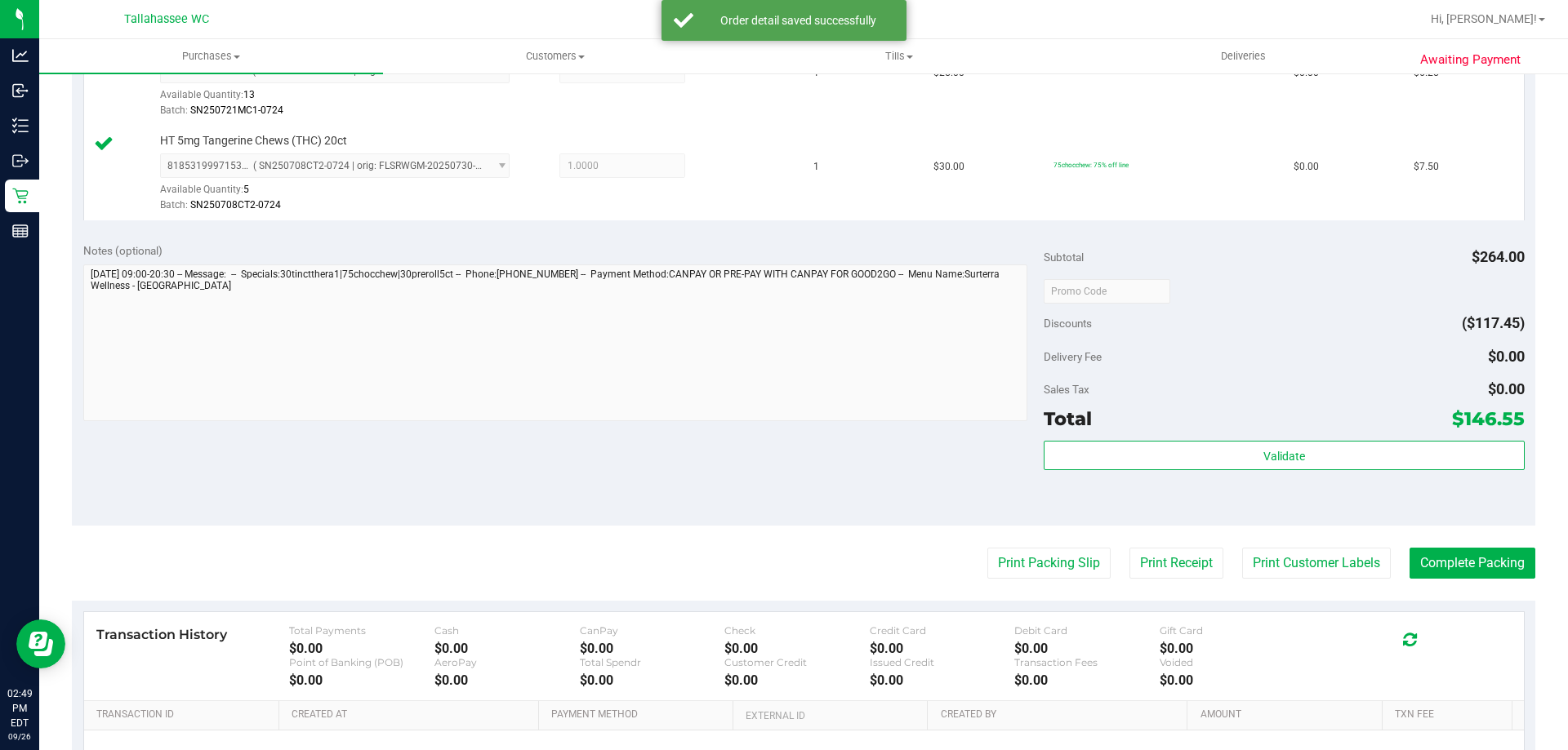
scroll to position [897, 0]
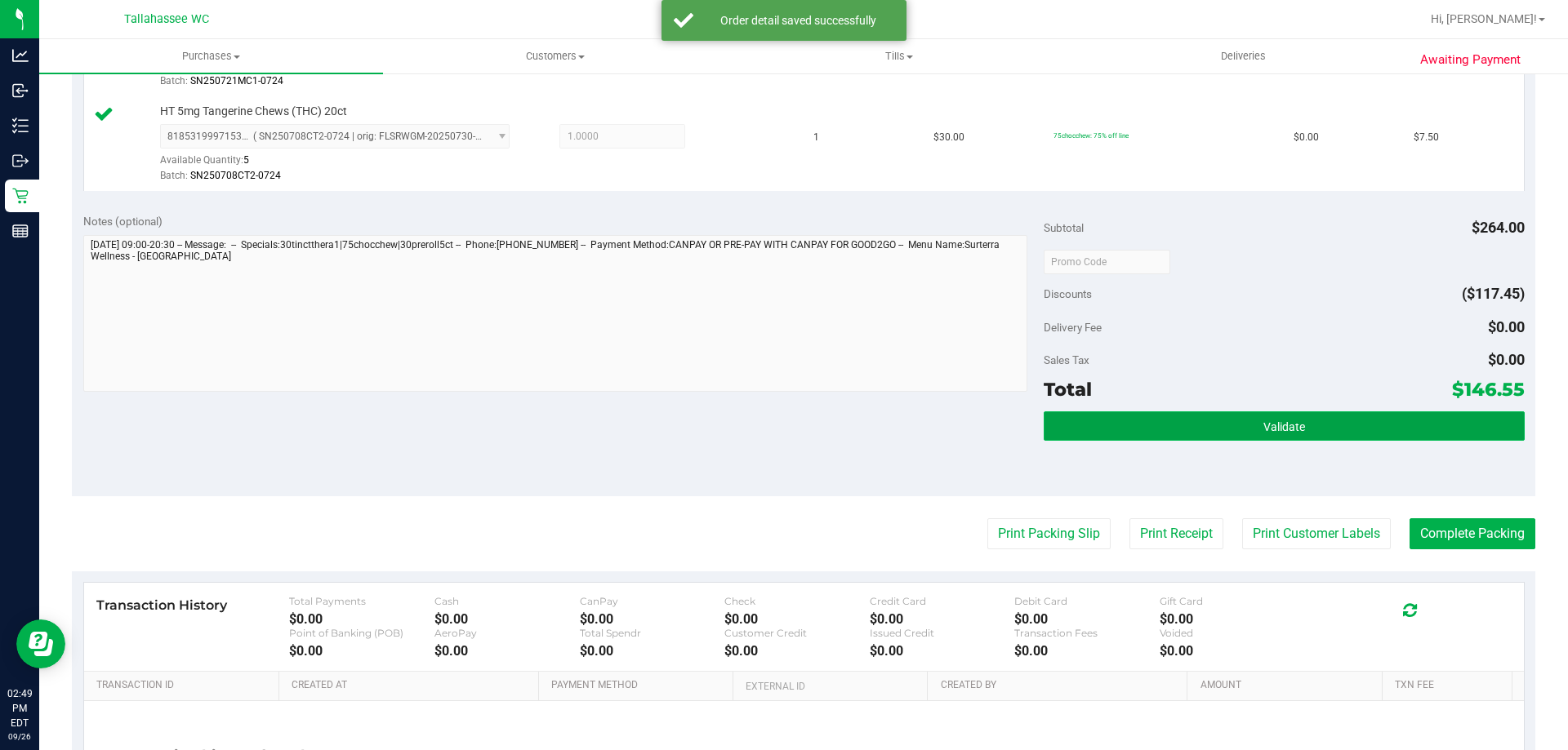
click at [1185, 434] on button "Validate" at bounding box center [1284, 426] width 480 height 29
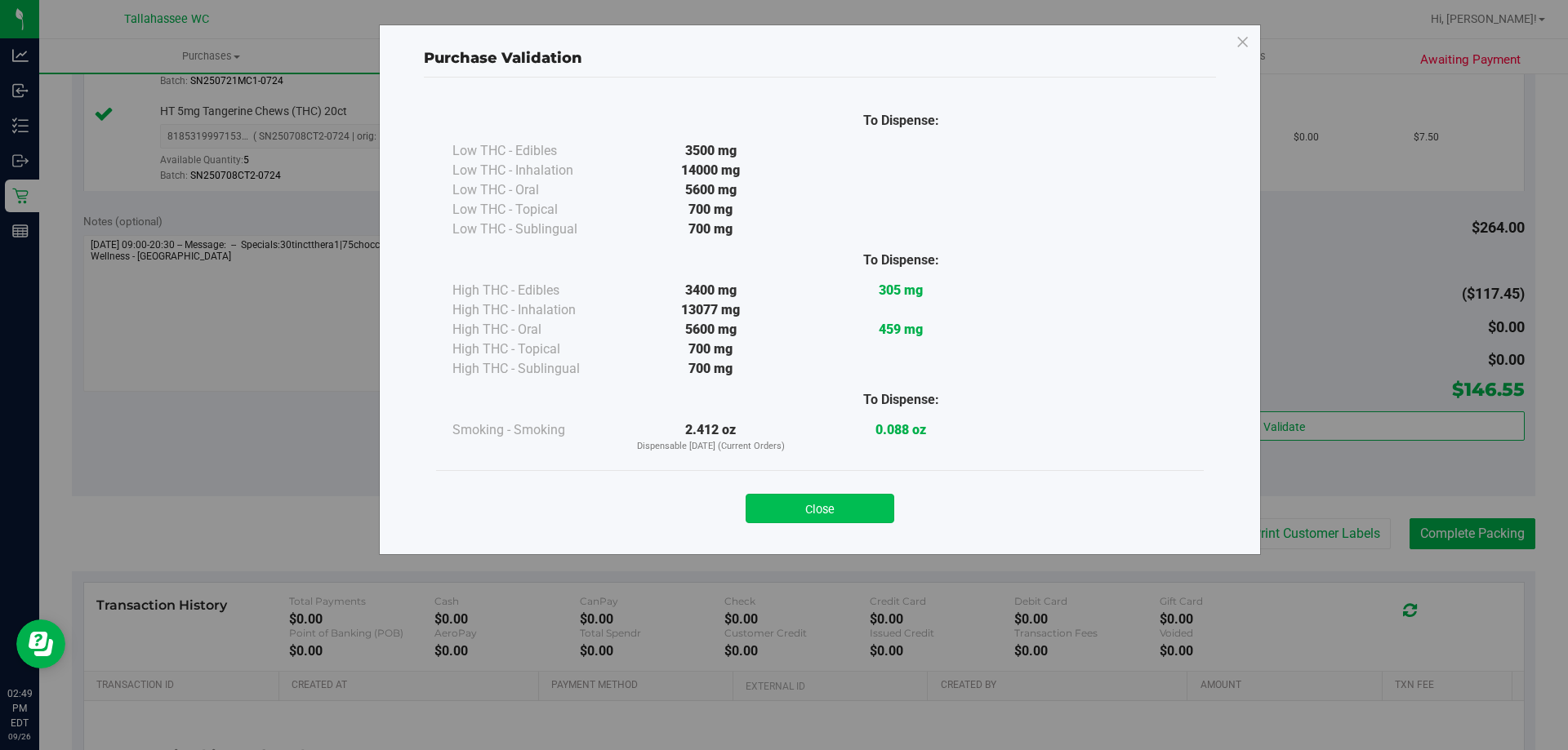
click at [804, 505] on button "Close" at bounding box center [819, 508] width 148 height 29
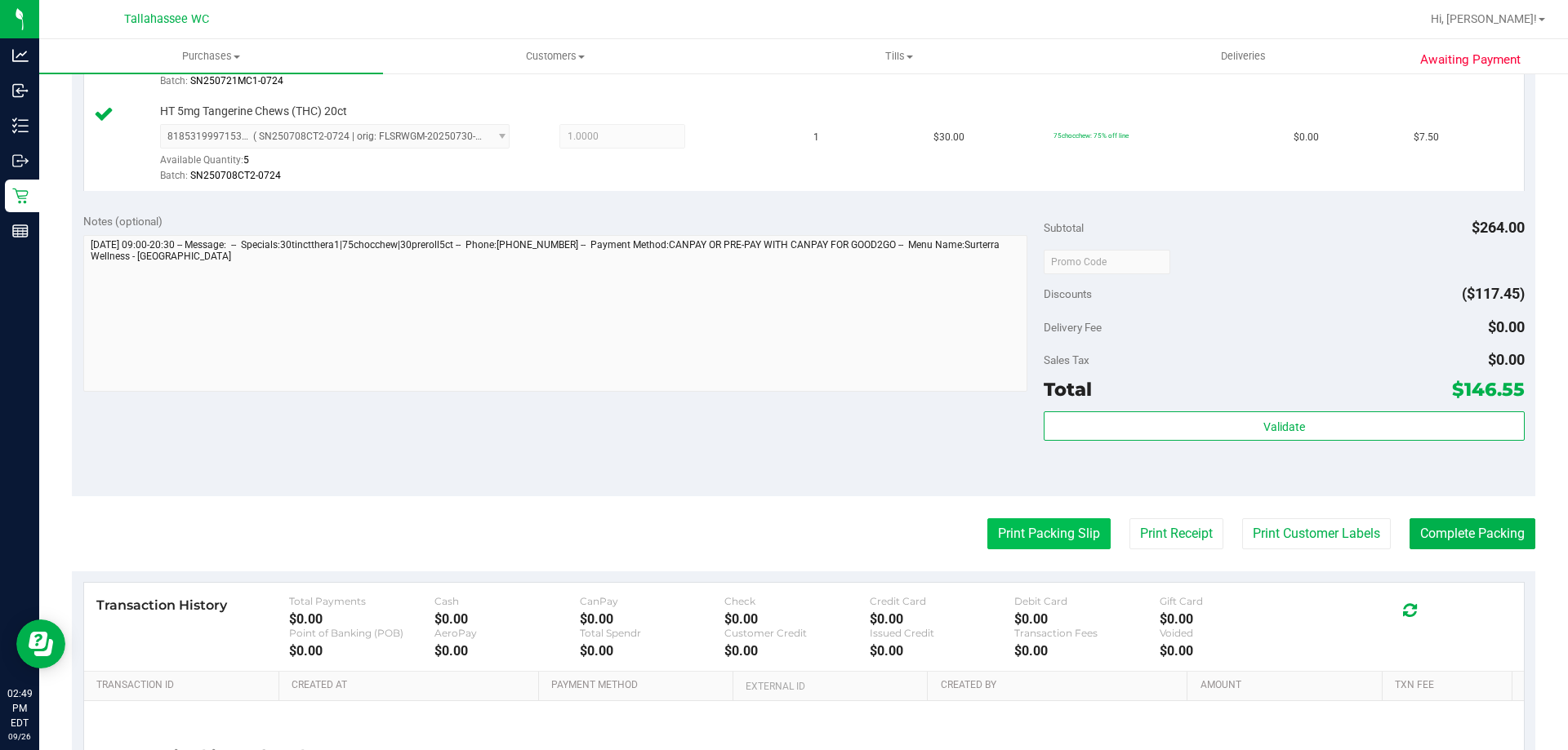
click at [1051, 538] on button "Print Packing Slip" at bounding box center [1049, 534] width 123 height 31
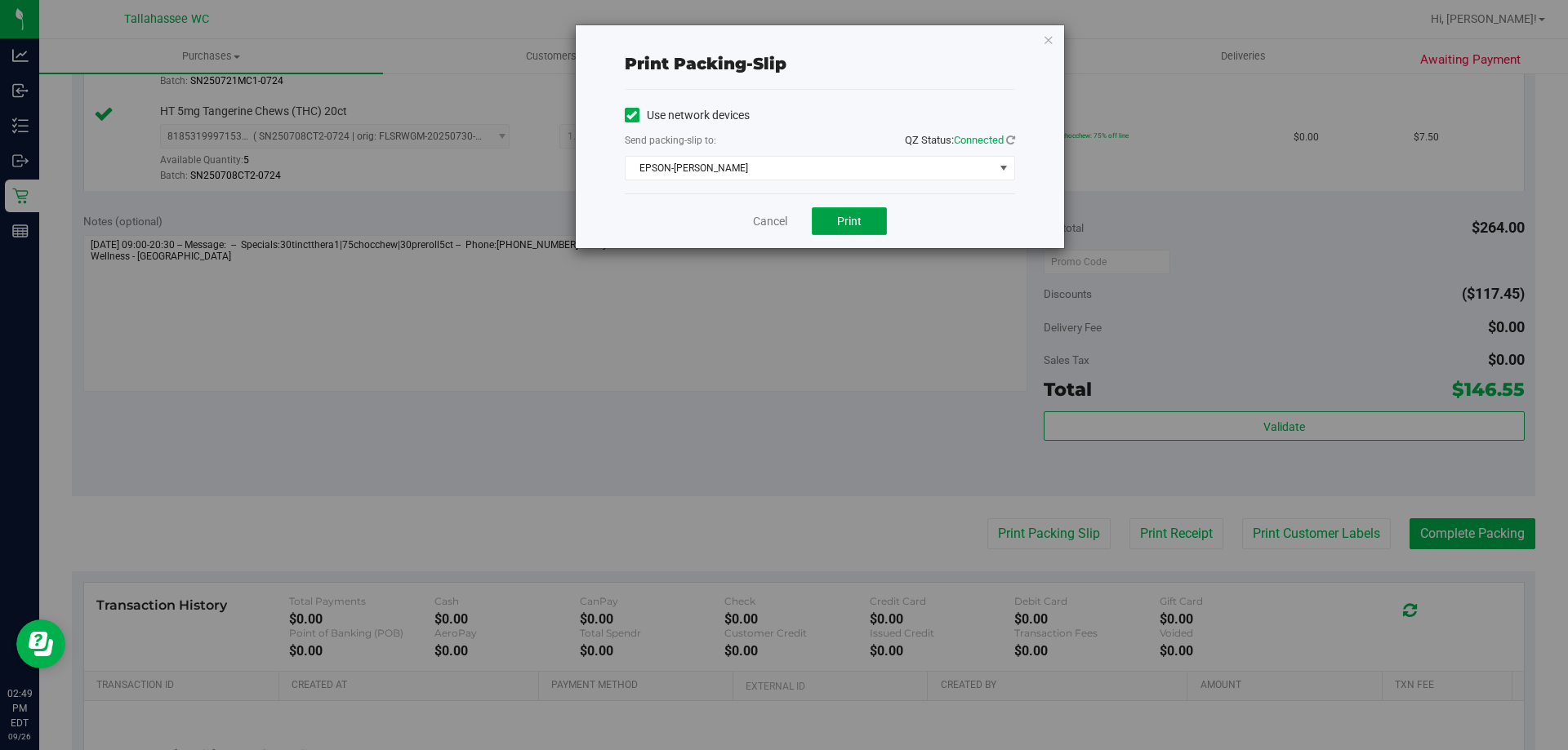
click at [857, 224] on span "Print" at bounding box center [850, 221] width 25 height 13
click at [772, 225] on link "Cancel" at bounding box center [770, 221] width 34 height 17
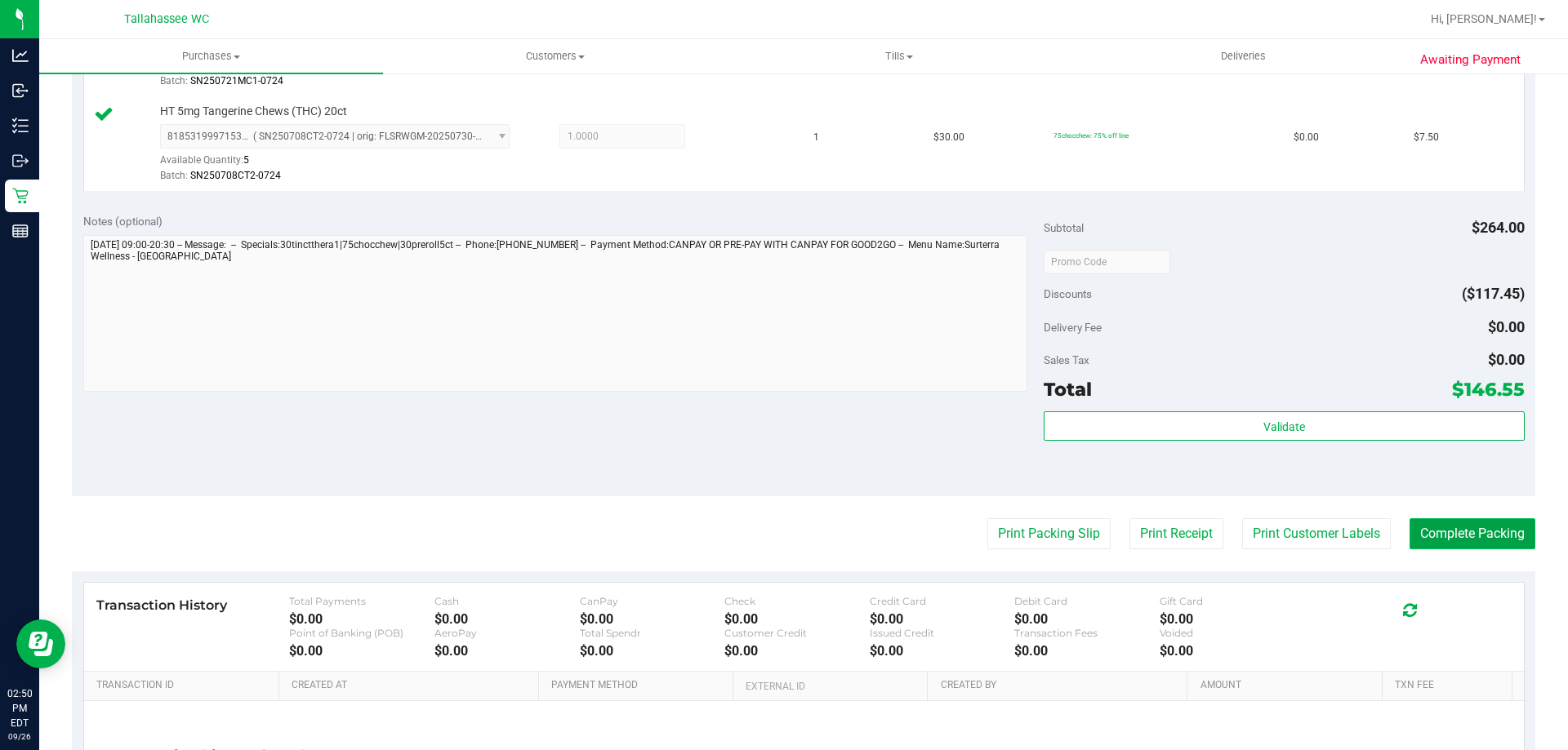
click at [1470, 532] on button "Complete Packing" at bounding box center [1471, 534] width 125 height 31
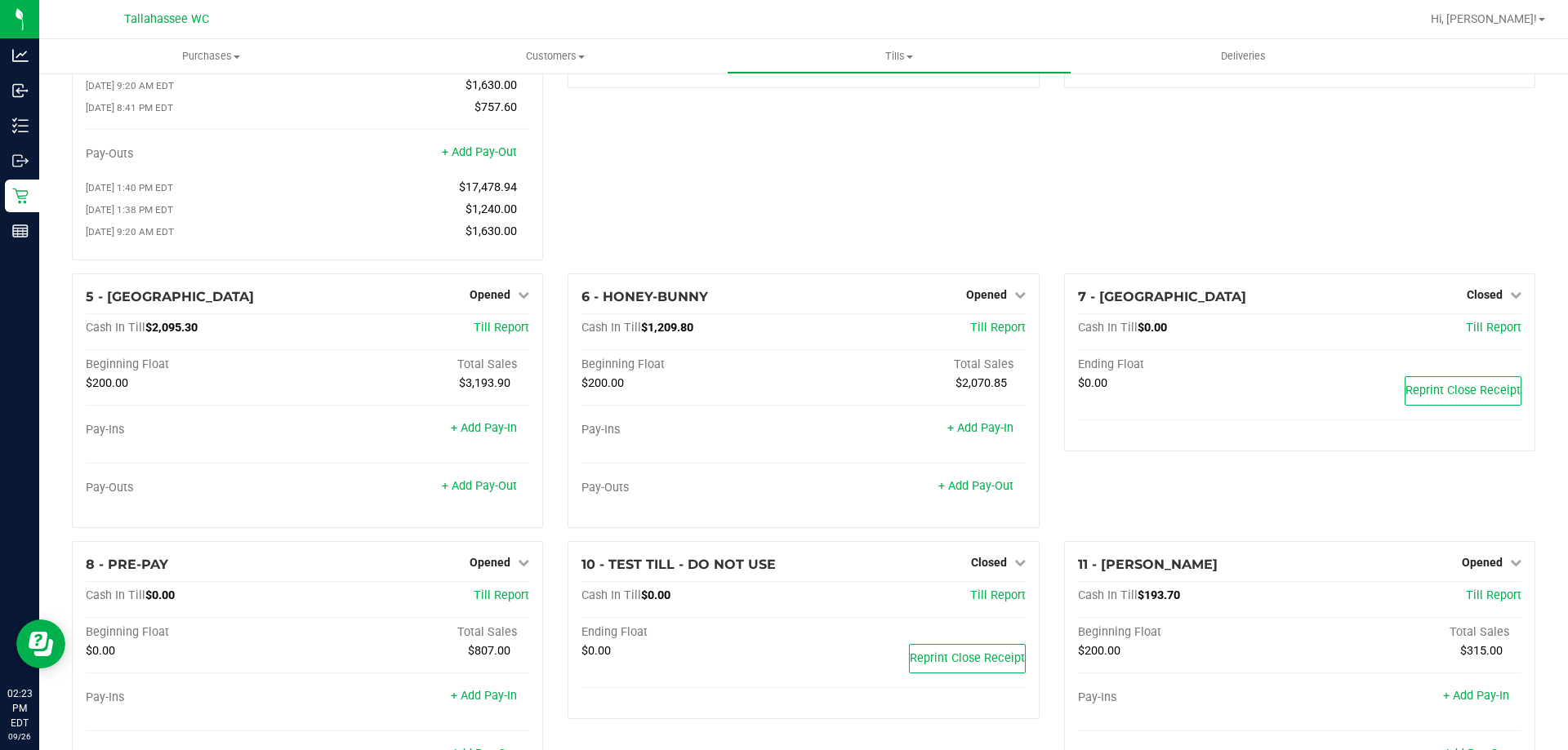
scroll to position [260, 0]
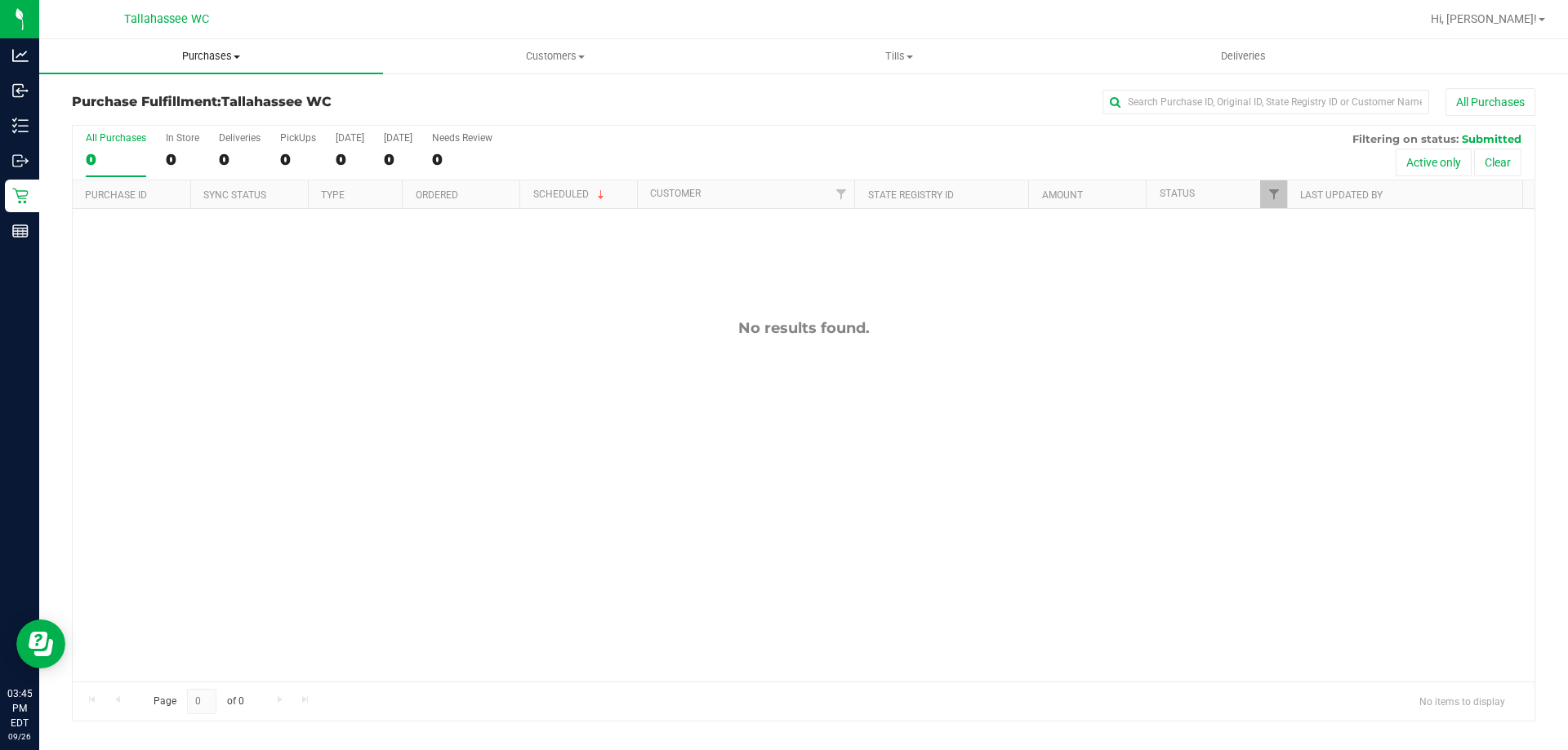
click at [232, 53] on span "Purchases" at bounding box center [211, 56] width 344 height 15
click at [211, 102] on li "Summary of purchases" at bounding box center [211, 99] width 344 height 20
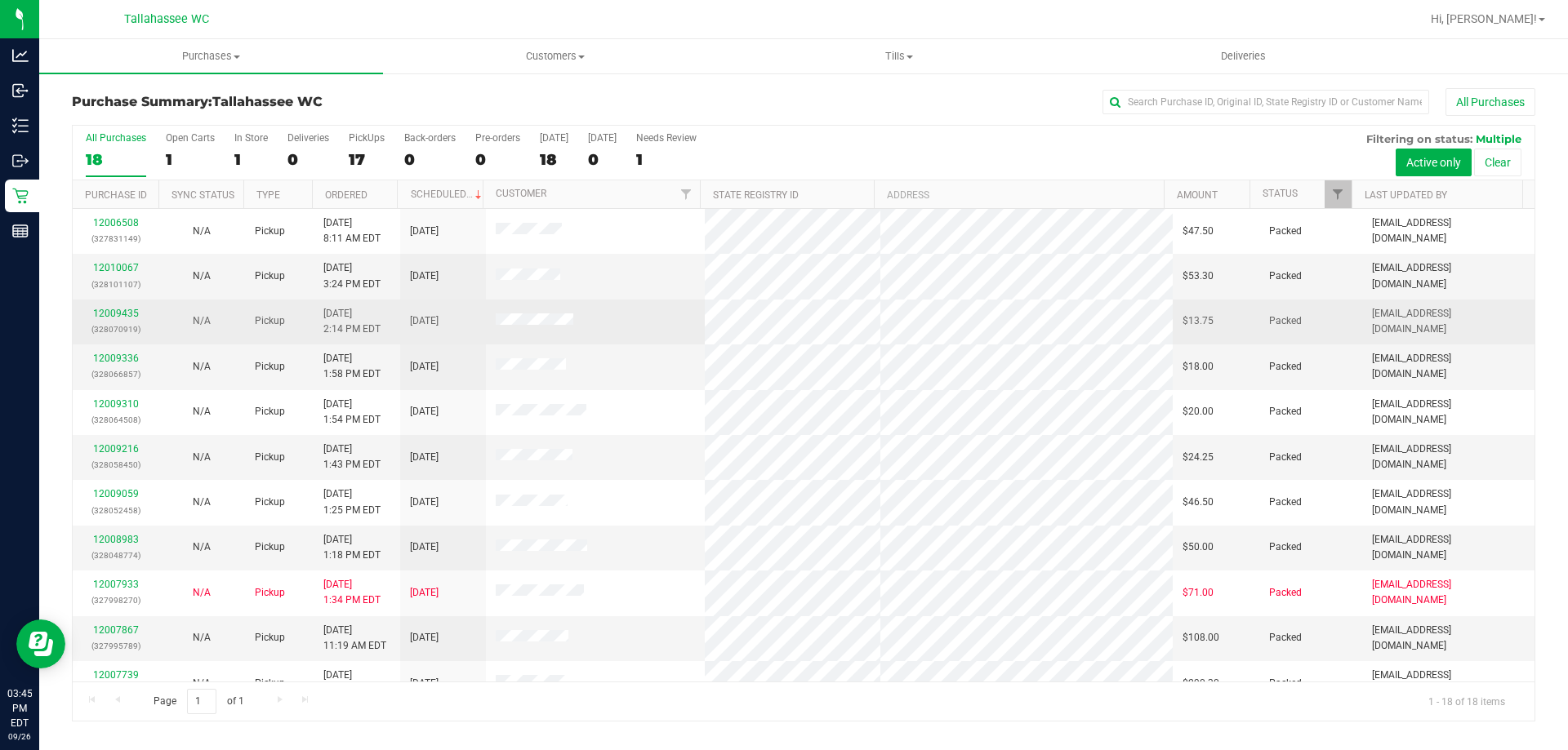
click at [1203, 330] on tr "12009435 (328070919) N/A Pickup [DATE] 2:14 PM EDT 9/26/2025 $13.75 Packed [EMA…" at bounding box center [804, 322] width 1462 height 45
click at [1202, 330] on td "$13.75" at bounding box center [1215, 322] width 86 height 45
